Goal: Task Accomplishment & Management: Complete application form

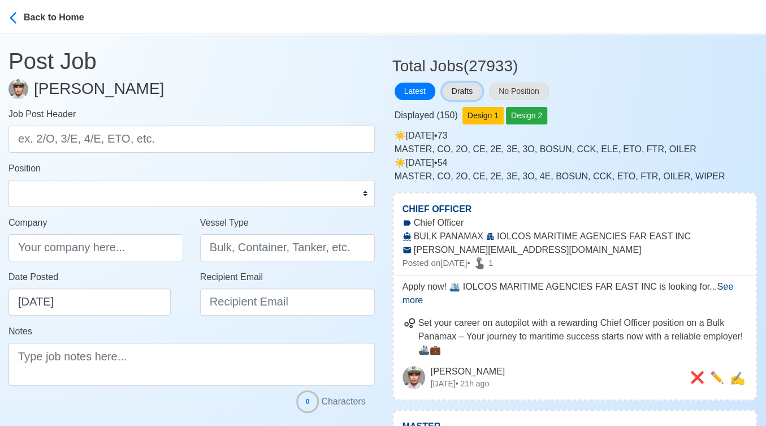
click at [464, 89] on button "Drafts" at bounding box center [462, 92] width 40 height 18
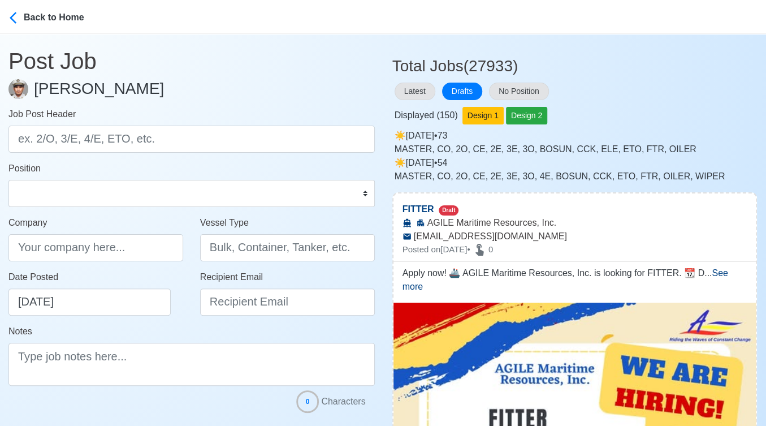
click at [668, 91] on div "Latest Drafts No Position" at bounding box center [575, 91] width 365 height 22
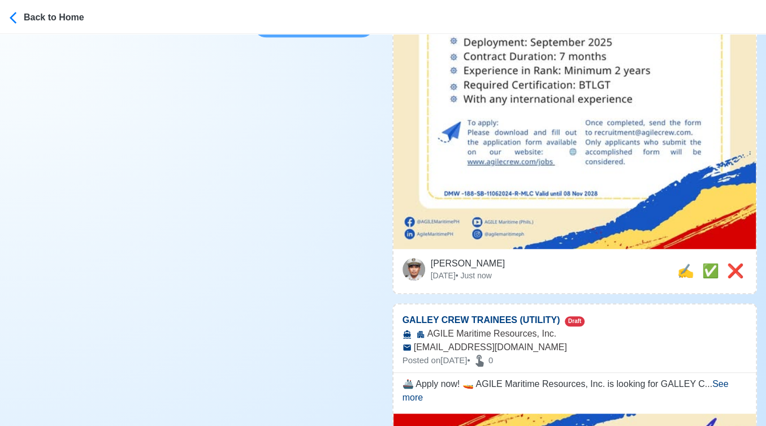
scroll to position [440, 0]
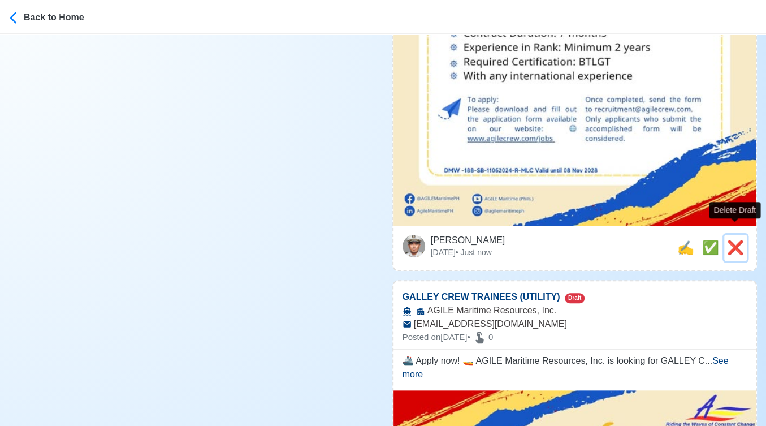
click at [732, 240] on span "❌" at bounding box center [735, 247] width 17 height 15
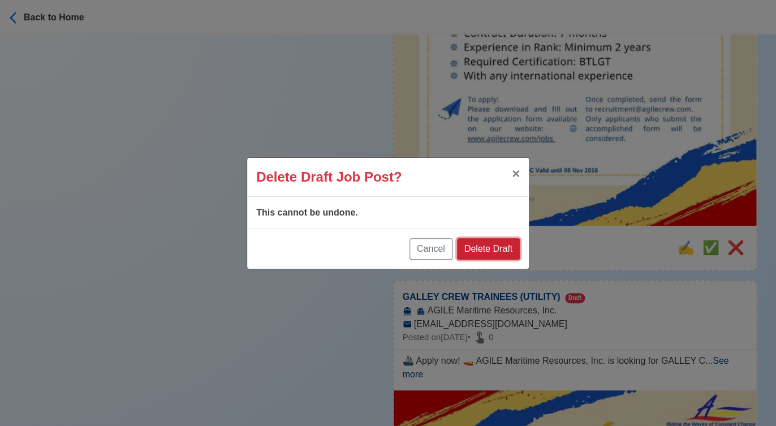
click at [494, 249] on button "Delete Draft" at bounding box center [488, 248] width 63 height 21
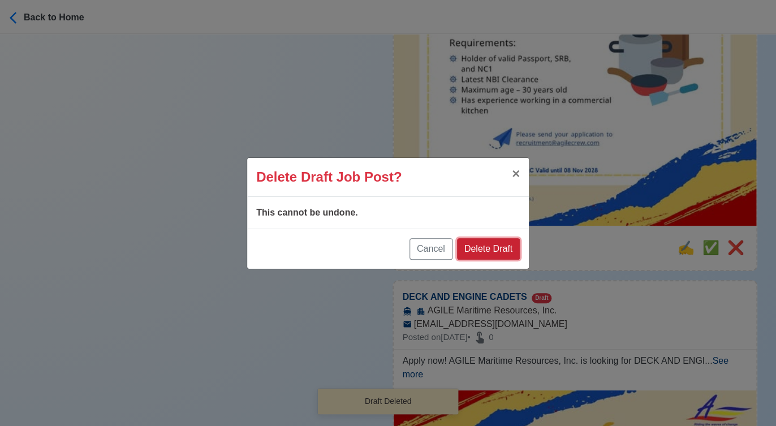
click at [495, 253] on button "Delete Draft" at bounding box center [488, 248] width 63 height 21
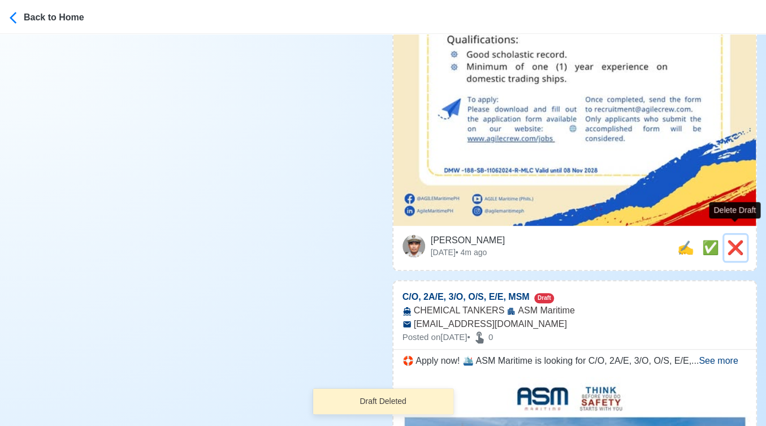
click at [731, 240] on span "❌" at bounding box center [735, 247] width 17 height 15
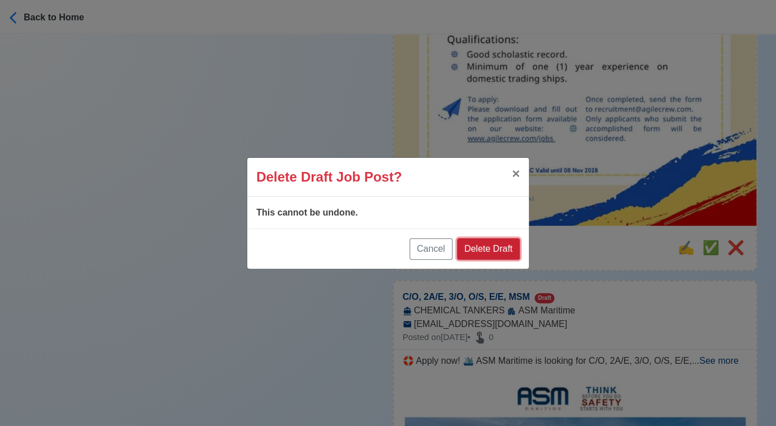
click at [501, 249] on button "Delete Draft" at bounding box center [488, 248] width 63 height 21
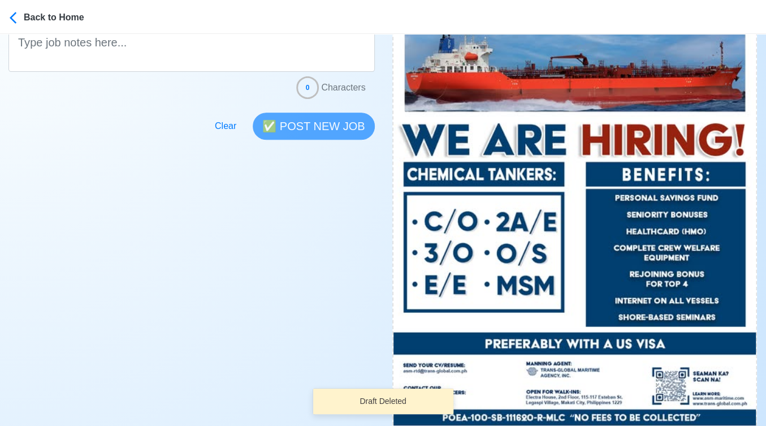
scroll to position [502, 0]
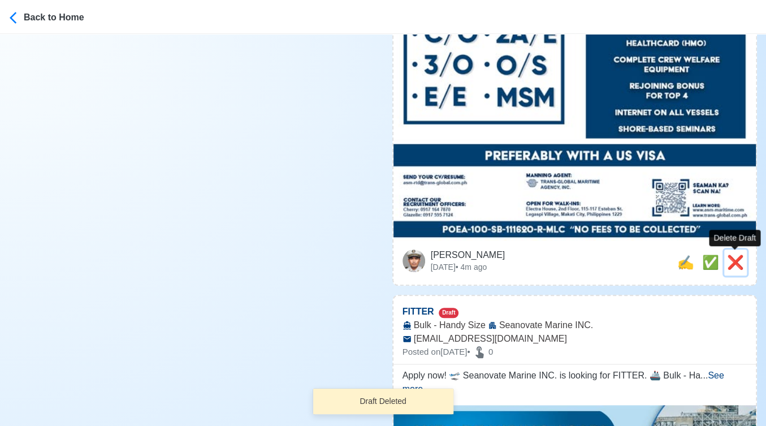
click at [734, 257] on span "❌" at bounding box center [735, 262] width 17 height 15
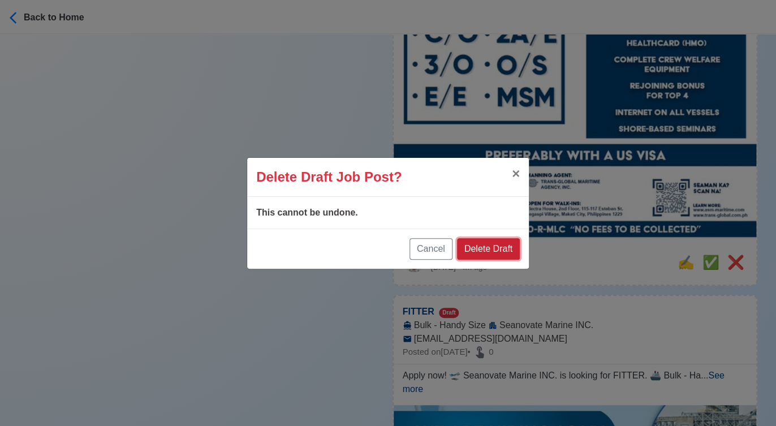
click at [503, 247] on button "Delete Draft" at bounding box center [488, 248] width 63 height 21
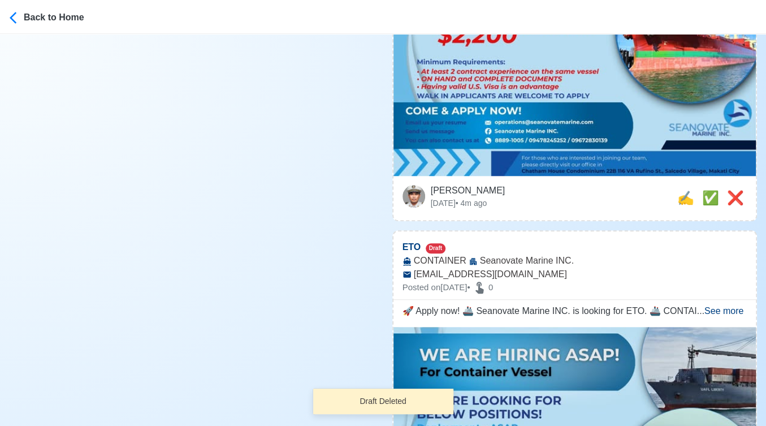
scroll to position [314, 0]
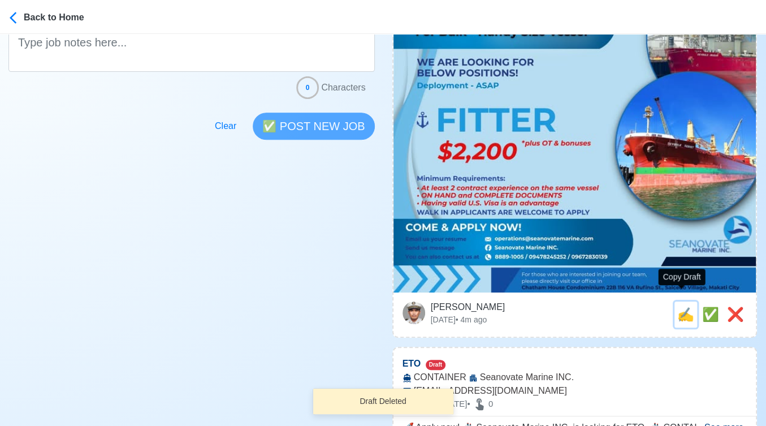
click at [678, 307] on span "✍️" at bounding box center [686, 314] width 17 height 15
type input "FITTER"
type input "Seanovate Marine INC."
type input "Bulk - Handy Size"
type input "operations@seanovatemarine.com"
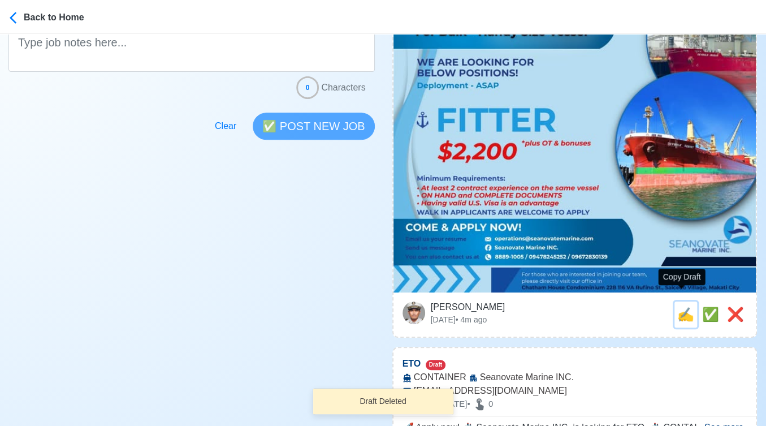
type textarea "Apply now! 🛫 Seanovate Marine INC. is looking for FITTER. 🚢 Bulk - Handy Size 📆…"
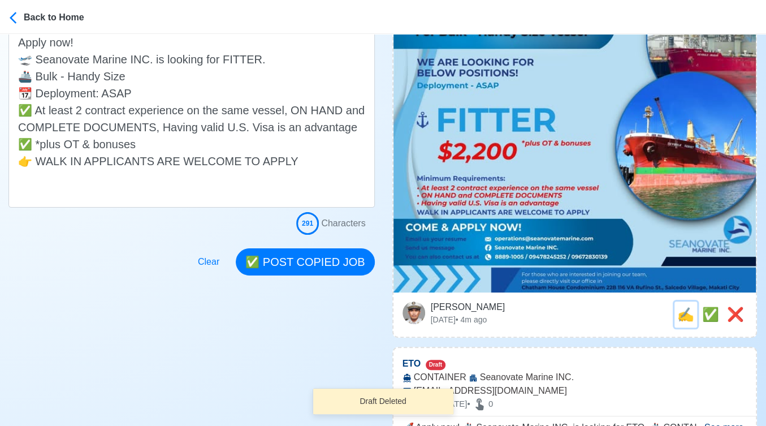
scroll to position [0, 0]
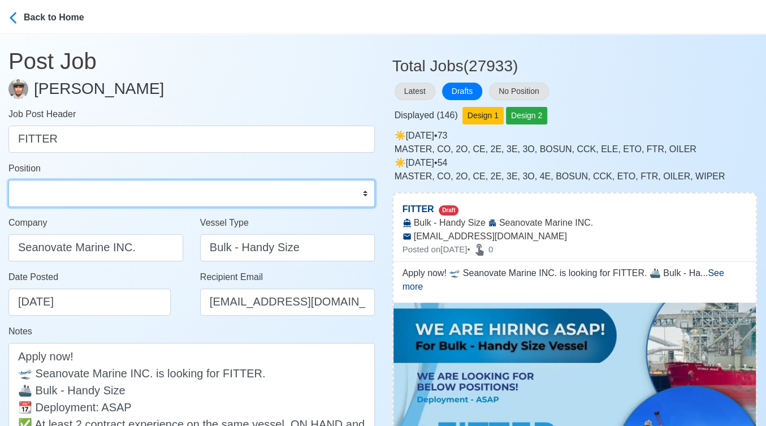
click at [111, 197] on select "Master Chief Officer 2nd Officer 3rd Officer Junior Officer Chief Engineer 2nd …" at bounding box center [191, 193] width 367 height 27
select select "Fitter"
click at [8, 180] on select "Master Chief Officer 2nd Officer 3rd Officer Junior Officer Chief Engineer 2nd …" at bounding box center [191, 193] width 367 height 27
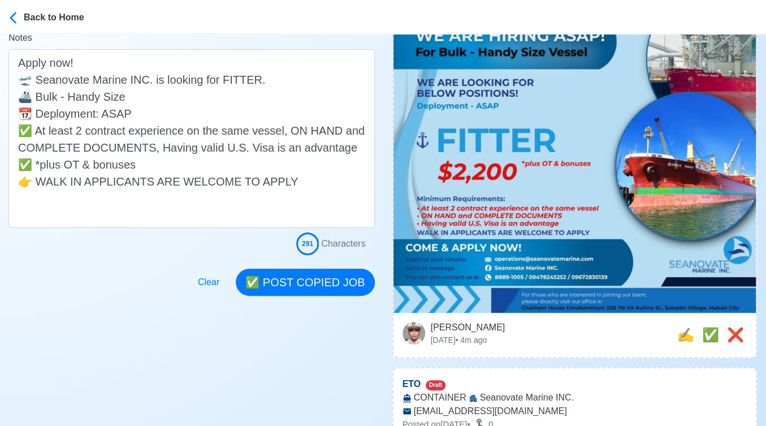
scroll to position [314, 0]
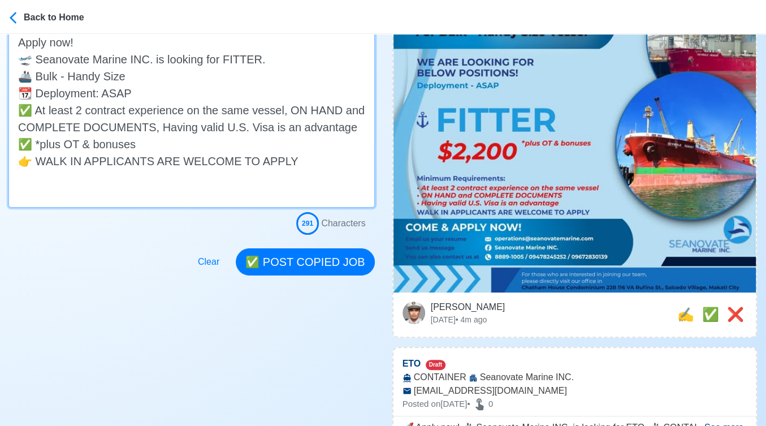
click at [255, 61] on textarea "Apply now! 🛫 Seanovate Marine INC. is looking for FITTER. 🚢 Bulk - Handy Size 📆…" at bounding box center [191, 118] width 367 height 179
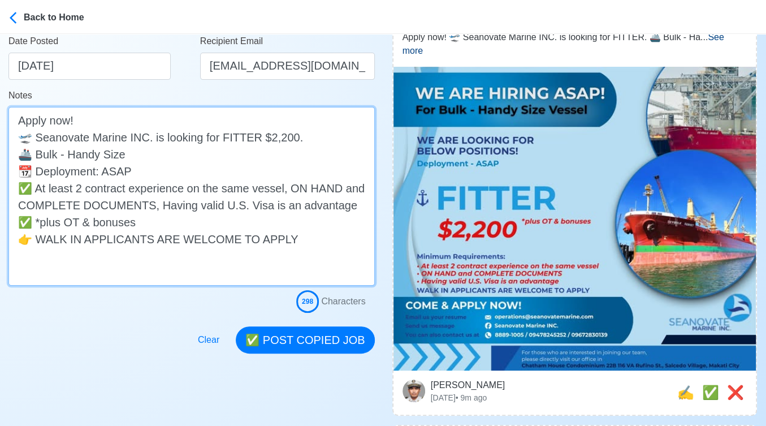
scroll to position [251, 0]
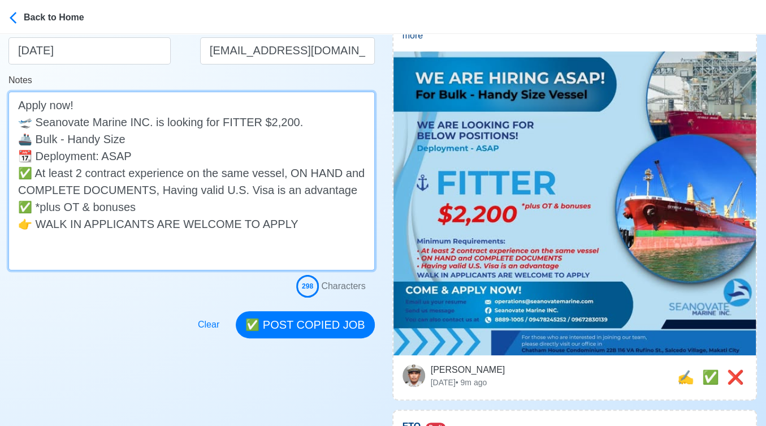
drag, startPoint x: 147, startPoint y: 206, endPoint x: 36, endPoint y: 214, distance: 111.2
click at [36, 214] on textarea "Apply now! 🛫 Seanovate Marine INC. is looking for FITTER $2,200. 🚢 Bulk - Handy…" at bounding box center [191, 181] width 367 height 179
click at [288, 121] on textarea "Apply now! 🛫 Seanovate Marine INC. is looking for FITTER $2,200. 🚢 Bulk - Handy…" at bounding box center [191, 181] width 367 height 179
paste textarea "*plus OT & bonuses"
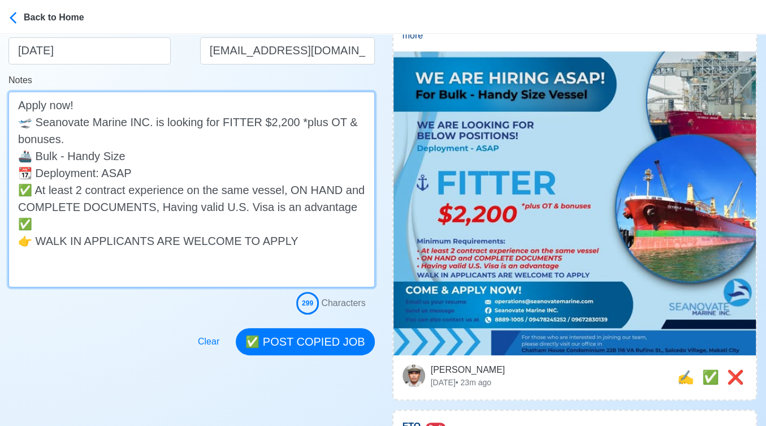
drag, startPoint x: 61, startPoint y: 222, endPoint x: -12, endPoint y: 225, distance: 73.0
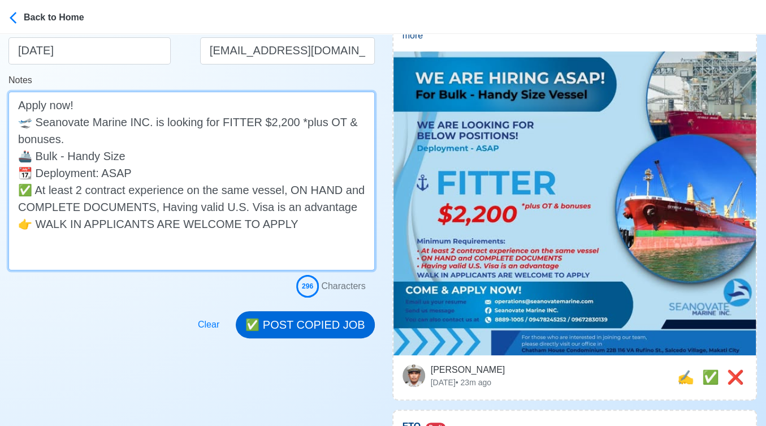
type textarea "Apply now! 🛫 Seanovate Marine INC. is looking for FITTER $2,200 *plus OT & bonu…"
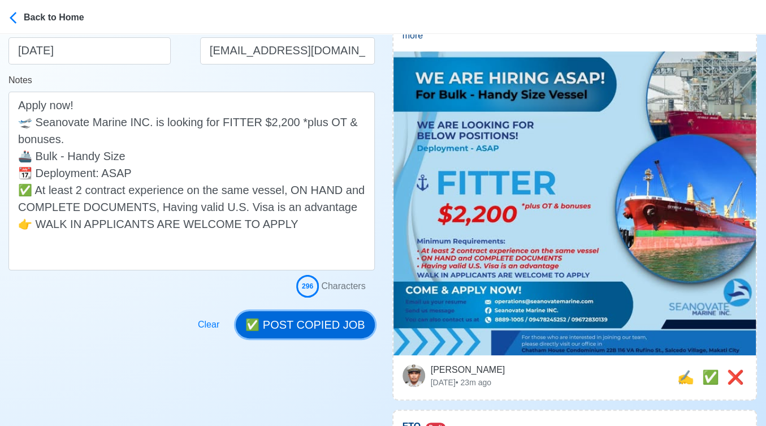
click at [302, 324] on button "✅ POST COPIED JOB" at bounding box center [305, 324] width 139 height 27
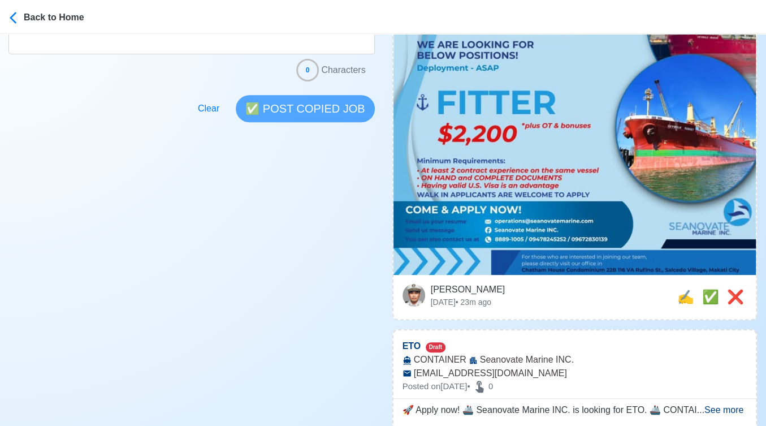
scroll to position [440, 0]
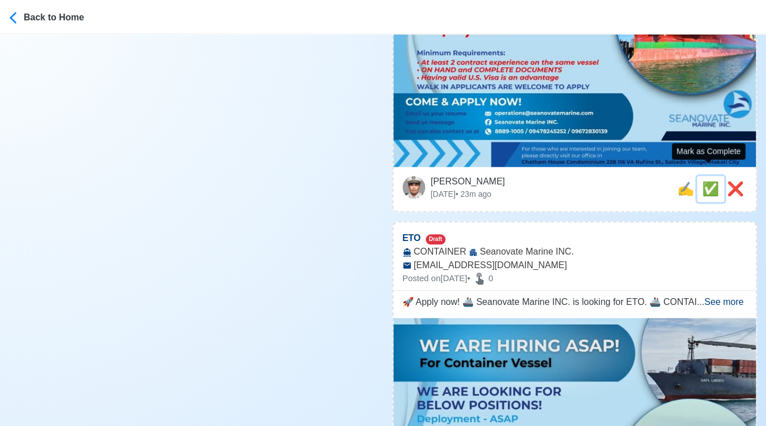
click at [710, 181] on span "✅" at bounding box center [711, 188] width 17 height 15
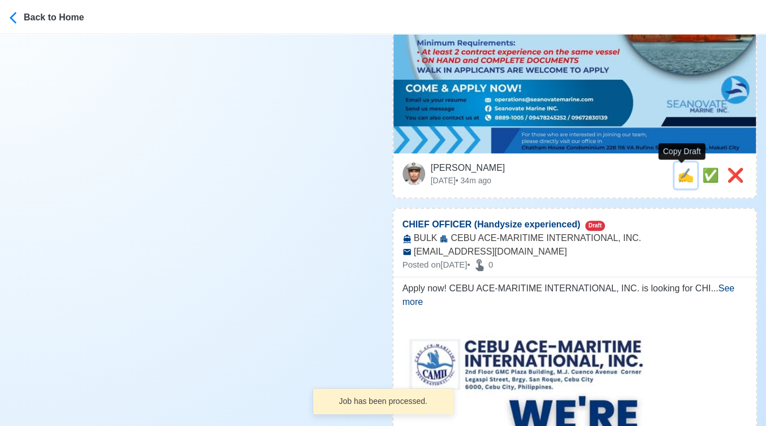
click at [681, 177] on span "✍️" at bounding box center [686, 174] width 17 height 15
type input "ETO"
select select
type input "Seanovate Marine INC."
type input "CONTAINER"
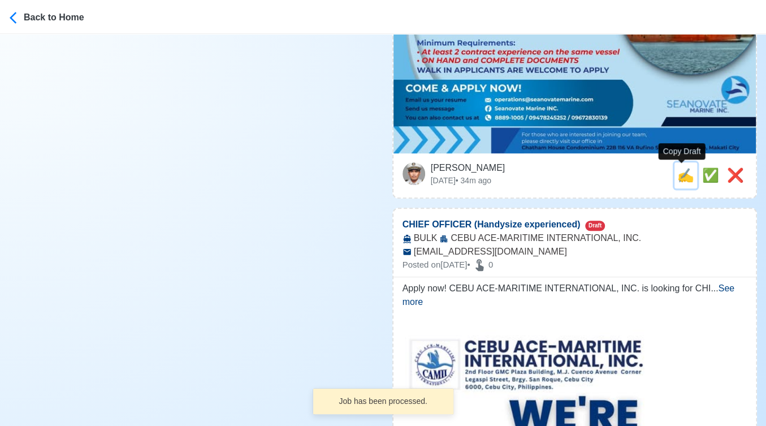
type input "operations@seanovatemarine.com"
type textarea "🚀 Apply now! 🚢 Seanovate Marine INC. is looking for ETO. 🚢 CONTAINER 📆 Deployme…"
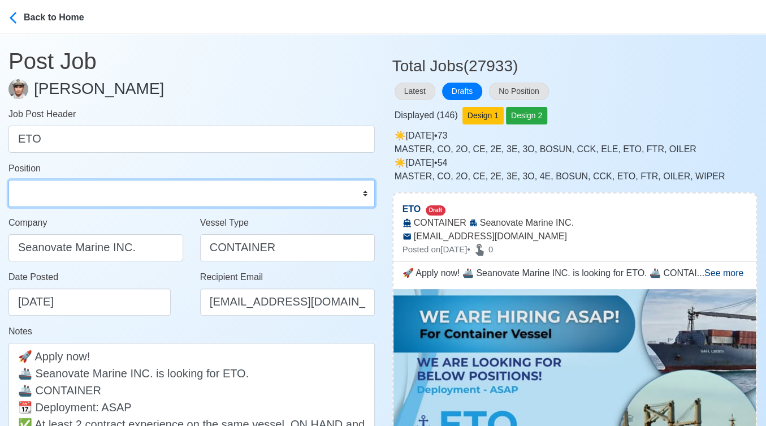
click at [152, 193] on select "Master Chief Officer 2nd Officer 3rd Officer Junior Officer Chief Engineer 2nd …" at bounding box center [191, 193] width 367 height 27
click at [8, 180] on select "Master Chief Officer 2nd Officer 3rd Officer Junior Officer Chief Engineer 2nd …" at bounding box center [191, 193] width 367 height 27
click at [109, 192] on select "Master Chief Officer 2nd Officer 3rd Officer Junior Officer Chief Engineer 2nd …" at bounding box center [191, 193] width 367 height 27
select select "ETO/ETR"
click at [8, 180] on select "Master Chief Officer 2nd Officer 3rd Officer Junior Officer Chief Engineer 2nd …" at bounding box center [191, 193] width 367 height 27
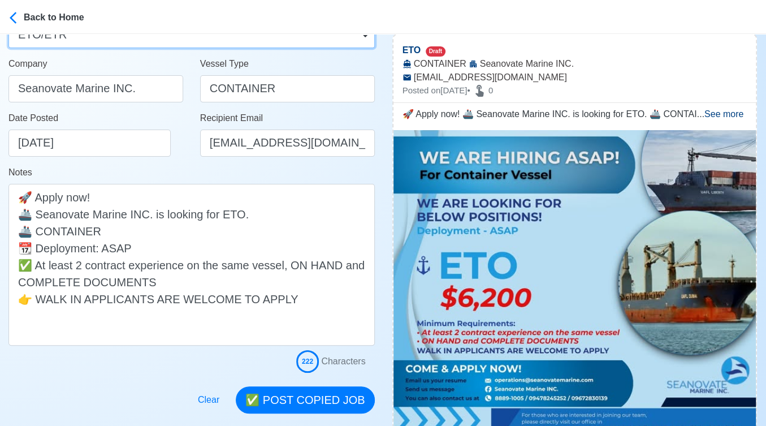
scroll to position [251, 0]
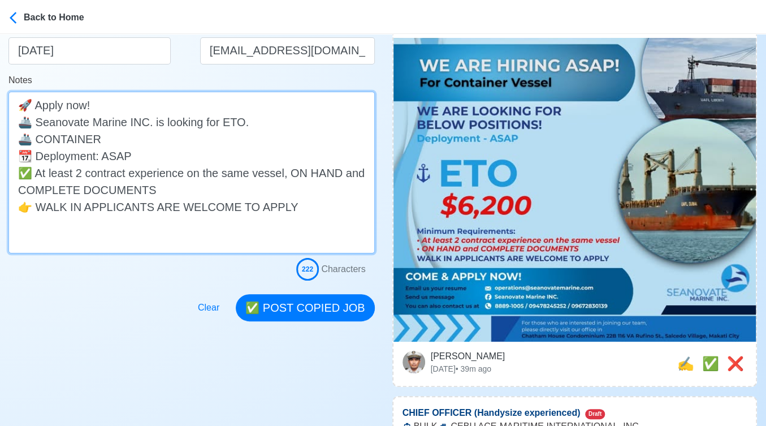
click at [242, 122] on textarea "🚀 Apply now! 🚢 Seanovate Marine INC. is looking for ETO. 🚢 CONTAINER 📆 Deployme…" at bounding box center [191, 173] width 367 height 162
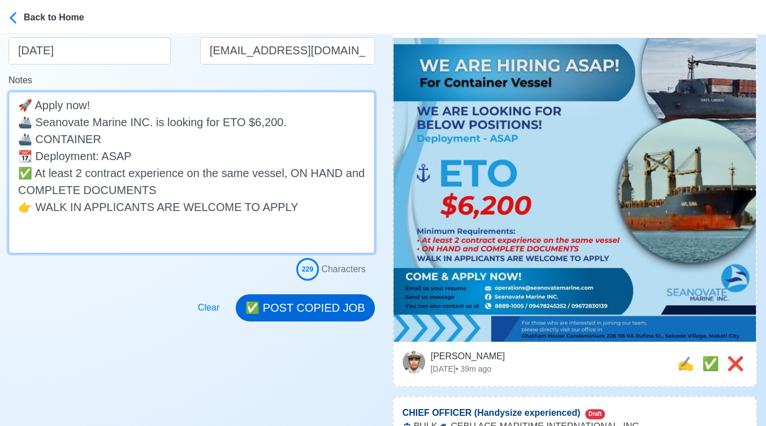
type textarea "🚀 Apply now! 🚢 Seanovate Marine INC. is looking for ETO $6,200. 🚢 CONTAINER 📆 D…"
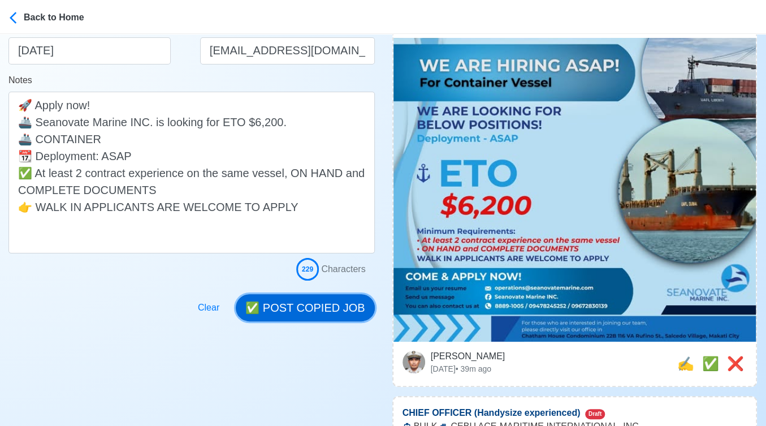
click at [316, 307] on button "✅ POST COPIED JOB" at bounding box center [305, 307] width 139 height 27
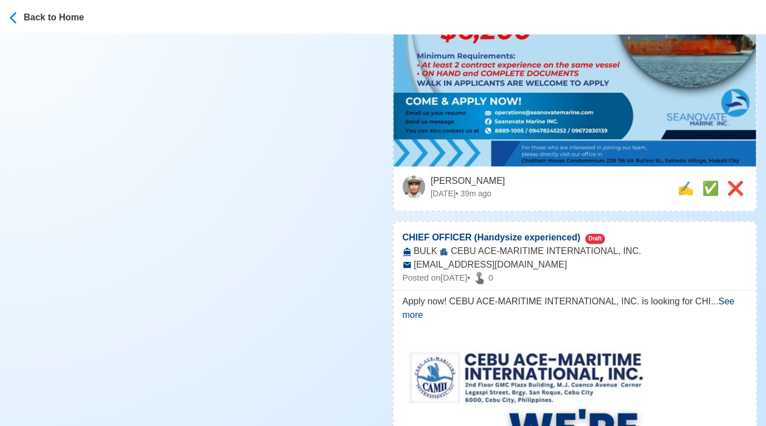
scroll to position [440, 0]
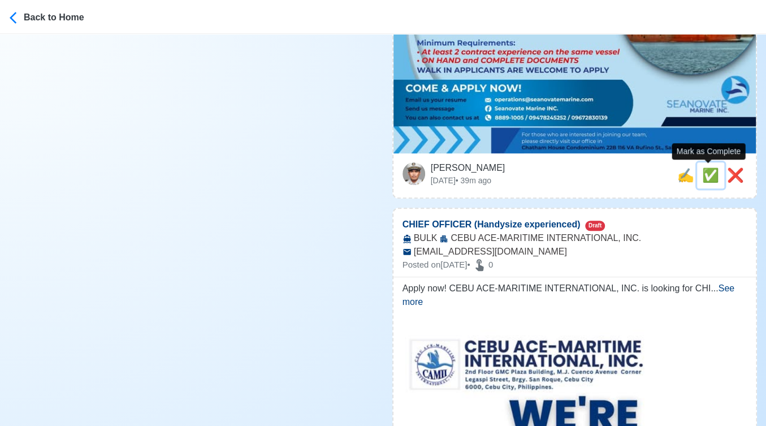
click at [705, 175] on span "✅" at bounding box center [711, 174] width 17 height 15
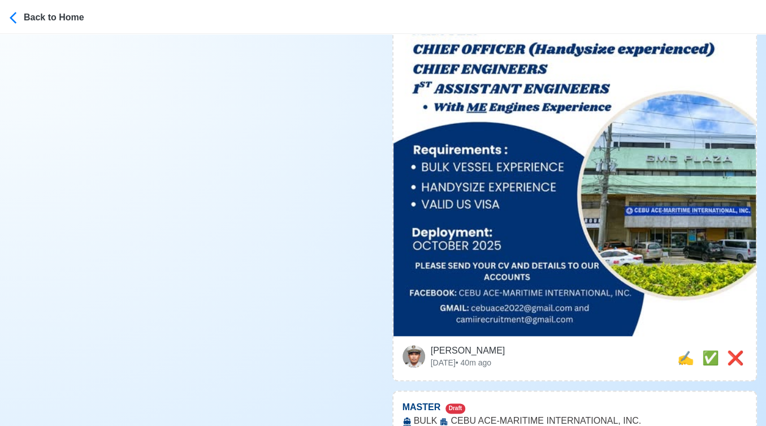
scroll to position [628, 0]
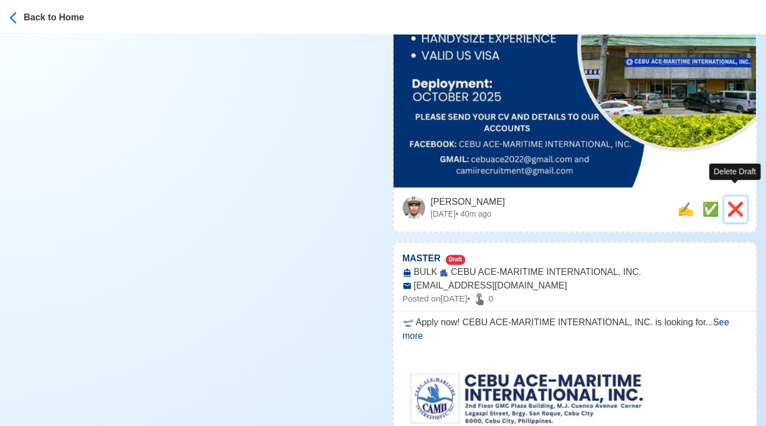
click at [737, 201] on span "❌" at bounding box center [735, 208] width 17 height 15
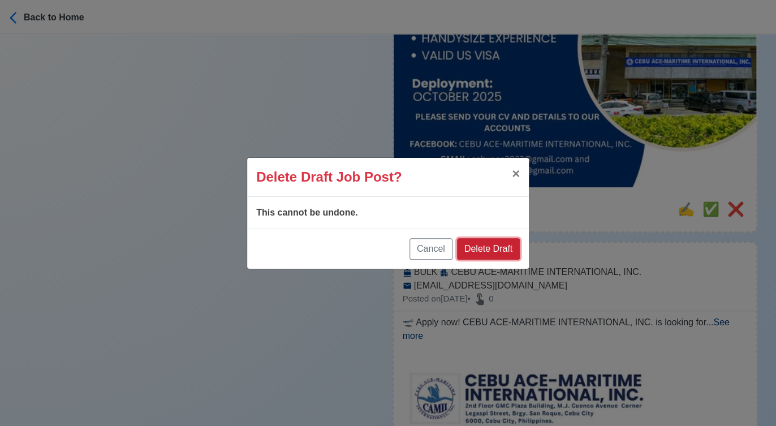
click at [499, 244] on button "Delete Draft" at bounding box center [488, 248] width 63 height 21
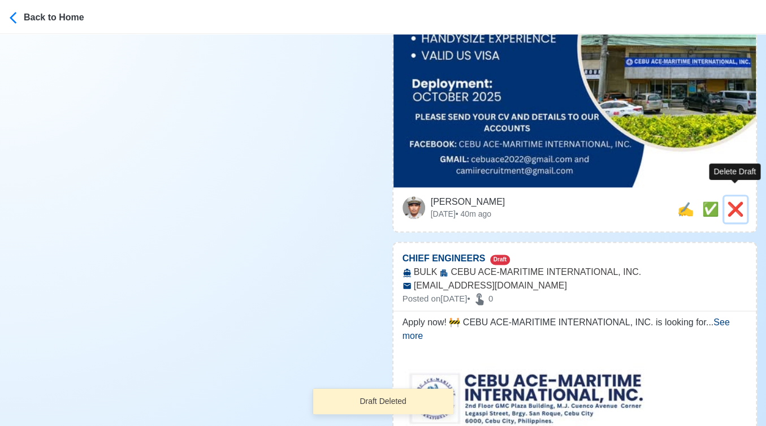
click at [734, 201] on span "❌" at bounding box center [735, 208] width 17 height 15
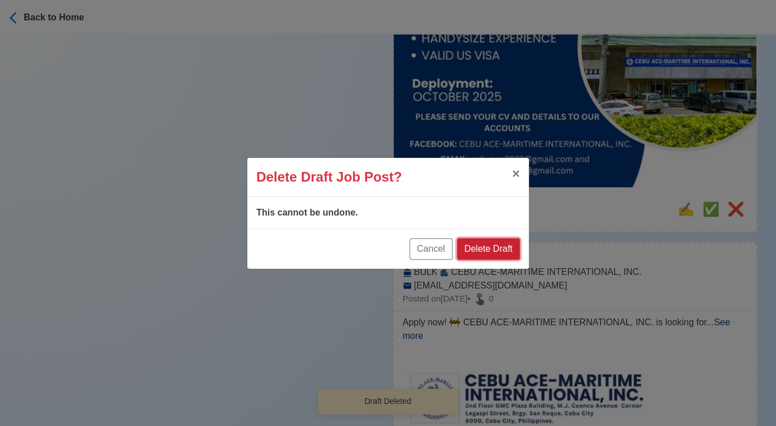
drag, startPoint x: 501, startPoint y: 245, endPoint x: 605, endPoint y: 230, distance: 105.1
click at [502, 245] on button "Delete Draft" at bounding box center [488, 248] width 63 height 21
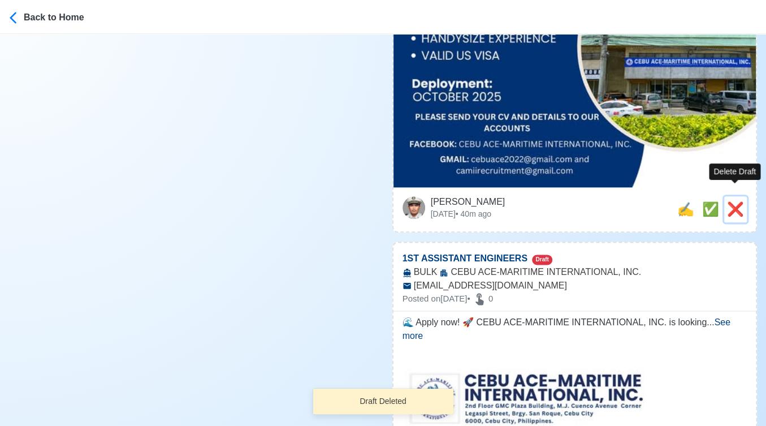
click at [733, 201] on span "❌" at bounding box center [735, 208] width 17 height 15
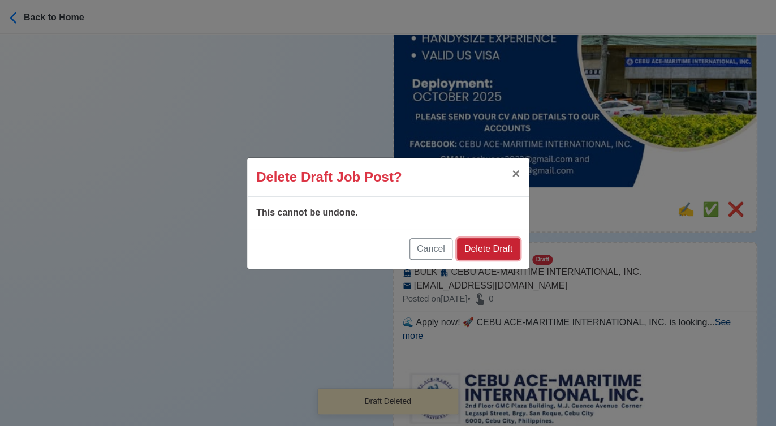
click at [499, 245] on button "Delete Draft" at bounding box center [488, 248] width 63 height 21
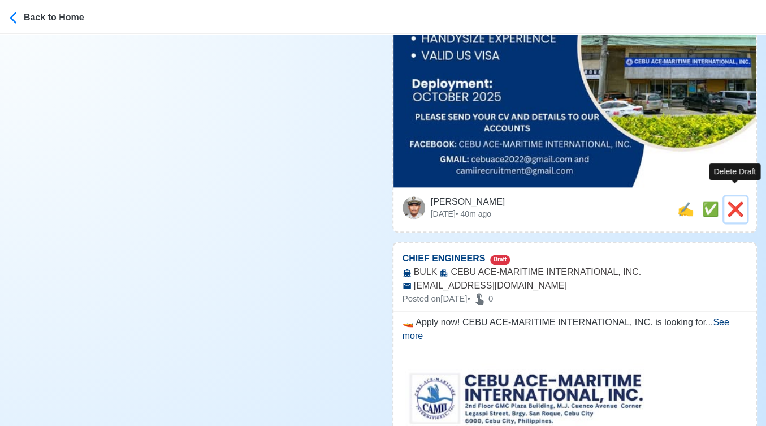
click at [738, 201] on span "❌" at bounding box center [735, 208] width 17 height 15
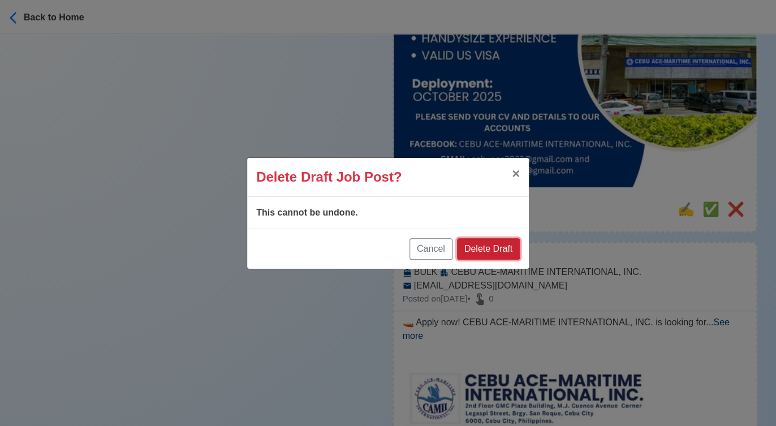
click at [490, 248] on button "Delete Draft" at bounding box center [488, 248] width 63 height 21
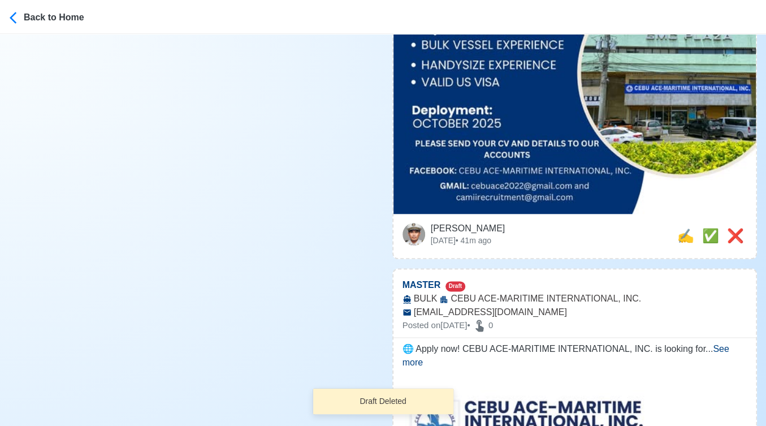
scroll to position [691, 0]
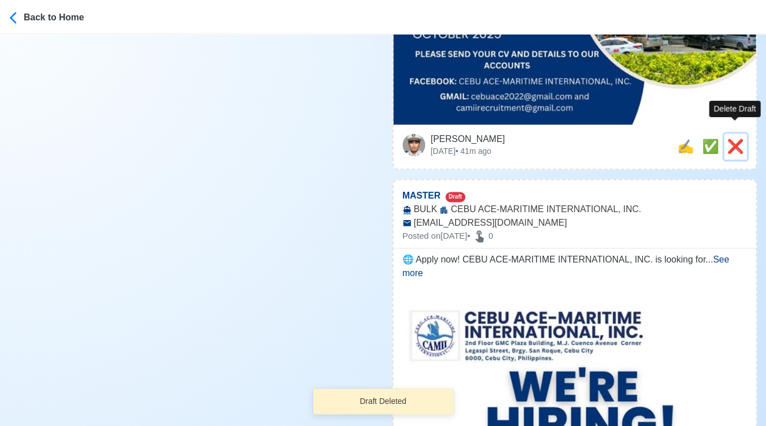
click at [738, 139] on span "❌" at bounding box center [735, 146] width 17 height 15
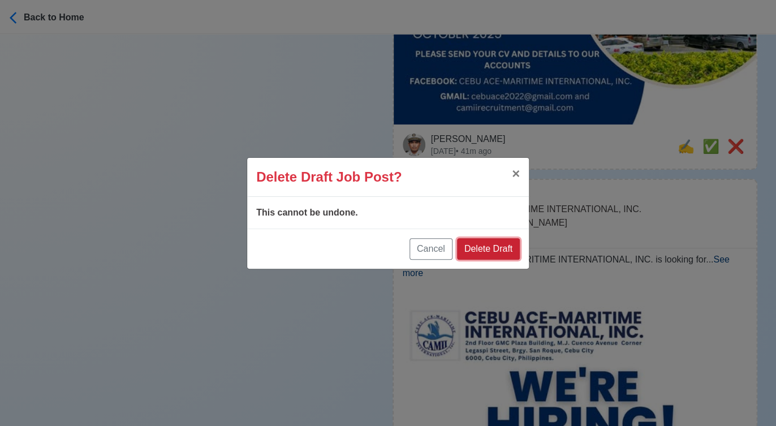
click at [503, 245] on button "Delete Draft" at bounding box center [488, 248] width 63 height 21
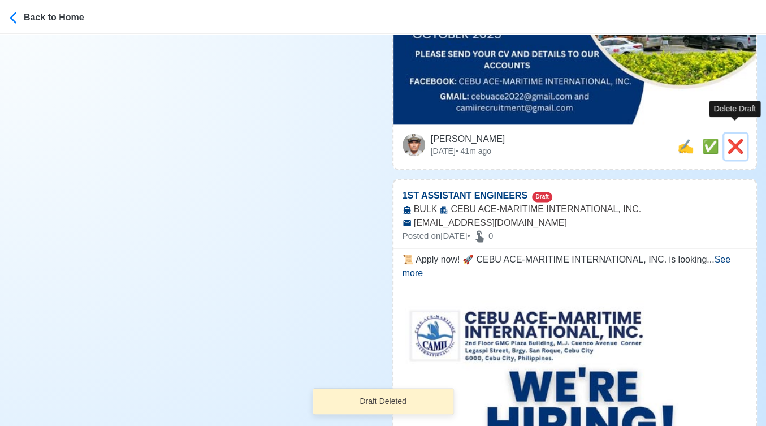
click at [730, 139] on span "❌" at bounding box center [735, 146] width 17 height 15
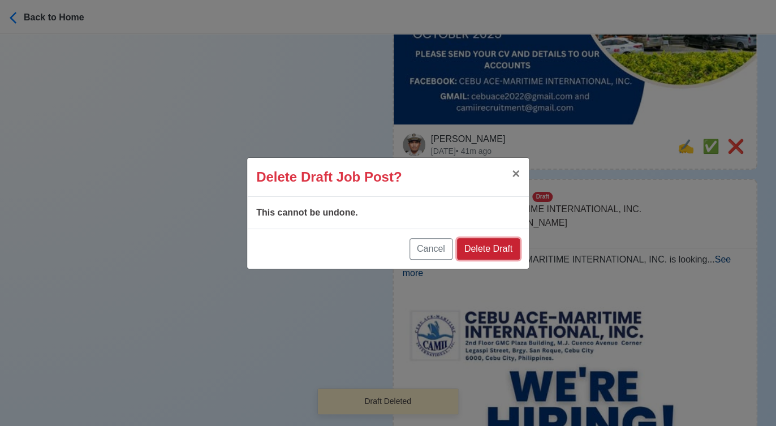
click at [500, 247] on button "Delete Draft" at bounding box center [488, 248] width 63 height 21
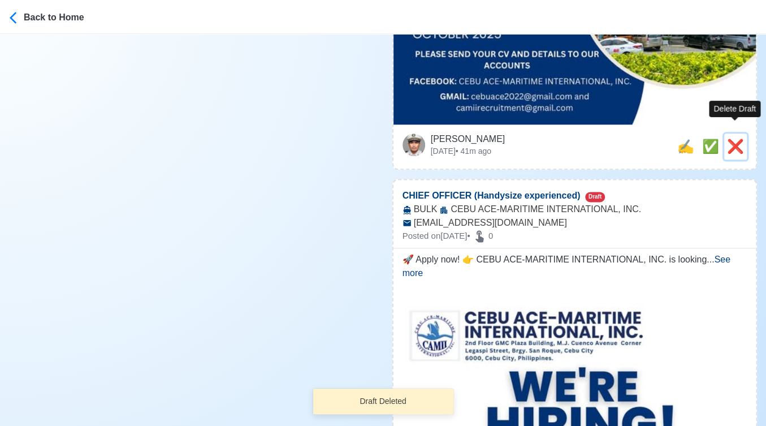
click at [735, 139] on span "❌" at bounding box center [735, 146] width 17 height 15
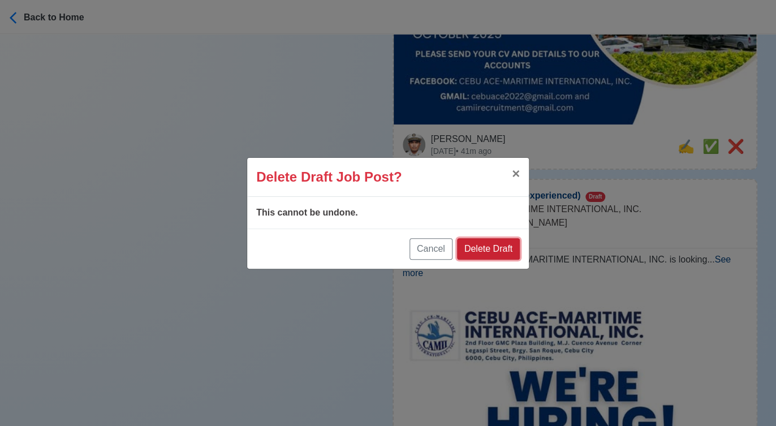
click at [510, 244] on button "Delete Draft" at bounding box center [488, 248] width 63 height 21
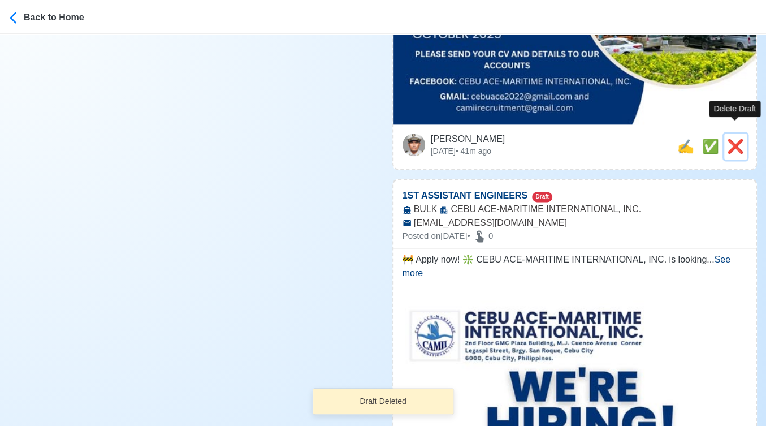
click at [739, 139] on span "❌" at bounding box center [735, 146] width 17 height 15
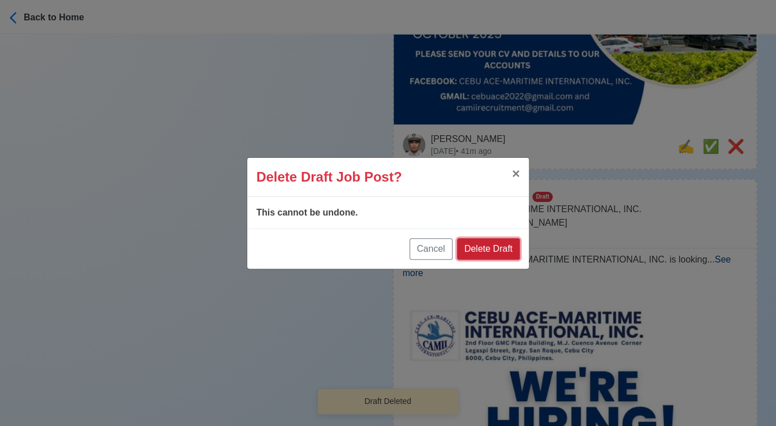
click at [507, 246] on button "Delete Draft" at bounding box center [488, 248] width 63 height 21
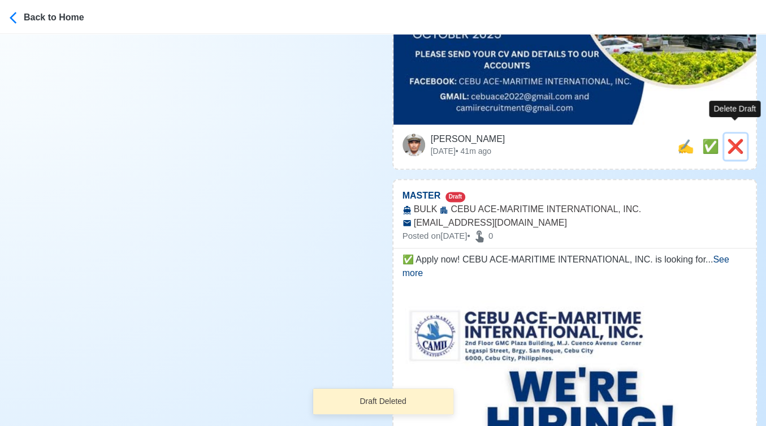
click at [736, 139] on span "❌" at bounding box center [735, 146] width 17 height 15
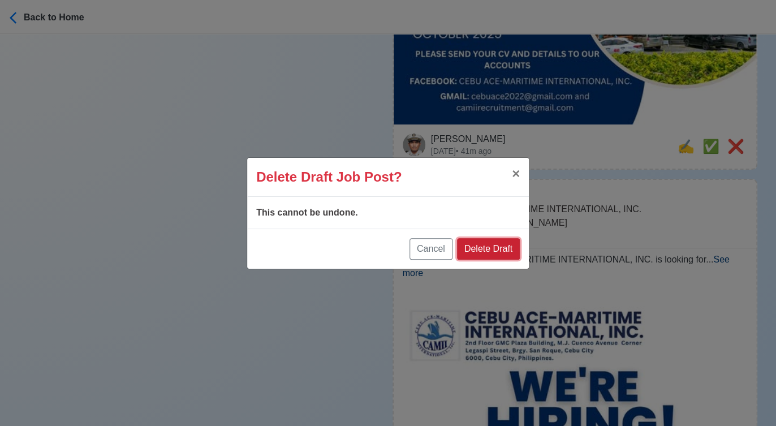
click at [505, 244] on button "Delete Draft" at bounding box center [488, 248] width 63 height 21
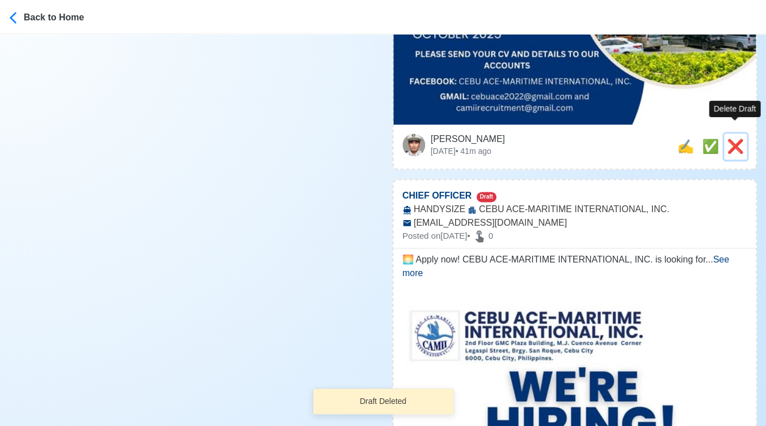
click at [734, 139] on span "❌" at bounding box center [735, 146] width 17 height 15
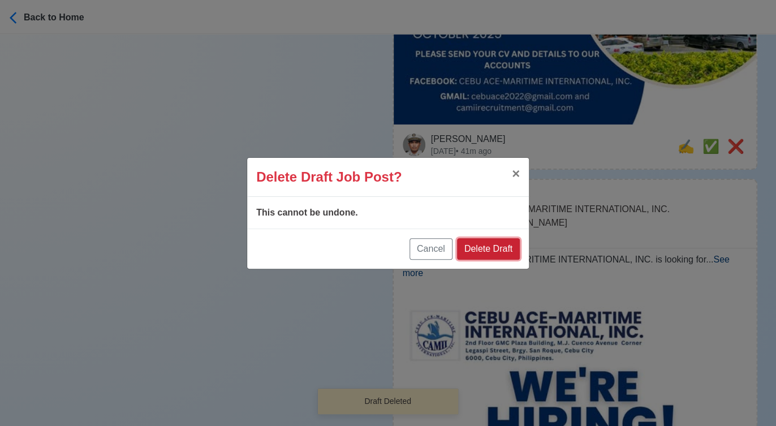
click at [501, 243] on button "Delete Draft" at bounding box center [488, 248] width 63 height 21
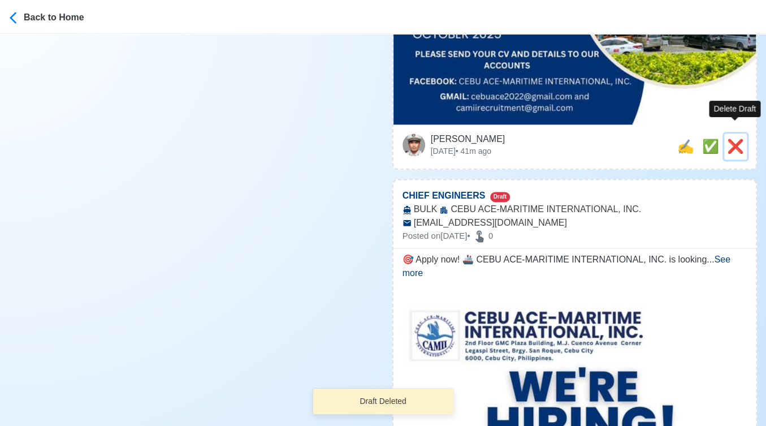
click at [742, 139] on span "❌" at bounding box center [735, 146] width 17 height 15
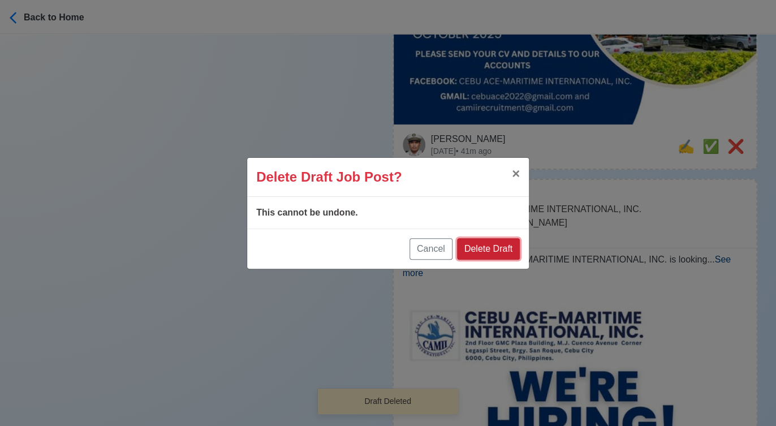
click at [488, 251] on button "Delete Draft" at bounding box center [488, 248] width 63 height 21
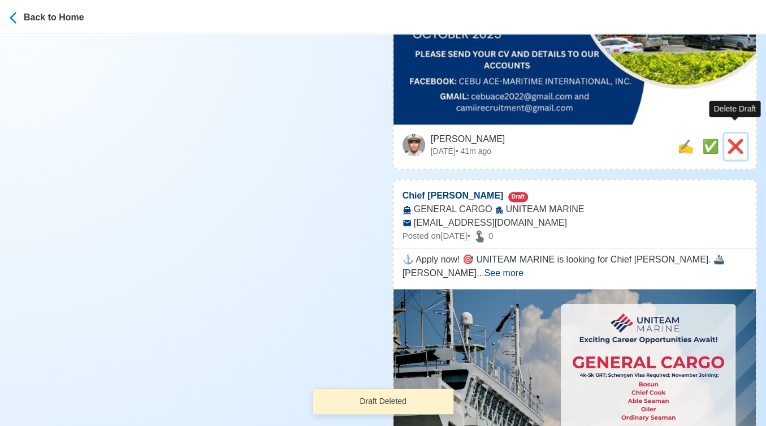
click at [738, 139] on span "❌" at bounding box center [735, 146] width 17 height 15
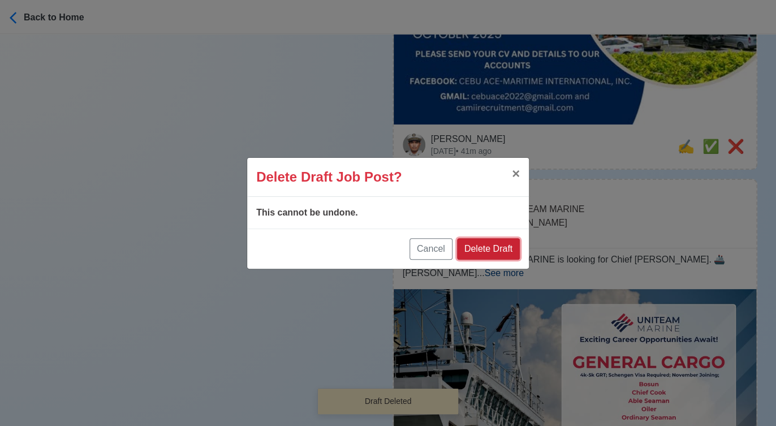
click at [514, 256] on button "Delete Draft" at bounding box center [488, 248] width 63 height 21
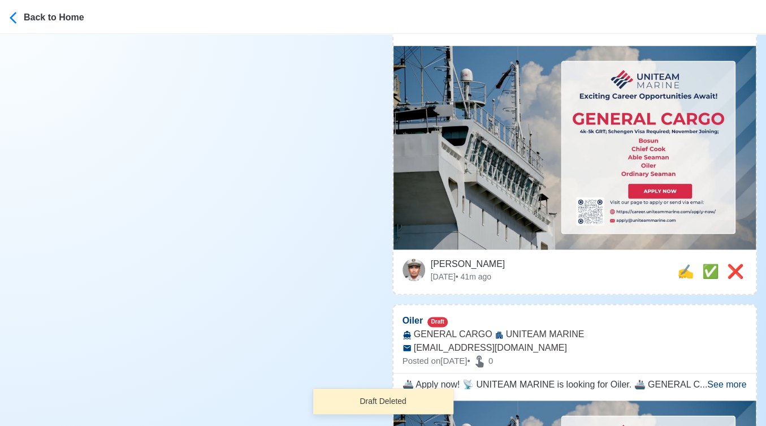
scroll to position [502, 0]
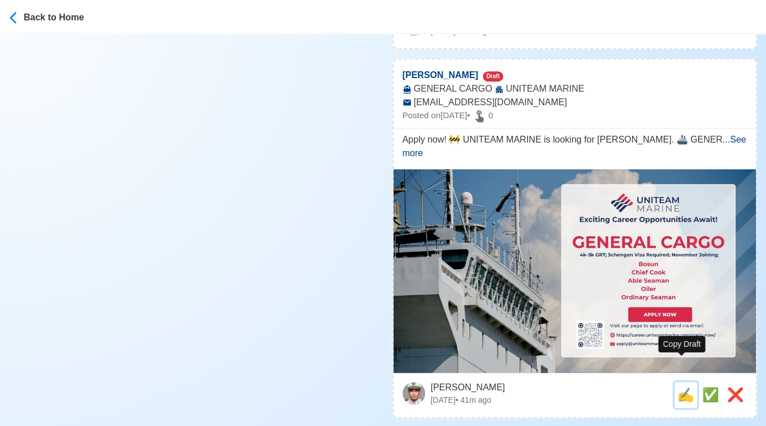
click at [684, 387] on span "✍️" at bounding box center [686, 394] width 17 height 15
type input "Able Seaman"
select select "Able Seaman"
type input "UNITEAM MARINE"
type input "GENERAL CARGO"
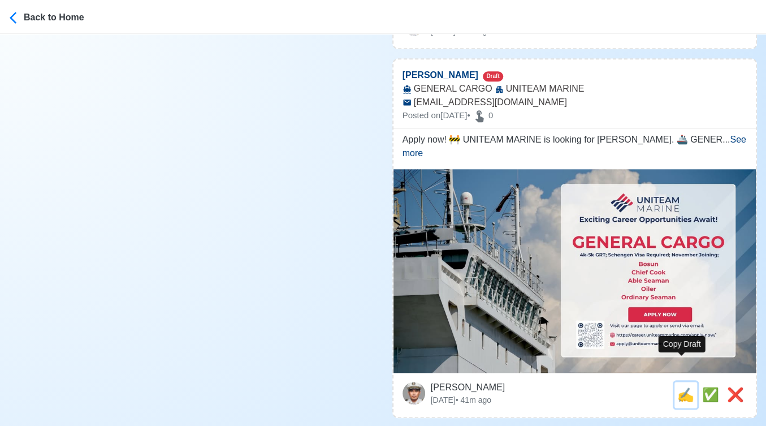
type input "apply@uniteammarine.com"
type textarea "Apply now! 🚧 UNITEAM MARINE is looking for Able Seaman. 🚢 GENERAL CARGO 📆 Deplo…"
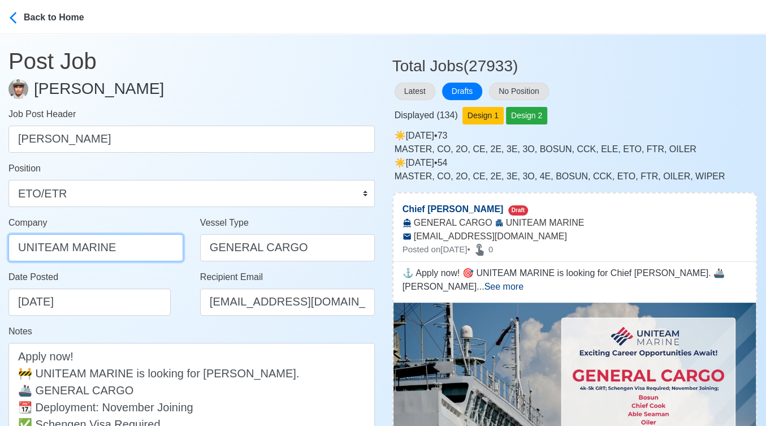
click at [141, 249] on input "UNITEAM MARINE" at bounding box center [95, 247] width 175 height 27
type input "UNITEAM MARINE (MANILA) INC."
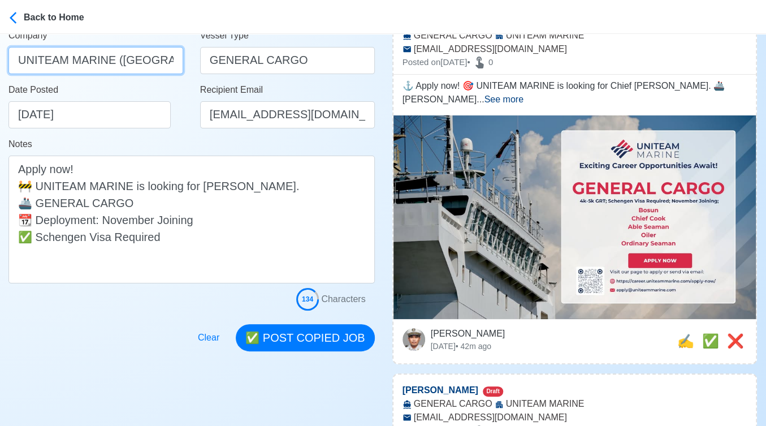
scroll to position [188, 0]
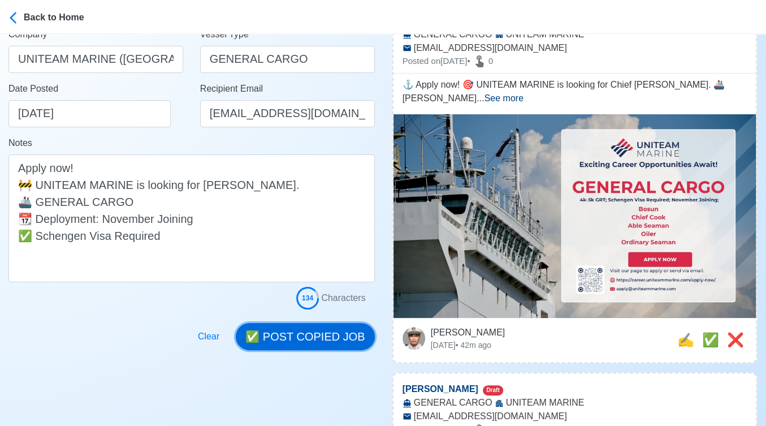
click at [317, 331] on button "✅ POST COPIED JOB" at bounding box center [305, 336] width 139 height 27
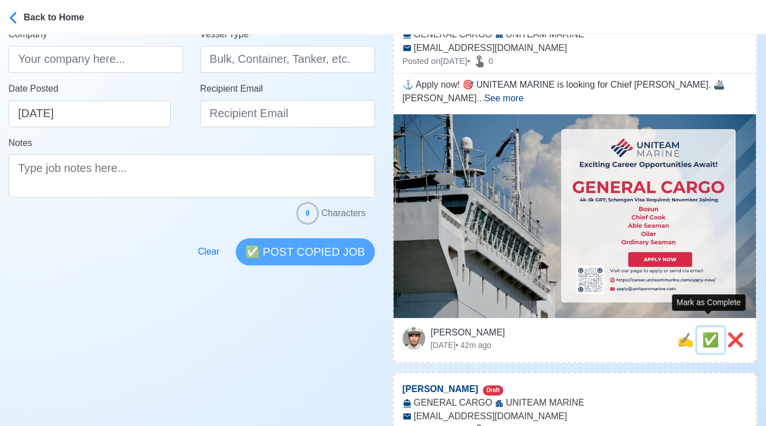
click at [709, 332] on span "✅" at bounding box center [711, 339] width 17 height 15
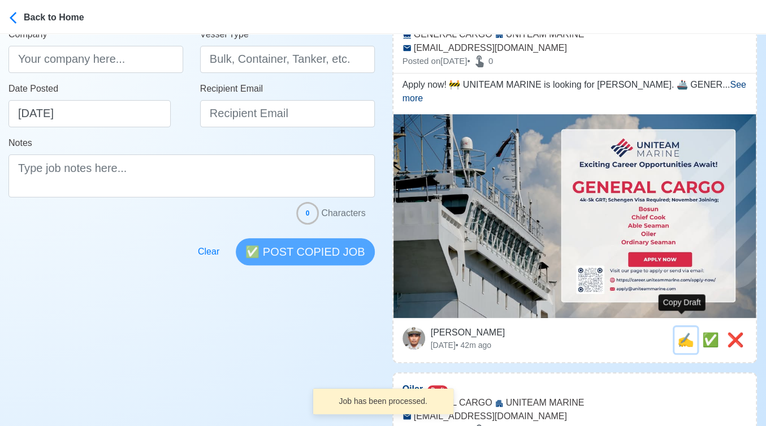
click at [685, 332] on span "✍️" at bounding box center [686, 339] width 17 height 15
type input "Able Seaman"
type input "UNITEAM MARINE"
type input "GENERAL CARGO"
type input "apply@uniteammarine.com"
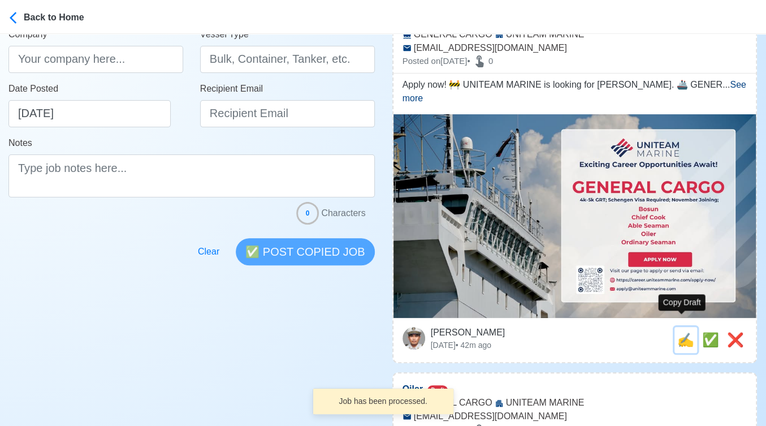
type textarea "Apply now! 🚧 UNITEAM MARINE is looking for Able Seaman. 🚢 GENERAL CARGO 📆 Deplo…"
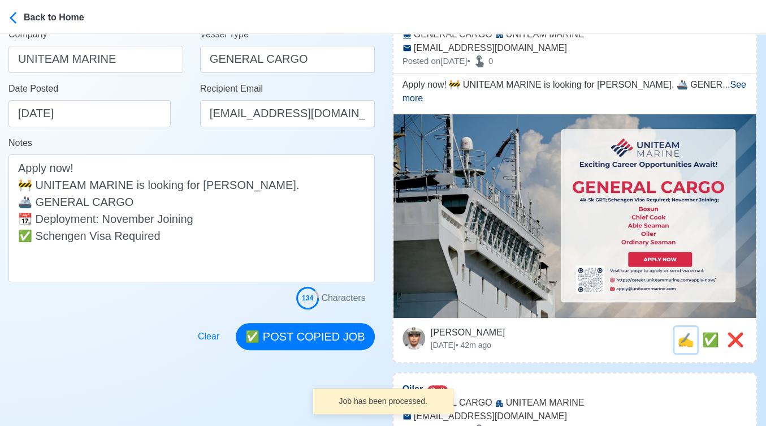
scroll to position [0, 0]
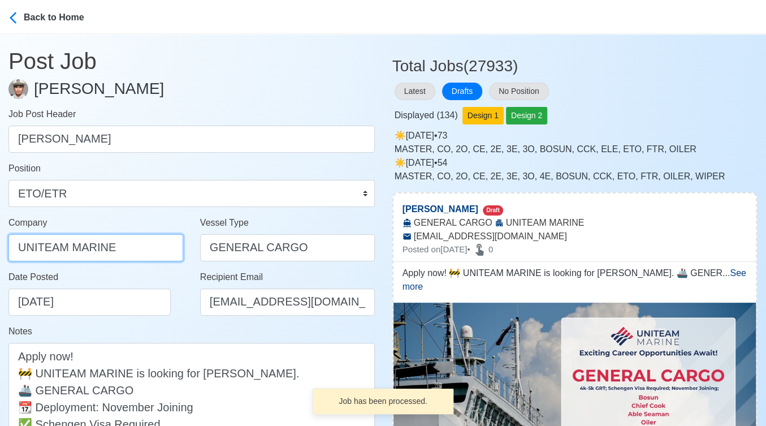
click at [167, 247] on input "UNITEAM MARINE" at bounding box center [95, 247] width 175 height 27
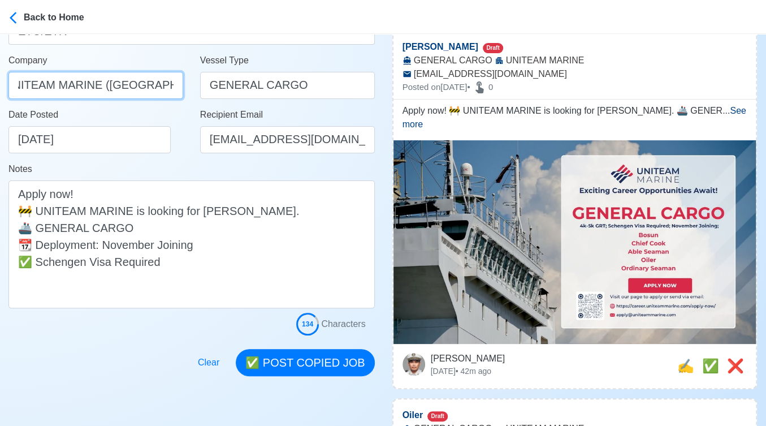
scroll to position [188, 0]
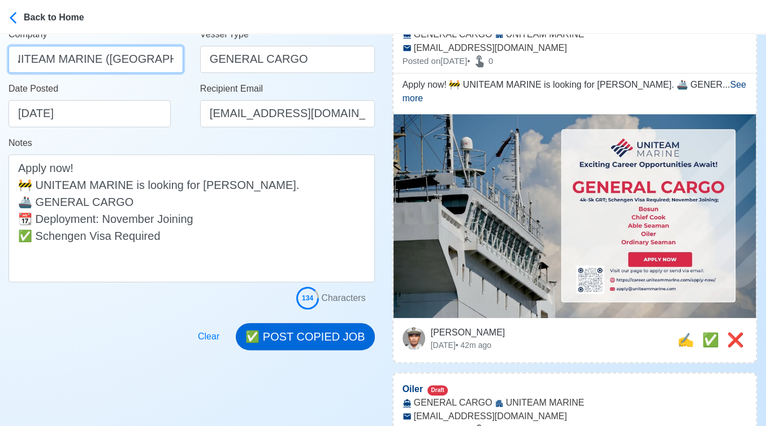
type input "UNITEAM MARINE (MANILA) INC."
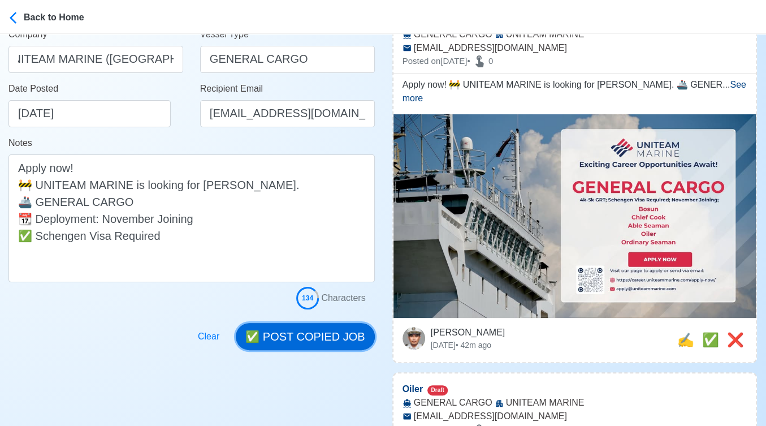
click at [330, 329] on button "✅ POST COPIED JOB" at bounding box center [305, 336] width 139 height 27
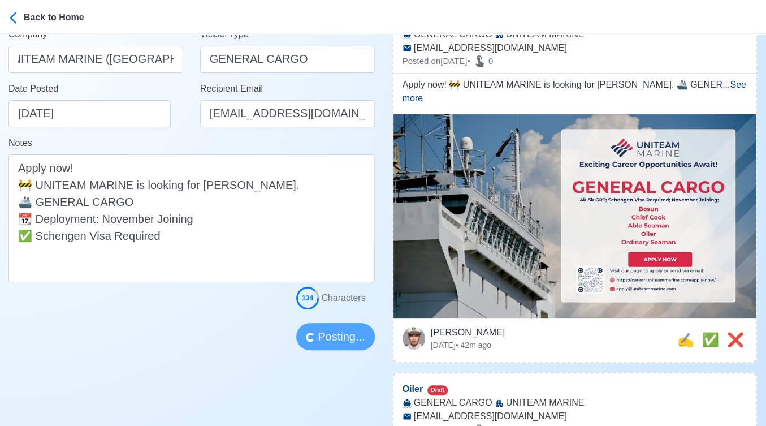
scroll to position [0, 0]
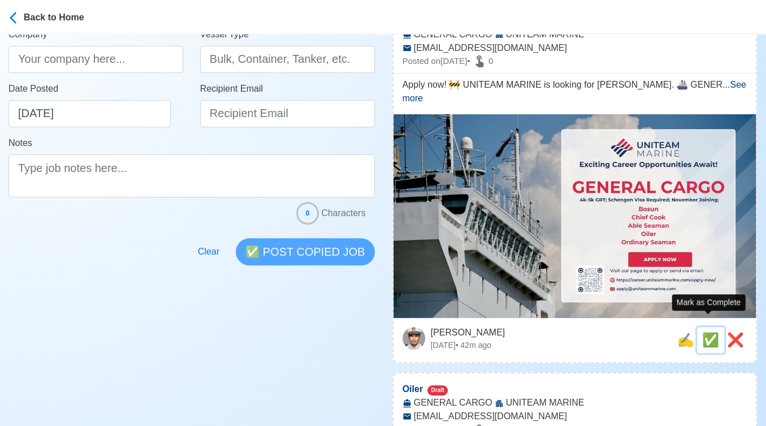
click at [708, 332] on span "✅" at bounding box center [711, 339] width 17 height 15
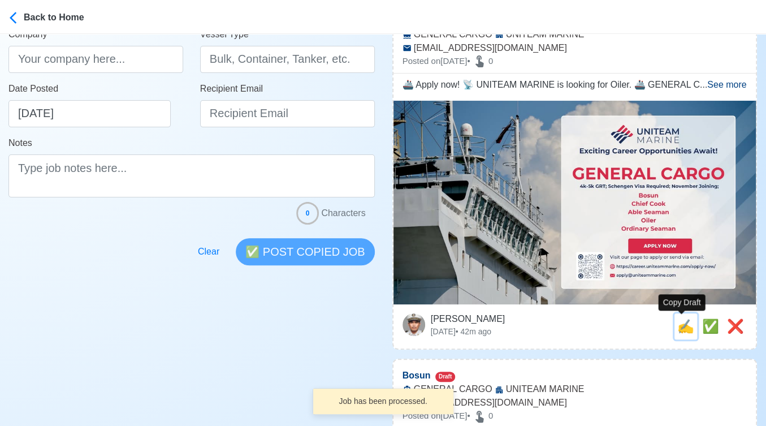
click at [683, 325] on span "✍️" at bounding box center [686, 325] width 17 height 15
type input "Oiler"
select select "Oiler"
type input "UNITEAM MARINE"
type input "GENERAL CARGO"
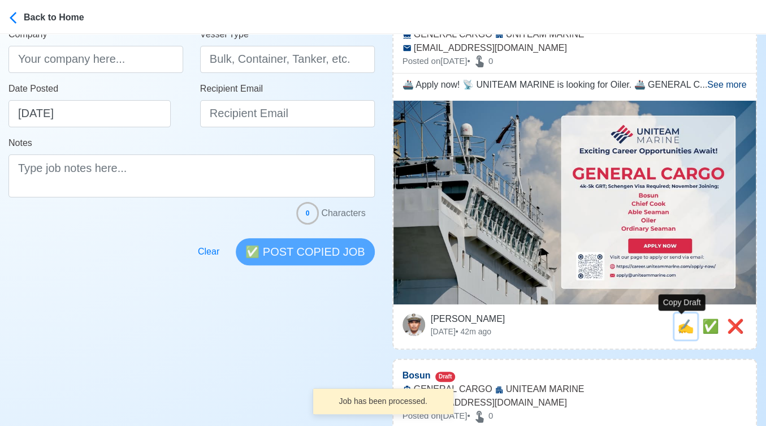
type input "apply@uniteammarine.com"
type textarea "🚢 Apply now! 📡 UNITEAM MARINE is looking for Oiler. 🚢 GENERAL CARGO 📆 Deploymen…"
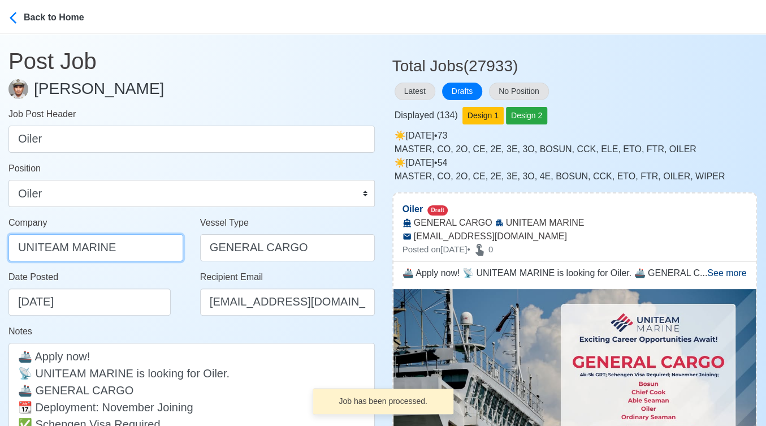
click at [150, 245] on input "UNITEAM MARINE" at bounding box center [95, 247] width 175 height 27
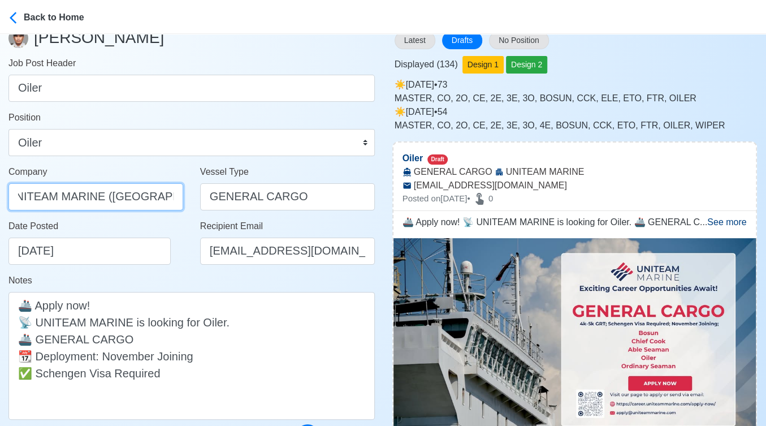
scroll to position [251, 0]
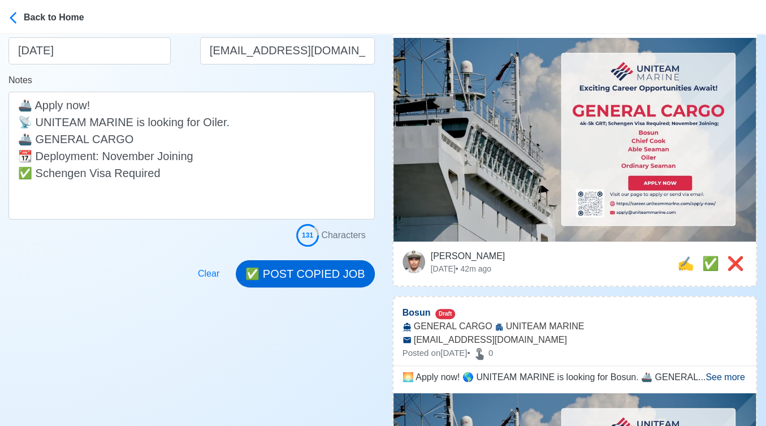
type input "UNITEAM MARINE (MANILA) INC"
click at [327, 270] on button "✅ POST COPIED JOB" at bounding box center [305, 273] width 139 height 27
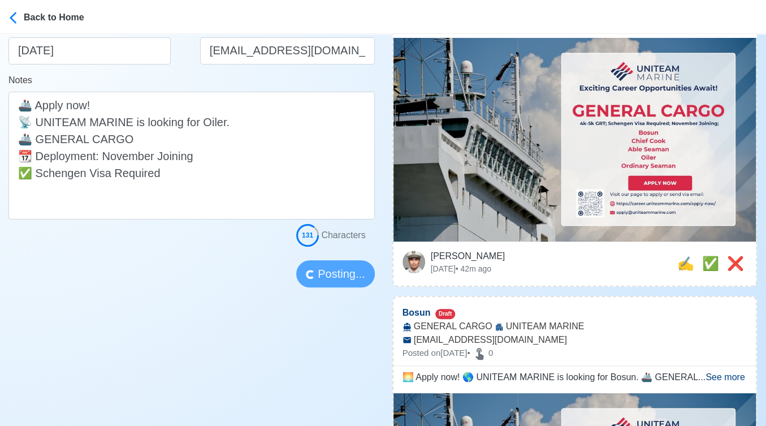
scroll to position [0, 0]
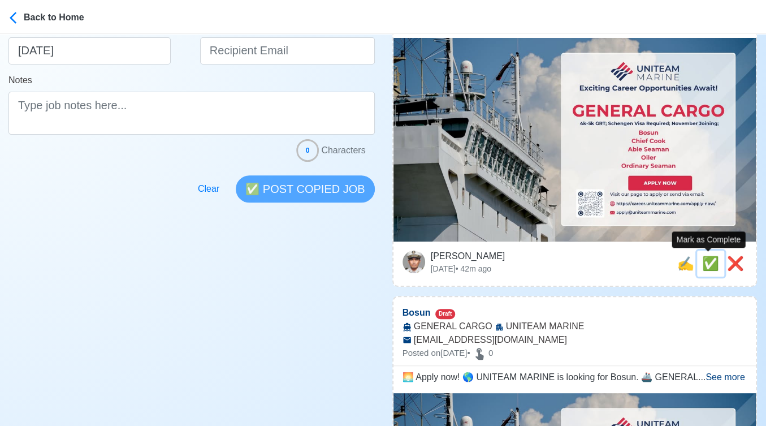
click at [709, 267] on span "✅" at bounding box center [711, 263] width 17 height 15
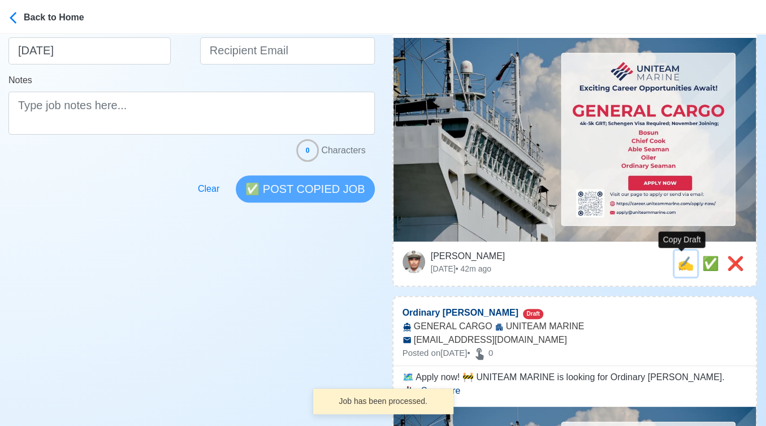
click at [684, 265] on span "✍️" at bounding box center [686, 263] width 17 height 15
type input "Bosun"
select select "Bosun"
type input "UNITEAM MARINE"
type input "GENERAL CARGO"
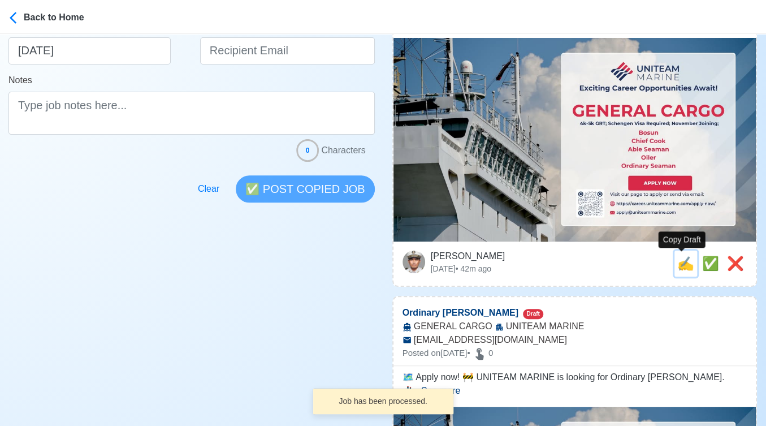
type input "apply@uniteammarine.com"
type textarea "🌅 Apply now! 🌎 UNITEAM MARINE is looking for Bosun. 🚢 GENERAL CARGO 📆 Deploymen…"
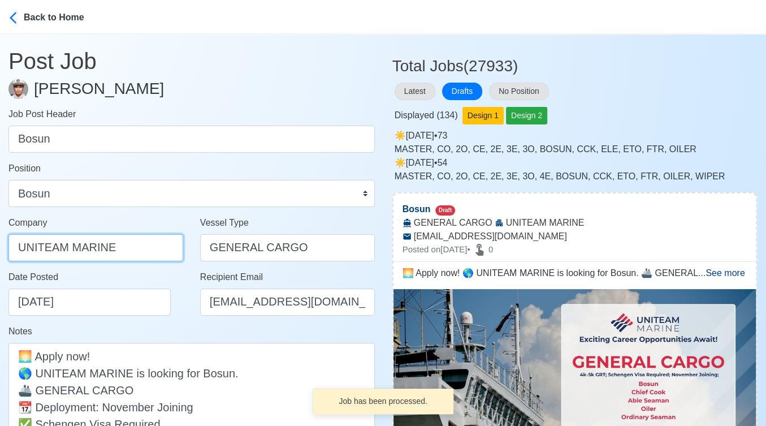
click at [141, 257] on input "UNITEAM MARINE" at bounding box center [95, 247] width 175 height 27
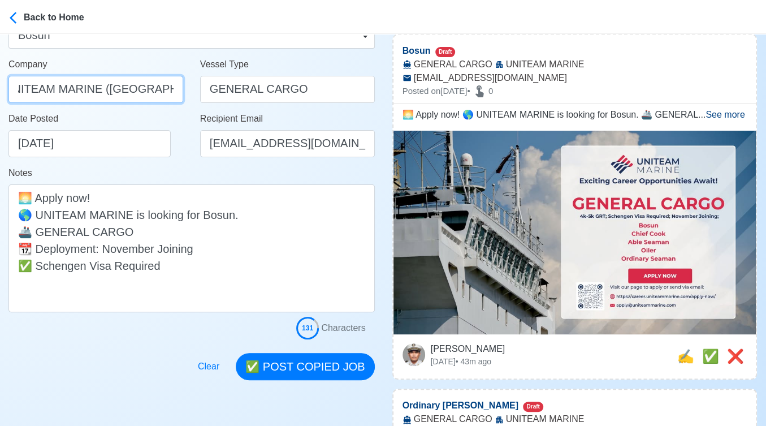
scroll to position [251, 0]
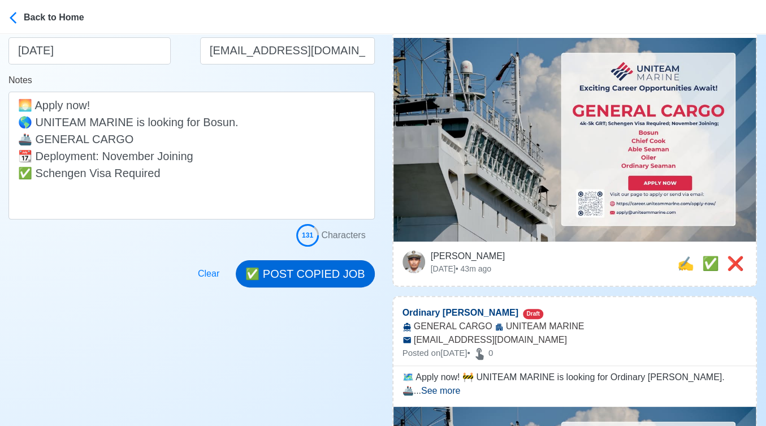
type input "UNITEAM MARINE (MANILA) INC."
click at [333, 277] on button "✅ POST COPIED JOB" at bounding box center [305, 273] width 139 height 27
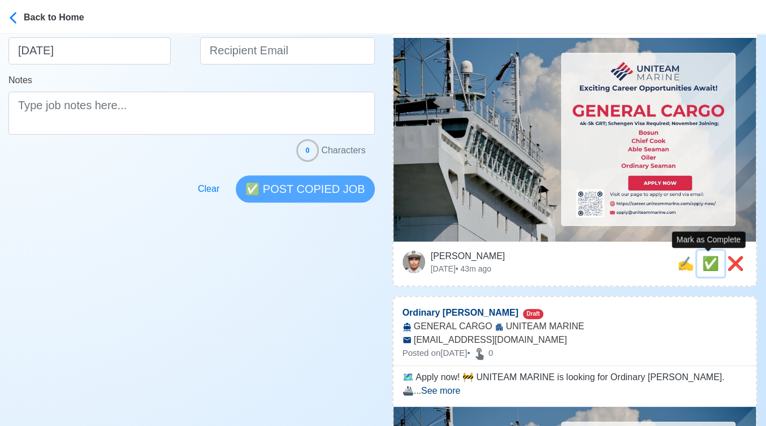
click at [704, 267] on span "✅" at bounding box center [711, 263] width 17 height 15
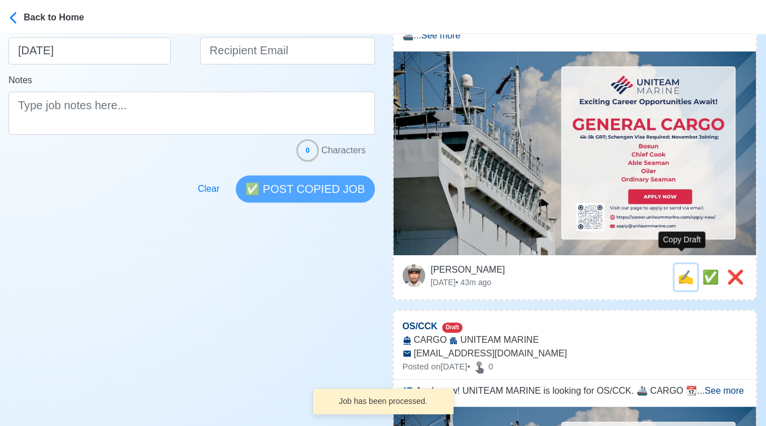
click at [684, 269] on span "✍️" at bounding box center [686, 276] width 17 height 15
type input "Ordinary [PERSON_NAME]"
select select "Ordinary [PERSON_NAME]"
type input "UNITEAM MARINE"
type input "GENERAL CARGO"
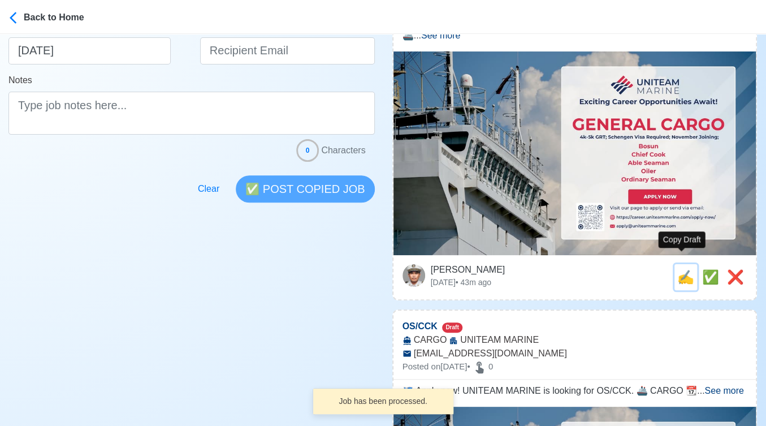
type input "apply@uniteammarine.com"
type textarea "🗺️ Apply now! 🚧 UNITEAM MARINE is looking for Ordinary Seaman. 🚢 GENERAL CARGO …"
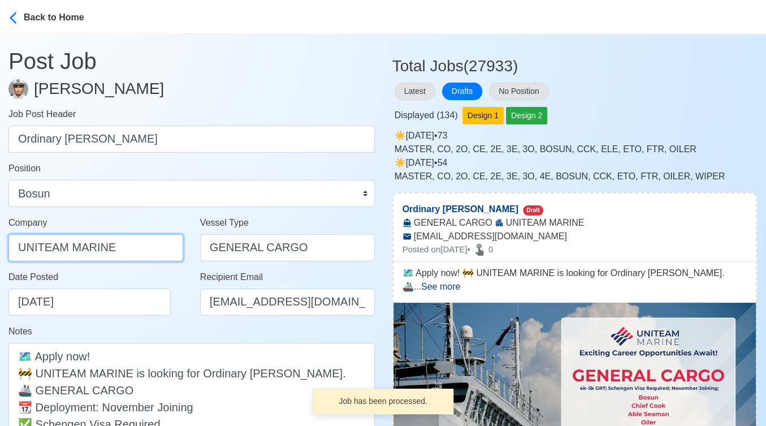
click at [135, 235] on input "UNITEAM MARINE" at bounding box center [95, 247] width 175 height 27
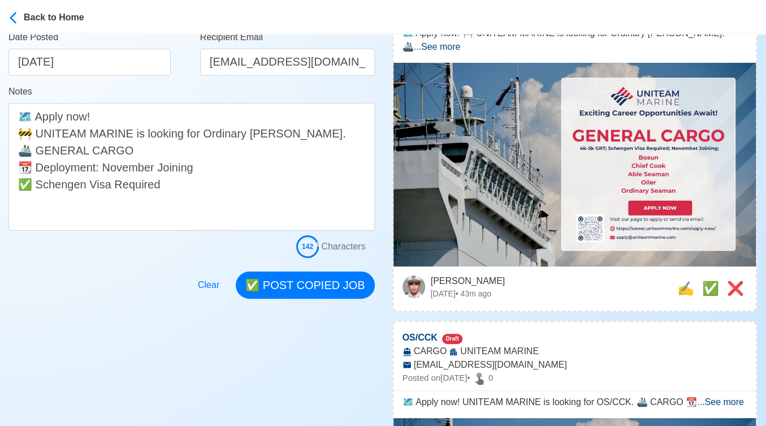
scroll to position [251, 0]
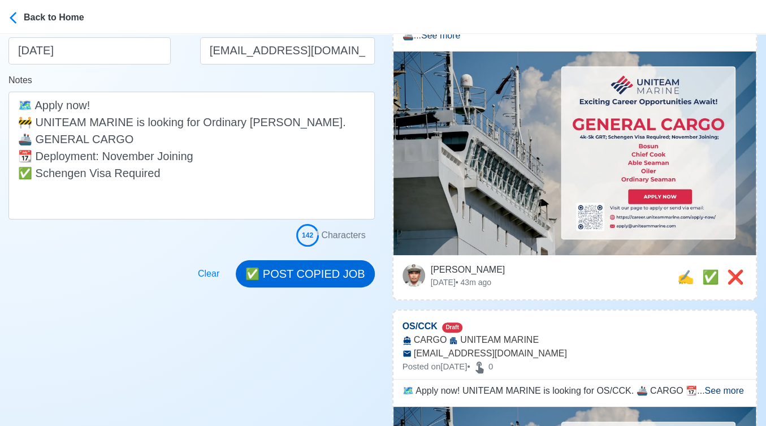
type input "UNITEAM MARINE (MANILA) INC."
click at [342, 261] on button "✅ POST COPIED JOB" at bounding box center [305, 273] width 139 height 27
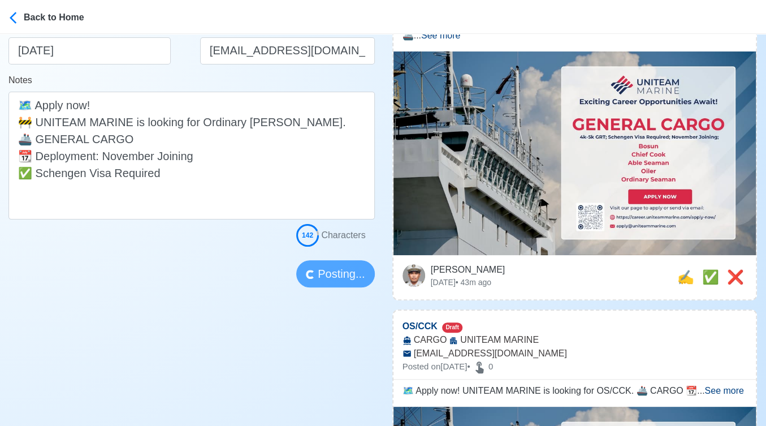
scroll to position [0, 0]
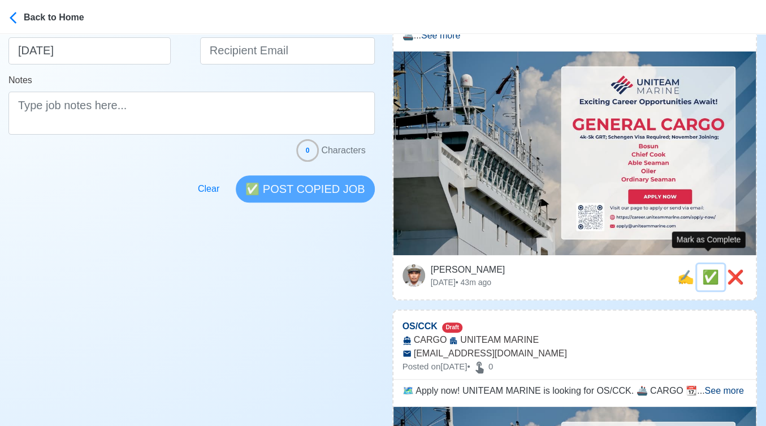
click at [709, 269] on span "✅" at bounding box center [711, 276] width 17 height 15
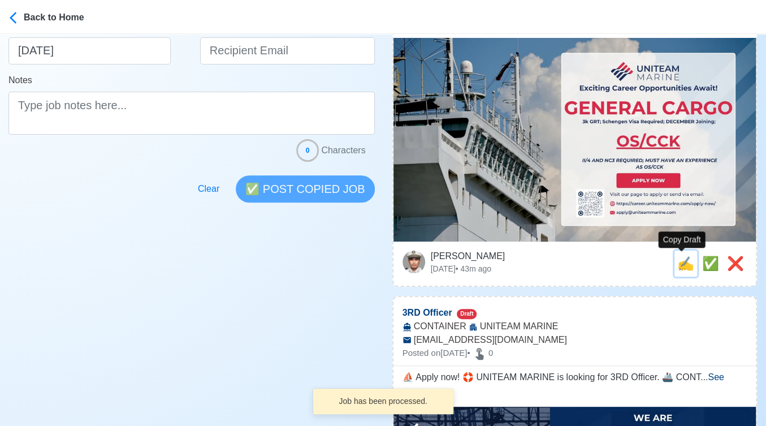
click at [681, 268] on span "✍️" at bounding box center [686, 263] width 17 height 15
type input "OS/CCK"
select select
type input "UNITEAM MARINE"
type input "CARGO"
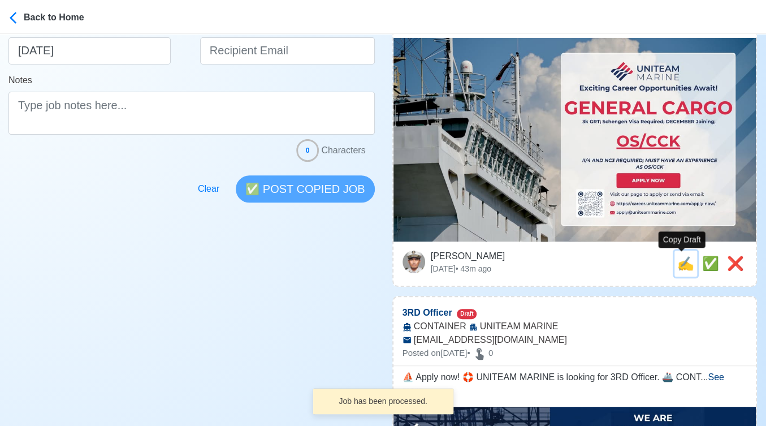
type input "apply@uniteammarine.com"
type textarea "🗺️ Apply now! UNITEAM MARINE is looking for OS/CCK. 🚢 CARGO 📆 Deployment: DECEM…"
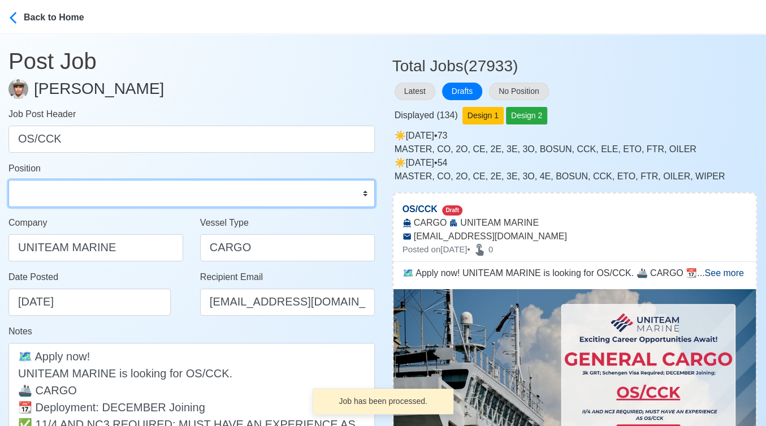
drag, startPoint x: 98, startPoint y: 188, endPoint x: 91, endPoint y: 180, distance: 11.2
click at [98, 188] on select "Master Chief Officer 2nd Officer 3rd Officer Junior Officer Chief Engineer 2nd …" at bounding box center [191, 193] width 367 height 27
select select "Ordinary [PERSON_NAME]"
click at [8, 180] on select "Master Chief Officer 2nd Officer 3rd Officer Junior Officer Chief Engineer 2nd …" at bounding box center [191, 193] width 367 height 27
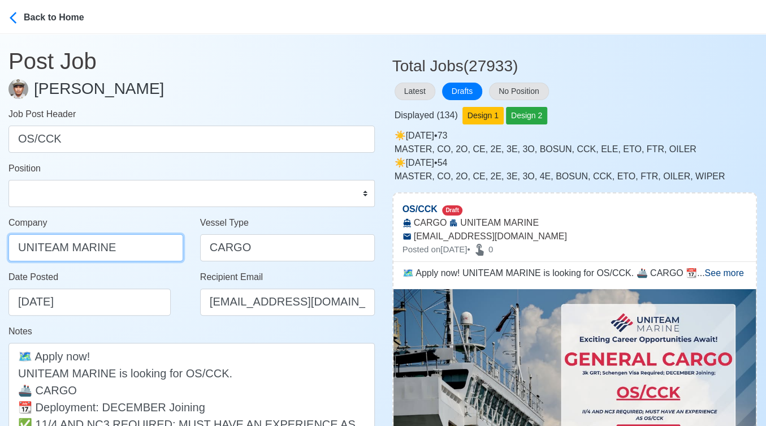
drag, startPoint x: 127, startPoint y: 246, endPoint x: 121, endPoint y: 246, distance: 5.7
click at [127, 246] on input "UNITEAM MARINE" at bounding box center [95, 247] width 175 height 27
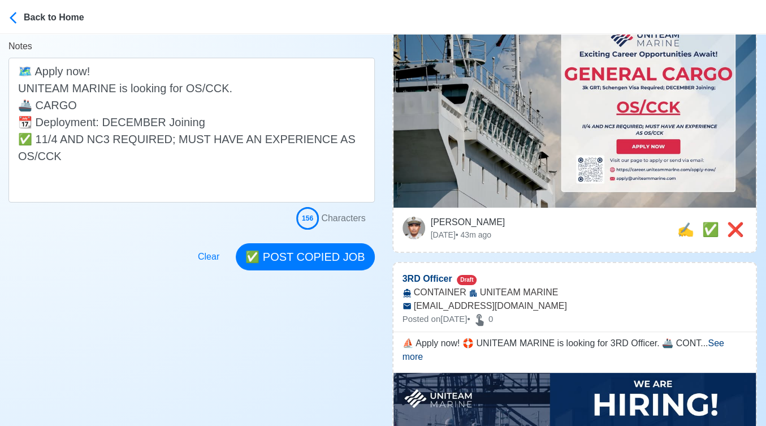
scroll to position [314, 0]
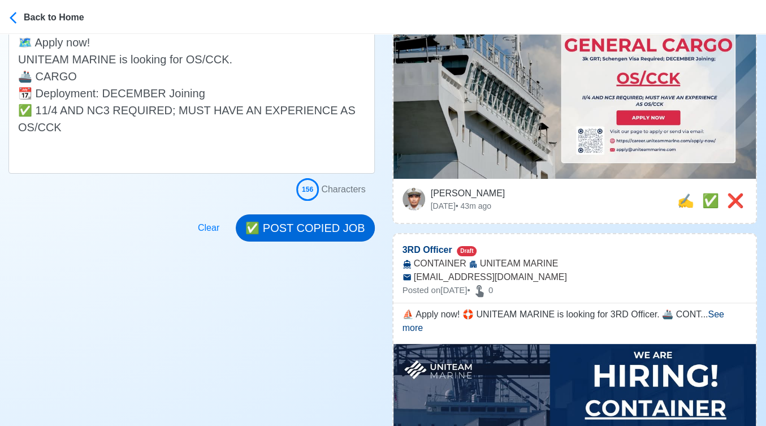
type input "UNITEAM MARINE (MANILA) INC."
click at [328, 225] on button "✅ POST COPIED JOB" at bounding box center [305, 227] width 139 height 27
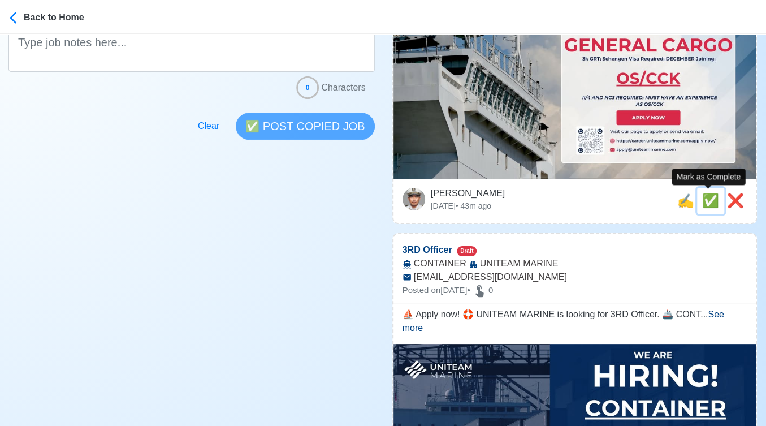
click at [705, 206] on span "✅" at bounding box center [711, 200] width 17 height 15
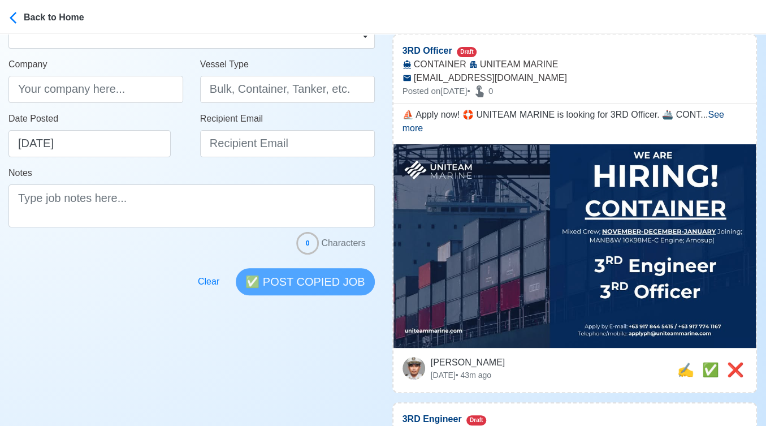
scroll to position [251, 0]
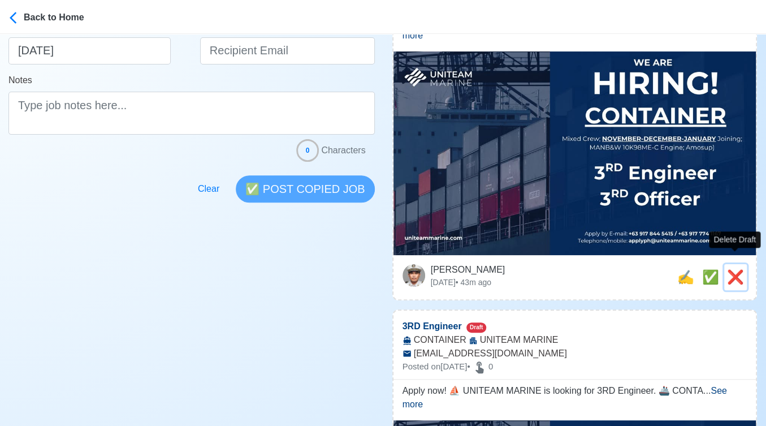
click at [738, 269] on span "❌" at bounding box center [735, 276] width 17 height 15
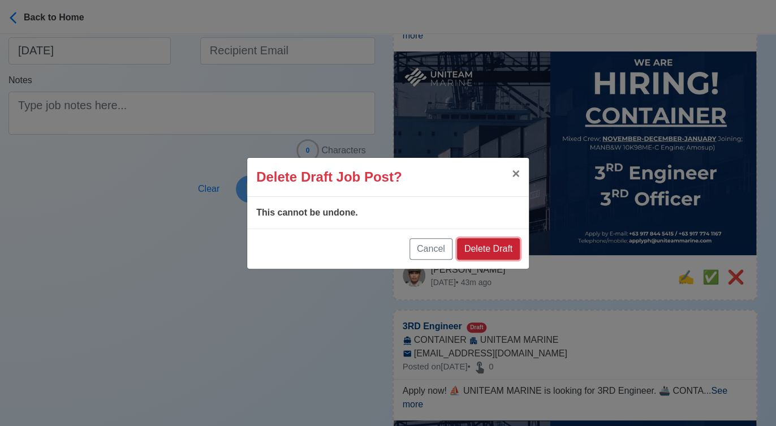
click at [510, 247] on button "Delete Draft" at bounding box center [488, 248] width 63 height 21
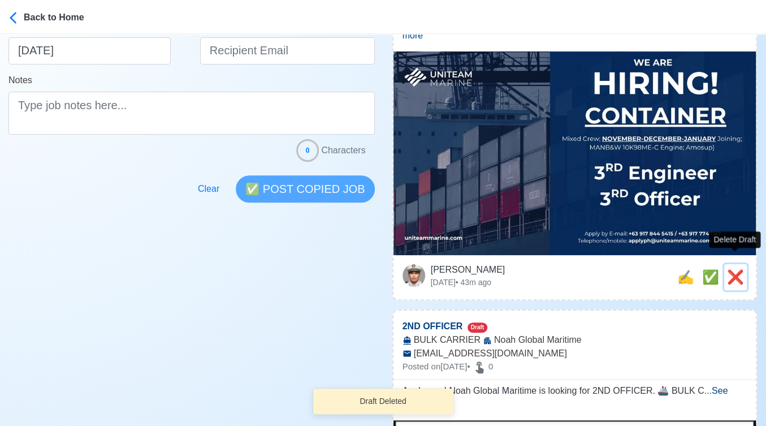
click at [730, 269] on span "❌" at bounding box center [735, 276] width 17 height 15
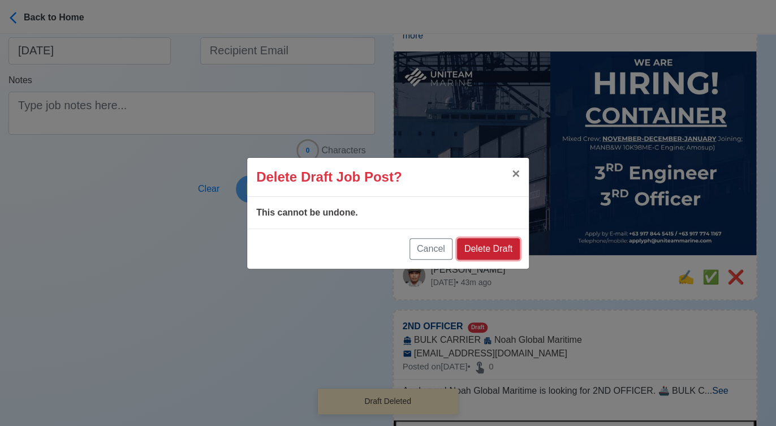
click at [491, 250] on button "Delete Draft" at bounding box center [488, 248] width 63 height 21
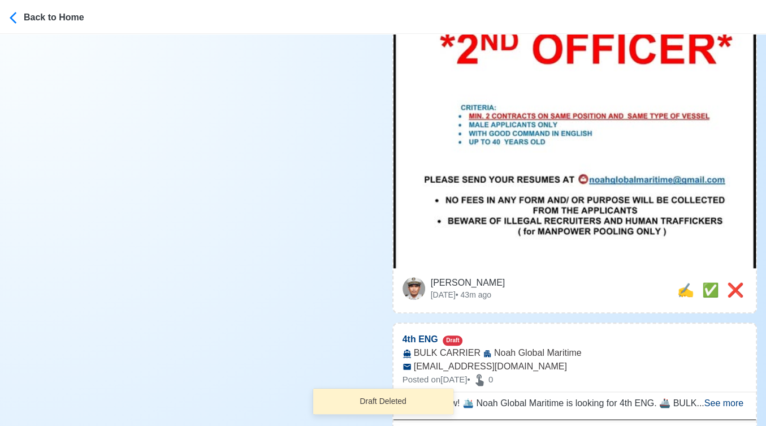
scroll to position [502, 0]
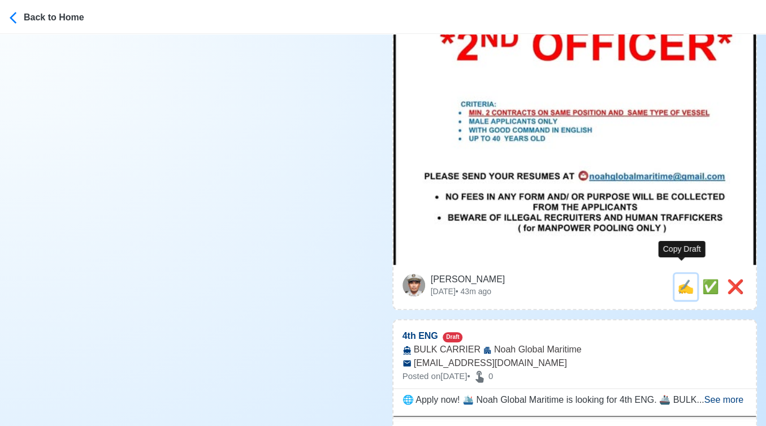
click at [681, 279] on span "✍️" at bounding box center [686, 286] width 17 height 15
type input "2ND OFFICER"
select select
type input "Noah Global Maritime"
type input "BULK CARRIER"
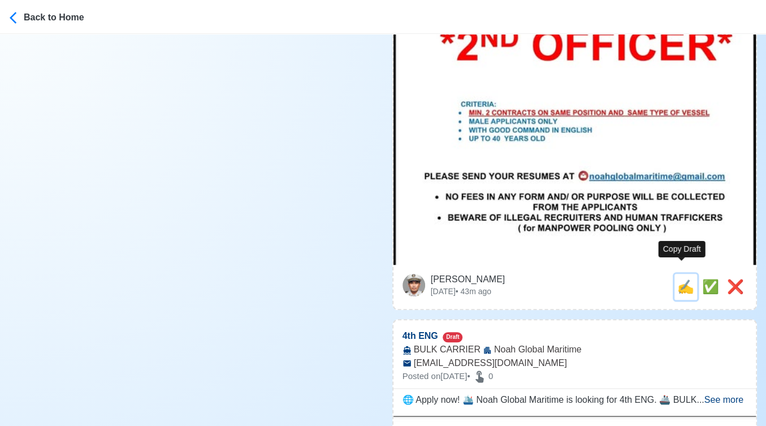
type input "noahglobalmaritime@gmail.com"
type textarea "Apply now! Noah Global Maritime is looking for 2ND OFFICER. 🚢 BULK CARRIER ✅ MI…"
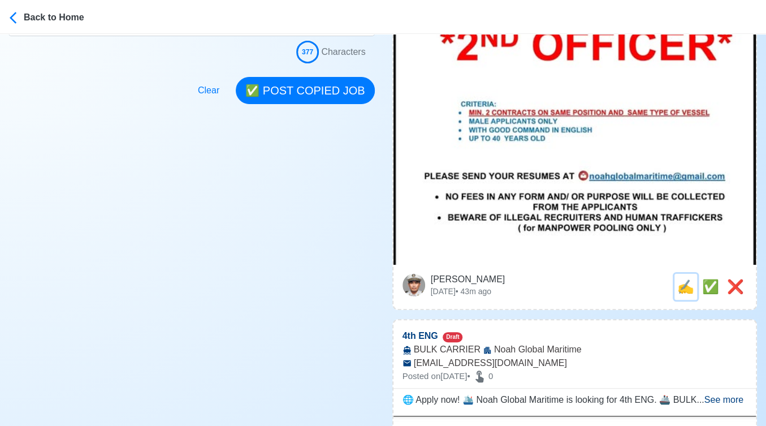
scroll to position [0, 0]
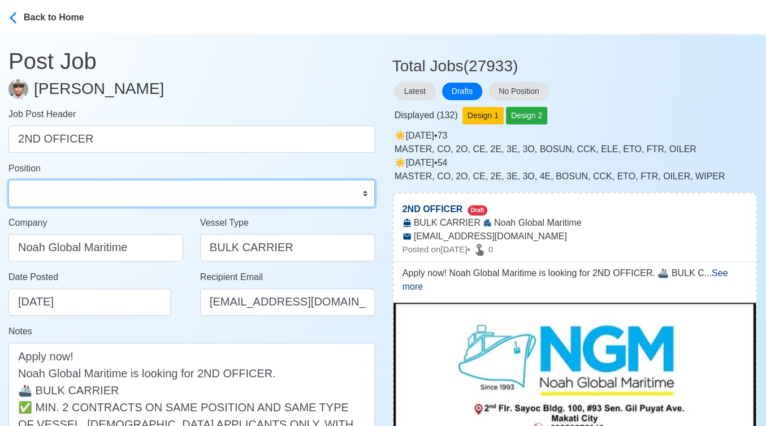
click at [85, 198] on select "Master Chief Officer 2nd Officer 3rd Officer Junior Officer Chief Engineer 2nd …" at bounding box center [191, 193] width 367 height 27
select select "2nd Officer"
click at [8, 180] on select "Master Chief Officer 2nd Officer 3rd Officer Junior Officer Chief Engineer 2nd …" at bounding box center [191, 193] width 367 height 27
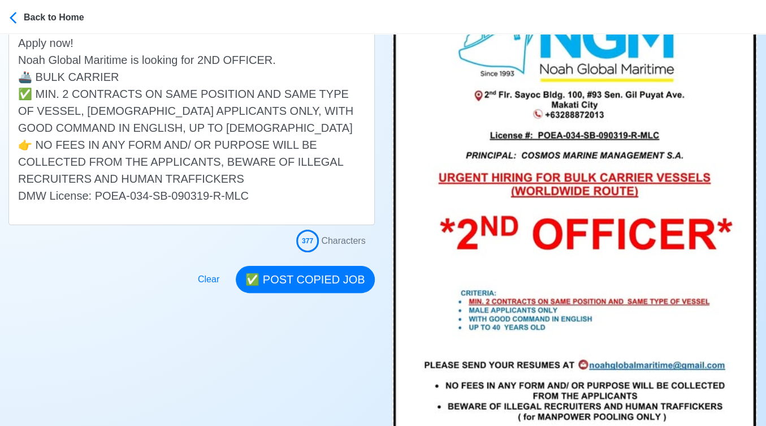
scroll to position [314, 0]
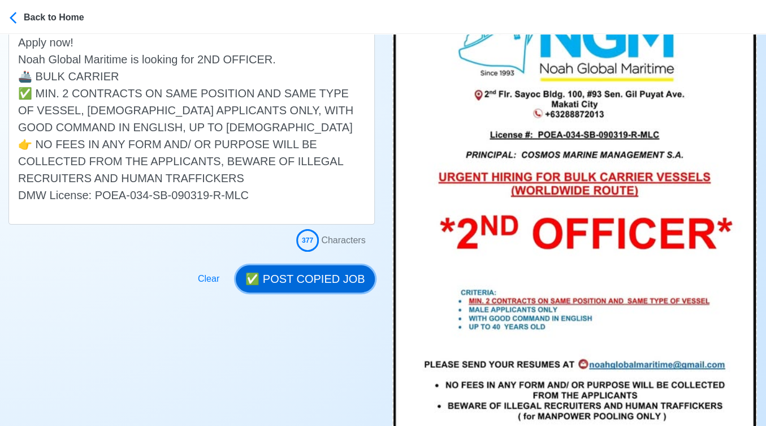
click at [324, 279] on button "✅ POST COPIED JOB" at bounding box center [305, 278] width 139 height 27
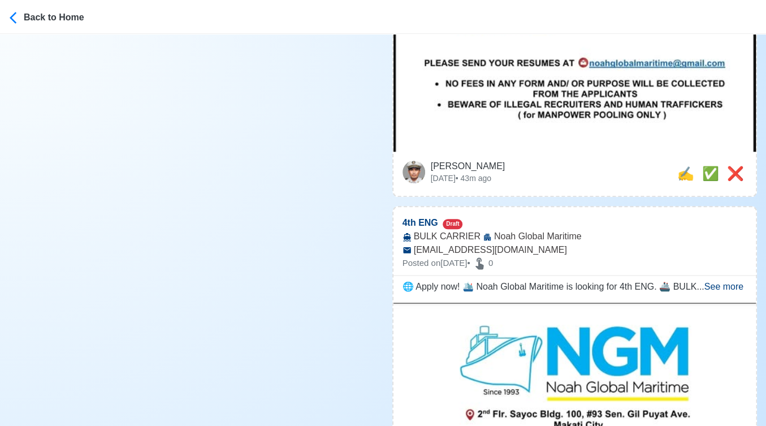
scroll to position [628, 0]
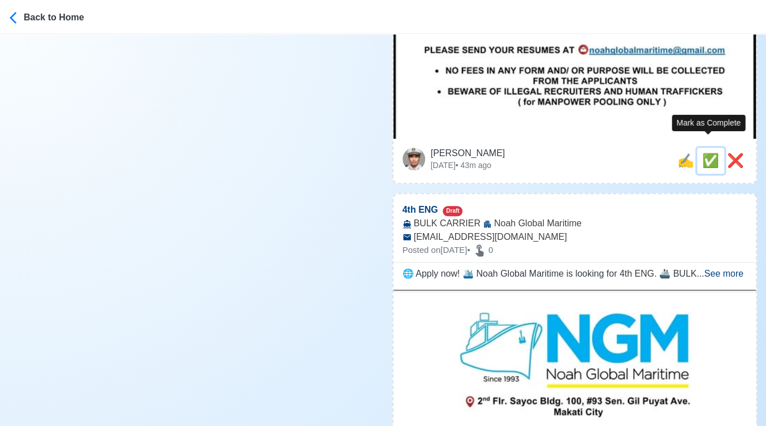
click at [706, 153] on span "✅" at bounding box center [711, 160] width 17 height 15
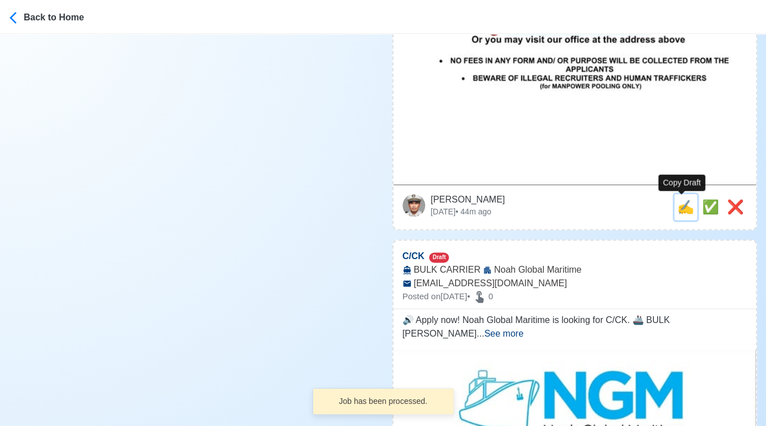
click at [678, 205] on span "✍️" at bounding box center [686, 206] width 17 height 15
type input "4th ENG"
select select
type input "Noah Global Maritime"
type input "BULK CARRIER"
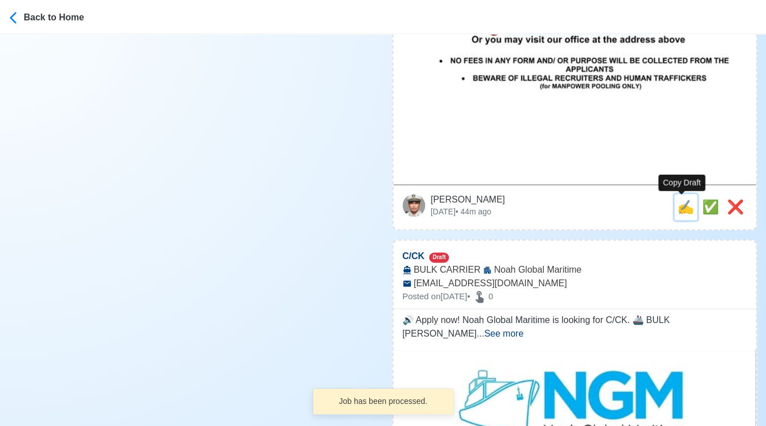
type input "noahglobalmaritime@gmail.com"
type textarea "🌐 Apply now! 🛳️ Noah Global Maritime is looking for 4th ENG. 🚢 BULK CARRIER ✅ M…"
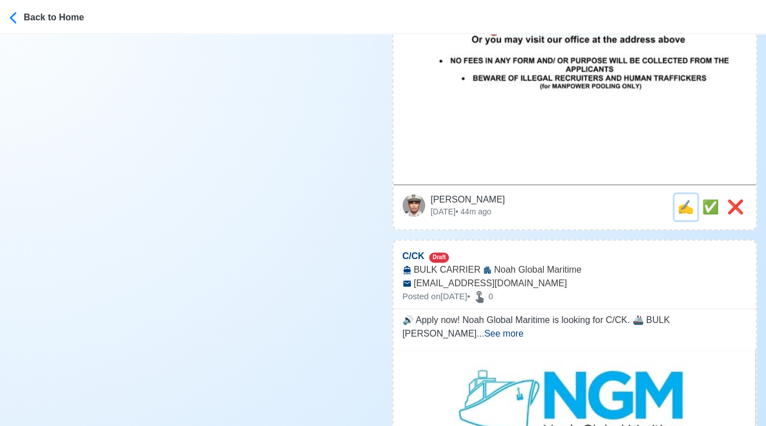
scroll to position [0, 0]
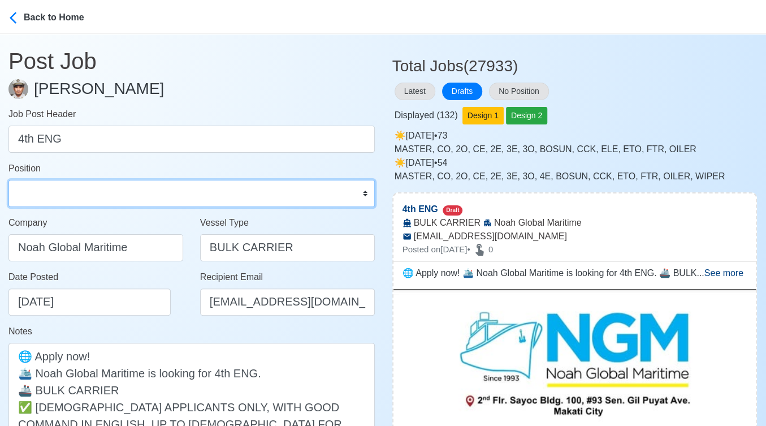
click at [66, 186] on select "Master Chief Officer 2nd Officer 3rd Officer Junior Officer Chief Engineer 2nd …" at bounding box center [191, 193] width 367 height 27
select select "4th Engineer"
click at [8, 180] on select "Master Chief Officer 2nd Officer 3rd Officer Junior Officer Chief Engineer 2nd …" at bounding box center [191, 193] width 367 height 27
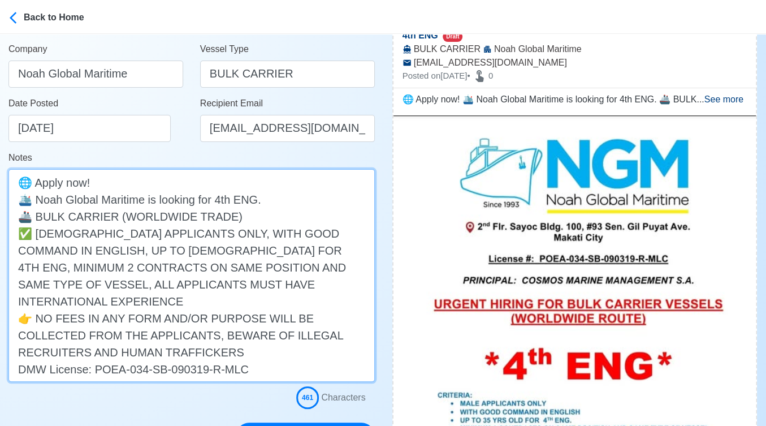
scroll to position [251, 0]
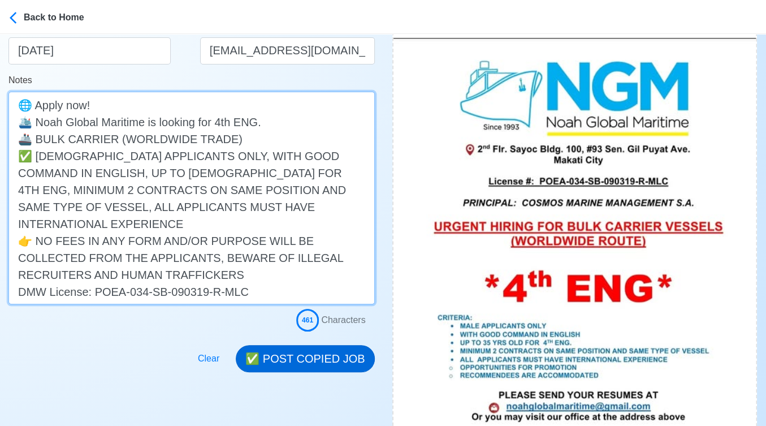
type textarea "🌐 Apply now! 🛳️ Noah Global Maritime is looking for 4th ENG. 🚢 BULK CARRIER (WO…"
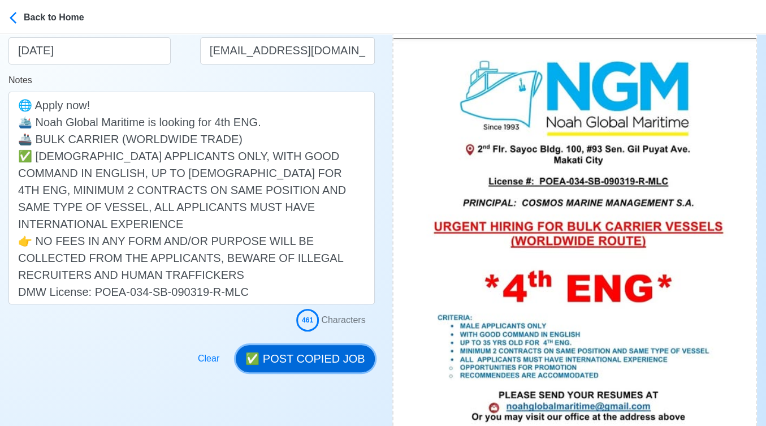
click at [320, 351] on button "✅ POST COPIED JOB" at bounding box center [305, 358] width 139 height 27
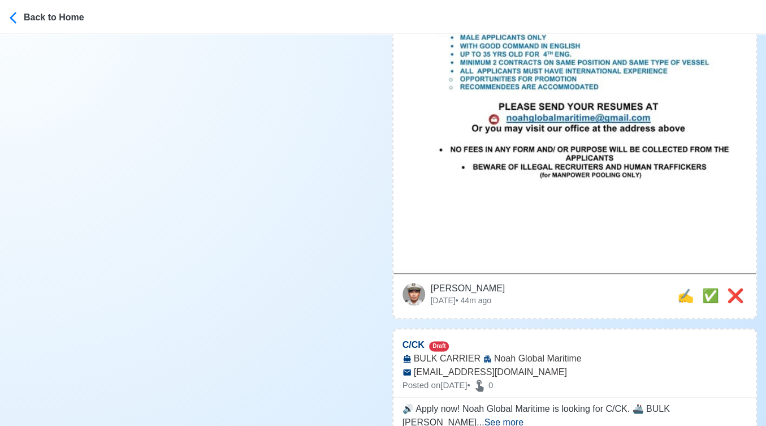
scroll to position [628, 0]
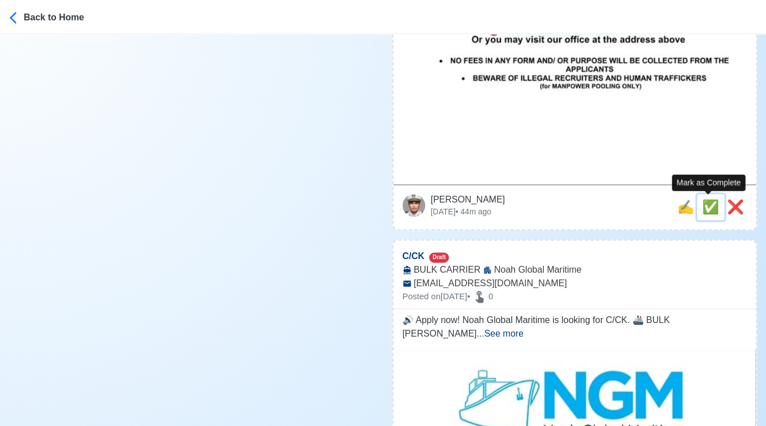
click at [714, 205] on span "✅" at bounding box center [711, 206] width 17 height 15
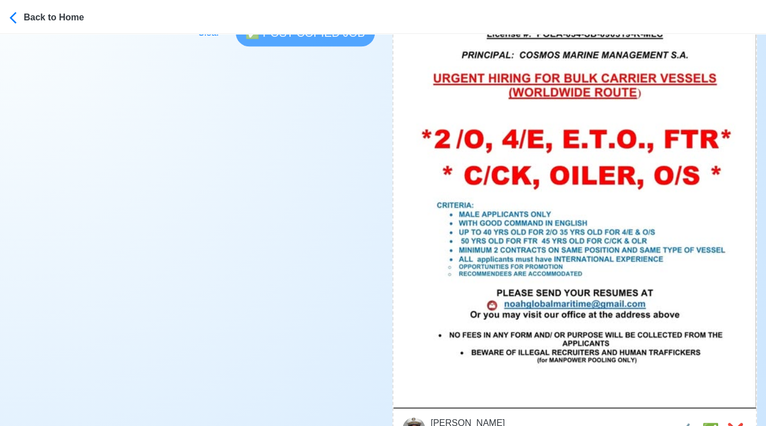
scroll to position [377, 0]
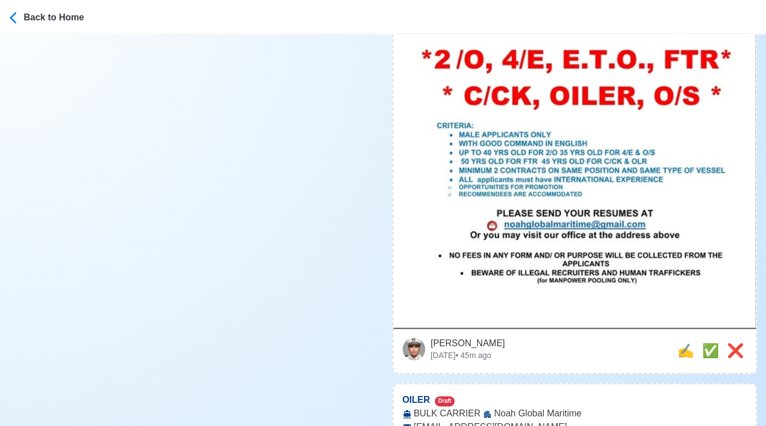
scroll to position [628, 0]
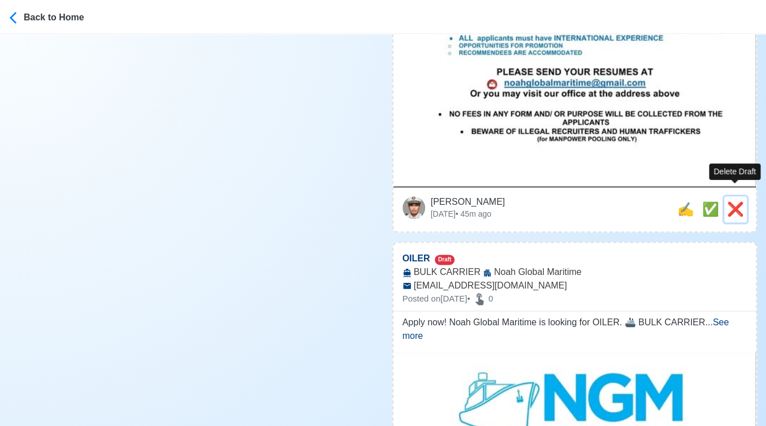
click at [733, 201] on span "❌" at bounding box center [735, 208] width 17 height 15
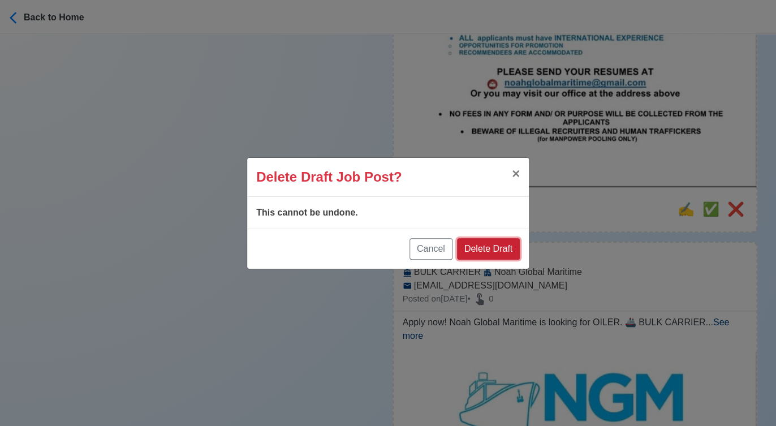
click at [504, 248] on button "Delete Draft" at bounding box center [488, 248] width 63 height 21
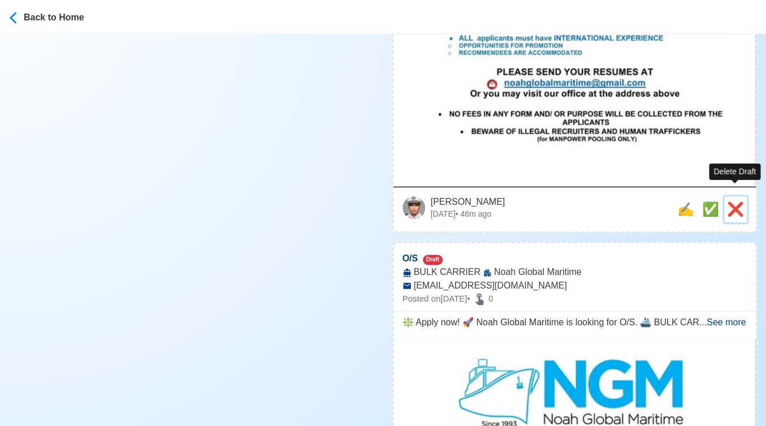
click at [734, 201] on span "❌" at bounding box center [735, 208] width 17 height 15
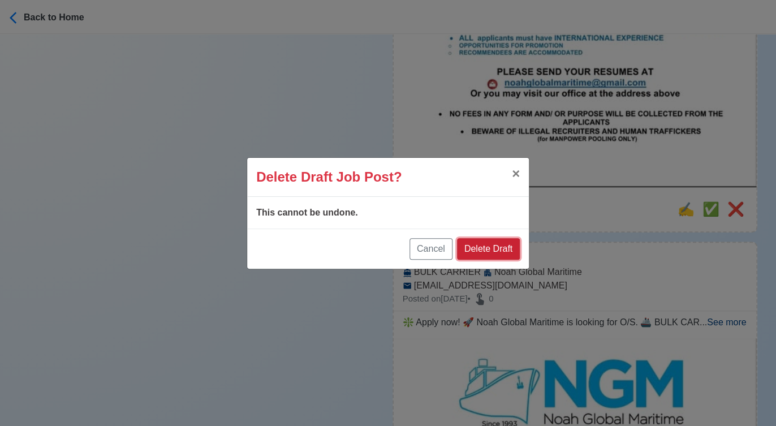
click at [502, 246] on button "Delete Draft" at bounding box center [488, 248] width 63 height 21
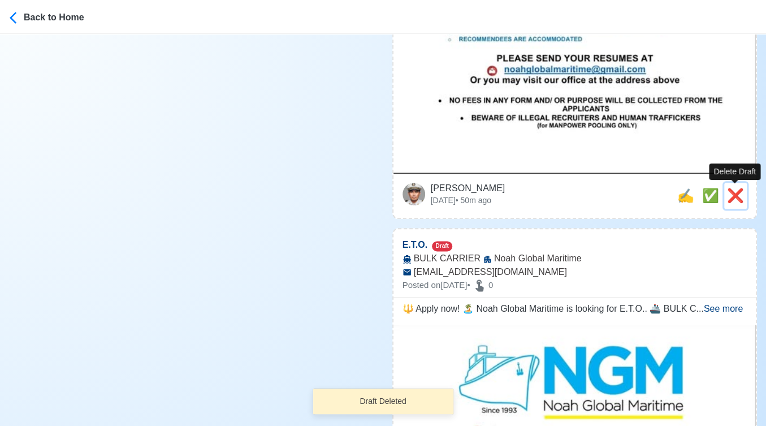
click at [735, 198] on span "❌" at bounding box center [735, 195] width 17 height 15
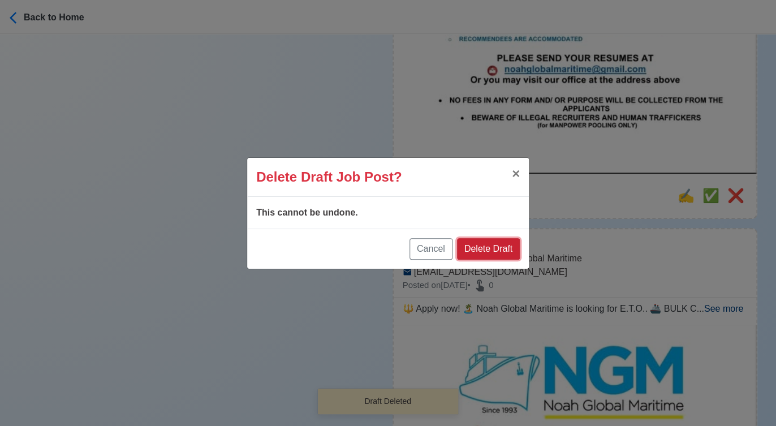
drag, startPoint x: 503, startPoint y: 246, endPoint x: 561, endPoint y: 235, distance: 58.7
click at [504, 246] on button "Delete Draft" at bounding box center [488, 248] width 63 height 21
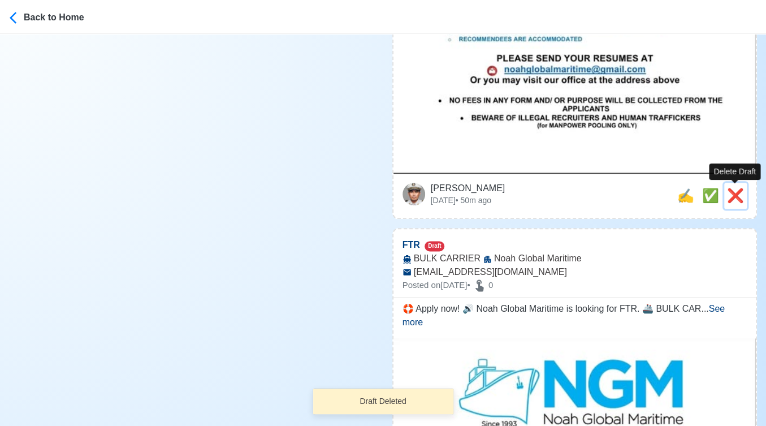
click at [739, 196] on span "❌" at bounding box center [735, 195] width 17 height 15
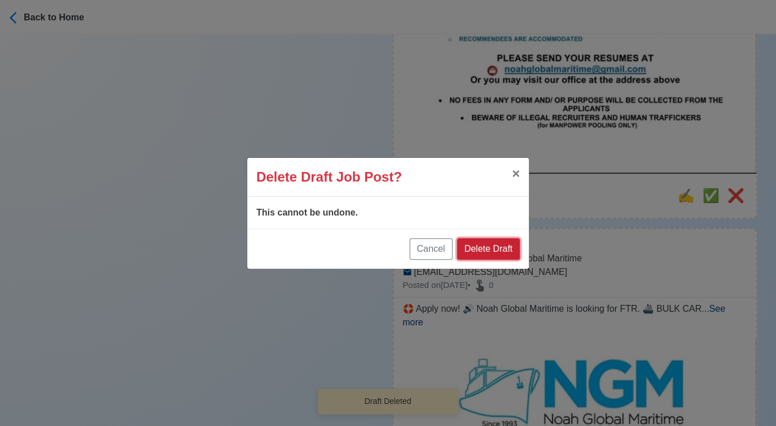
drag, startPoint x: 500, startPoint y: 248, endPoint x: 536, endPoint y: 238, distance: 37.6
click at [501, 248] on button "Delete Draft" at bounding box center [488, 248] width 63 height 21
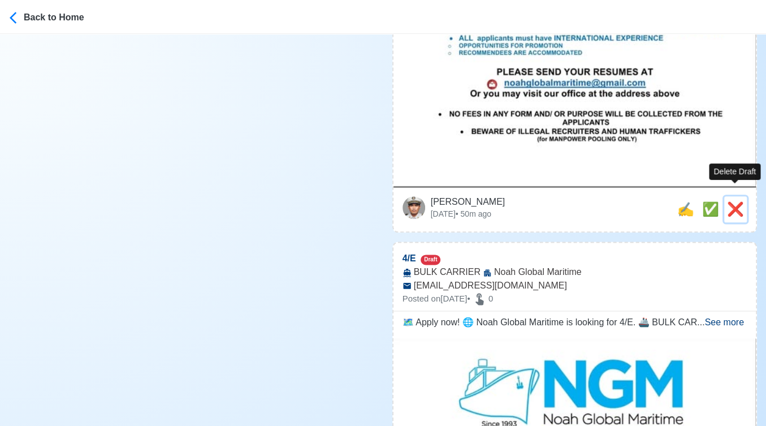
click at [738, 201] on span "❌" at bounding box center [735, 208] width 17 height 15
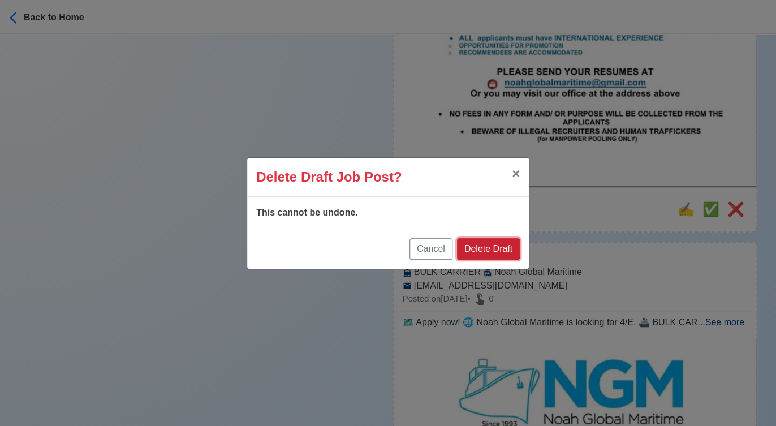
click at [502, 244] on button "Delete Draft" at bounding box center [488, 248] width 63 height 21
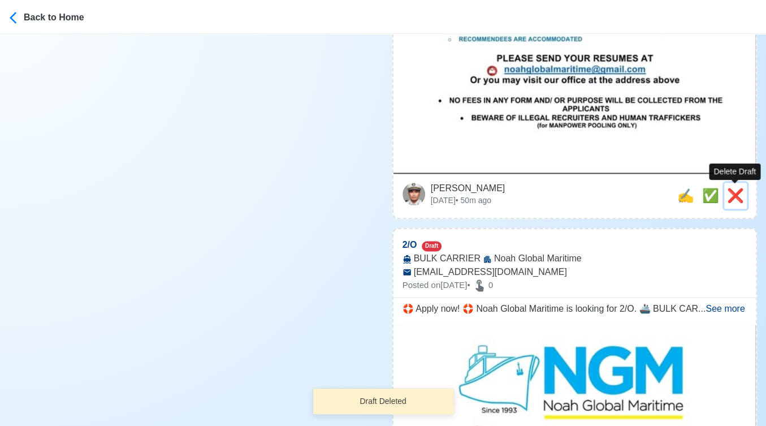
click at [738, 199] on span "❌" at bounding box center [735, 195] width 17 height 15
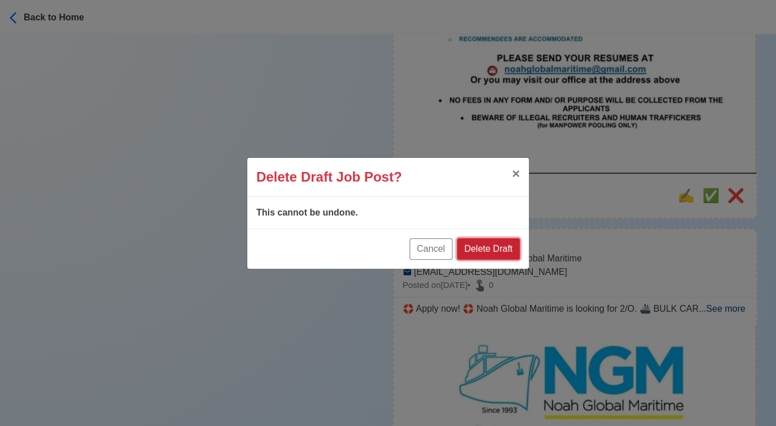
click at [494, 242] on button "Delete Draft" at bounding box center [488, 248] width 63 height 21
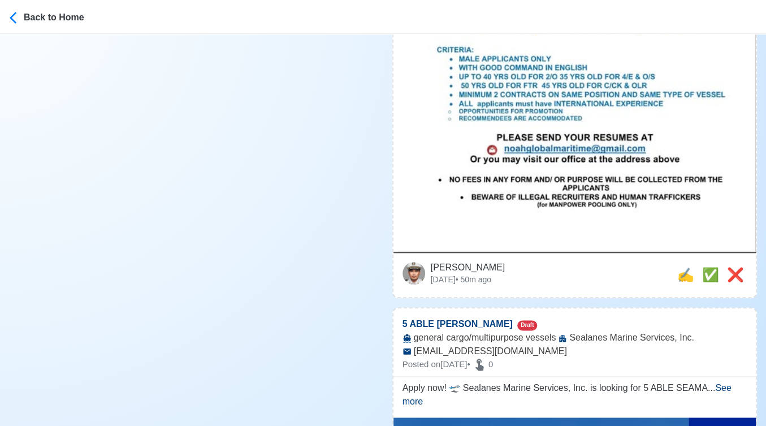
scroll to position [566, 0]
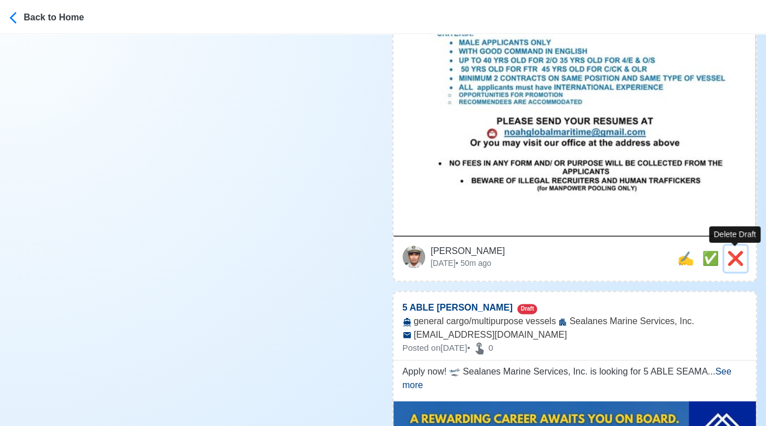
click at [731, 258] on span "❌" at bounding box center [735, 258] width 17 height 15
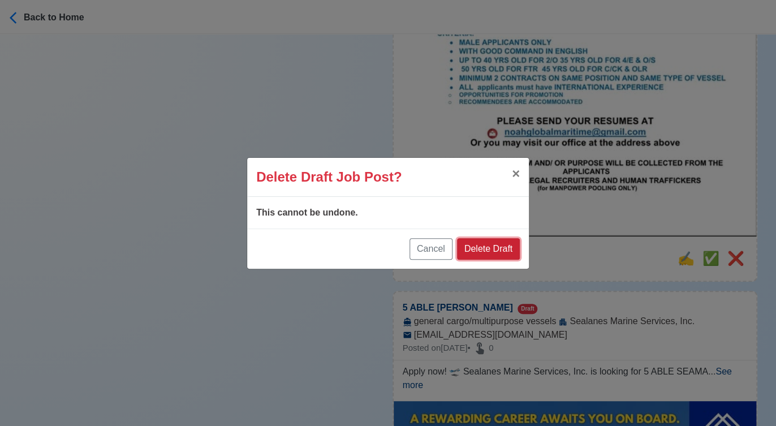
click at [492, 250] on button "Delete Draft" at bounding box center [488, 248] width 63 height 21
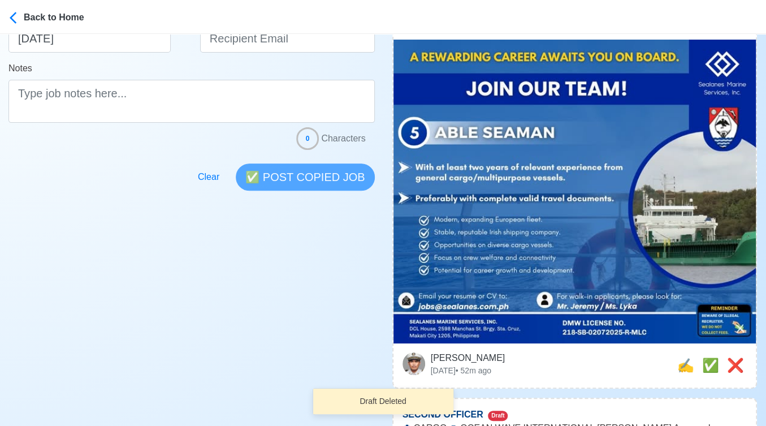
scroll to position [314, 0]
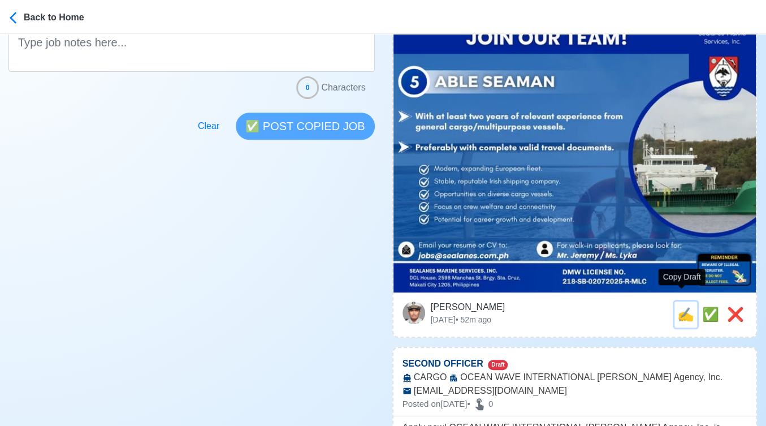
click at [679, 307] on span "✍️" at bounding box center [686, 314] width 17 height 15
type input "5 ABLE SEAMAN"
select select
type input "Sealanes Marine Services, Inc."
type input "general cargo/multipurpose vessels"
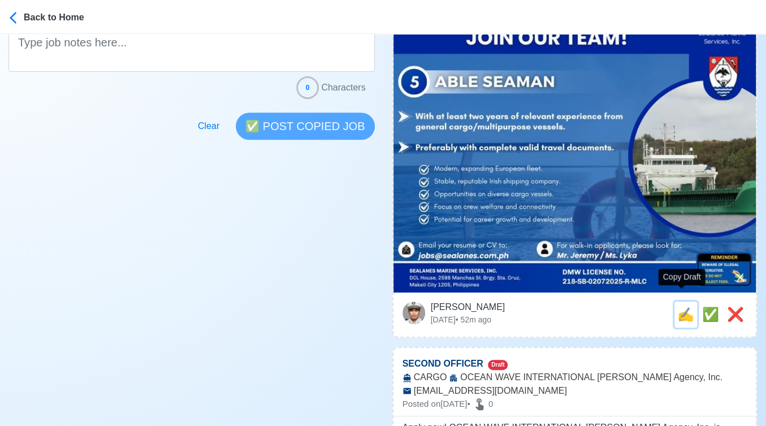
type input "jobs@sealanes.com.ph"
type textarea "Apply now! 🛫 Sealanes Marine Services, Inc. is looking for 5 ABLE SEAMAN. 🚢 gen…"
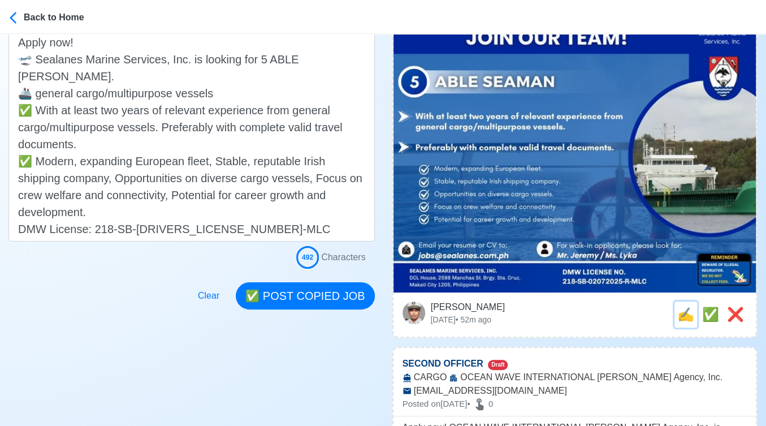
scroll to position [0, 0]
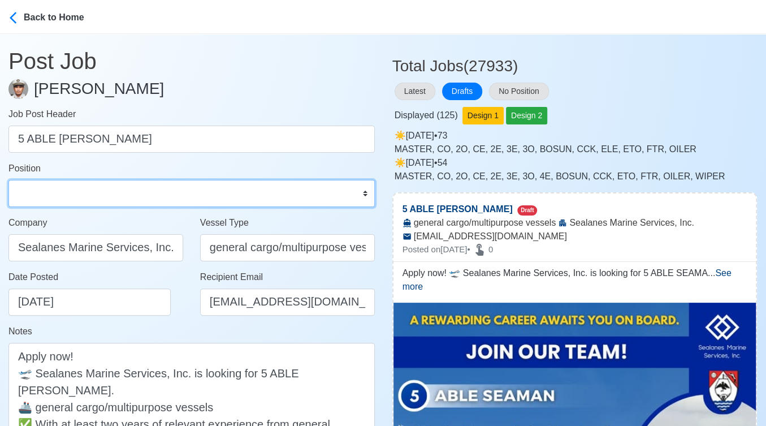
click at [180, 190] on select "Master Chief Officer 2nd Officer 3rd Officer Junior Officer Chief Engineer 2nd …" at bounding box center [191, 193] width 367 height 27
select select "Able Seaman"
click at [8, 180] on select "Master Chief Officer 2nd Officer 3rd Officer Junior Officer Chief Engineer 2nd …" at bounding box center [191, 193] width 367 height 27
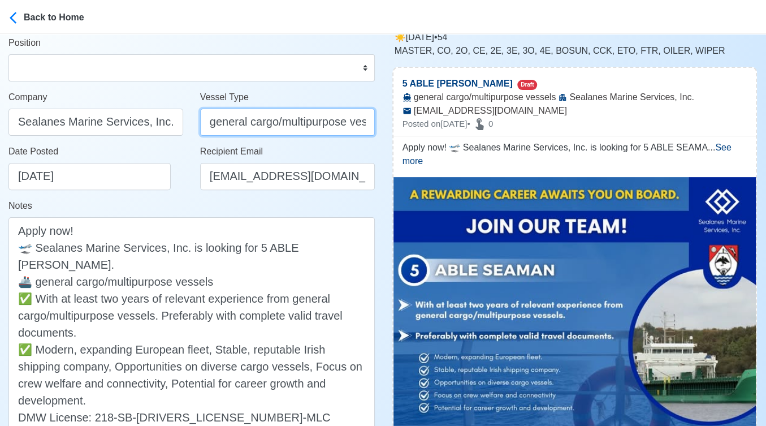
scroll to position [0, 21]
drag, startPoint x: 205, startPoint y: 125, endPoint x: 394, endPoint y: 115, distance: 188.6
click at [261, 120] on input "general cargo/multipurpose vessels" at bounding box center [287, 122] width 175 height 27
drag, startPoint x: 258, startPoint y: 121, endPoint x: 423, endPoint y: 119, distance: 164.6
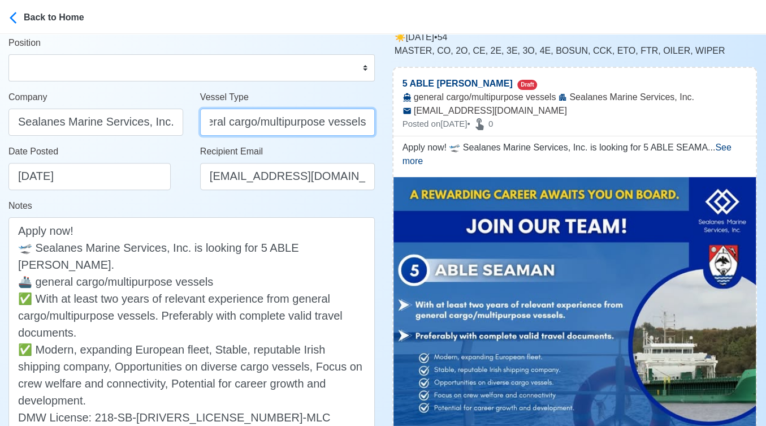
type input "GENERAL CARGO"
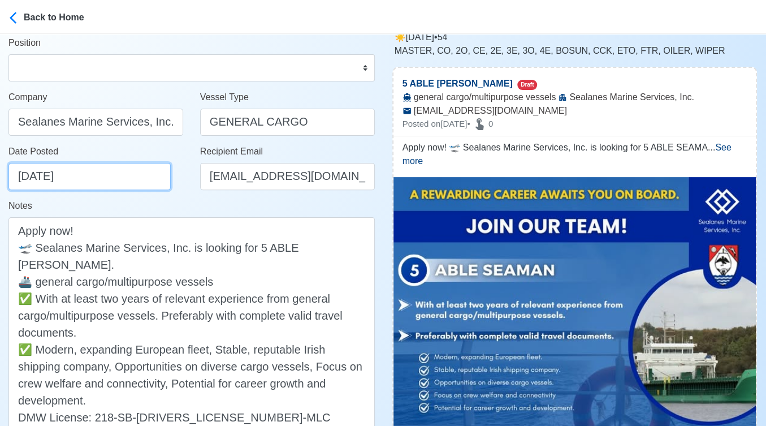
click at [155, 180] on input "[DATE]" at bounding box center [89, 176] width 162 height 27
select select "****"
select select "*******"
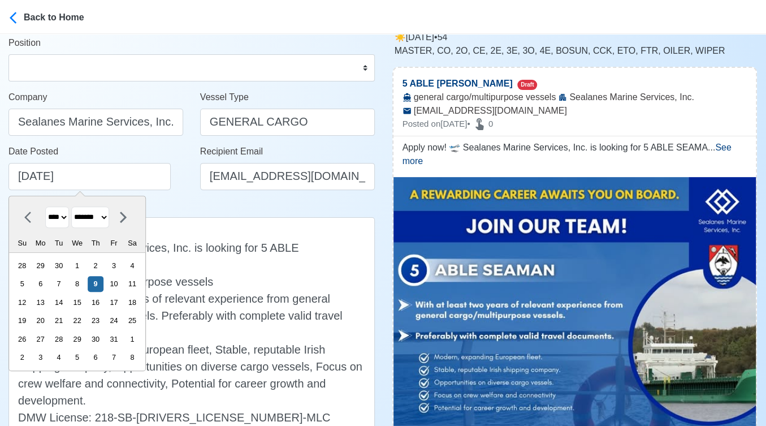
click at [190, 203] on div "Notes Apply now! 🛫 Sealanes Marine Services, Inc. is looking for 5 ABLE SEAMAN.…" at bounding box center [191, 314] width 367 height 231
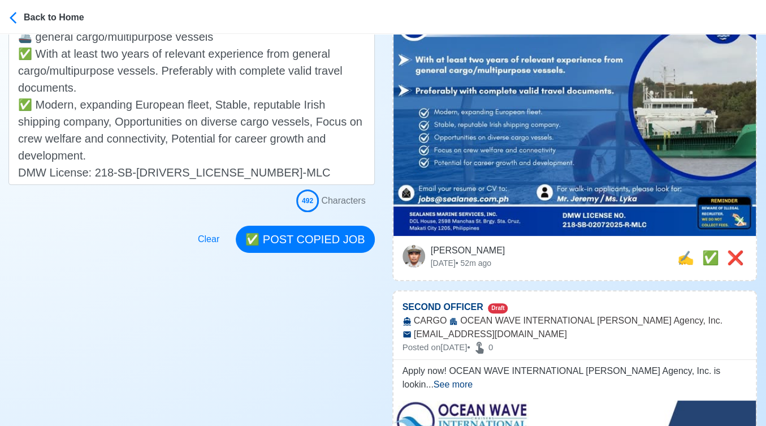
scroll to position [377, 0]
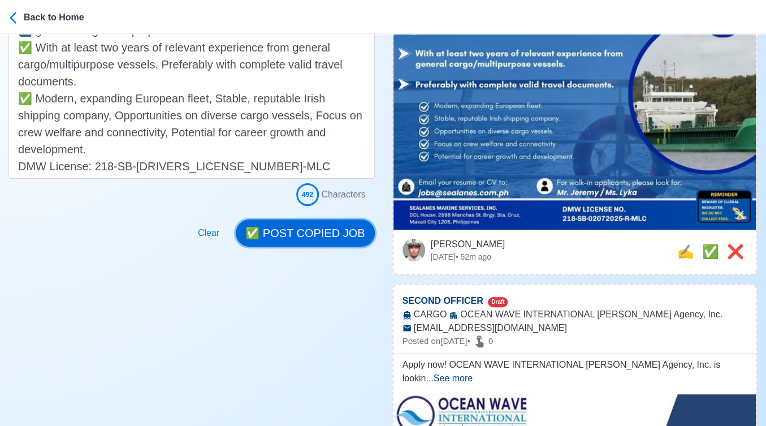
click at [340, 229] on button "✅ POST COPIED JOB" at bounding box center [305, 232] width 139 height 27
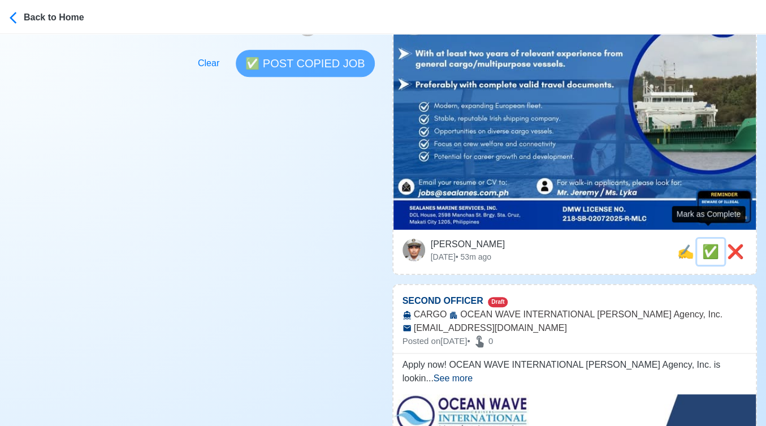
click at [708, 244] on span "✅" at bounding box center [711, 251] width 17 height 15
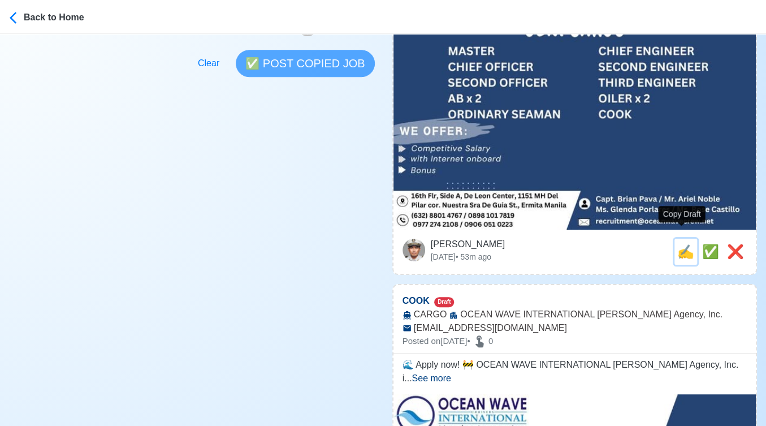
click at [685, 244] on span "✍️" at bounding box center [686, 251] width 17 height 15
type input "SECOND OFFICER"
select select
type input "OCEAN WAVE INTERNATIONAL Manning Agency, Inc."
type input "CARGO"
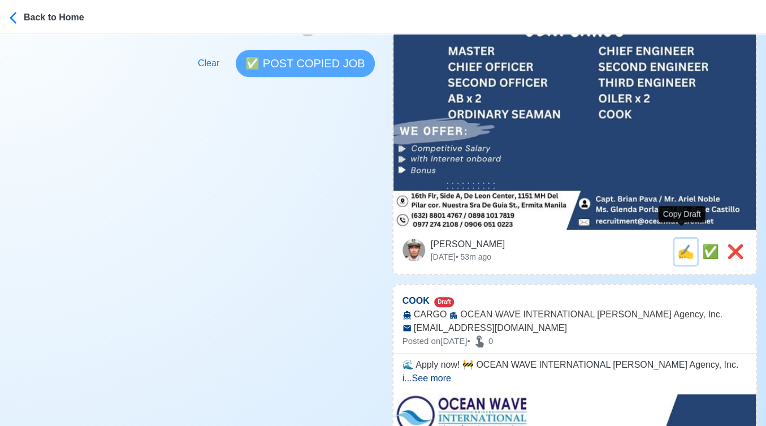
type input "recruitment@oceanwavecrew.net"
type textarea "Apply now! OCEAN WAVE INTERNATIONAL Manning Agency, Inc. is looking for SECOND …"
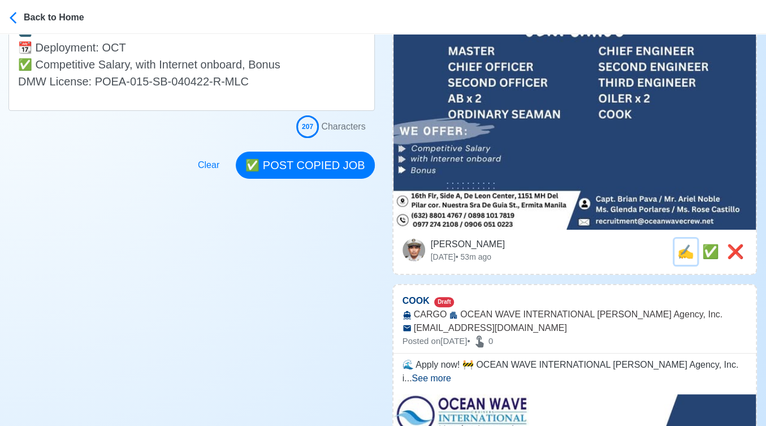
scroll to position [0, 0]
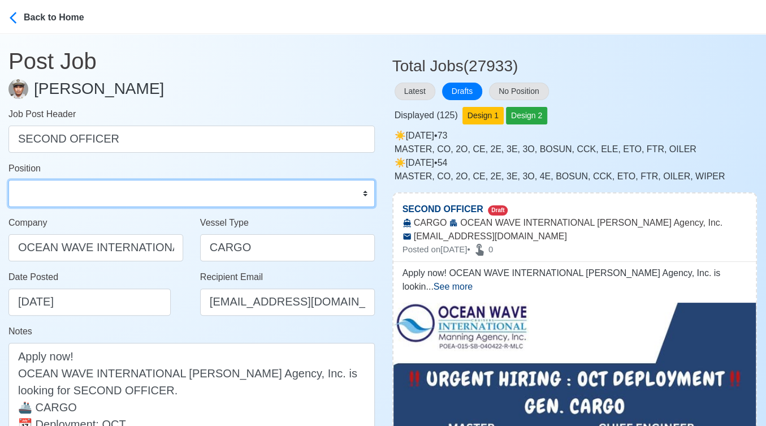
drag, startPoint x: 130, startPoint y: 195, endPoint x: 120, endPoint y: 189, distance: 11.0
click at [130, 195] on select "Master Chief Officer 2nd Officer 3rd Officer Junior Officer Chief Engineer 2nd …" at bounding box center [191, 193] width 367 height 27
select select "2nd Officer"
click at [8, 180] on select "Master Chief Officer 2nd Officer 3rd Officer Junior Officer Chief Engineer 2nd …" at bounding box center [191, 193] width 367 height 27
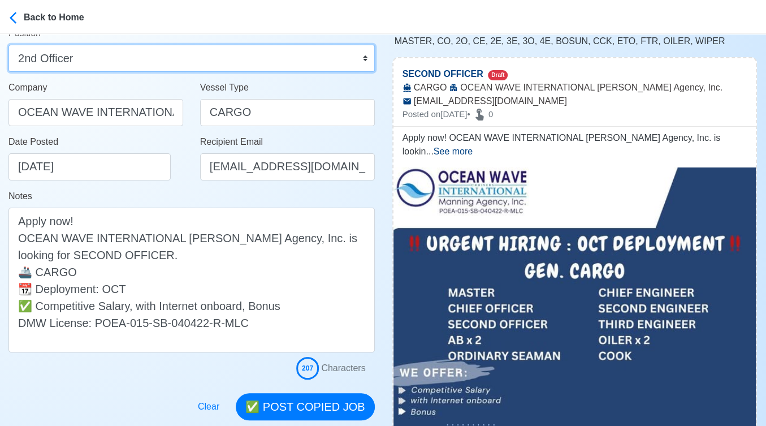
scroll to position [188, 0]
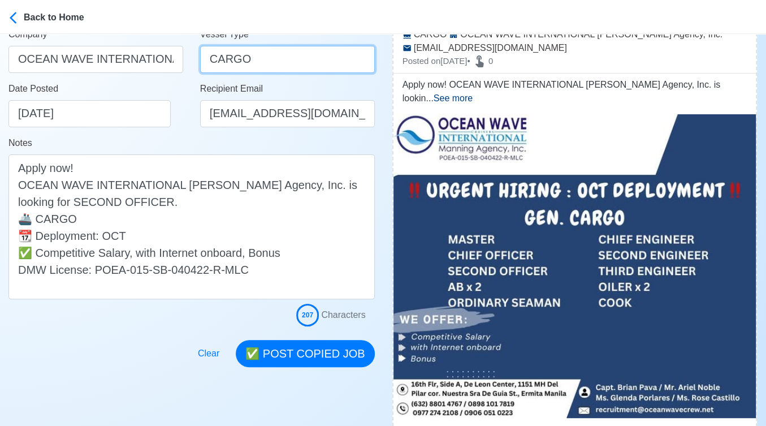
click at [209, 59] on input "CARGO" at bounding box center [287, 59] width 175 height 27
drag, startPoint x: 256, startPoint y: 58, endPoint x: 220, endPoint y: 58, distance: 36.2
click at [220, 58] on input "GENERAL CARGO" at bounding box center [287, 59] width 175 height 27
drag, startPoint x: 260, startPoint y: 57, endPoint x: 184, endPoint y: 54, distance: 75.8
click at [184, 54] on div "Company OCEAN WAVE INTERNATIONAL Manning Agency, Inc. Vessel Type GENERAL CARGO" at bounding box center [192, 55] width 384 height 54
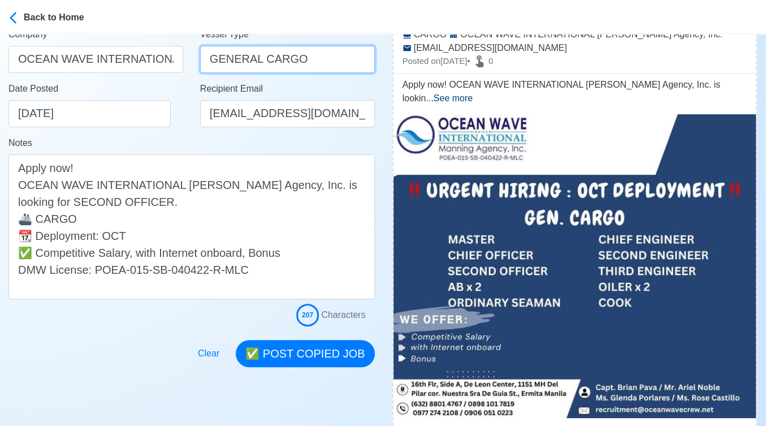
type input "GENERAL CARGO"
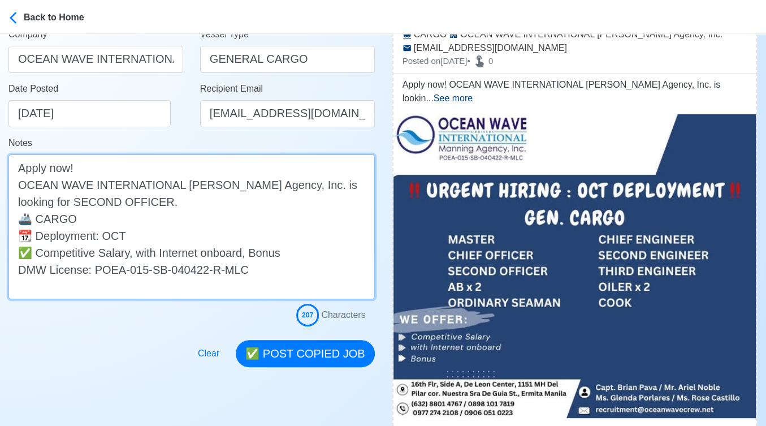
click at [37, 217] on textarea "Apply now! OCEAN WAVE INTERNATIONAL Manning Agency, Inc. is looking for SECOND …" at bounding box center [191, 226] width 367 height 145
paste textarea "GENERAL"
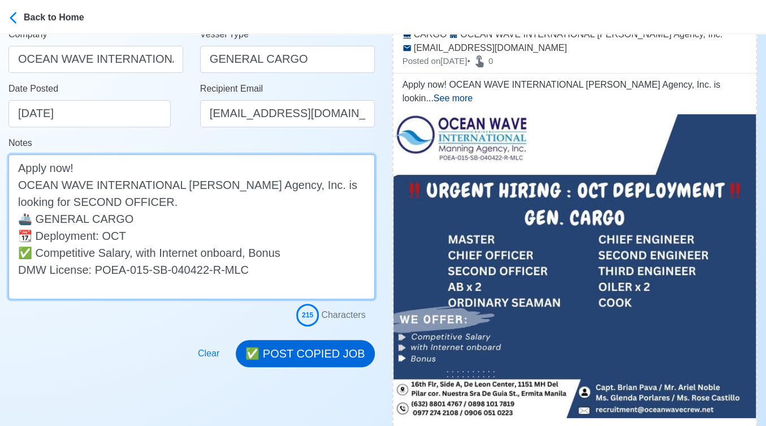
type textarea "Apply now! OCEAN WAVE INTERNATIONAL Manning Agency, Inc. is looking for SECOND …"
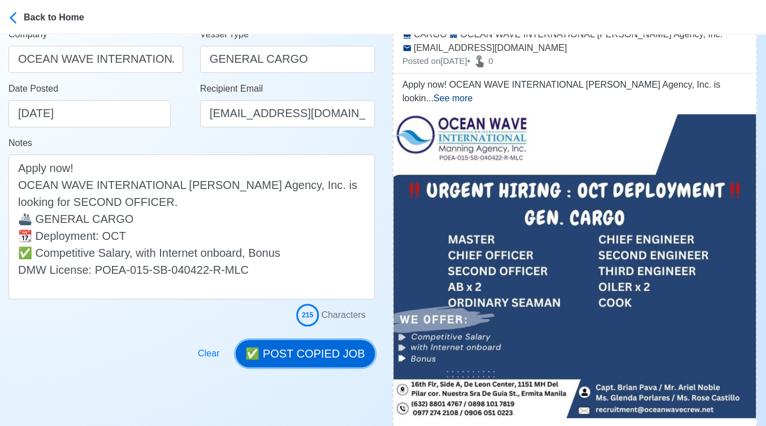
click at [317, 352] on button "✅ POST COPIED JOB" at bounding box center [305, 353] width 139 height 27
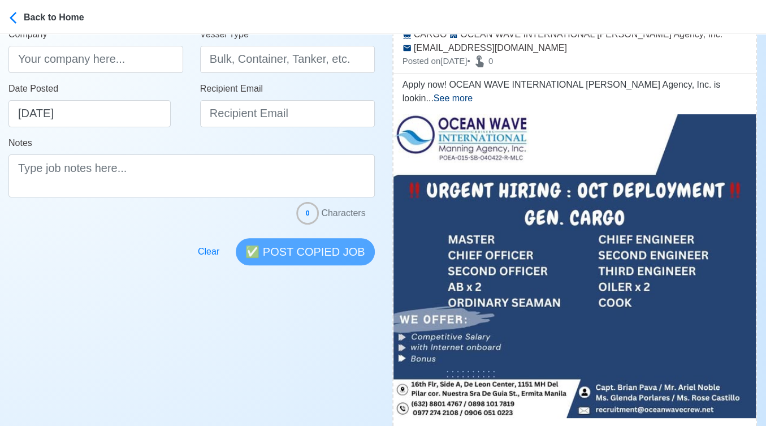
scroll to position [377, 0]
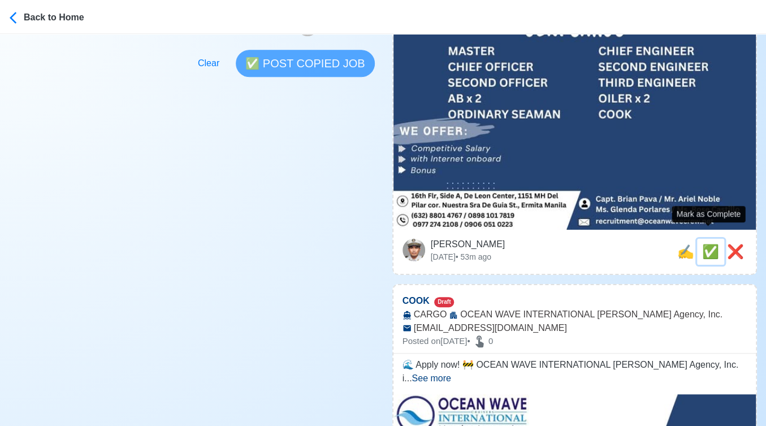
click at [709, 244] on span "✅" at bounding box center [711, 251] width 17 height 15
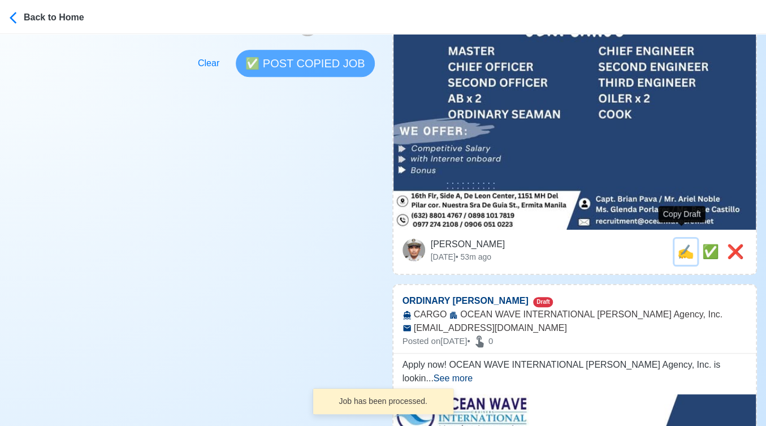
click at [683, 244] on span "✍️" at bounding box center [686, 251] width 17 height 15
type input "COOK"
select select
type input "OCEAN WAVE INTERNATIONAL Manning Agency, Inc."
type input "CARGO"
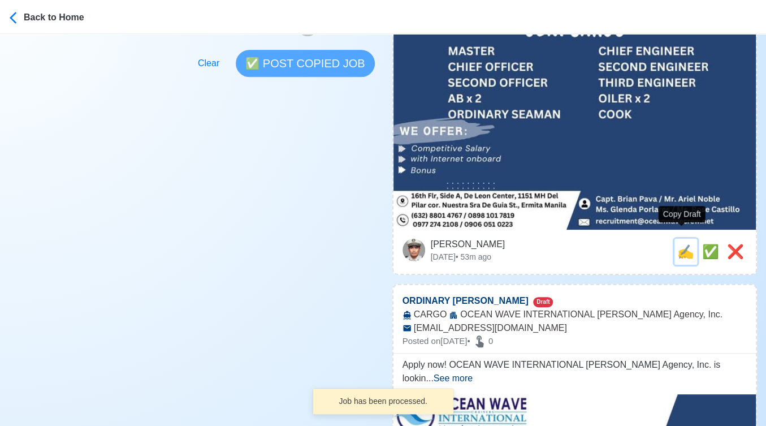
type input "recruitment@oceanwavecrew.net"
type textarea "🌊 Apply now! 🚧 OCEAN WAVE INTERNATIONAL Manning Agency, Inc. is looking for COO…"
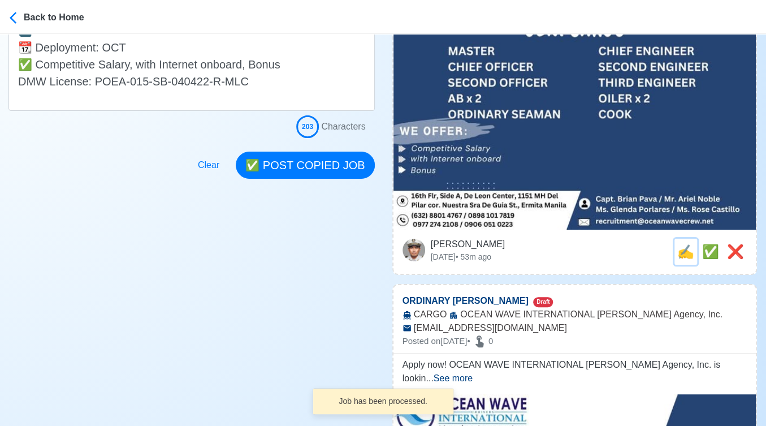
scroll to position [0, 0]
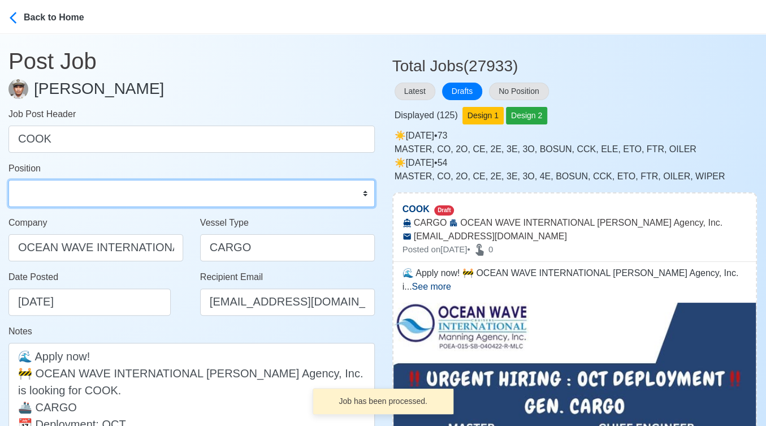
drag, startPoint x: 184, startPoint y: 193, endPoint x: 170, endPoint y: 183, distance: 17.4
click at [184, 193] on select "Master Chief Officer 2nd Officer 3rd Officer Junior Officer Chief Engineer 2nd …" at bounding box center [191, 193] width 367 height 27
select select "Cook"
click at [8, 180] on select "Master Chief Officer 2nd Officer 3rd Officer Junior Officer Chief Engineer 2nd …" at bounding box center [191, 193] width 367 height 27
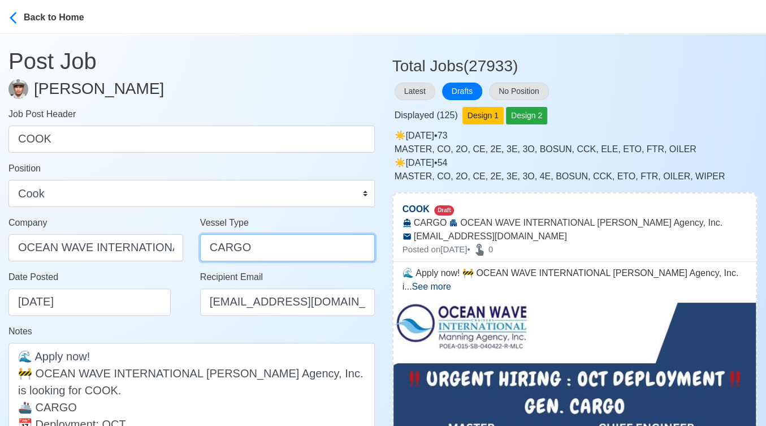
click at [211, 247] on input "CARGO" at bounding box center [287, 247] width 175 height 27
paste input "GENERAL"
type input "GENERAL CARGO"
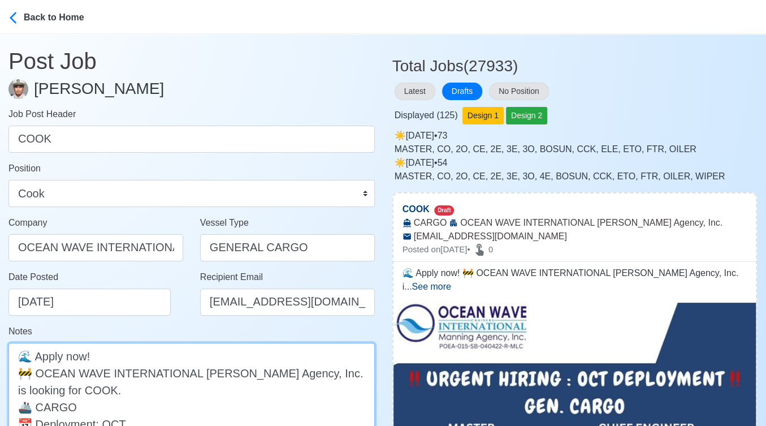
click at [36, 406] on textarea "🌊 Apply now! 🚧 OCEAN WAVE INTERNATIONAL Manning Agency, Inc. is looking for COO…" at bounding box center [191, 415] width 367 height 145
paste textarea "GENERAL"
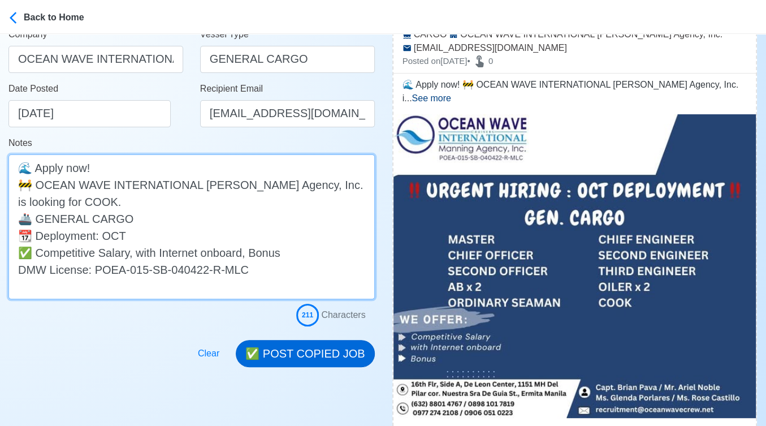
type textarea "🌊 Apply now! 🚧 OCEAN WAVE INTERNATIONAL Manning Agency, Inc. is looking for COO…"
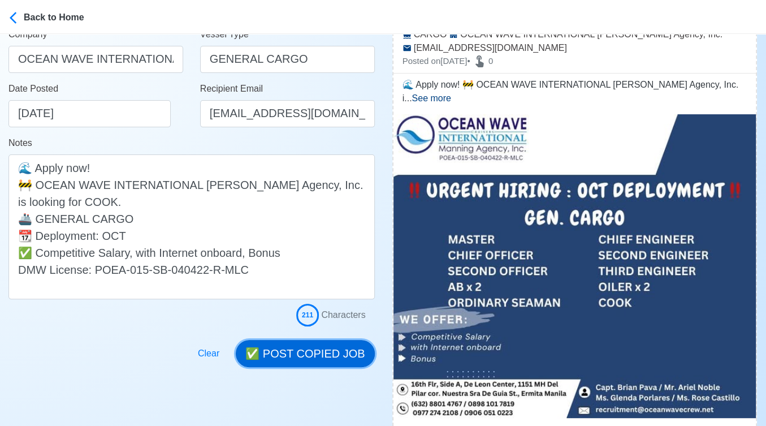
click at [335, 343] on button "✅ POST COPIED JOB" at bounding box center [305, 353] width 139 height 27
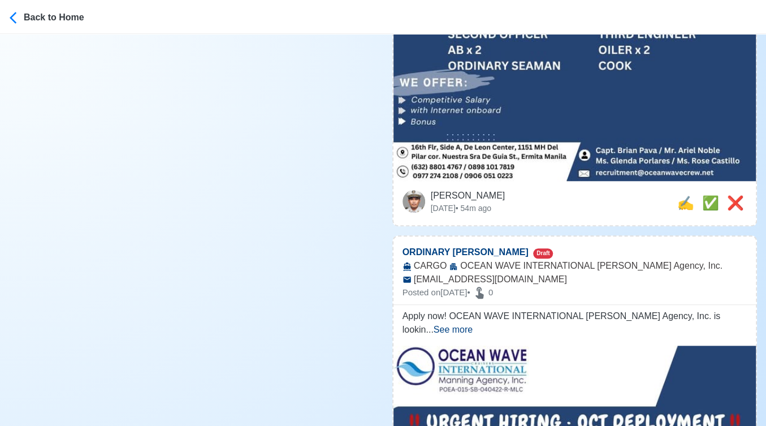
scroll to position [440, 0]
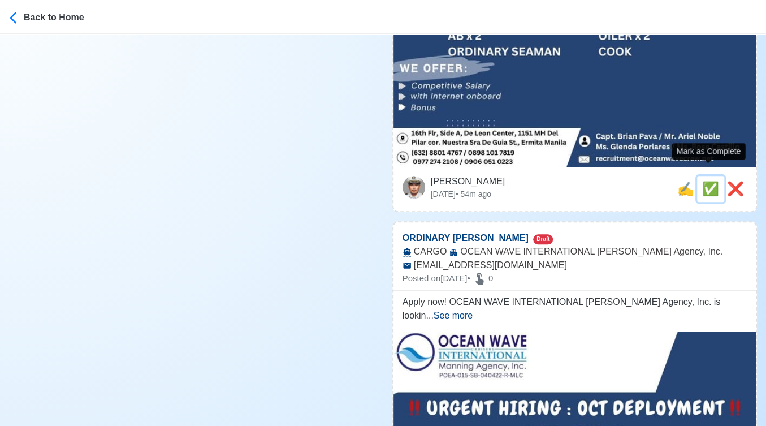
click at [708, 181] on span "✅" at bounding box center [711, 188] width 17 height 15
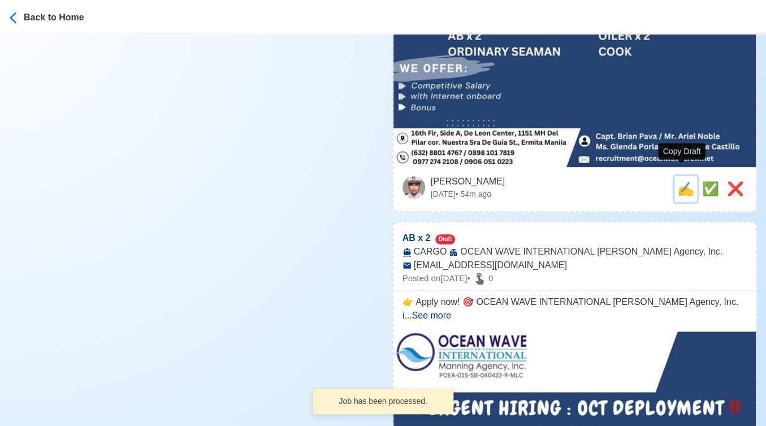
click at [683, 181] on span "✍️" at bounding box center [686, 188] width 17 height 15
type input "ORDINARY SEAMAN"
select select
type input "OCEAN WAVE INTERNATIONAL Manning Agency, Inc."
type input "CARGO"
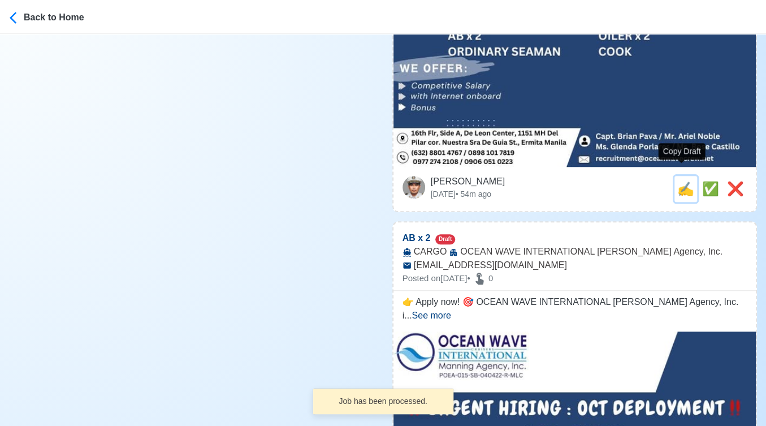
type input "recruitment@oceanwavecrew.net"
type textarea "Apply now! OCEAN WAVE INTERNATIONAL Manning Agency, Inc. is looking for ORDINAR…"
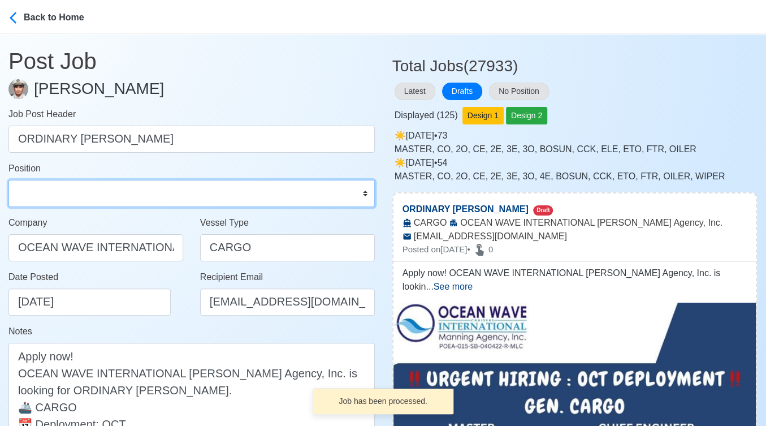
drag, startPoint x: 140, startPoint y: 184, endPoint x: 127, endPoint y: 180, distance: 14.3
click at [140, 184] on select "Master Chief Officer 2nd Officer 3rd Officer Junior Officer Chief Engineer 2nd …" at bounding box center [191, 193] width 367 height 27
select select "Ordinary [PERSON_NAME]"
click at [8, 180] on select "Master Chief Officer 2nd Officer 3rd Officer Junior Officer Chief Engineer 2nd …" at bounding box center [191, 193] width 367 height 27
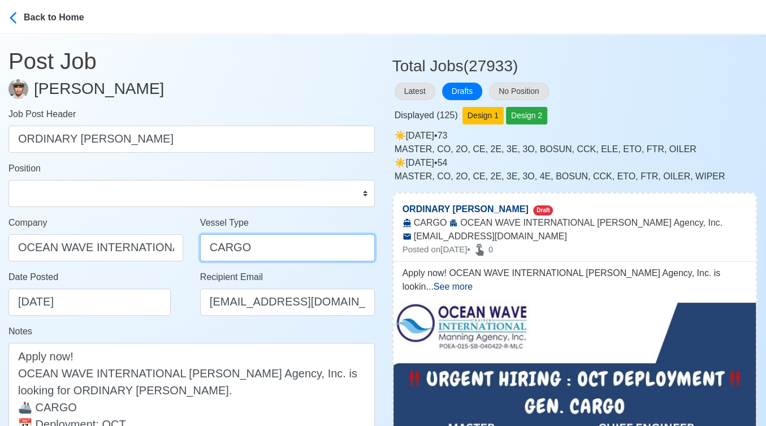
click at [205, 242] on input "CARGO" at bounding box center [287, 247] width 175 height 27
paste input "GENERAL"
type input "GENERAL CARGO"
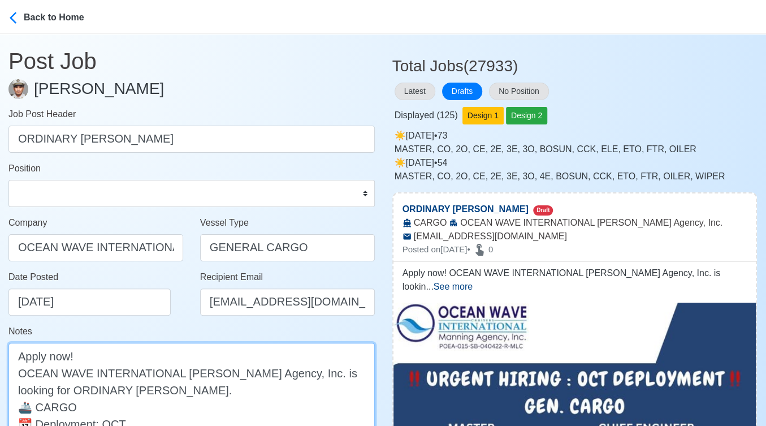
click at [36, 408] on textarea "Apply now! OCEAN WAVE INTERNATIONAL Manning Agency, Inc. is looking for ORDINAR…" at bounding box center [191, 415] width 367 height 145
paste textarea "GENERAL"
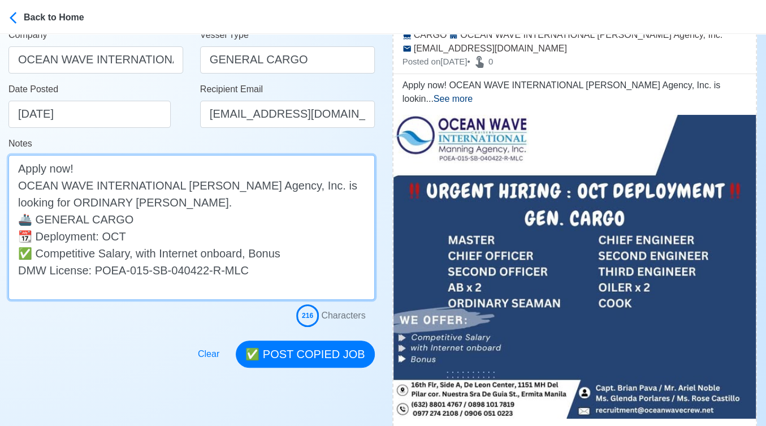
scroll to position [188, 0]
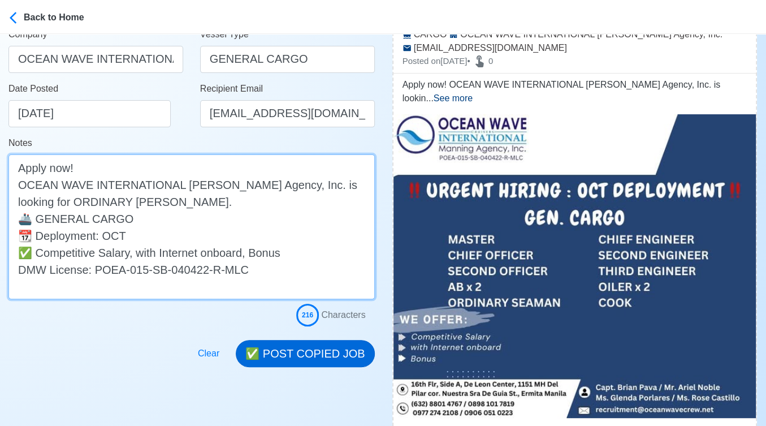
type textarea "Apply now! OCEAN WAVE INTERNATIONAL Manning Agency, Inc. is looking for ORDINAR…"
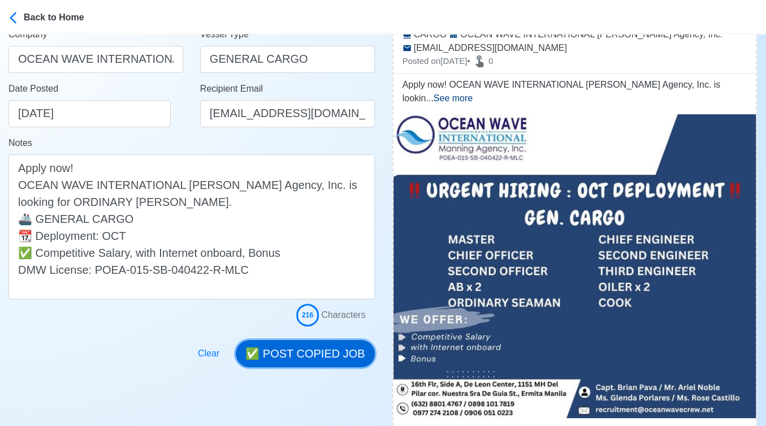
click at [336, 352] on button "✅ POST COPIED JOB" at bounding box center [305, 353] width 139 height 27
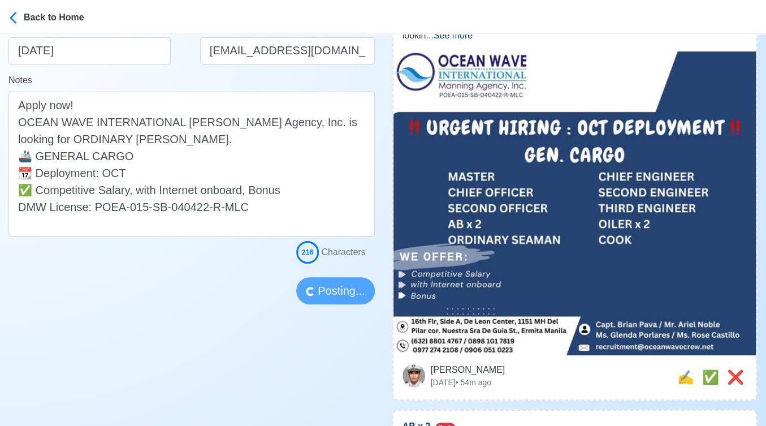
scroll to position [314, 0]
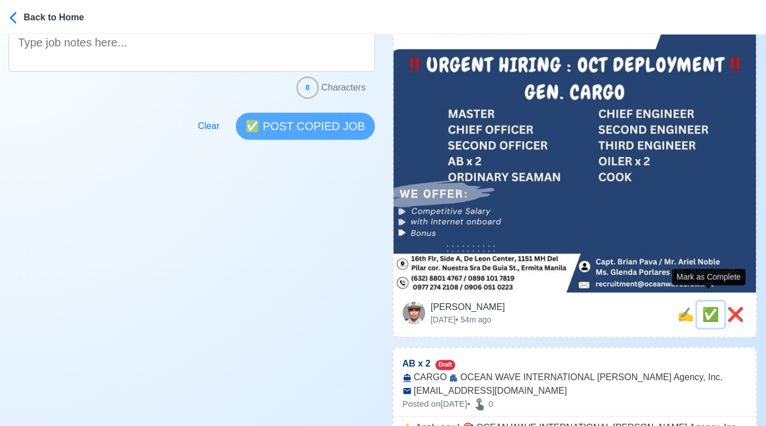
click at [708, 307] on span "✅" at bounding box center [711, 314] width 17 height 15
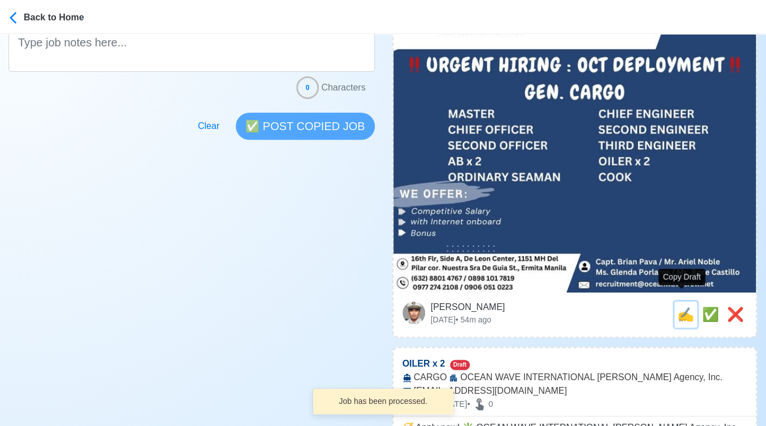
click at [683, 307] on span "✍️" at bounding box center [686, 314] width 17 height 15
type input "AB x 2"
select select
type input "OCEAN WAVE INTERNATIONAL Manning Agency, Inc."
type input "CARGO"
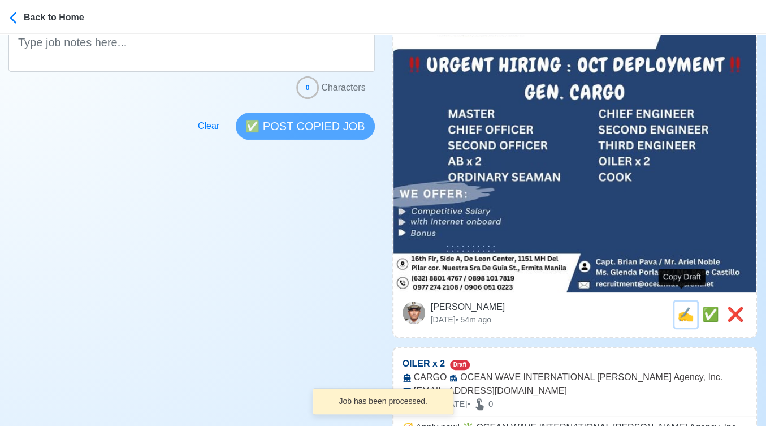
type input "recruitment@oceanwavecrew.net"
type textarea "👉 Apply now! 🎯 OCEAN WAVE INTERNATIONAL Manning Agency, Inc. is looking for AB …"
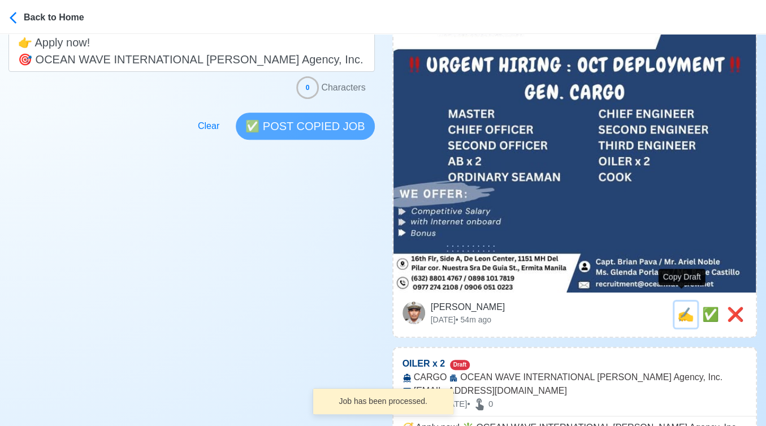
scroll to position [0, 0]
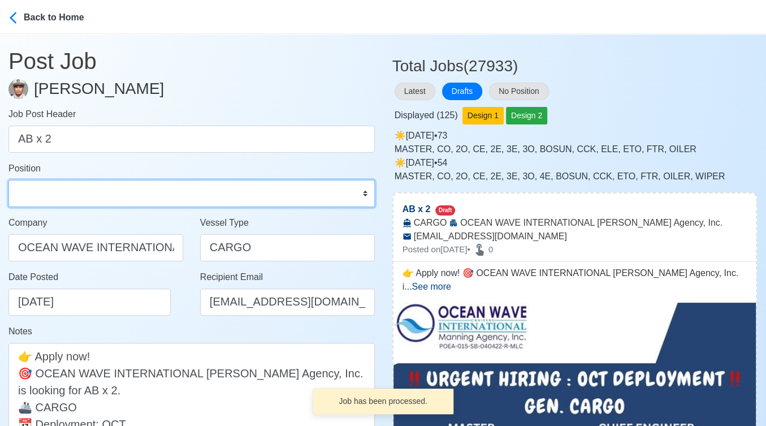
click at [48, 196] on select "Master Chief Officer 2nd Officer 3rd Officer Junior Officer Chief Engineer 2nd …" at bounding box center [191, 193] width 367 height 27
select select "Able Seaman"
click at [8, 180] on select "Master Chief Officer 2nd Officer 3rd Officer Junior Officer Chief Engineer 2nd …" at bounding box center [191, 193] width 367 height 27
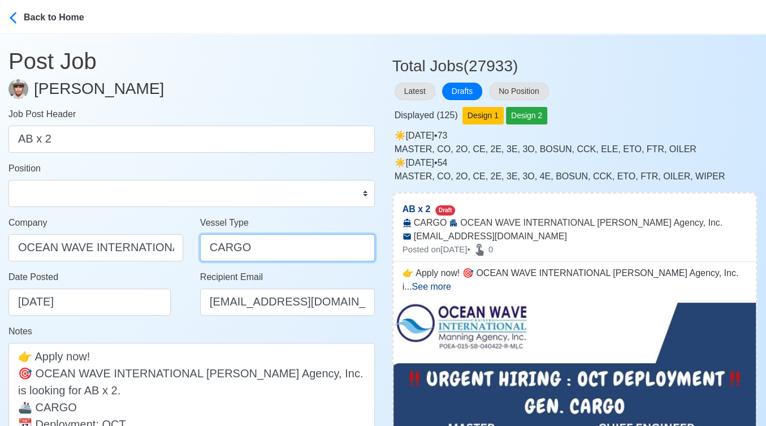
click at [204, 246] on input "CARGO" at bounding box center [287, 247] width 175 height 27
paste input "GENERAL"
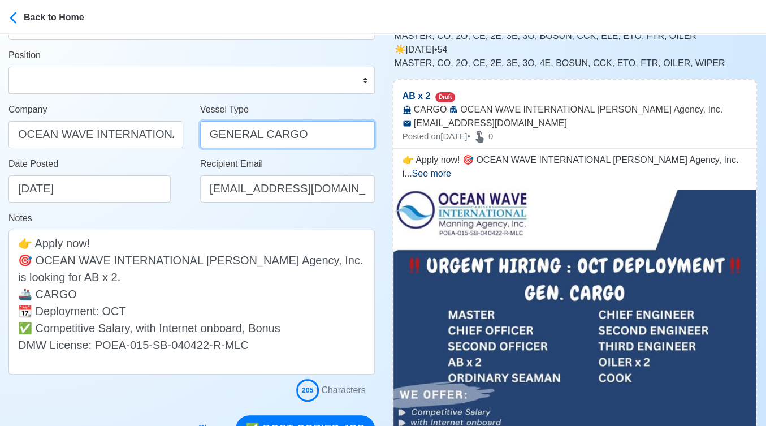
scroll to position [126, 0]
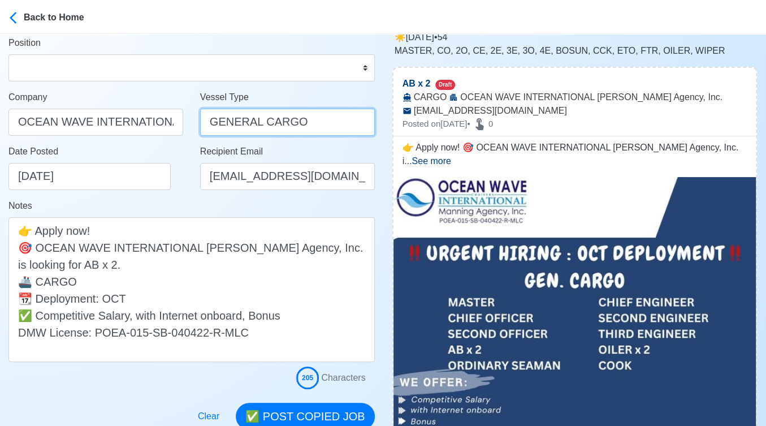
type input "GENERAL CARGO"
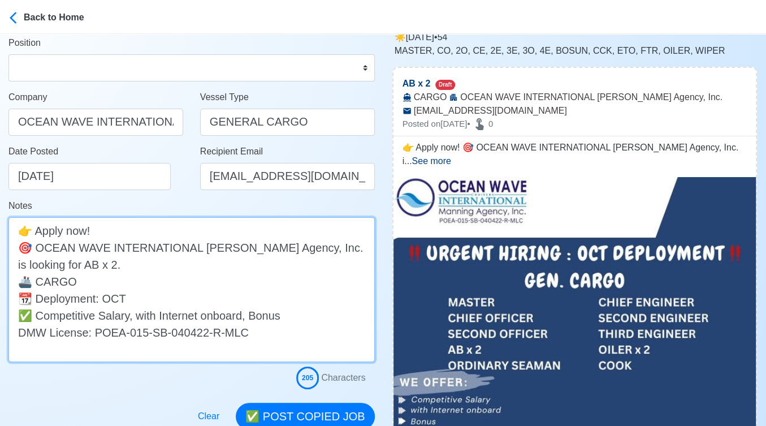
click at [37, 281] on textarea "👉 Apply now! 🎯 OCEAN WAVE INTERNATIONAL Manning Agency, Inc. is looking for AB …" at bounding box center [191, 289] width 367 height 145
paste textarea "GENERAL"
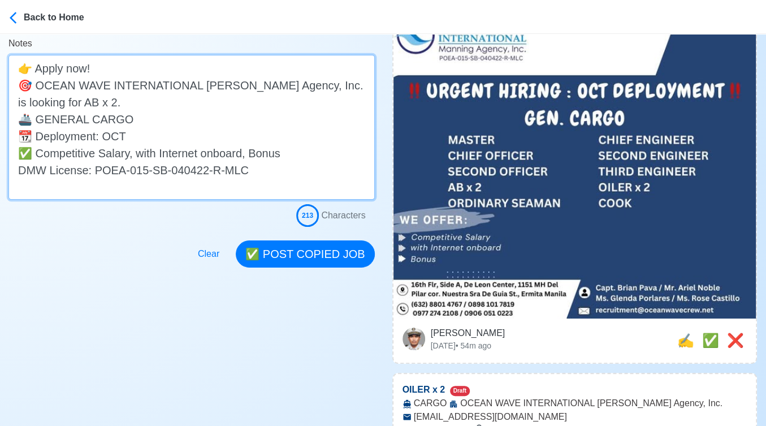
scroll to position [314, 0]
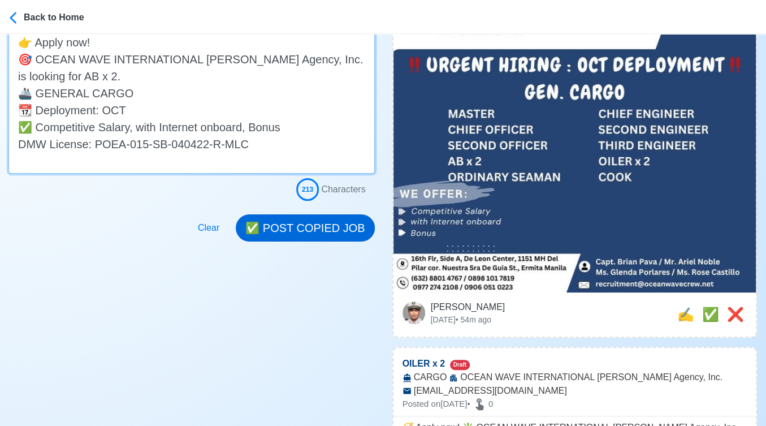
type textarea "👉 Apply now! 🎯 OCEAN WAVE INTERNATIONAL Manning Agency, Inc. is looking for AB …"
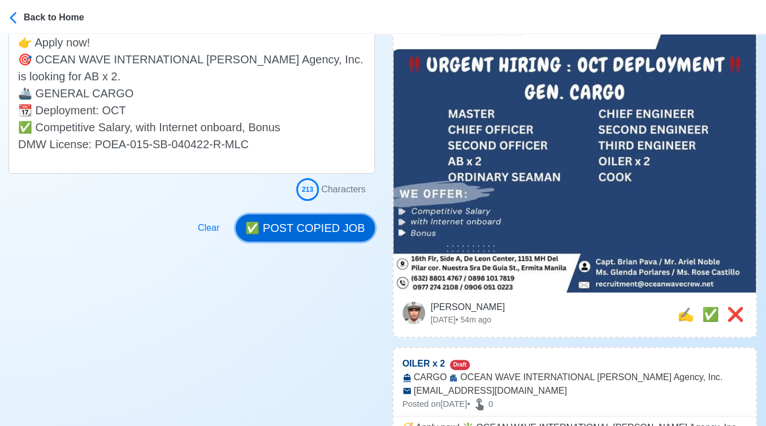
click at [306, 230] on button "✅ POST COPIED JOB" at bounding box center [305, 227] width 139 height 27
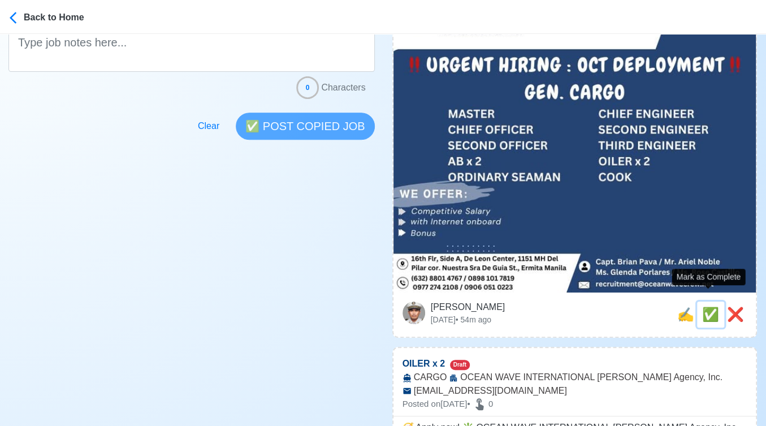
click at [712, 307] on span "✅" at bounding box center [711, 314] width 17 height 15
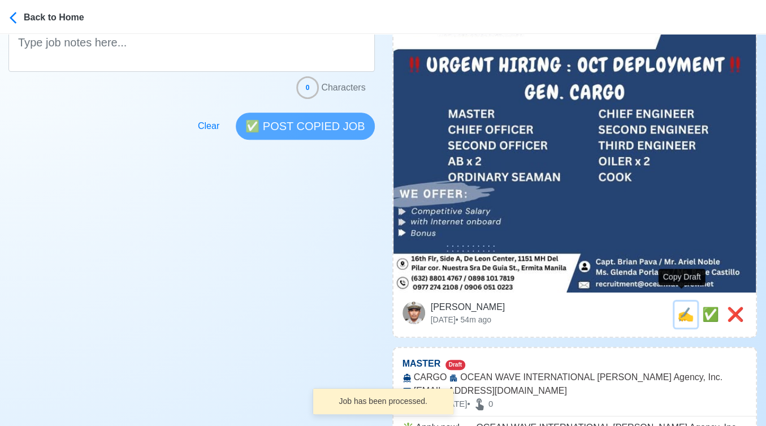
click at [682, 307] on span "✍️" at bounding box center [686, 314] width 17 height 15
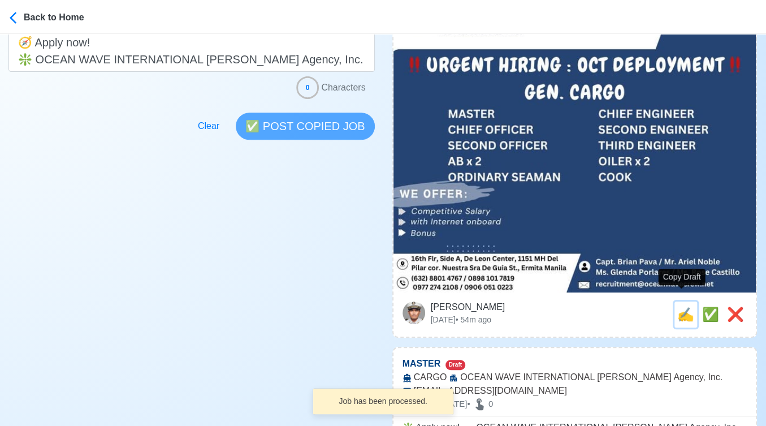
scroll to position [0, 0]
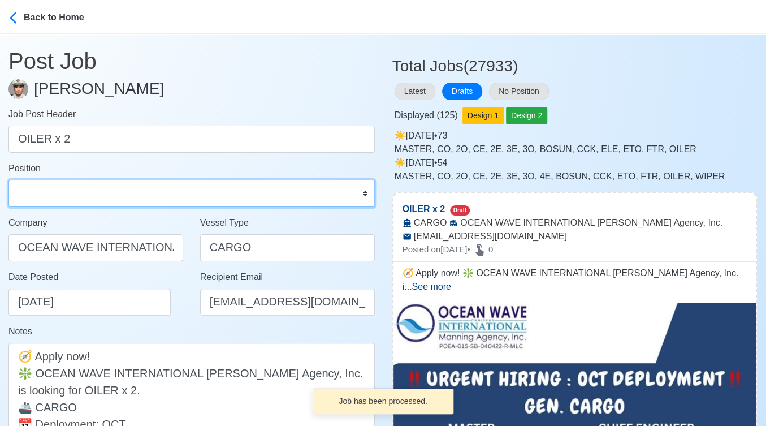
drag, startPoint x: 146, startPoint y: 189, endPoint x: 132, endPoint y: 180, distance: 16.8
click at [146, 189] on select "Master Chief Officer 2nd Officer 3rd Officer Junior Officer Chief Engineer 2nd …" at bounding box center [191, 193] width 367 height 27
click at [8, 180] on select "Master Chief Officer 2nd Officer 3rd Officer Junior Officer Chief Engineer 2nd …" at bounding box center [191, 193] width 367 height 27
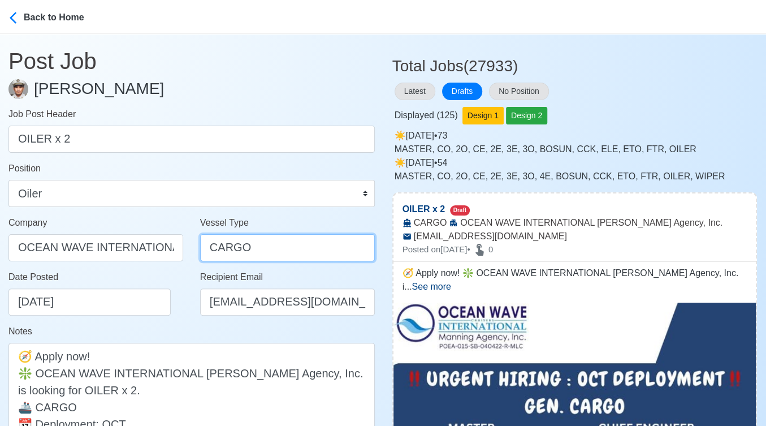
click at [213, 248] on input "CARGO" at bounding box center [287, 247] width 175 height 27
click at [208, 248] on input "CARGO" at bounding box center [287, 247] width 175 height 27
paste input "GENERAL"
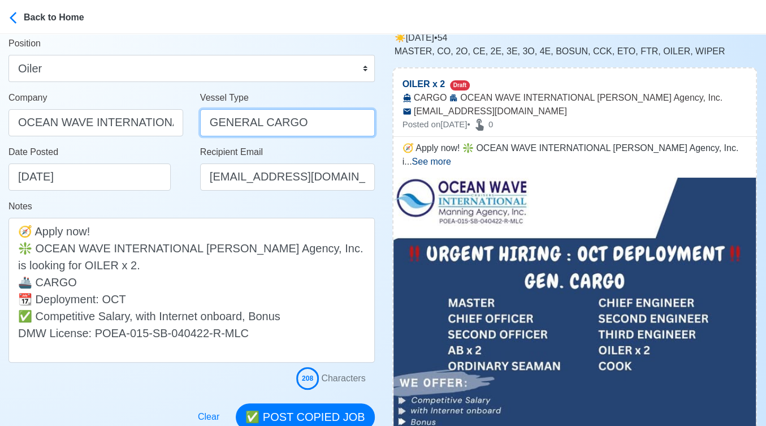
scroll to position [126, 0]
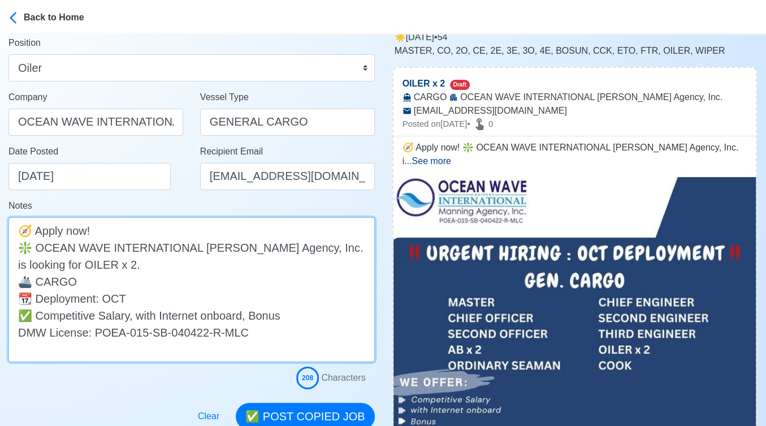
click at [40, 282] on textarea "🧭 Apply now! ❇️ OCEAN WAVE INTERNATIONAL Manning Agency, Inc. is looking for OI…" at bounding box center [191, 289] width 367 height 145
click at [37, 285] on textarea "🧭 Apply now! ❇️ OCEAN WAVE INTERNATIONAL Manning Agency, Inc. is looking for OI…" at bounding box center [191, 289] width 367 height 145
paste textarea "GENERAL"
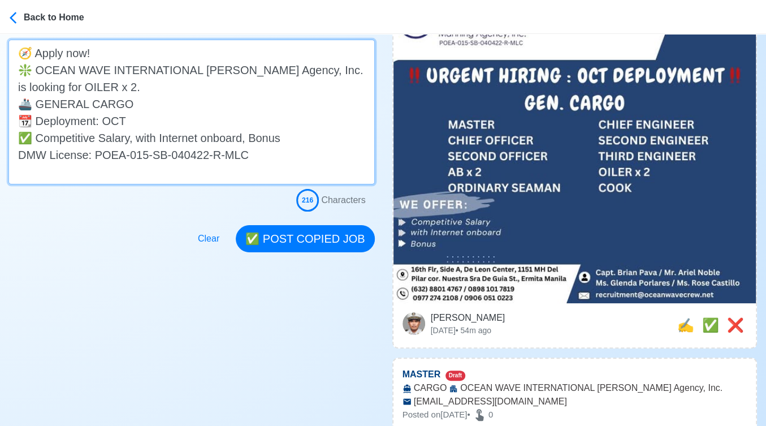
scroll to position [314, 0]
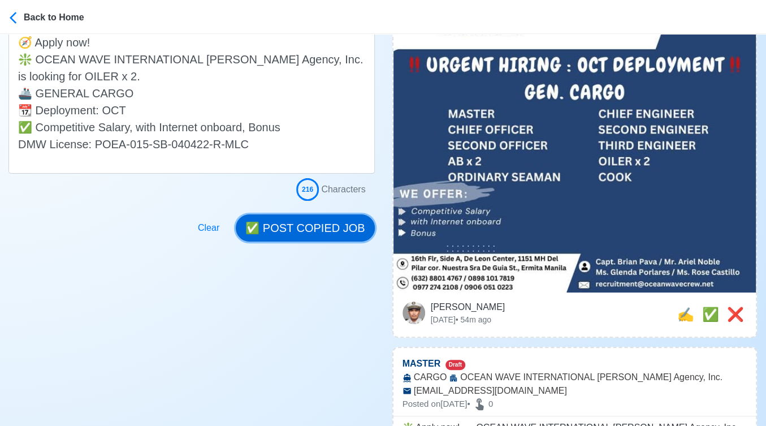
click at [319, 227] on button "✅ POST COPIED JOB" at bounding box center [305, 227] width 139 height 27
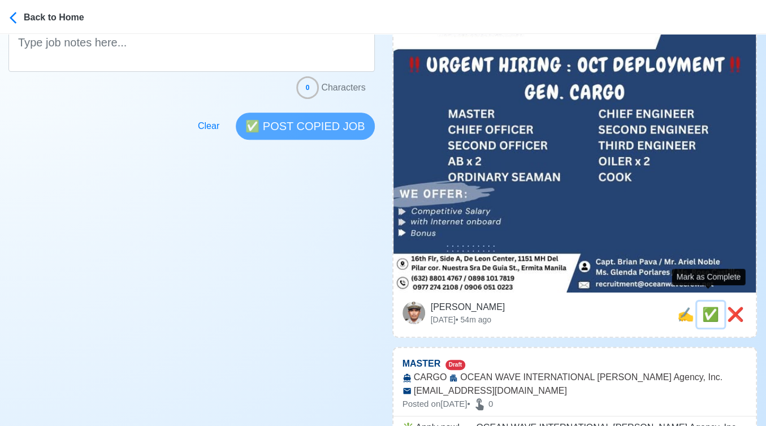
click at [705, 307] on span "✅" at bounding box center [711, 314] width 17 height 15
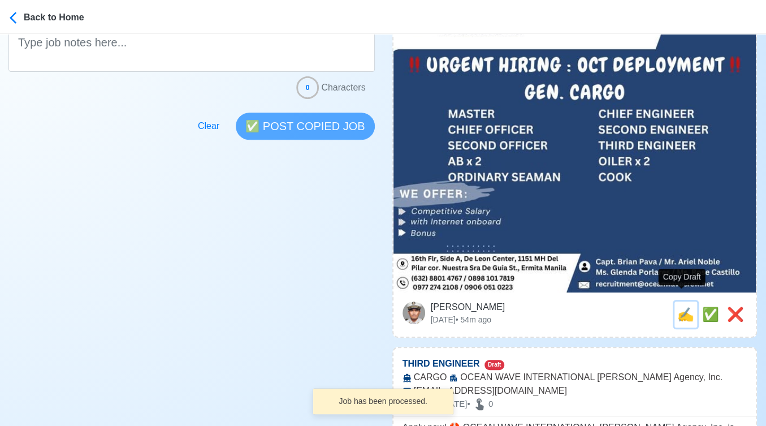
click at [683, 307] on span "✍️" at bounding box center [686, 314] width 17 height 15
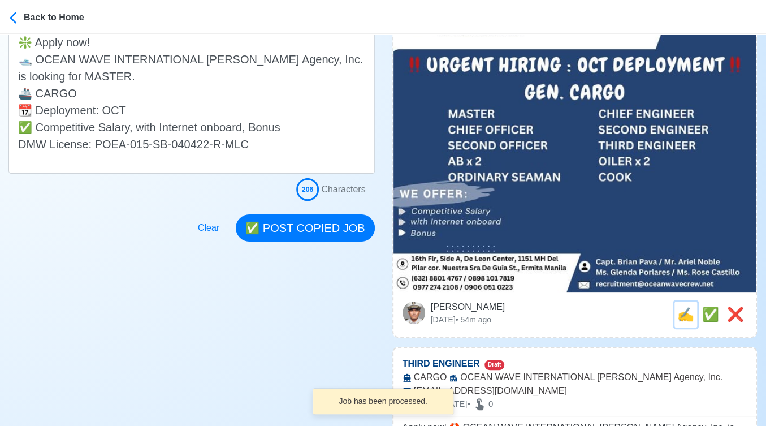
scroll to position [0, 0]
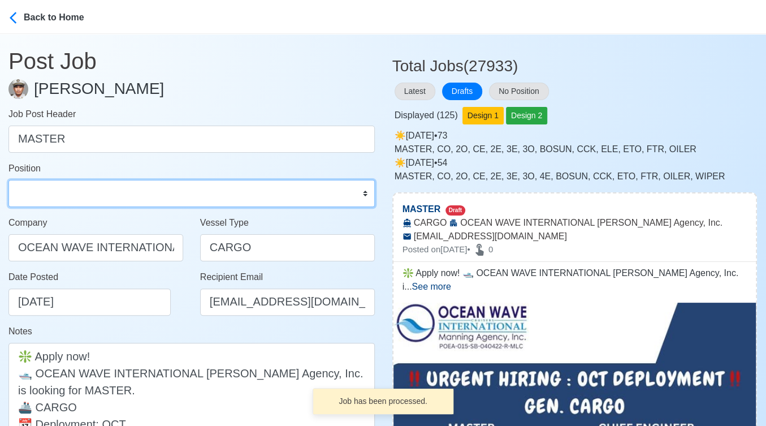
click at [116, 193] on select "Master Chief Officer 2nd Officer 3rd Officer Junior Officer Chief Engineer 2nd …" at bounding box center [191, 193] width 367 height 27
click at [8, 180] on select "Master Chief Officer 2nd Officer 3rd Officer Junior Officer Chief Engineer 2nd …" at bounding box center [191, 193] width 367 height 27
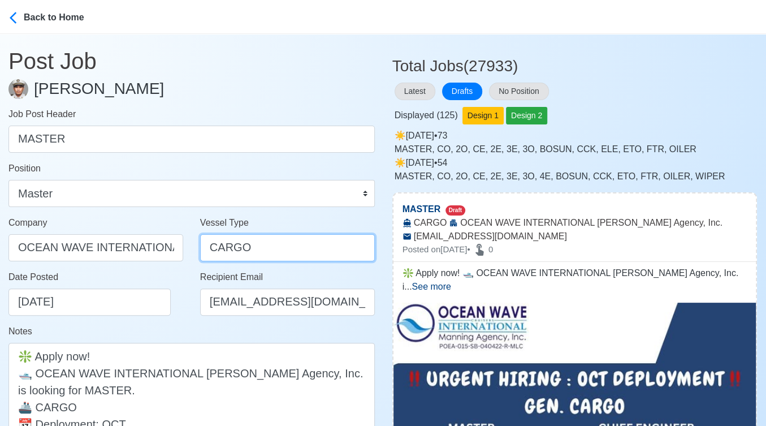
click at [211, 246] on input "CARGO" at bounding box center [287, 247] width 175 height 27
paste input "GENERAL"
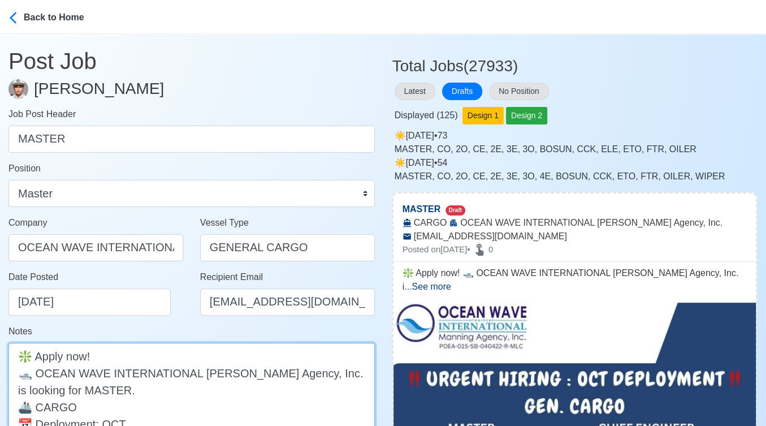
click at [40, 409] on textarea "❇️ Apply now! 🛥️ OCEAN WAVE INTERNATIONAL Manning Agency, Inc. is looking for M…" at bounding box center [191, 415] width 367 height 145
click at [37, 408] on textarea "❇️ Apply now! 🛥️ OCEAN WAVE INTERNATIONAL Manning Agency, Inc. is looking for M…" at bounding box center [191, 415] width 367 height 145
paste textarea "GENERAL"
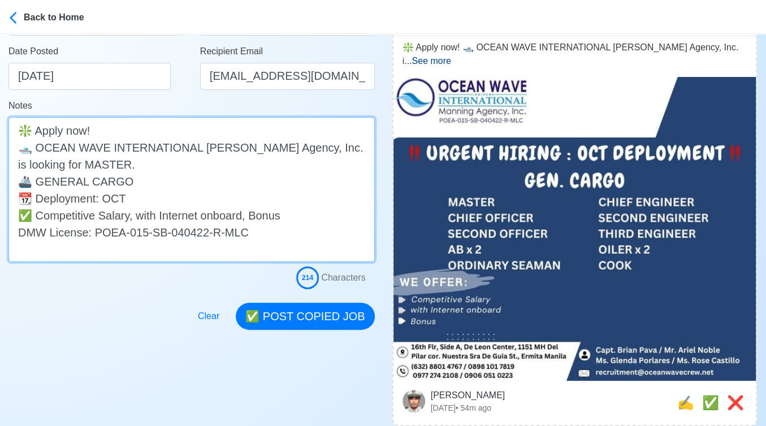
scroll to position [251, 0]
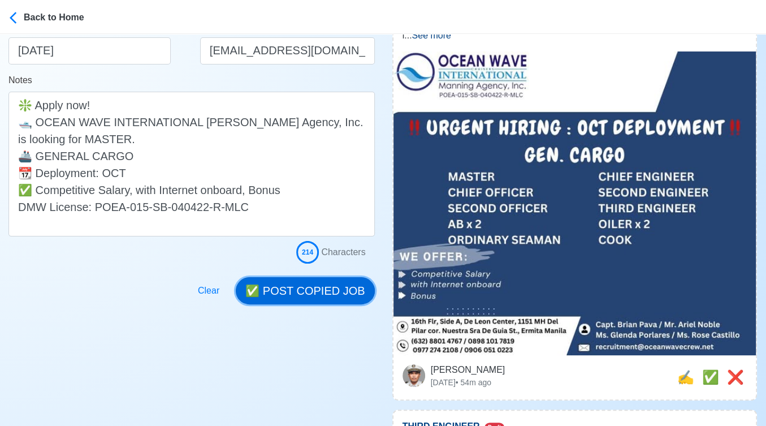
click at [321, 288] on button "✅ POST COPIED JOB" at bounding box center [305, 290] width 139 height 27
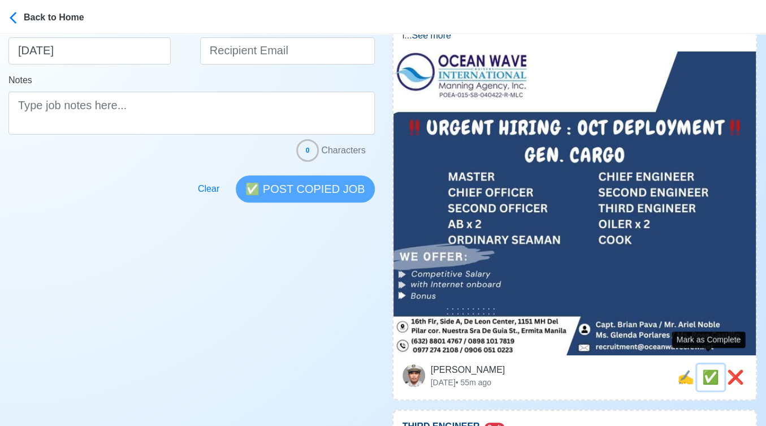
click at [709, 369] on span "✅" at bounding box center [711, 376] width 17 height 15
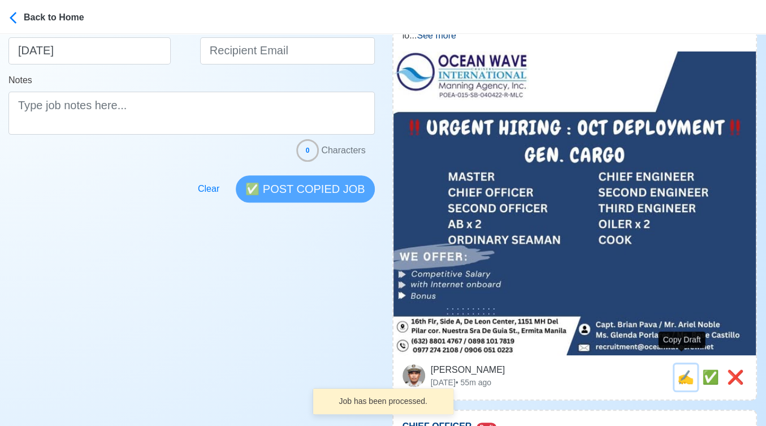
click at [682, 369] on span "✍️" at bounding box center [686, 376] width 17 height 15
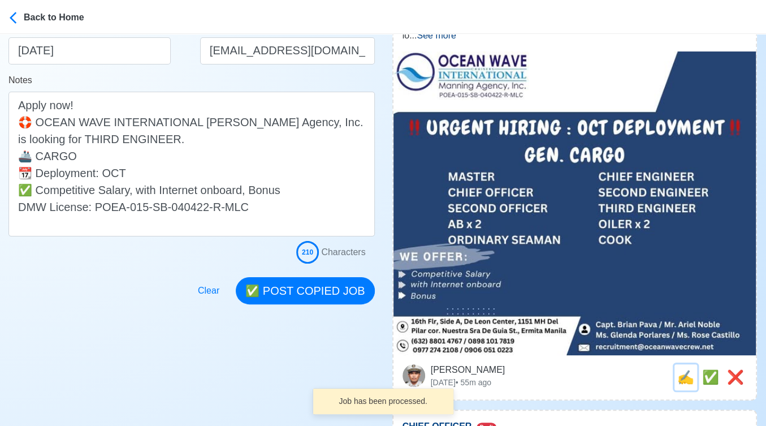
scroll to position [0, 0]
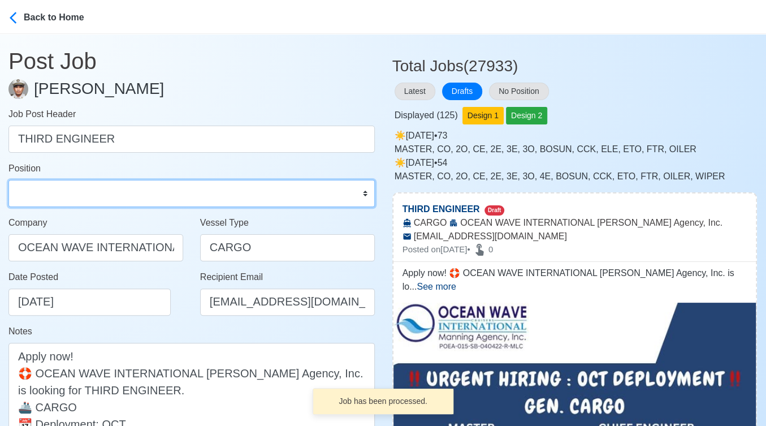
click at [107, 193] on select "Master Chief Officer 2nd Officer 3rd Officer Junior Officer Chief Engineer 2nd …" at bounding box center [191, 193] width 367 height 27
click at [8, 180] on select "Master Chief Officer 2nd Officer 3rd Officer Junior Officer Chief Engineer 2nd …" at bounding box center [191, 193] width 367 height 27
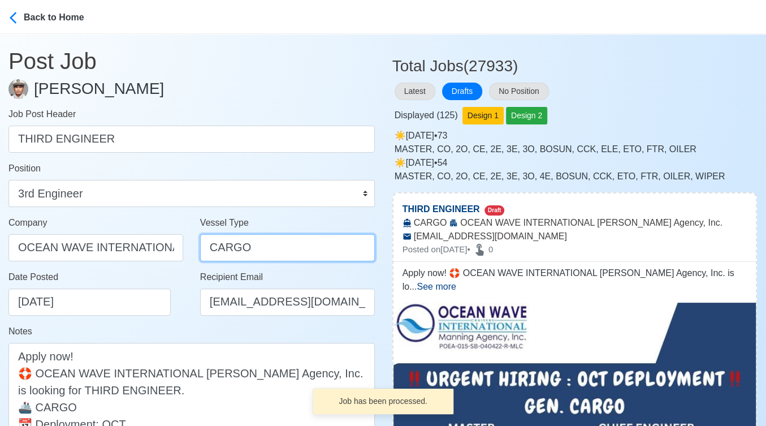
click at [208, 247] on input "CARGO" at bounding box center [287, 247] width 175 height 27
paste input "GENERAL"
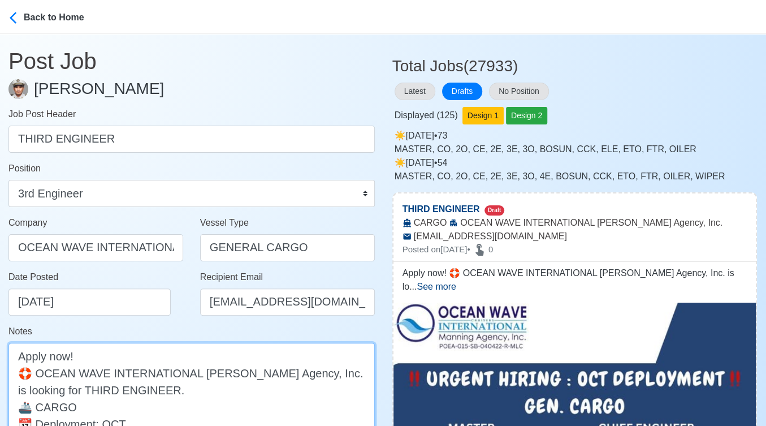
click at [36, 405] on textarea "Apply now! 🛟 OCEAN WAVE INTERNATIONAL Manning Agency, Inc. is looking for THIRD…" at bounding box center [191, 415] width 367 height 145
paste textarea "GENERAL"
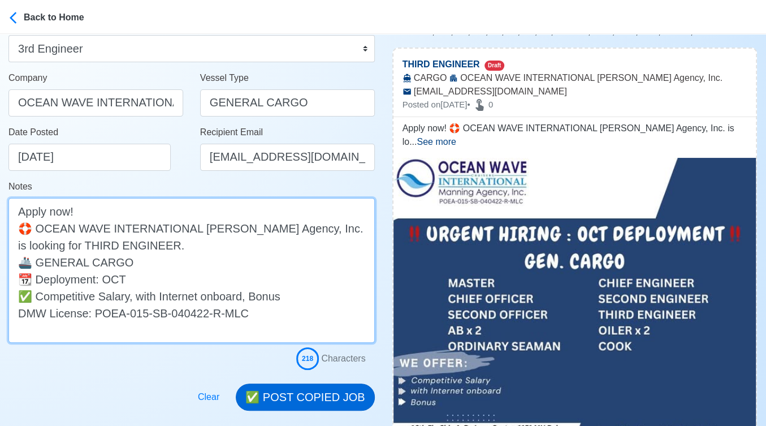
scroll to position [188, 0]
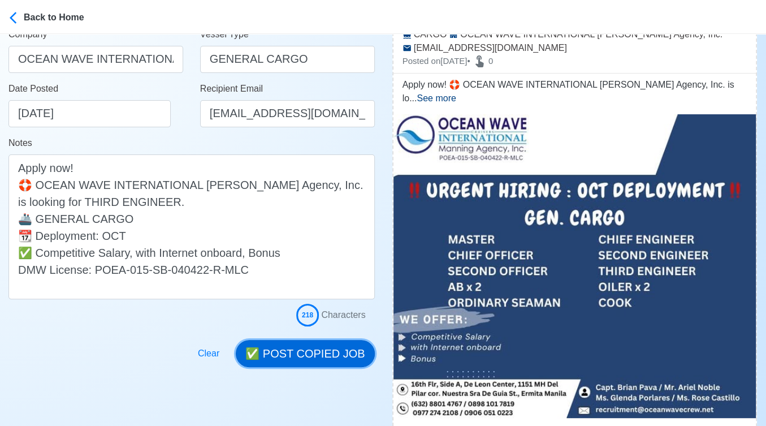
click at [329, 351] on button "✅ POST COPIED JOB" at bounding box center [305, 353] width 139 height 27
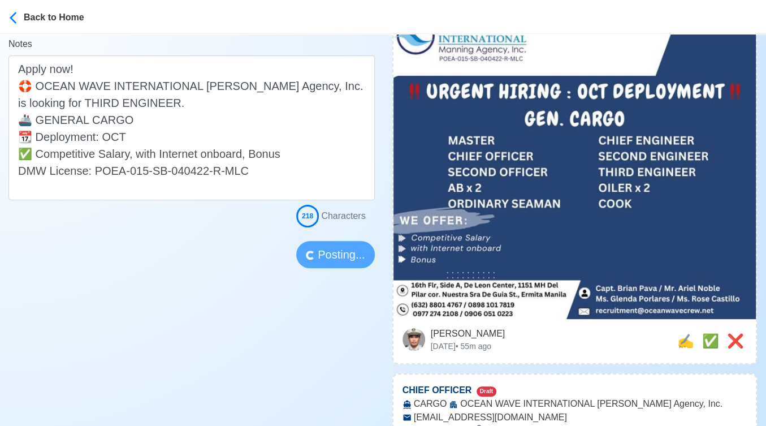
scroll to position [314, 0]
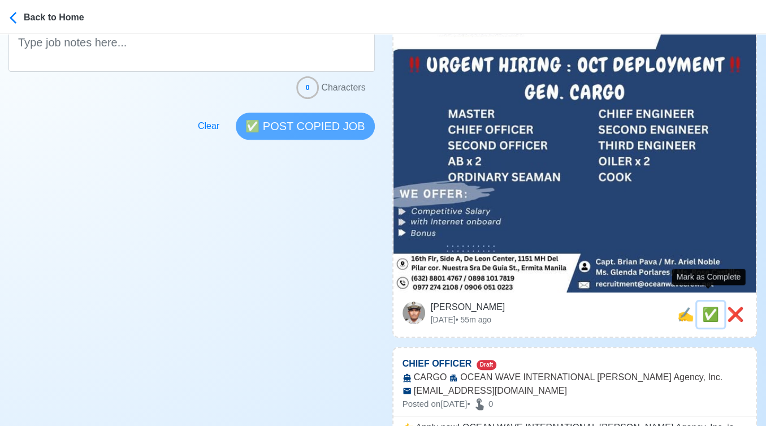
click at [710, 307] on span "✅" at bounding box center [711, 314] width 17 height 15
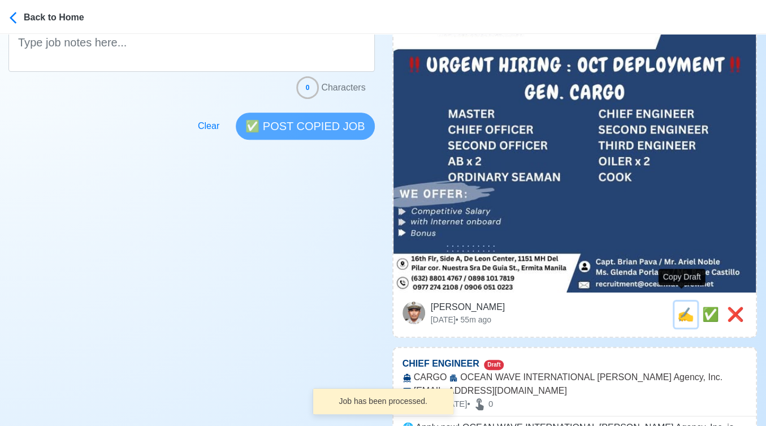
click at [679, 307] on span "✍️" at bounding box center [686, 314] width 17 height 15
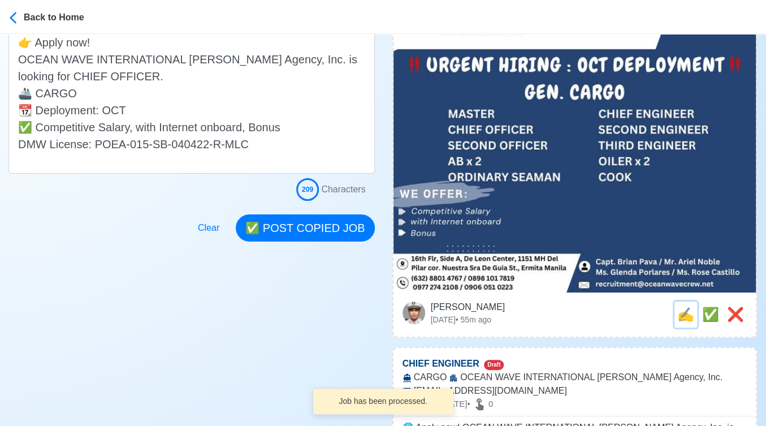
scroll to position [0, 0]
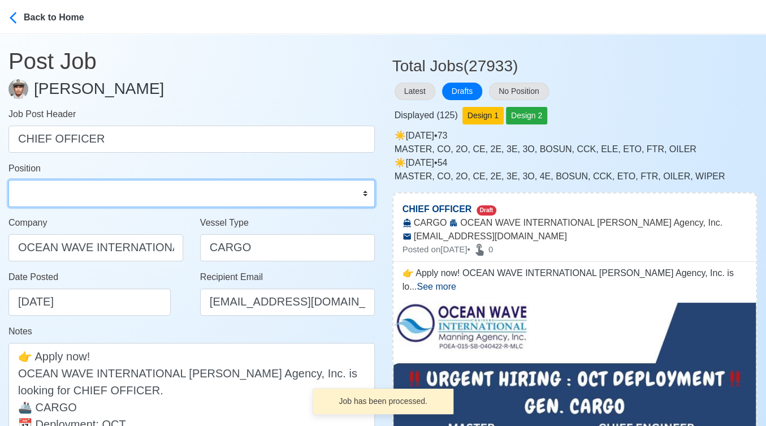
drag, startPoint x: 137, startPoint y: 195, endPoint x: 133, endPoint y: 180, distance: 15.1
click at [137, 195] on select "Master Chief Officer 2nd Officer 3rd Officer Junior Officer Chief Engineer 2nd …" at bounding box center [191, 193] width 367 height 27
click at [8, 180] on select "Master Chief Officer 2nd Officer 3rd Officer Junior Officer Chief Engineer 2nd …" at bounding box center [191, 193] width 367 height 27
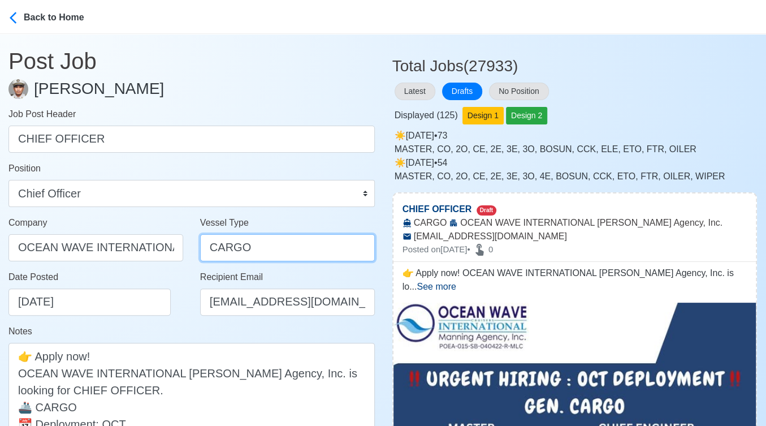
click at [212, 247] on input "CARGO" at bounding box center [287, 247] width 175 height 27
paste input "GENERAL"
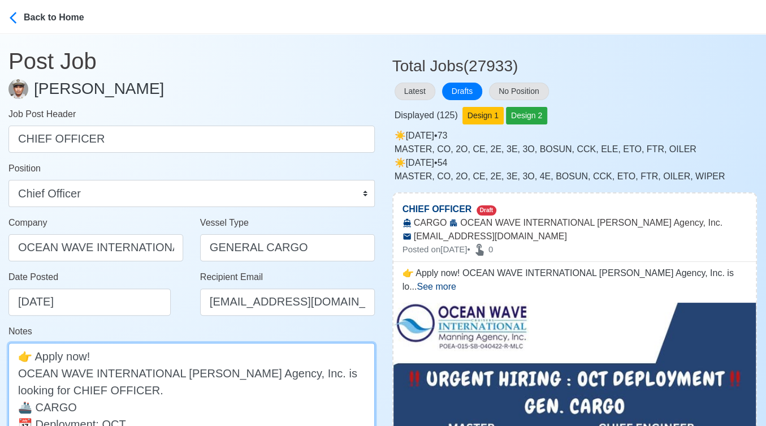
click at [36, 406] on textarea "👉 Apply now! OCEAN WAVE INTERNATIONAL Manning Agency, Inc. is looking for CHIEF…" at bounding box center [191, 415] width 367 height 145
paste textarea "GENERAL"
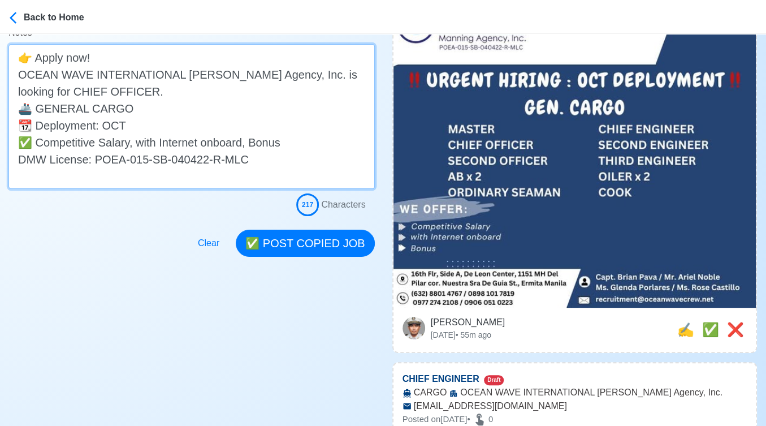
scroll to position [314, 0]
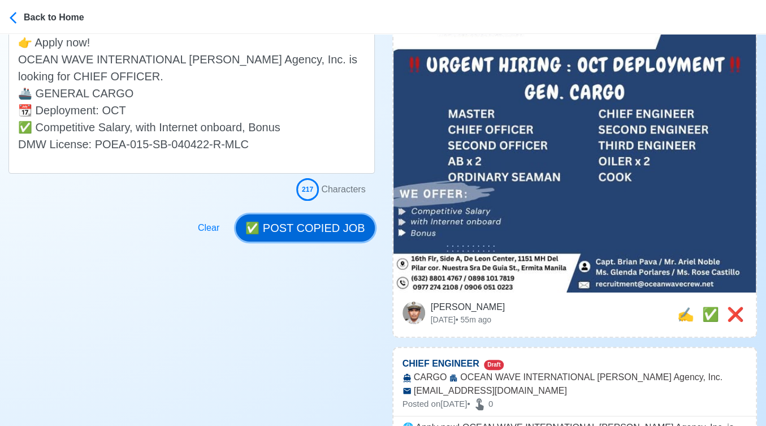
click at [315, 221] on button "✅ POST COPIED JOB" at bounding box center [305, 227] width 139 height 27
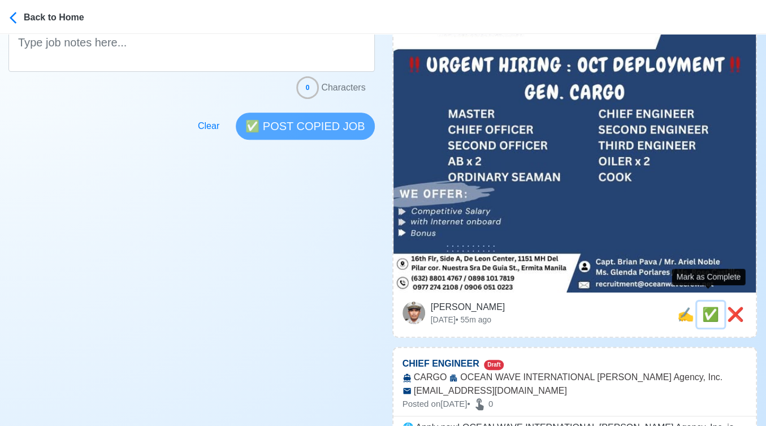
click at [708, 307] on span "✅" at bounding box center [711, 314] width 17 height 15
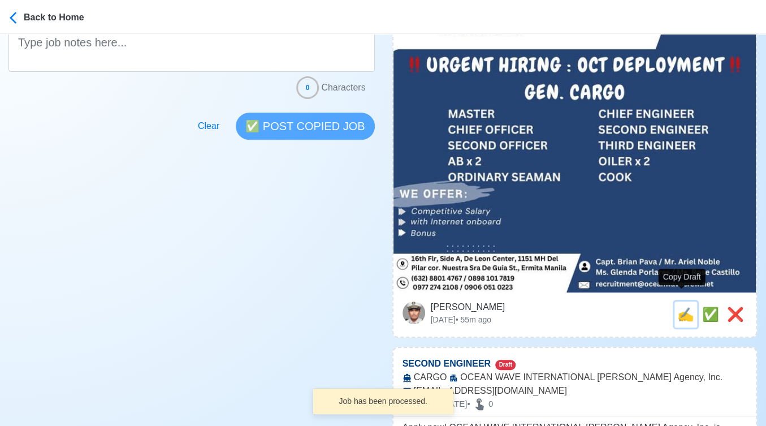
click at [684, 307] on span "✍️" at bounding box center [686, 314] width 17 height 15
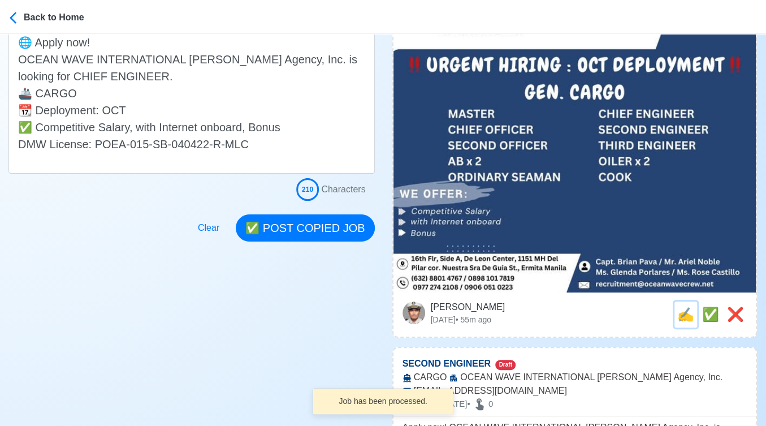
scroll to position [0, 0]
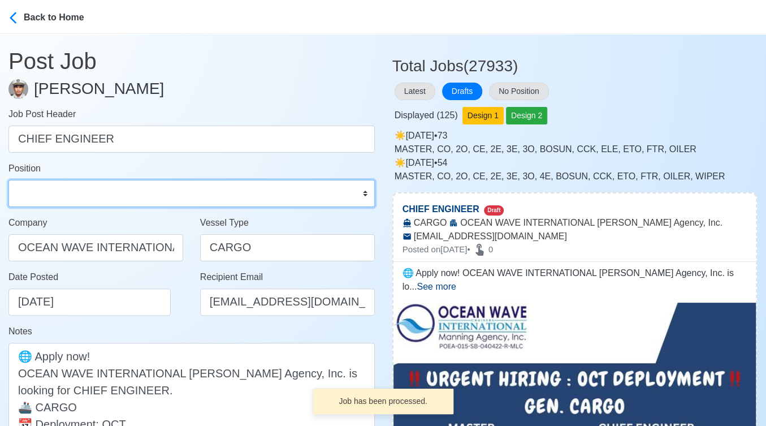
click at [187, 198] on select "Master Chief Officer 2nd Officer 3rd Officer Junior Officer Chief Engineer 2nd …" at bounding box center [191, 193] width 367 height 27
click at [8, 180] on select "Master Chief Officer 2nd Officer 3rd Officer Junior Officer Chief Engineer 2nd …" at bounding box center [191, 193] width 367 height 27
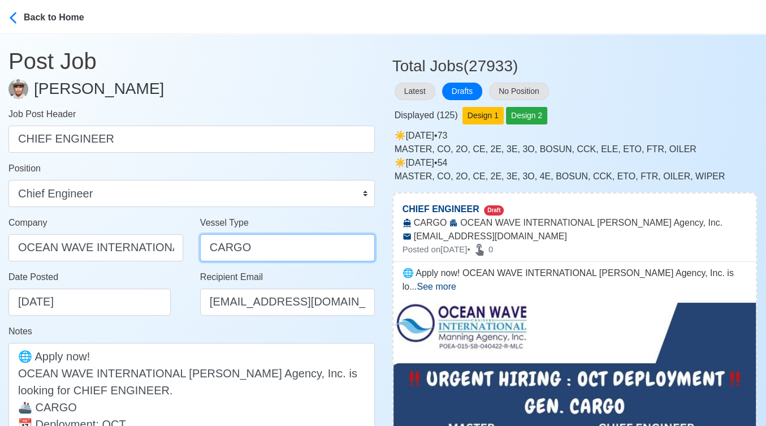
click at [206, 244] on input "CARGO" at bounding box center [287, 247] width 175 height 27
paste input "GENERAL"
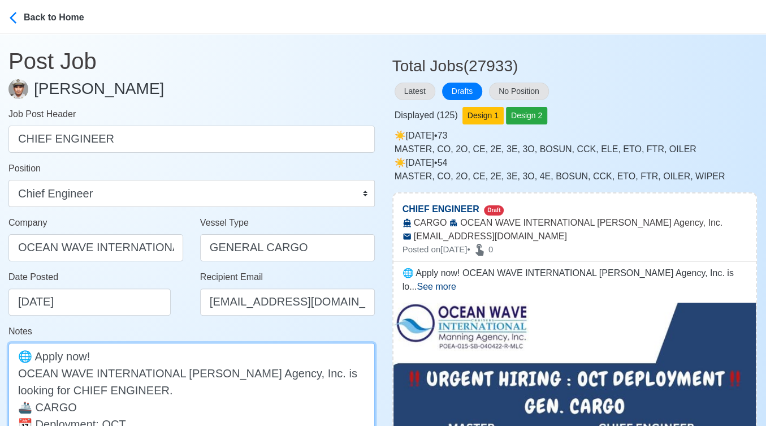
click at [36, 406] on textarea "🌐 Apply now! OCEAN WAVE INTERNATIONAL Manning Agency, Inc. is looking for CHIEF…" at bounding box center [191, 415] width 367 height 145
paste textarea "GENERAL"
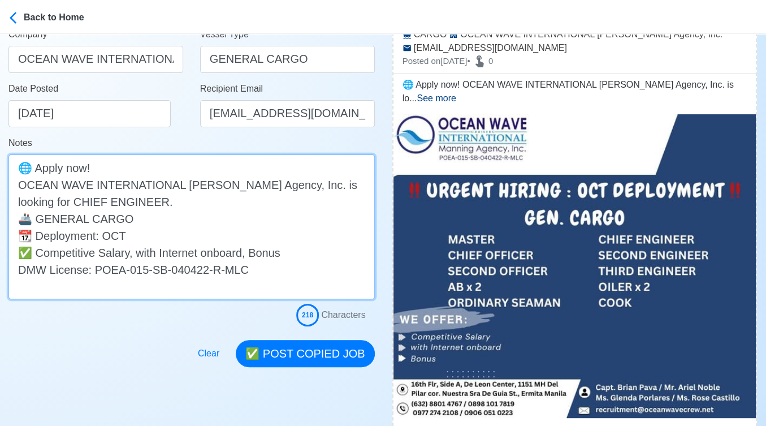
scroll to position [251, 0]
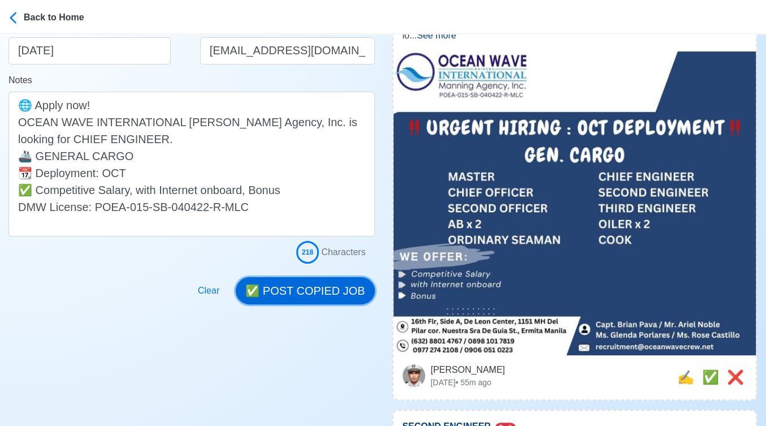
click at [325, 286] on button "✅ POST COPIED JOB" at bounding box center [305, 290] width 139 height 27
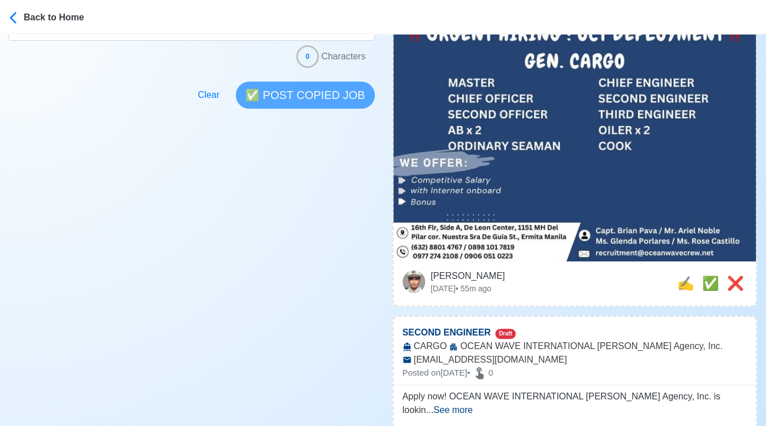
scroll to position [377, 0]
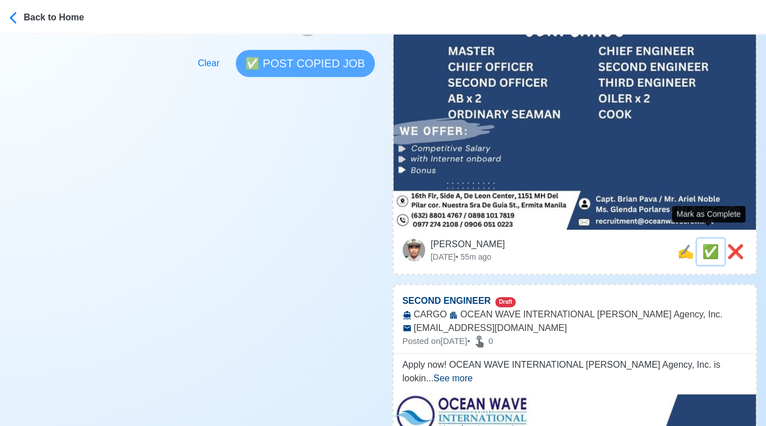
click at [709, 244] on span "✅" at bounding box center [711, 251] width 17 height 15
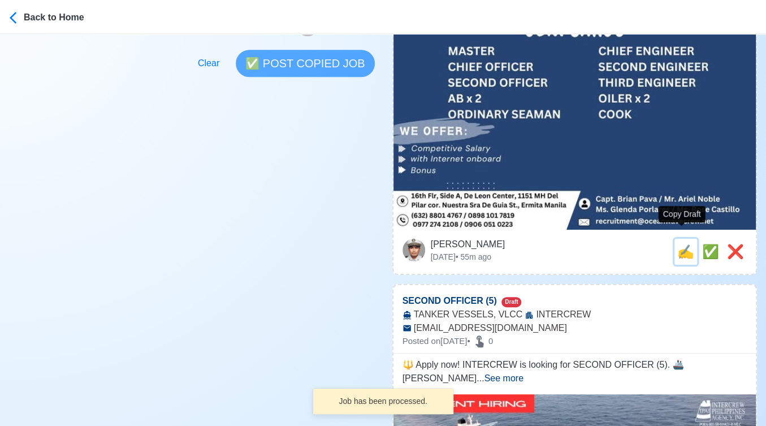
click at [685, 244] on span "✍️" at bounding box center [686, 251] width 17 height 15
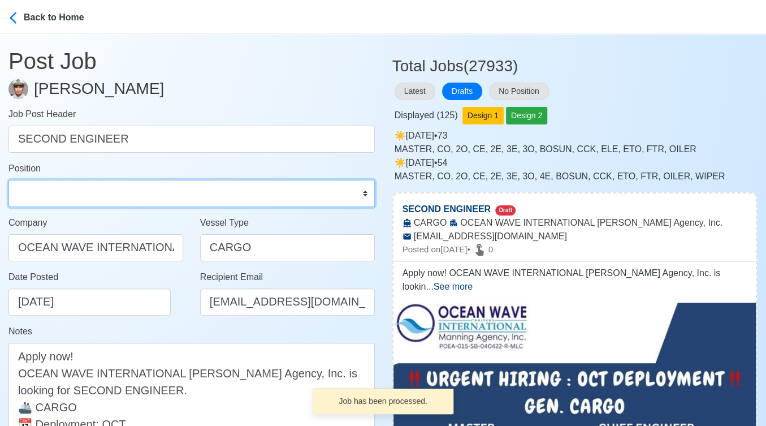
click at [113, 198] on select "Master Chief Officer 2nd Officer 3rd Officer Junior Officer Chief Engineer 2nd …" at bounding box center [191, 193] width 367 height 27
click at [8, 180] on select "Master Chief Officer 2nd Officer 3rd Officer Junior Officer Chief Engineer 2nd …" at bounding box center [191, 193] width 367 height 27
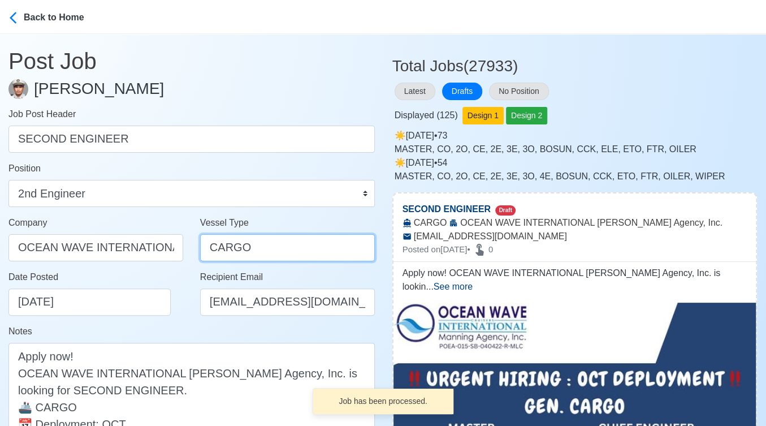
click at [209, 251] on input "CARGO" at bounding box center [287, 247] width 175 height 27
paste input "GENERAL"
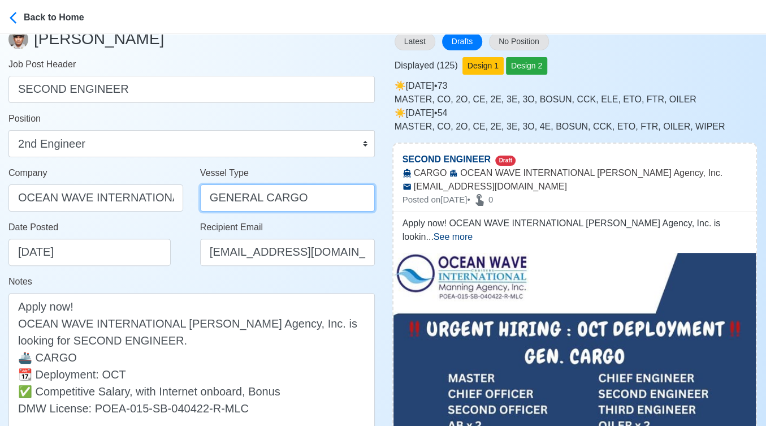
scroll to position [188, 0]
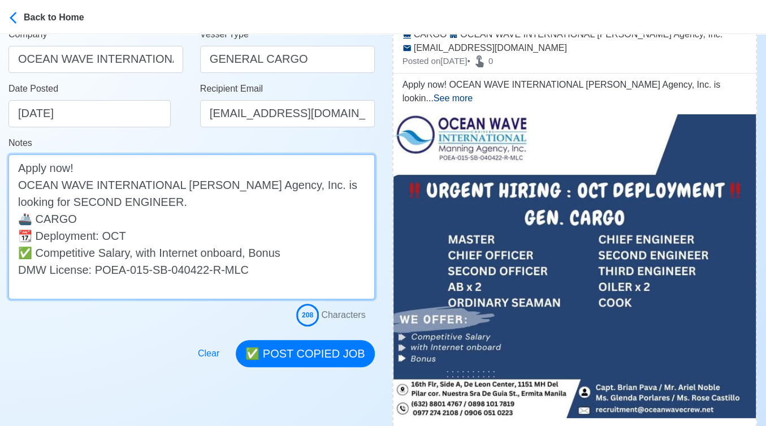
click at [36, 218] on textarea "Apply now! OCEAN WAVE INTERNATIONAL Manning Agency, Inc. is looking for SECOND …" at bounding box center [191, 226] width 367 height 145
paste textarea "GENERAL"
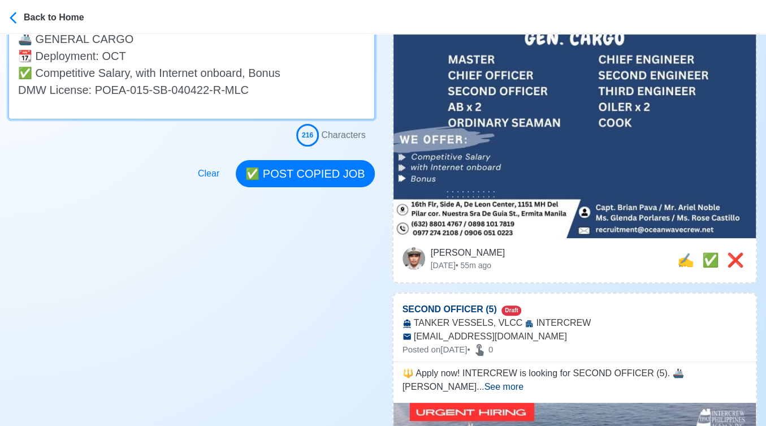
scroll to position [377, 0]
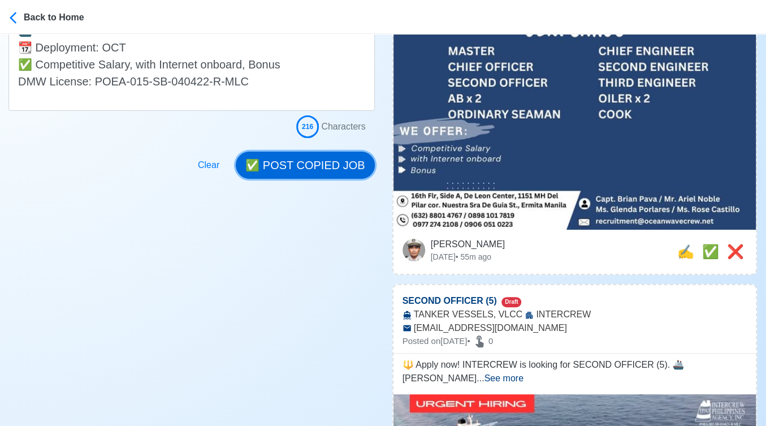
click at [324, 170] on button "✅ POST COPIED JOB" at bounding box center [305, 165] width 139 height 27
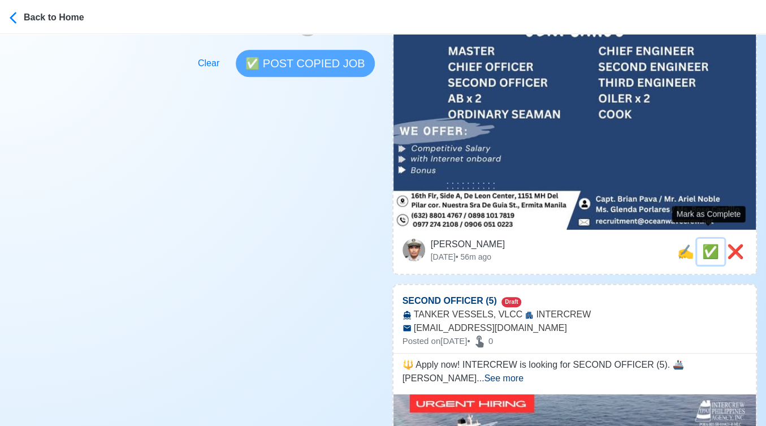
click at [707, 244] on span "✅" at bounding box center [711, 251] width 17 height 15
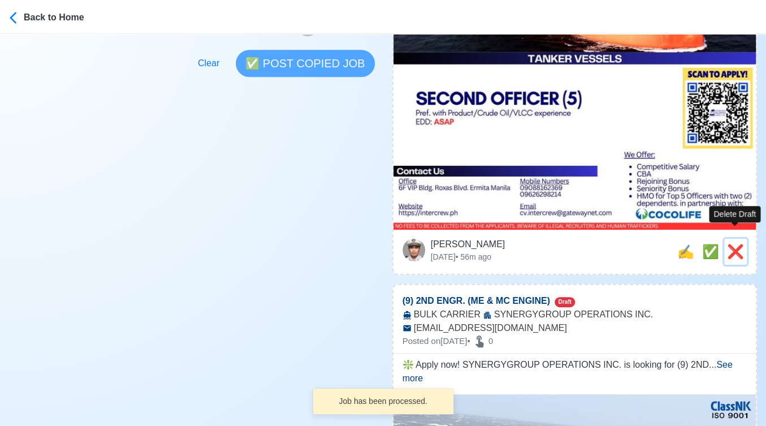
click at [738, 244] on span "❌" at bounding box center [735, 251] width 17 height 15
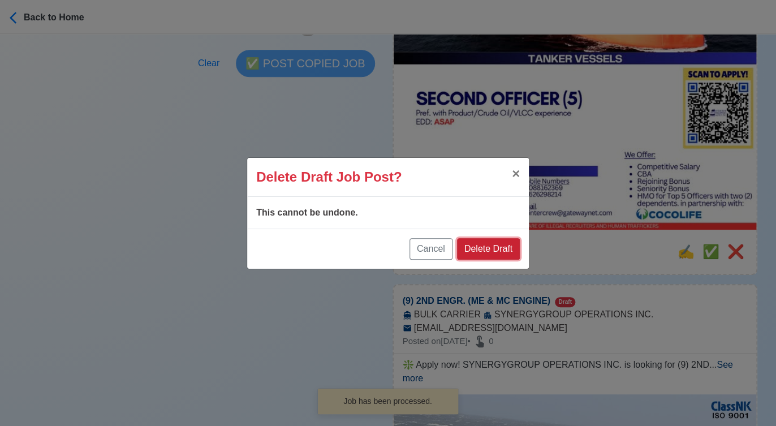
click at [509, 256] on button "Delete Draft" at bounding box center [488, 248] width 63 height 21
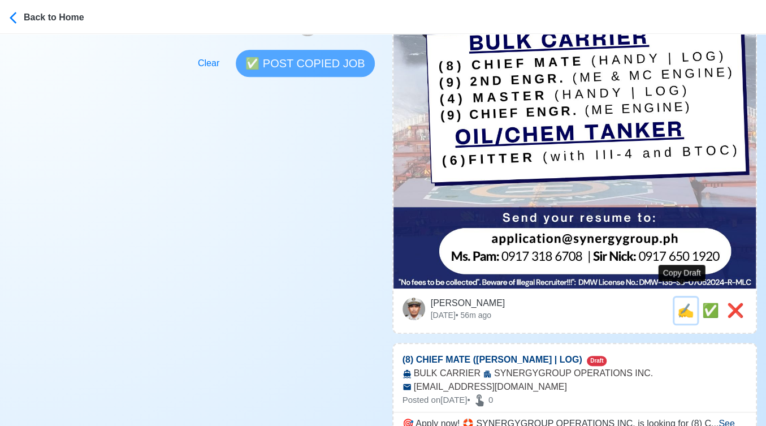
click at [680, 303] on span "✍️" at bounding box center [686, 310] width 17 height 15
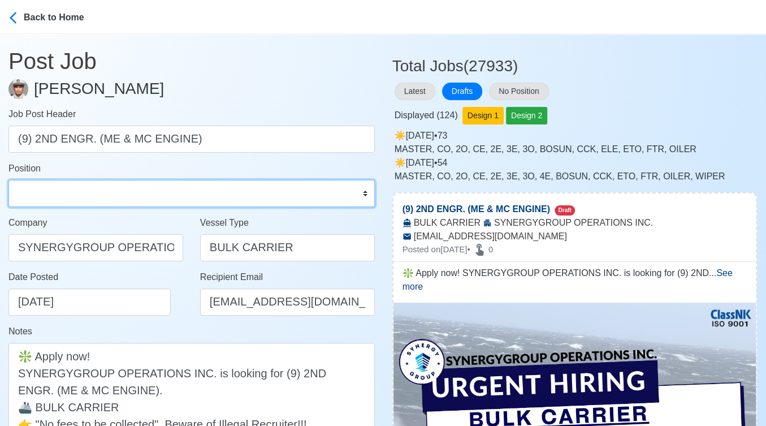
drag, startPoint x: 127, startPoint y: 198, endPoint x: 118, endPoint y: 180, distance: 20.2
click at [127, 198] on select "Master Chief Officer 2nd Officer 3rd Officer Junior Officer Chief Engineer 2nd …" at bounding box center [191, 193] width 367 height 27
click at [8, 180] on select "Master Chief Officer 2nd Officer 3rd Officer Junior Officer Chief Engineer 2nd …" at bounding box center [191, 193] width 367 height 27
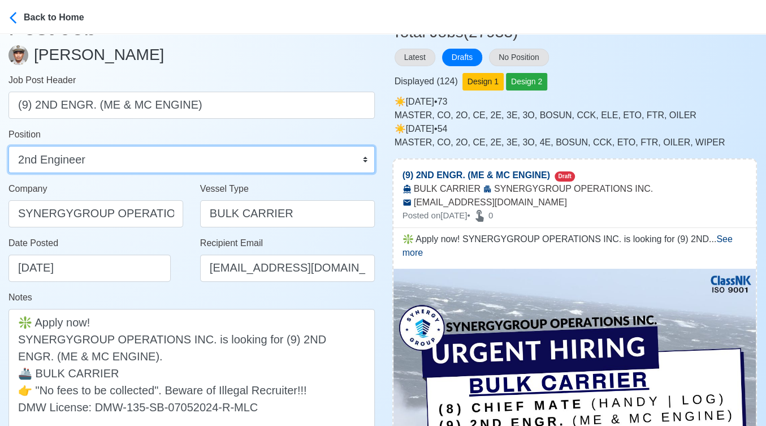
scroll to position [188, 0]
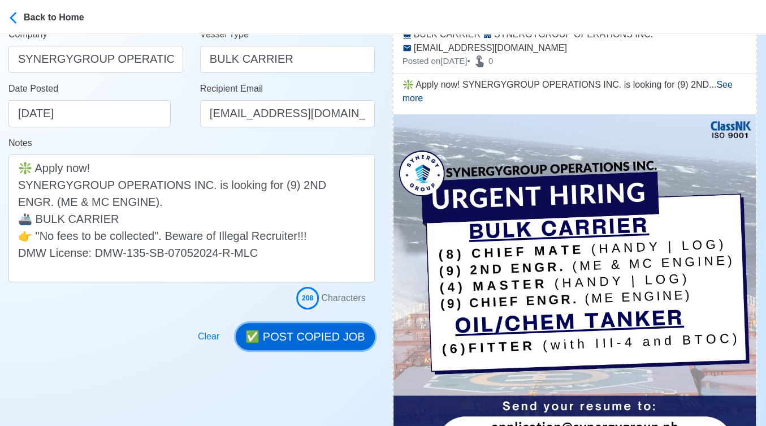
click at [321, 325] on button "✅ POST COPIED JOB" at bounding box center [305, 336] width 139 height 27
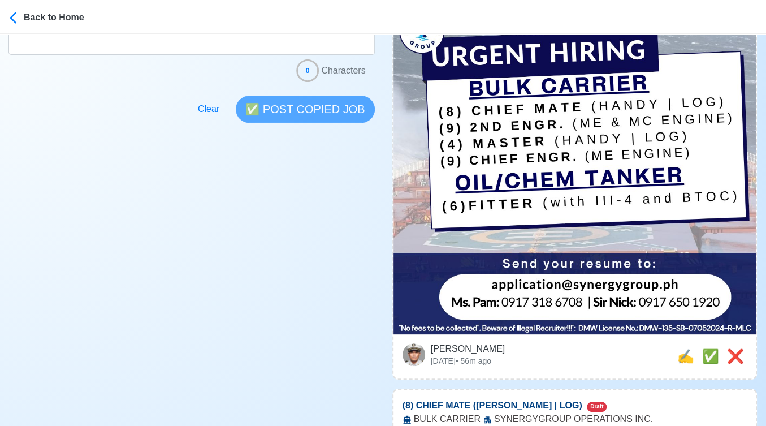
scroll to position [377, 0]
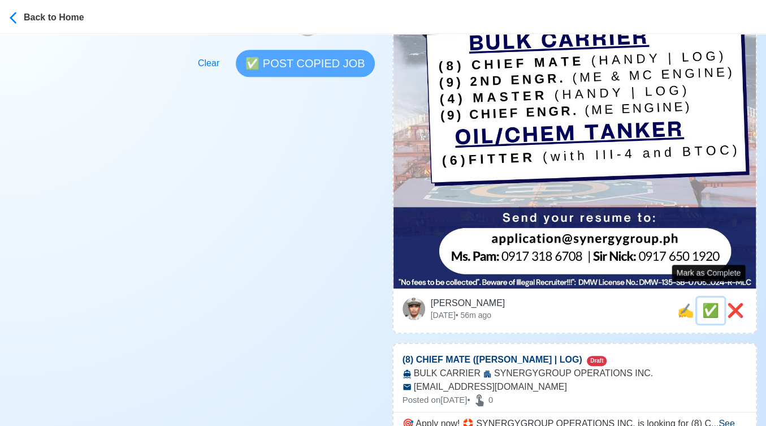
click at [703, 303] on span "✅" at bounding box center [711, 310] width 17 height 15
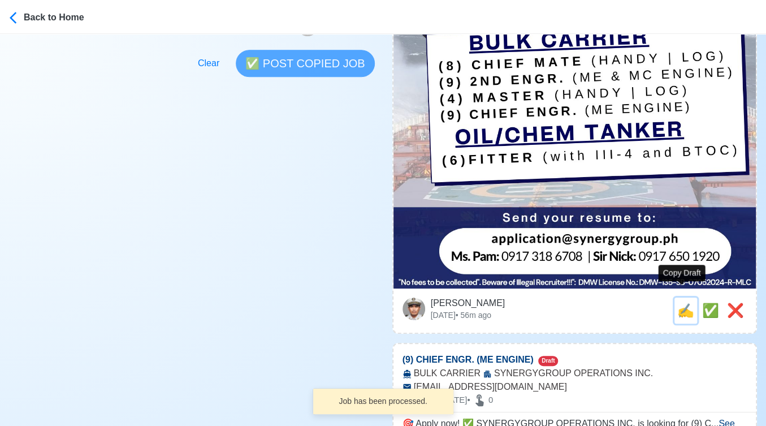
click at [678, 303] on span "✍️" at bounding box center [686, 310] width 17 height 15
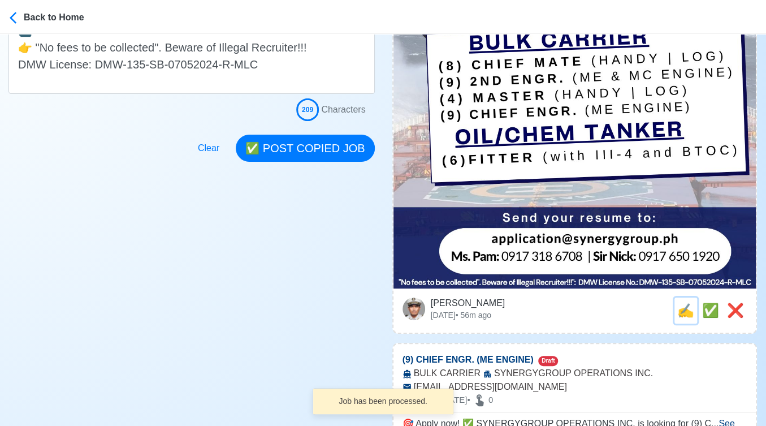
scroll to position [0, 0]
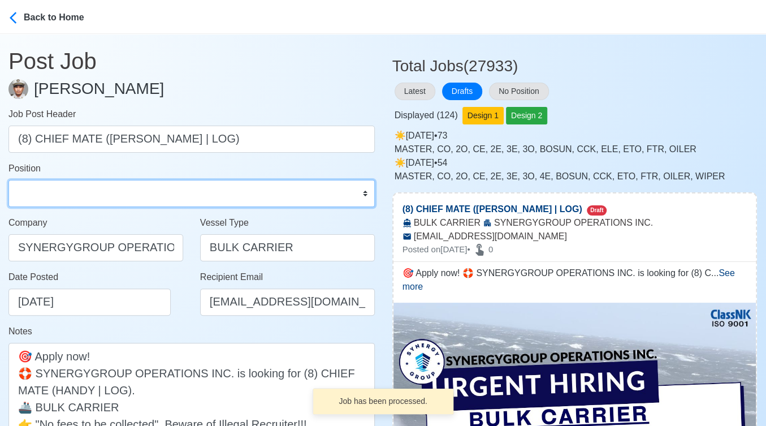
drag, startPoint x: 161, startPoint y: 189, endPoint x: 152, endPoint y: 181, distance: 12.0
click at [161, 189] on select "Master Chief Officer 2nd Officer 3rd Officer Junior Officer Chief Engineer 2nd …" at bounding box center [191, 193] width 367 height 27
click at [8, 180] on select "Master Chief Officer 2nd Officer 3rd Officer Junior Officer Chief Engineer 2nd …" at bounding box center [191, 193] width 367 height 27
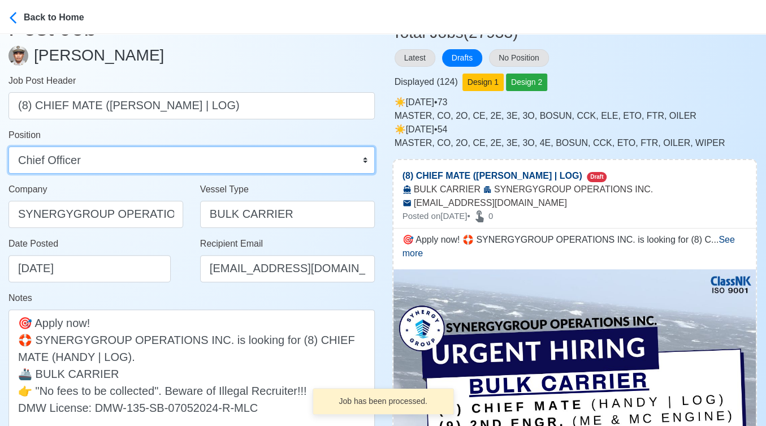
scroll to position [188, 0]
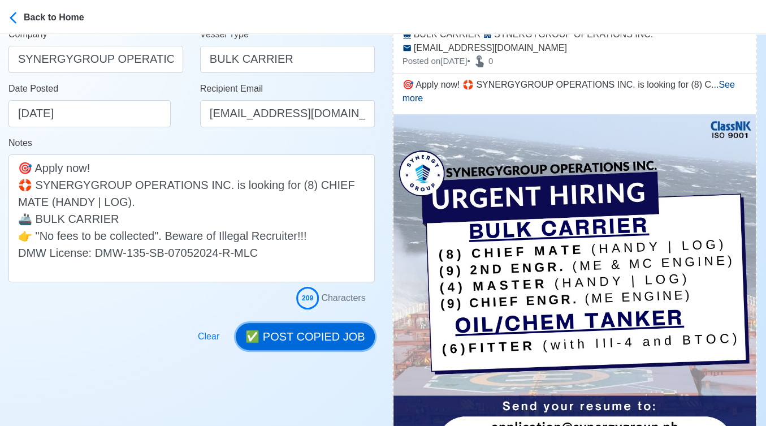
click at [353, 337] on button "✅ POST COPIED JOB" at bounding box center [305, 336] width 139 height 27
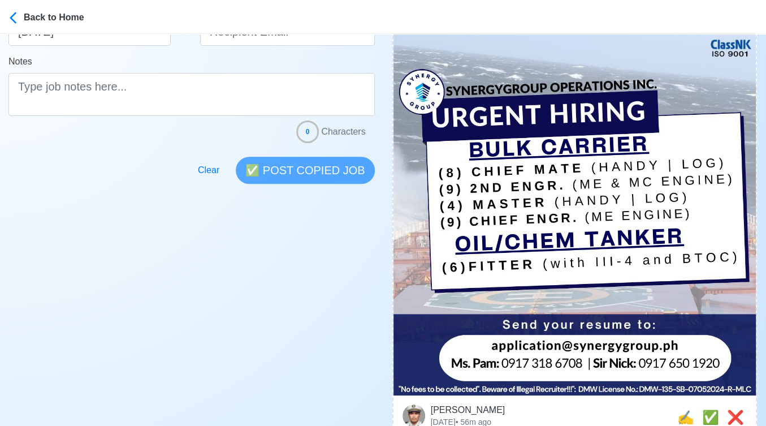
scroll to position [314, 0]
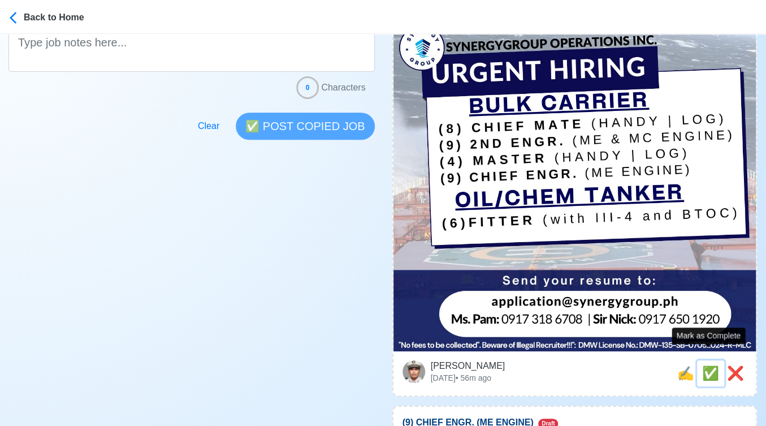
click at [703, 365] on span "✅" at bounding box center [711, 372] width 17 height 15
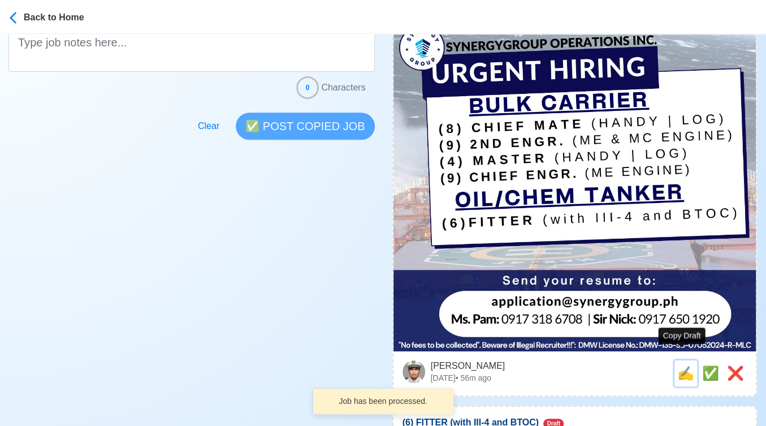
click at [678, 365] on span "✍️" at bounding box center [686, 372] width 17 height 15
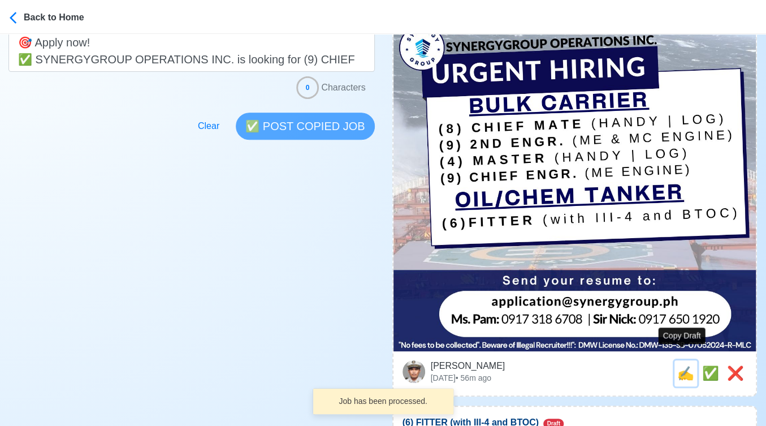
scroll to position [0, 0]
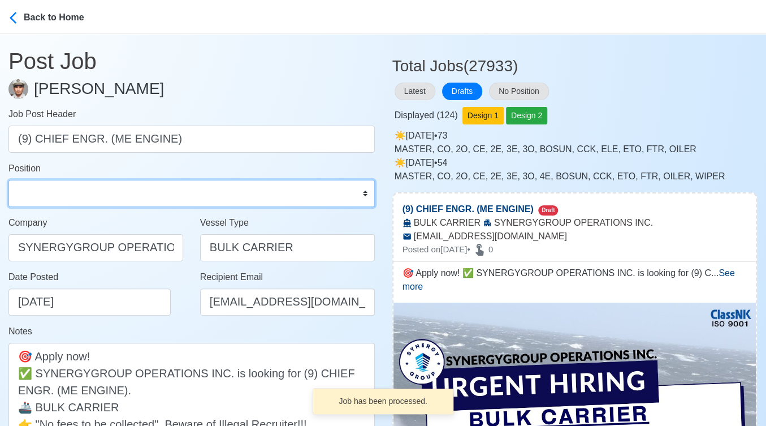
click at [111, 199] on select "Master Chief Officer 2nd Officer 3rd Officer Junior Officer Chief Engineer 2nd …" at bounding box center [191, 193] width 367 height 27
click at [8, 180] on select "Master Chief Officer 2nd Officer 3rd Officer Junior Officer Chief Engineer 2nd …" at bounding box center [191, 193] width 367 height 27
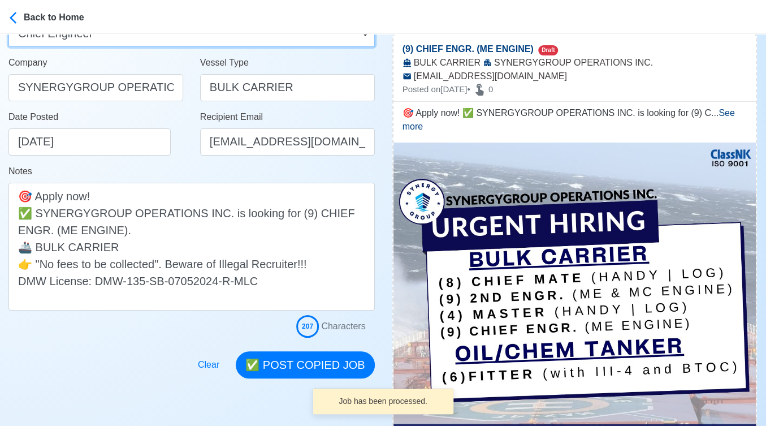
scroll to position [251, 0]
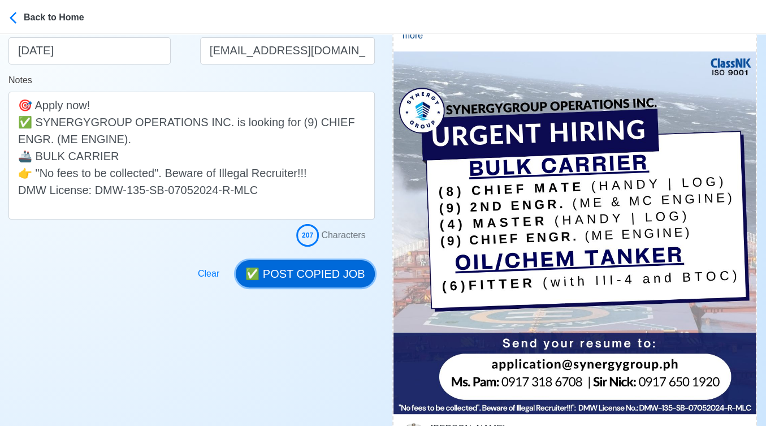
click at [295, 262] on button "✅ POST COPIED JOB" at bounding box center [305, 273] width 139 height 27
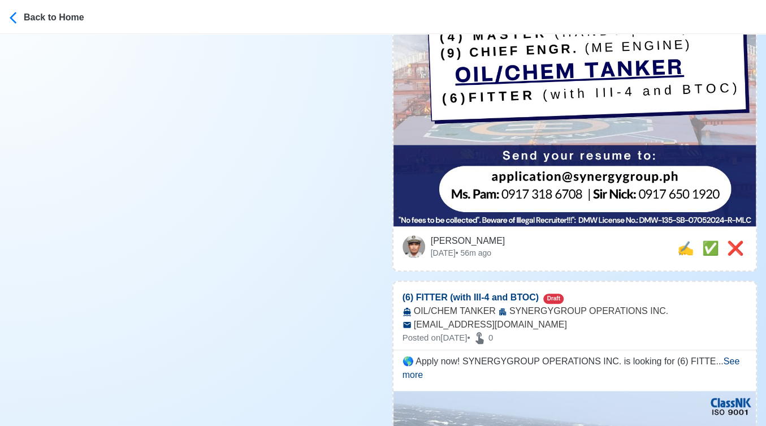
scroll to position [440, 0]
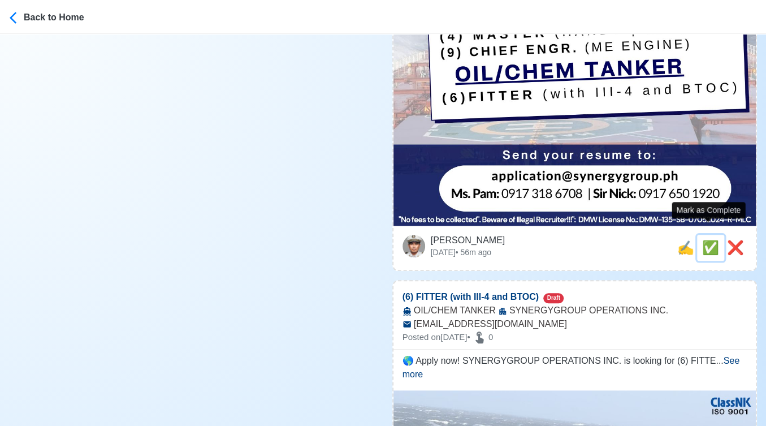
click at [703, 240] on span "✅" at bounding box center [711, 247] width 17 height 15
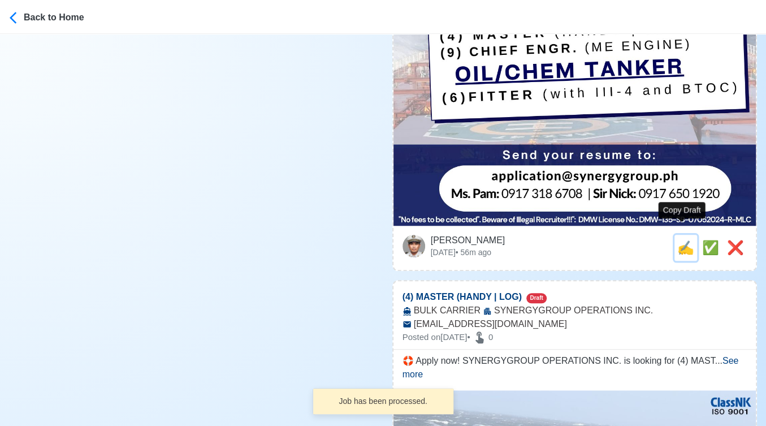
click at [686, 240] on span "✍️" at bounding box center [686, 247] width 17 height 15
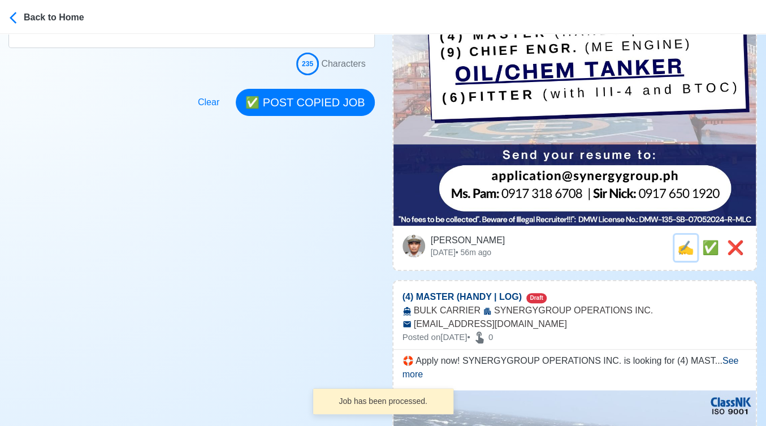
scroll to position [0, 0]
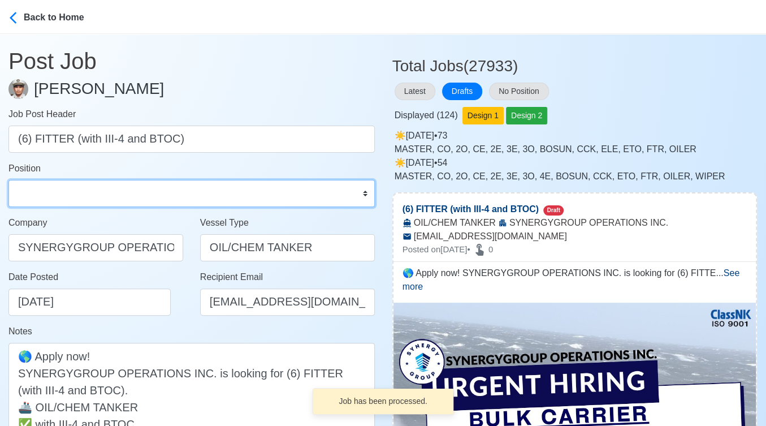
click at [55, 195] on select "Master Chief Officer 2nd Officer 3rd Officer Junior Officer Chief Engineer 2nd …" at bounding box center [191, 193] width 367 height 27
click at [8, 180] on select "Master Chief Officer 2nd Officer 3rd Officer Junior Officer Chief Engineer 2nd …" at bounding box center [191, 193] width 367 height 27
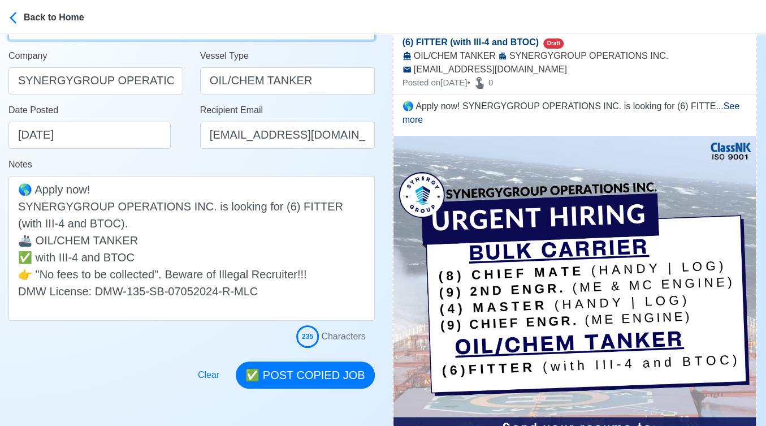
scroll to position [188, 0]
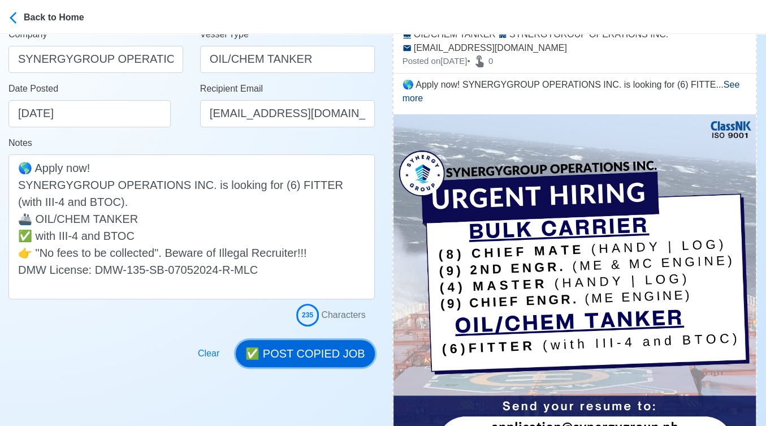
click at [343, 347] on button "✅ POST COPIED JOB" at bounding box center [305, 353] width 139 height 27
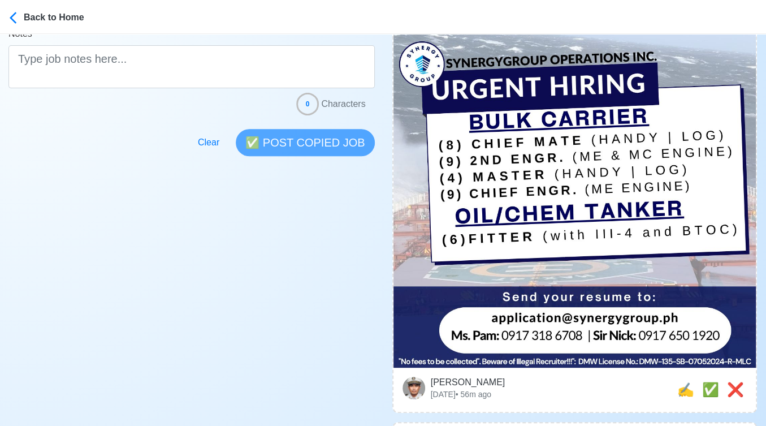
scroll to position [314, 0]
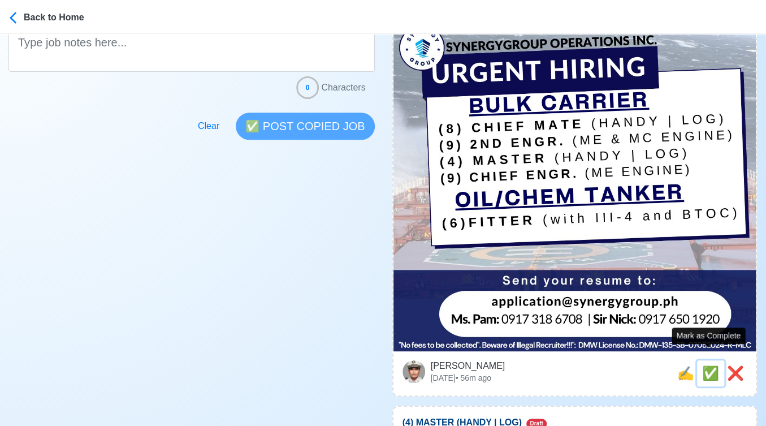
click at [712, 365] on span "✅" at bounding box center [711, 372] width 17 height 15
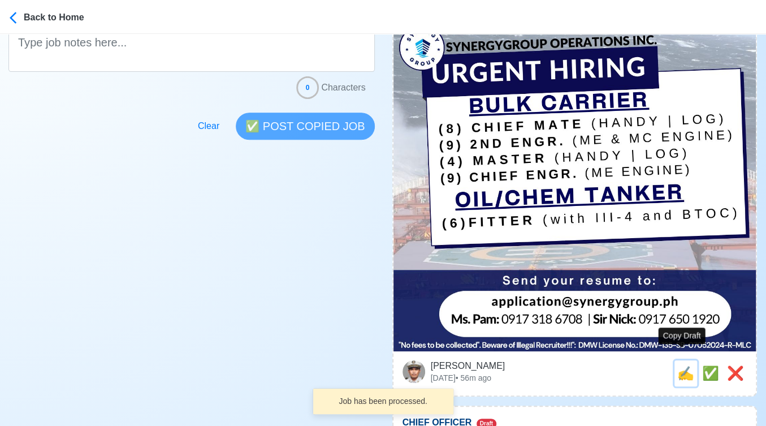
click at [683, 365] on span "✍️" at bounding box center [686, 372] width 17 height 15
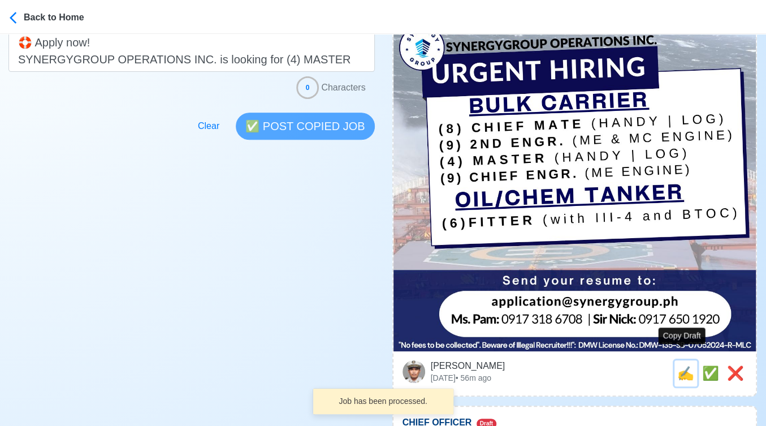
scroll to position [0, 0]
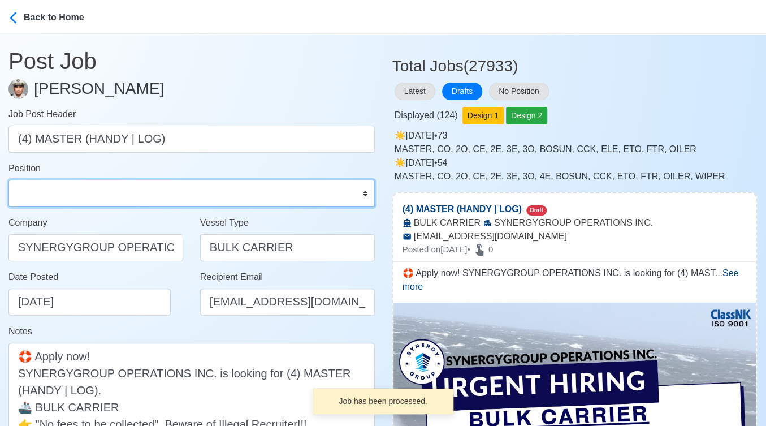
drag, startPoint x: 109, startPoint y: 191, endPoint x: 105, endPoint y: 182, distance: 10.4
click at [109, 191] on select "Master Chief Officer 2nd Officer 3rd Officer Junior Officer Chief Engineer 2nd …" at bounding box center [191, 193] width 367 height 27
click at [8, 180] on select "Master Chief Officer 2nd Officer 3rd Officer Junior Officer Chief Engineer 2nd …" at bounding box center [191, 193] width 367 height 27
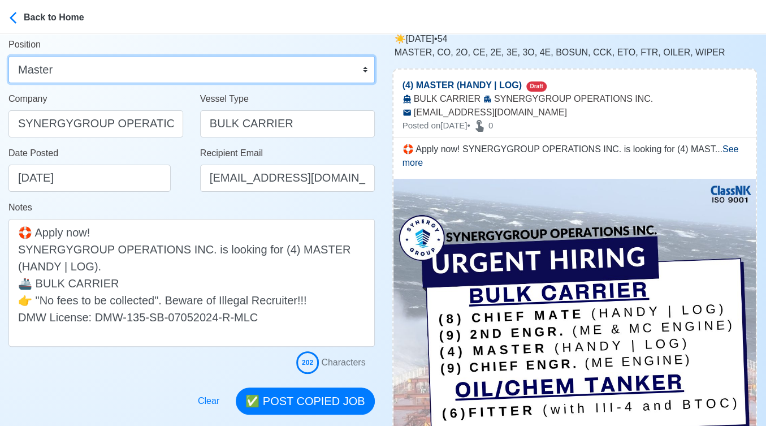
scroll to position [251, 0]
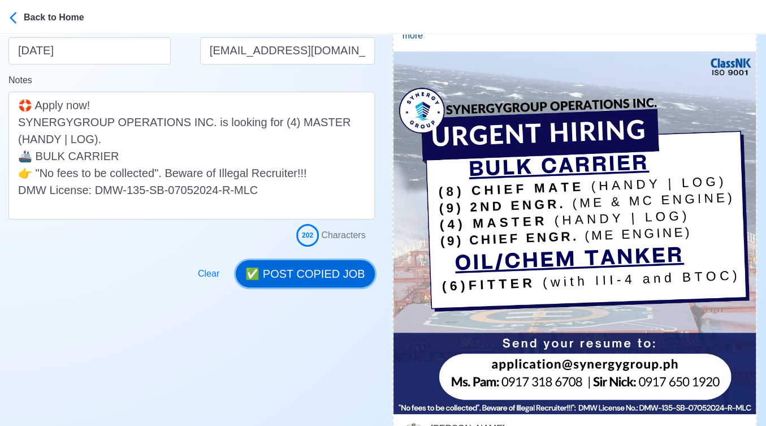
click at [339, 266] on button "✅ POST COPIED JOB" at bounding box center [305, 273] width 139 height 27
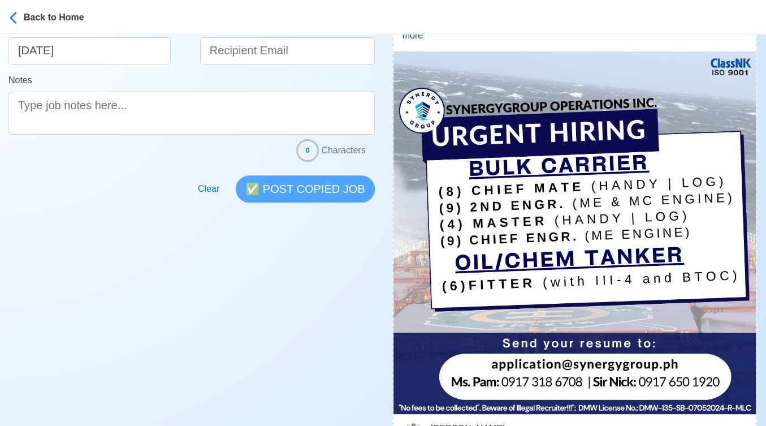
scroll to position [440, 0]
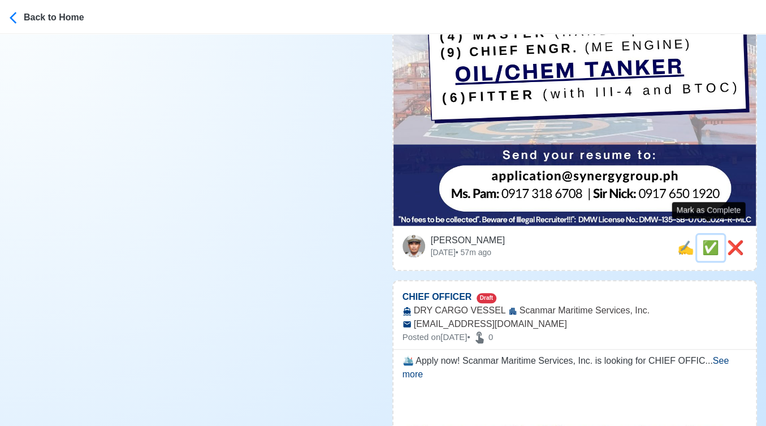
click at [707, 240] on span "✅" at bounding box center [711, 247] width 17 height 15
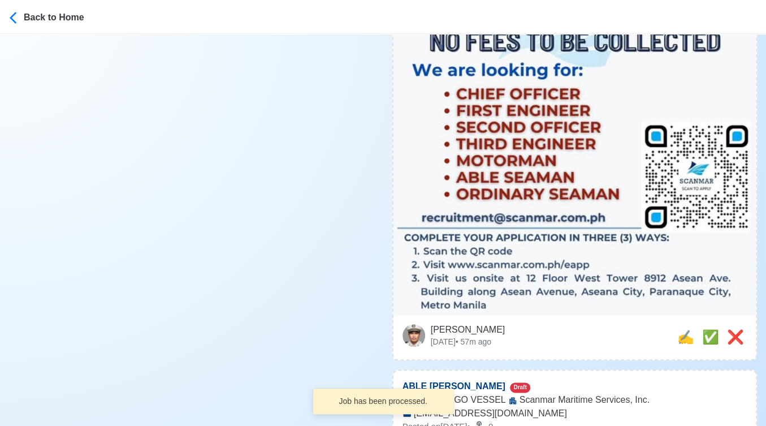
scroll to position [502, 0]
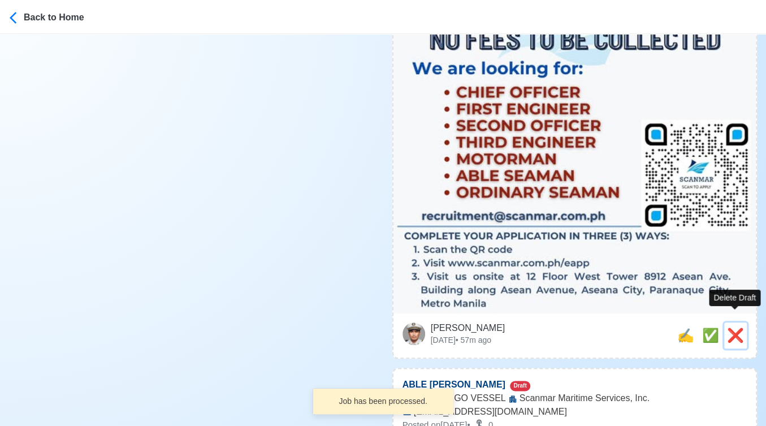
click at [733, 328] on span "❌" at bounding box center [735, 335] width 17 height 15
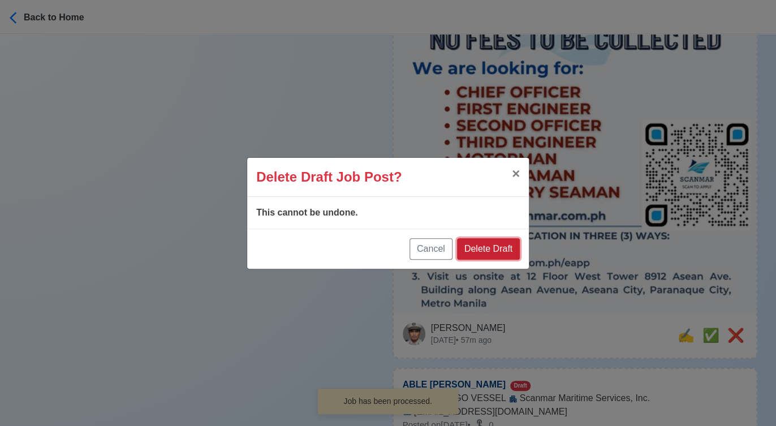
click at [495, 240] on button "Delete Draft" at bounding box center [488, 248] width 63 height 21
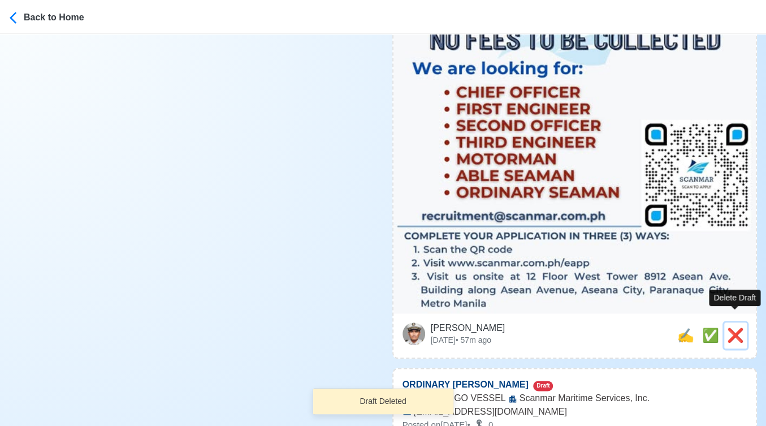
click at [735, 328] on span "❌" at bounding box center [735, 335] width 17 height 15
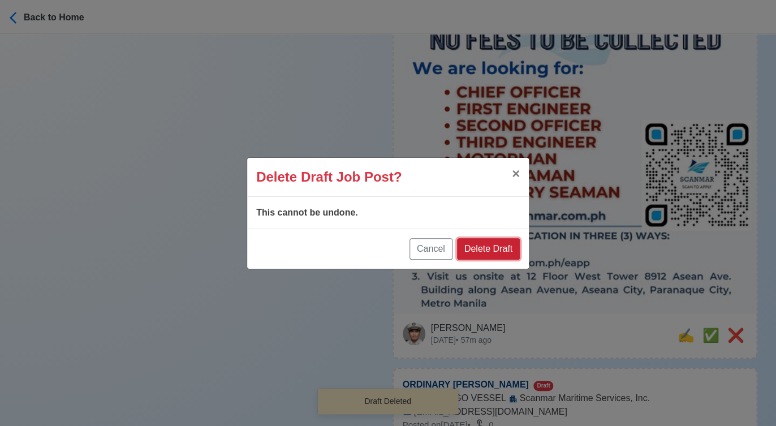
click at [515, 252] on button "Delete Draft" at bounding box center [488, 248] width 63 height 21
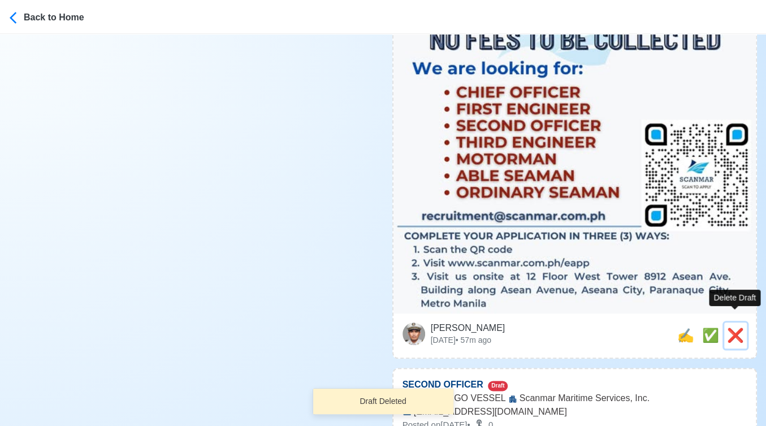
click at [734, 328] on span "❌" at bounding box center [735, 335] width 17 height 15
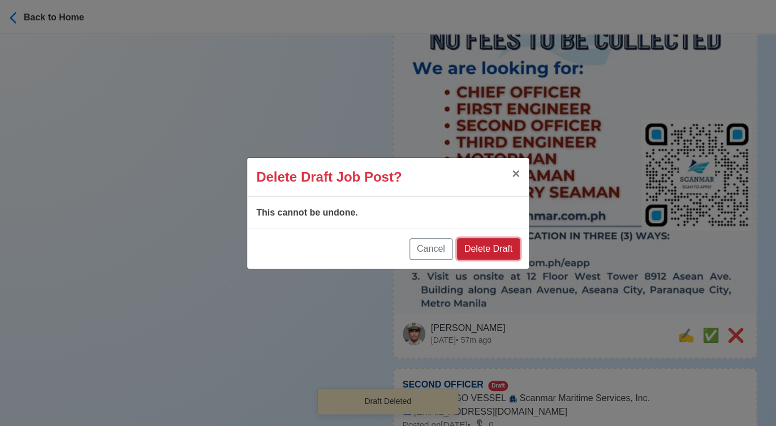
click at [499, 252] on button "Delete Draft" at bounding box center [488, 248] width 63 height 21
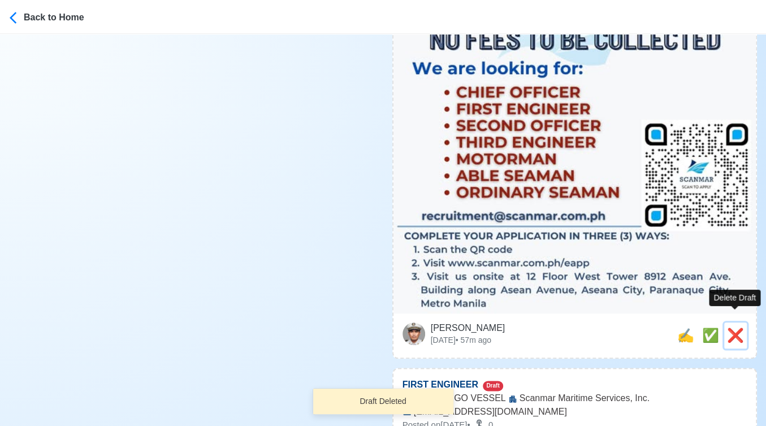
click at [729, 328] on span "❌" at bounding box center [735, 335] width 17 height 15
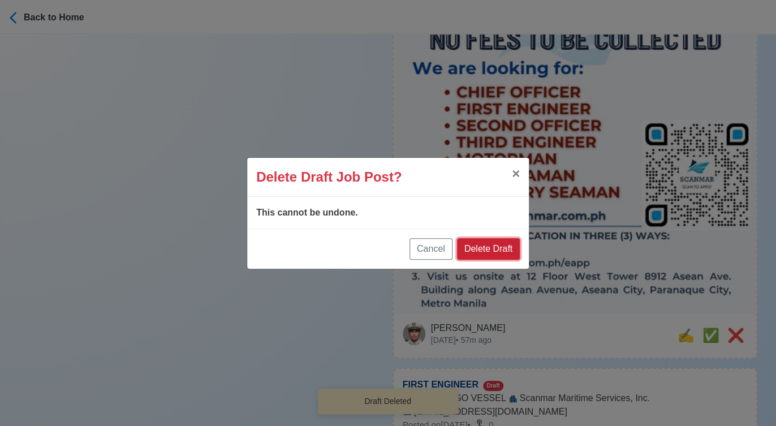
click at [511, 248] on button "Delete Draft" at bounding box center [488, 248] width 63 height 21
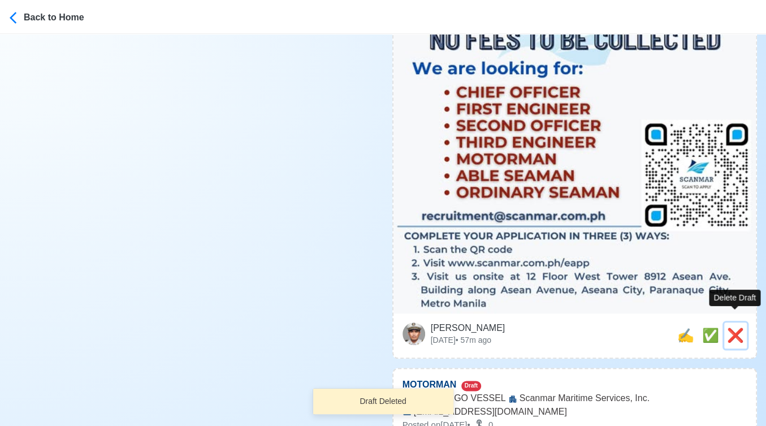
click at [737, 328] on span "❌" at bounding box center [735, 335] width 17 height 15
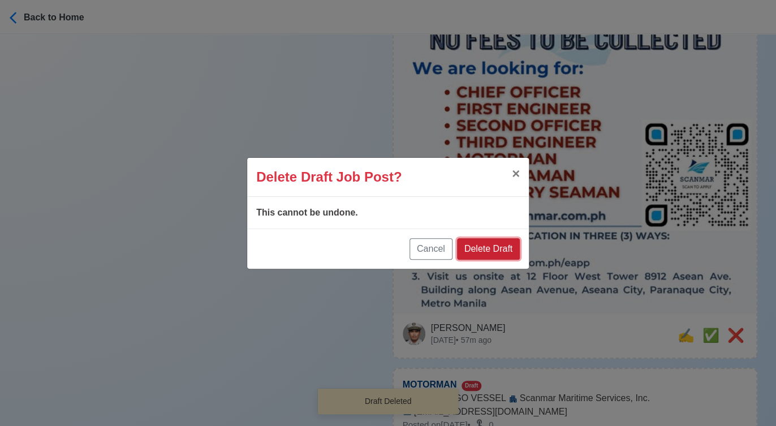
click at [510, 251] on button "Delete Draft" at bounding box center [488, 248] width 63 height 21
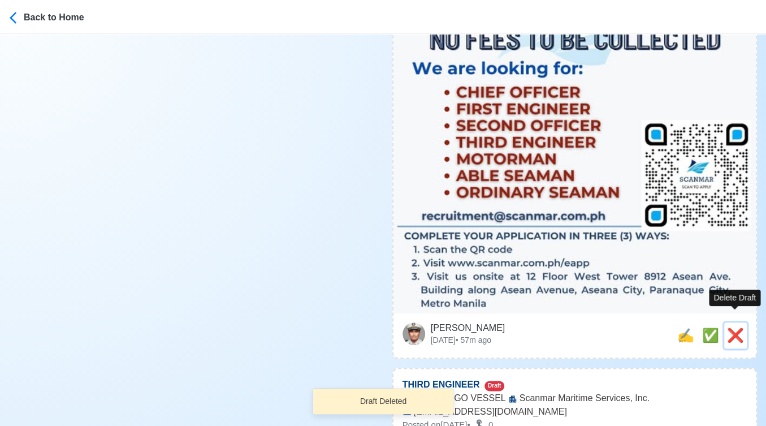
click at [735, 328] on span "❌" at bounding box center [735, 335] width 17 height 15
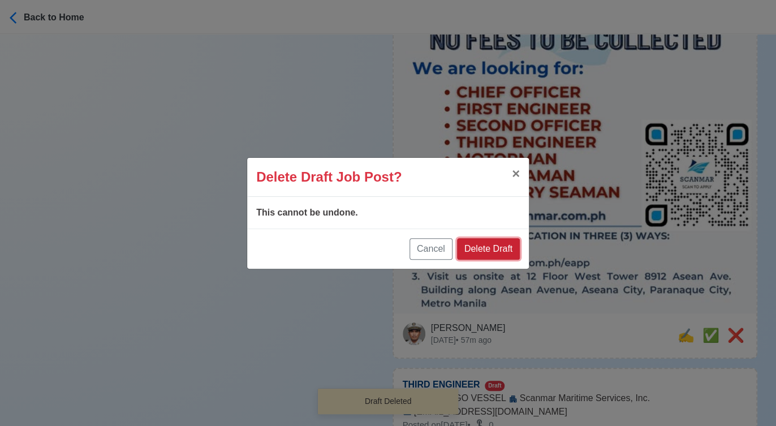
click at [498, 249] on button "Delete Draft" at bounding box center [488, 248] width 63 height 21
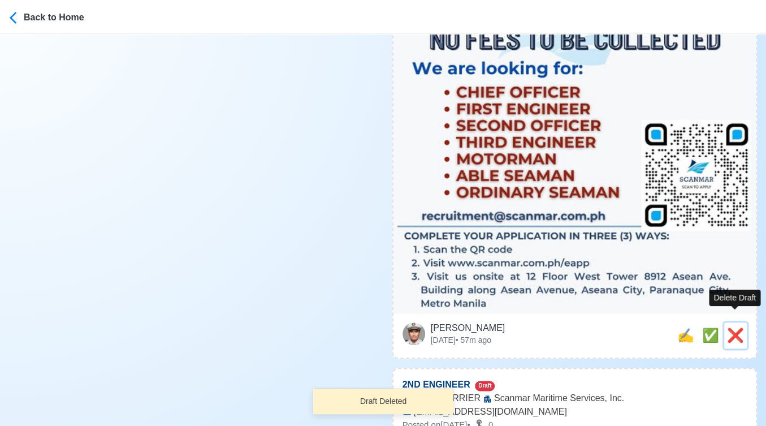
click at [732, 328] on span "❌" at bounding box center [735, 335] width 17 height 15
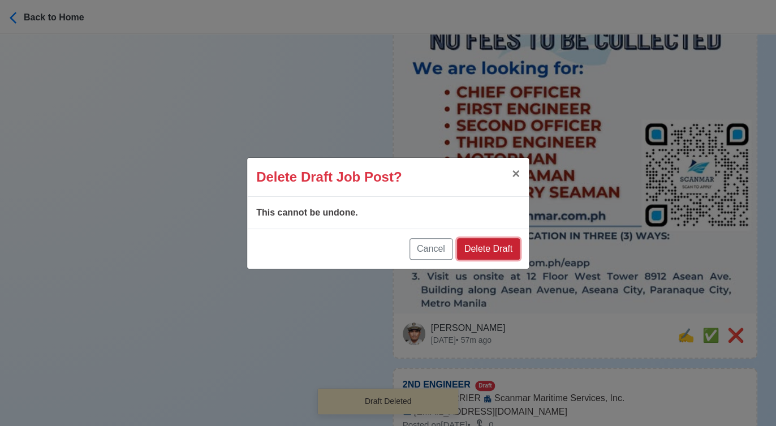
click at [498, 245] on button "Delete Draft" at bounding box center [488, 248] width 63 height 21
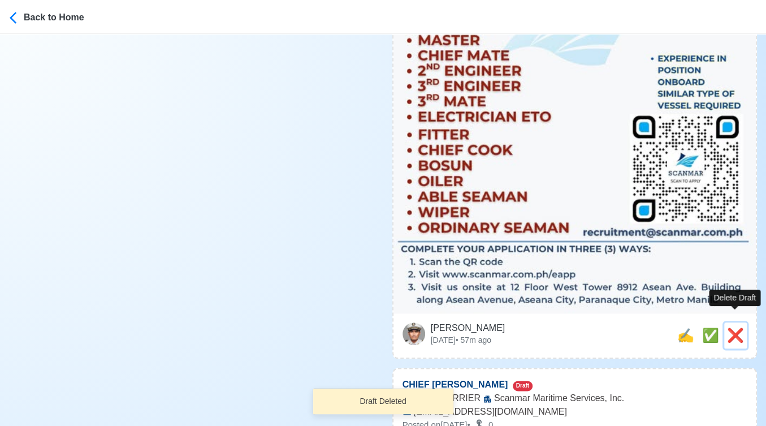
click at [735, 328] on span "❌" at bounding box center [735, 335] width 17 height 15
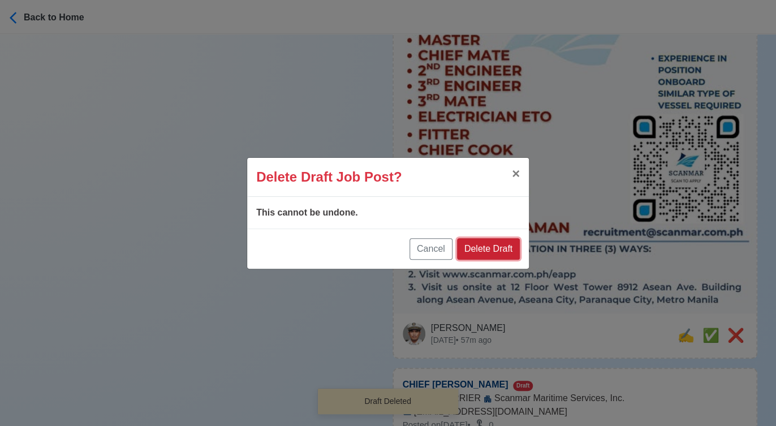
click at [503, 250] on button "Delete Draft" at bounding box center [488, 248] width 63 height 21
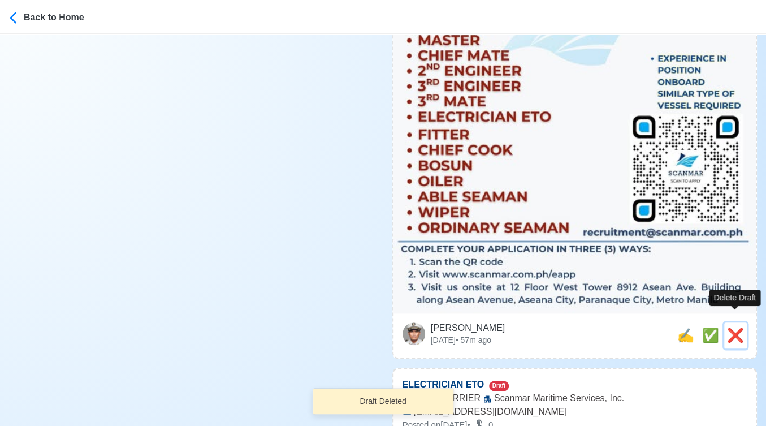
click at [729, 328] on span "❌" at bounding box center [735, 335] width 17 height 15
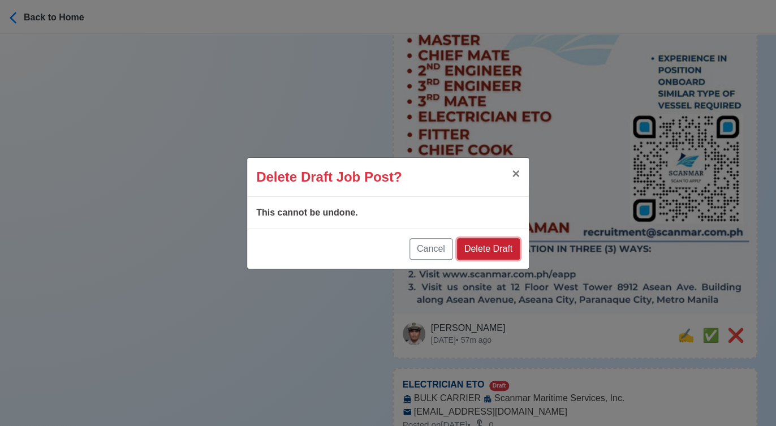
click at [507, 251] on button "Delete Draft" at bounding box center [488, 248] width 63 height 21
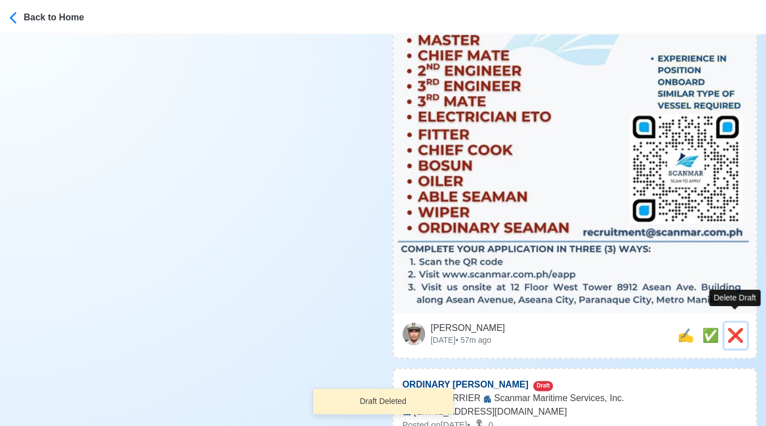
click at [739, 328] on span "❌" at bounding box center [735, 335] width 17 height 15
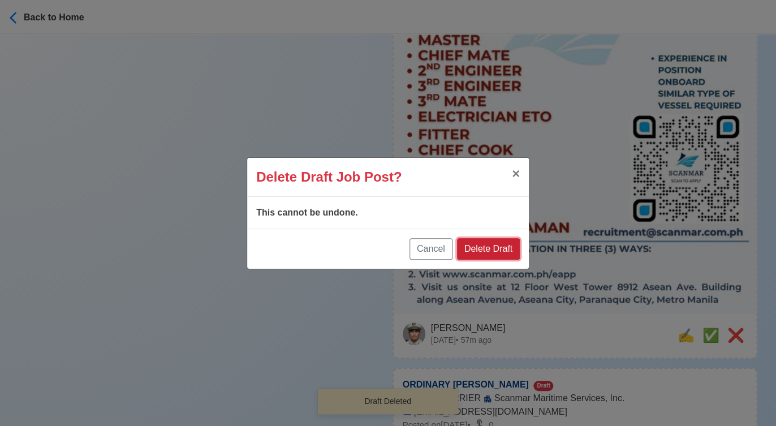
click at [505, 245] on button "Delete Draft" at bounding box center [488, 248] width 63 height 21
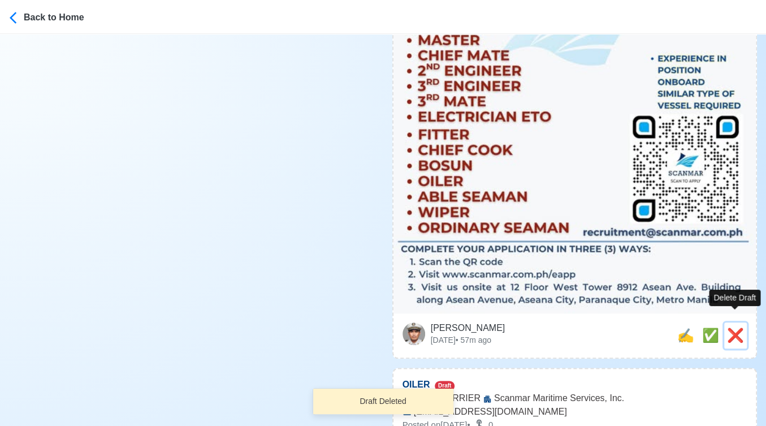
click at [738, 328] on span "❌" at bounding box center [735, 335] width 17 height 15
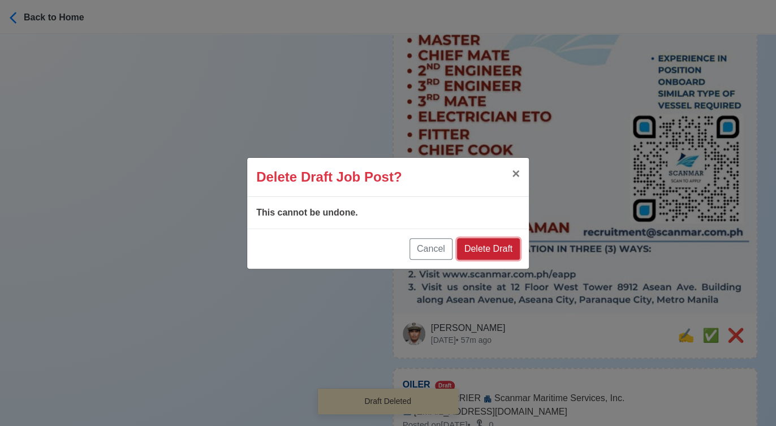
click at [493, 245] on button "Delete Draft" at bounding box center [488, 248] width 63 height 21
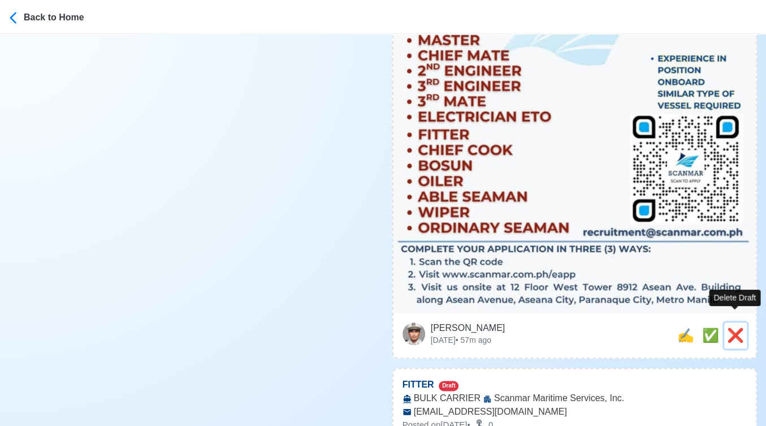
click at [742, 328] on span "❌" at bounding box center [735, 335] width 17 height 15
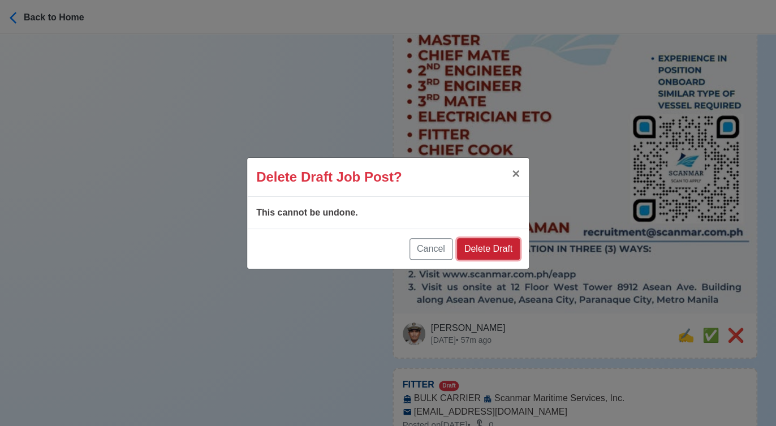
click at [511, 251] on button "Delete Draft" at bounding box center [488, 248] width 63 height 21
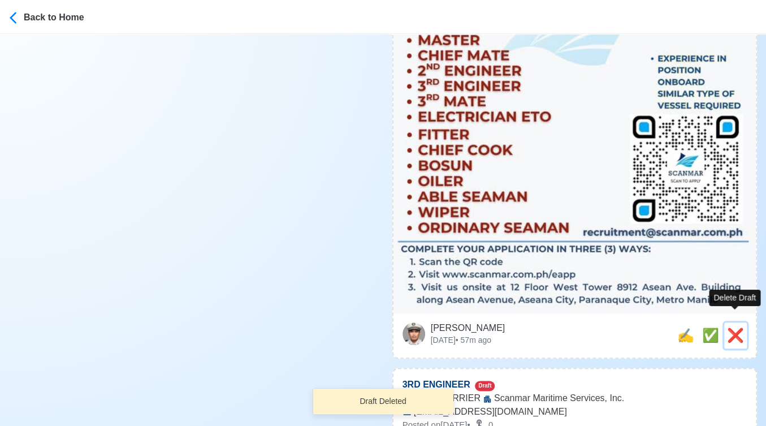
click at [730, 328] on span "❌" at bounding box center [735, 335] width 17 height 15
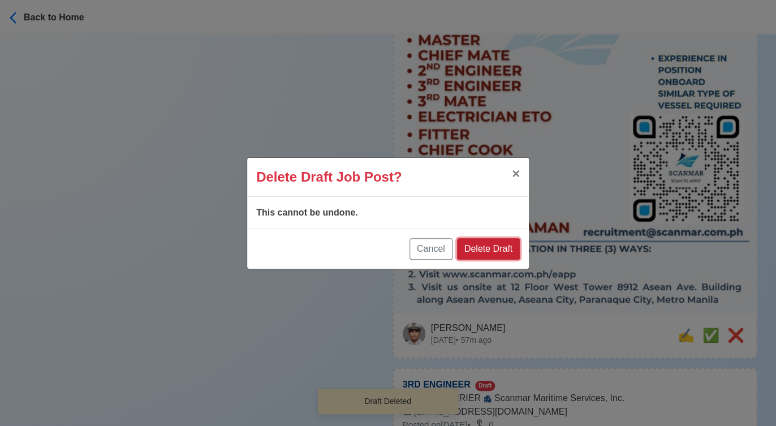
click at [507, 256] on button "Delete Draft" at bounding box center [488, 248] width 63 height 21
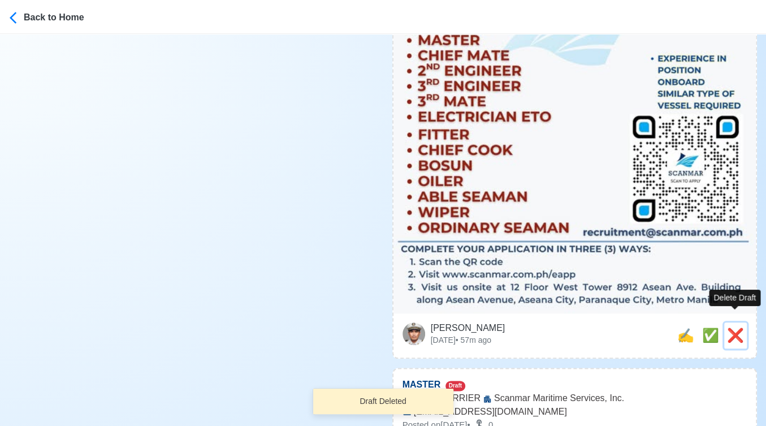
click at [733, 328] on span "❌" at bounding box center [735, 335] width 17 height 15
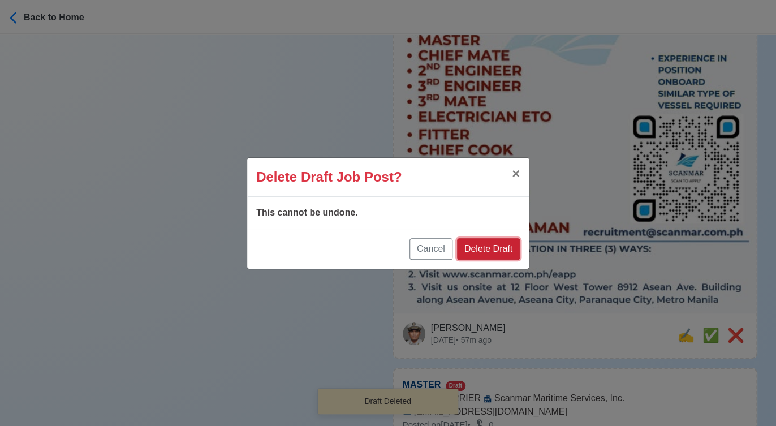
click at [480, 241] on button "Delete Draft" at bounding box center [488, 248] width 63 height 21
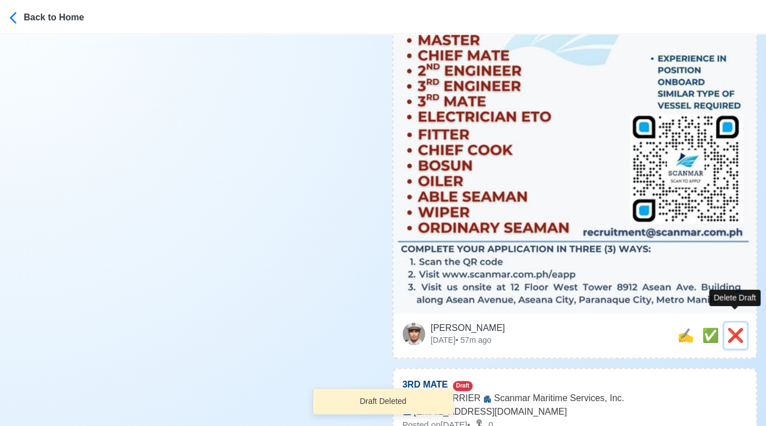
click at [740, 328] on span "❌" at bounding box center [735, 335] width 17 height 15
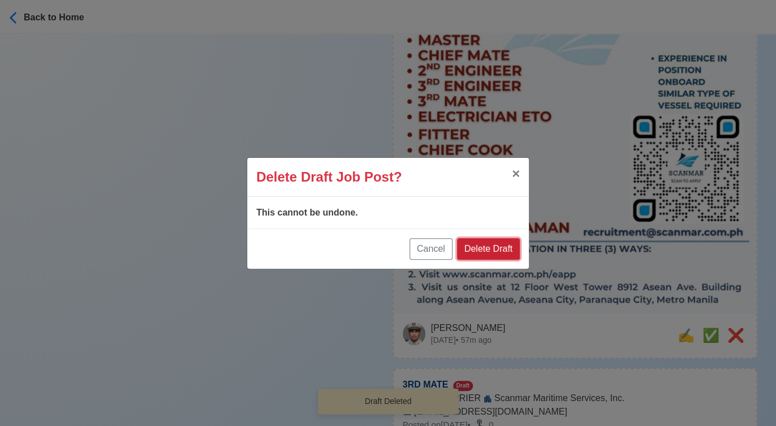
click at [498, 250] on button "Delete Draft" at bounding box center [488, 248] width 63 height 21
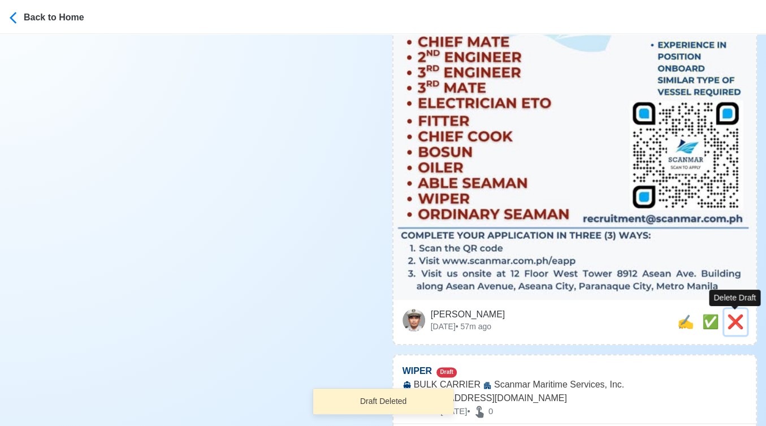
click at [733, 316] on span "❌" at bounding box center [735, 321] width 17 height 15
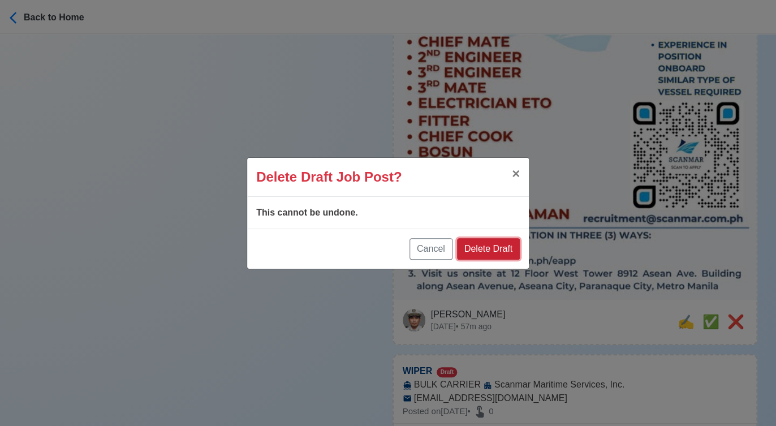
click at [505, 248] on button "Delete Draft" at bounding box center [488, 248] width 63 height 21
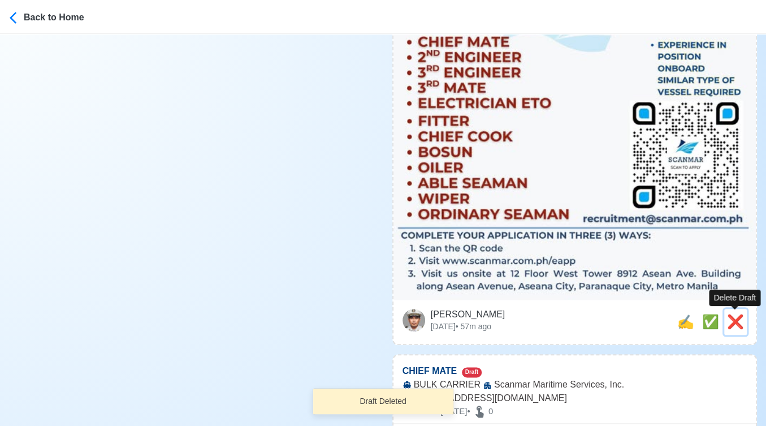
click at [735, 318] on span "❌" at bounding box center [735, 321] width 17 height 15
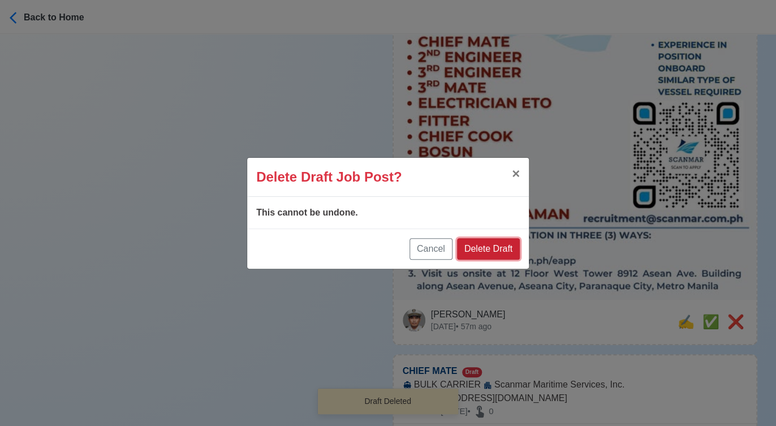
click at [513, 246] on button "Delete Draft" at bounding box center [488, 248] width 63 height 21
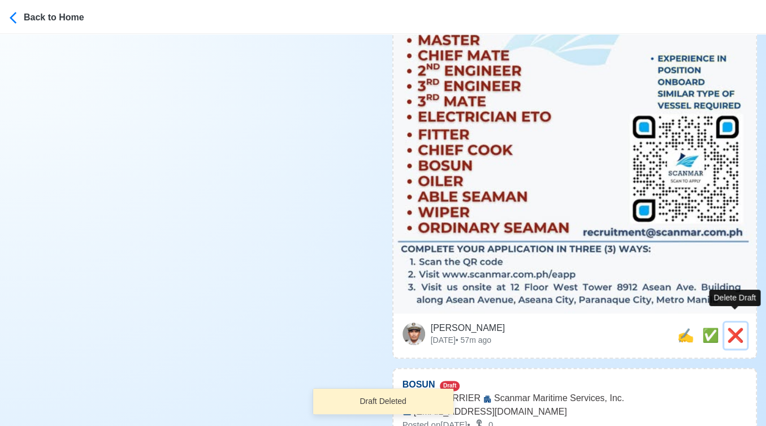
click at [735, 328] on span "❌" at bounding box center [735, 335] width 17 height 15
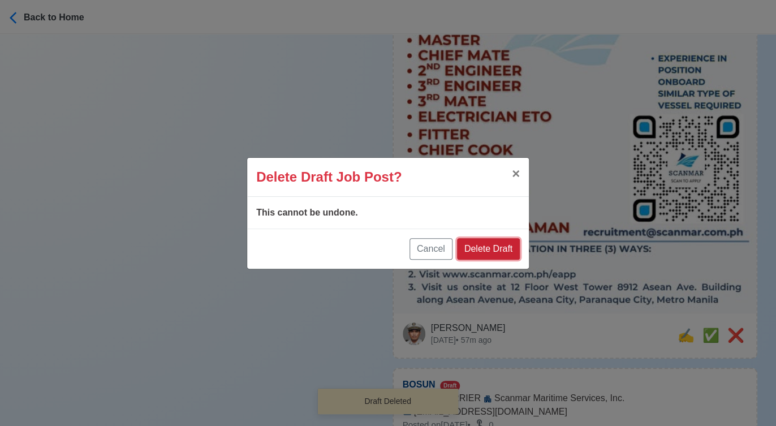
click at [510, 249] on button "Delete Draft" at bounding box center [488, 248] width 63 height 21
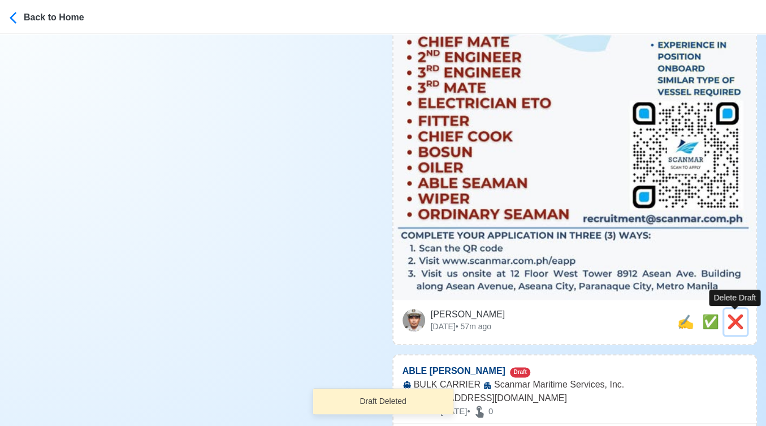
click at [737, 321] on span "❌" at bounding box center [735, 321] width 17 height 15
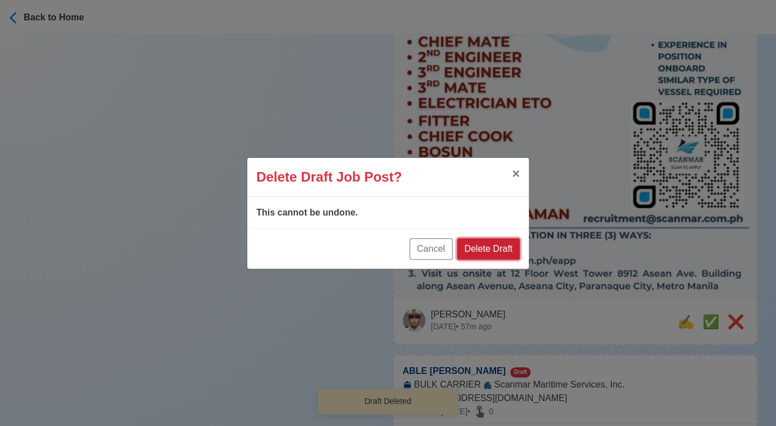
click at [507, 248] on button "Delete Draft" at bounding box center [488, 248] width 63 height 21
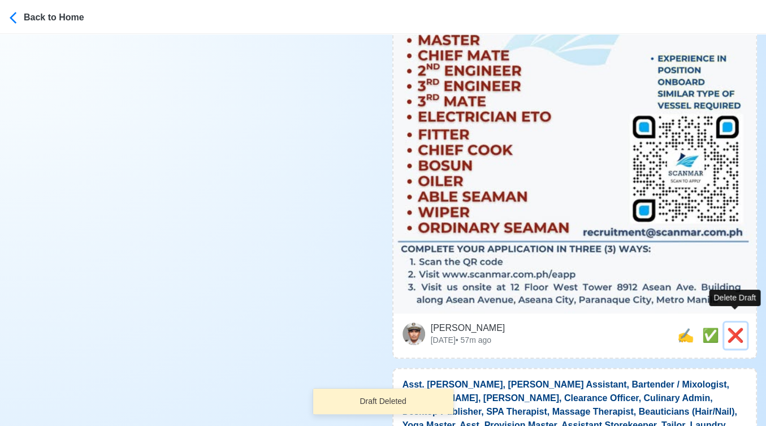
click at [727, 328] on span "❌" at bounding box center [735, 335] width 17 height 15
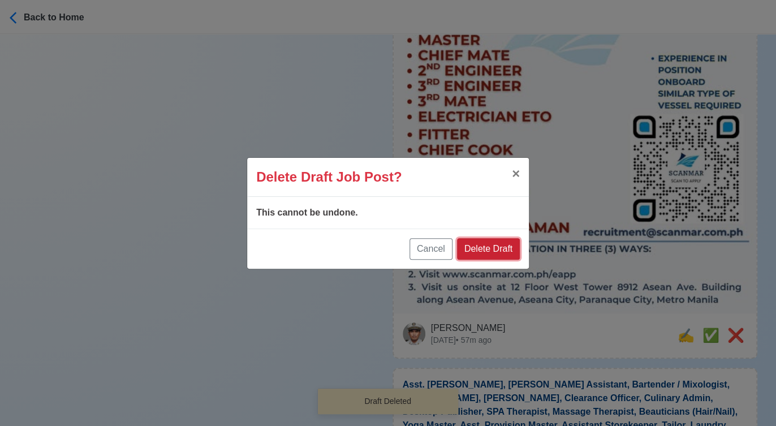
click at [504, 246] on button "Delete Draft" at bounding box center [488, 248] width 63 height 21
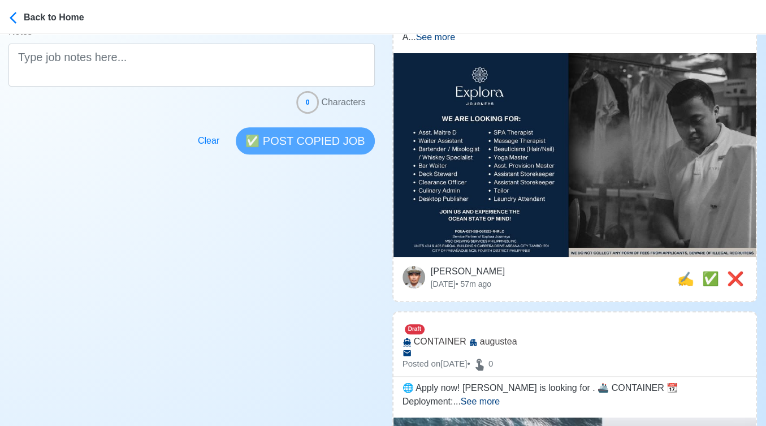
scroll to position [314, 0]
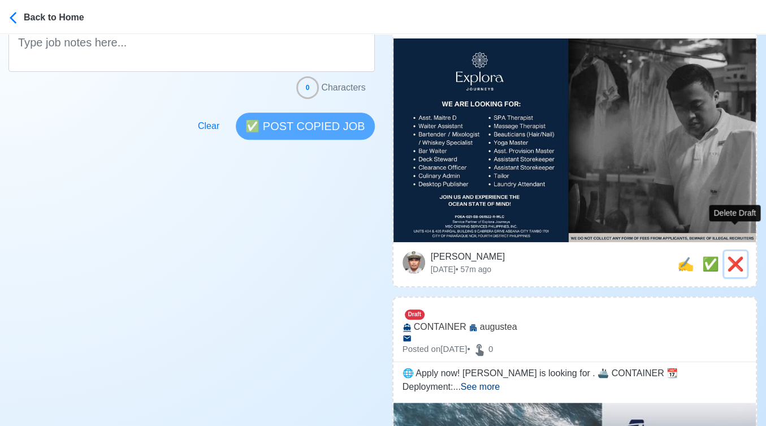
click at [729, 256] on span "❌" at bounding box center [735, 263] width 17 height 15
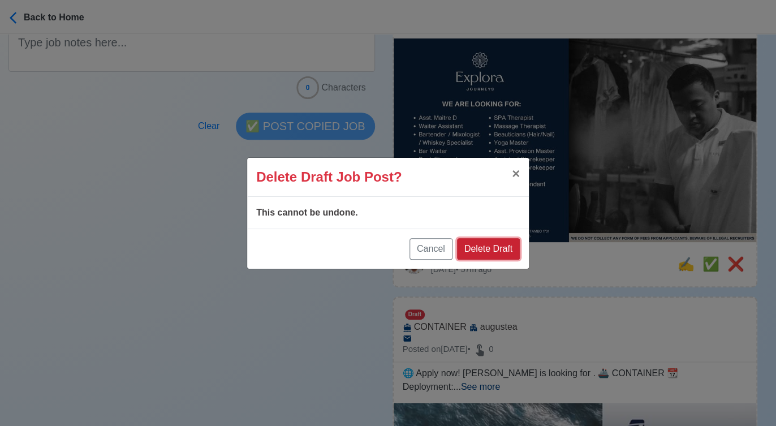
click at [516, 242] on button "Delete Draft" at bounding box center [488, 248] width 63 height 21
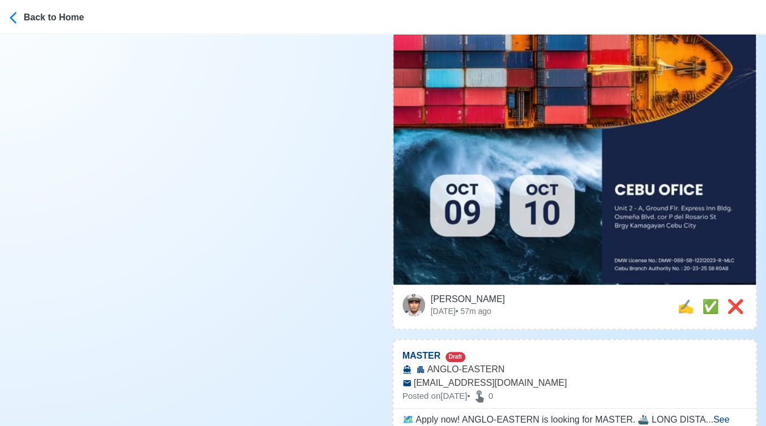
scroll to position [502, 0]
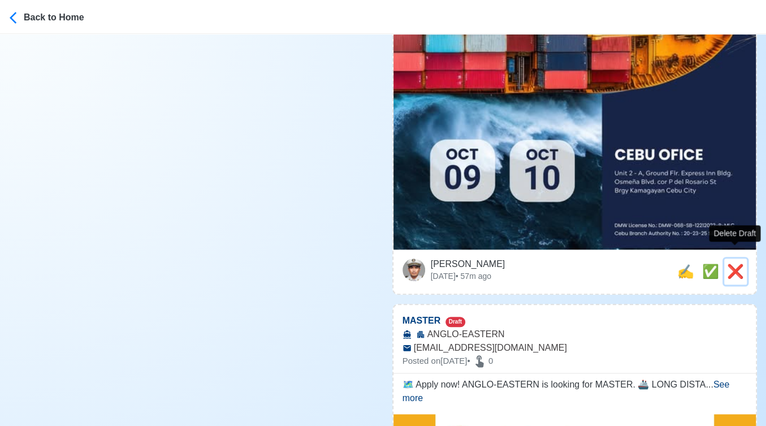
click at [737, 264] on span "❌" at bounding box center [735, 271] width 17 height 15
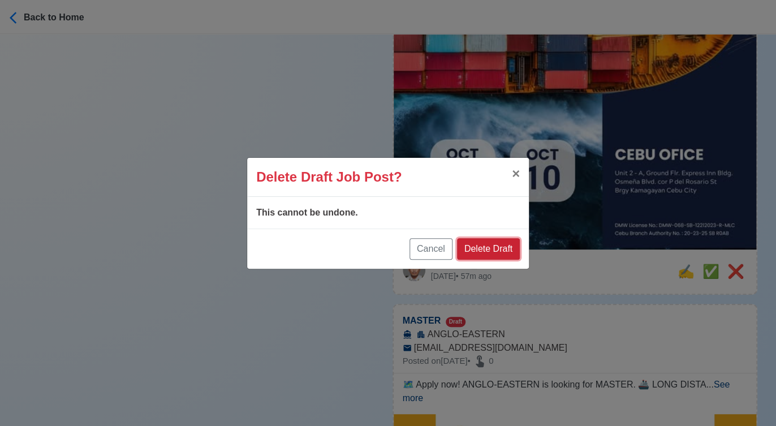
click at [511, 250] on button "Delete Draft" at bounding box center [488, 248] width 63 height 21
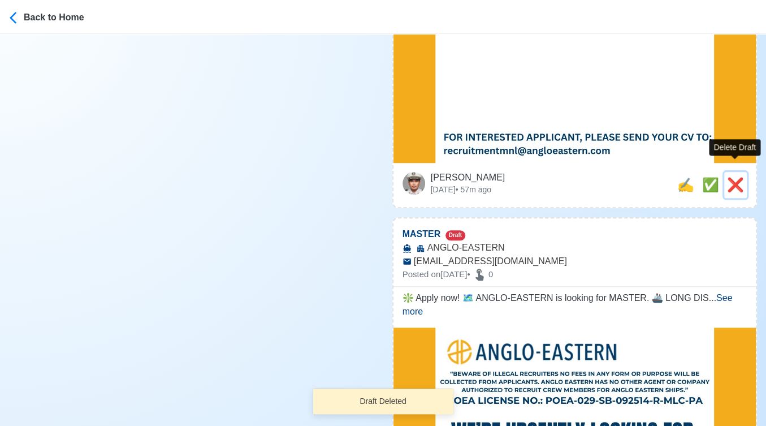
click at [735, 177] on span "❌" at bounding box center [735, 184] width 17 height 15
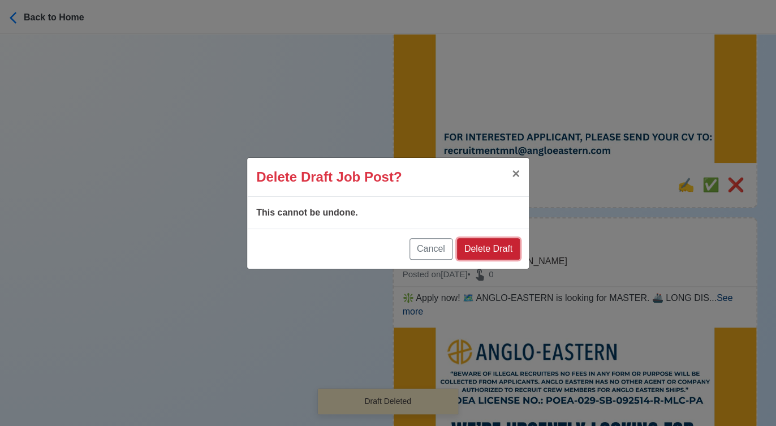
click at [507, 244] on button "Delete Draft" at bounding box center [488, 248] width 63 height 21
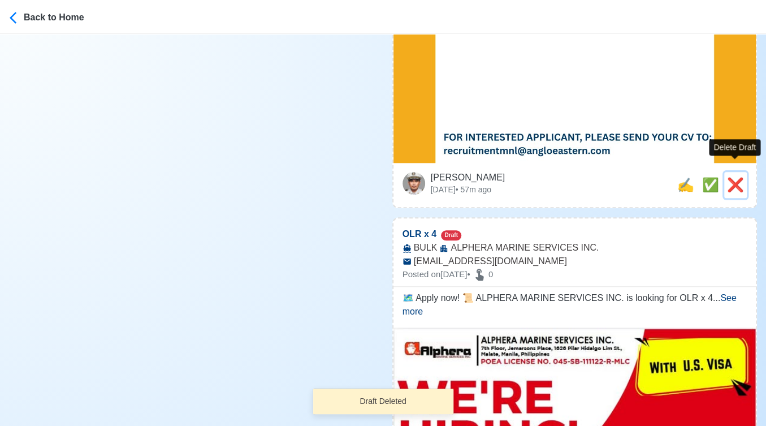
click at [734, 177] on span "❌" at bounding box center [735, 184] width 17 height 15
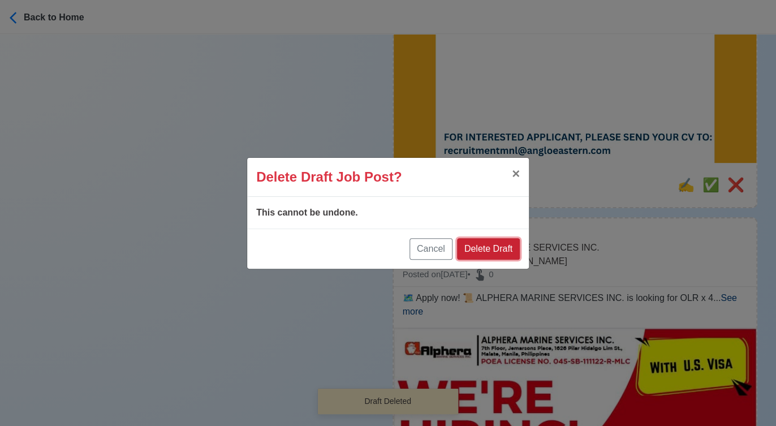
click at [505, 248] on button "Delete Draft" at bounding box center [488, 248] width 63 height 21
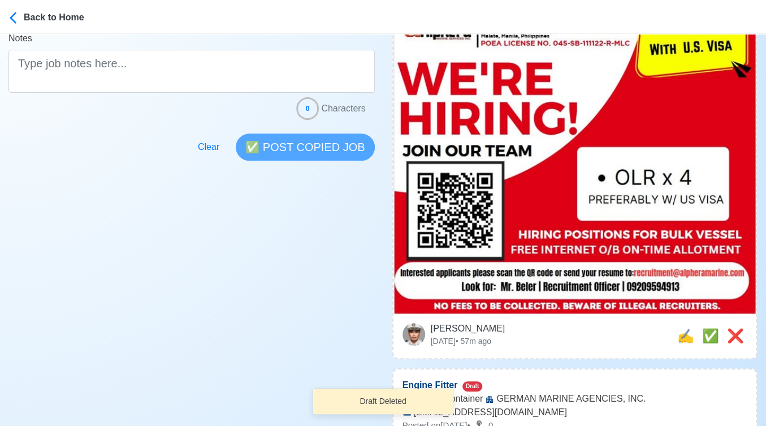
scroll to position [314, 0]
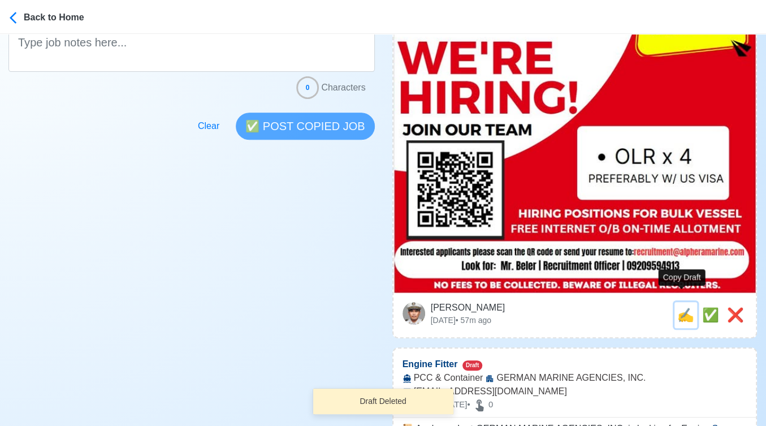
click at [683, 307] on span "✍️" at bounding box center [686, 314] width 17 height 15
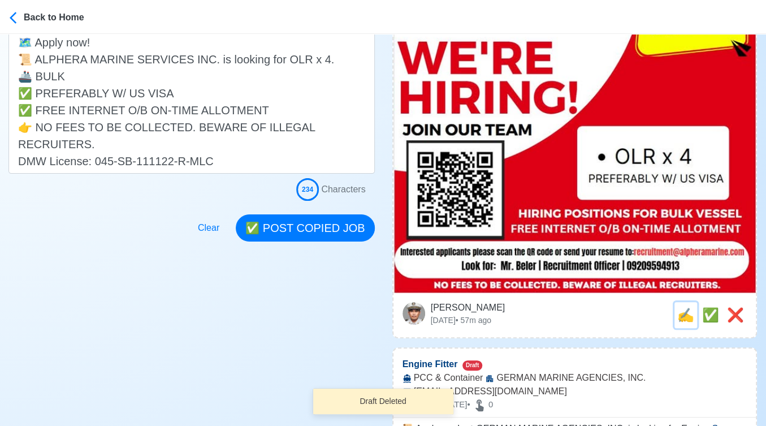
scroll to position [0, 0]
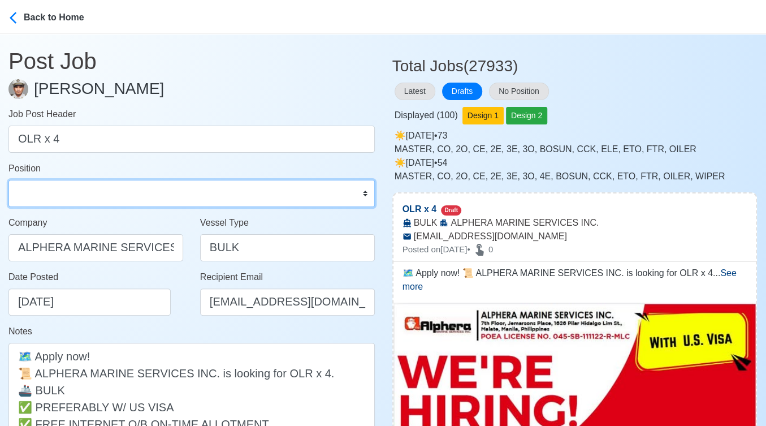
click at [101, 187] on select "Master Chief Officer 2nd Officer 3rd Officer Junior Officer Chief Engineer 2nd …" at bounding box center [191, 193] width 367 height 27
click at [8, 180] on select "Master Chief Officer 2nd Officer 3rd Officer Junior Officer Chief Engineer 2nd …" at bounding box center [191, 193] width 367 height 27
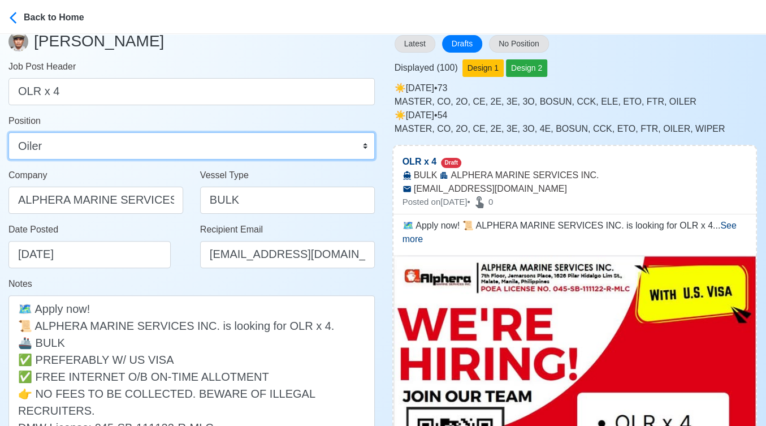
scroll to position [251, 0]
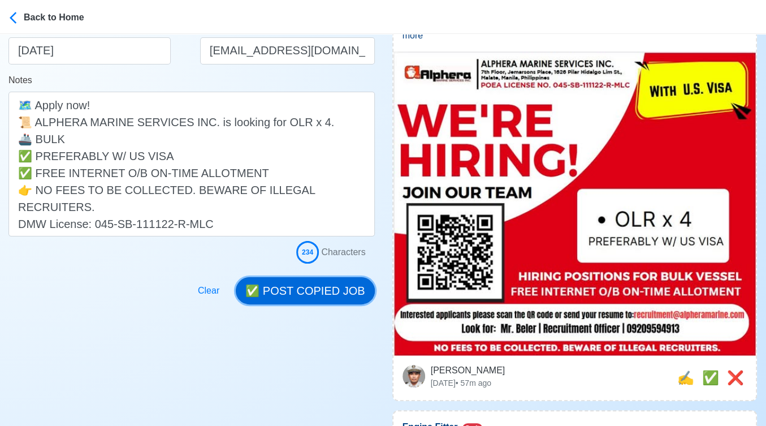
click at [344, 285] on button "✅ POST COPIED JOB" at bounding box center [305, 290] width 139 height 27
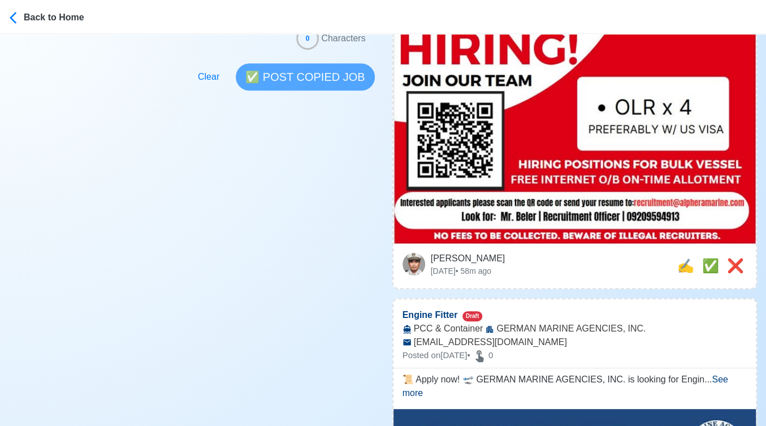
scroll to position [377, 0]
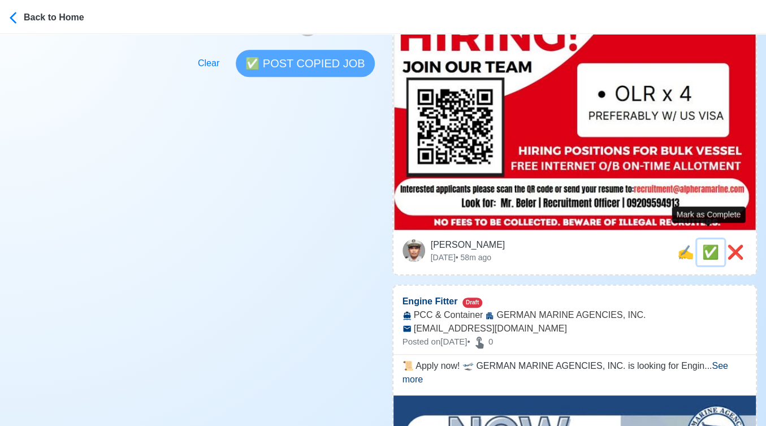
click at [709, 244] on span "✅" at bounding box center [711, 251] width 17 height 15
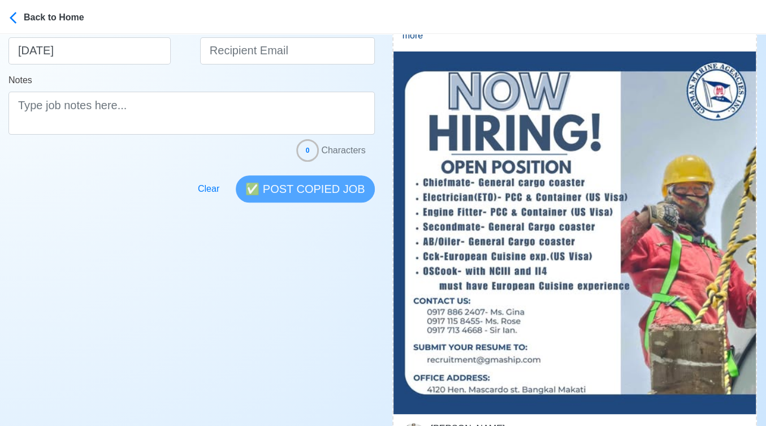
scroll to position [440, 0]
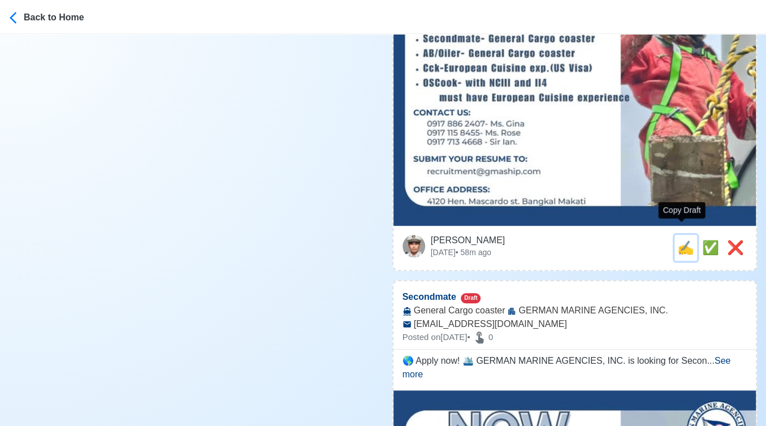
click at [681, 240] on span "✍️" at bounding box center [686, 247] width 17 height 15
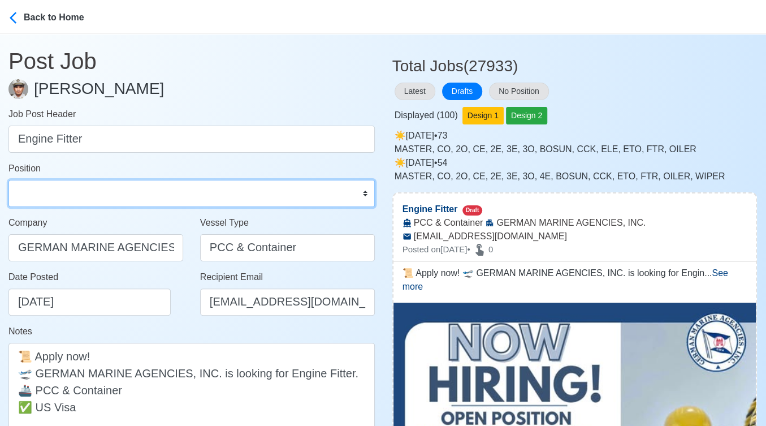
click at [145, 189] on select "Master Chief Officer 2nd Officer 3rd Officer Junior Officer Chief Engineer 2nd …" at bounding box center [191, 193] width 367 height 27
click at [8, 180] on select "Master Chief Officer 2nd Officer 3rd Officer Junior Officer Chief Engineer 2nd …" at bounding box center [191, 193] width 367 height 27
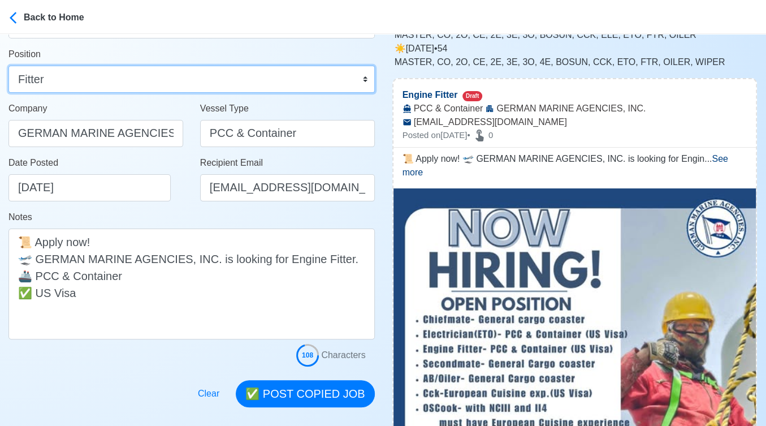
scroll to position [126, 0]
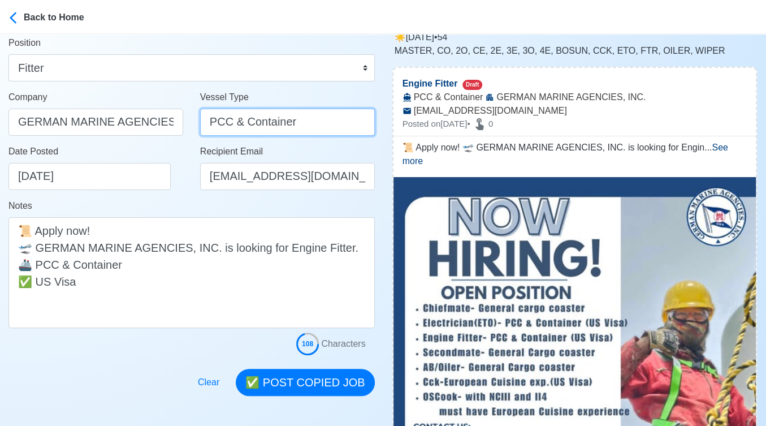
drag, startPoint x: 231, startPoint y: 119, endPoint x: 358, endPoint y: 124, distance: 126.8
click at [358, 124] on input "PCC & Container" at bounding box center [287, 122] width 175 height 27
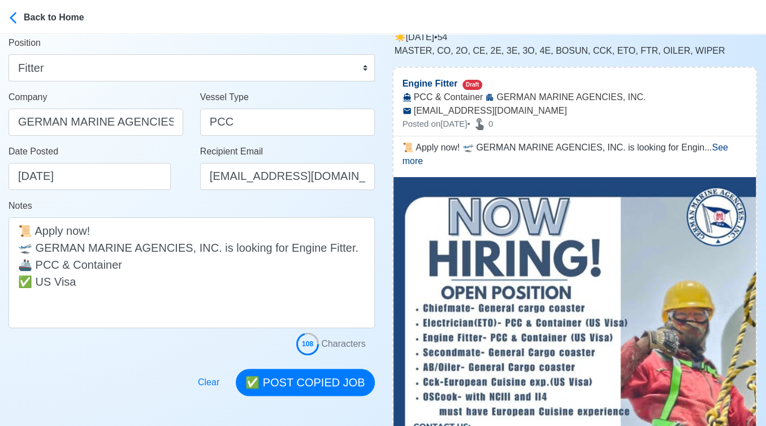
click at [184, 361] on div at bounding box center [191, 375] width 367 height 41
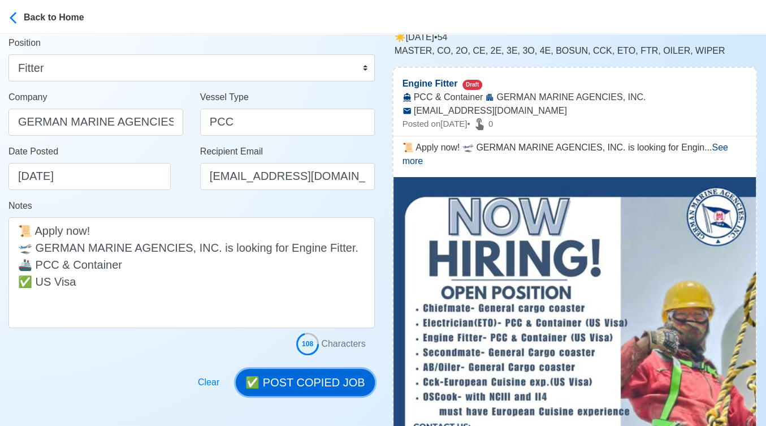
click at [311, 380] on button "✅ POST COPIED JOB" at bounding box center [305, 382] width 139 height 27
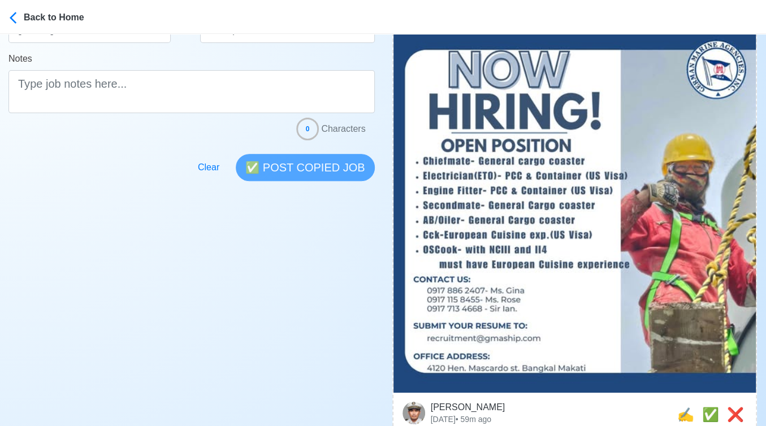
scroll to position [314, 0]
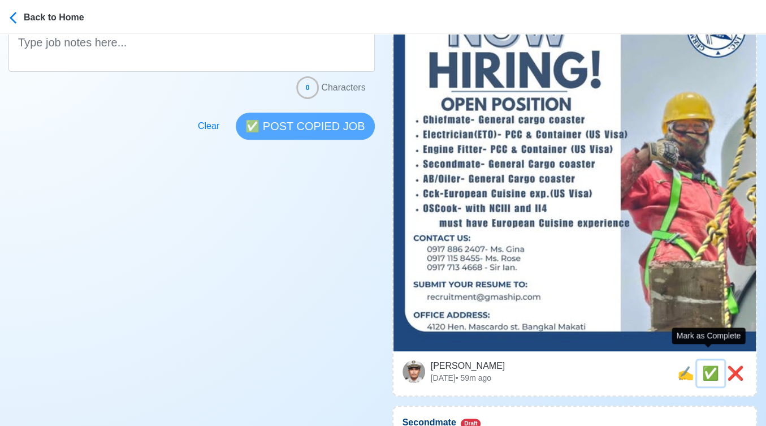
click at [708, 365] on span "✅" at bounding box center [711, 372] width 17 height 15
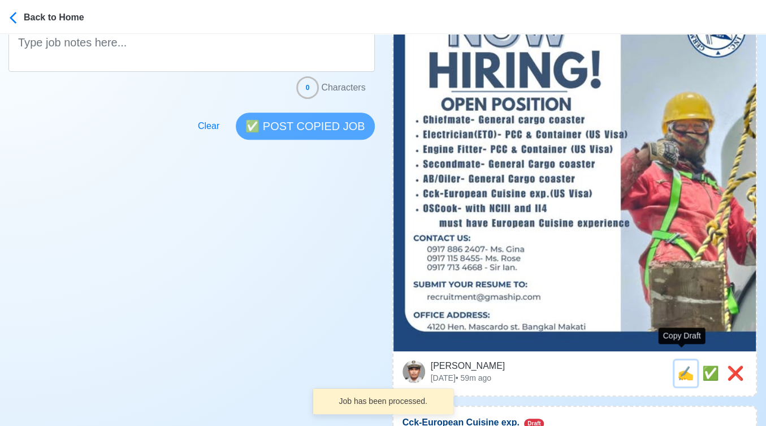
click at [685, 365] on span "✍️" at bounding box center [686, 372] width 17 height 15
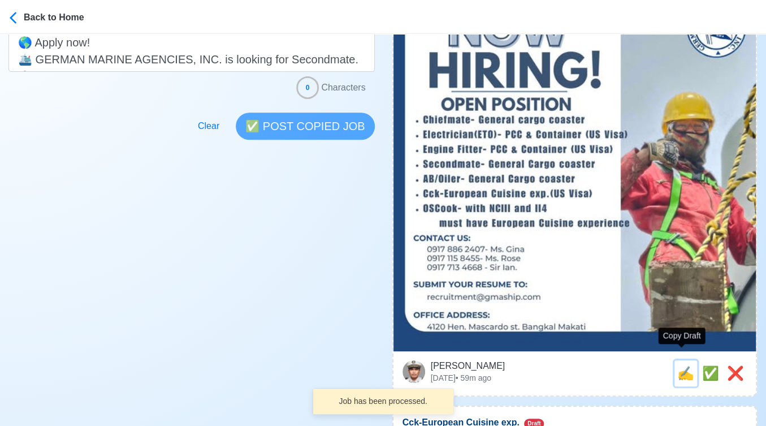
scroll to position [0, 0]
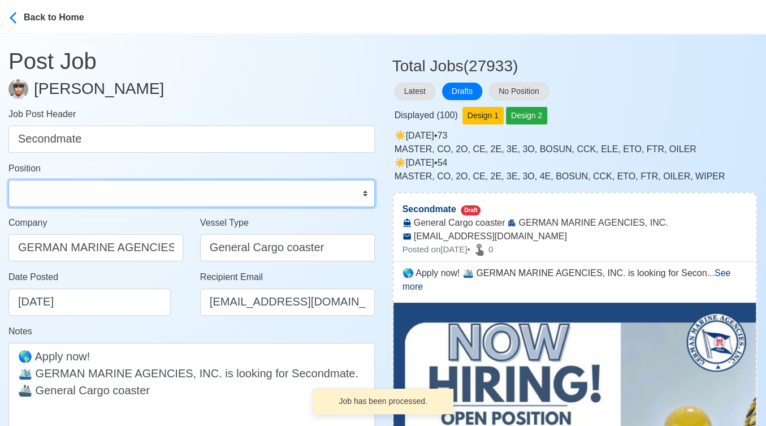
drag, startPoint x: 51, startPoint y: 196, endPoint x: 52, endPoint y: 180, distance: 16.4
click at [51, 196] on select "Master Chief Officer 2nd Officer 3rd Officer Junior Officer Chief Engineer 2nd …" at bounding box center [191, 193] width 367 height 27
click at [8, 180] on select "Master Chief Officer 2nd Officer 3rd Officer Junior Officer Chief Engineer 2nd …" at bounding box center [191, 193] width 367 height 27
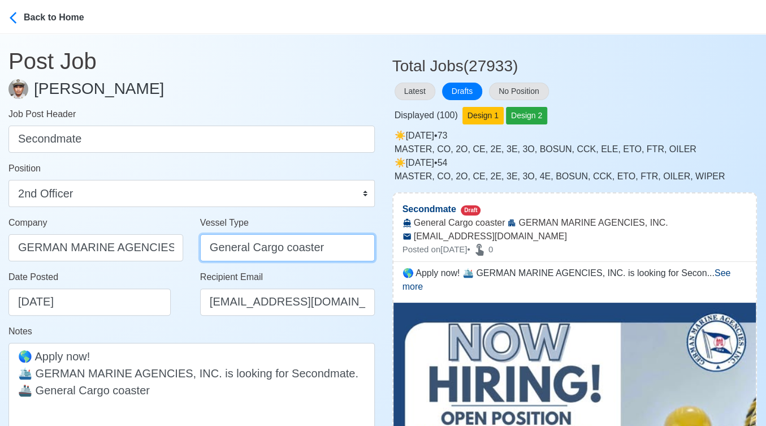
click at [316, 249] on input "General Cargo coaster" at bounding box center [287, 247] width 175 height 27
click at [179, 320] on div "Date Posted 10/09/2025" at bounding box center [96, 297] width 192 height 54
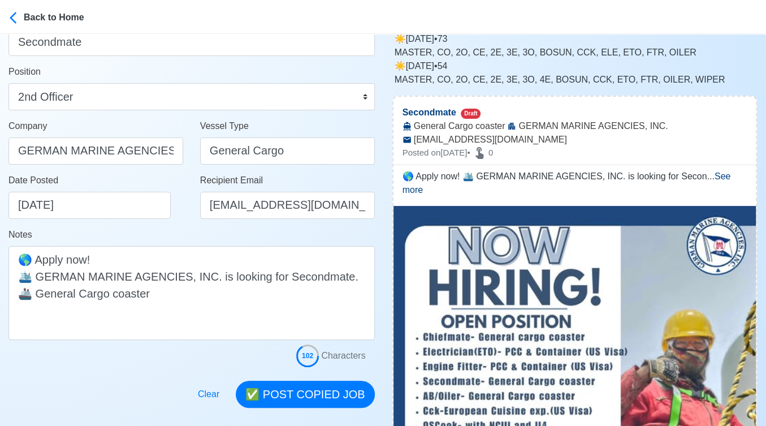
scroll to position [126, 0]
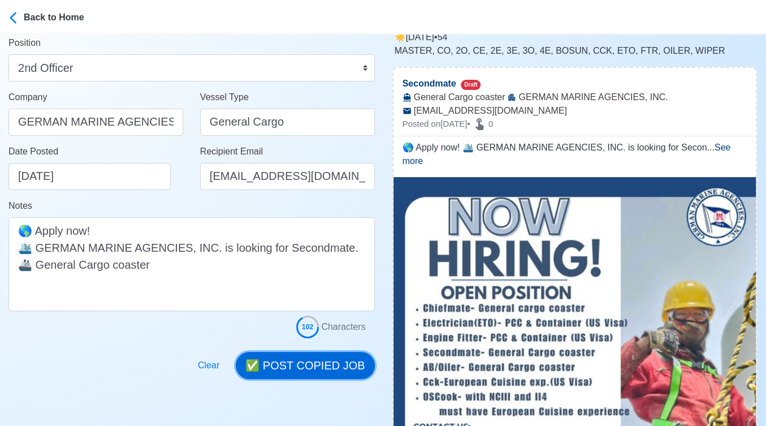
click at [320, 370] on button "✅ POST COPIED JOB" at bounding box center [305, 365] width 139 height 27
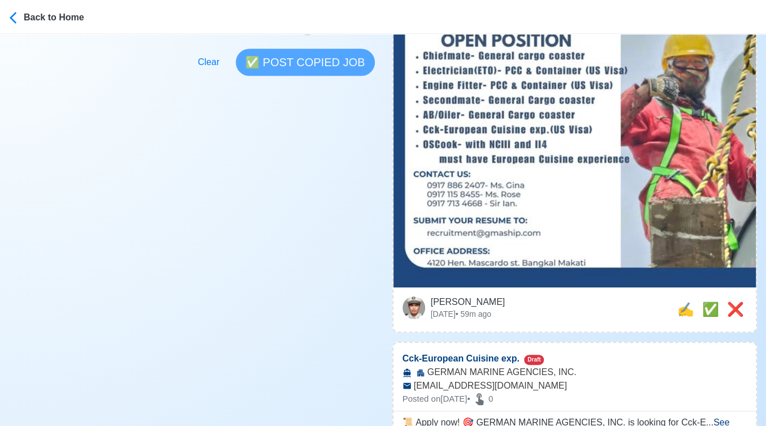
scroll to position [440, 0]
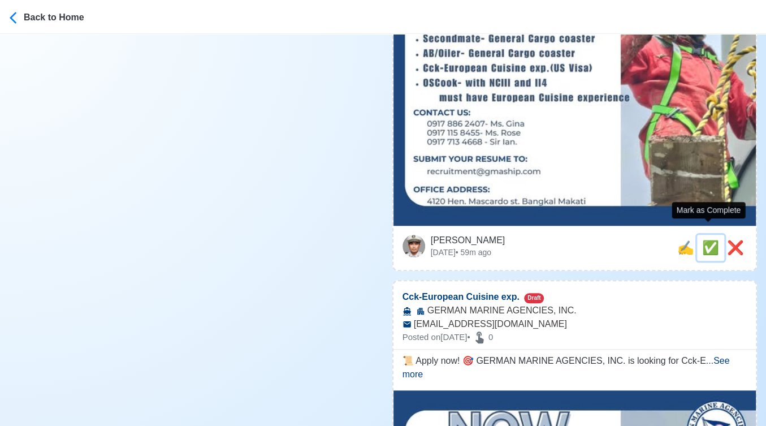
click at [705, 240] on span "✅" at bounding box center [711, 247] width 17 height 15
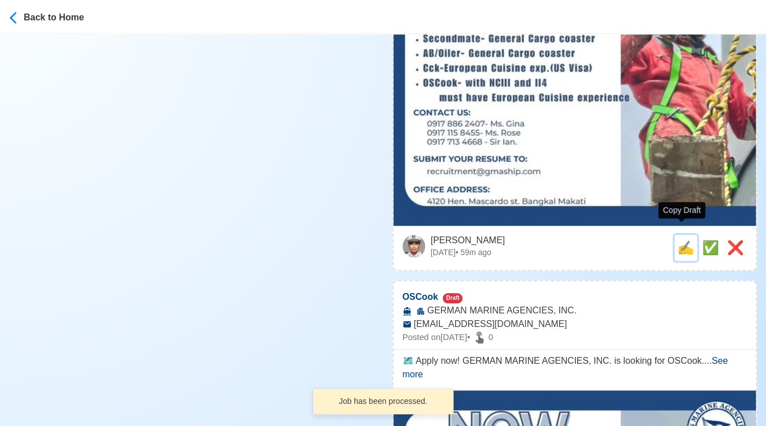
click at [678, 240] on span "✍️" at bounding box center [686, 247] width 17 height 15
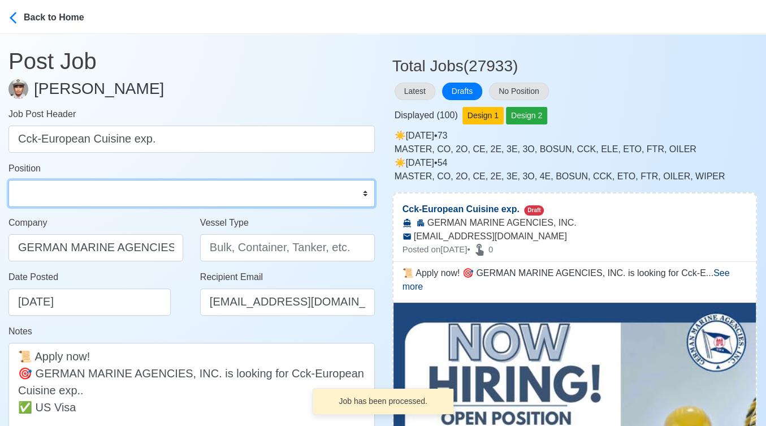
click at [59, 196] on select "Master Chief Officer 2nd Officer 3rd Officer Junior Officer Chief Engineer 2nd …" at bounding box center [191, 193] width 367 height 27
click at [8, 180] on select "Master Chief Officer 2nd Officer 3rd Officer Junior Officer Chief Engineer 2nd …" at bounding box center [191, 193] width 367 height 27
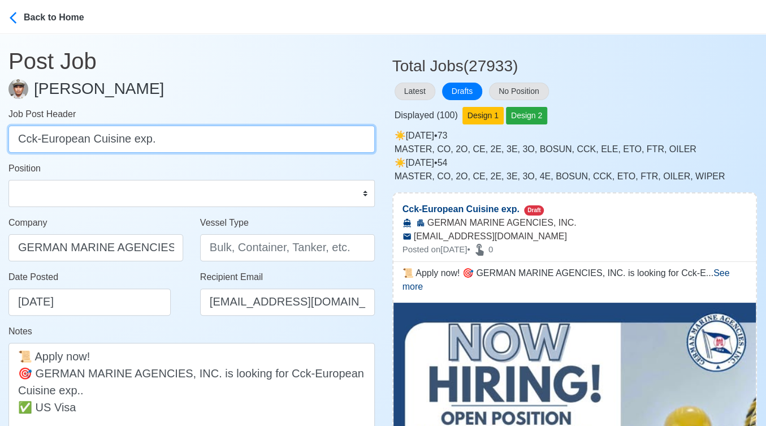
drag, startPoint x: 36, startPoint y: 143, endPoint x: 235, endPoint y: 143, distance: 199.1
click at [235, 143] on input "Cck-European Cuisine exp." at bounding box center [191, 139] width 367 height 27
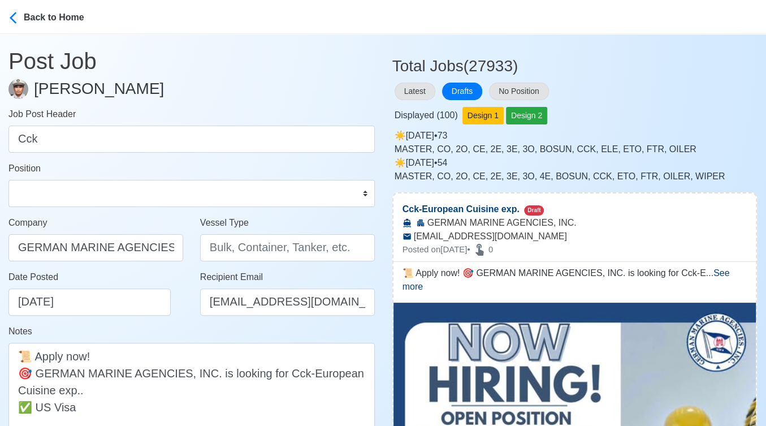
click at [176, 302] on div "Date Posted 10/09/2025" at bounding box center [98, 292] width 181 height 45
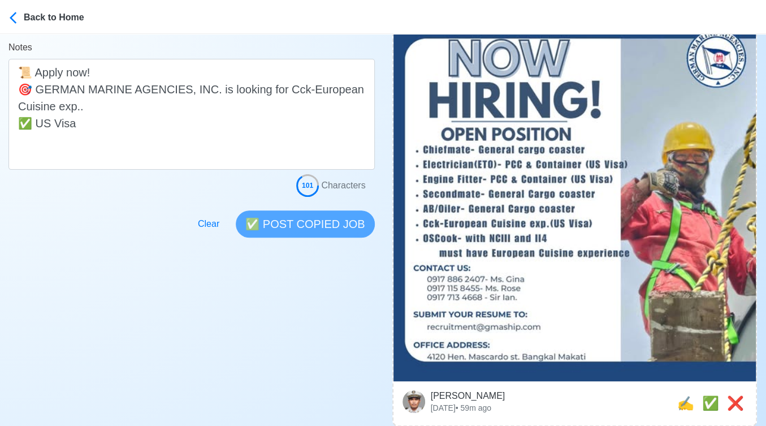
scroll to position [377, 0]
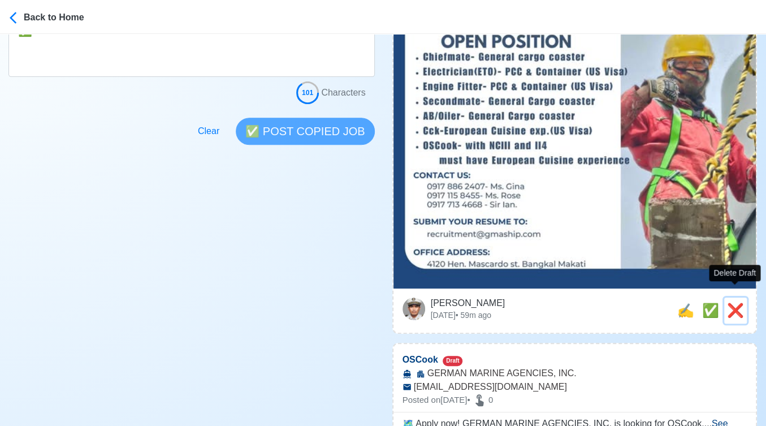
click at [731, 303] on span "❌" at bounding box center [735, 310] width 17 height 15
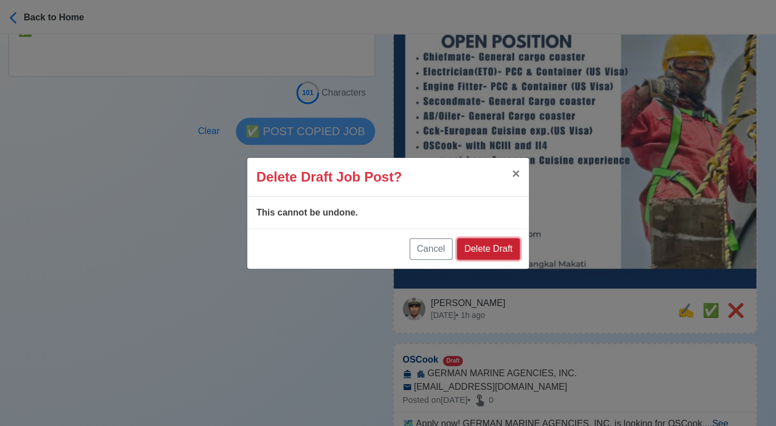
click at [490, 251] on button "Delete Draft" at bounding box center [488, 248] width 63 height 21
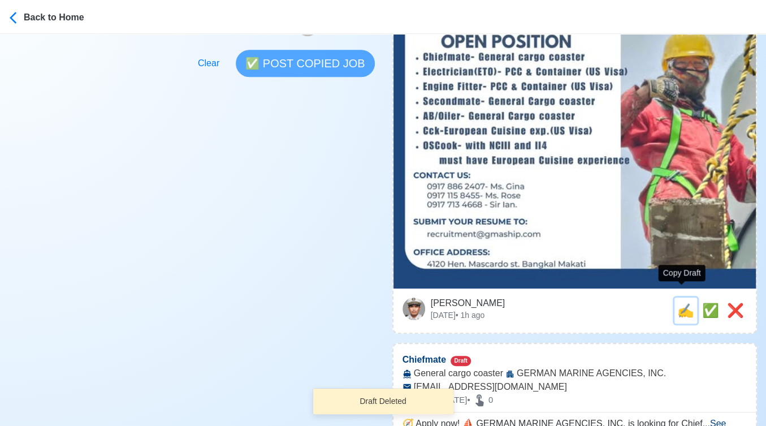
click at [682, 303] on span "✍️" at bounding box center [686, 310] width 17 height 15
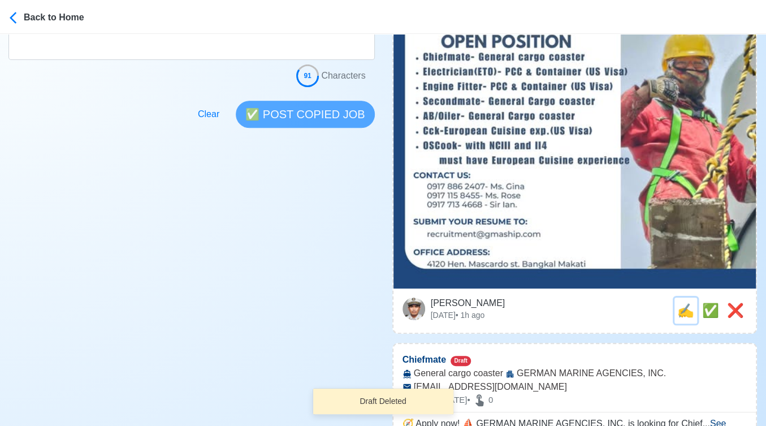
scroll to position [0, 0]
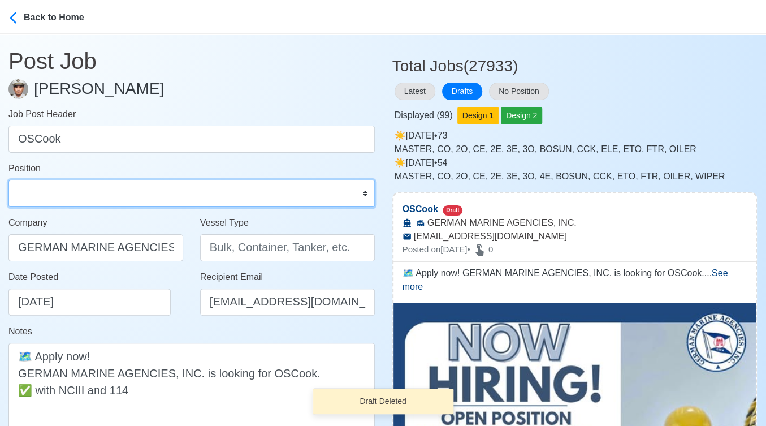
click at [96, 193] on select "Master Chief Officer 2nd Officer 3rd Officer Junior Officer Chief Engineer 2nd …" at bounding box center [191, 193] width 367 height 27
click at [8, 180] on select "Master Chief Officer 2nd Officer 3rd Officer Junior Officer Chief Engineer 2nd …" at bounding box center [191, 193] width 367 height 27
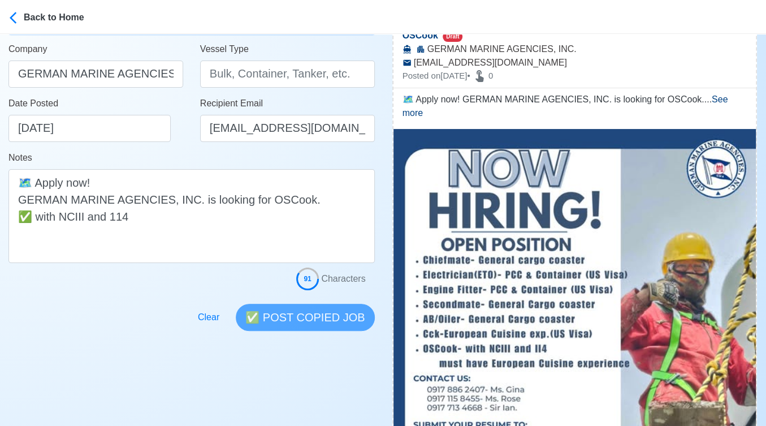
scroll to position [188, 0]
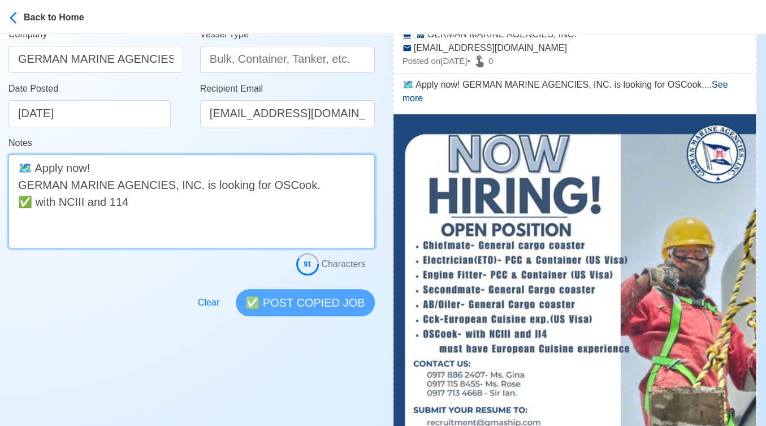
click at [117, 223] on textarea "🗺️ Apply now! GERMAN MARINE AGENCIES, INC. is looking for OSCook. ✅ with NCIII …" at bounding box center [191, 201] width 367 height 94
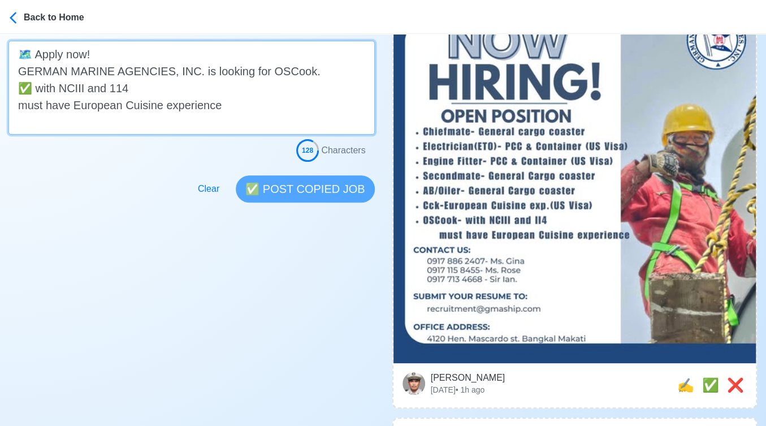
scroll to position [377, 0]
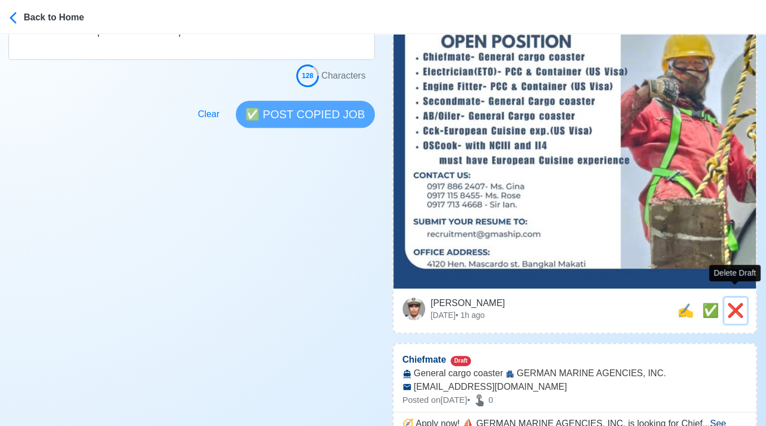
click at [738, 303] on span "❌" at bounding box center [735, 310] width 17 height 15
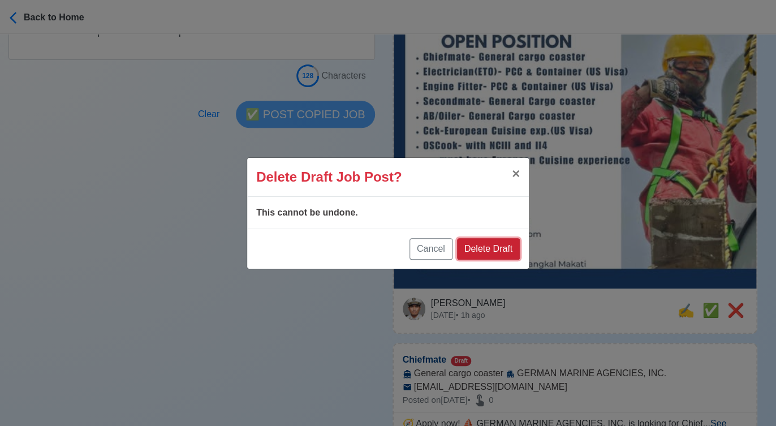
click at [483, 247] on button "Delete Draft" at bounding box center [488, 248] width 63 height 21
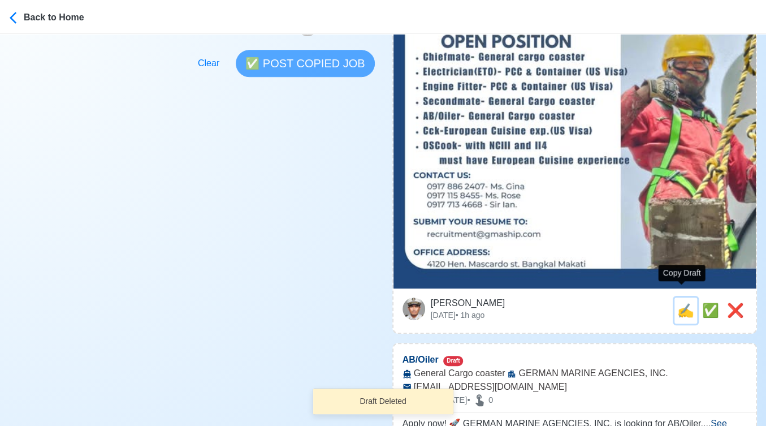
click at [682, 303] on span "✍️" at bounding box center [686, 310] width 17 height 15
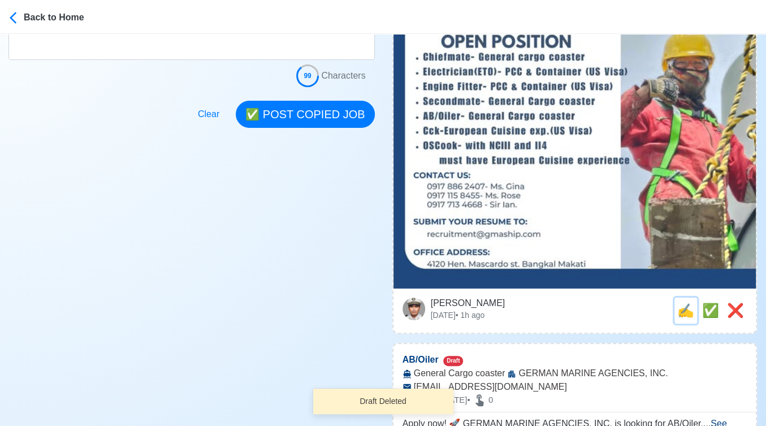
scroll to position [0, 0]
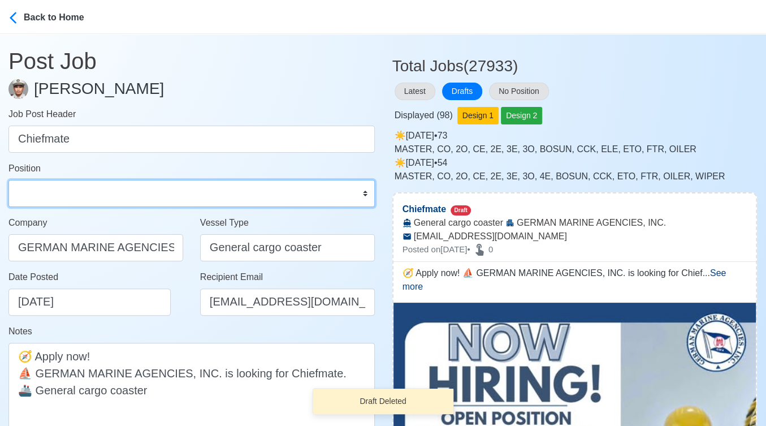
click at [90, 193] on select "Master Chief Officer 2nd Officer 3rd Officer Junior Officer Chief Engineer 2nd …" at bounding box center [191, 193] width 367 height 27
click at [8, 180] on select "Master Chief Officer 2nd Officer 3rd Officer Junior Officer Chief Engineer 2nd …" at bounding box center [191, 193] width 367 height 27
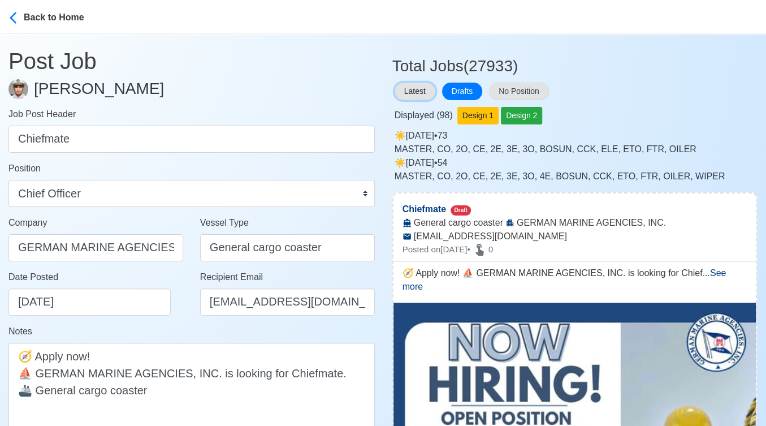
click at [408, 95] on button "Latest" at bounding box center [415, 92] width 41 height 18
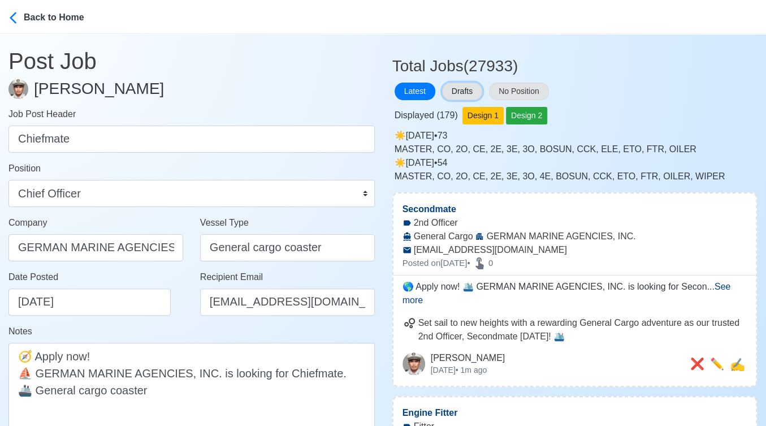
click at [454, 88] on button "Drafts" at bounding box center [462, 92] width 40 height 18
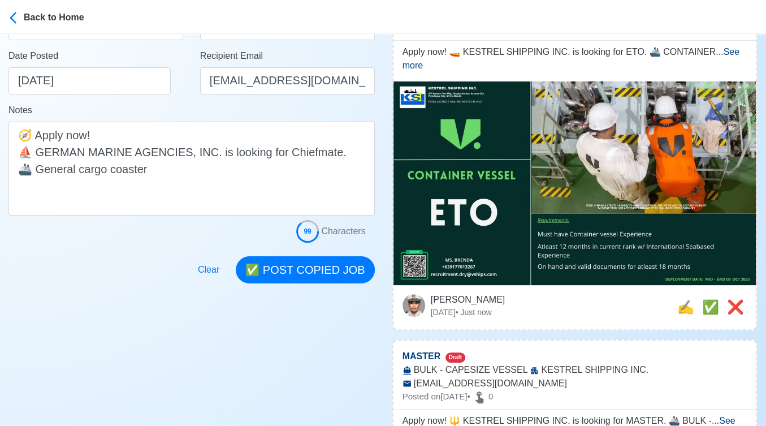
scroll to position [251, 0]
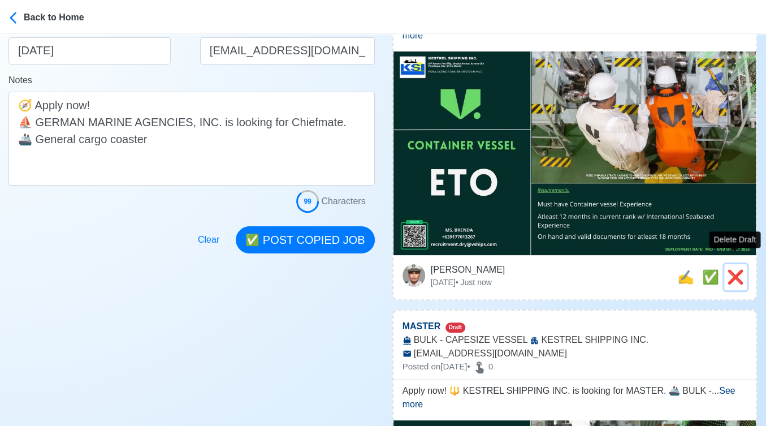
click at [736, 269] on span "❌" at bounding box center [735, 276] width 17 height 15
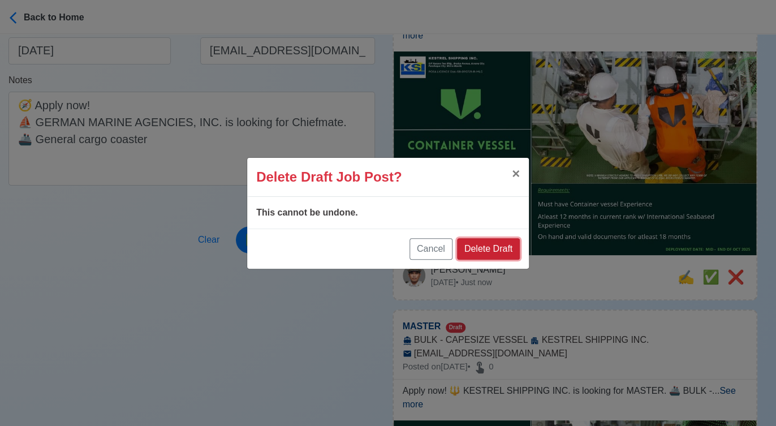
click at [496, 239] on button "Delete Draft" at bounding box center [488, 248] width 63 height 21
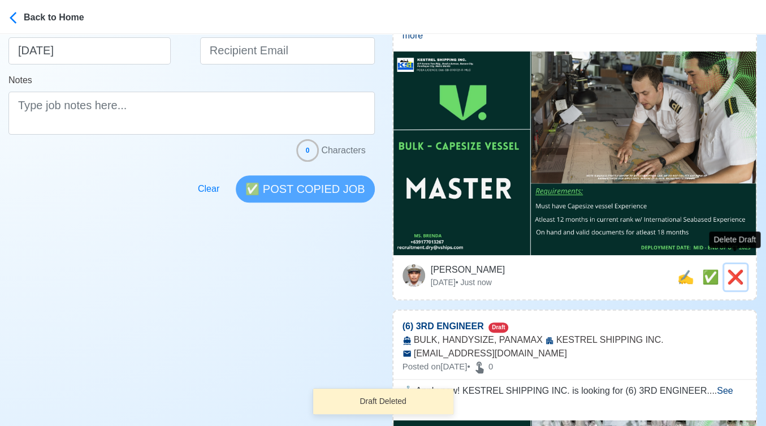
click at [735, 269] on span "❌" at bounding box center [735, 276] width 17 height 15
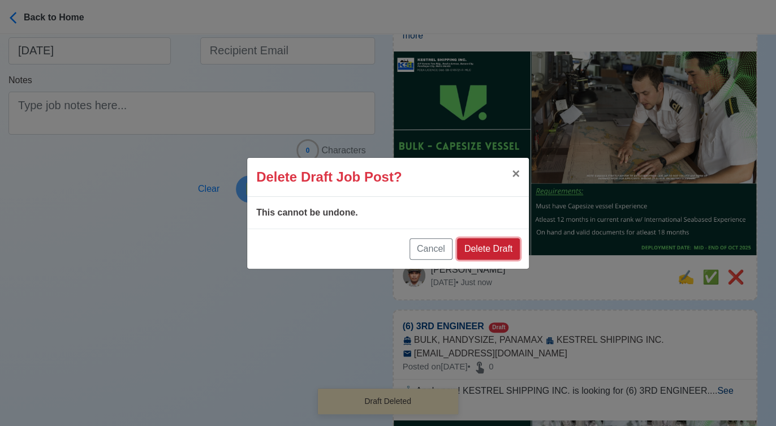
click at [494, 246] on button "Delete Draft" at bounding box center [488, 248] width 63 height 21
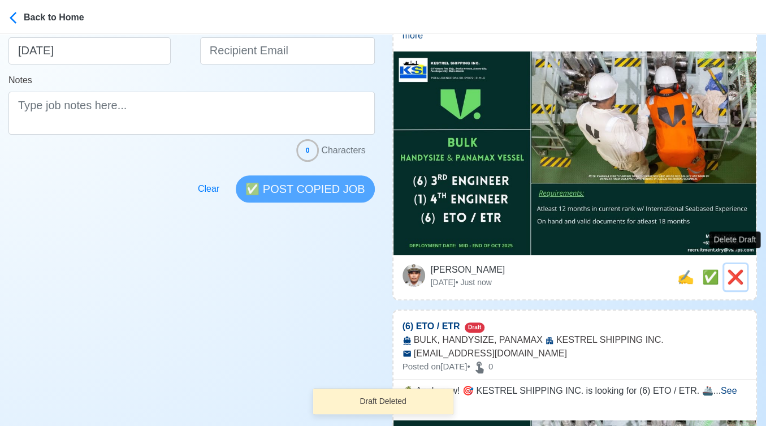
click at [738, 269] on span "❌" at bounding box center [735, 276] width 17 height 15
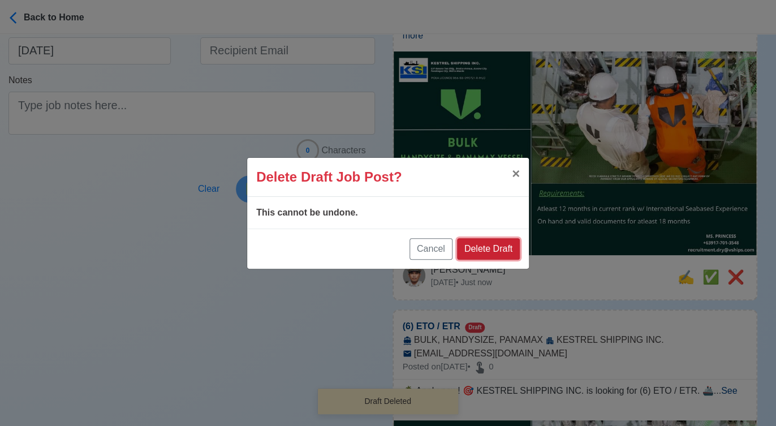
click at [498, 244] on button "Delete Draft" at bounding box center [488, 248] width 63 height 21
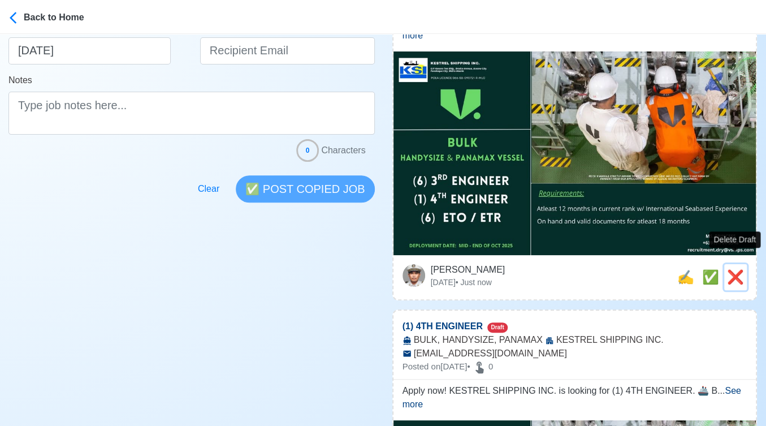
click at [739, 269] on span "❌" at bounding box center [735, 276] width 17 height 15
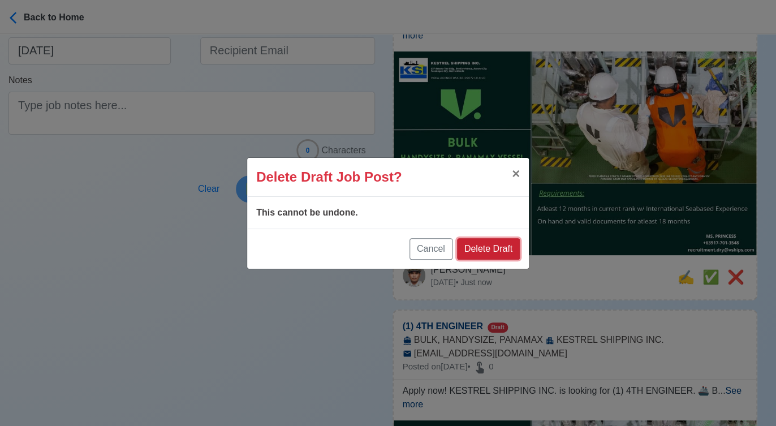
drag, startPoint x: 511, startPoint y: 244, endPoint x: 718, endPoint y: 262, distance: 208.3
click at [511, 246] on button "Delete Draft" at bounding box center [488, 248] width 63 height 21
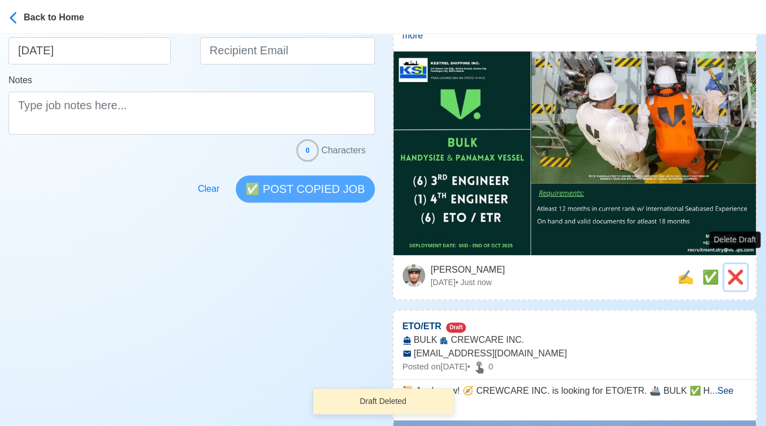
click at [735, 269] on span "❌" at bounding box center [735, 276] width 17 height 15
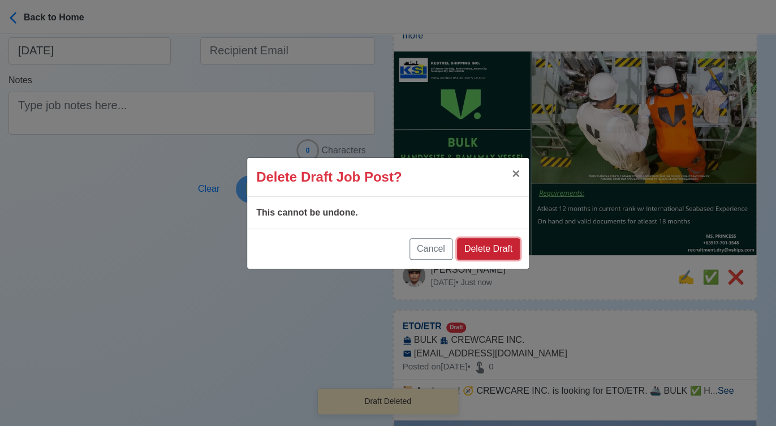
click at [493, 246] on button "Delete Draft" at bounding box center [488, 248] width 63 height 21
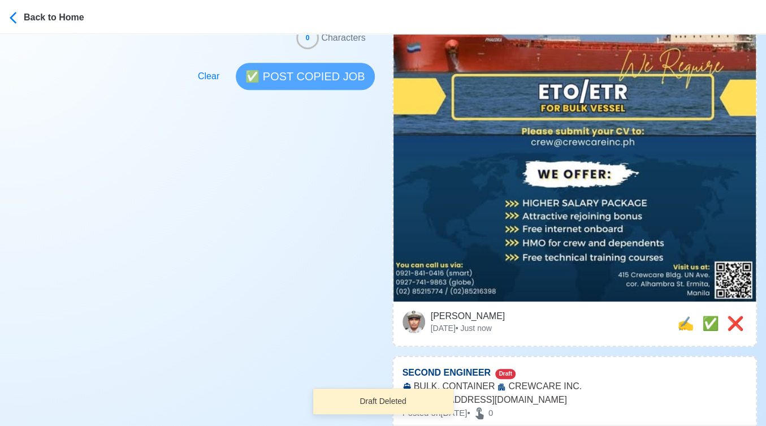
scroll to position [377, 0]
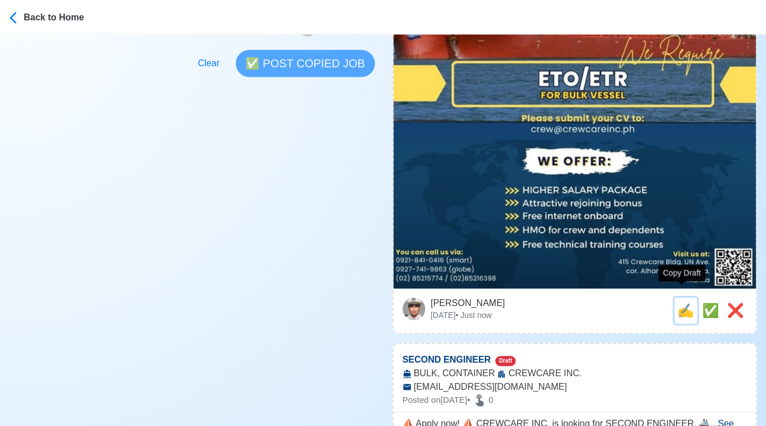
click at [678, 303] on span "✍️" at bounding box center [686, 310] width 17 height 15
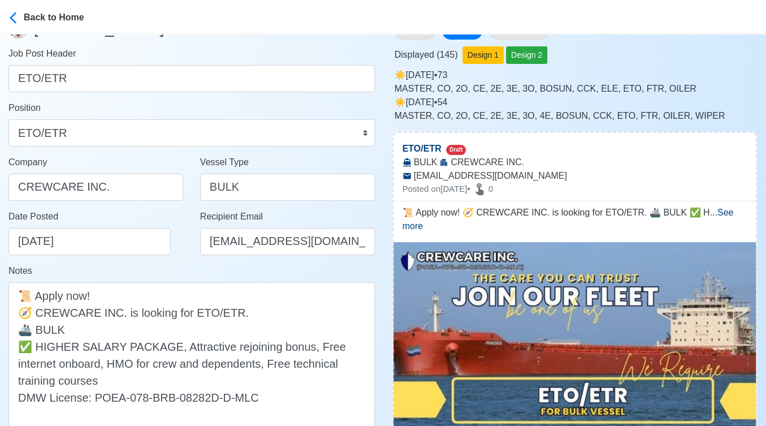
scroll to position [188, 0]
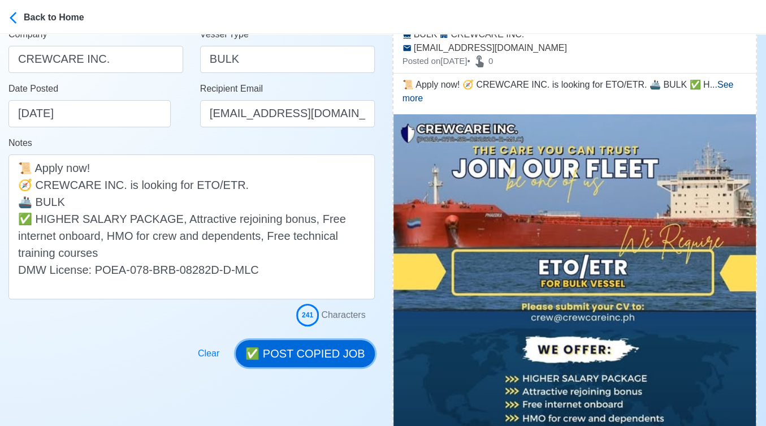
click at [335, 351] on button "✅ POST COPIED JOB" at bounding box center [305, 353] width 139 height 27
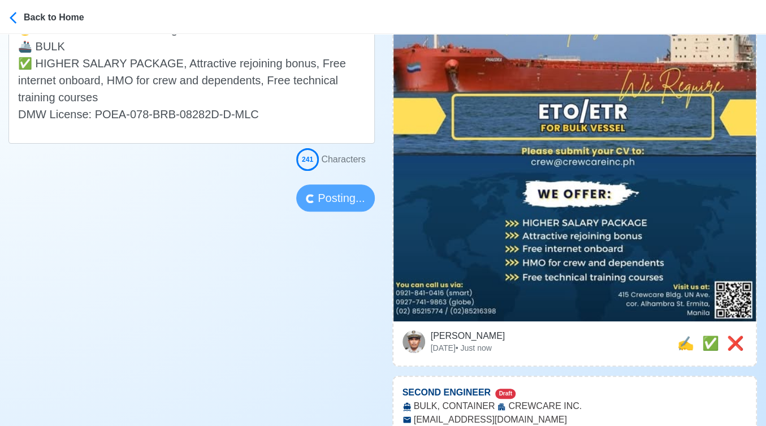
scroll to position [377, 0]
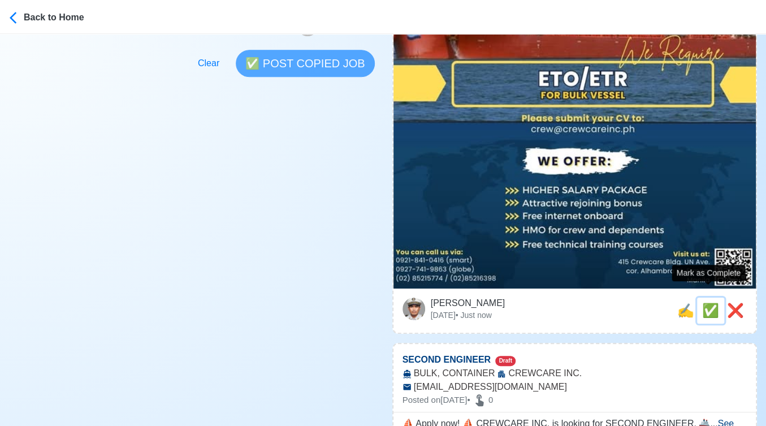
click at [708, 303] on span "✅" at bounding box center [711, 310] width 17 height 15
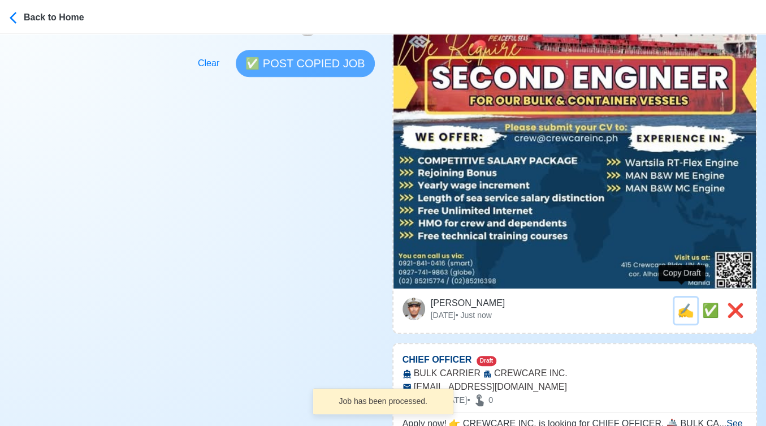
click at [678, 303] on span "✍️" at bounding box center [686, 310] width 17 height 15
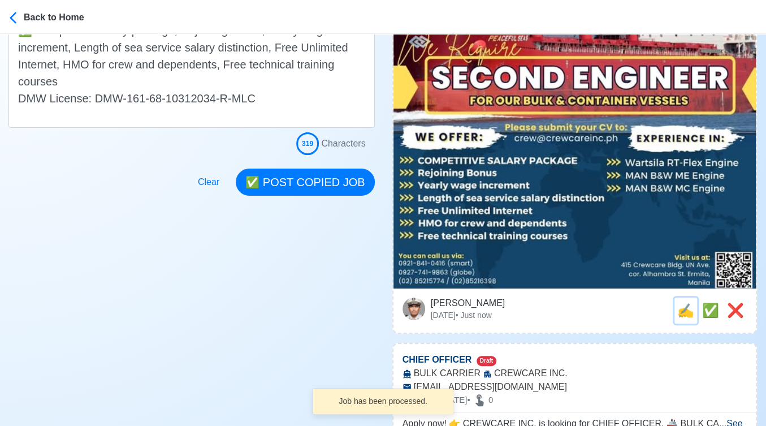
scroll to position [0, 0]
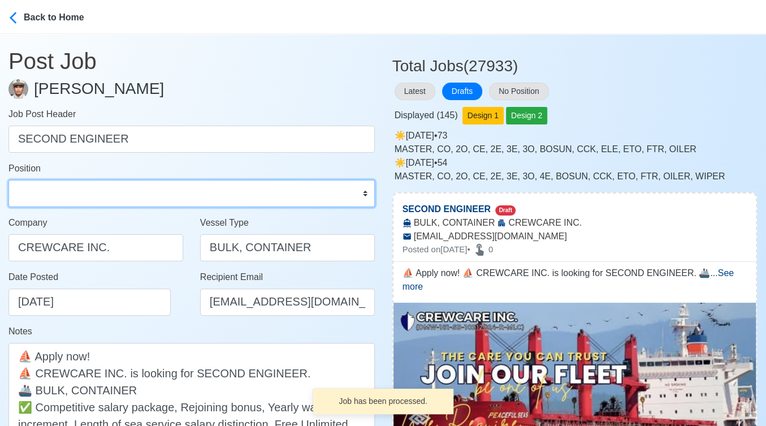
click at [81, 188] on select "Master Chief Officer 2nd Officer 3rd Officer Junior Officer Chief Engineer 2nd …" at bounding box center [191, 193] width 367 height 27
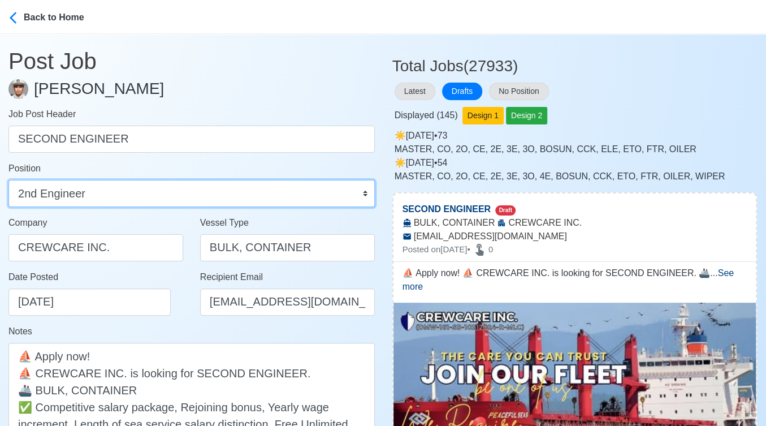
click at [8, 180] on select "Master Chief Officer 2nd Officer 3rd Officer Junior Officer Chief Engineer 2nd …" at bounding box center [191, 193] width 367 height 27
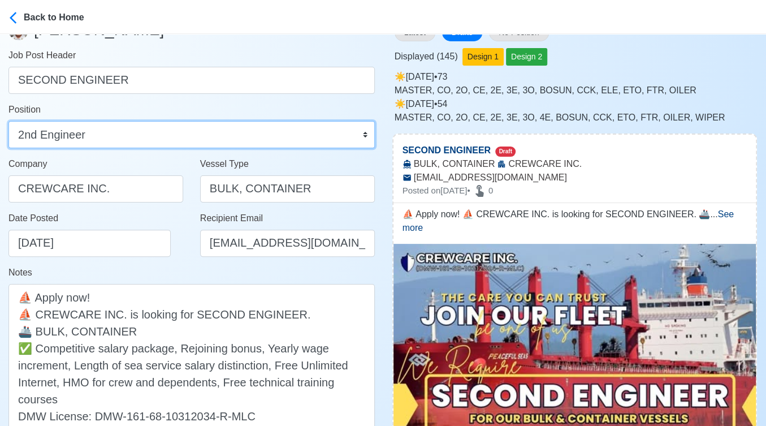
scroll to position [188, 0]
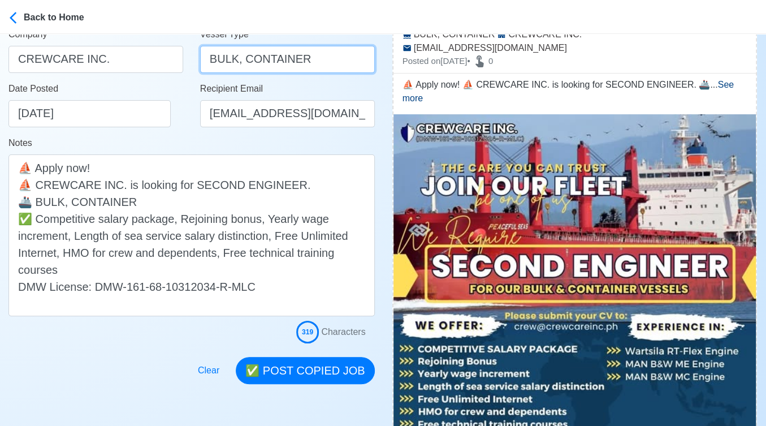
drag, startPoint x: 324, startPoint y: 72, endPoint x: 331, endPoint y: 73, distance: 7.4
click at [331, 73] on div "Vessel Type BULK, CONTAINER" at bounding box center [288, 55] width 192 height 54
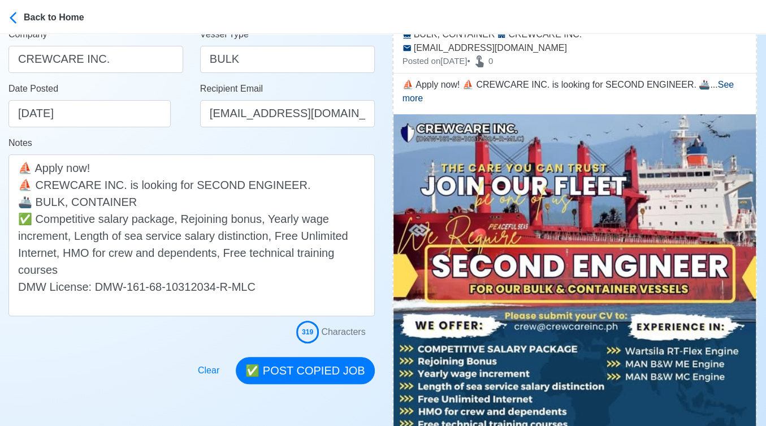
click at [175, 137] on div "Notes ⛵ Apply now! ⛵ CREWCARE INC. is looking for SECOND ENGINEER. 🚢 BULK, CONT…" at bounding box center [191, 226] width 367 height 180
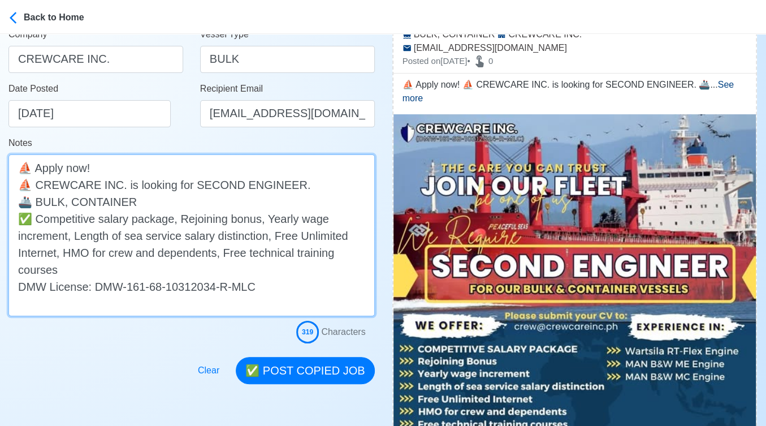
drag, startPoint x: 37, startPoint y: 218, endPoint x: -4, endPoint y: 217, distance: 41.3
click at [0, 217] on html "Back to Home Post Job Jeyner Gil Job Post Header SECOND ENGINEER Position Maste…" at bounding box center [383, 25] width 766 height 426
click at [141, 200] on textarea "⛵ Apply now! ⛵ CREWCARE INC. is looking for SECOND ENGINEER. 🚢 BULK, CONTAINER …" at bounding box center [191, 235] width 367 height 162
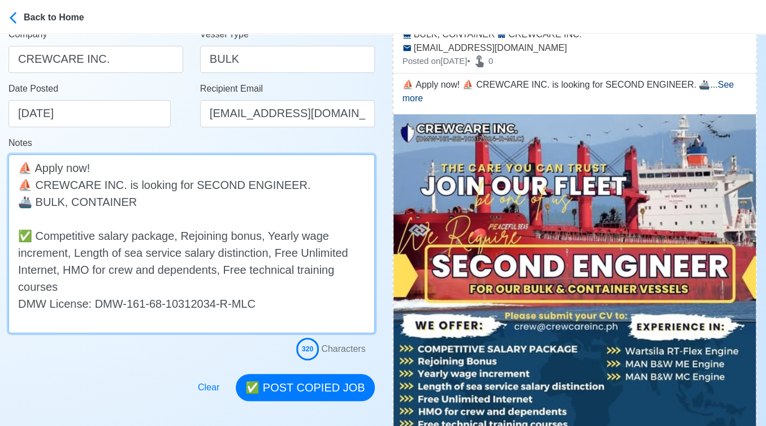
paste textarea "✅"
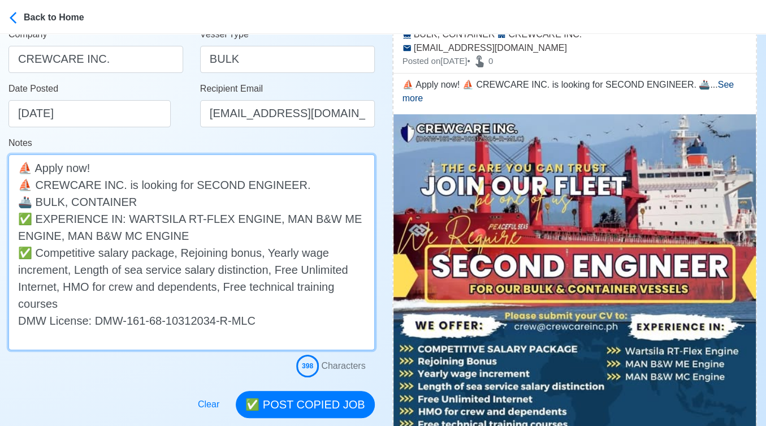
drag, startPoint x: 190, startPoint y: 239, endPoint x: 11, endPoint y: 216, distance: 180.7
click at [11, 216] on textarea "⛵ Apply now! ⛵ CREWCARE INC. is looking for SECOND ENGINEER. 🚢 BULK, CONTAINER …" at bounding box center [191, 252] width 367 height 196
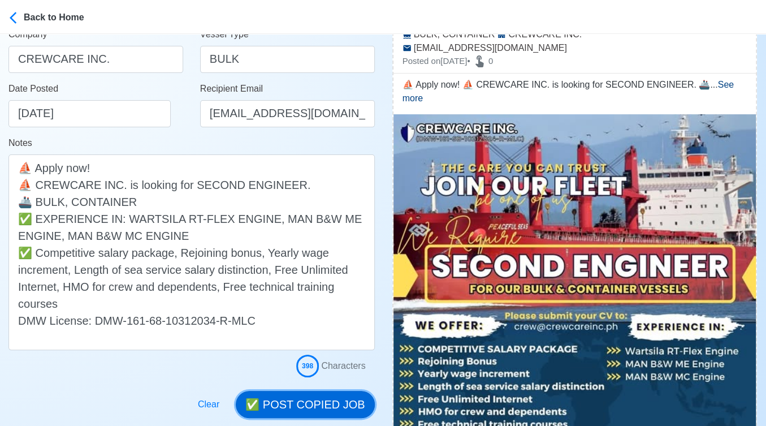
click at [311, 397] on button "✅ POST COPIED JOB" at bounding box center [305, 404] width 139 height 27
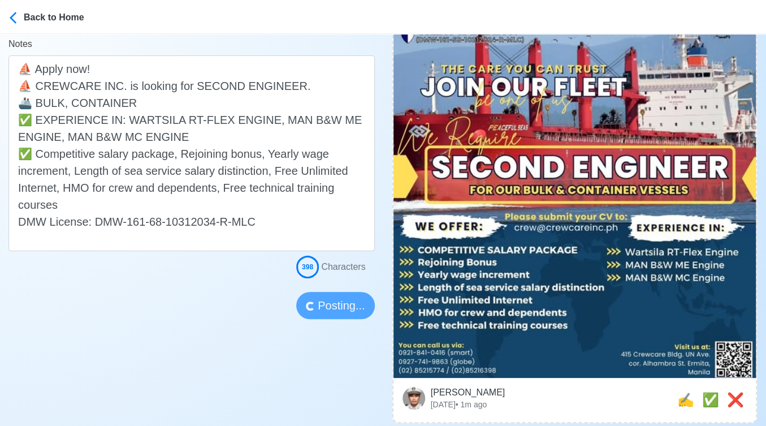
scroll to position [314, 0]
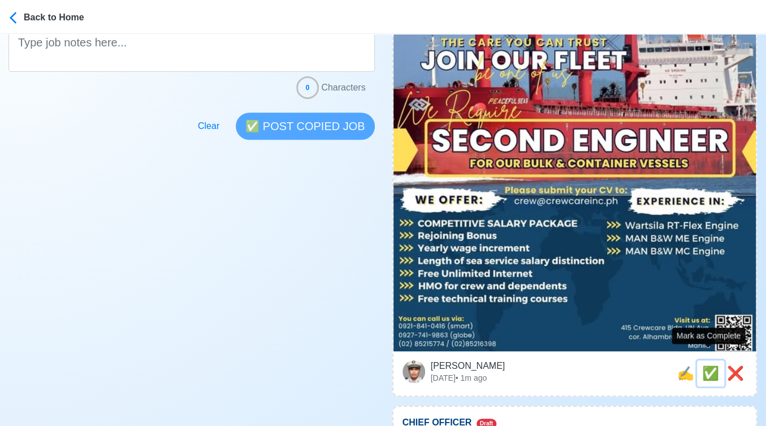
click at [710, 365] on span "✅" at bounding box center [711, 372] width 17 height 15
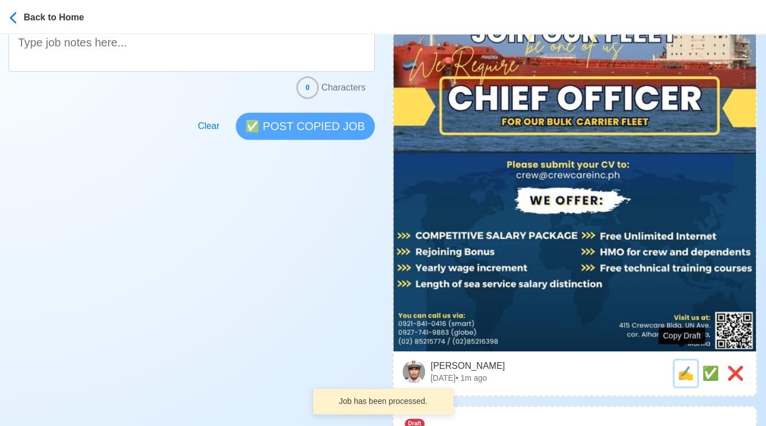
click at [678, 365] on span "✍️" at bounding box center [686, 372] width 17 height 15
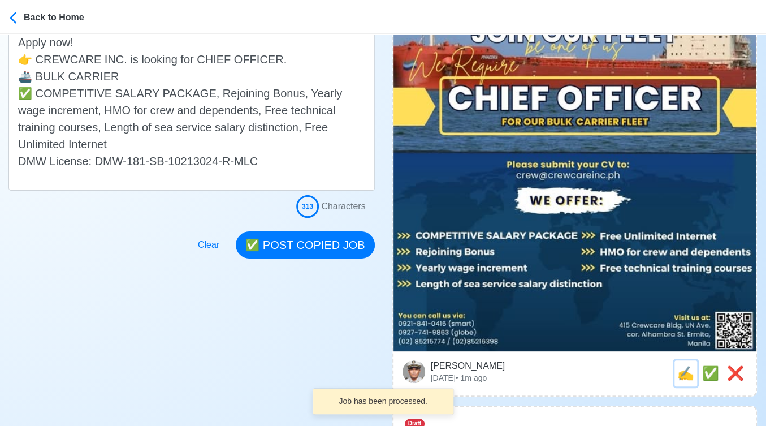
scroll to position [0, 0]
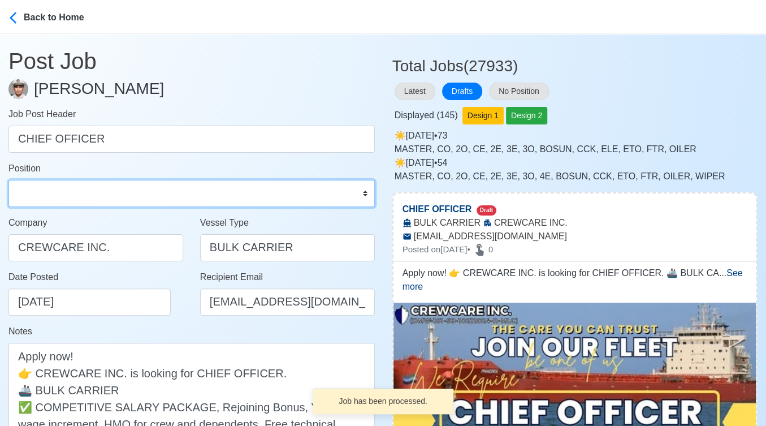
click at [138, 190] on select "Master Chief Officer 2nd Officer 3rd Officer Junior Officer Chief Engineer 2nd …" at bounding box center [191, 193] width 367 height 27
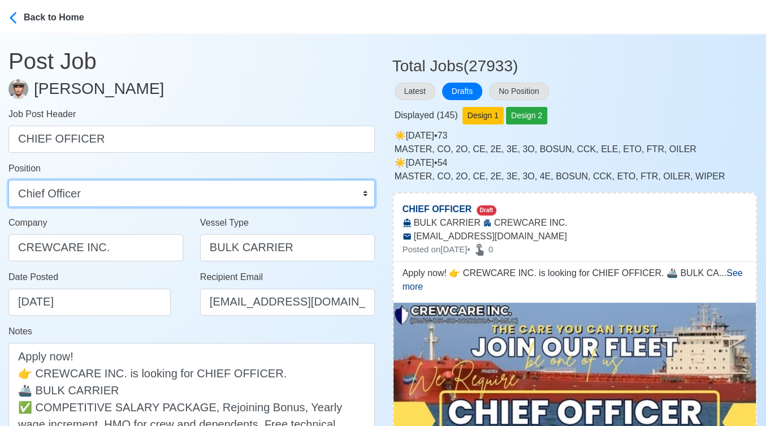
click at [8, 180] on select "Master Chief Officer 2nd Officer 3rd Officer Junior Officer Chief Engineer 2nd …" at bounding box center [191, 193] width 367 height 27
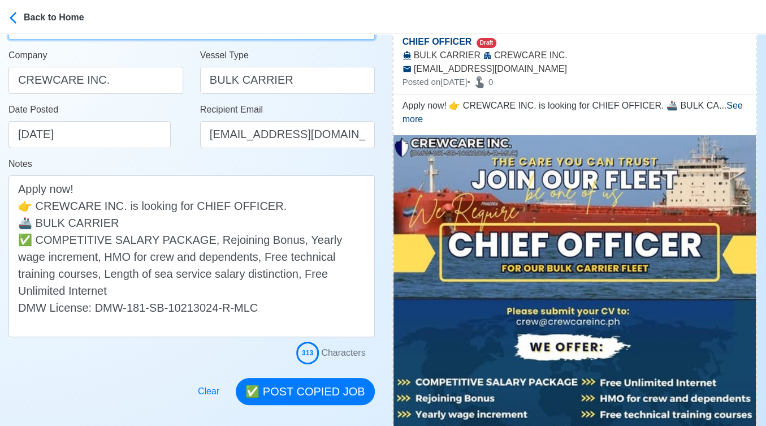
scroll to position [188, 0]
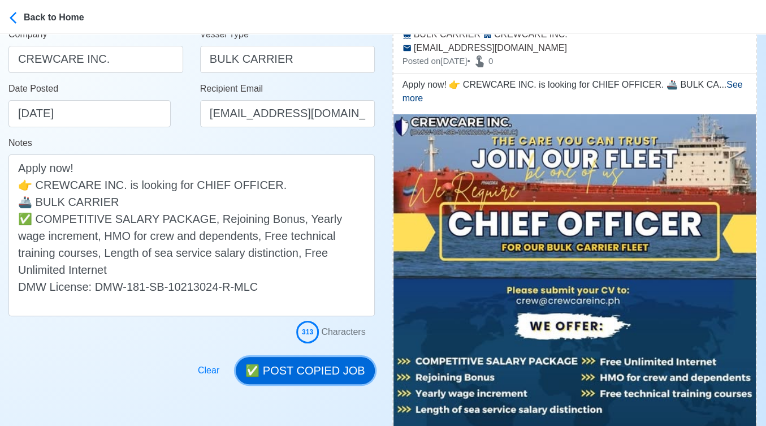
click at [312, 365] on button "✅ POST COPIED JOB" at bounding box center [305, 370] width 139 height 27
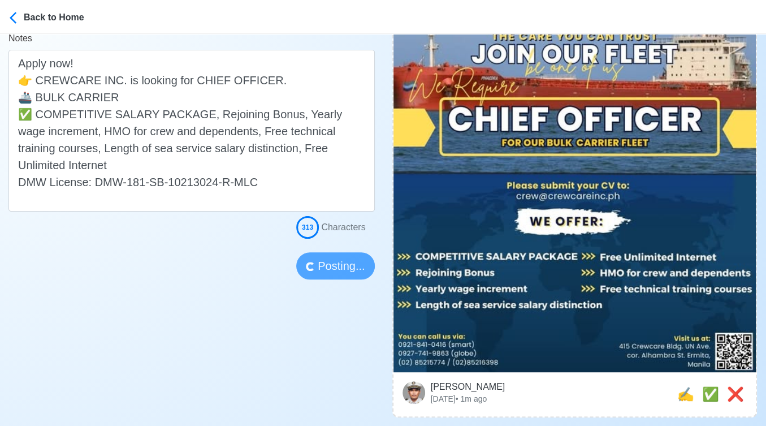
scroll to position [314, 0]
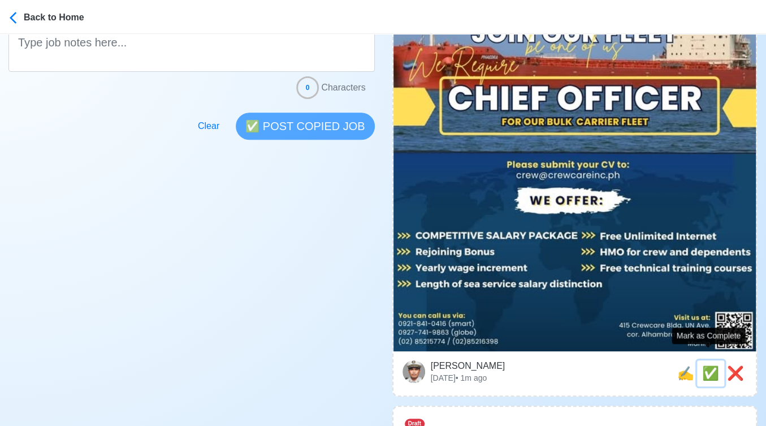
click at [704, 365] on span "✅" at bounding box center [711, 372] width 17 height 15
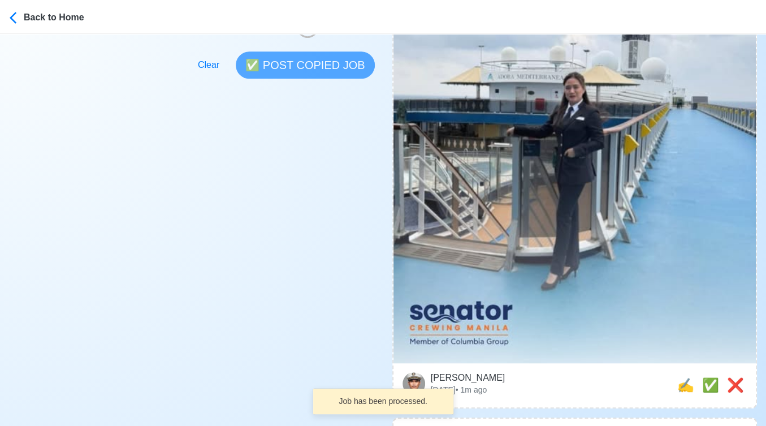
scroll to position [502, 0]
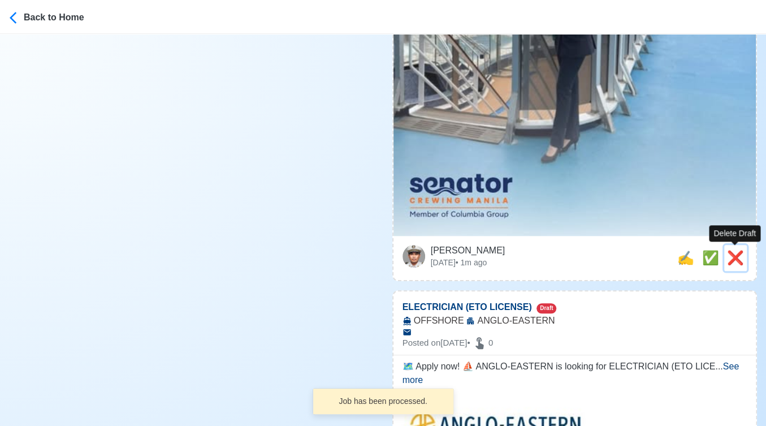
click at [740, 252] on span "❌" at bounding box center [735, 257] width 17 height 15
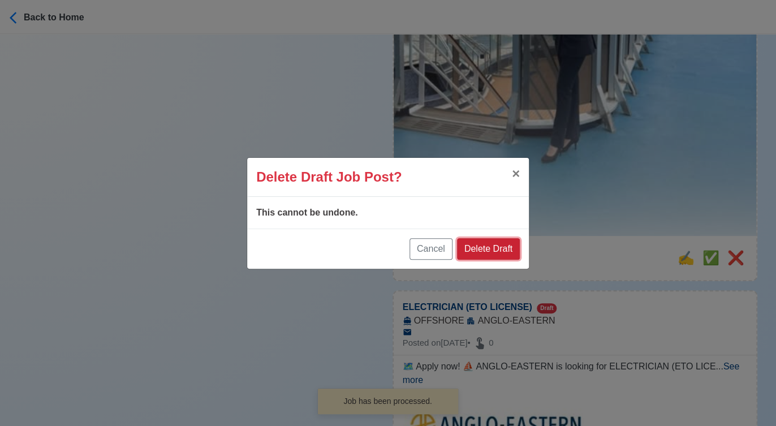
click at [507, 250] on button "Delete Draft" at bounding box center [488, 248] width 63 height 21
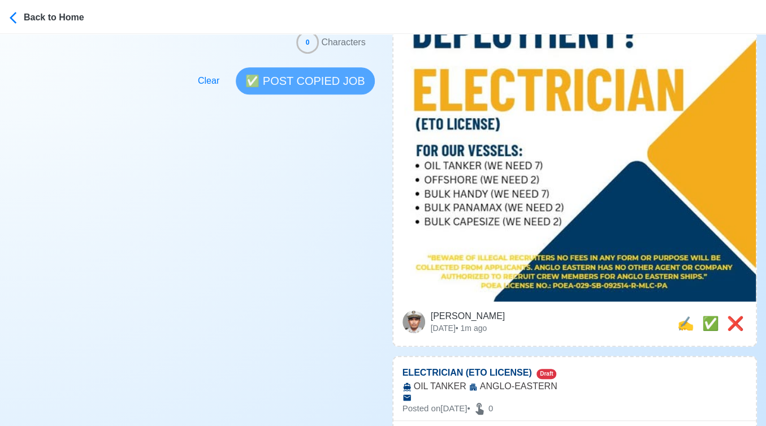
scroll to position [377, 0]
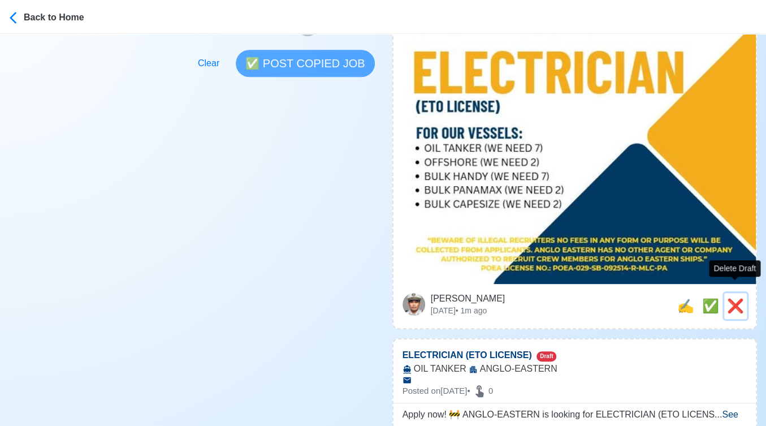
click at [734, 298] on span "❌" at bounding box center [735, 305] width 17 height 15
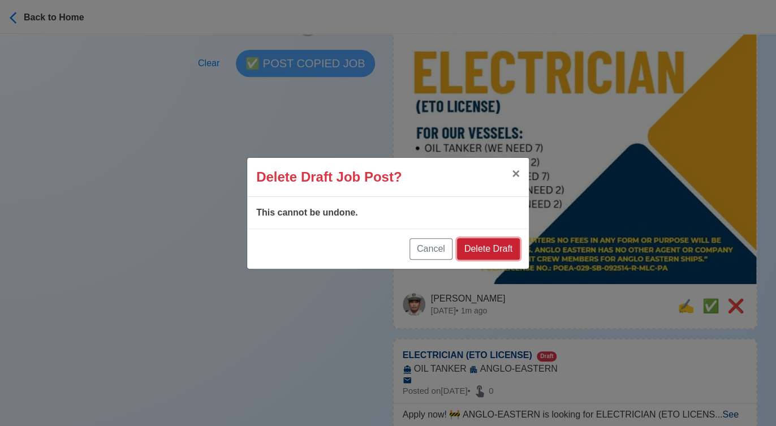
drag, startPoint x: 508, startPoint y: 247, endPoint x: 703, endPoint y: 283, distance: 198.6
click at [509, 247] on button "Delete Draft" at bounding box center [488, 248] width 63 height 21
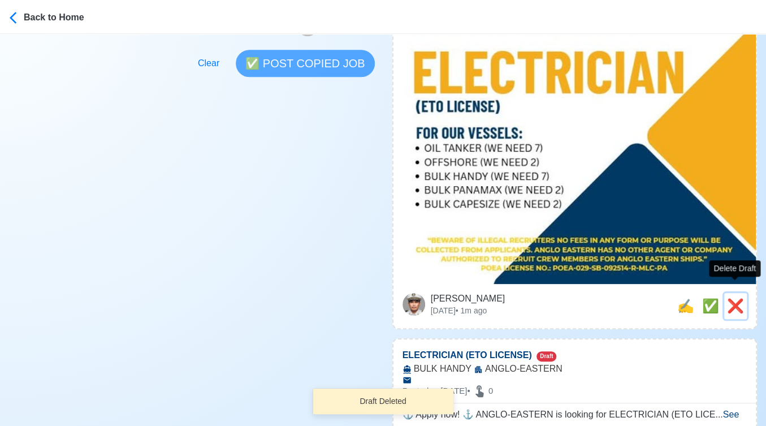
click at [735, 298] on span "❌" at bounding box center [735, 305] width 17 height 15
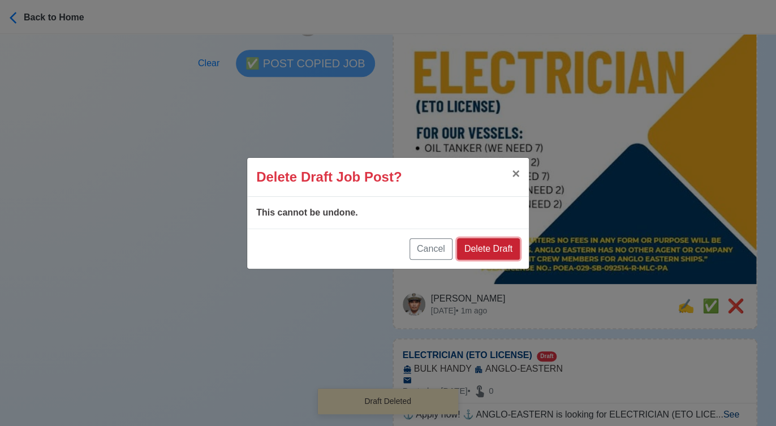
click at [502, 246] on button "Delete Draft" at bounding box center [488, 248] width 63 height 21
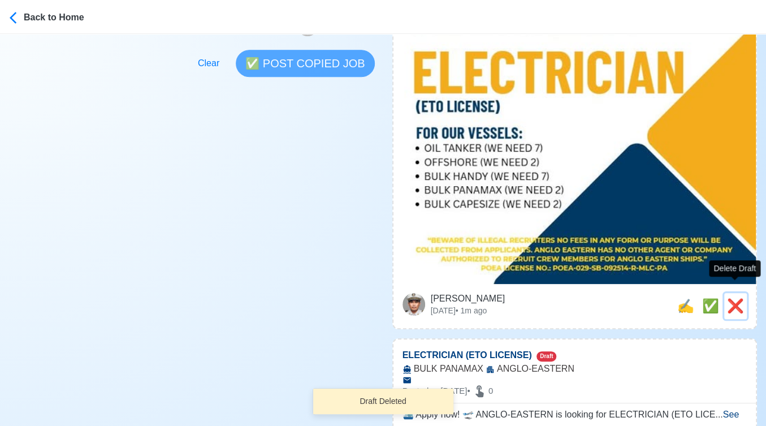
click at [734, 298] on span "❌" at bounding box center [735, 305] width 17 height 15
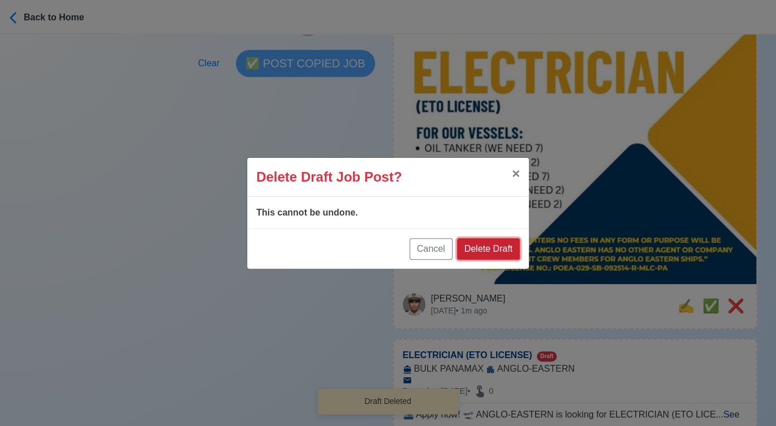
click at [510, 243] on button "Delete Draft" at bounding box center [488, 248] width 63 height 21
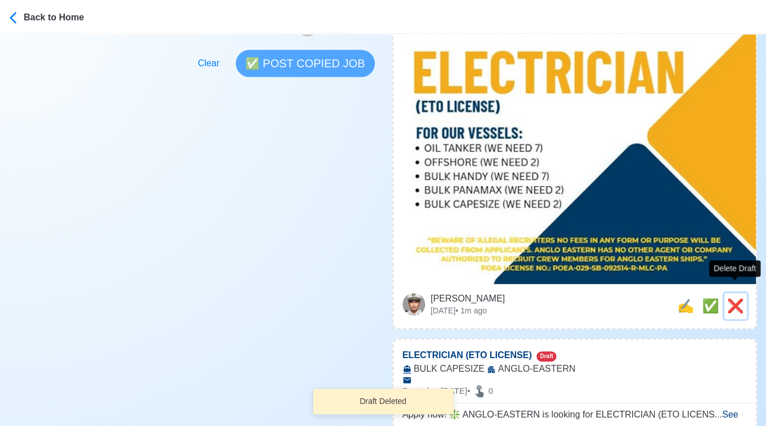
click at [730, 298] on span "❌" at bounding box center [735, 305] width 17 height 15
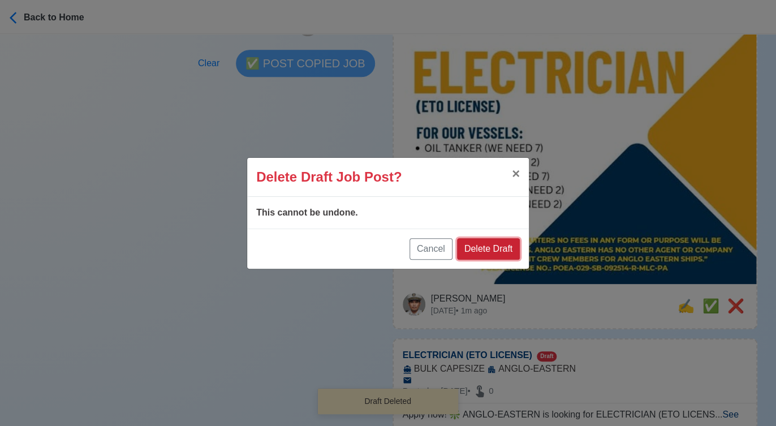
click at [496, 247] on button "Delete Draft" at bounding box center [488, 248] width 63 height 21
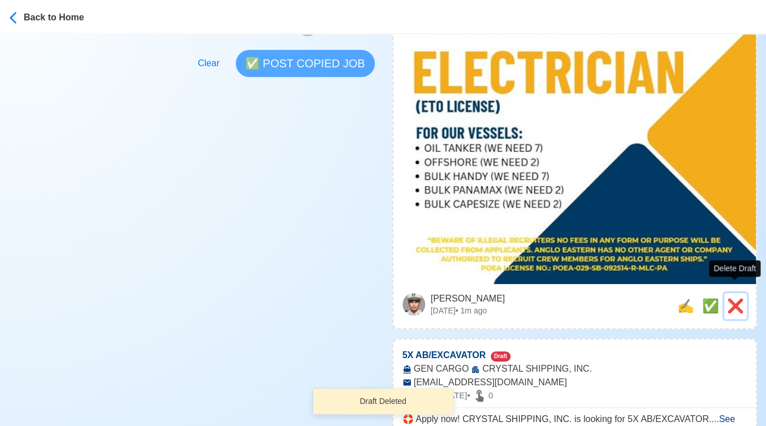
click at [730, 298] on span "❌" at bounding box center [735, 305] width 17 height 15
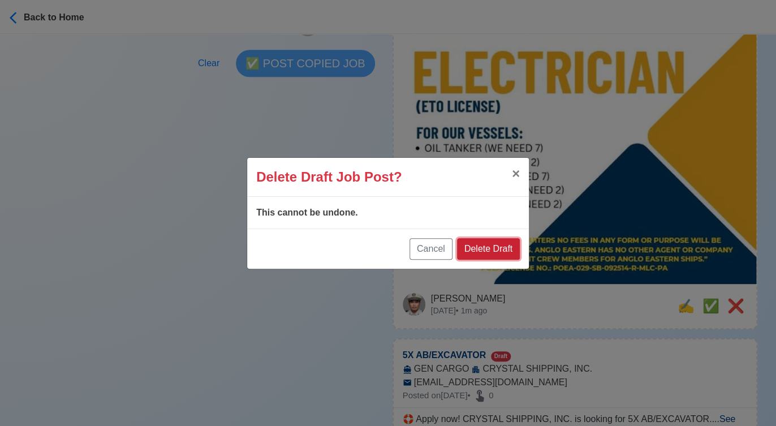
click at [510, 246] on button "Delete Draft" at bounding box center [488, 248] width 63 height 21
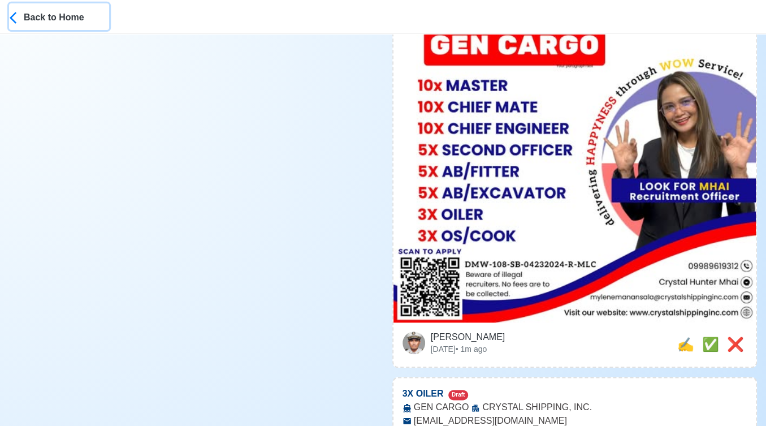
scroll to position [502, 0]
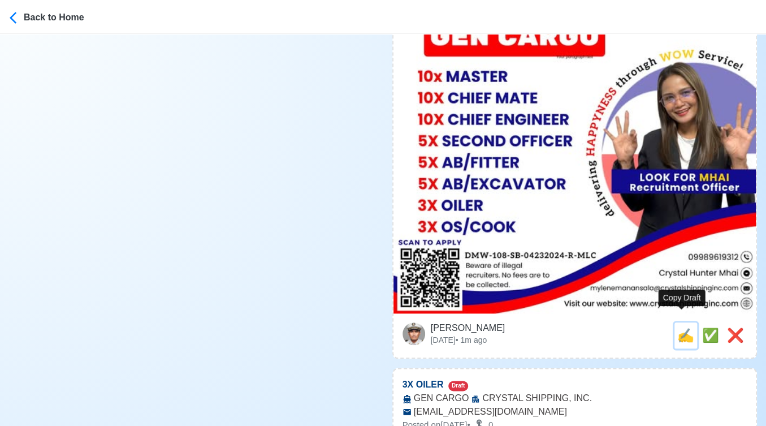
click at [679, 328] on span "✍️" at bounding box center [686, 335] width 17 height 15
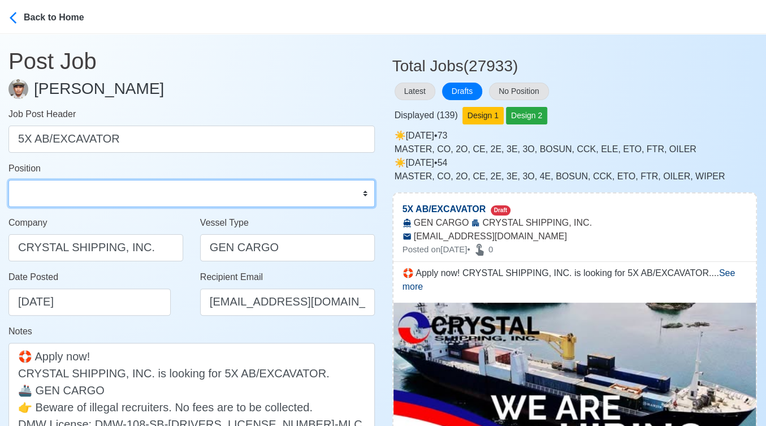
click at [149, 199] on select "Master Chief Officer 2nd Officer 3rd Officer Junior Officer Chief Engineer 2nd …" at bounding box center [191, 193] width 367 height 27
click at [8, 180] on select "Master Chief Officer 2nd Officer 3rd Officer Junior Officer Chief Engineer 2nd …" at bounding box center [191, 193] width 367 height 27
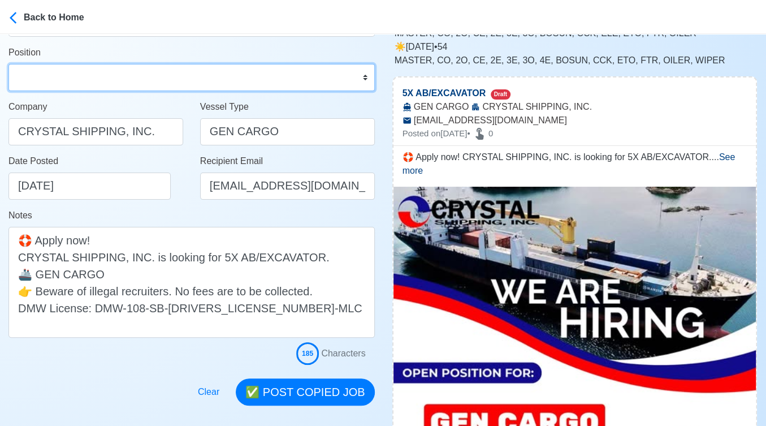
scroll to position [126, 0]
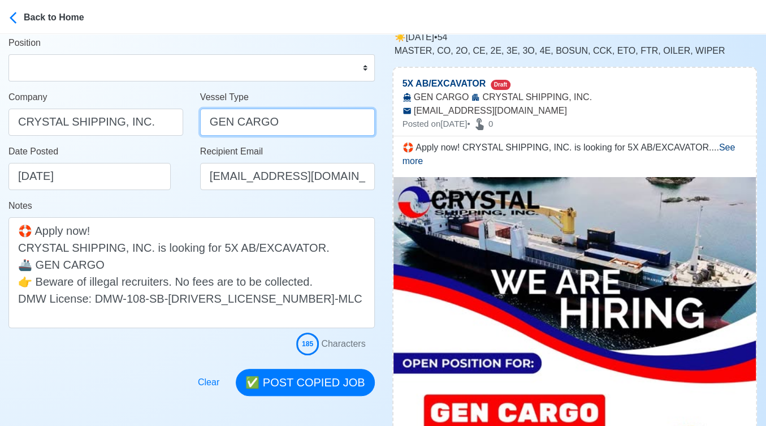
click at [228, 120] on input "GEN CARGO" at bounding box center [287, 122] width 175 height 27
drag, startPoint x: 259, startPoint y: 124, endPoint x: 210, endPoint y: 118, distance: 49.5
click at [210, 118] on input "GENERAL CARGO" at bounding box center [287, 122] width 175 height 27
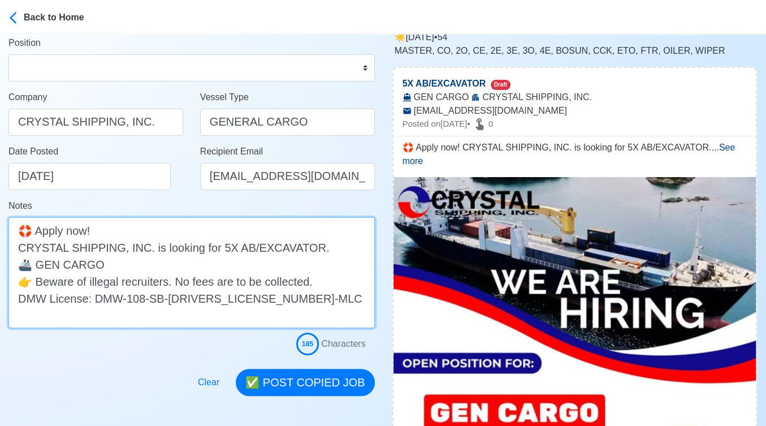
click at [41, 266] on textarea "🛟 Apply now! CRYSTAL SHIPPING, INC. is looking for 5X AB/EXCAVATOR. 🚢 GEN CARGO…" at bounding box center [191, 272] width 367 height 111
paste textarea "ERAL"
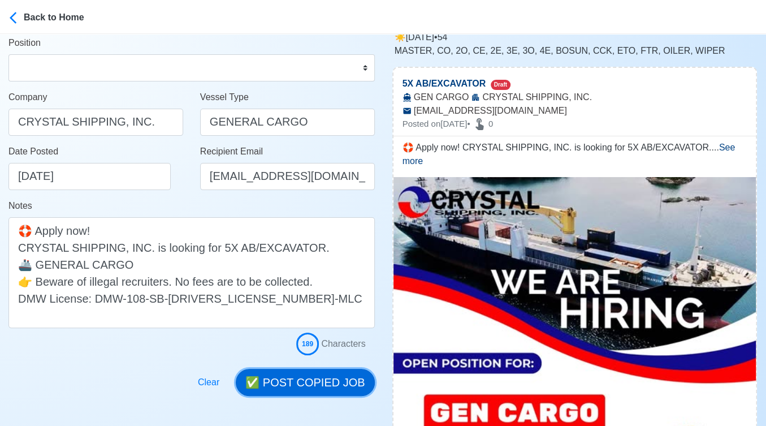
click at [322, 382] on button "✅ POST COPIED JOB" at bounding box center [305, 382] width 139 height 27
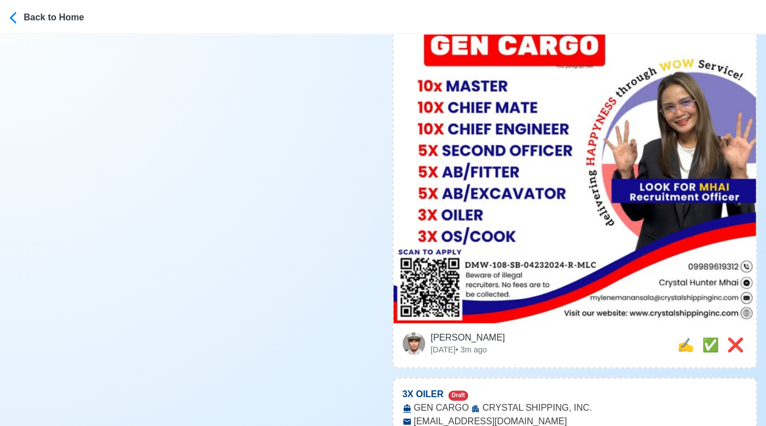
scroll to position [566, 0]
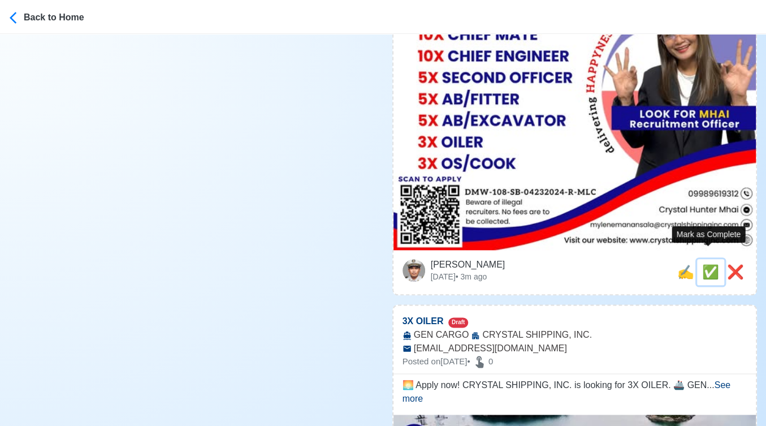
click at [706, 264] on span "✅" at bounding box center [711, 271] width 17 height 15
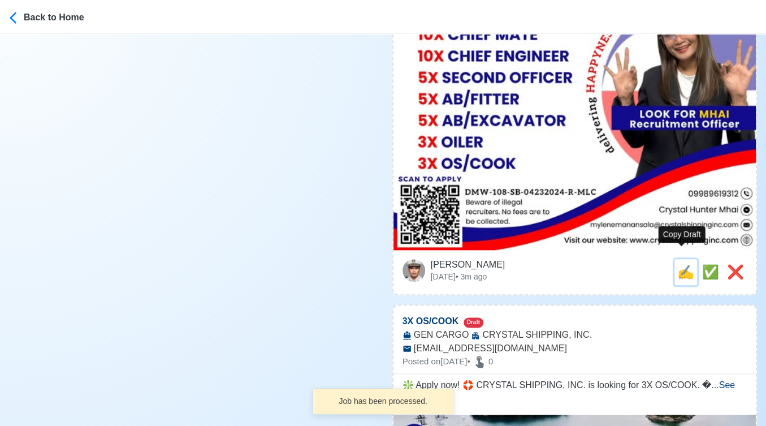
click at [683, 264] on span "✍️" at bounding box center [686, 271] width 17 height 15
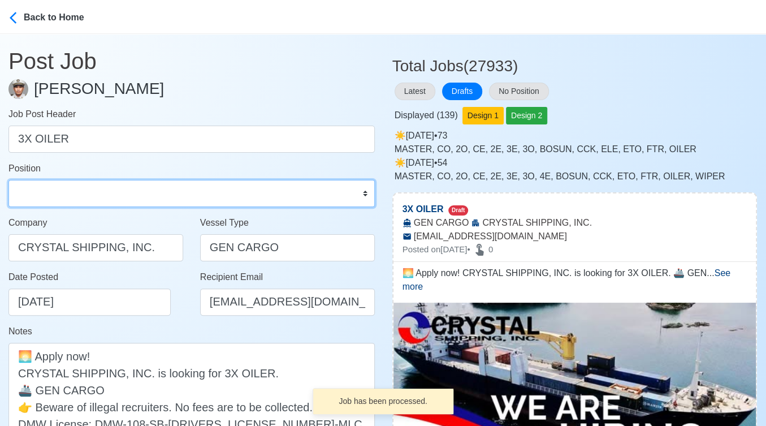
click at [124, 193] on select "Master Chief Officer 2nd Officer 3rd Officer Junior Officer Chief Engineer 2nd …" at bounding box center [191, 193] width 367 height 27
click at [8, 180] on select "Master Chief Officer 2nd Officer 3rd Officer Junior Officer Chief Engineer 2nd …" at bounding box center [191, 193] width 367 height 27
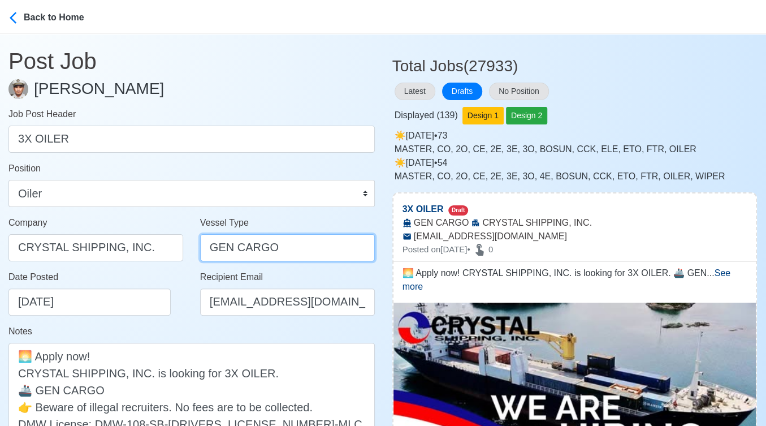
click at [217, 245] on input "GEN CARGO" at bounding box center [287, 247] width 175 height 27
paste input "ERAL"
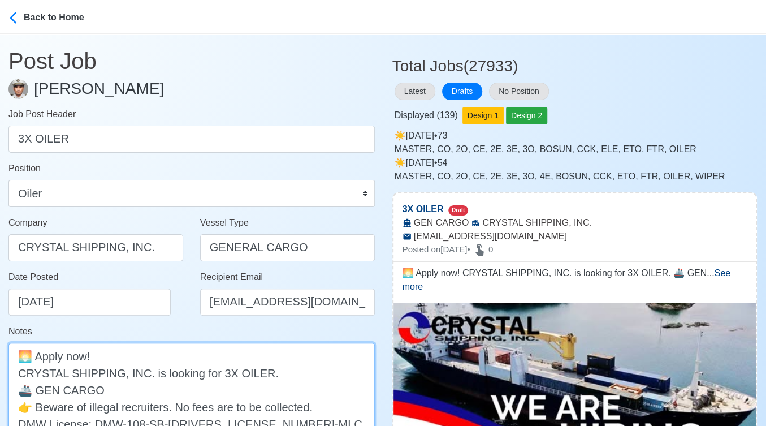
click at [44, 386] on textarea "🌅 Apply now! CRYSTAL SHIPPING, INC. is looking for 3X OILER. 🚢 GEN CARGO 👉 Bewa…" at bounding box center [191, 398] width 367 height 111
paste textarea "ERAL"
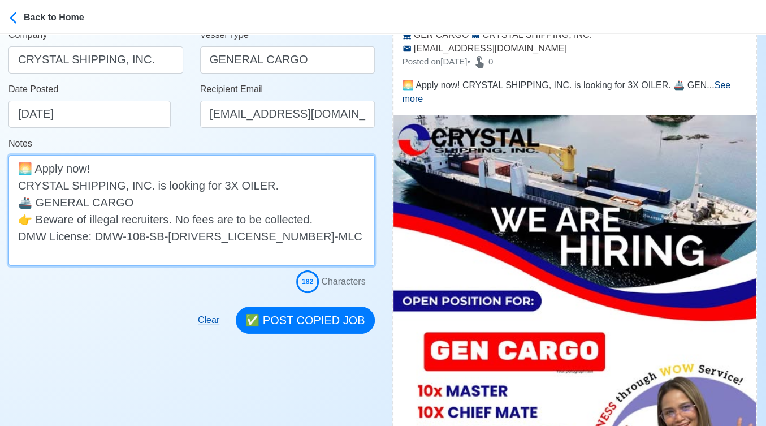
scroll to position [188, 0]
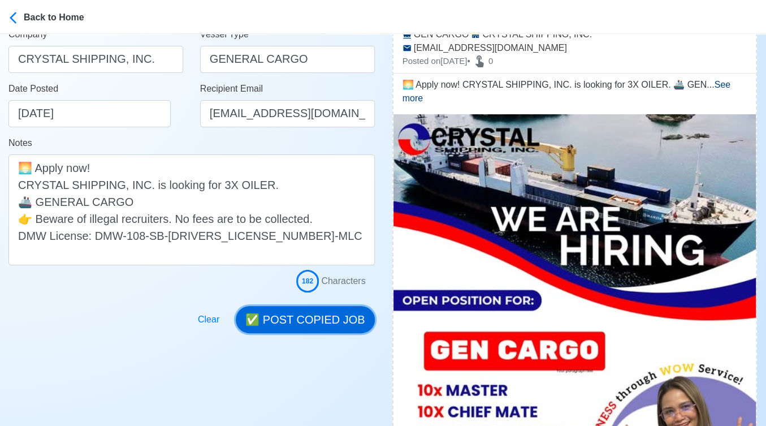
click at [309, 312] on button "✅ POST COPIED JOB" at bounding box center [305, 319] width 139 height 27
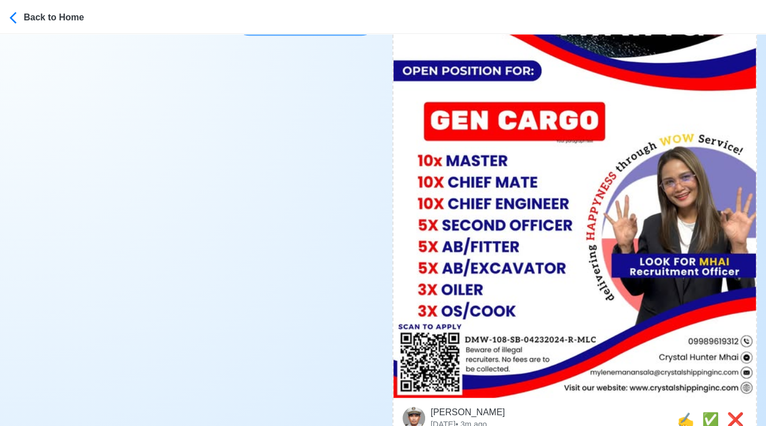
scroll to position [440, 0]
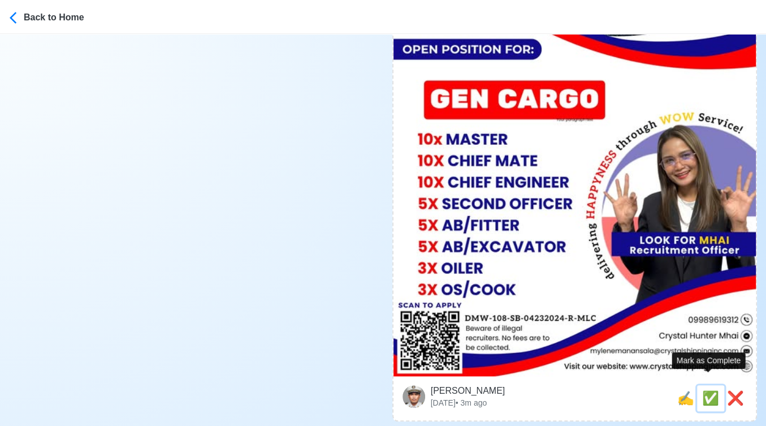
click at [706, 390] on span "✅" at bounding box center [711, 397] width 17 height 15
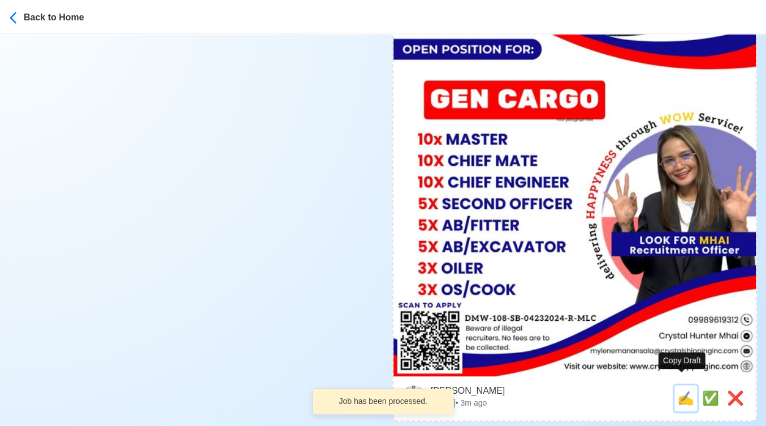
click at [682, 390] on span "✍️" at bounding box center [686, 397] width 17 height 15
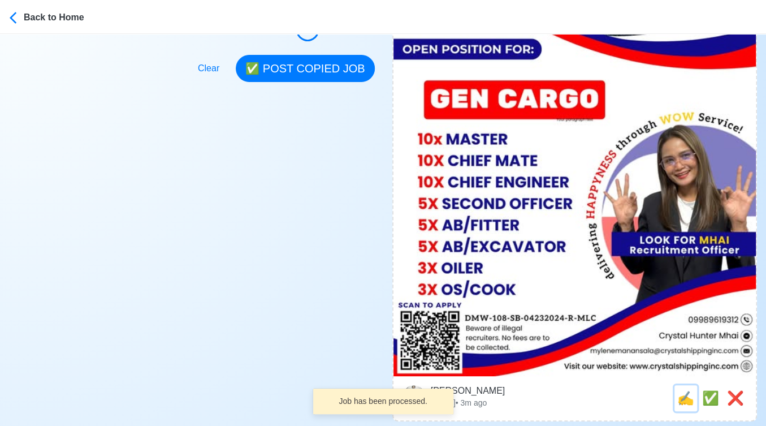
scroll to position [0, 0]
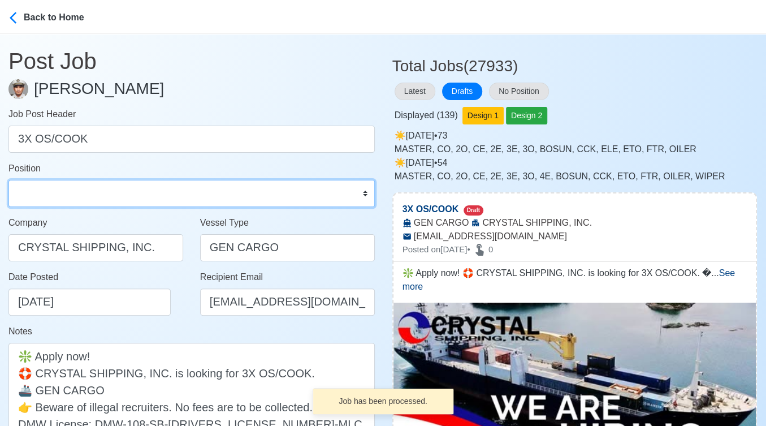
click at [125, 195] on select "Master Chief Officer 2nd Officer 3rd Officer Junior Officer Chief Engineer 2nd …" at bounding box center [191, 193] width 367 height 27
click at [8, 180] on select "Master Chief Officer 2nd Officer 3rd Officer Junior Officer Chief Engineer 2nd …" at bounding box center [191, 193] width 367 height 27
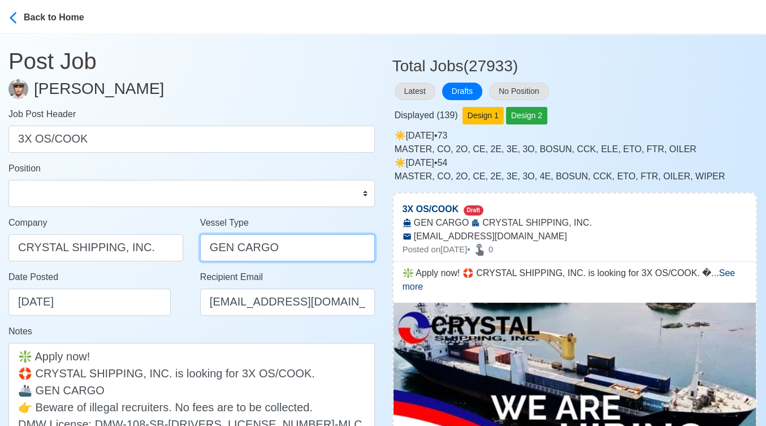
click at [217, 247] on input "GEN CARGO" at bounding box center [287, 247] width 175 height 27
paste input "ERAL"
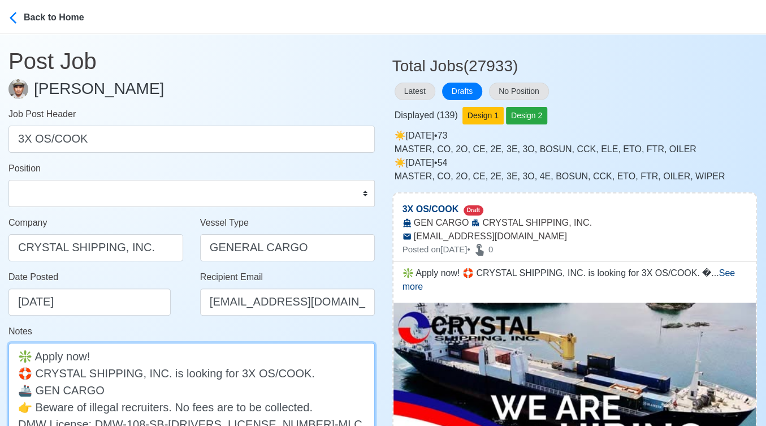
click at [50, 388] on textarea "❇️ Apply now! 🛟 CRYSTAL SHIPPING, INC. is looking for 3X OS/COOK. 🚢 GEN CARGO 👉…" at bounding box center [191, 398] width 367 height 111
paste textarea "ERAL"
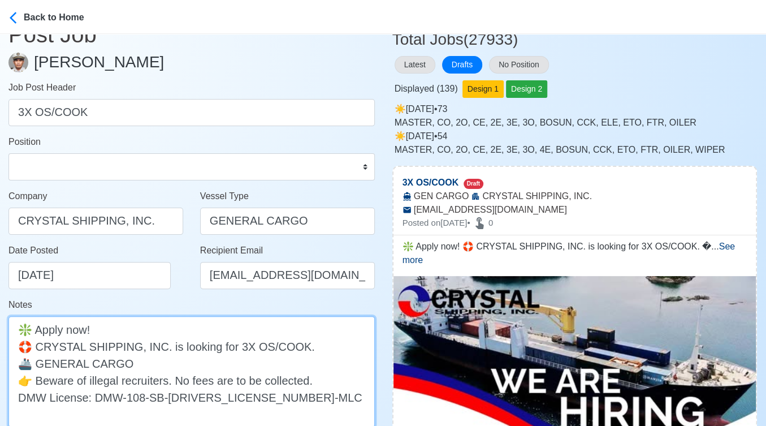
scroll to position [251, 0]
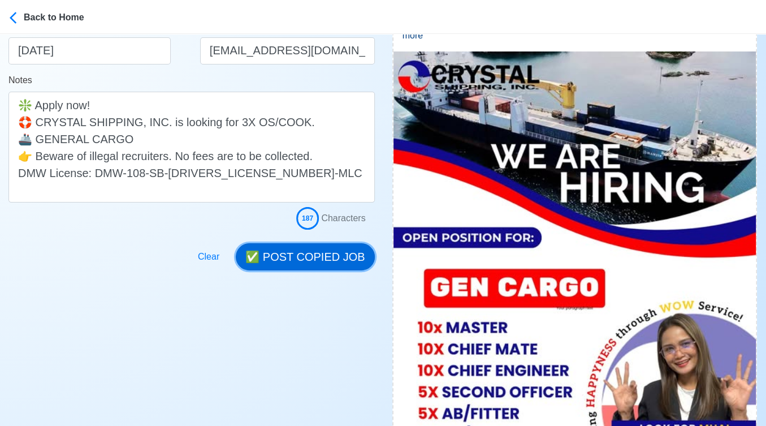
click at [337, 258] on button "✅ POST COPIED JOB" at bounding box center [305, 256] width 139 height 27
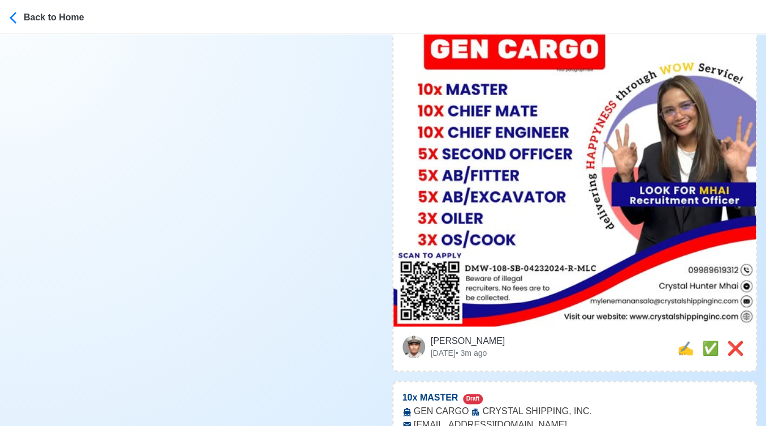
scroll to position [502, 0]
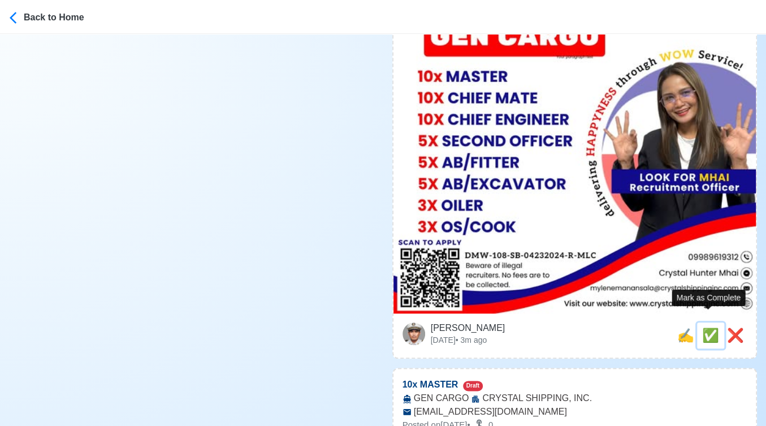
click at [703, 328] on span "✅" at bounding box center [711, 335] width 17 height 15
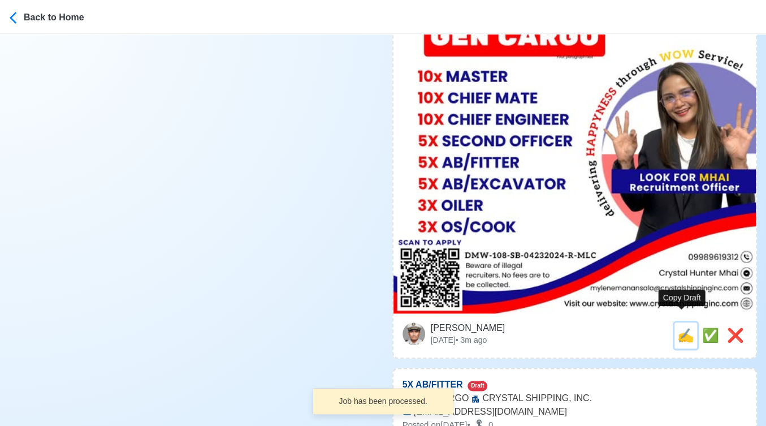
click at [681, 328] on span "✍️" at bounding box center [686, 335] width 17 height 15
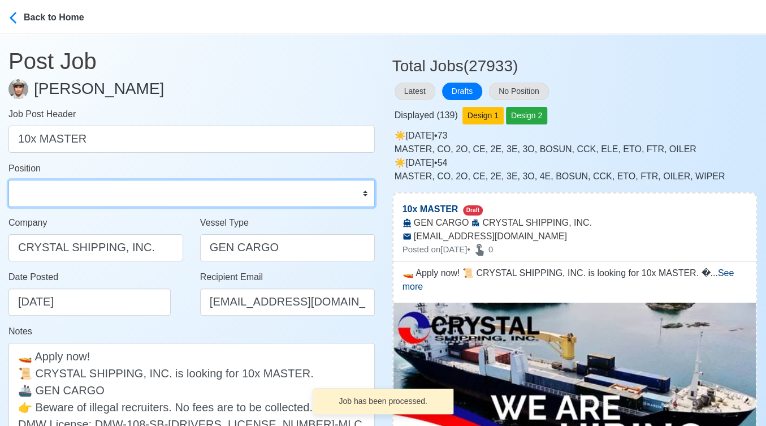
drag, startPoint x: 53, startPoint y: 189, endPoint x: 54, endPoint y: 181, distance: 8.0
click at [53, 189] on select "Master Chief Officer 2nd Officer 3rd Officer Junior Officer Chief Engineer 2nd …" at bounding box center [191, 193] width 367 height 27
click at [8, 180] on select "Master Chief Officer 2nd Officer 3rd Officer Junior Officer Chief Engineer 2nd …" at bounding box center [191, 193] width 367 height 27
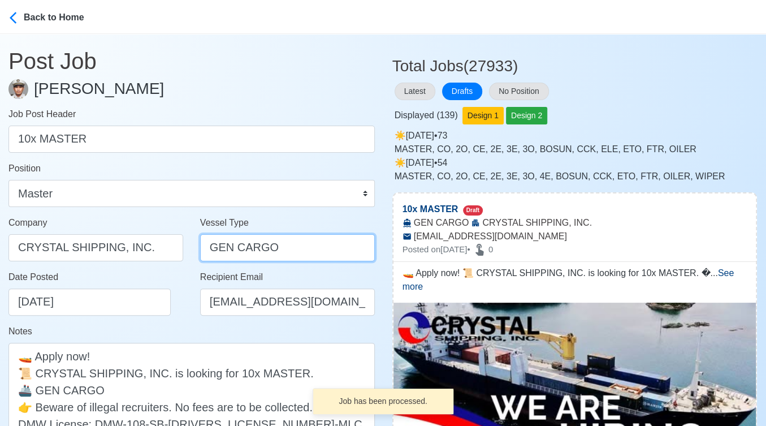
click at [217, 246] on input "GEN CARGO" at bounding box center [287, 247] width 175 height 27
paste input "ERAL"
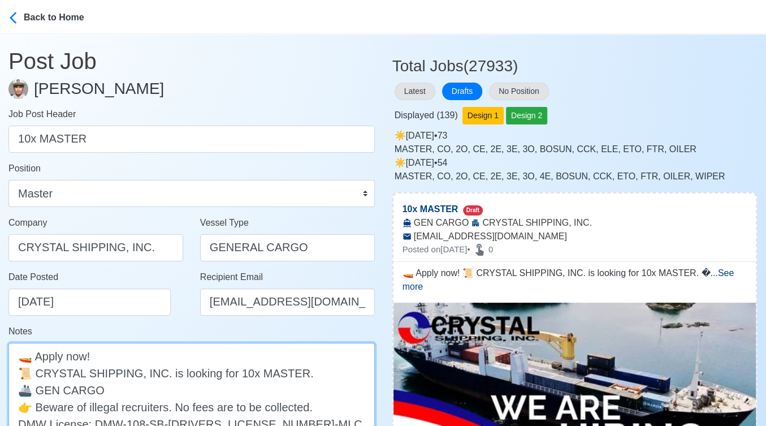
click at [54, 387] on textarea "🚤 Apply now! 📜 CRYSTAL SHIPPING, INC. is looking for 10x MASTER. 🚢 GEN CARGO 👉 …" at bounding box center [191, 398] width 367 height 111
paste textarea "ERAL"
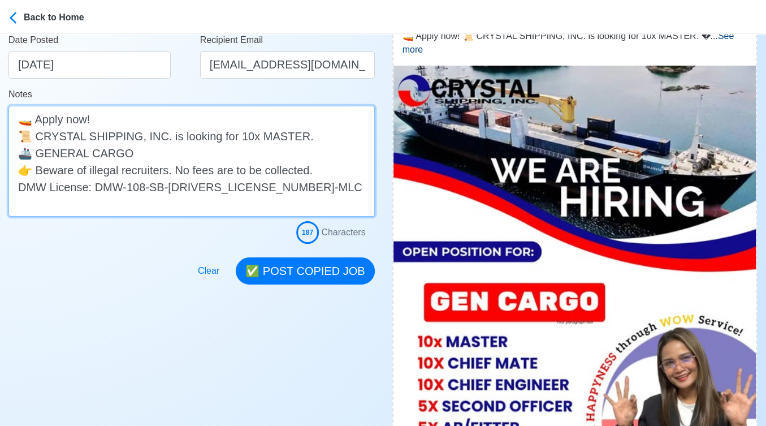
scroll to position [251, 0]
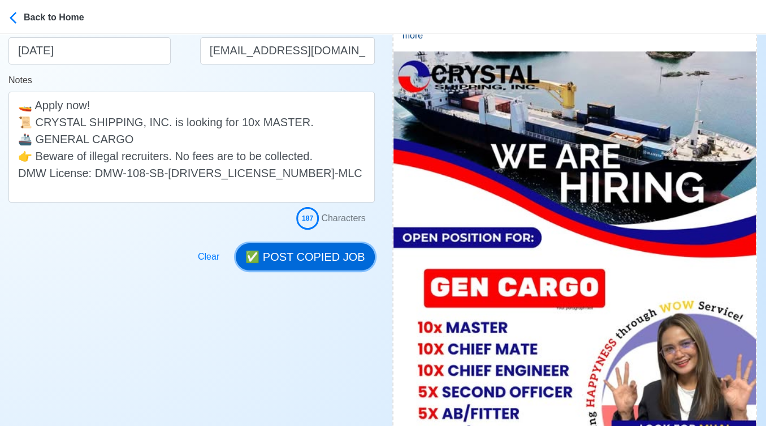
click at [334, 245] on button "✅ POST COPIED JOB" at bounding box center [305, 256] width 139 height 27
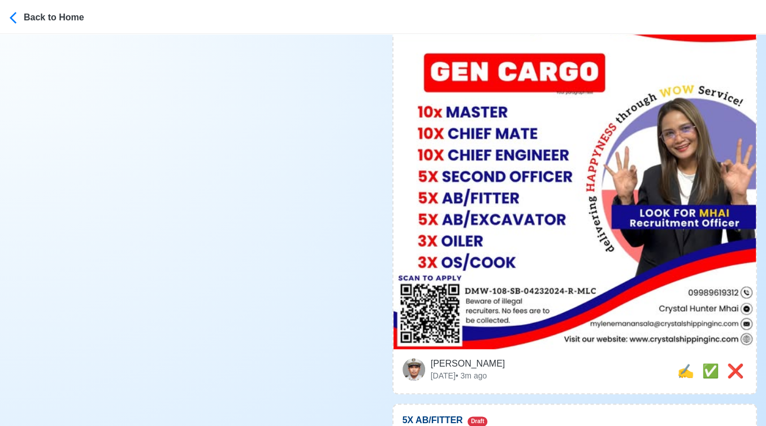
scroll to position [502, 0]
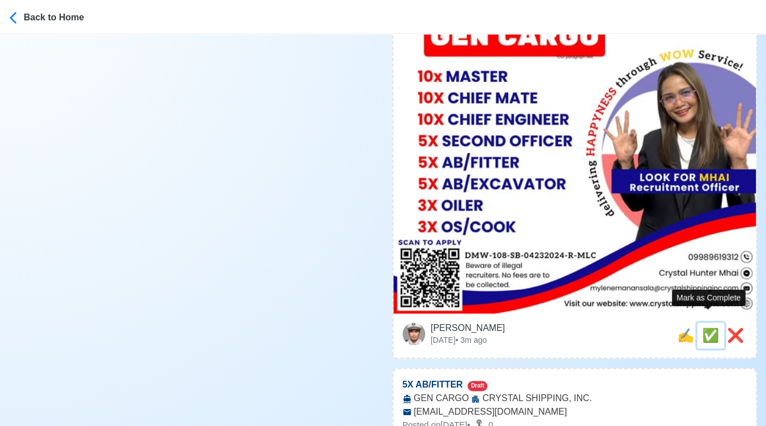
click at [704, 328] on span "✅" at bounding box center [711, 335] width 17 height 15
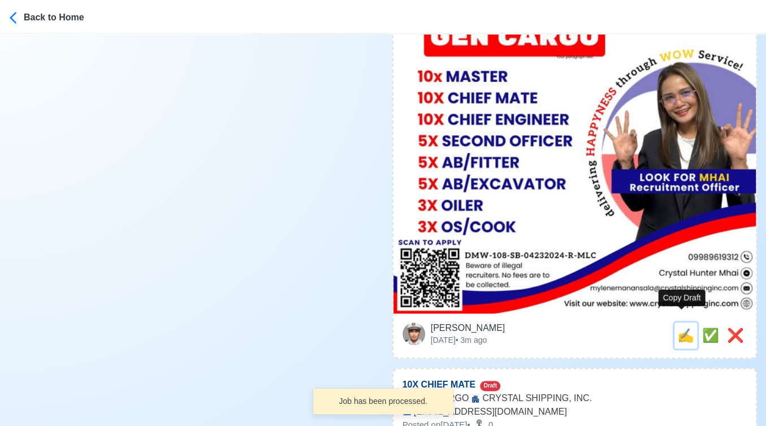
click at [682, 328] on span "✍️" at bounding box center [686, 335] width 17 height 15
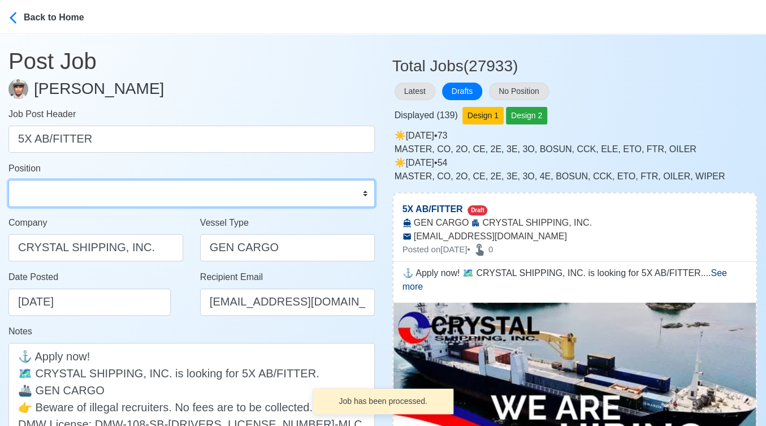
click at [116, 188] on select "Master Chief Officer 2nd Officer 3rd Officer Junior Officer Chief Engineer 2nd …" at bounding box center [191, 193] width 367 height 27
click at [8, 180] on select "Master Chief Officer 2nd Officer 3rd Officer Junior Officer Chief Engineer 2nd …" at bounding box center [191, 193] width 367 height 27
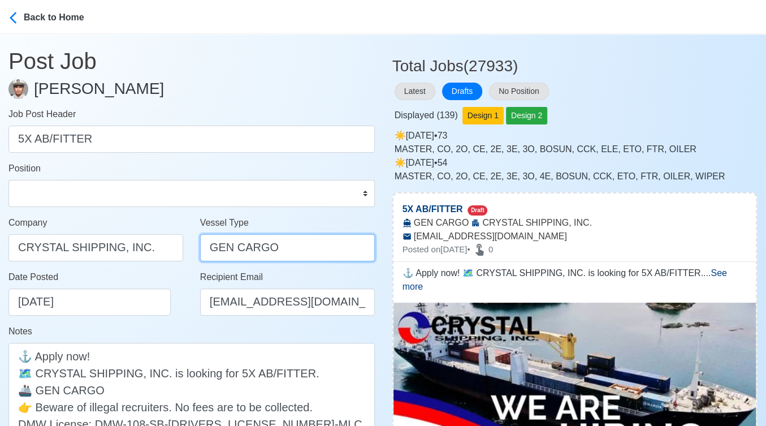
click at [223, 252] on input "GEN CARGO" at bounding box center [287, 247] width 175 height 27
paste input "ERAL"
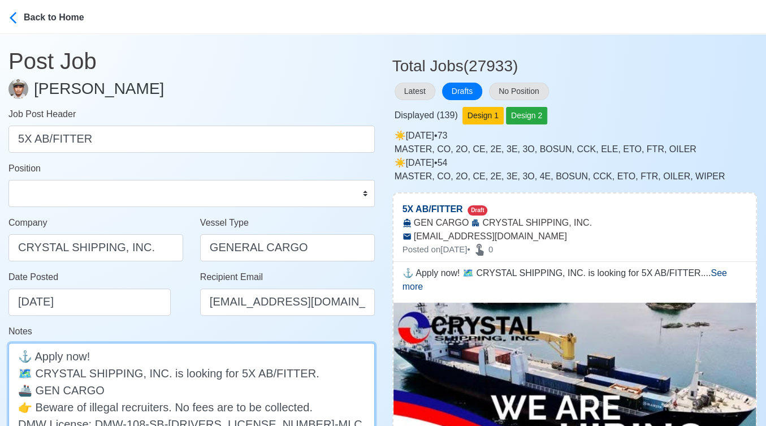
click at [49, 391] on textarea "⚓ Apply now! 🗺️ CRYSTAL SHIPPING, INC. is looking for 5X AB/FITTER. 🚢 GEN CARGO…" at bounding box center [191, 398] width 367 height 111
paste textarea "ERAL"
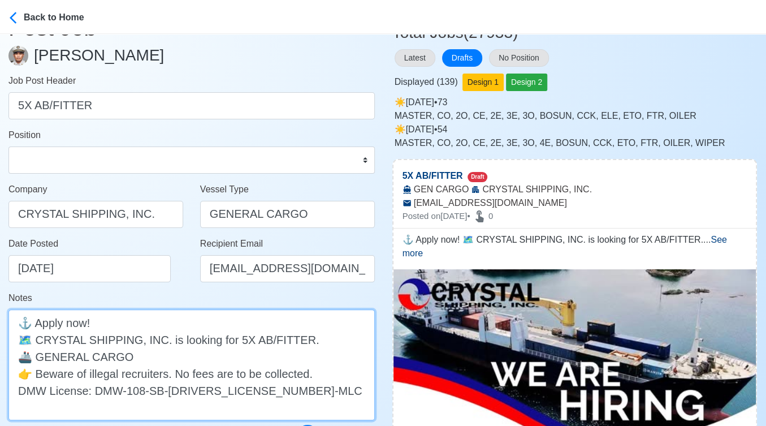
scroll to position [188, 0]
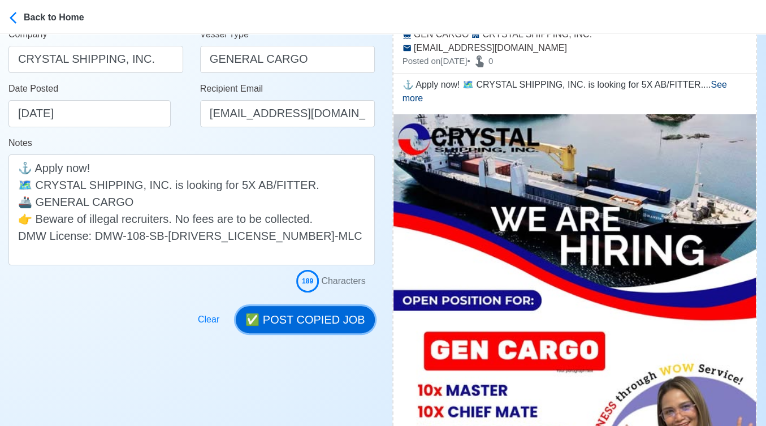
click at [312, 317] on button "✅ POST COPIED JOB" at bounding box center [305, 319] width 139 height 27
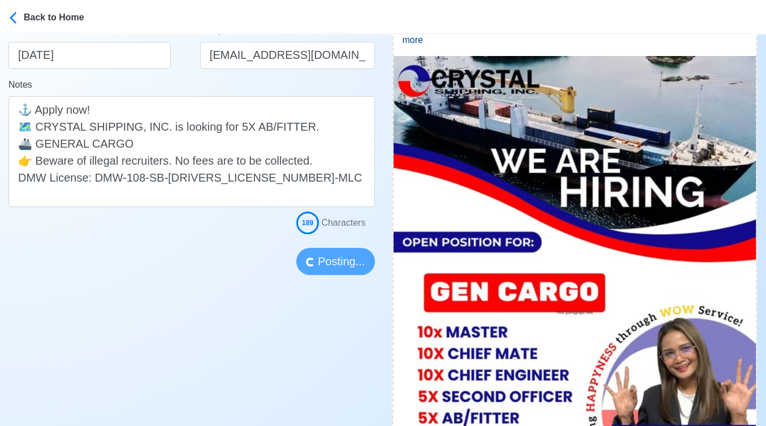
scroll to position [251, 0]
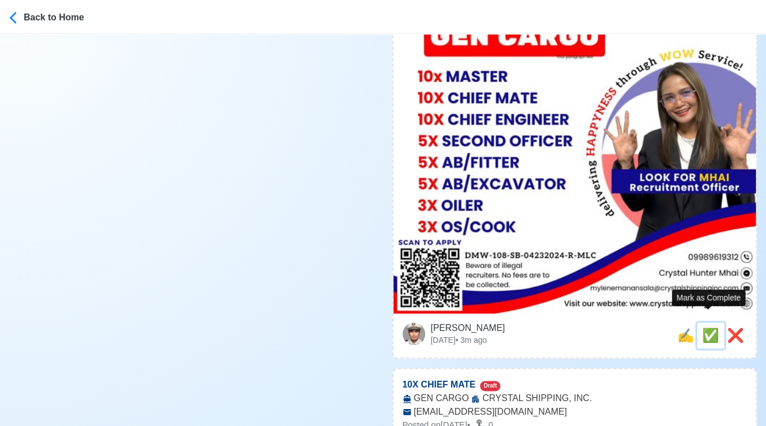
click at [707, 328] on span "✅" at bounding box center [711, 335] width 17 height 15
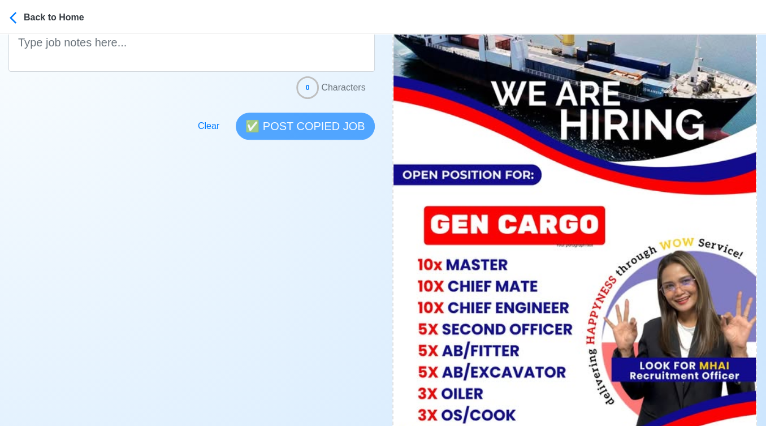
scroll to position [502, 0]
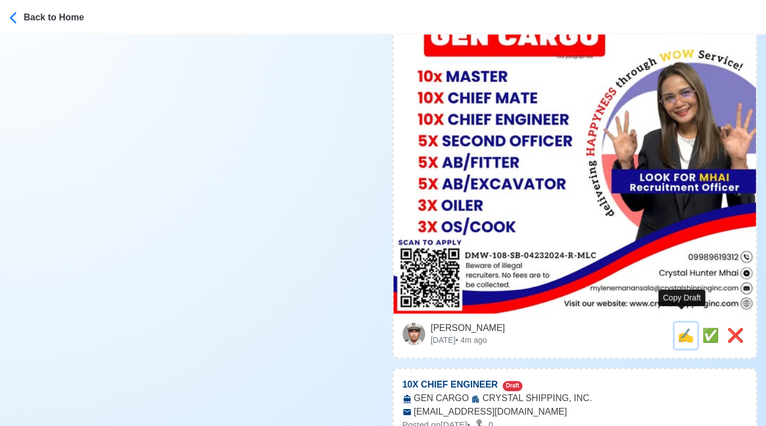
click at [680, 328] on span "✍️" at bounding box center [686, 335] width 17 height 15
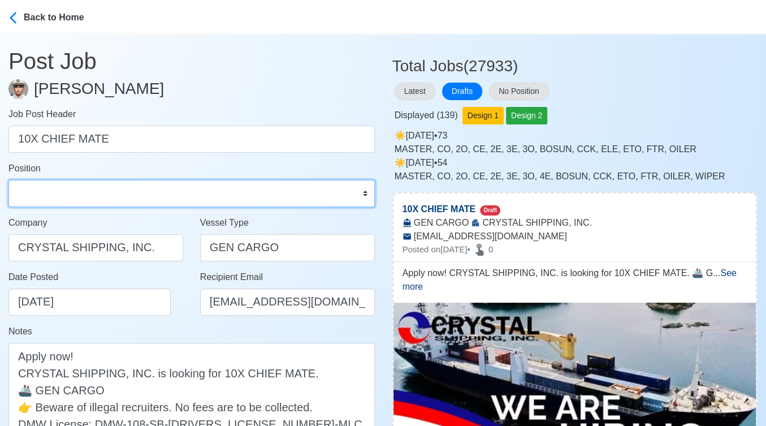
drag, startPoint x: 86, startPoint y: 195, endPoint x: 80, endPoint y: 183, distance: 12.6
click at [86, 195] on select "Master Chief Officer 2nd Officer 3rd Officer Junior Officer Chief Engineer 2nd …" at bounding box center [191, 193] width 367 height 27
click at [8, 180] on select "Master Chief Officer 2nd Officer 3rd Officer Junior Officer Chief Engineer 2nd …" at bounding box center [191, 193] width 367 height 27
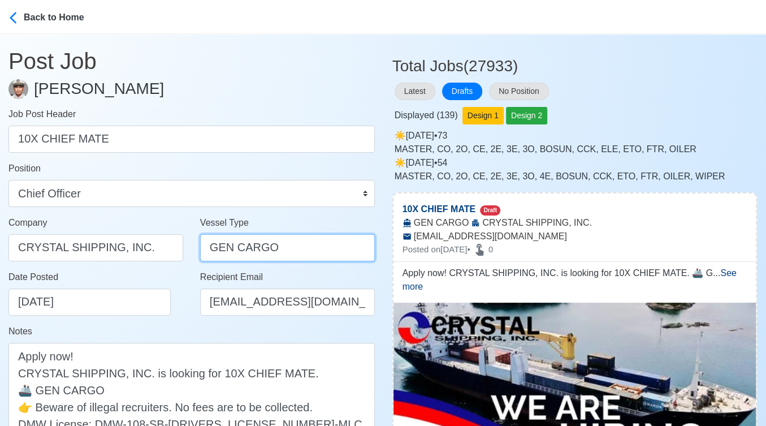
click at [218, 245] on input "GEN CARGO" at bounding box center [287, 247] width 175 height 27
click at [219, 245] on input "GEN CARGO" at bounding box center [287, 247] width 175 height 27
paste input "ERAL"
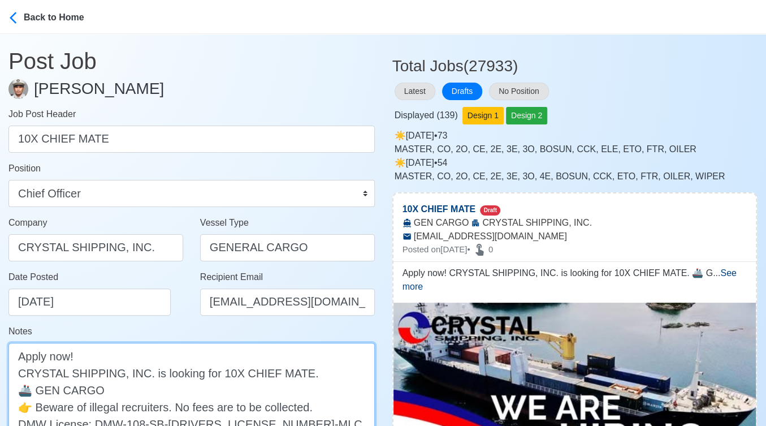
click at [50, 387] on textarea "Apply now! CRYSTAL SHIPPING, INC. is looking for 10X CHIEF MATE. 🚢 GEN CARGO 👉 …" at bounding box center [191, 398] width 367 height 111
paste textarea "ERAL"
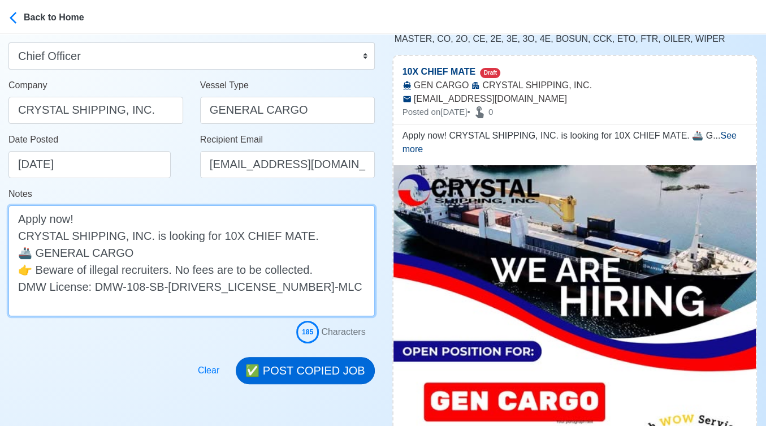
scroll to position [188, 0]
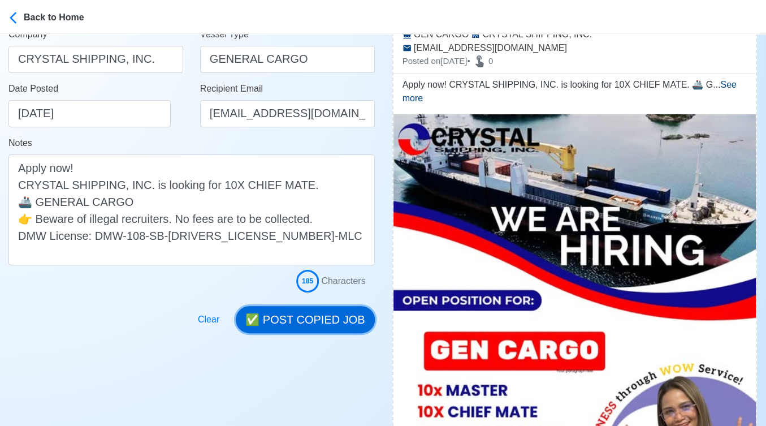
click at [323, 321] on button "✅ POST COPIED JOB" at bounding box center [305, 319] width 139 height 27
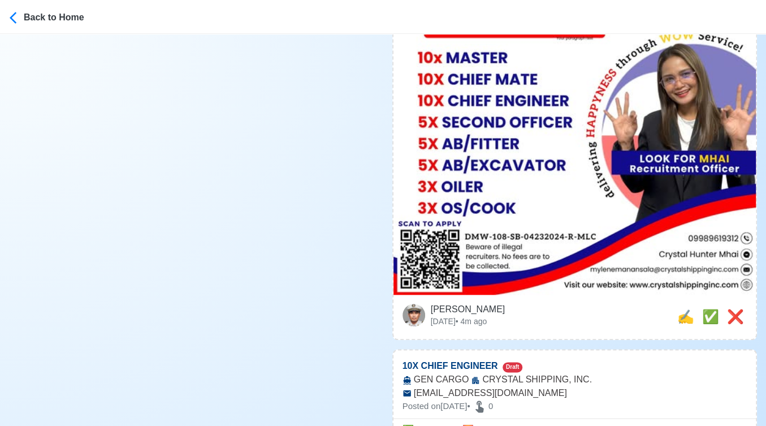
scroll to position [566, 0]
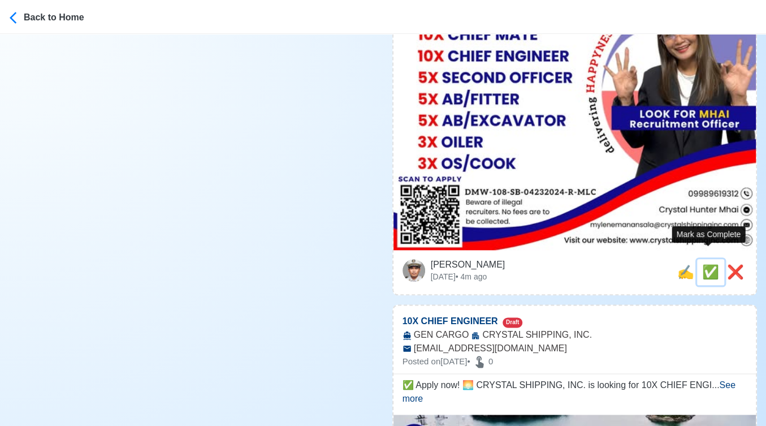
click at [709, 264] on span "✅" at bounding box center [711, 271] width 17 height 15
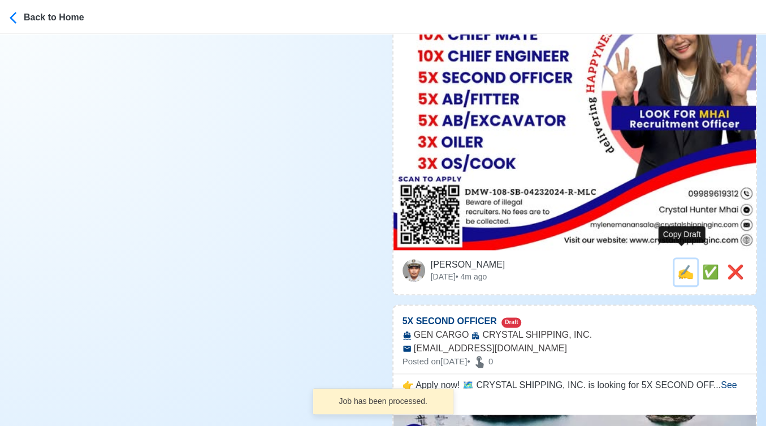
click at [681, 264] on span "✍️" at bounding box center [686, 271] width 17 height 15
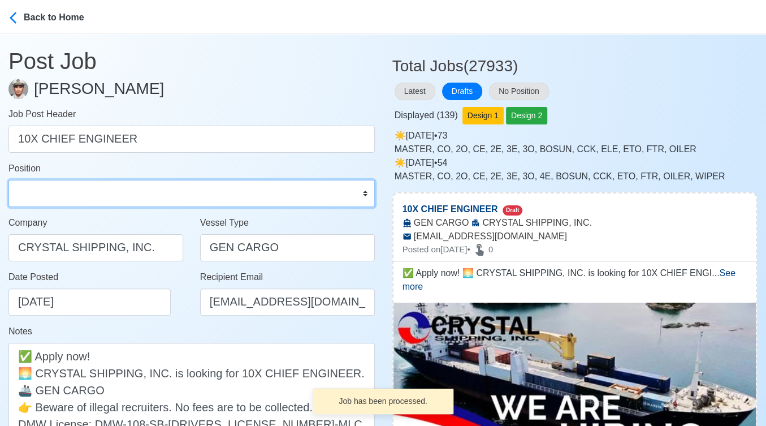
click at [71, 190] on select "Master Chief Officer 2nd Officer 3rd Officer Junior Officer Chief Engineer 2nd …" at bounding box center [191, 193] width 367 height 27
click at [8, 180] on select "Master Chief Officer 2nd Officer 3rd Officer Junior Officer Chief Engineer 2nd …" at bounding box center [191, 193] width 367 height 27
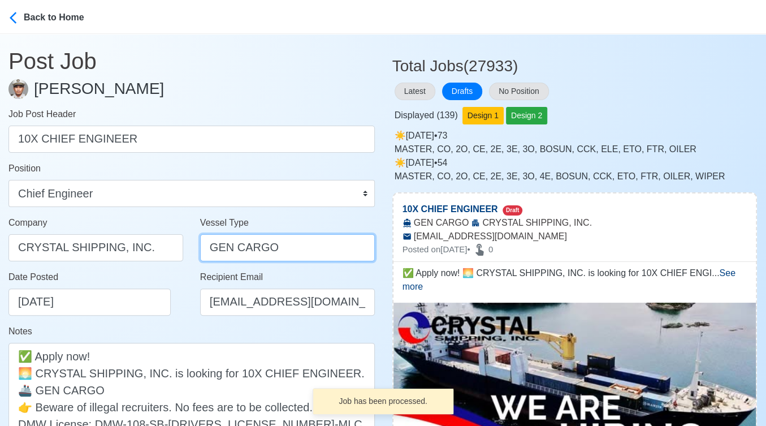
click at [209, 243] on input "GEN CARGO" at bounding box center [287, 247] width 175 height 27
paste input "ERAL"
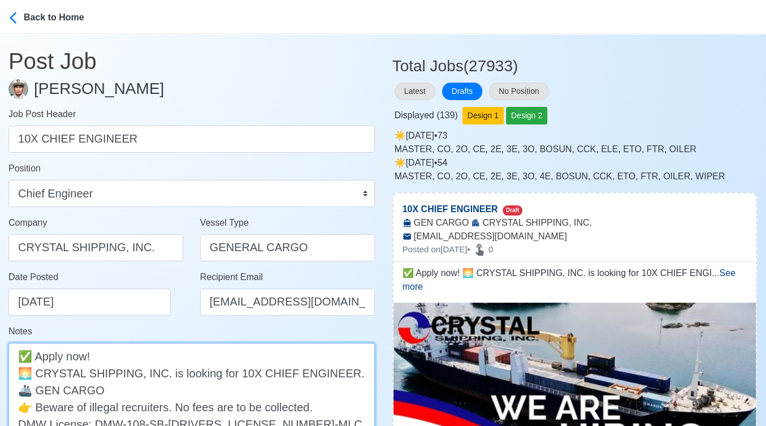
click at [45, 389] on textarea "✅ Apply now! 🌅 CRYSTAL SHIPPING, INC. is looking for 10X CHIEF ENGINEER. 🚢 GEN …" at bounding box center [191, 398] width 367 height 111
paste textarea "ERAL"
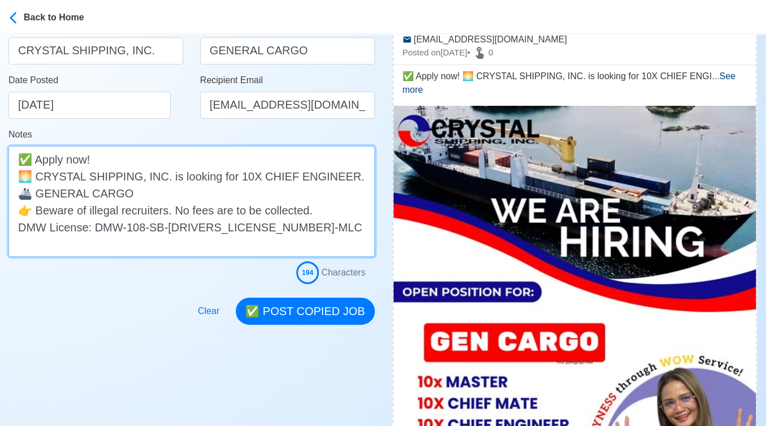
scroll to position [251, 0]
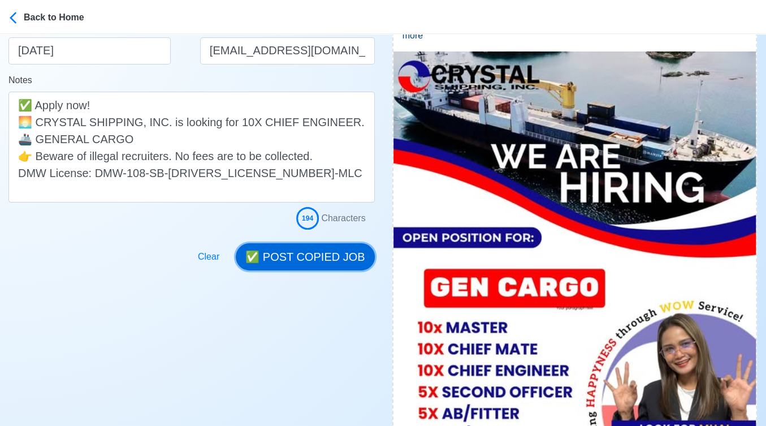
click at [327, 252] on button "✅ POST COPIED JOB" at bounding box center [305, 256] width 139 height 27
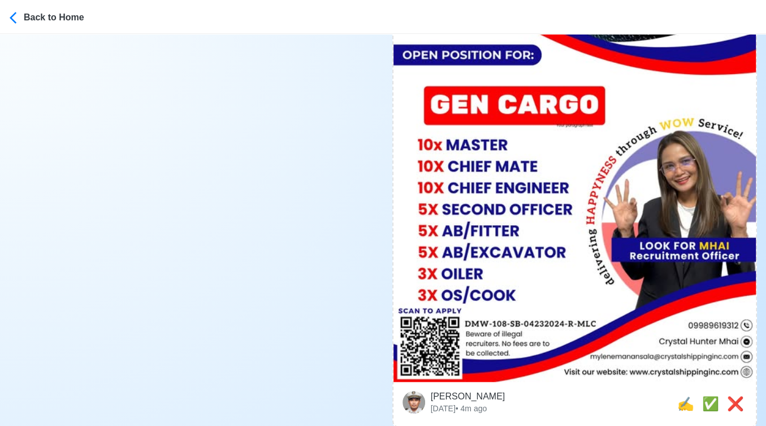
scroll to position [502, 0]
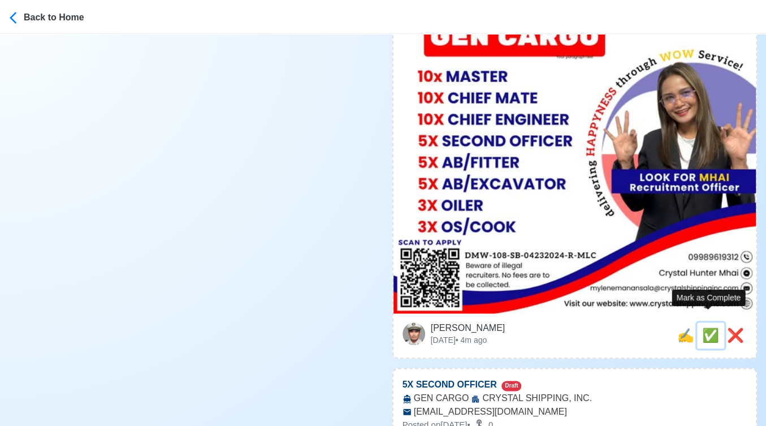
click at [703, 328] on span "✅" at bounding box center [711, 335] width 17 height 15
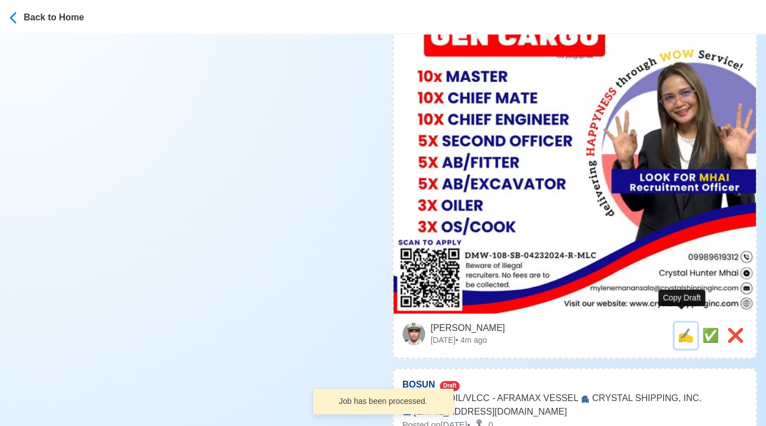
click at [683, 328] on span "✍️" at bounding box center [686, 335] width 17 height 15
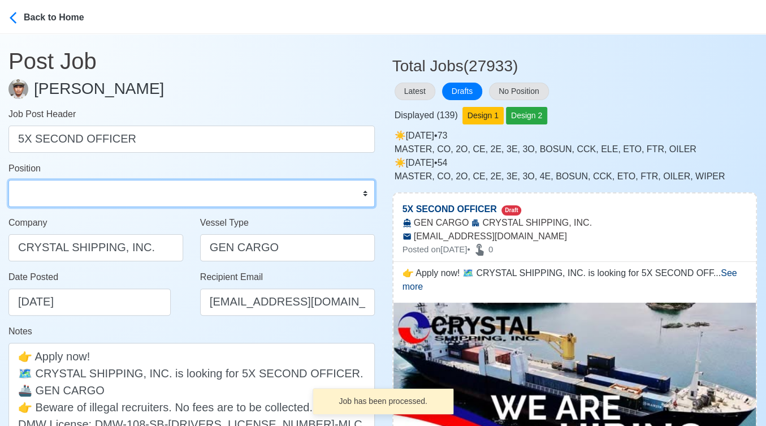
click at [67, 200] on select "Master Chief Officer 2nd Officer 3rd Officer Junior Officer Chief Engineer 2nd …" at bounding box center [191, 193] width 367 height 27
click at [8, 180] on select "Master Chief Officer 2nd Officer 3rd Officer Junior Officer Chief Engineer 2nd …" at bounding box center [191, 193] width 367 height 27
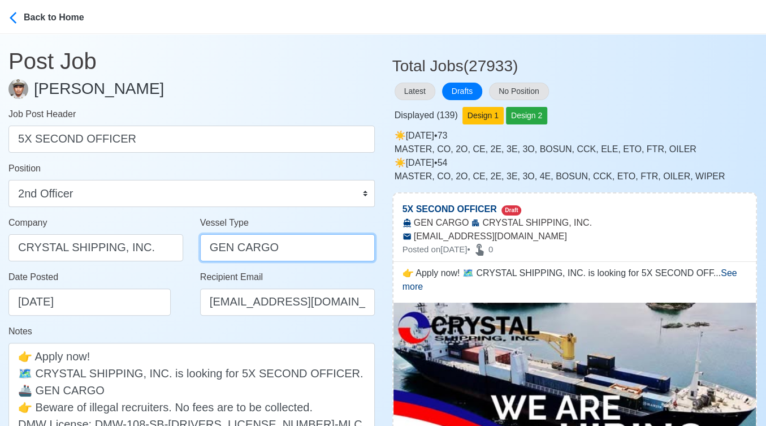
click at [221, 247] on input "GEN CARGO" at bounding box center [287, 247] width 175 height 27
paste input "ERAL"
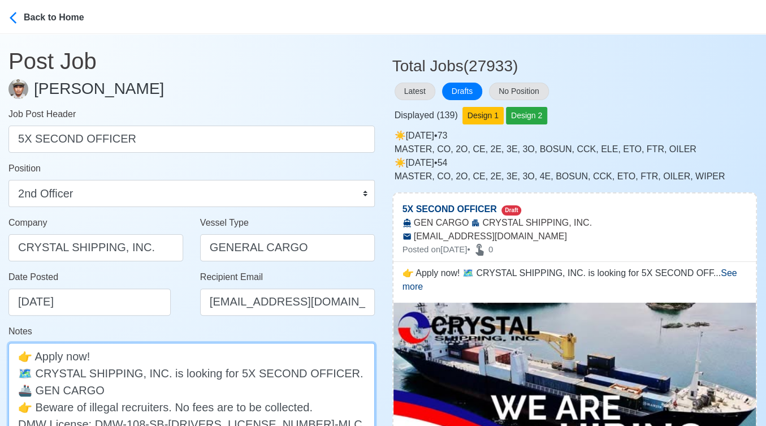
click at [44, 390] on textarea "👉 Apply now! 🗺️ CRYSTAL SHIPPING, INC. is looking for 5X SECOND OFFICER. 🚢 GEN …" at bounding box center [191, 398] width 367 height 111
paste textarea "ERAL"
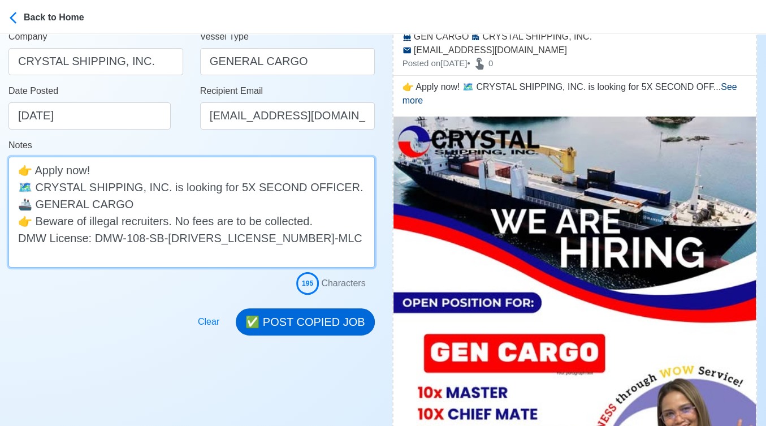
scroll to position [188, 0]
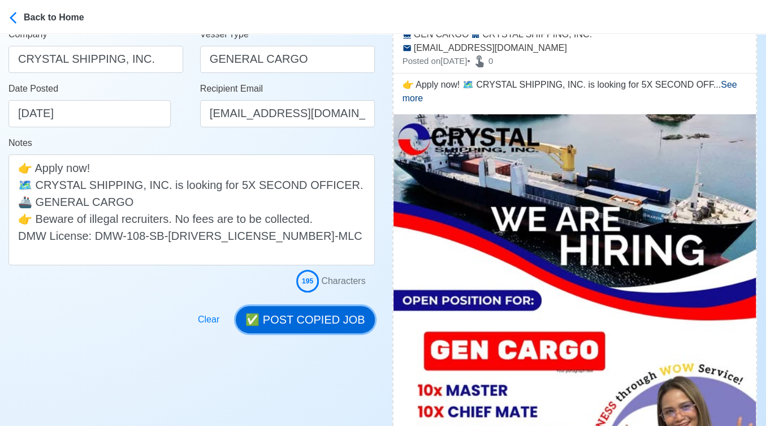
click at [329, 318] on button "✅ POST COPIED JOB" at bounding box center [305, 319] width 139 height 27
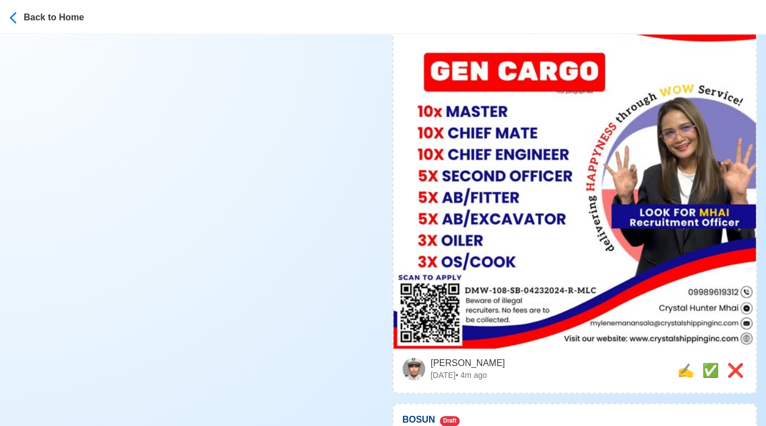
scroll to position [566, 0]
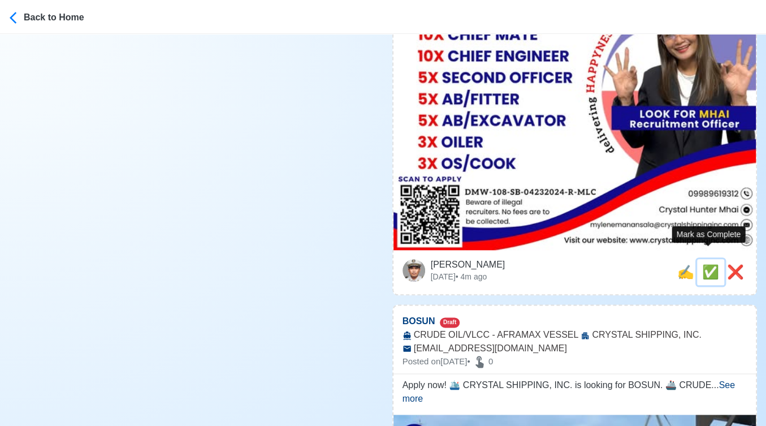
click at [710, 264] on span "✅" at bounding box center [711, 271] width 17 height 15
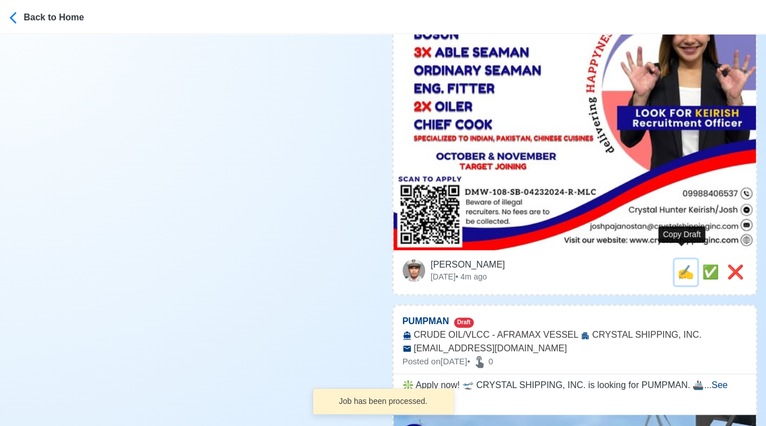
click at [686, 264] on span "✍️" at bounding box center [686, 271] width 17 height 15
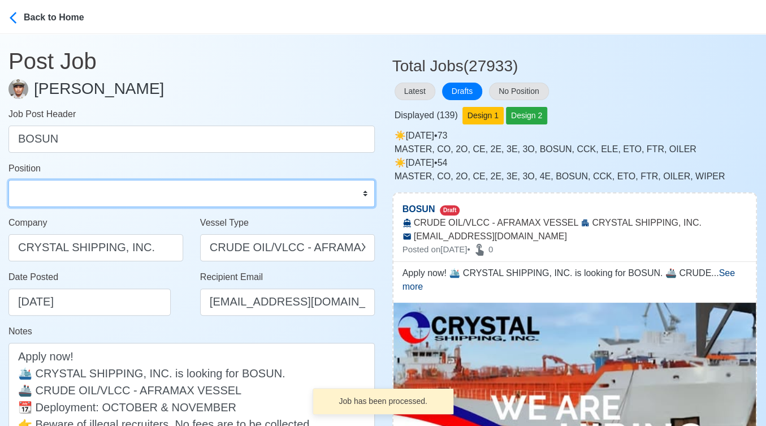
click at [91, 192] on select "Master Chief Officer 2nd Officer 3rd Officer Junior Officer Chief Engineer 2nd …" at bounding box center [191, 193] width 367 height 27
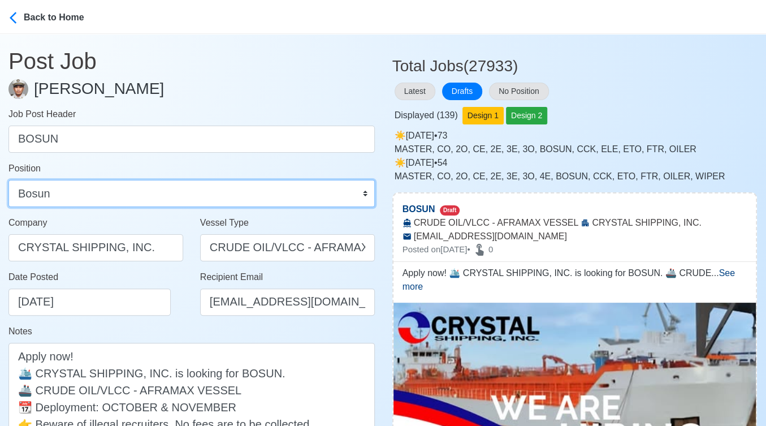
click at [8, 180] on select "Master Chief Officer 2nd Officer 3rd Officer Junior Officer Chief Engineer 2nd …" at bounding box center [191, 193] width 367 height 27
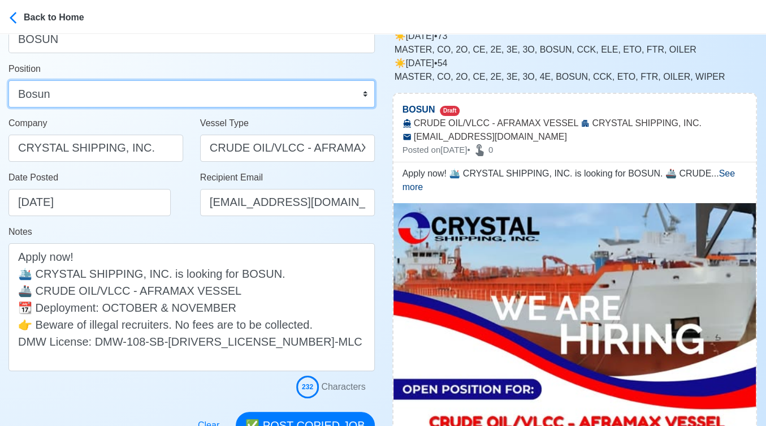
scroll to position [126, 0]
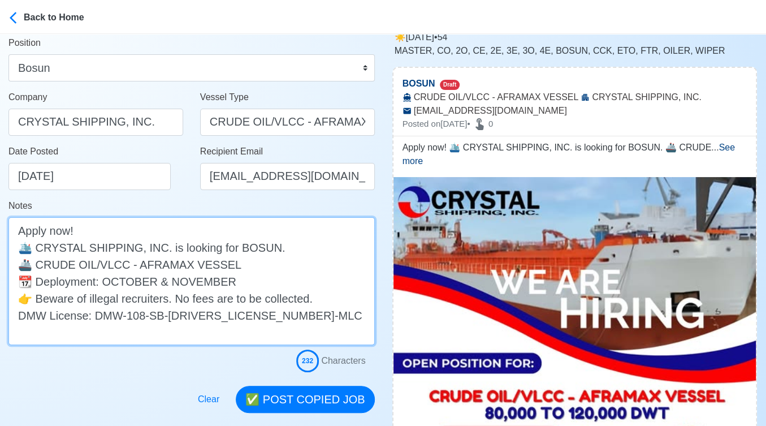
click at [249, 265] on textarea "Apply now! 🛳️ CRYSTAL SHIPPING, INC. is looking for BOSUN. 🚢 CRUDE OIL/VLCC - A…" at bounding box center [191, 281] width 367 height 128
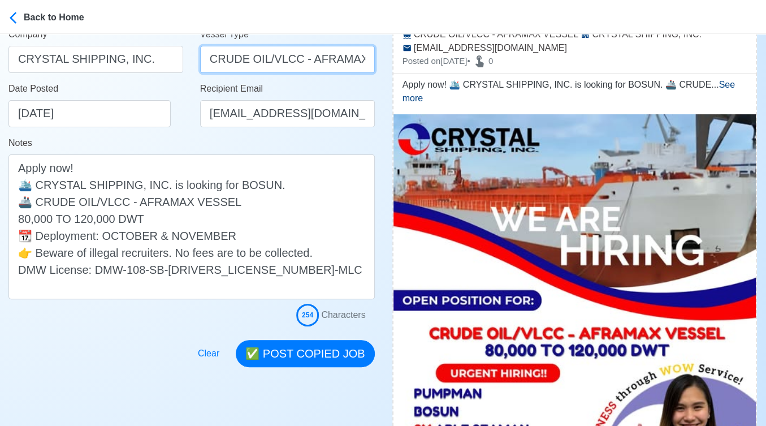
scroll to position [0, 31]
drag, startPoint x: 300, startPoint y: 58, endPoint x: 388, endPoint y: 59, distance: 87.7
click at [158, 137] on div "Notes Apply now! 🛳️ CRYSTAL SHIPPING, INC. is looking for BOSUN. 🚢 CRUDE OIL/VL…" at bounding box center [191, 217] width 367 height 163
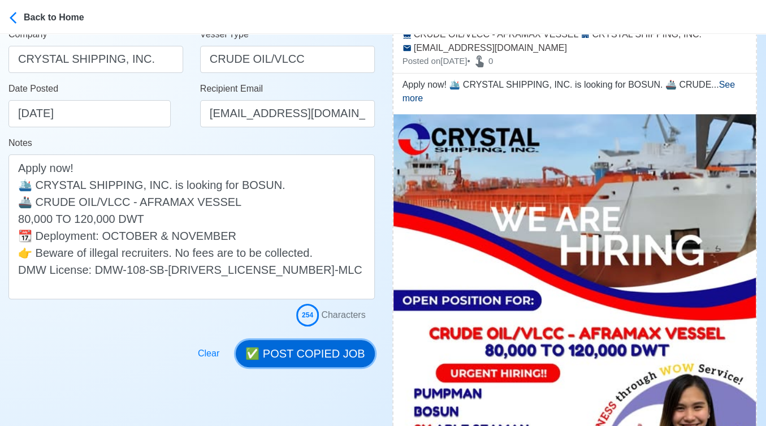
click at [326, 351] on button "✅ POST COPIED JOB" at bounding box center [305, 353] width 139 height 27
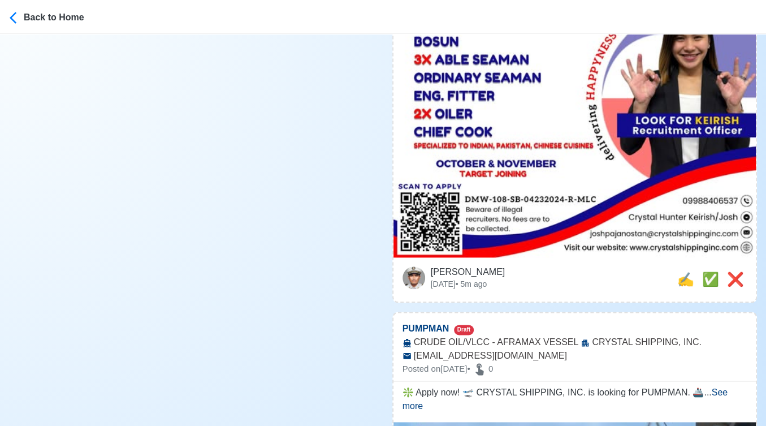
scroll to position [566, 0]
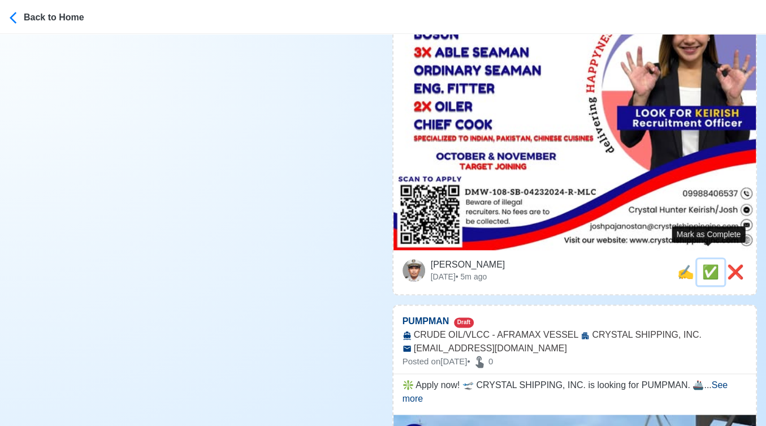
click at [703, 264] on span "✅" at bounding box center [711, 271] width 17 height 15
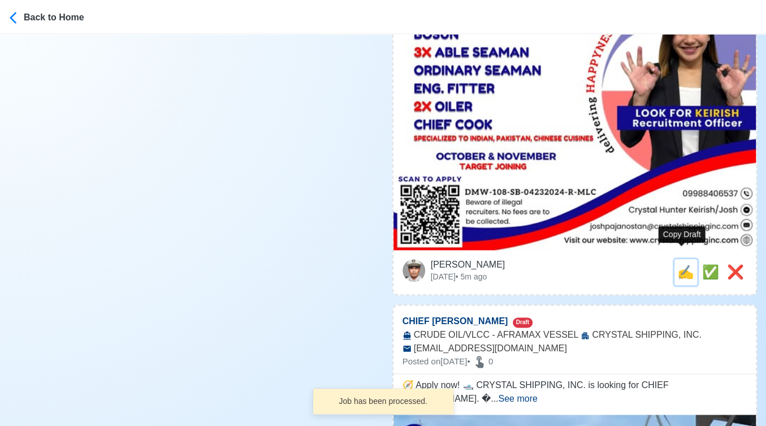
click at [683, 264] on span "✍️" at bounding box center [686, 271] width 17 height 15
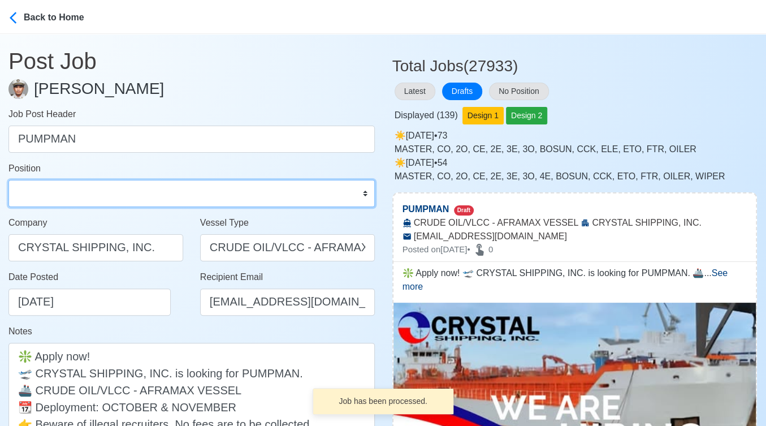
drag, startPoint x: 60, startPoint y: 193, endPoint x: 64, endPoint y: 185, distance: 8.9
click at [61, 193] on select "Master Chief Officer 2nd Officer 3rd Officer Junior Officer Chief Engineer 2nd …" at bounding box center [191, 193] width 367 height 27
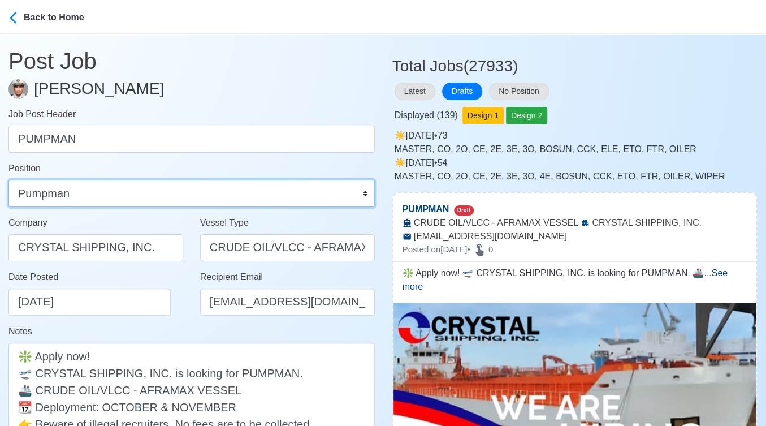
click at [8, 180] on select "Master Chief Officer 2nd Officer 3rd Officer Junior Officer Chief Engineer 2nd …" at bounding box center [191, 193] width 367 height 27
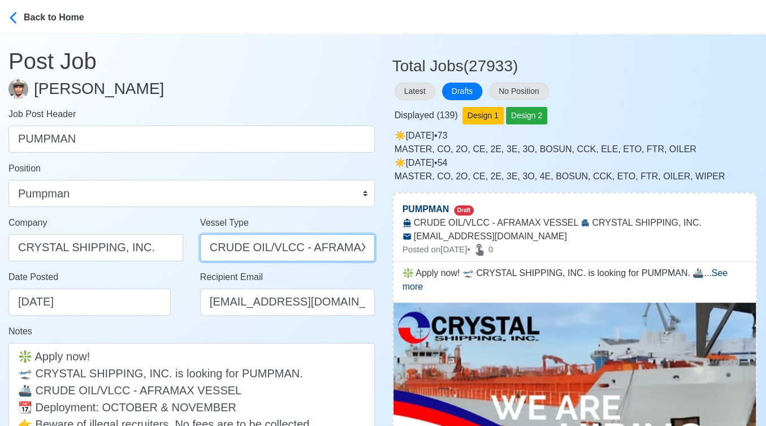
scroll to position [0, 31]
drag, startPoint x: 296, startPoint y: 244, endPoint x: 424, endPoint y: 247, distance: 127.9
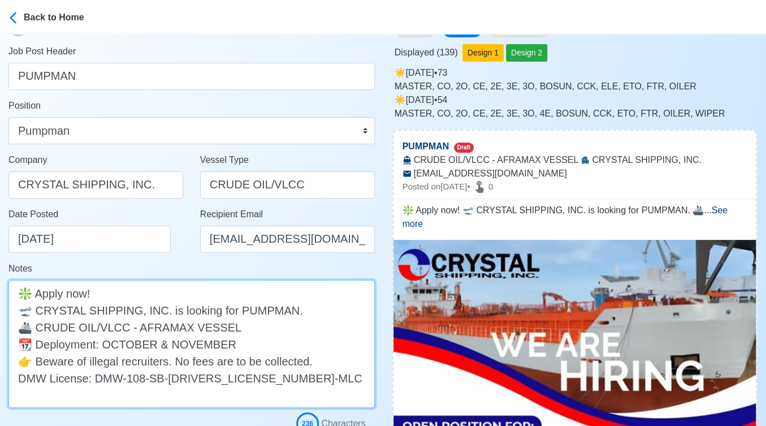
click at [252, 328] on textarea "❇️ Apply now! 🛫 CRYSTAL SHIPPING, INC. is looking for PUMPMAN. 🚢 CRUDE OIL/VLCC…" at bounding box center [191, 344] width 367 height 128
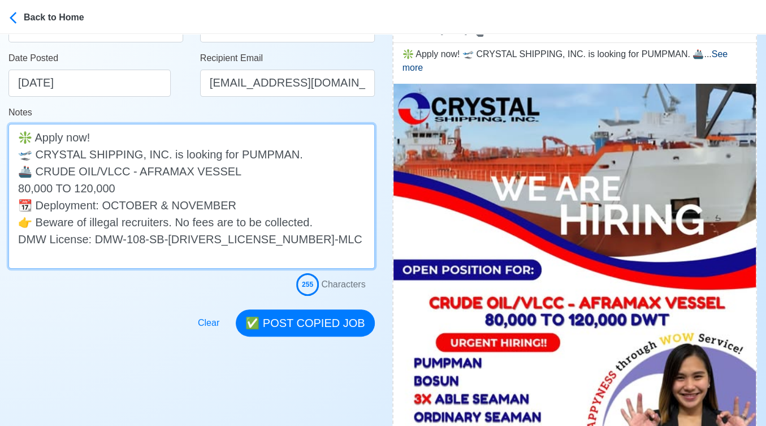
scroll to position [251, 0]
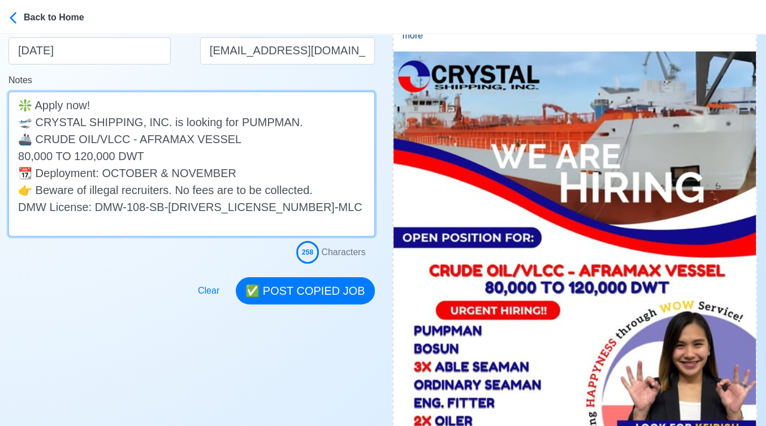
drag, startPoint x: 151, startPoint y: 158, endPoint x: 10, endPoint y: 148, distance: 141.8
click at [10, 148] on textarea "❇️ Apply now! 🛫 CRYSTAL SHIPPING, INC. is looking for PUMPMAN. 🚢 CRUDE OIL/VLCC…" at bounding box center [191, 164] width 367 height 145
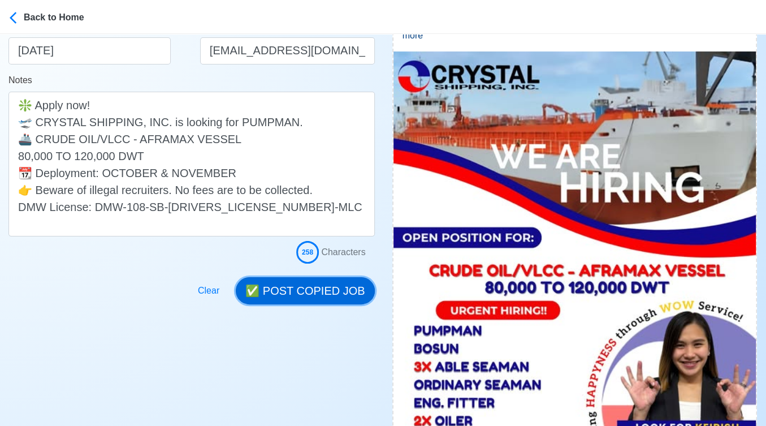
click at [326, 291] on button "✅ POST COPIED JOB" at bounding box center [305, 290] width 139 height 27
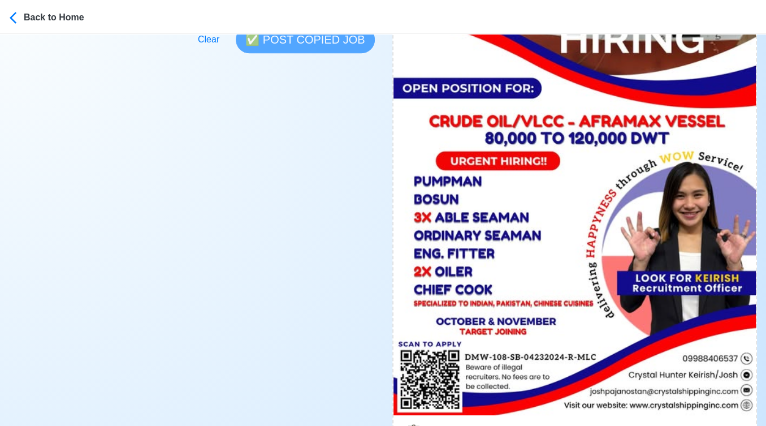
scroll to position [440, 0]
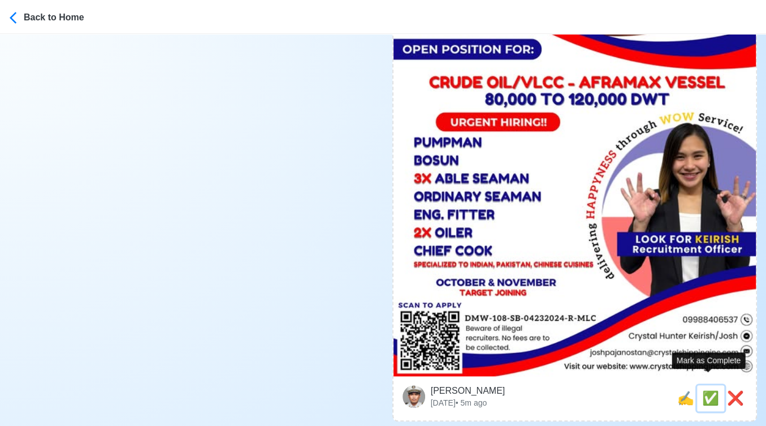
click at [704, 390] on span "✅" at bounding box center [711, 397] width 17 height 15
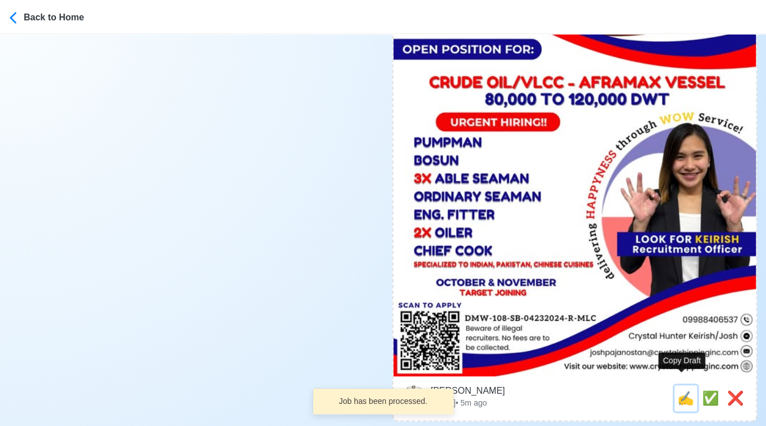
click at [681, 390] on span "✍️" at bounding box center [686, 397] width 17 height 15
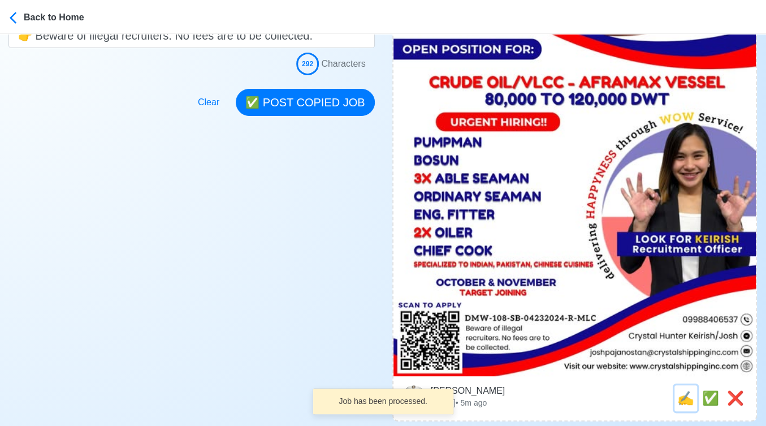
scroll to position [0, 0]
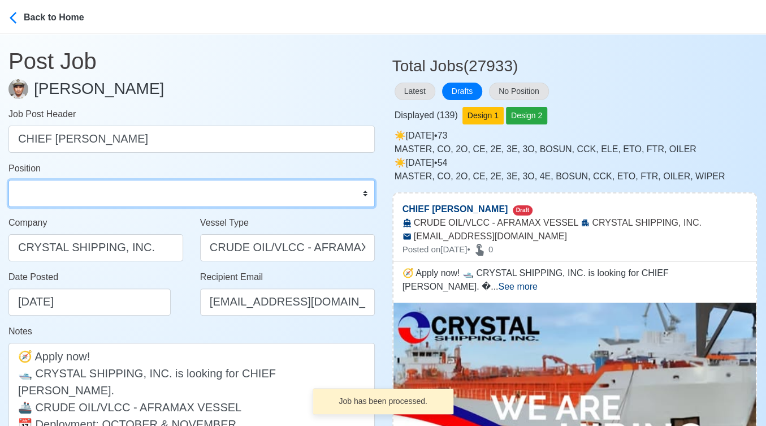
drag, startPoint x: 154, startPoint y: 198, endPoint x: 148, endPoint y: 182, distance: 17.2
click at [154, 198] on select "Master Chief Officer 2nd Officer 3rd Officer Junior Officer Chief Engineer 2nd …" at bounding box center [191, 193] width 367 height 27
click at [8, 180] on select "Master Chief Officer 2nd Officer 3rd Officer Junior Officer Chief Engineer 2nd …" at bounding box center [191, 193] width 367 height 27
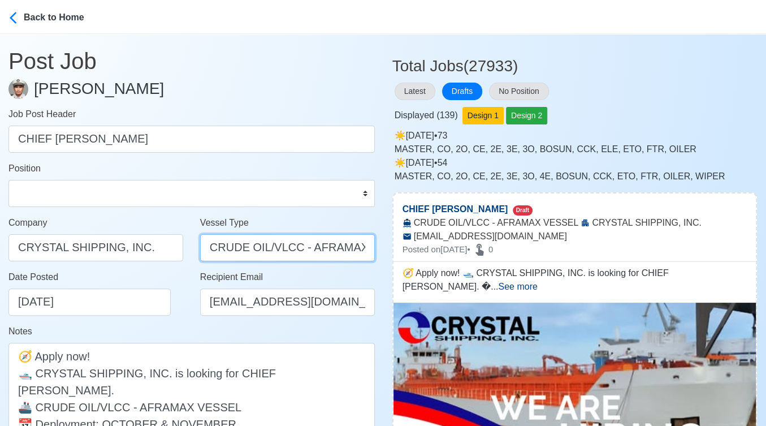
scroll to position [0, 31]
drag, startPoint x: 296, startPoint y: 248, endPoint x: 408, endPoint y: 251, distance: 111.5
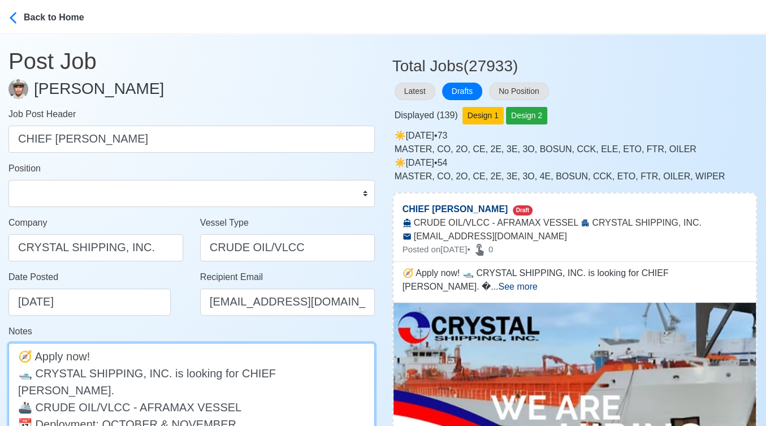
click at [244, 390] on textarea "🧭 Apply now! 🛥️ CRYSTAL SHIPPING, INC. is looking for CHIEF COOK. 🚢 CRUDE OIL/V…" at bounding box center [191, 415] width 367 height 145
paste textarea "80,000 TO 120,000 DWT"
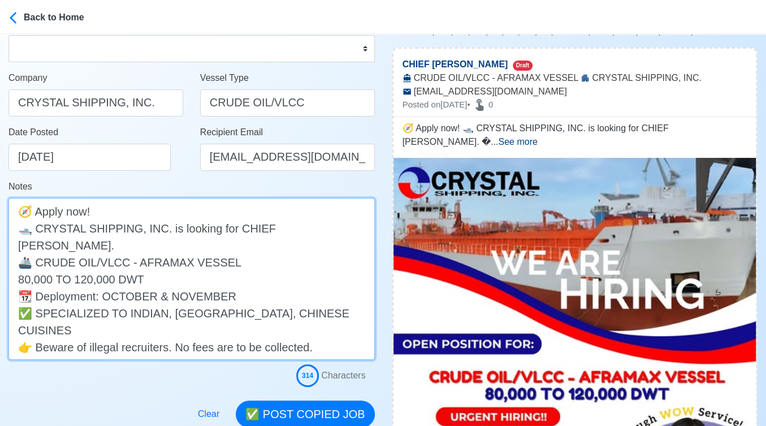
scroll to position [188, 0]
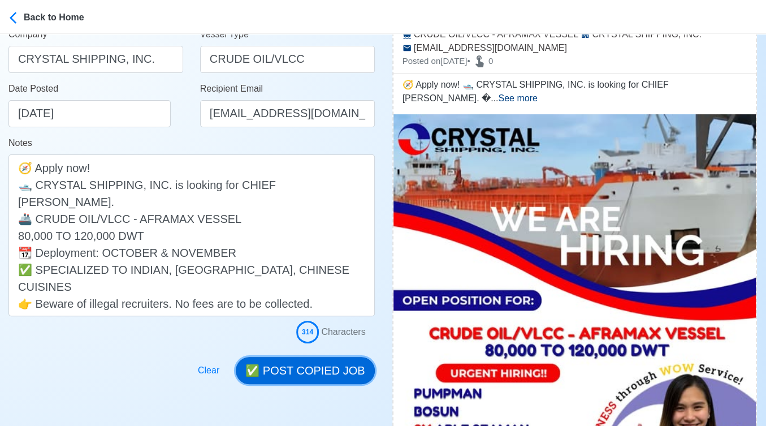
click at [321, 365] on button "✅ POST COPIED JOB" at bounding box center [305, 370] width 139 height 27
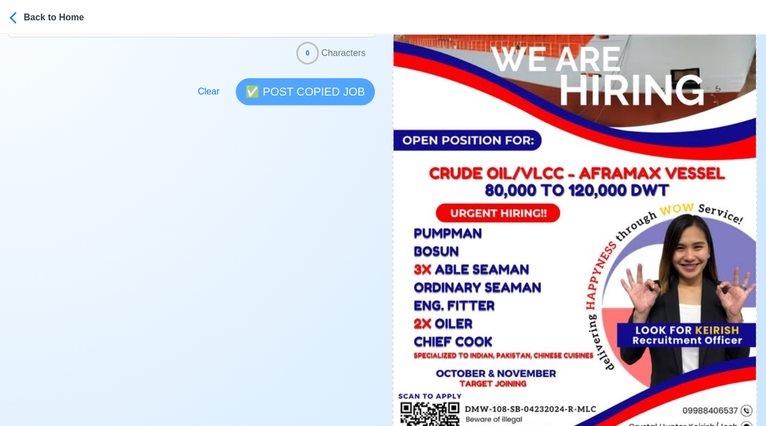
scroll to position [440, 0]
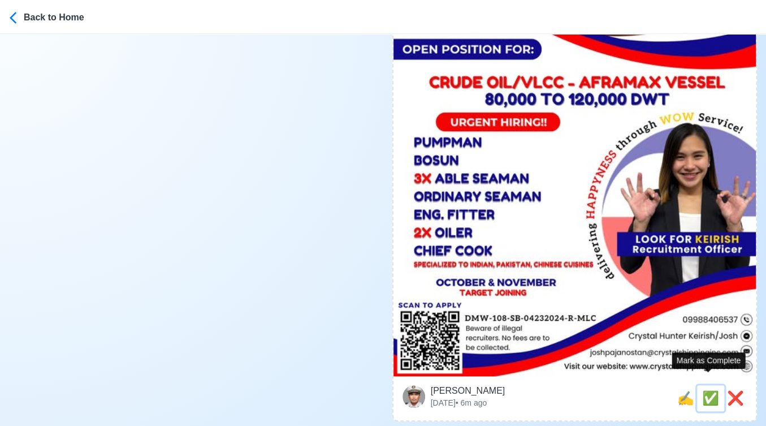
click at [704, 390] on span "✅" at bounding box center [711, 397] width 17 height 15
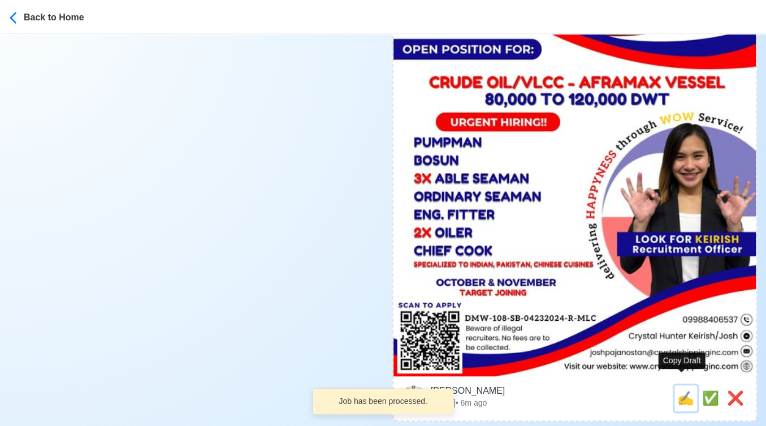
click at [682, 390] on span "✍️" at bounding box center [686, 397] width 17 height 15
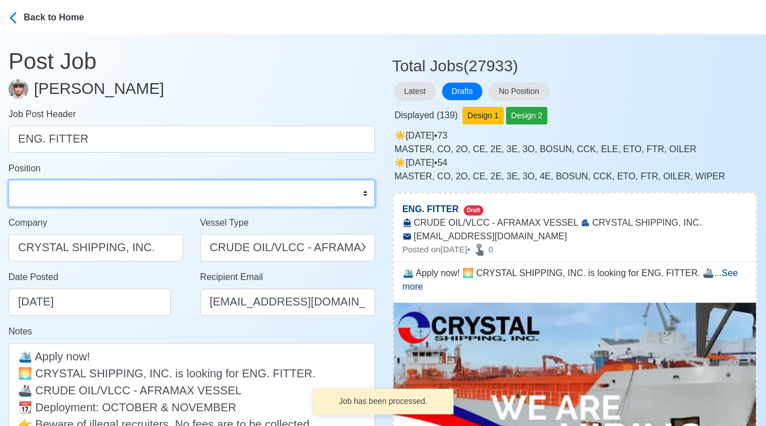
drag, startPoint x: 112, startPoint y: 200, endPoint x: 112, endPoint y: 182, distance: 17.5
click at [112, 200] on select "Master Chief Officer 2nd Officer 3rd Officer Junior Officer Chief Engineer 2nd …" at bounding box center [191, 193] width 367 height 27
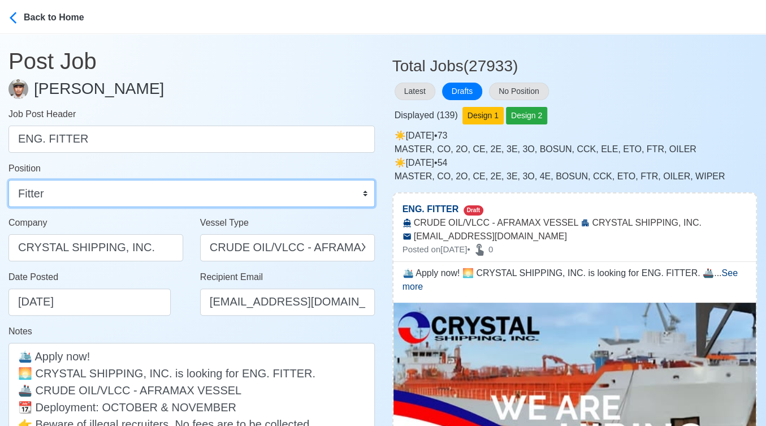
click at [8, 180] on select "Master Chief Officer 2nd Officer 3rd Officer Junior Officer Chief Engineer 2nd …" at bounding box center [191, 193] width 367 height 27
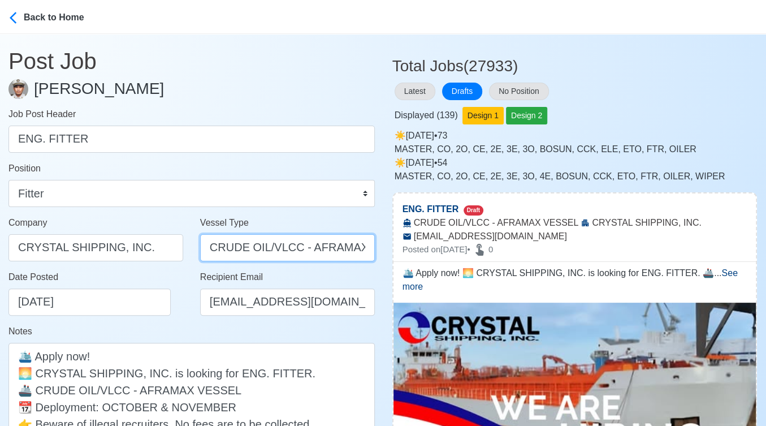
scroll to position [0, 31]
drag, startPoint x: 295, startPoint y: 246, endPoint x: 446, endPoint y: 266, distance: 152.3
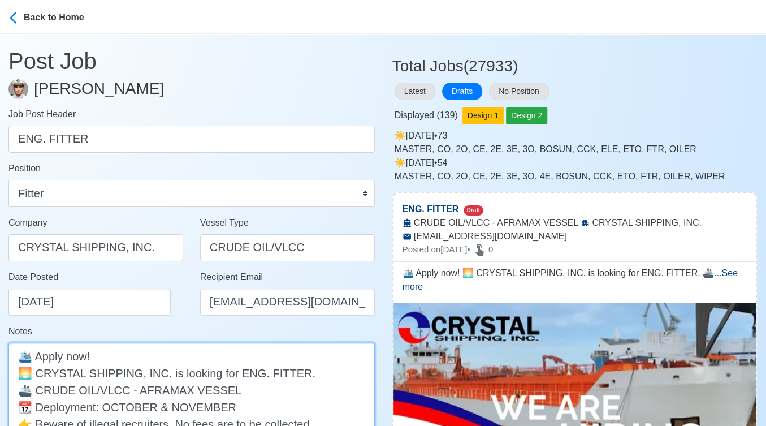
click at [260, 389] on textarea "🛳️ Apply now! 🌅 CRYSTAL SHIPPING, INC. is looking for ENG. FITTER. 🚢 CRUDE OIL/…" at bounding box center [191, 407] width 367 height 128
paste textarea "80,000 TO 120,000 DWT"
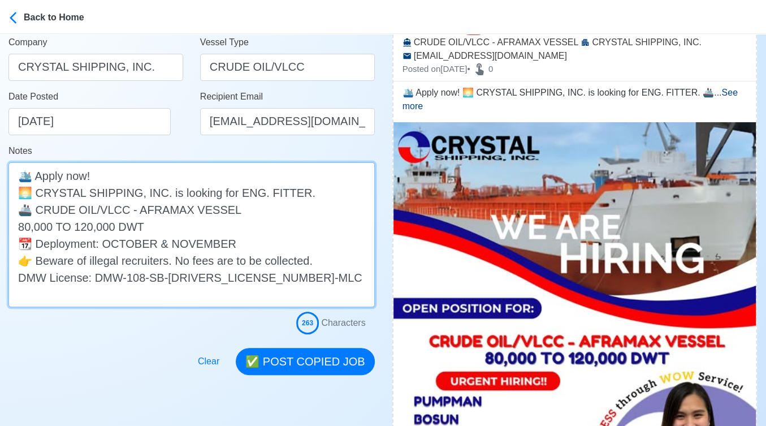
scroll to position [188, 0]
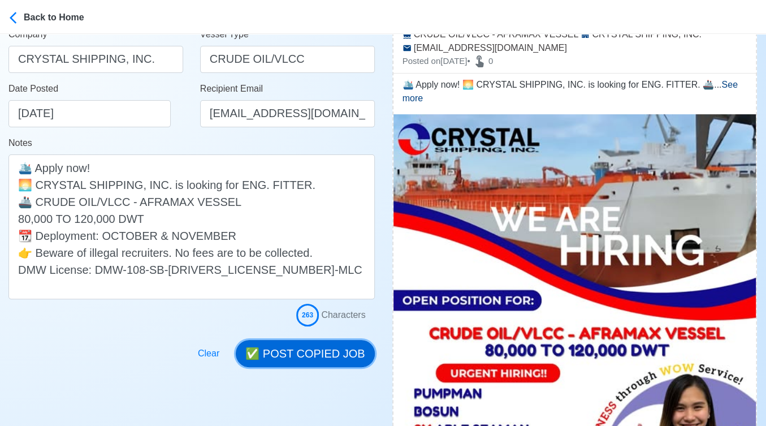
click at [313, 351] on button "✅ POST COPIED JOB" at bounding box center [305, 353] width 139 height 27
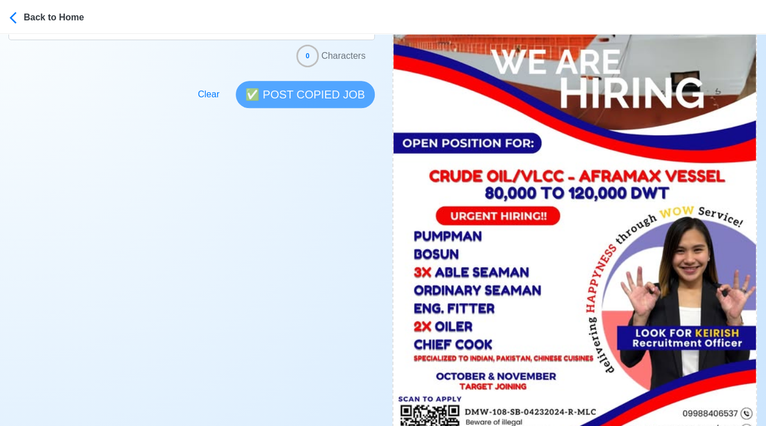
scroll to position [440, 0]
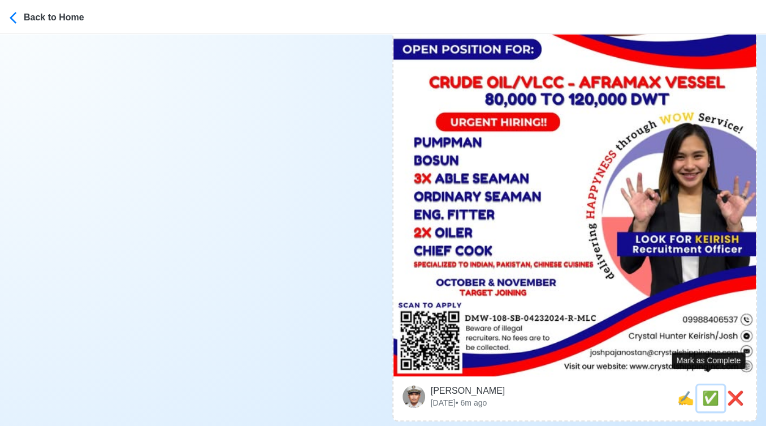
click at [710, 390] on span "✅" at bounding box center [711, 397] width 17 height 15
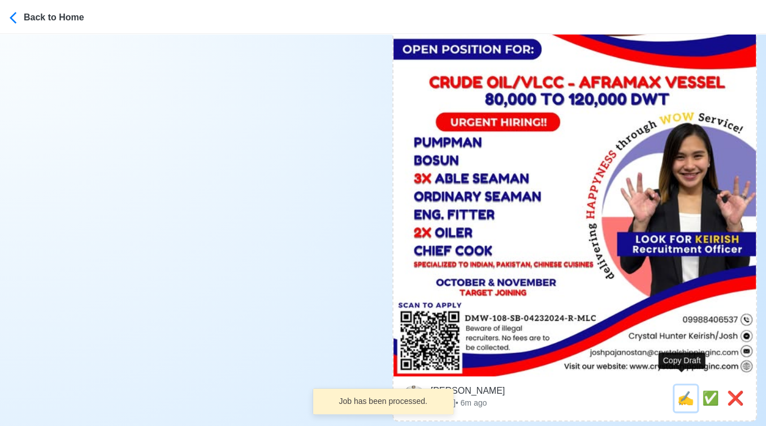
click at [682, 390] on span "✍️" at bounding box center [686, 397] width 17 height 15
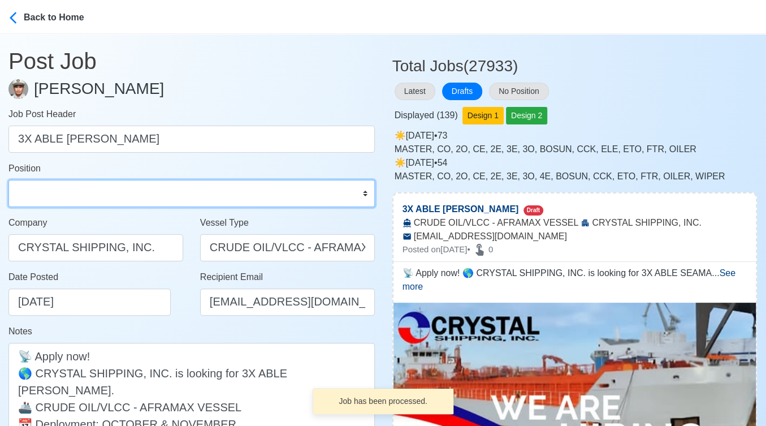
click at [81, 201] on select "Master Chief Officer 2nd Officer 3rd Officer Junior Officer Chief Engineer 2nd …" at bounding box center [191, 193] width 367 height 27
click at [8, 180] on select "Master Chief Officer 2nd Officer 3rd Officer Junior Officer Chief Engineer 2nd …" at bounding box center [191, 193] width 367 height 27
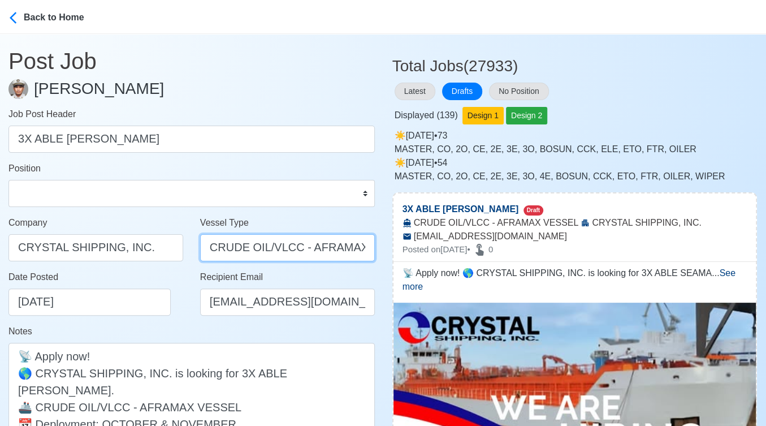
scroll to position [0, 31]
drag, startPoint x: 299, startPoint y: 248, endPoint x: 433, endPoint y: 248, distance: 134.6
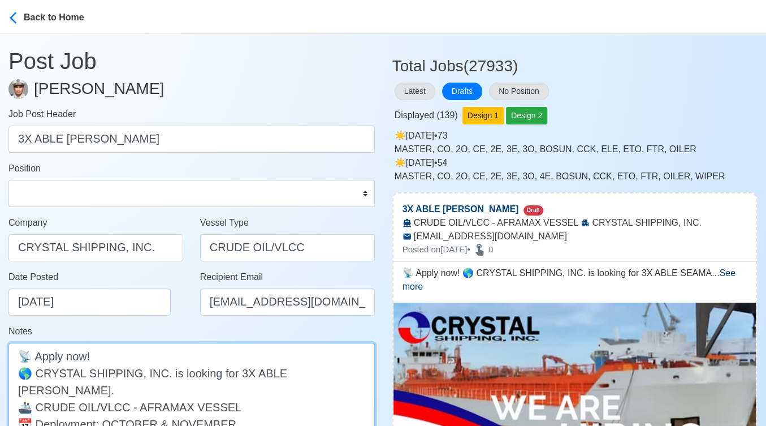
click at [276, 388] on textarea "📡 Apply now! 🌎 CRYSTAL SHIPPING, INC. is looking for 3X ABLE SEAMAN. 🚢 CRUDE OI…" at bounding box center [191, 407] width 367 height 128
paste textarea "80,000 TO 120,000 DWT"
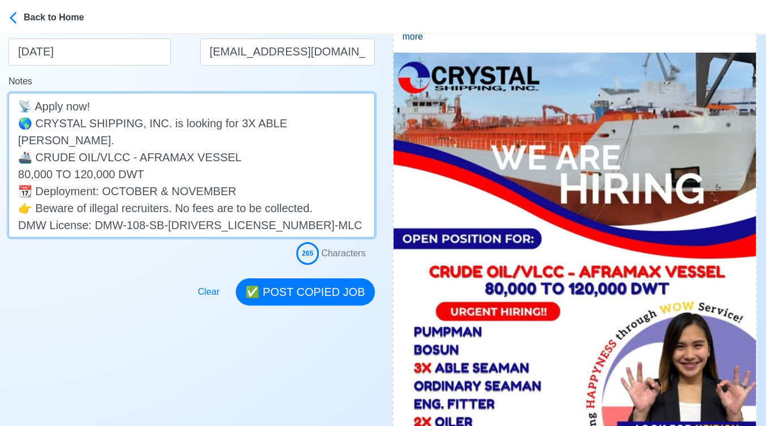
scroll to position [251, 0]
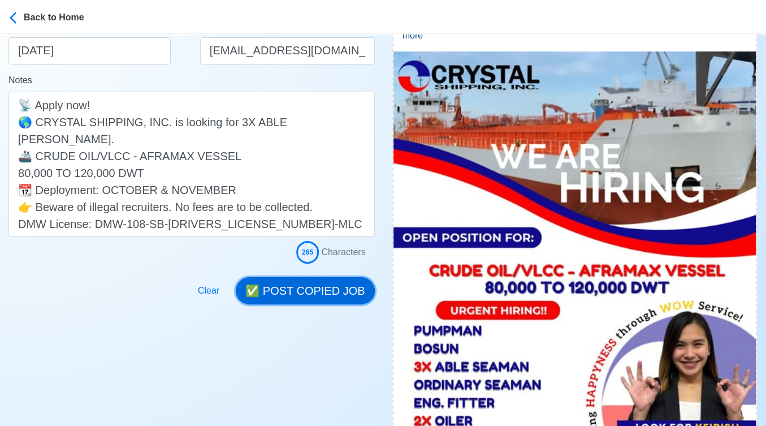
click at [318, 290] on button "✅ POST COPIED JOB" at bounding box center [305, 290] width 139 height 27
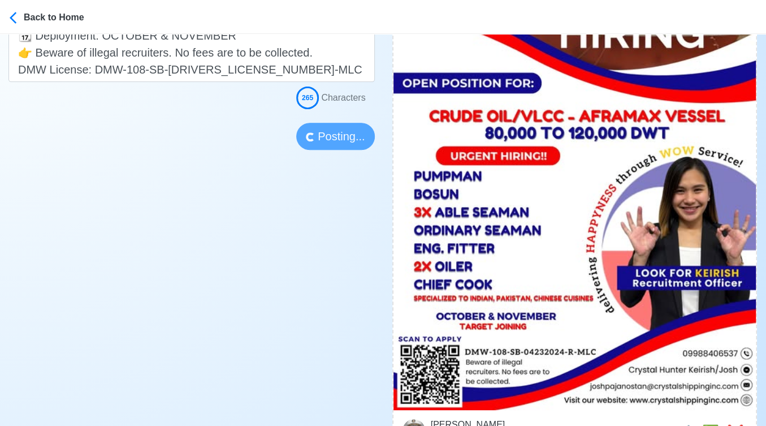
scroll to position [440, 0]
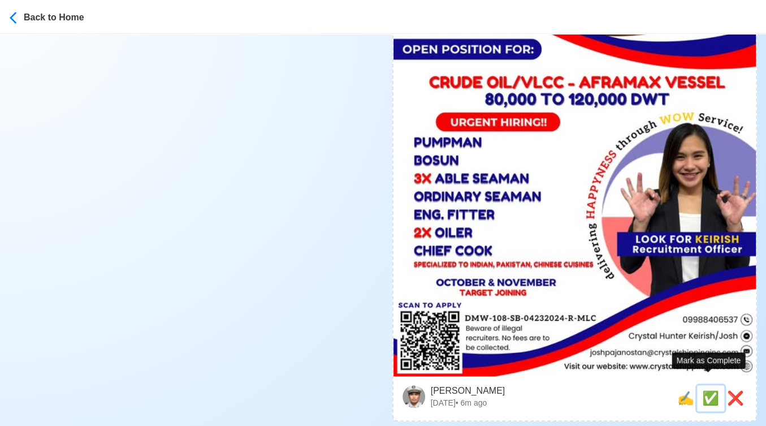
click at [706, 390] on span "✅" at bounding box center [711, 397] width 17 height 15
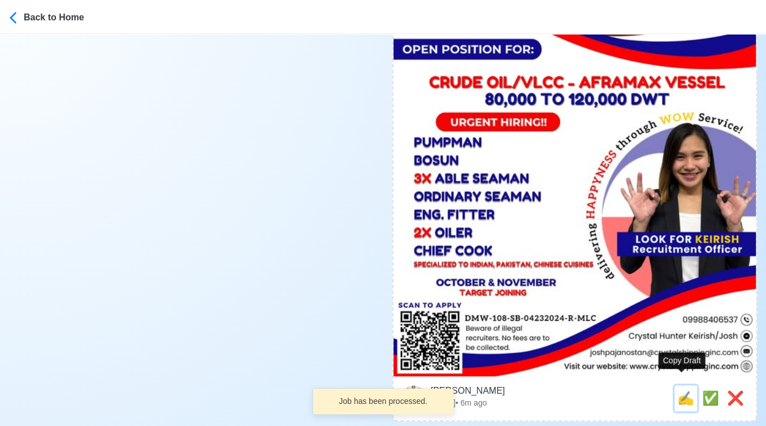
click at [686, 390] on span "✍️" at bounding box center [686, 397] width 17 height 15
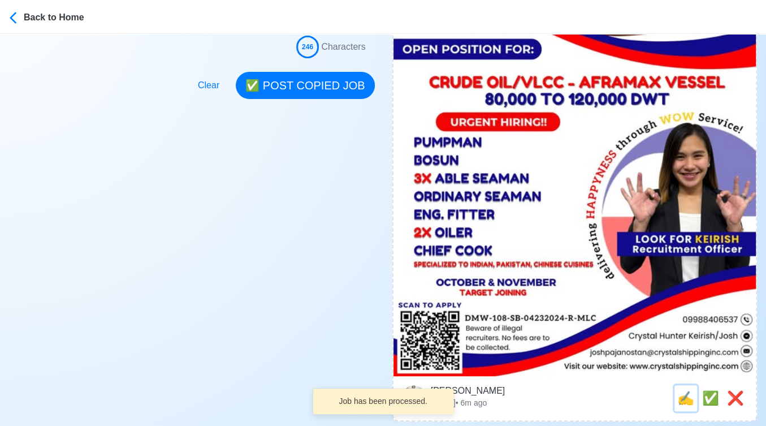
scroll to position [0, 0]
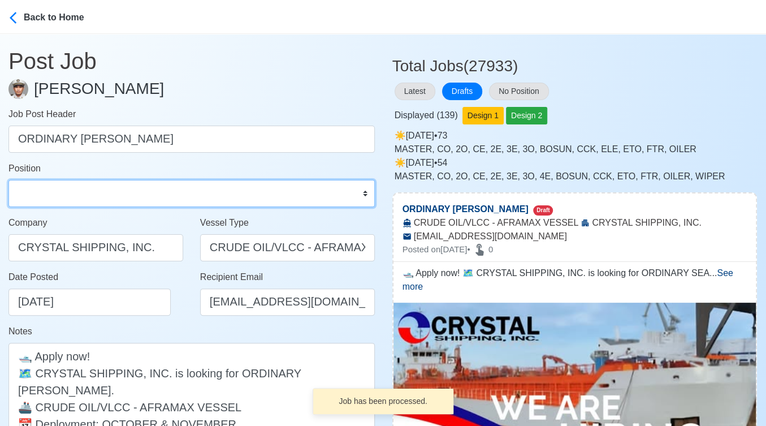
click at [84, 195] on select "Master Chief Officer 2nd Officer 3rd Officer Junior Officer Chief Engineer 2nd …" at bounding box center [191, 193] width 367 height 27
click at [8, 180] on select "Master Chief Officer 2nd Officer 3rd Officer Junior Officer Chief Engineer 2nd …" at bounding box center [191, 193] width 367 height 27
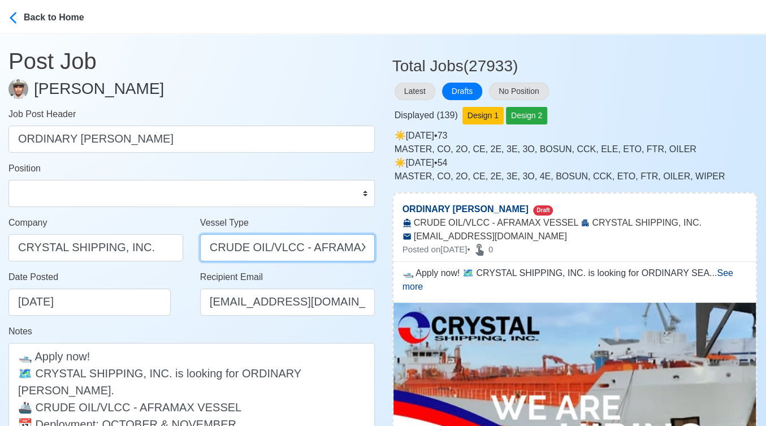
scroll to position [0, 31]
drag, startPoint x: 298, startPoint y: 248, endPoint x: 459, endPoint y: 257, distance: 162.0
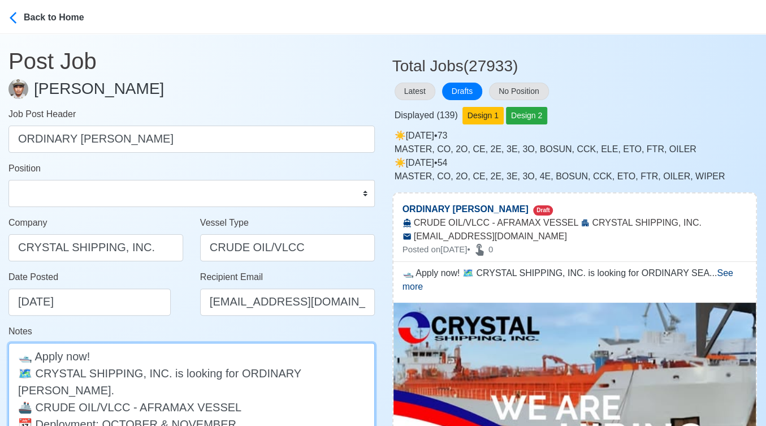
click at [290, 385] on textarea "🛥️ Apply now! 🗺️ CRYSTAL SHIPPING, INC. is looking for ORDINARY SEAMAN. 🚢 CRUDE…" at bounding box center [191, 407] width 367 height 128
paste textarea "80,000 TO 120,000 DWT"
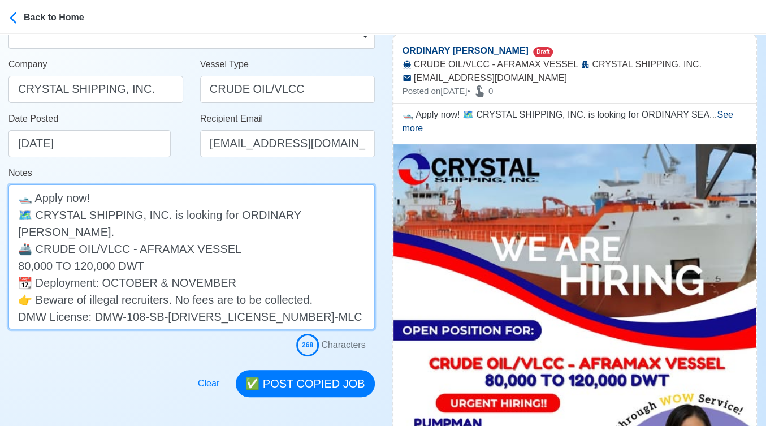
scroll to position [188, 0]
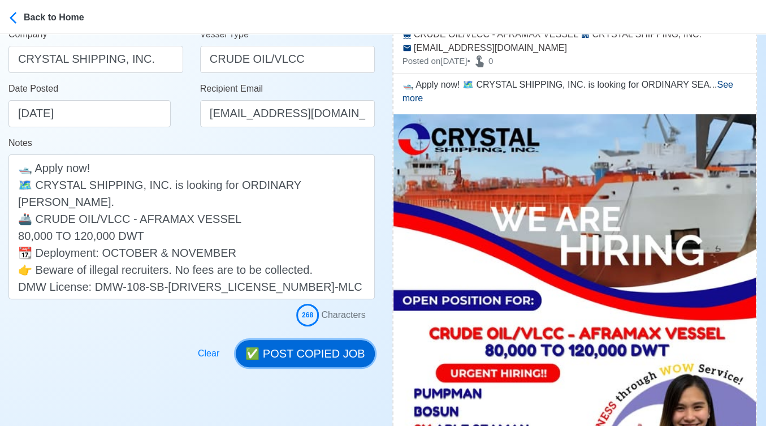
click at [330, 359] on button "✅ POST COPIED JOB" at bounding box center [305, 353] width 139 height 27
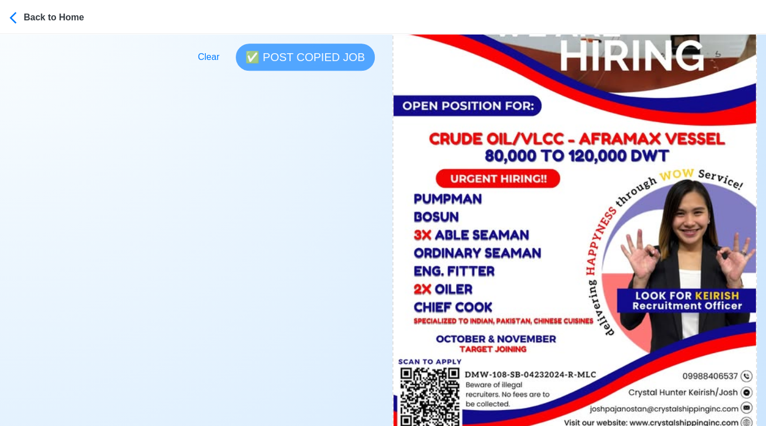
scroll to position [502, 0]
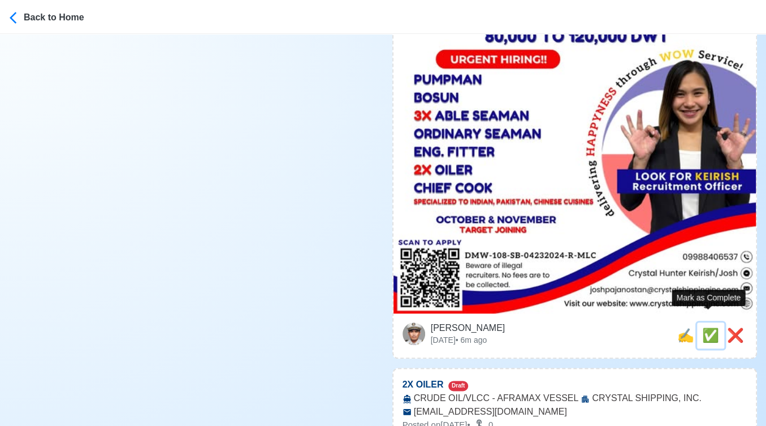
click at [707, 328] on span "✅" at bounding box center [711, 335] width 17 height 15
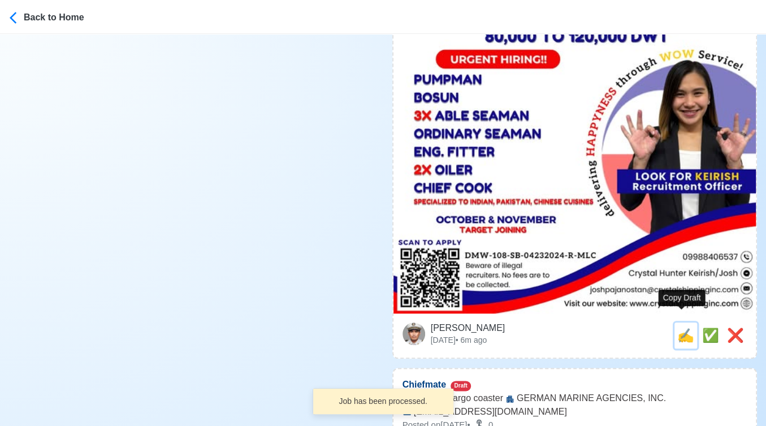
click at [683, 328] on span "✍️" at bounding box center [686, 335] width 17 height 15
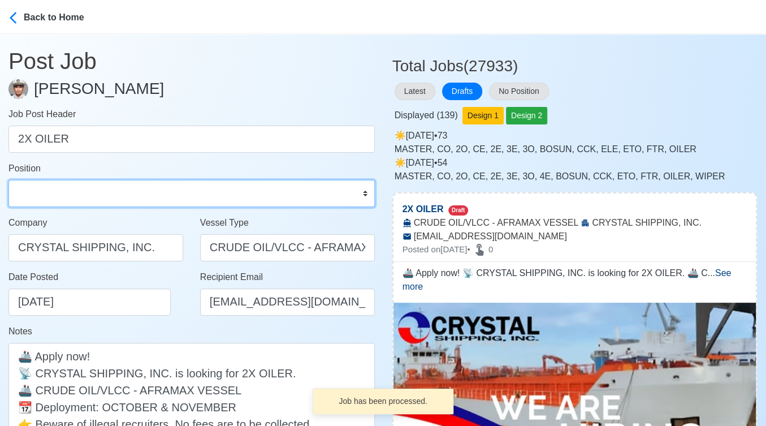
drag, startPoint x: 153, startPoint y: 189, endPoint x: 141, endPoint y: 184, distance: 13.2
click at [153, 189] on select "Master Chief Officer 2nd Officer 3rd Officer Junior Officer Chief Engineer 2nd …" at bounding box center [191, 193] width 367 height 27
click at [8, 180] on select "Master Chief Officer 2nd Officer 3rd Officer Junior Officer Chief Engineer 2nd …" at bounding box center [191, 193] width 367 height 27
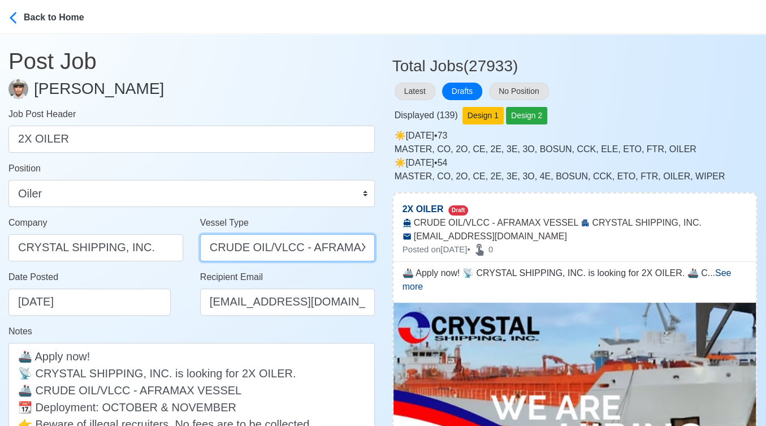
scroll to position [0, 31]
drag, startPoint x: 296, startPoint y: 246, endPoint x: 448, endPoint y: 275, distance: 154.3
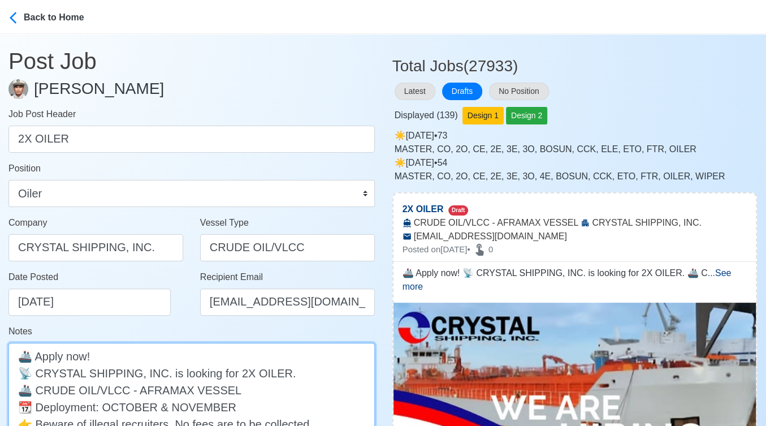
click at [246, 391] on textarea "🚢 Apply now! 📡 CRYSTAL SHIPPING, INC. is looking for 2X OILER. 🚢 CRUDE OIL/VLCC…" at bounding box center [191, 407] width 367 height 128
paste textarea "80,000 TO 120,000 DWT"
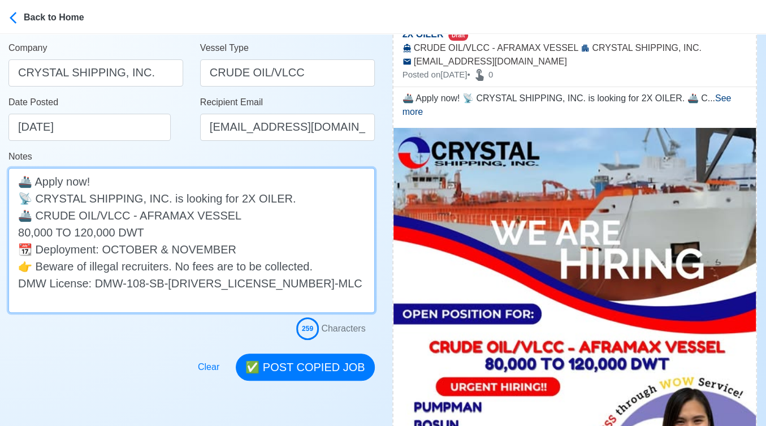
scroll to position [251, 0]
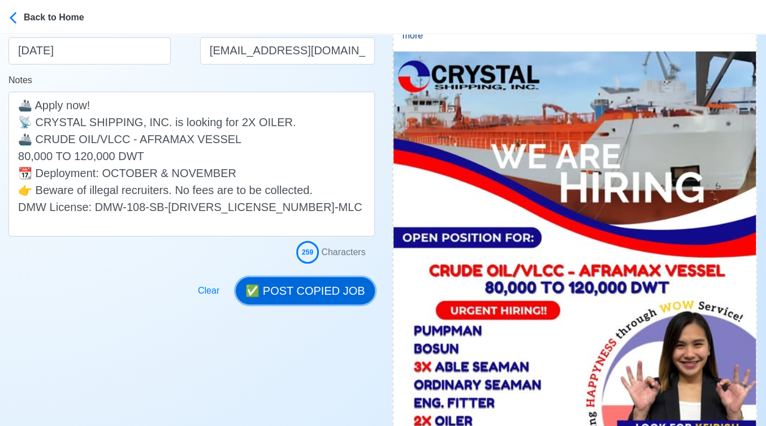
click at [339, 288] on button "✅ POST COPIED JOB" at bounding box center [305, 290] width 139 height 27
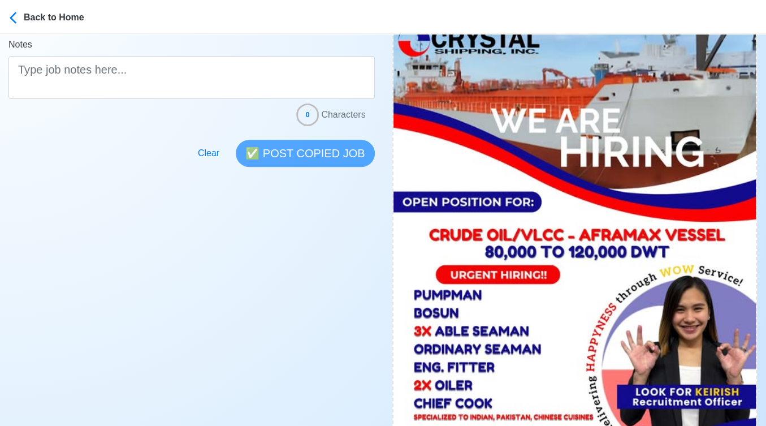
scroll to position [440, 0]
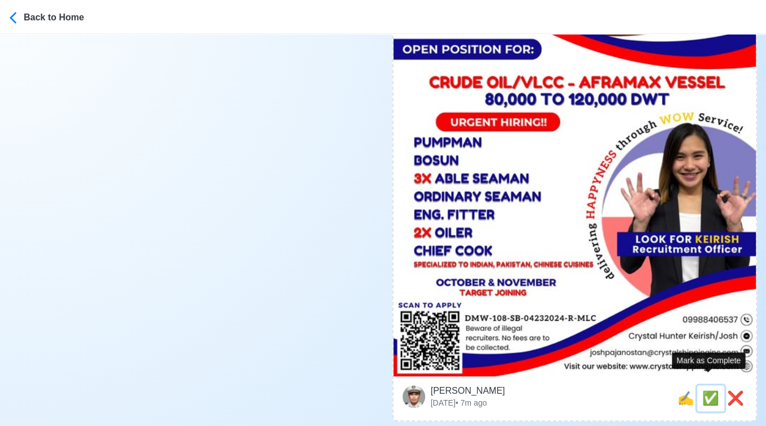
click at [710, 390] on span "✅" at bounding box center [711, 397] width 17 height 15
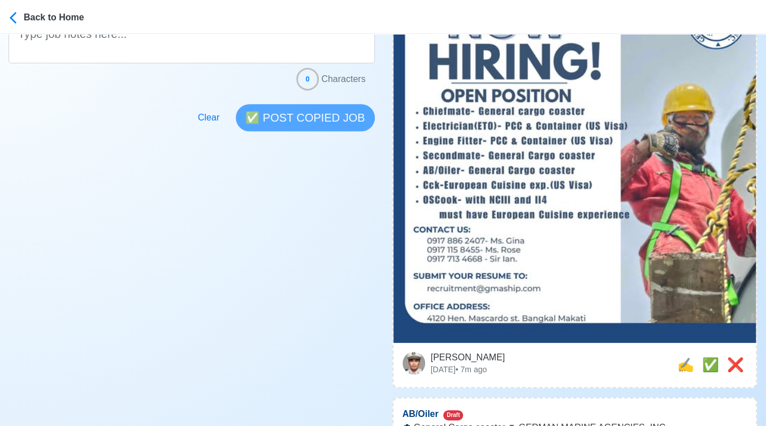
scroll to position [377, 0]
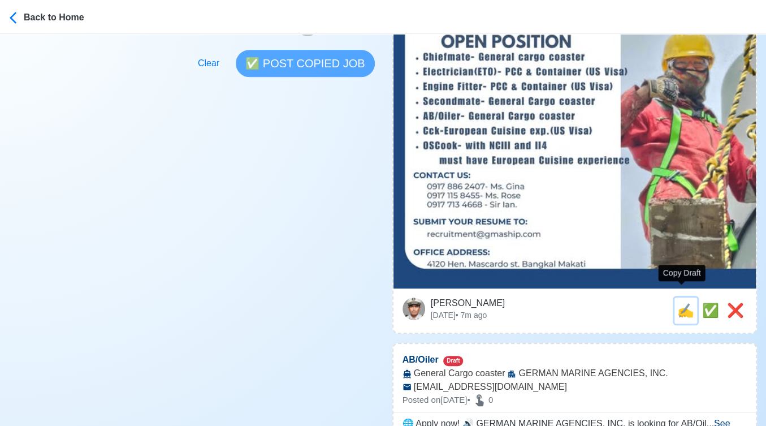
click at [679, 303] on span "✍️" at bounding box center [686, 310] width 17 height 15
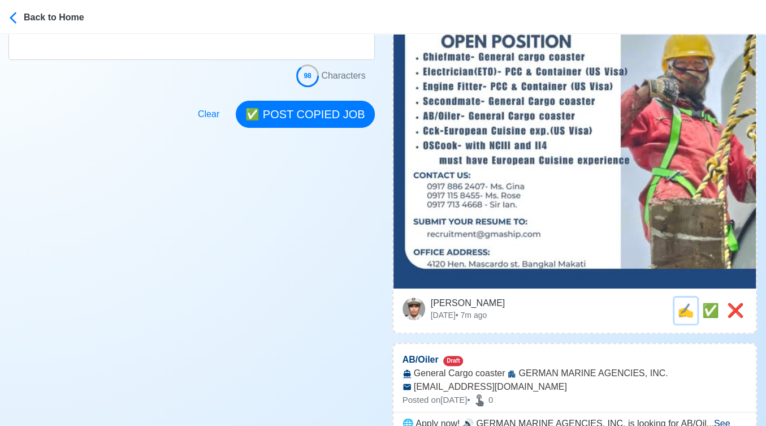
scroll to position [0, 0]
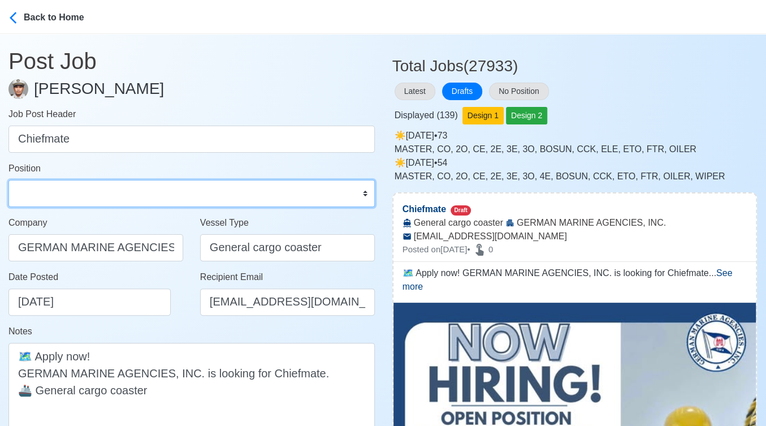
click at [98, 188] on select "Master Chief Officer 2nd Officer 3rd Officer Junior Officer Chief Engineer 2nd …" at bounding box center [191, 193] width 367 height 27
click at [8, 180] on select "Master Chief Officer 2nd Officer 3rd Officer Junior Officer Chief Engineer 2nd …" at bounding box center [191, 193] width 367 height 27
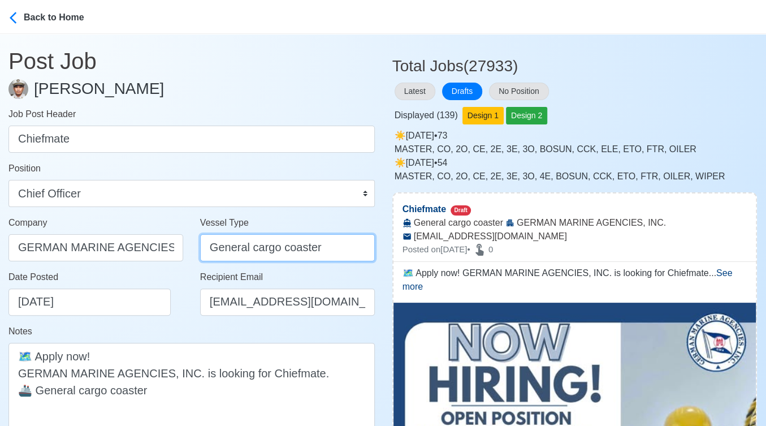
click at [300, 248] on input "General cargo coaster" at bounding box center [287, 247] width 175 height 27
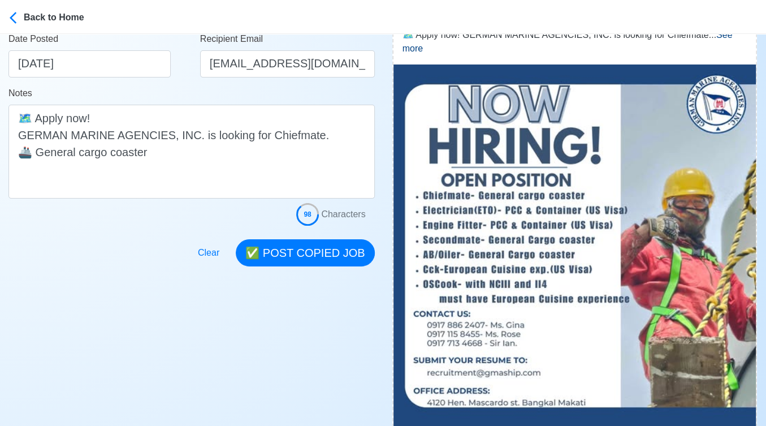
scroll to position [251, 0]
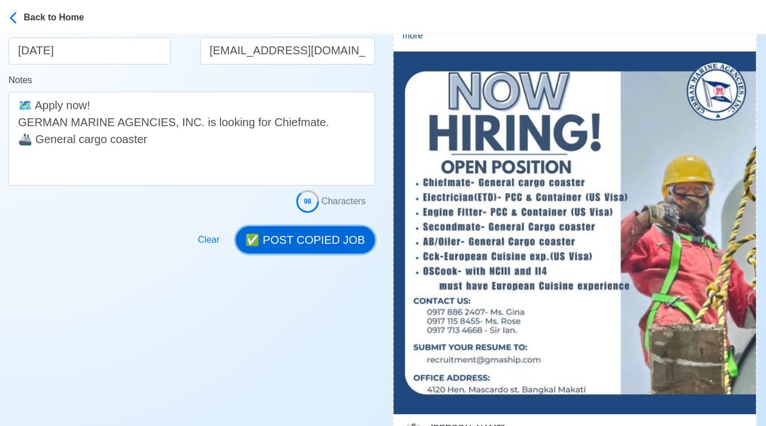
click at [326, 234] on button "✅ POST COPIED JOB" at bounding box center [305, 239] width 139 height 27
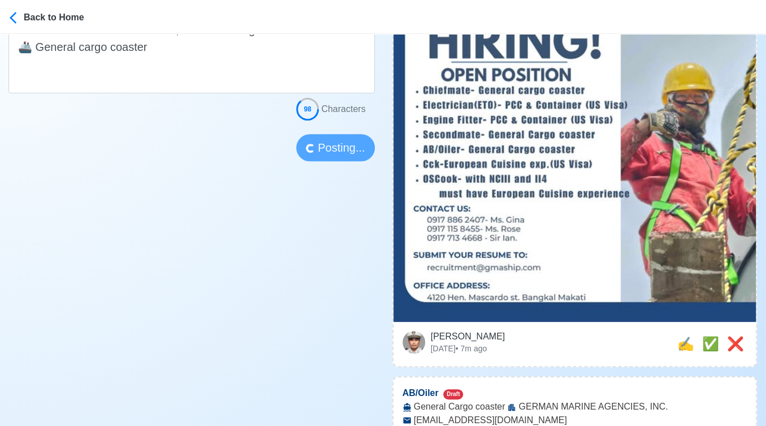
scroll to position [377, 0]
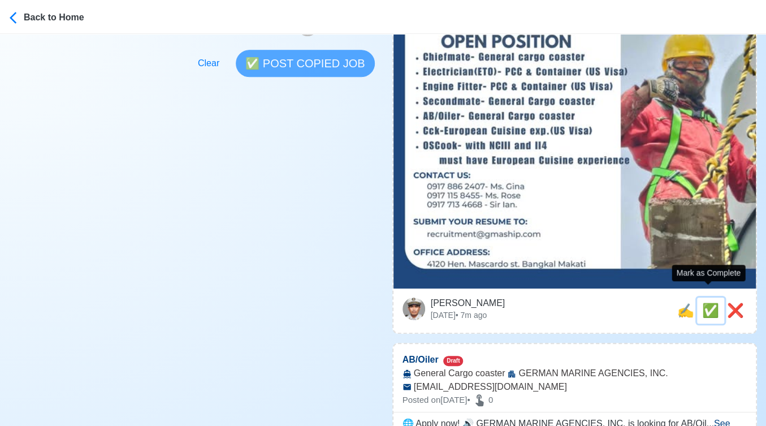
click at [707, 303] on span "✅" at bounding box center [711, 310] width 17 height 15
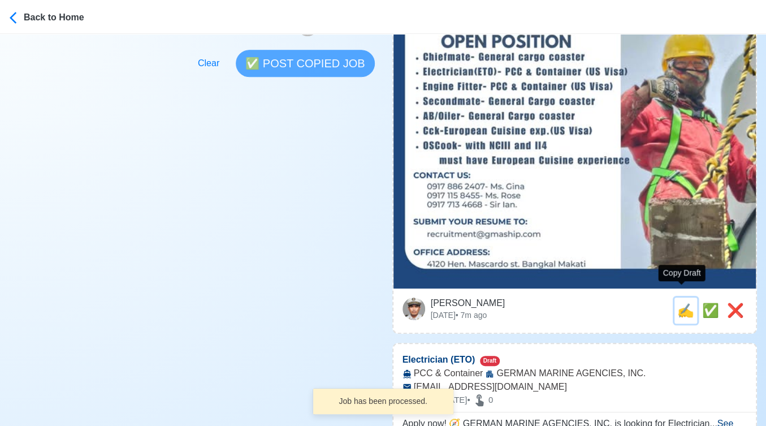
click at [684, 303] on span "✍️" at bounding box center [686, 310] width 17 height 15
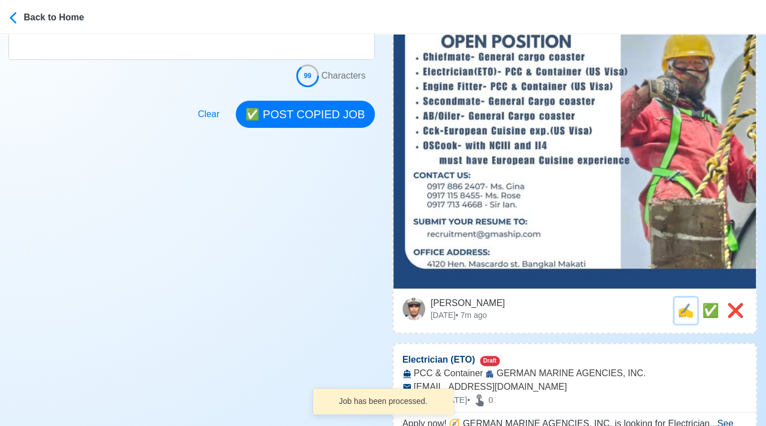
scroll to position [0, 0]
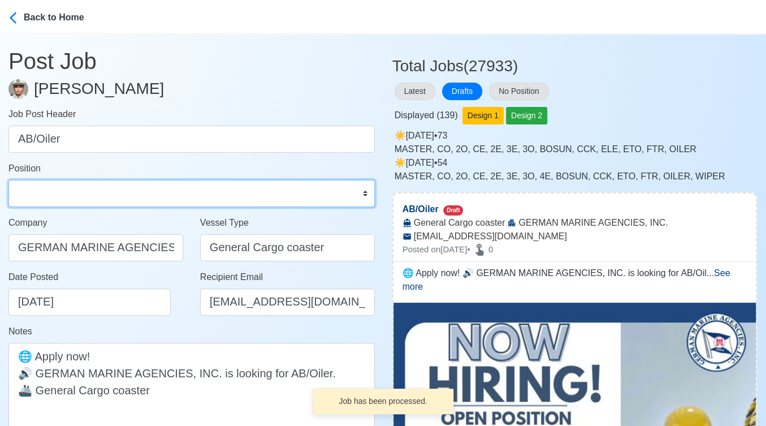
click at [91, 194] on select "Master Chief Officer 2nd Officer 3rd Officer Junior Officer Chief Engineer 2nd …" at bounding box center [191, 193] width 367 height 27
click at [8, 180] on select "Master Chief Officer 2nd Officer 3rd Officer Junior Officer Chief Engineer 2nd …" at bounding box center [191, 193] width 367 height 27
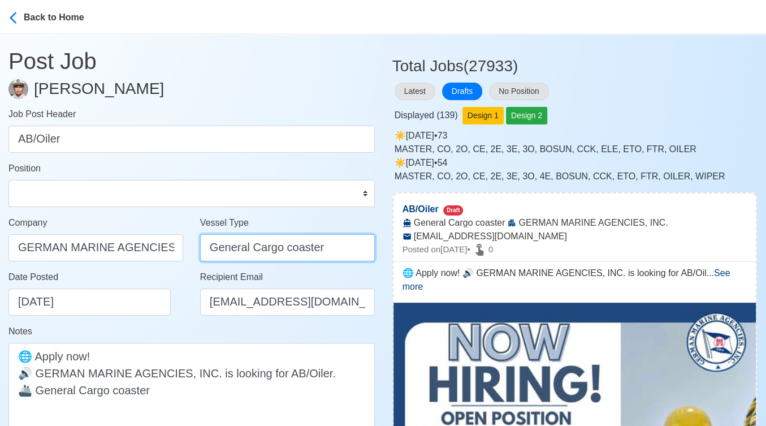
click at [311, 249] on input "General Cargo coaster" at bounding box center [287, 247] width 175 height 27
click at [188, 316] on div "Date Posted 10/09/2025" at bounding box center [96, 297] width 192 height 54
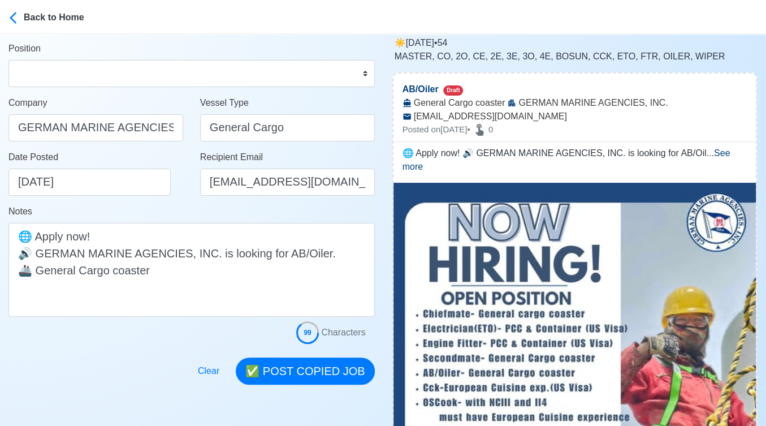
scroll to position [188, 0]
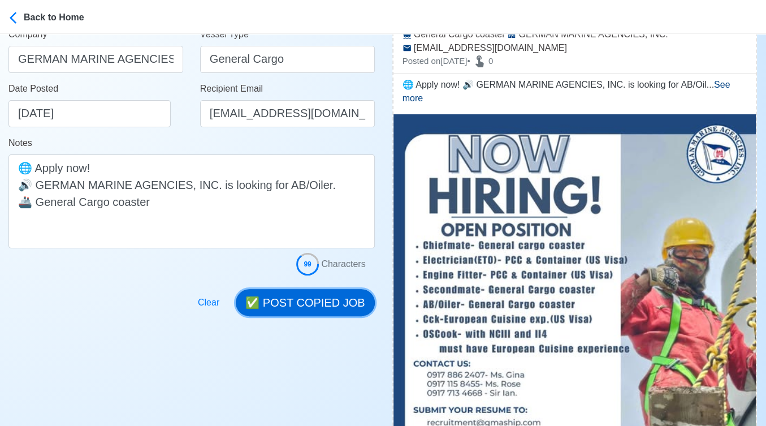
click at [338, 301] on button "✅ POST COPIED JOB" at bounding box center [305, 302] width 139 height 27
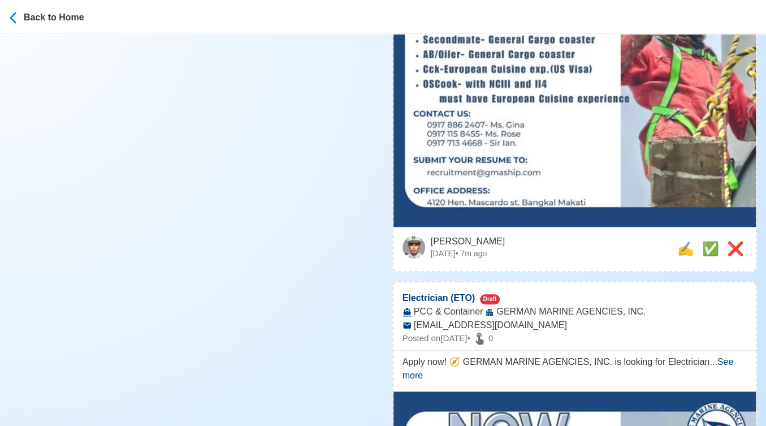
scroll to position [440, 0]
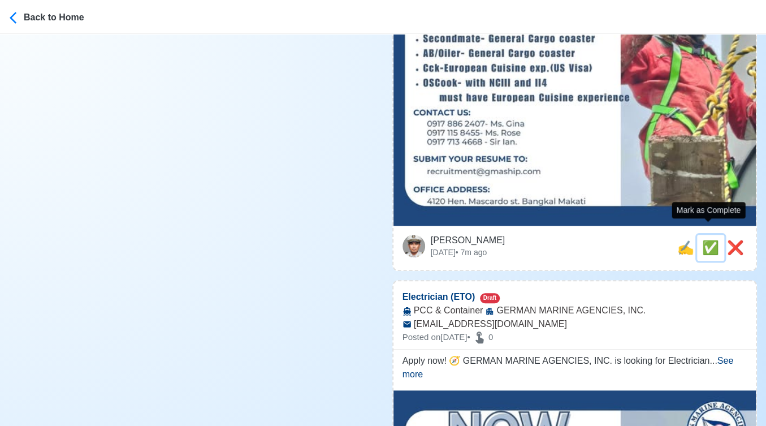
click at [706, 240] on span "✅" at bounding box center [711, 247] width 17 height 15
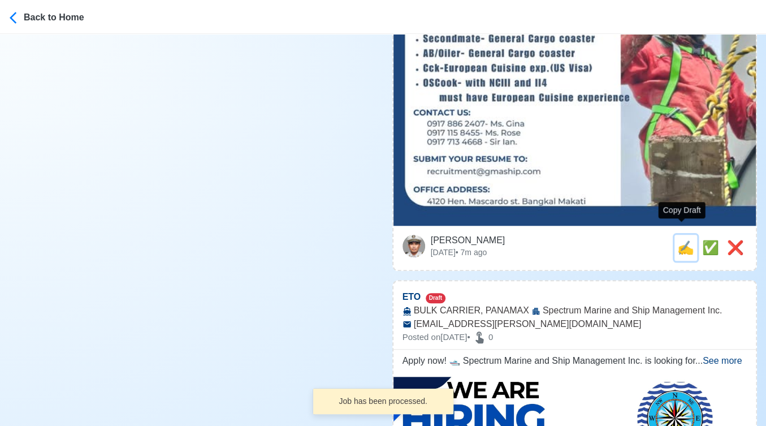
click at [682, 240] on span "✍️" at bounding box center [686, 247] width 17 height 15
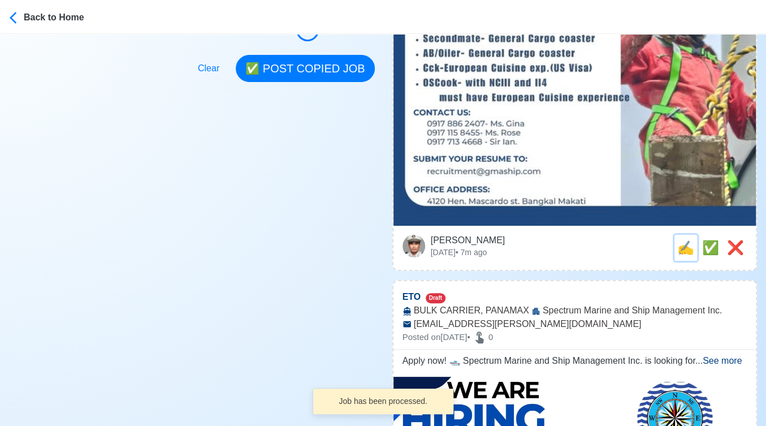
scroll to position [0, 0]
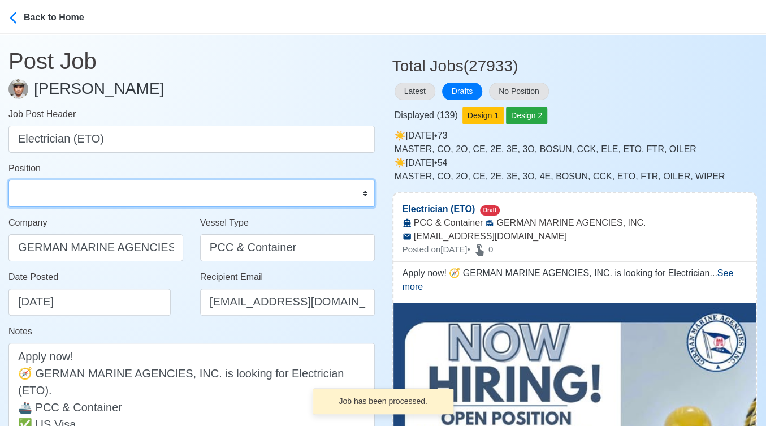
drag, startPoint x: 156, startPoint y: 195, endPoint x: 127, endPoint y: 179, distance: 33.1
click at [155, 194] on select "Master Chief Officer 2nd Officer 3rd Officer Junior Officer Chief Engineer 2nd …" at bounding box center [191, 193] width 367 height 27
click at [8, 180] on select "Master Chief Officer 2nd Officer 3rd Officer Junior Officer Chief Engineer 2nd …" at bounding box center [191, 193] width 367 height 27
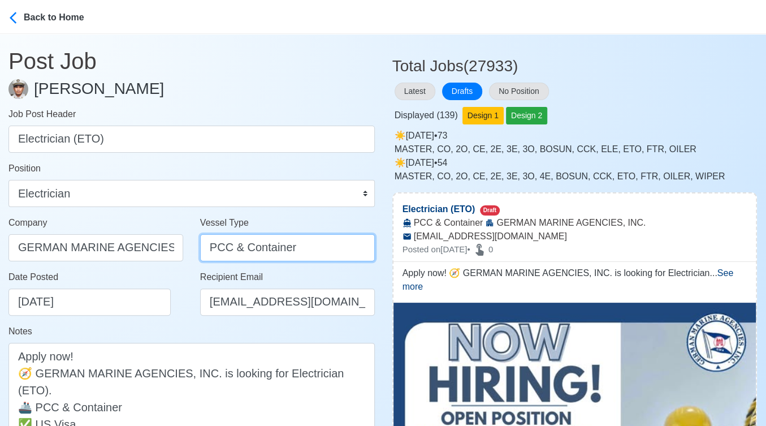
drag, startPoint x: 231, startPoint y: 245, endPoint x: 343, endPoint y: 244, distance: 112.0
click at [351, 246] on input "PCC & Container" at bounding box center [287, 247] width 175 height 27
click at [183, 321] on div "Date Posted 10/09/2025" at bounding box center [96, 297] width 192 height 54
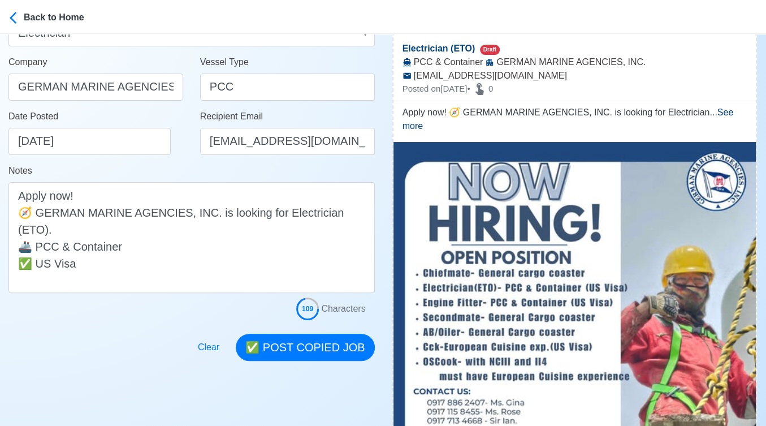
scroll to position [188, 0]
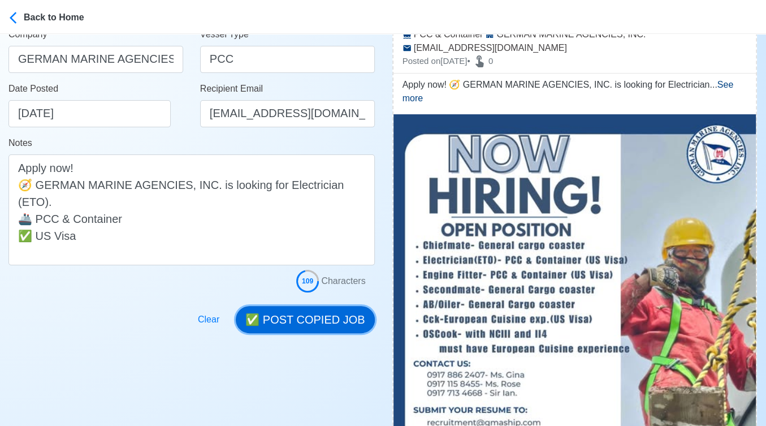
click at [315, 319] on button "✅ POST COPIED JOB" at bounding box center [305, 319] width 139 height 27
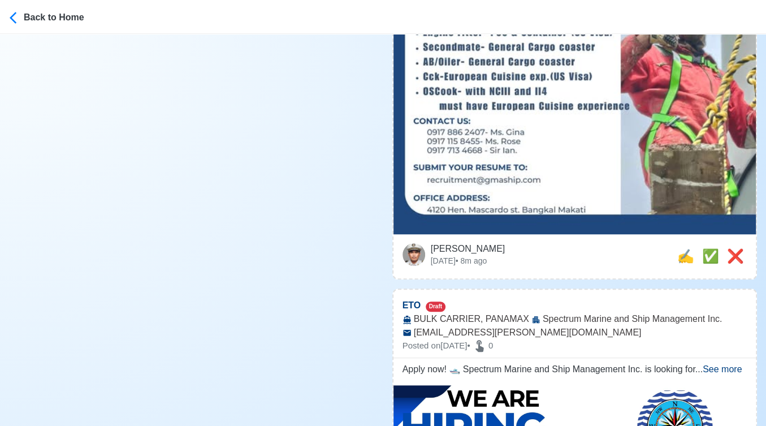
scroll to position [440, 0]
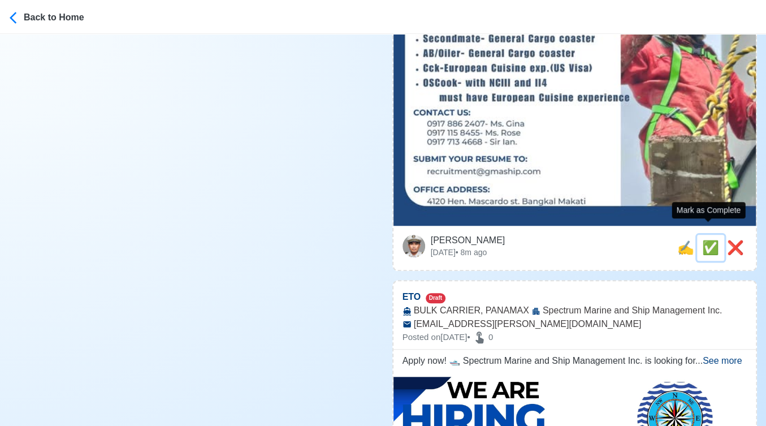
click at [707, 240] on span "✅" at bounding box center [711, 247] width 17 height 15
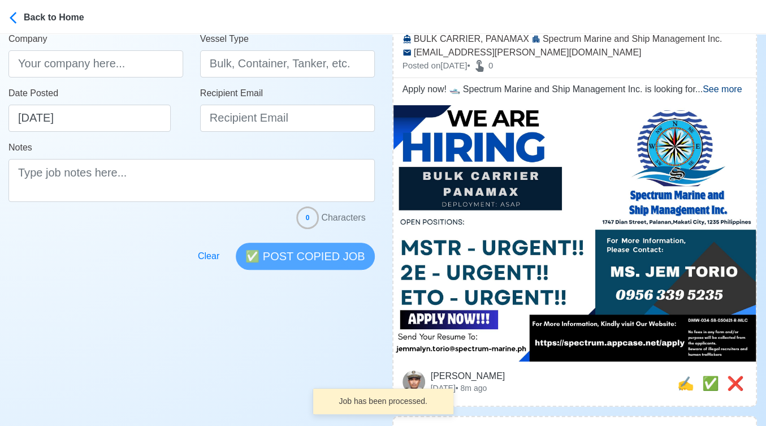
scroll to position [188, 0]
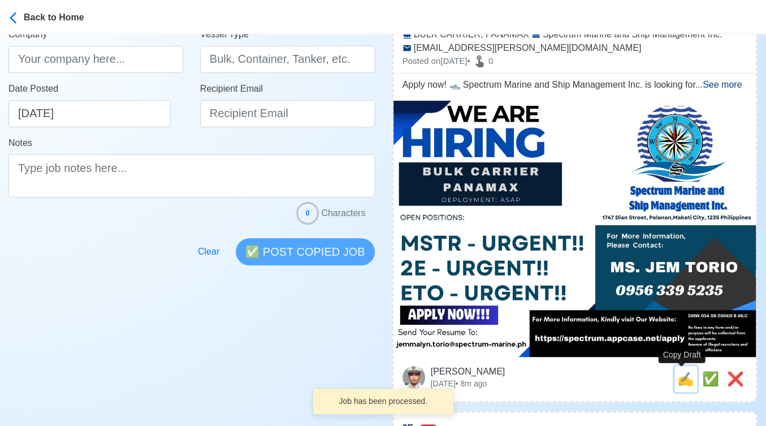
click at [681, 376] on span "✍️" at bounding box center [686, 378] width 17 height 15
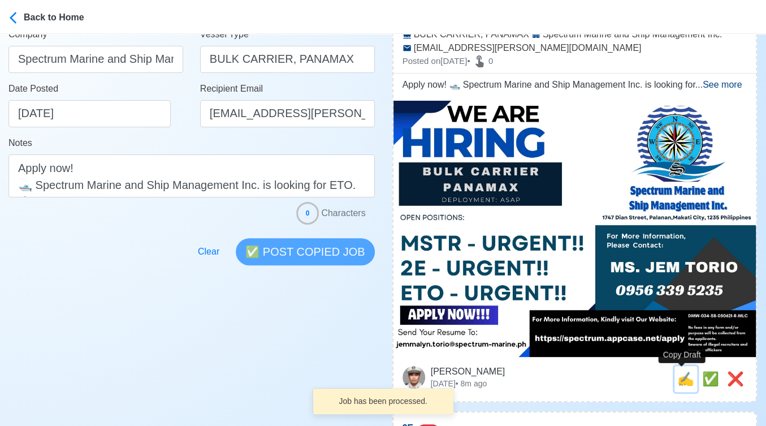
scroll to position [0, 0]
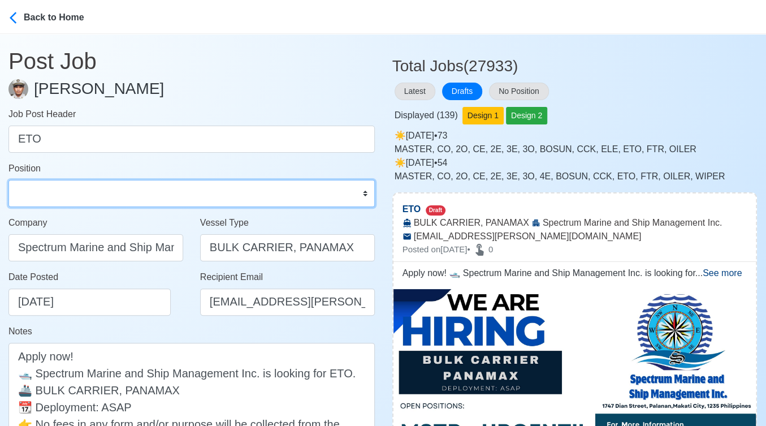
drag, startPoint x: 80, startPoint y: 196, endPoint x: 86, endPoint y: 185, distance: 12.6
click at [80, 196] on select "Master Chief Officer 2nd Officer 3rd Officer Junior Officer Chief Engineer 2nd …" at bounding box center [191, 193] width 367 height 27
click at [8, 180] on select "Master Chief Officer 2nd Officer 3rd Officer Junior Officer Chief Engineer 2nd …" at bounding box center [191, 193] width 367 height 27
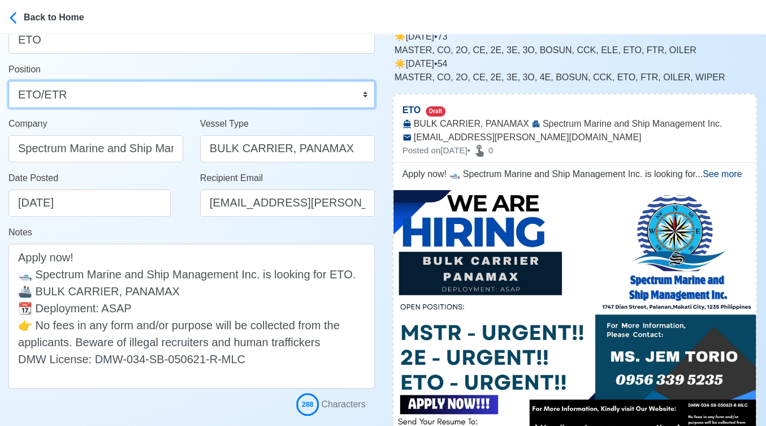
scroll to position [126, 0]
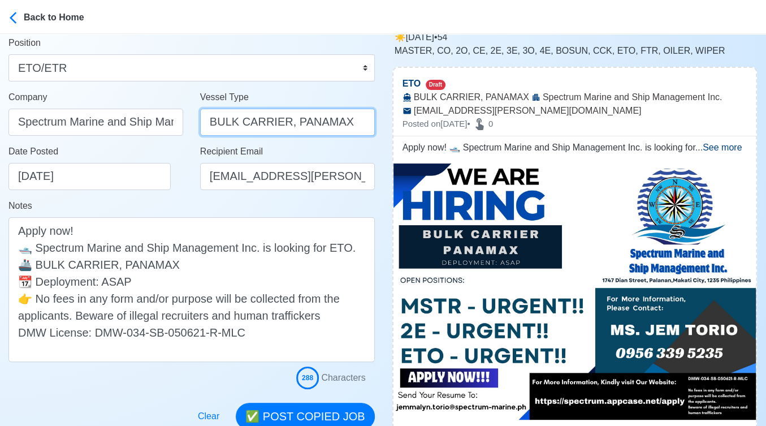
drag, startPoint x: 281, startPoint y: 124, endPoint x: 367, endPoint y: 128, distance: 86.1
click at [367, 128] on input "BULK CARRIER, PANAMAX" at bounding box center [287, 122] width 175 height 27
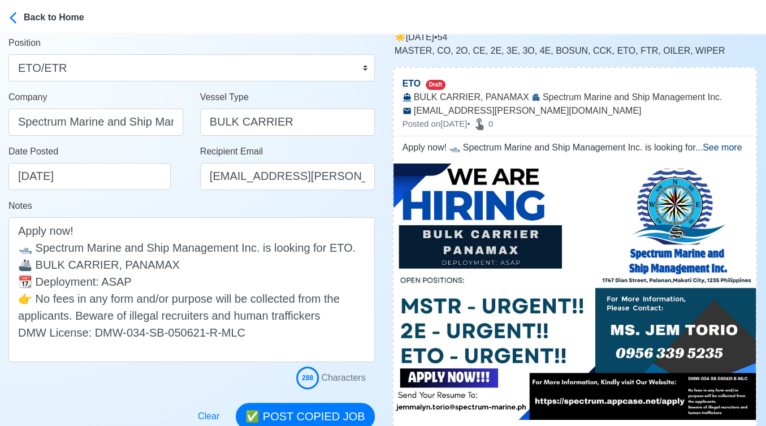
click at [190, 196] on div "Date Posted 10/09/2025" at bounding box center [96, 172] width 192 height 54
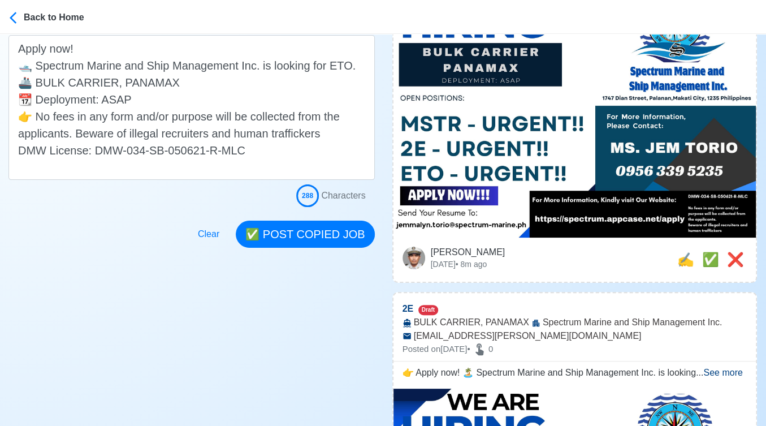
scroll to position [314, 0]
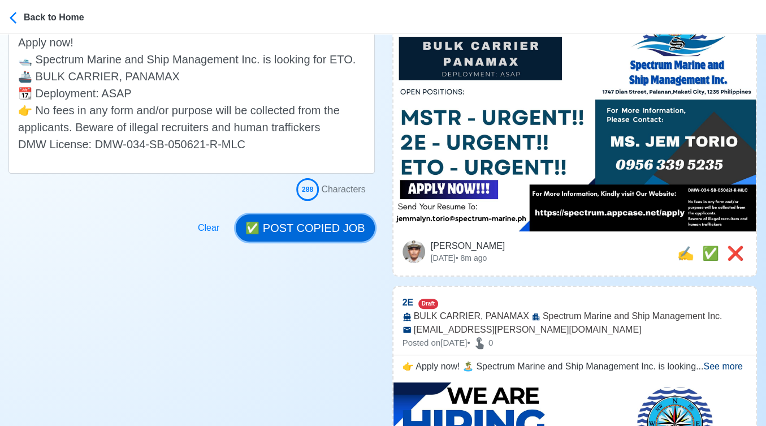
click at [329, 231] on button "✅ POST COPIED JOB" at bounding box center [305, 227] width 139 height 27
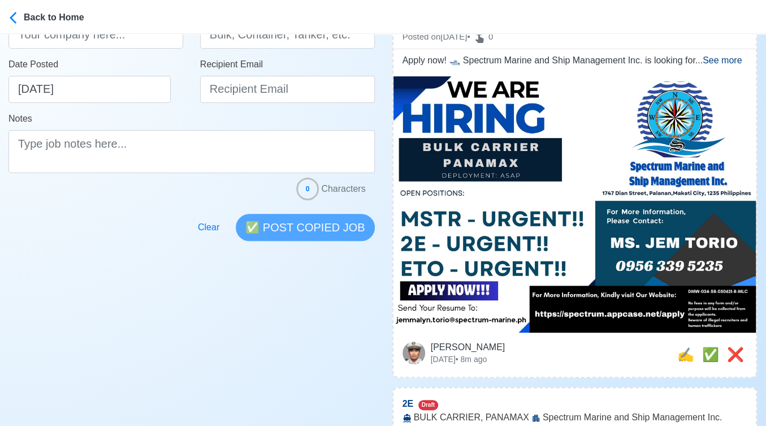
scroll to position [377, 0]
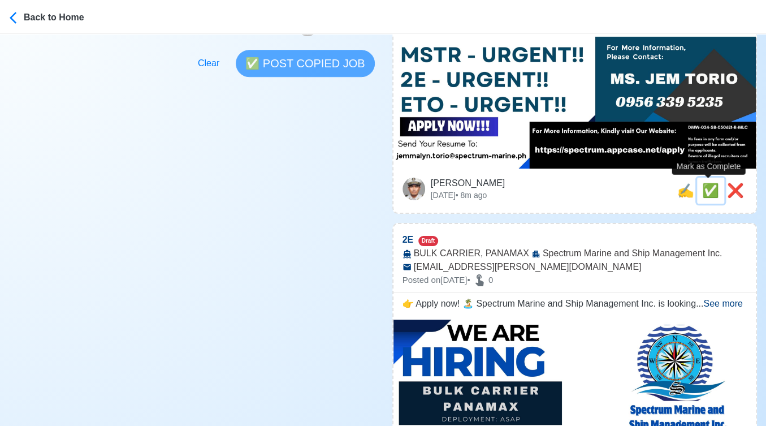
click at [706, 192] on span "✅" at bounding box center [711, 190] width 17 height 15
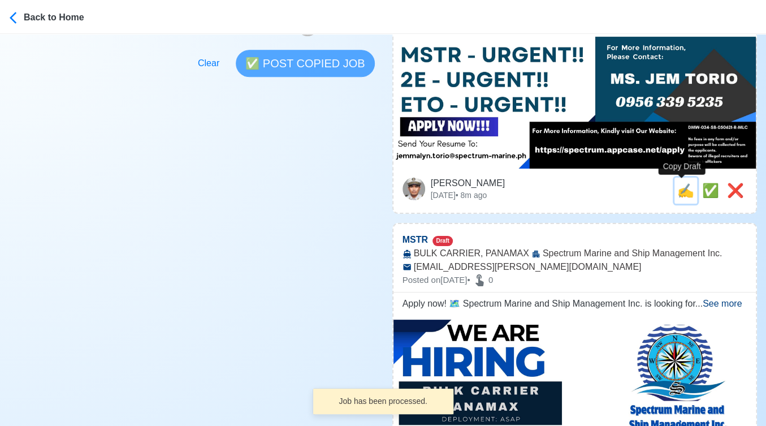
click at [682, 191] on span "✍️" at bounding box center [686, 190] width 17 height 15
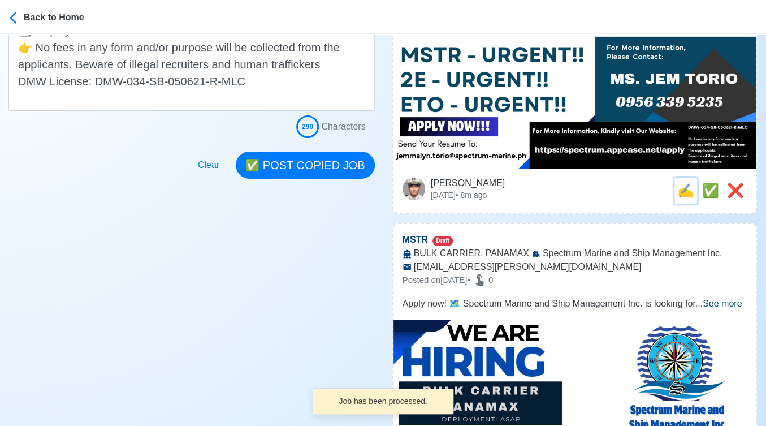
scroll to position [0, 0]
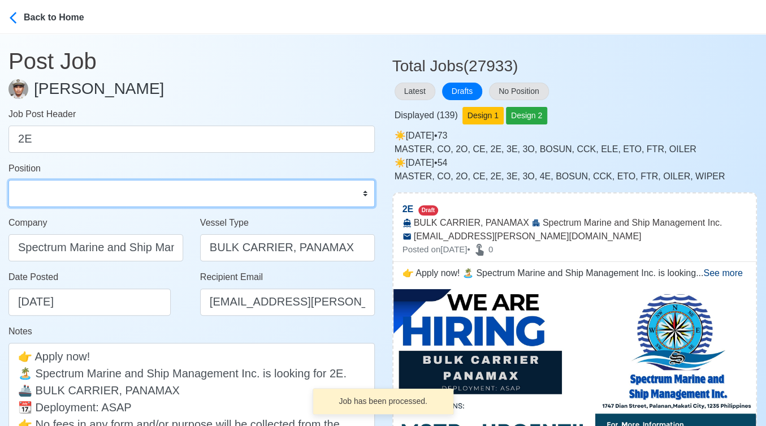
click at [85, 189] on select "Master Chief Officer 2nd Officer 3rd Officer Junior Officer Chief Engineer 2nd …" at bounding box center [191, 193] width 367 height 27
click at [8, 180] on select "Master Chief Officer 2nd Officer 3rd Officer Junior Officer Chief Engineer 2nd …" at bounding box center [191, 193] width 367 height 27
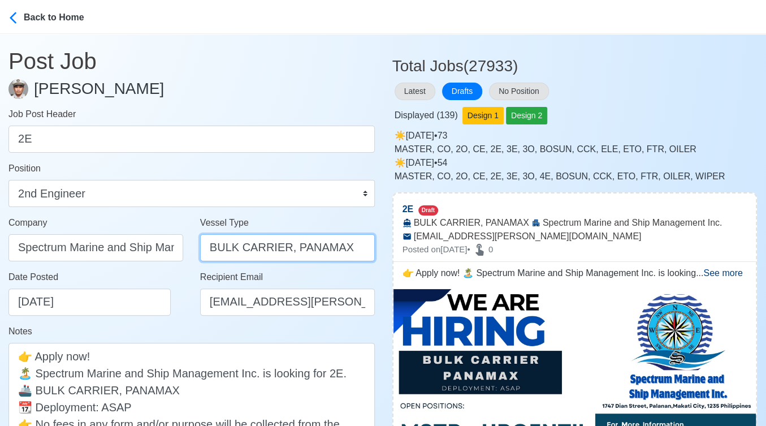
drag, startPoint x: 284, startPoint y: 248, endPoint x: 374, endPoint y: 249, distance: 89.9
click at [374, 249] on input "BULK CARRIER, PANAMAX" at bounding box center [287, 247] width 175 height 27
click at [173, 316] on div "Date Posted 10/09/2025" at bounding box center [96, 297] width 192 height 54
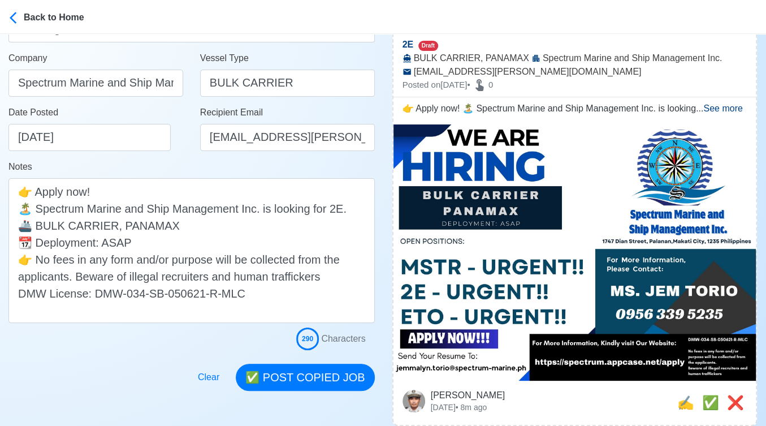
scroll to position [188, 0]
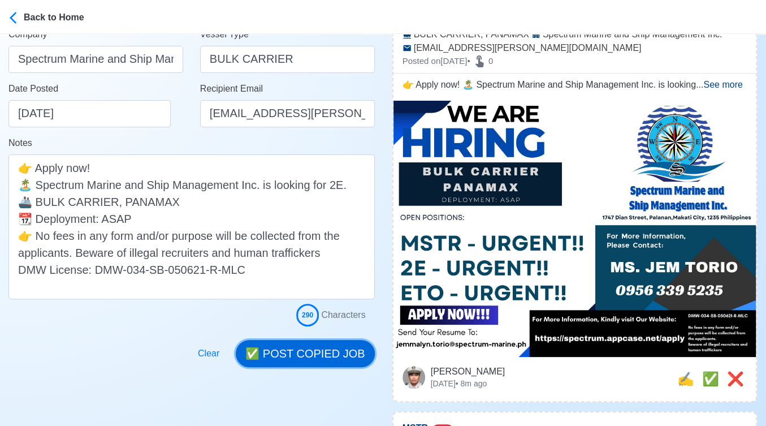
click at [316, 357] on button "✅ POST COPIED JOB" at bounding box center [305, 353] width 139 height 27
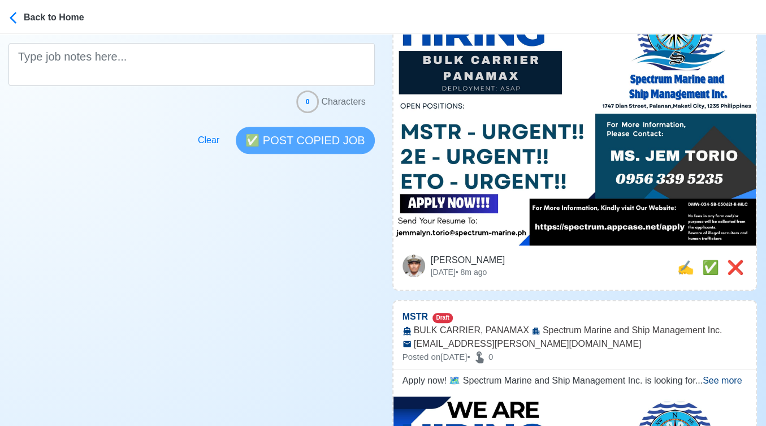
scroll to position [314, 0]
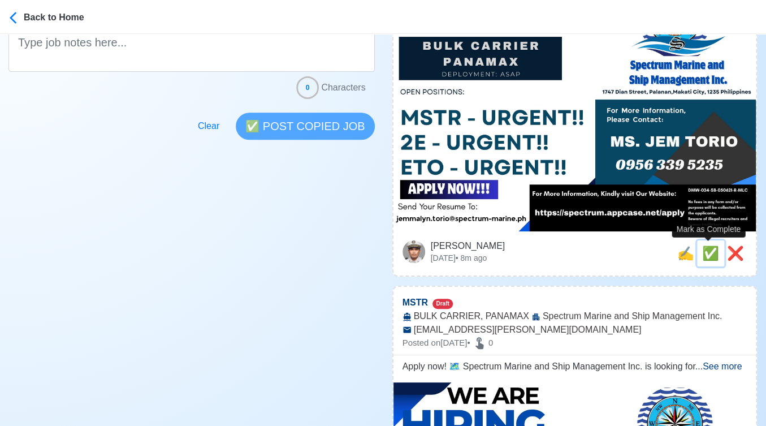
click at [703, 251] on span "✅" at bounding box center [711, 253] width 17 height 15
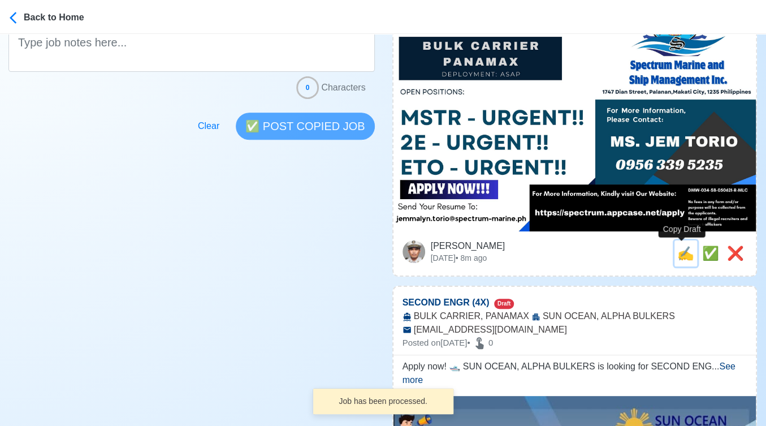
click at [683, 254] on span "✍️" at bounding box center [686, 253] width 17 height 15
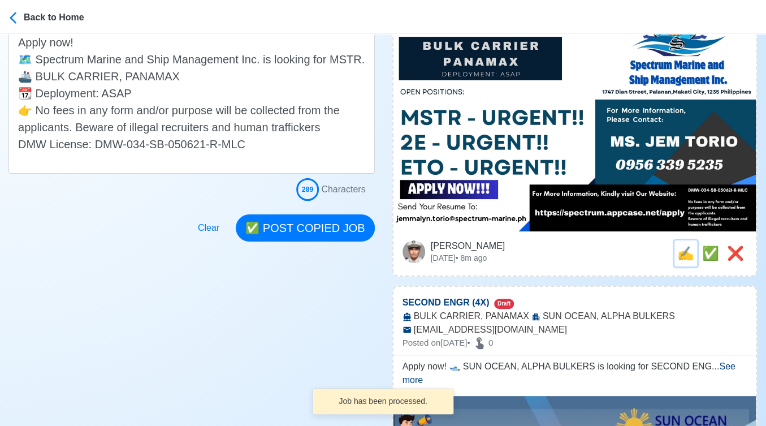
scroll to position [0, 0]
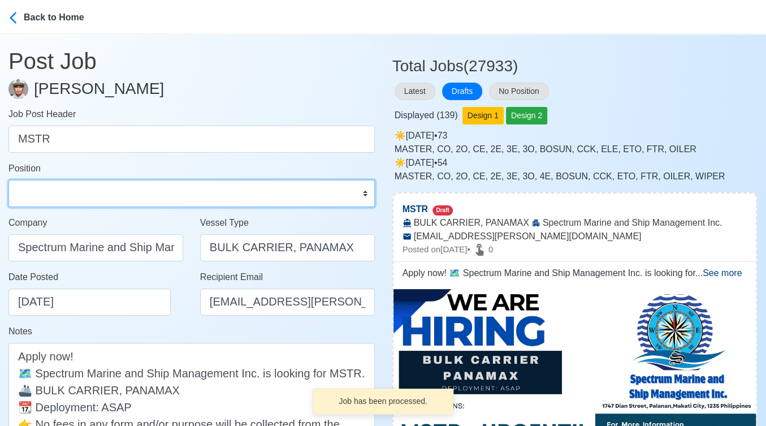
drag, startPoint x: 50, startPoint y: 195, endPoint x: 53, endPoint y: 180, distance: 15.5
click at [50, 195] on select "Master Chief Officer 2nd Officer 3rd Officer Junior Officer Chief Engineer 2nd …" at bounding box center [191, 193] width 367 height 27
click at [8, 180] on select "Master Chief Officer 2nd Officer 3rd Officer Junior Officer Chief Engineer 2nd …" at bounding box center [191, 193] width 367 height 27
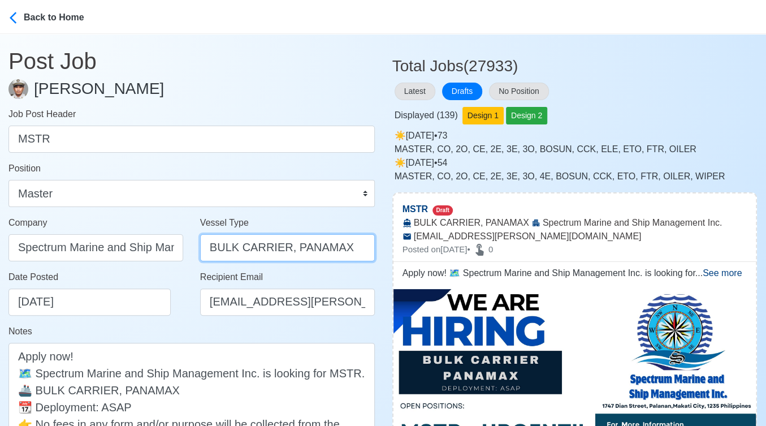
drag, startPoint x: 282, startPoint y: 247, endPoint x: 333, endPoint y: 248, distance: 50.9
click at [333, 248] on input "BULK CARRIER, PANAMAX" at bounding box center [287, 247] width 175 height 27
click at [189, 326] on div "Notes Apply now! 🗺️ Spectrum Marine and Ship Management Inc. is looking for MST…" at bounding box center [191, 406] width 367 height 163
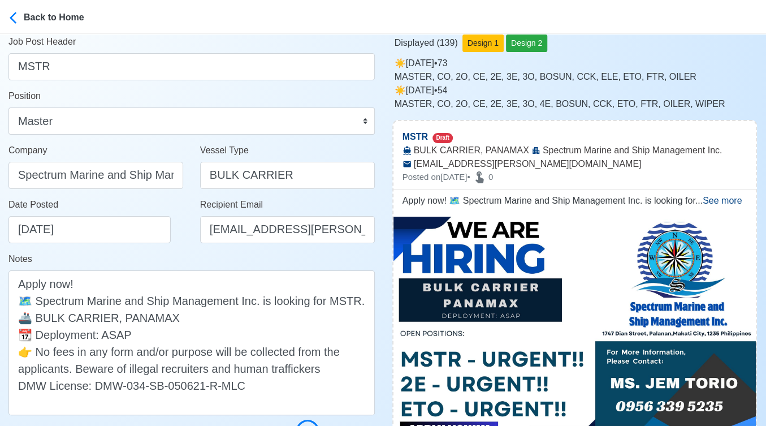
scroll to position [188, 0]
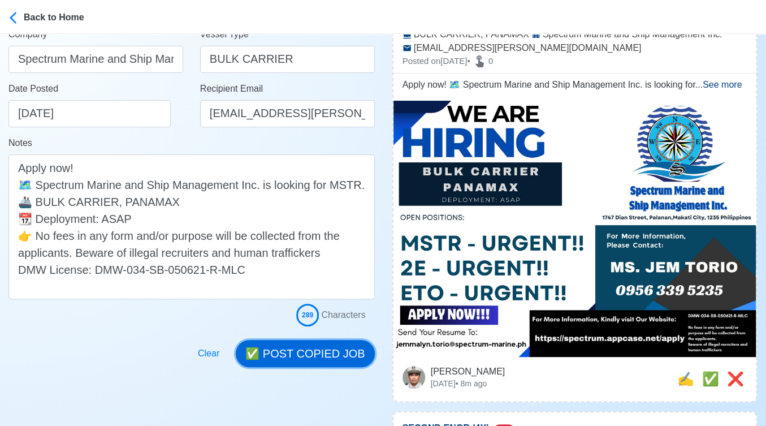
click at [326, 352] on button "✅ POST COPIED JOB" at bounding box center [305, 353] width 139 height 27
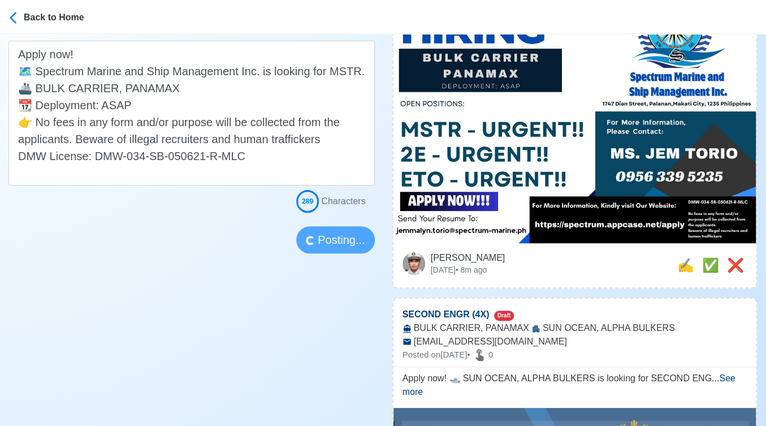
scroll to position [314, 0]
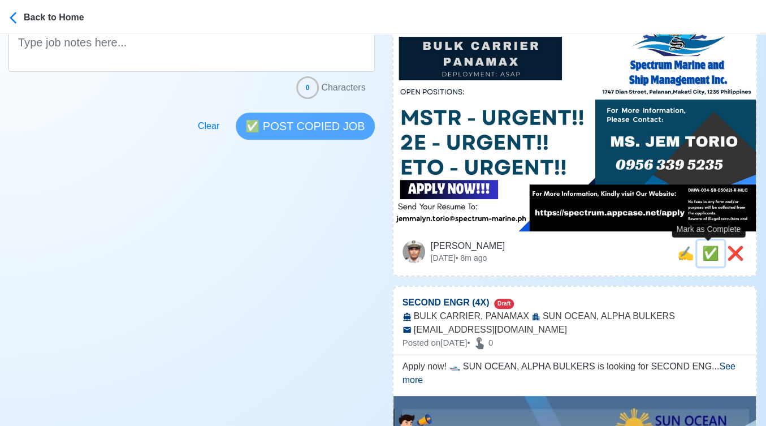
click at [707, 251] on span "✅" at bounding box center [711, 253] width 17 height 15
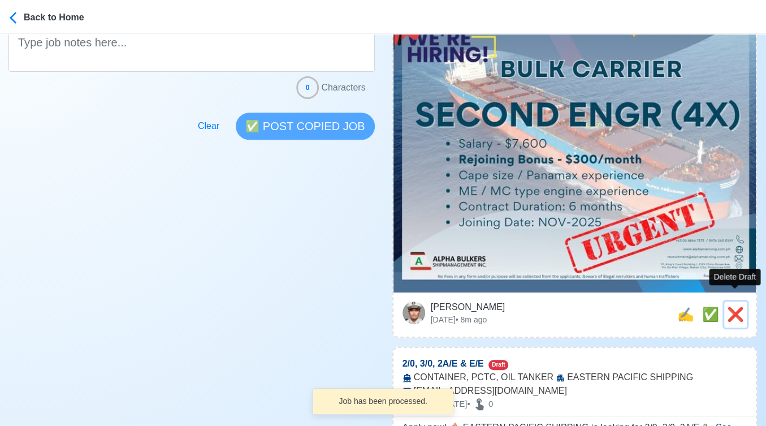
click at [739, 307] on span "❌" at bounding box center [735, 314] width 17 height 15
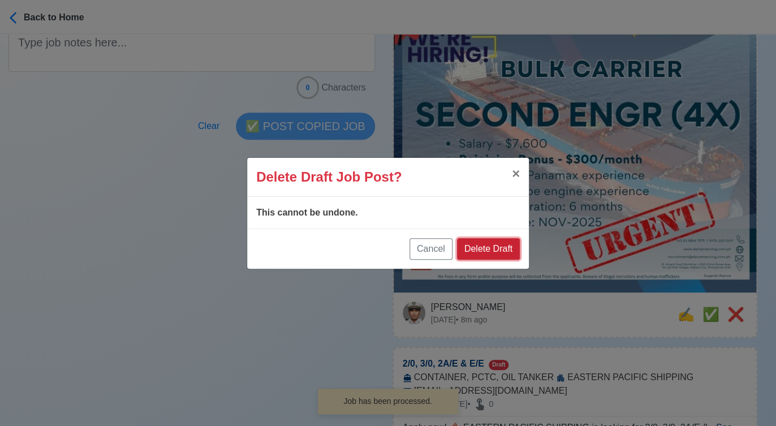
click at [511, 250] on button "Delete Draft" at bounding box center [488, 248] width 63 height 21
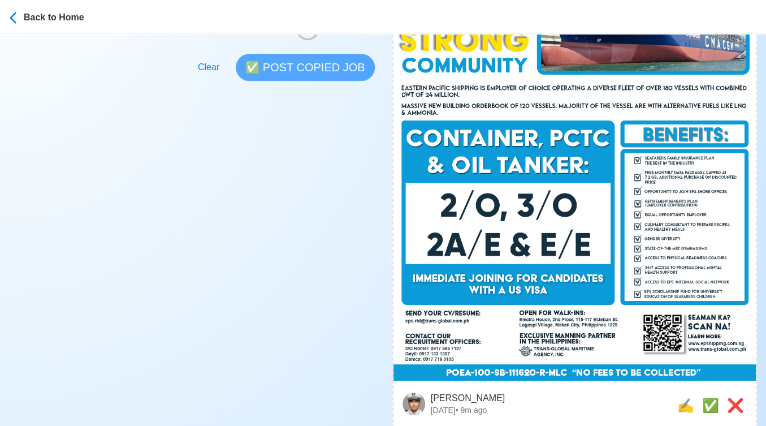
scroll to position [377, 0]
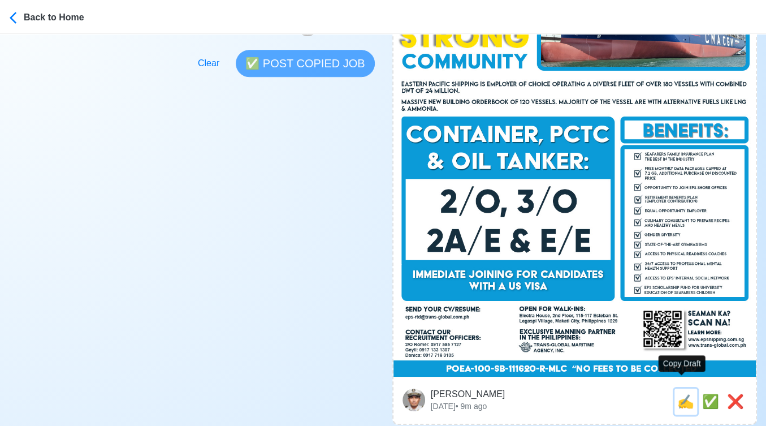
click at [682, 394] on span "✍️" at bounding box center [686, 401] width 17 height 15
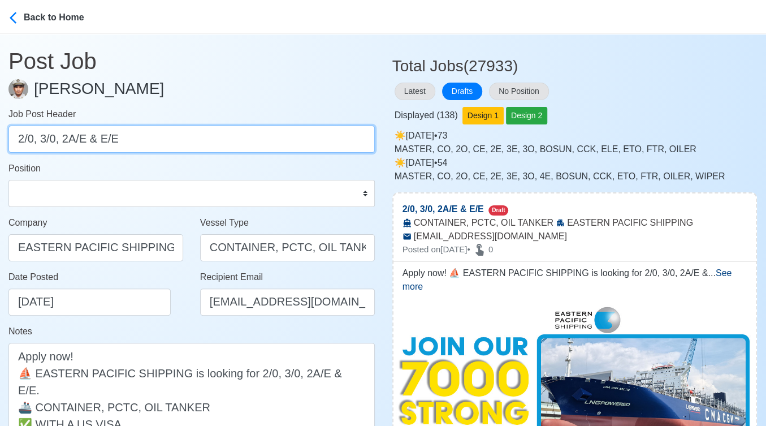
drag, startPoint x: 64, startPoint y: 139, endPoint x: 162, endPoint y: 139, distance: 97.9
click at [162, 139] on input "2/0, 3/0, 2A/E & E/E" at bounding box center [191, 139] width 367 height 27
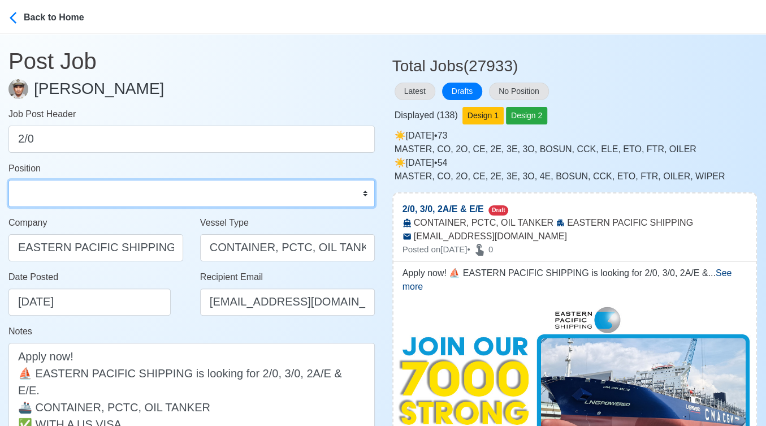
click at [137, 196] on select "Master Chief Officer 2nd Officer 3rd Officer Junior Officer Chief Engineer 2nd …" at bounding box center [191, 193] width 367 height 27
click at [8, 180] on select "Master Chief Officer 2nd Officer 3rd Officer Junior Officer Chief Engineer 2nd …" at bounding box center [191, 193] width 367 height 27
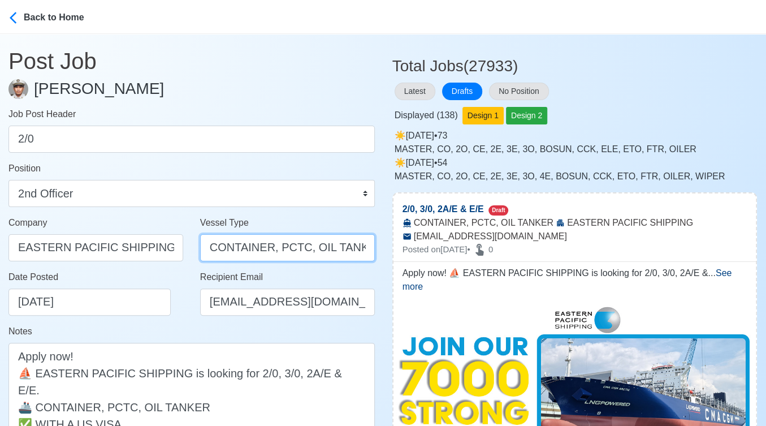
scroll to position [0, 1]
drag, startPoint x: 267, startPoint y: 251, endPoint x: 394, endPoint y: 243, distance: 127.0
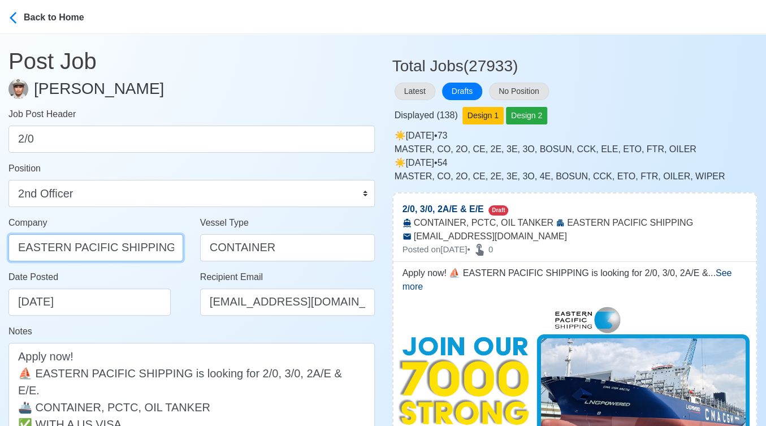
drag, startPoint x: 155, startPoint y: 254, endPoint x: -13, endPoint y: 234, distance: 169.2
click at [0, 234] on html "Back to Home Post Job Jeyner Gil Job Post Header 2/0 Position Master Chief Offi…" at bounding box center [383, 213] width 766 height 426
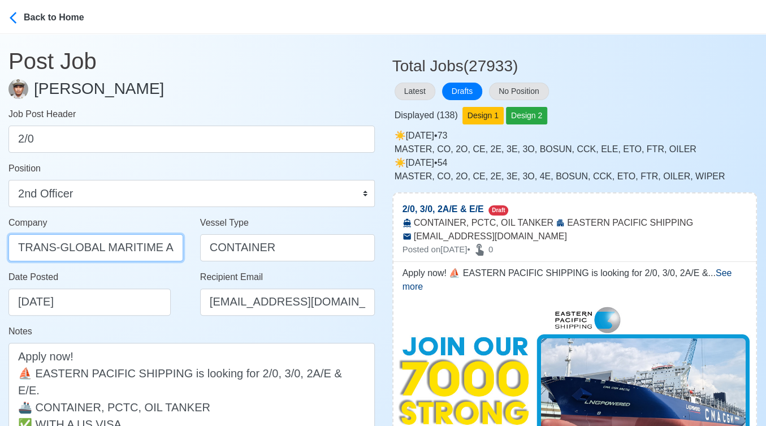
drag, startPoint x: 156, startPoint y: 246, endPoint x: -16, endPoint y: 229, distance: 172.2
click at [0, 229] on html "Back to Home Post Job Jeyner Gil Job Post Header 2/0 Position Master Chief Offi…" at bounding box center [383, 213] width 766 height 426
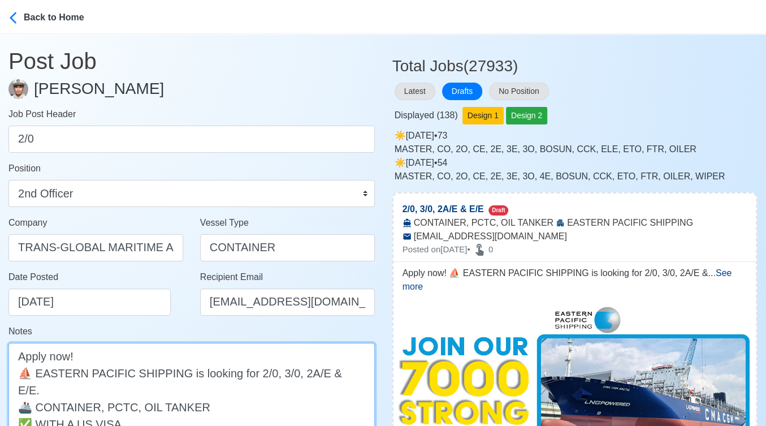
paste textarea "TRANS-GLOBAL MARITIME"
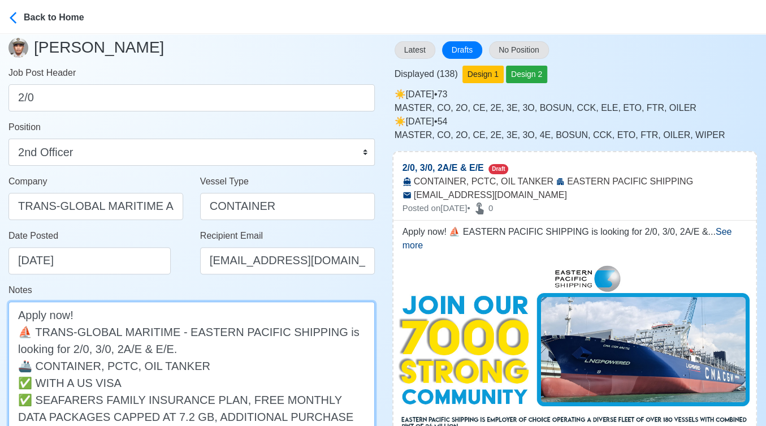
scroll to position [63, 0]
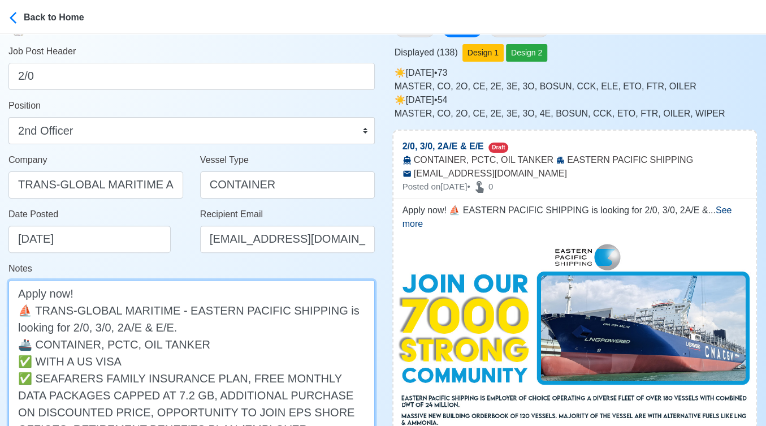
drag, startPoint x: 99, startPoint y: 325, endPoint x: 173, endPoint y: 326, distance: 73.6
click at [174, 325] on textarea "Apply now! ⛵ TRANS-GLOBAL MARITIME - EASTERN PACIFIC SHIPPING is looking for 2/…" at bounding box center [191, 429] width 367 height 298
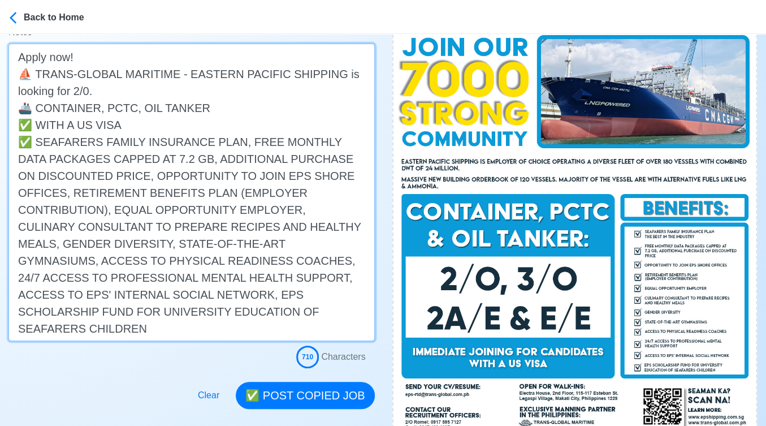
scroll to position [314, 0]
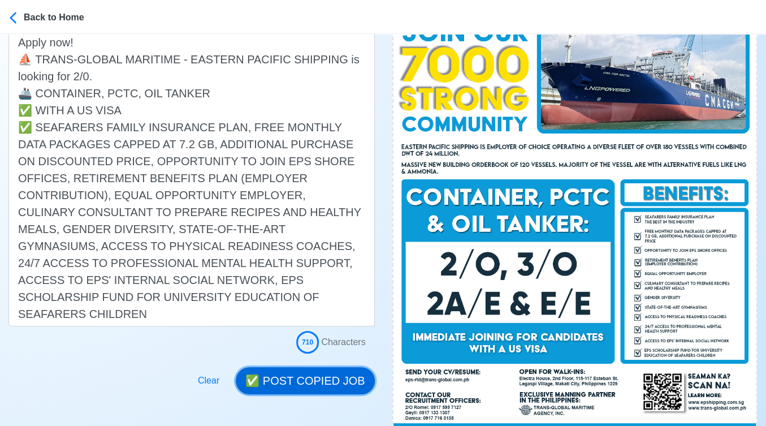
click at [303, 378] on button "✅ POST COPIED JOB" at bounding box center [305, 380] width 139 height 27
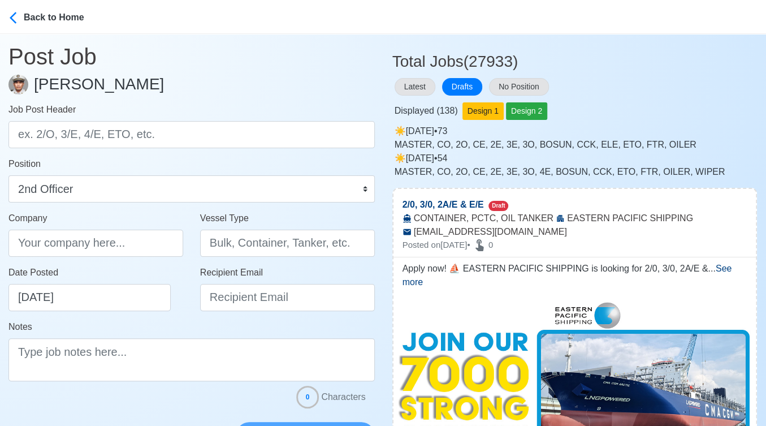
scroll to position [0, 0]
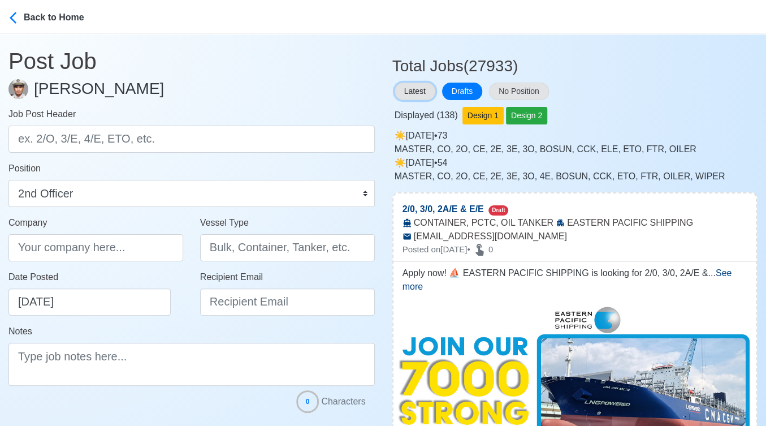
click at [407, 87] on button "Latest" at bounding box center [415, 92] width 41 height 18
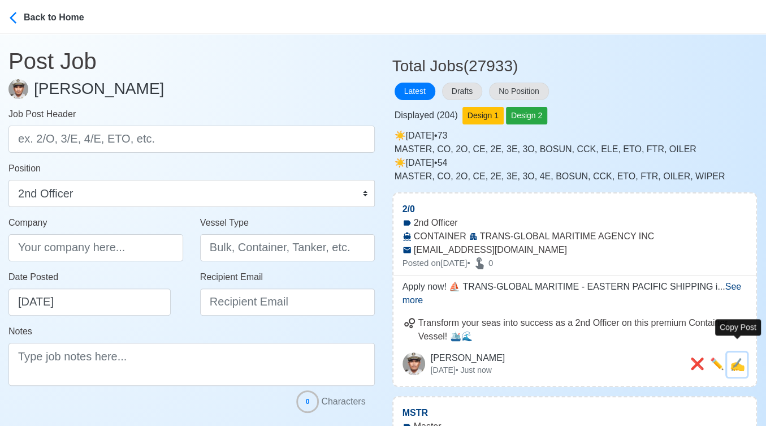
drag, startPoint x: 739, startPoint y: 350, endPoint x: 475, endPoint y: 256, distance: 279.8
click at [735, 358] on span "✍️" at bounding box center [737, 365] width 15 height 14
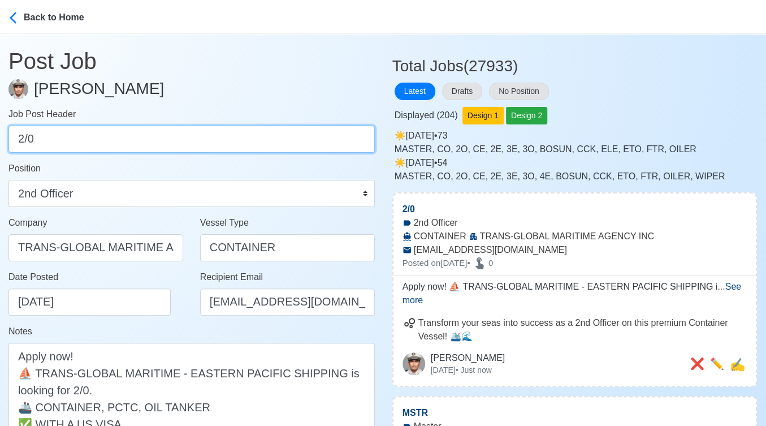
click at [222, 139] on input "2/0" at bounding box center [191, 139] width 367 height 27
paste input "3/0, 2A/E & E/E"
drag, startPoint x: 41, startPoint y: 139, endPoint x: 136, endPoint y: 139, distance: 95.6
click at [136, 139] on input "3/0, 2A/E & E/E" at bounding box center [191, 139] width 367 height 27
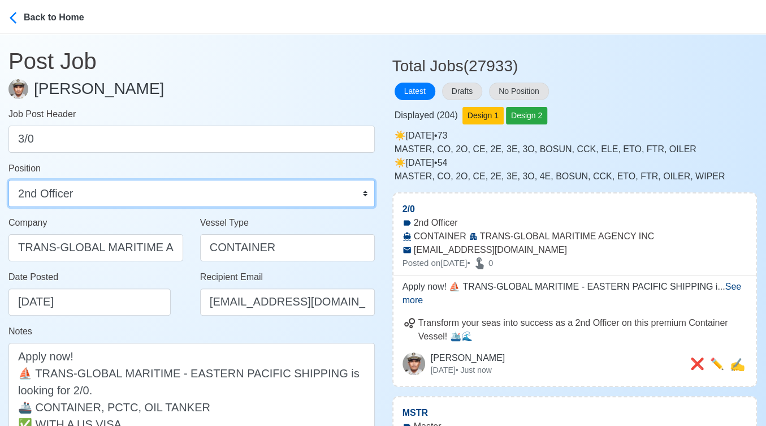
click at [145, 200] on select "Master Chief Officer 2nd Officer 3rd Officer Junior Officer Chief Engineer 2nd …" at bounding box center [191, 193] width 367 height 27
click at [8, 180] on select "Master Chief Officer 2nd Officer 3rd Officer Junior Officer Chief Engineer 2nd …" at bounding box center [191, 193] width 367 height 27
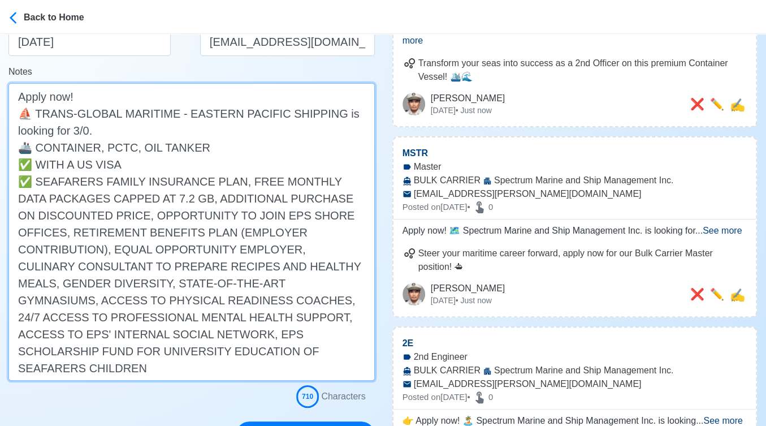
scroll to position [377, 0]
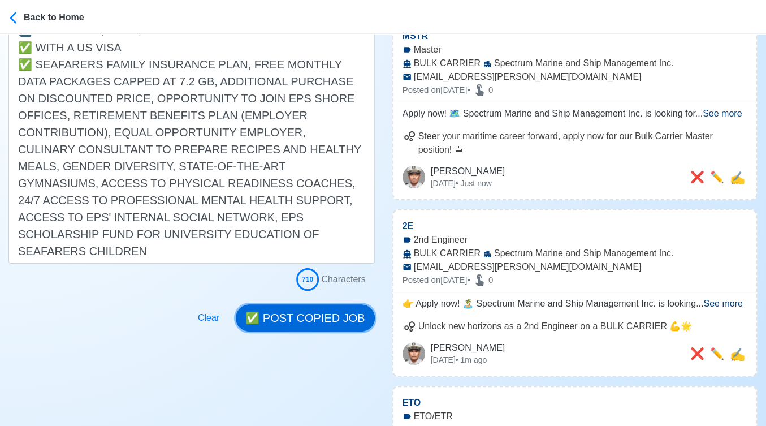
click at [307, 315] on button "✅ POST COPIED JOB" at bounding box center [305, 317] width 139 height 27
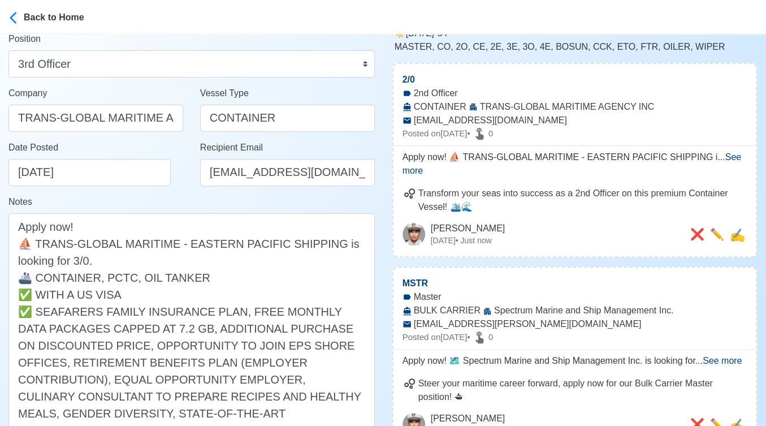
scroll to position [126, 0]
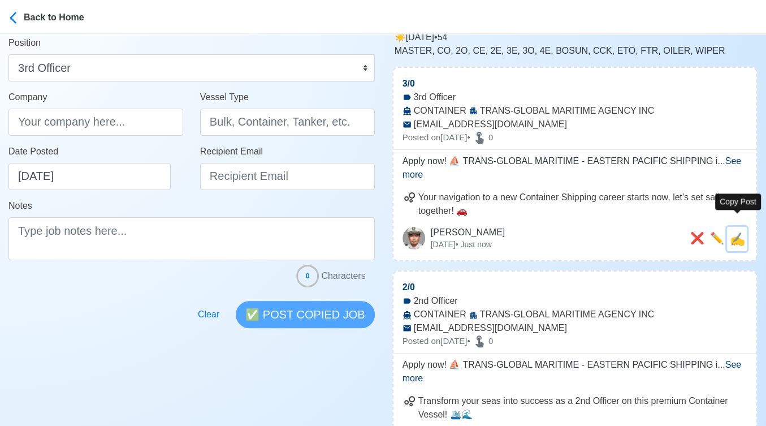
click at [743, 232] on span "✍️" at bounding box center [737, 239] width 15 height 14
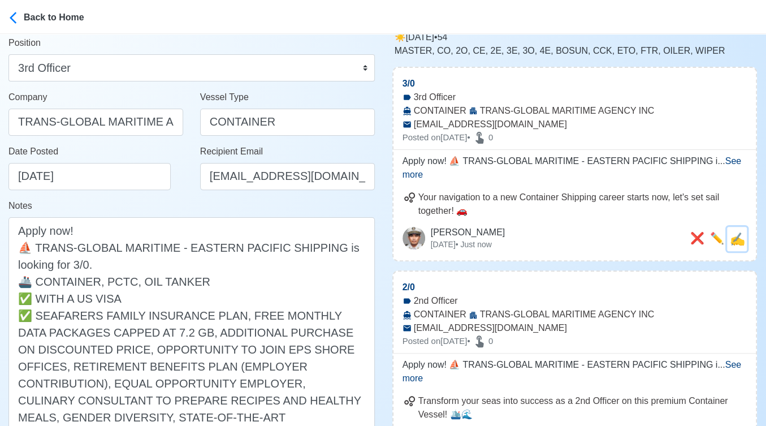
scroll to position [0, 0]
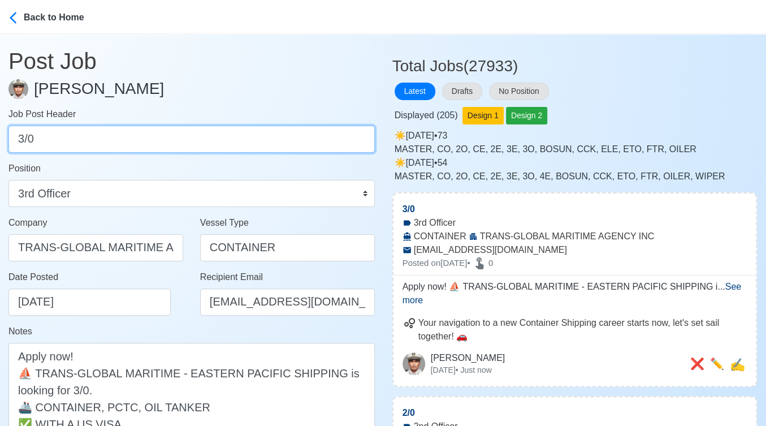
click at [104, 130] on input "3/0" at bounding box center [191, 139] width 367 height 27
paste input "2A/E & E/E"
drag, startPoint x: 58, startPoint y: 139, endPoint x: 98, endPoint y: 139, distance: 40.2
click at [98, 139] on input "2A/E & E/E" at bounding box center [191, 139] width 367 height 27
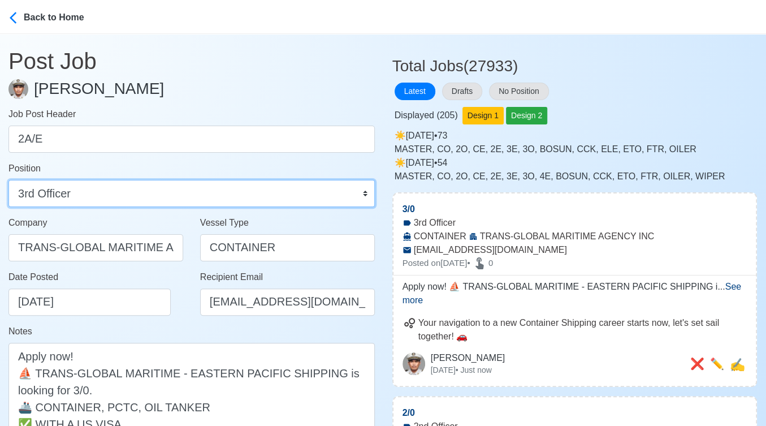
click at [110, 197] on select "Master Chief Officer 2nd Officer 3rd Officer Junior Officer Chief Engineer 2nd …" at bounding box center [191, 193] width 367 height 27
click at [8, 180] on select "Master Chief Officer 2nd Officer 3rd Officer Junior Officer Chief Engineer 2nd …" at bounding box center [191, 193] width 367 height 27
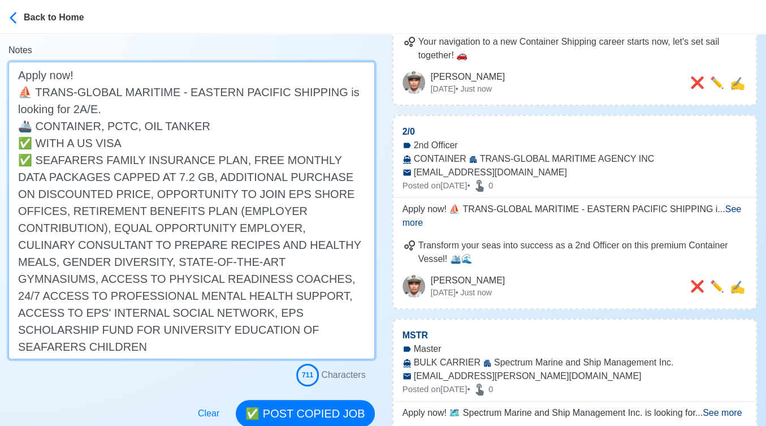
scroll to position [377, 0]
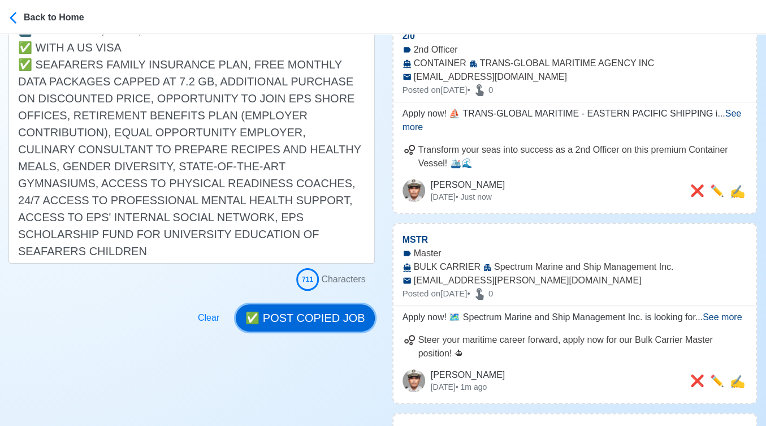
click at [303, 313] on button "✅ POST COPIED JOB" at bounding box center [305, 317] width 139 height 27
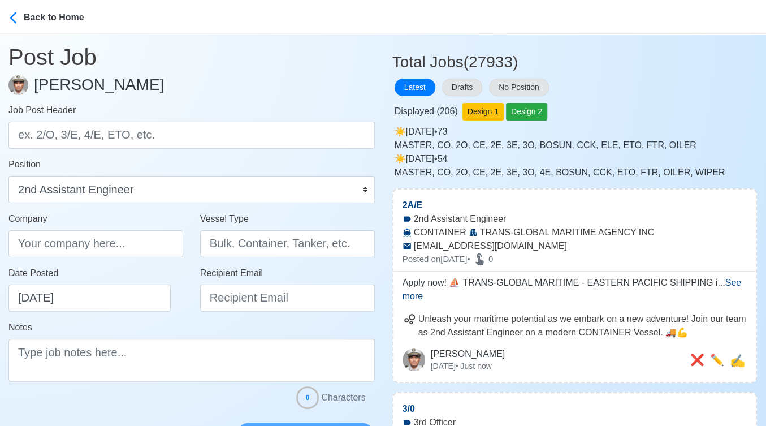
scroll to position [0, 0]
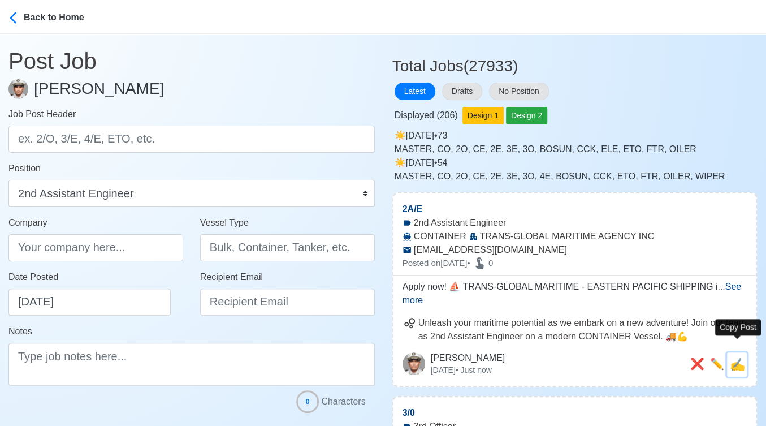
click at [738, 358] on span "✍️" at bounding box center [737, 365] width 15 height 14
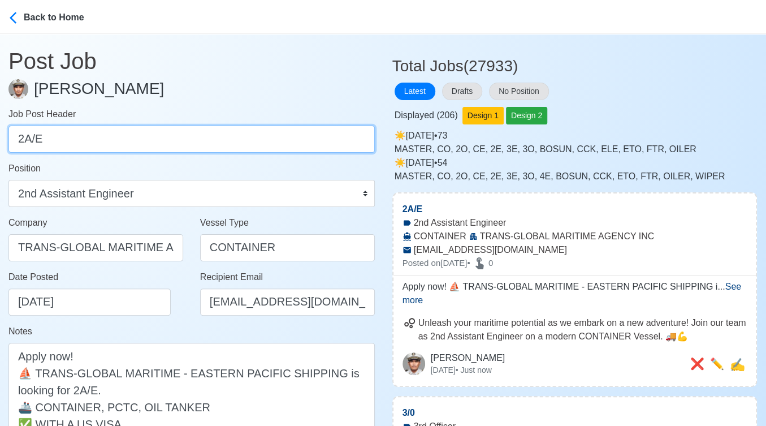
click at [227, 136] on input "2A/E" at bounding box center [191, 139] width 367 height 27
paste input "E/E"
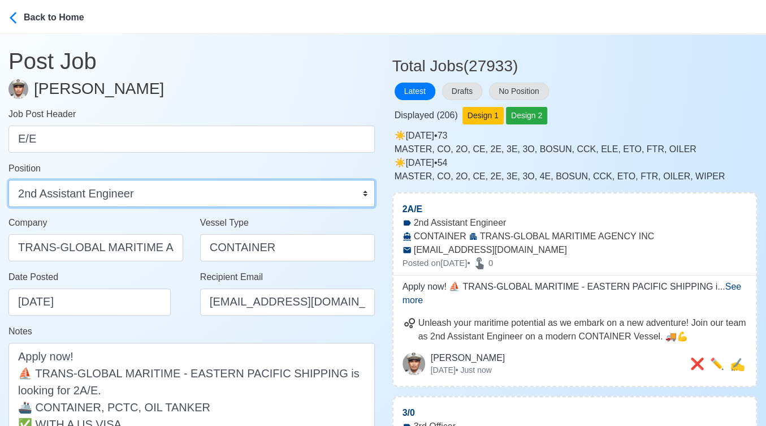
click at [131, 190] on select "Master Chief Officer 2nd Officer 3rd Officer Junior Officer Chief Engineer 2nd …" at bounding box center [191, 193] width 367 height 27
click at [8, 180] on select "Master Chief Officer 2nd Officer 3rd Officer Junior Officer Chief Engineer 2nd …" at bounding box center [191, 193] width 367 height 27
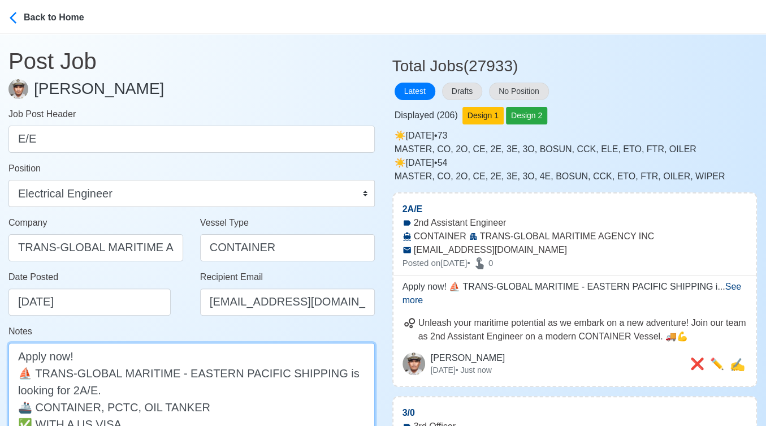
drag, startPoint x: 87, startPoint y: 388, endPoint x: 78, endPoint y: 388, distance: 8.5
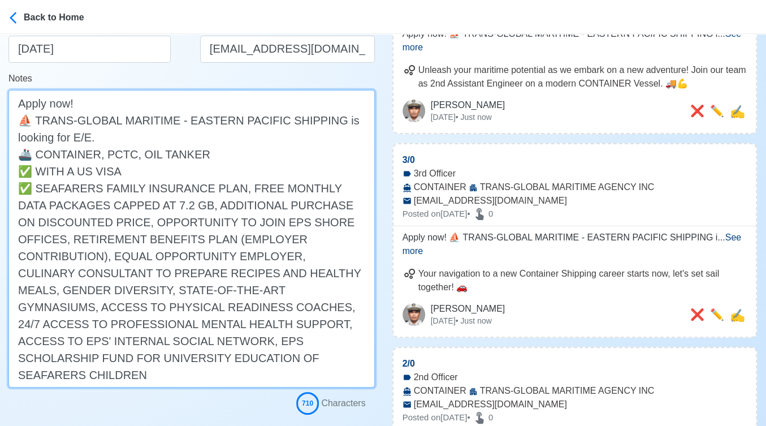
scroll to position [377, 0]
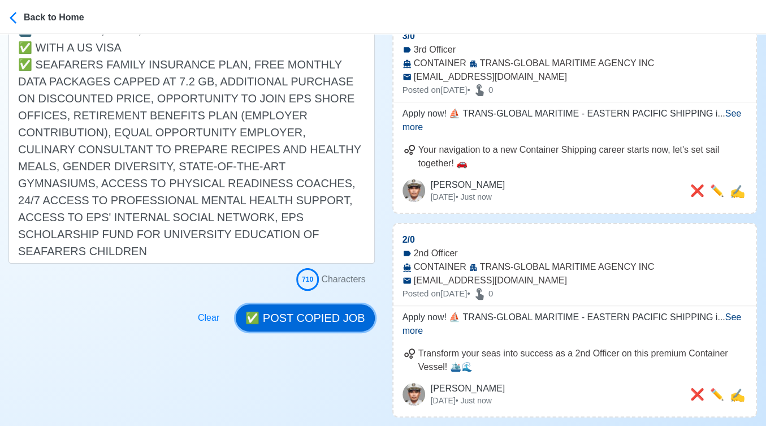
click at [310, 316] on button "✅ POST COPIED JOB" at bounding box center [305, 317] width 139 height 27
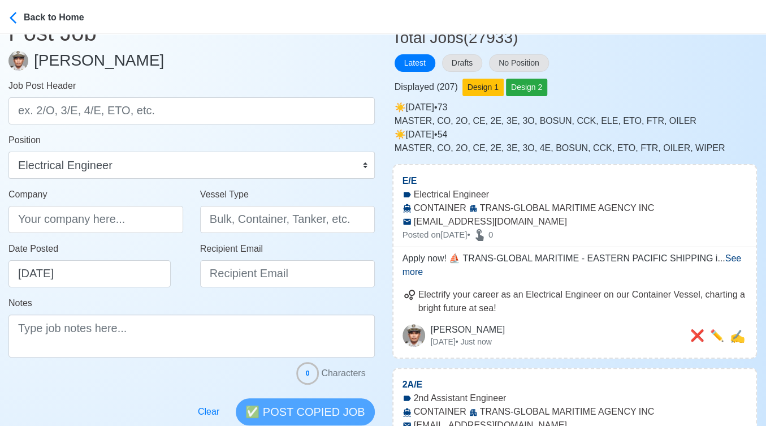
scroll to position [0, 0]
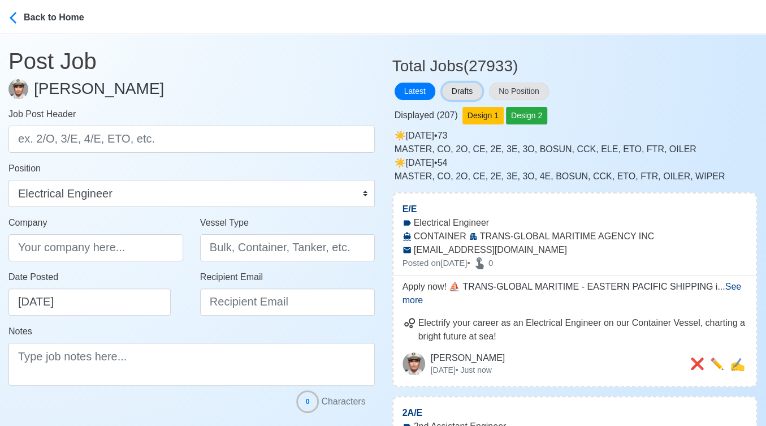
click at [471, 93] on button "Drafts" at bounding box center [462, 92] width 40 height 18
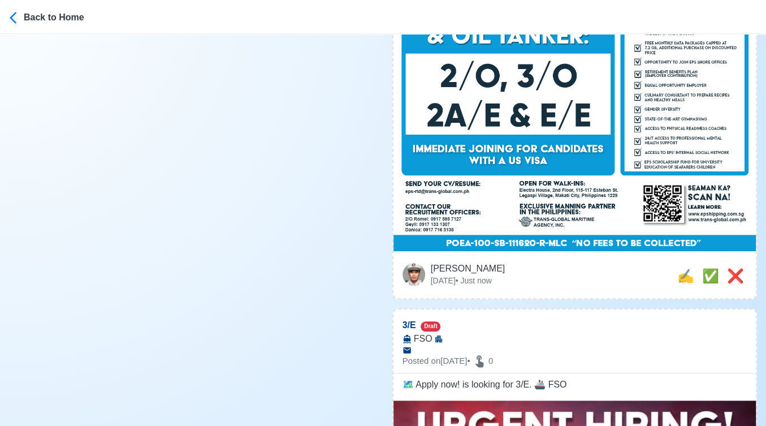
scroll to position [628, 0]
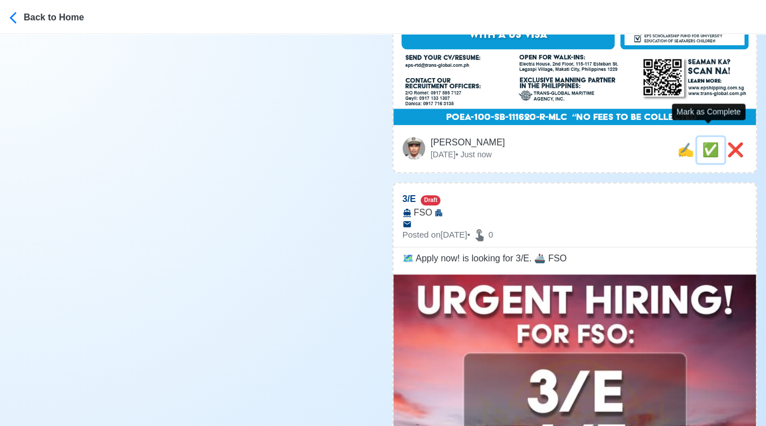
click at [703, 142] on span "✅" at bounding box center [711, 149] width 17 height 15
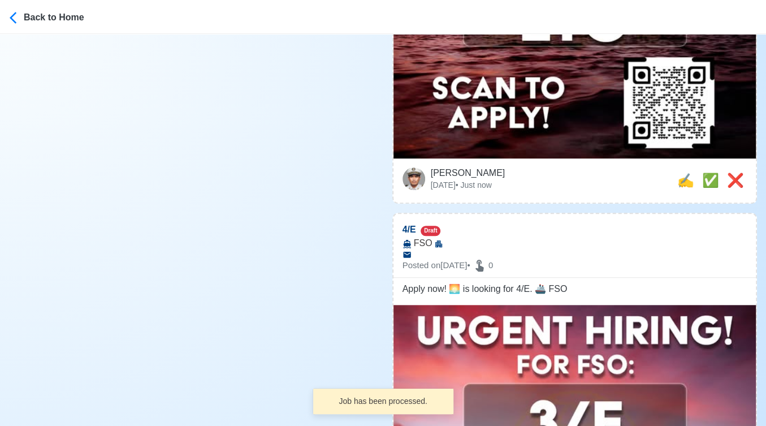
scroll to position [440, 0]
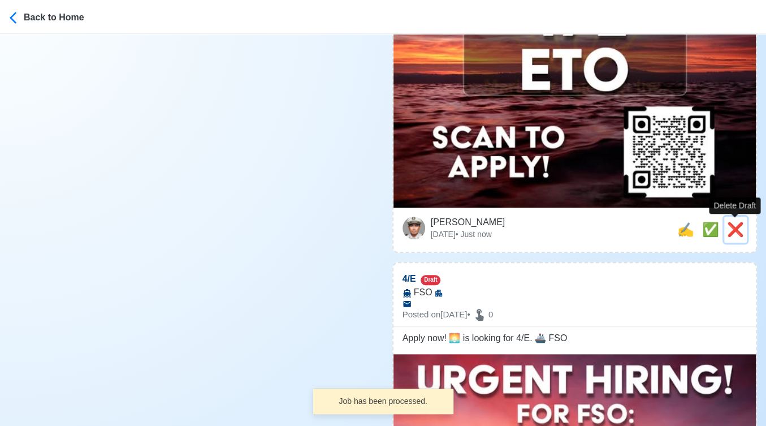
click at [735, 230] on span "❌" at bounding box center [735, 229] width 17 height 15
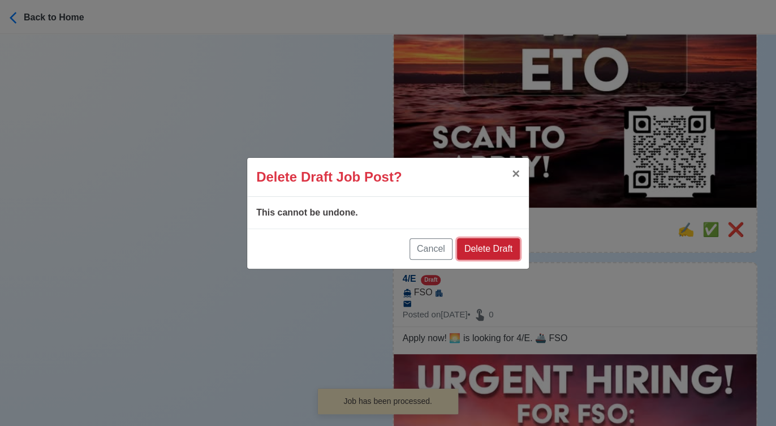
click at [501, 244] on button "Delete Draft" at bounding box center [488, 248] width 63 height 21
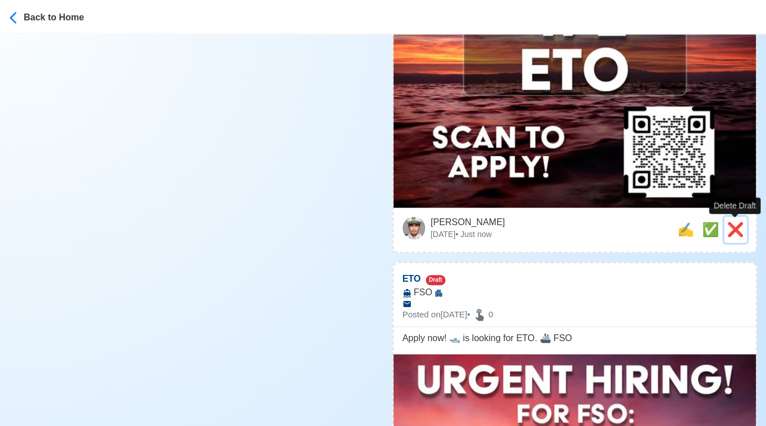
click at [731, 234] on span "❌" at bounding box center [735, 229] width 17 height 15
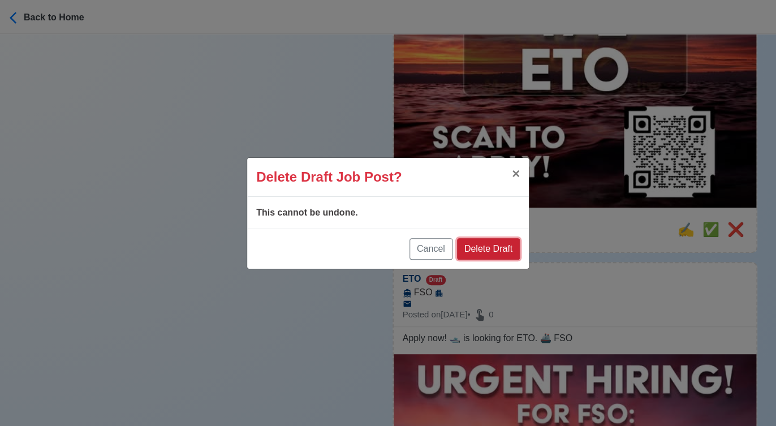
click at [492, 241] on button "Delete Draft" at bounding box center [488, 248] width 63 height 21
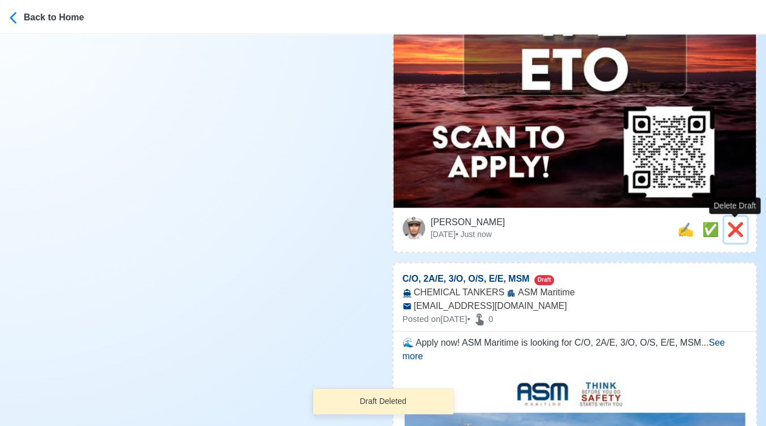
click at [739, 231] on span "❌" at bounding box center [735, 229] width 17 height 15
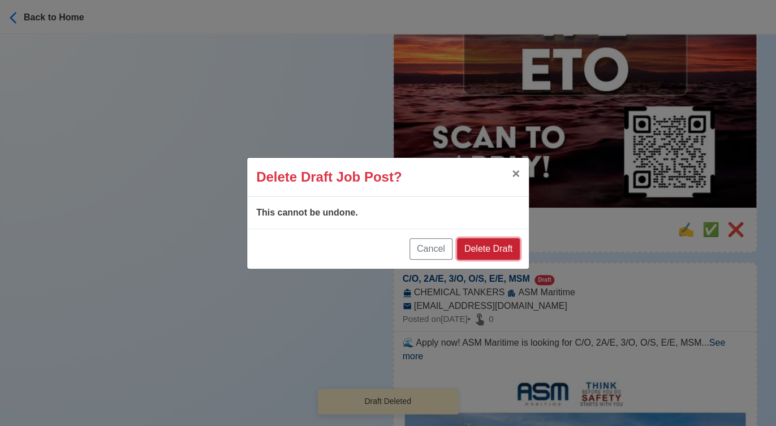
click at [491, 243] on button "Delete Draft" at bounding box center [488, 248] width 63 height 21
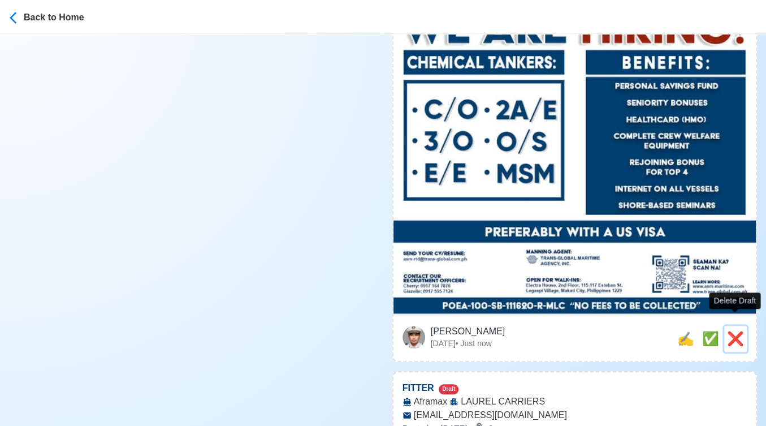
click at [731, 331] on span "❌" at bounding box center [735, 338] width 17 height 15
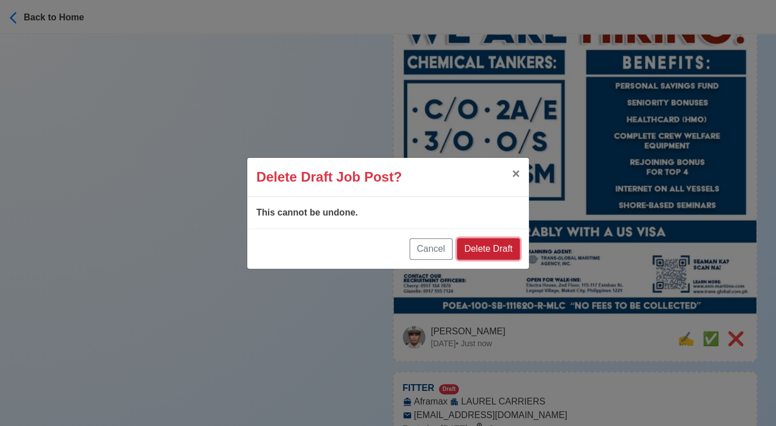
click at [499, 251] on button "Delete Draft" at bounding box center [488, 248] width 63 height 21
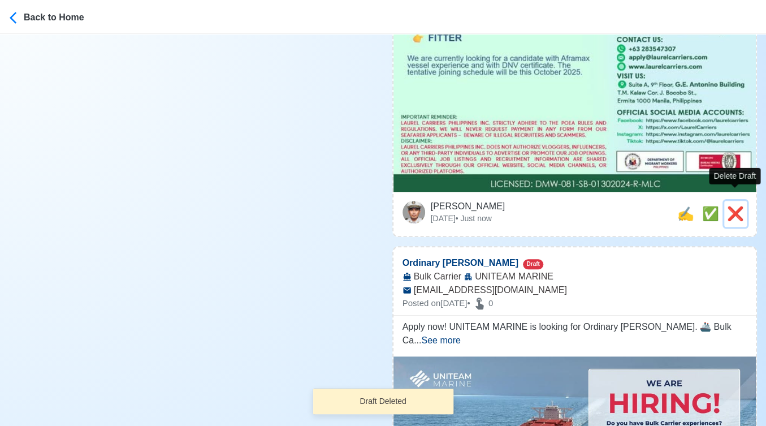
click at [733, 206] on span "❌" at bounding box center [735, 213] width 17 height 15
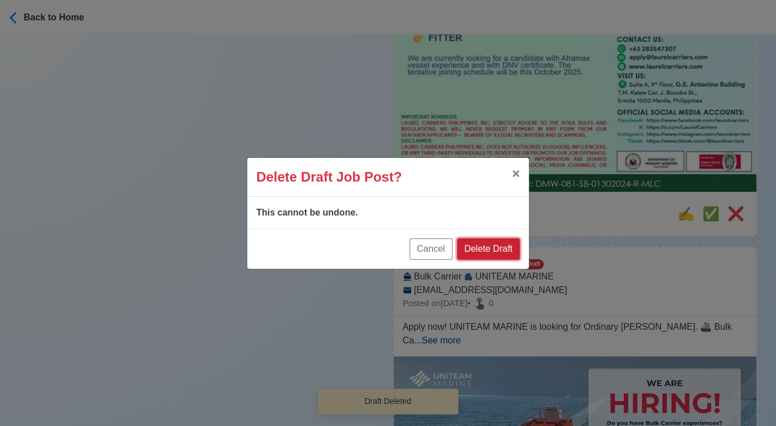
click at [507, 239] on button "Delete Draft" at bounding box center [488, 248] width 63 height 21
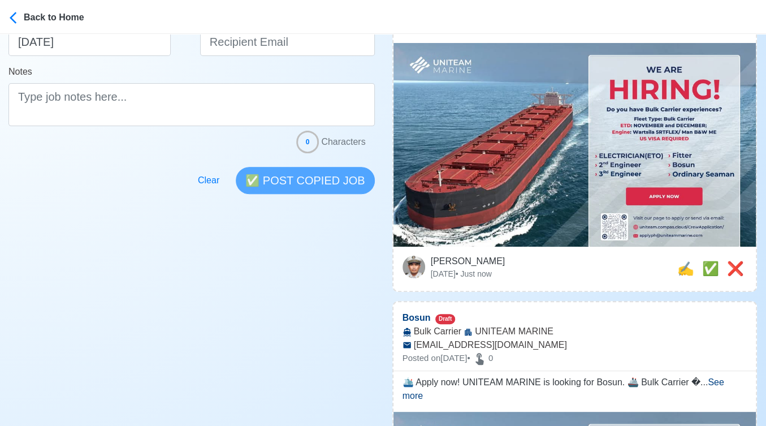
scroll to position [251, 0]
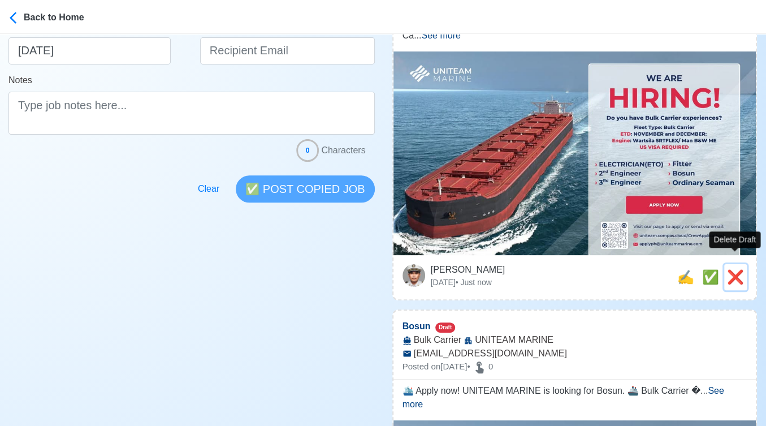
click at [738, 269] on span "❌" at bounding box center [735, 276] width 17 height 15
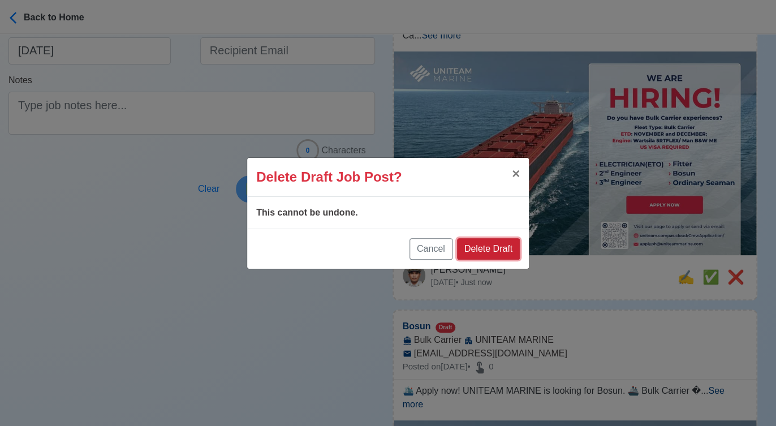
click at [511, 244] on button "Delete Draft" at bounding box center [488, 248] width 63 height 21
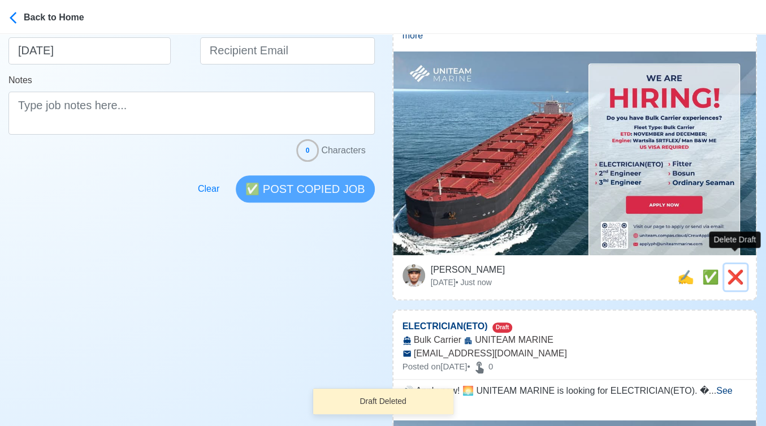
click at [733, 269] on span "❌" at bounding box center [735, 276] width 17 height 15
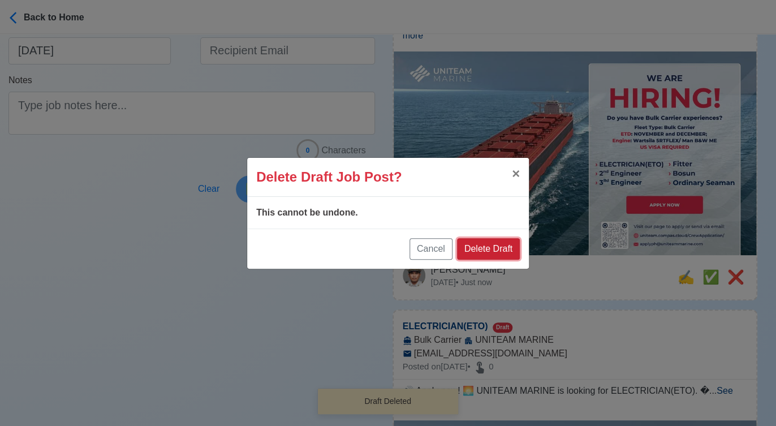
click at [497, 252] on button "Delete Draft" at bounding box center [488, 248] width 63 height 21
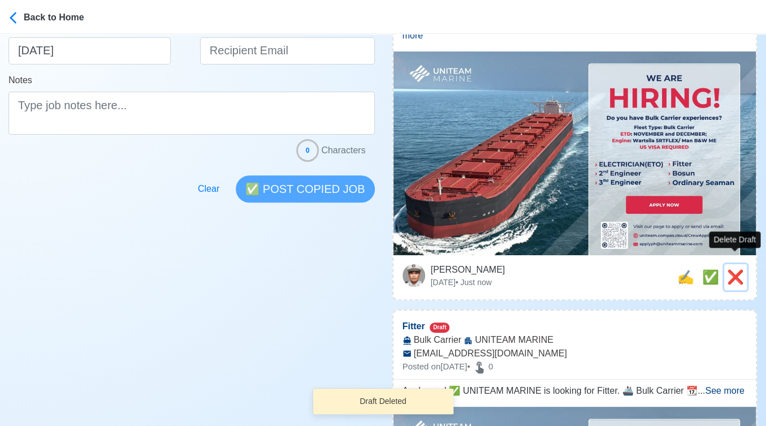
click at [736, 269] on span "❌" at bounding box center [735, 276] width 17 height 15
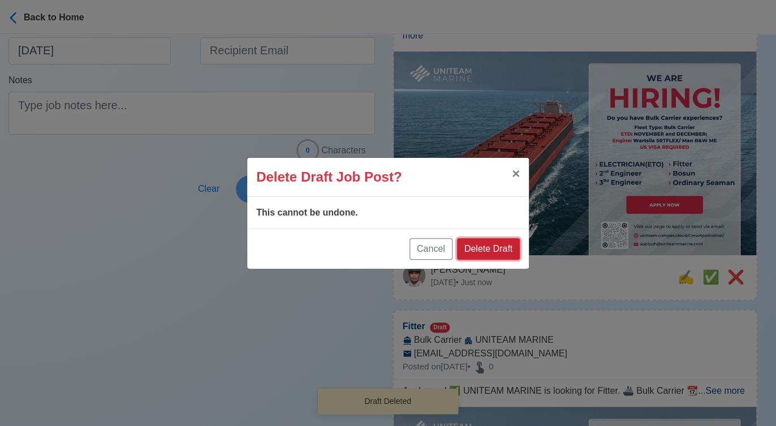
click at [518, 244] on button "Delete Draft" at bounding box center [488, 248] width 63 height 21
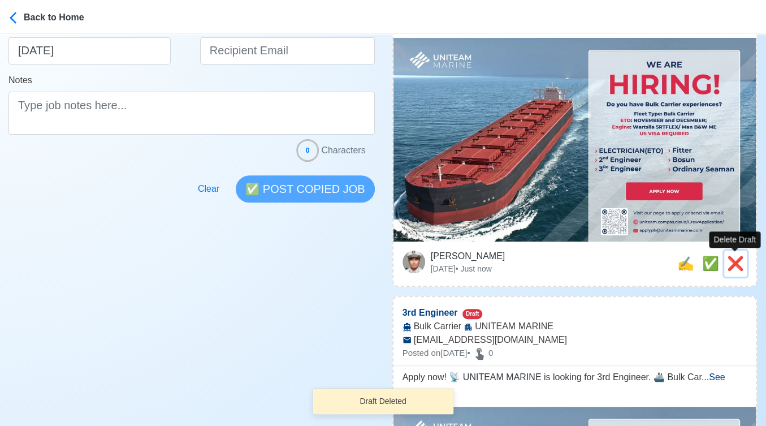
click at [741, 260] on span "❌" at bounding box center [735, 263] width 17 height 15
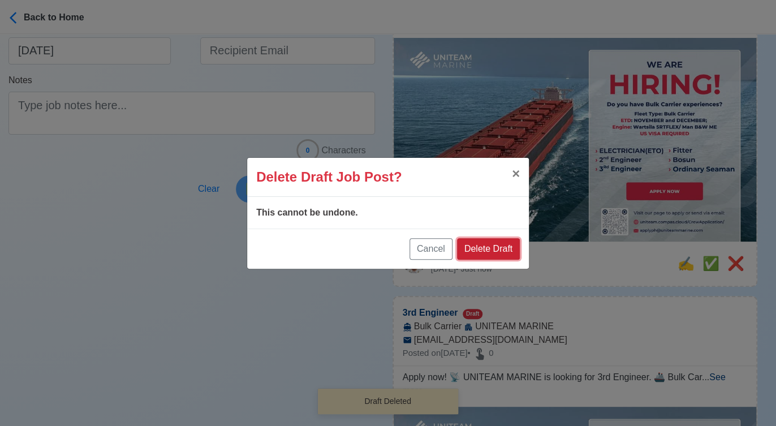
click at [481, 241] on button "Delete Draft" at bounding box center [488, 248] width 63 height 21
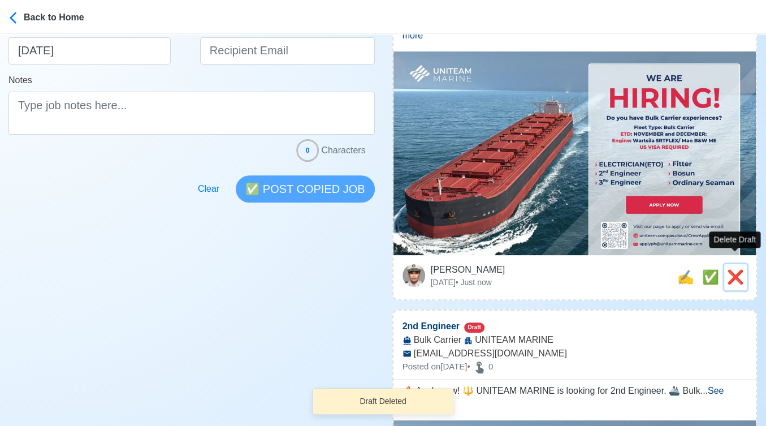
click at [729, 269] on span "❌" at bounding box center [735, 276] width 17 height 15
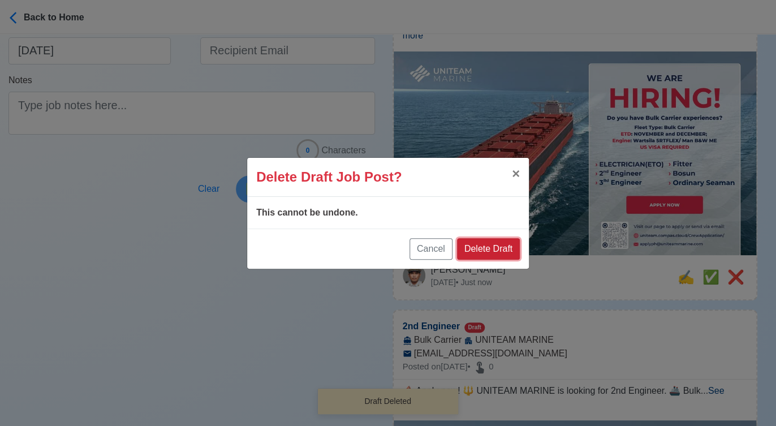
click at [503, 248] on button "Delete Draft" at bounding box center [488, 248] width 63 height 21
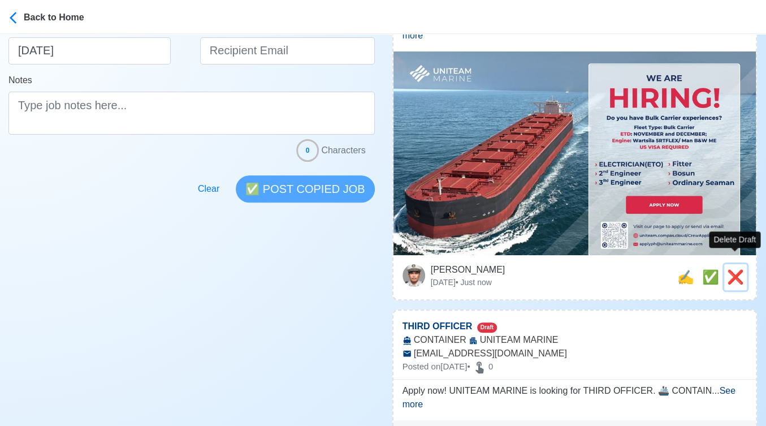
click at [733, 269] on span "❌" at bounding box center [735, 276] width 17 height 15
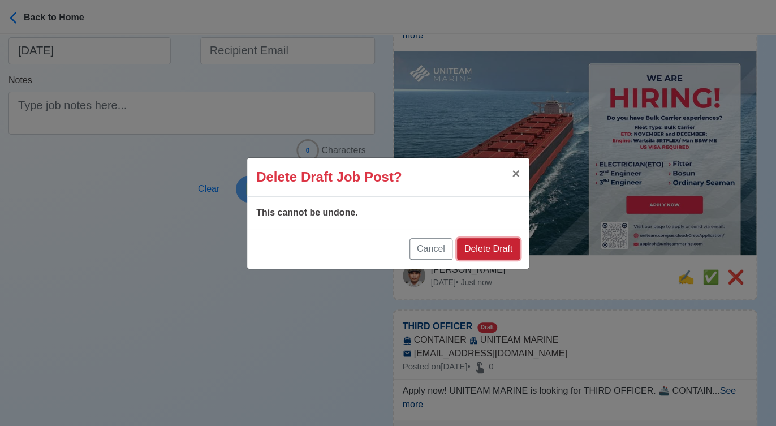
click at [497, 247] on button "Delete Draft" at bounding box center [488, 248] width 63 height 21
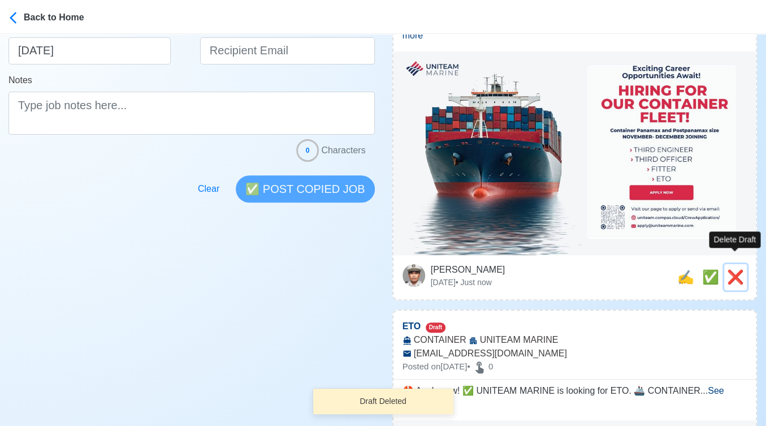
click at [731, 269] on span "❌" at bounding box center [735, 276] width 17 height 15
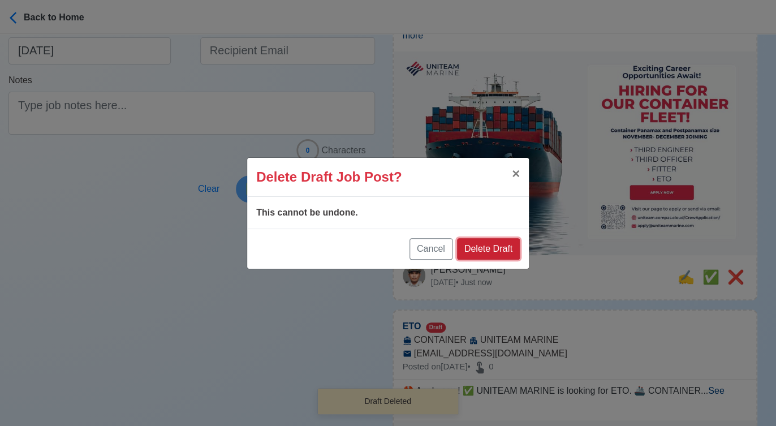
click at [493, 248] on button "Delete Draft" at bounding box center [488, 248] width 63 height 21
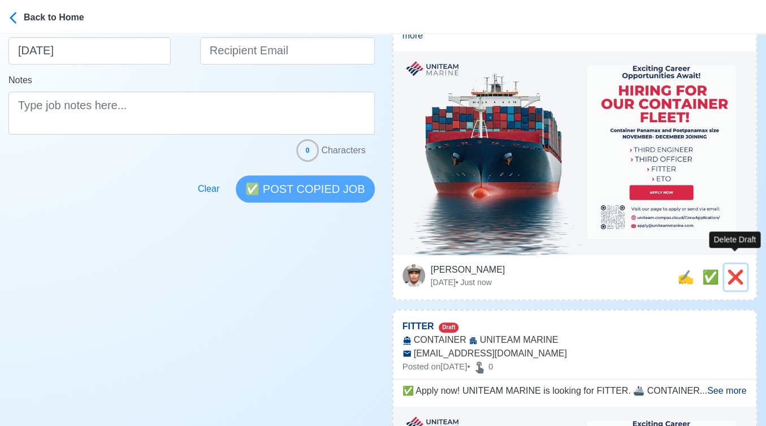
click at [733, 269] on span "❌" at bounding box center [735, 276] width 17 height 15
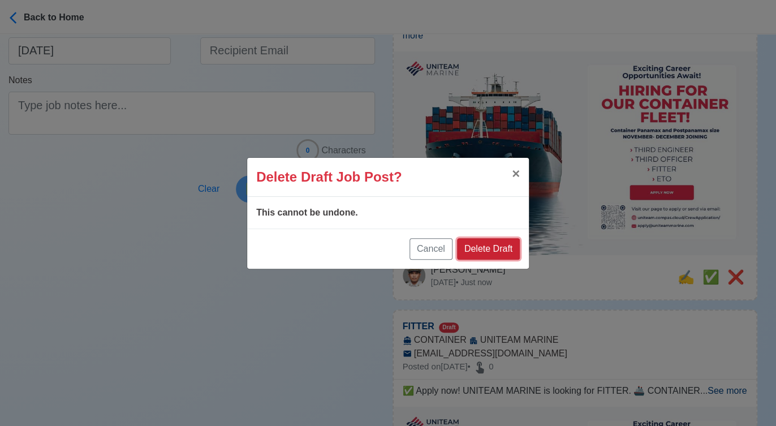
click at [486, 240] on button "Delete Draft" at bounding box center [488, 248] width 63 height 21
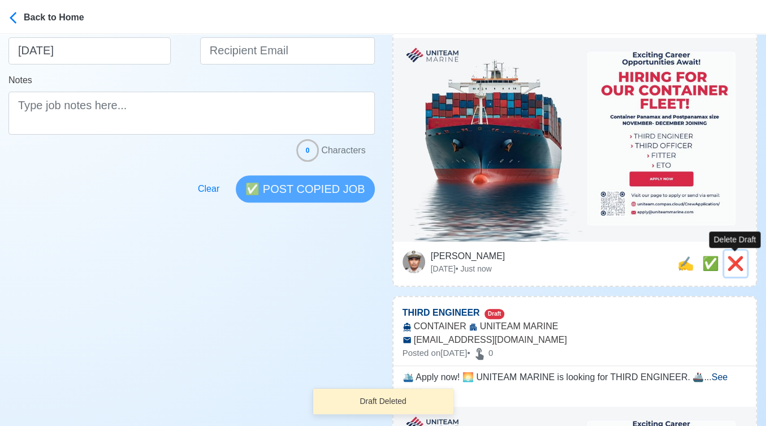
click at [730, 261] on span "❌" at bounding box center [735, 263] width 17 height 15
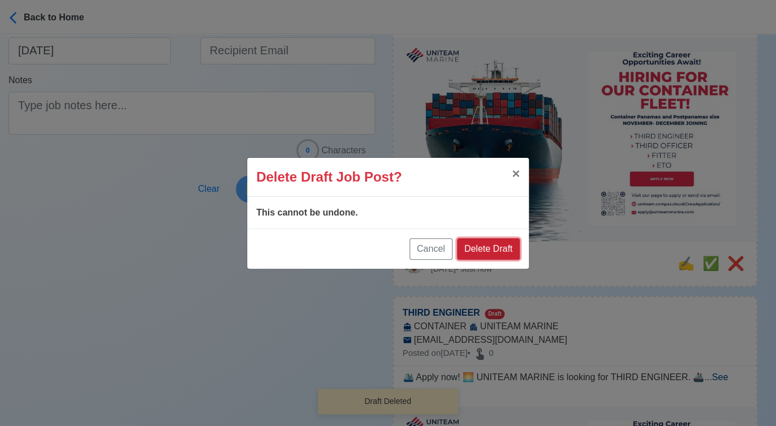
click at [504, 243] on button "Delete Draft" at bounding box center [488, 248] width 63 height 21
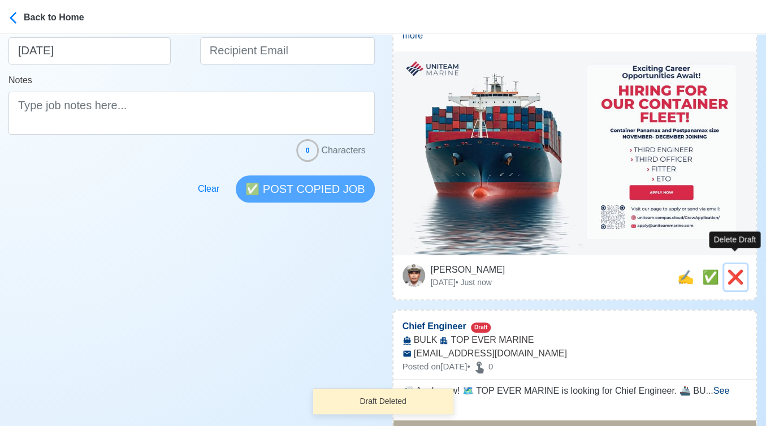
click at [725, 265] on button "❌" at bounding box center [736, 277] width 23 height 26
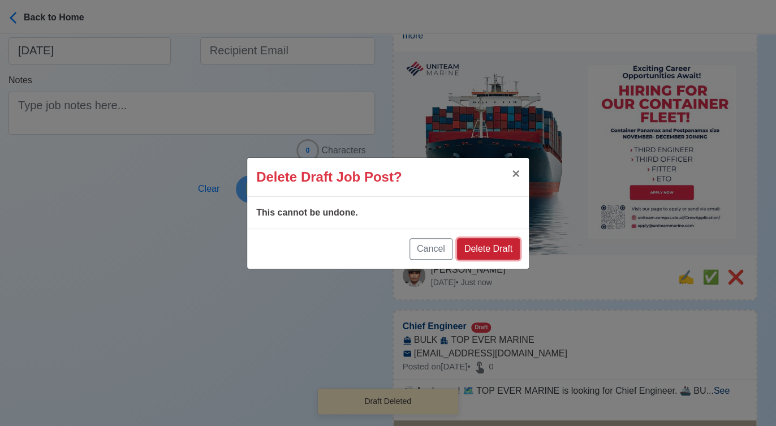
click at [498, 242] on button "Delete Draft" at bounding box center [488, 248] width 63 height 21
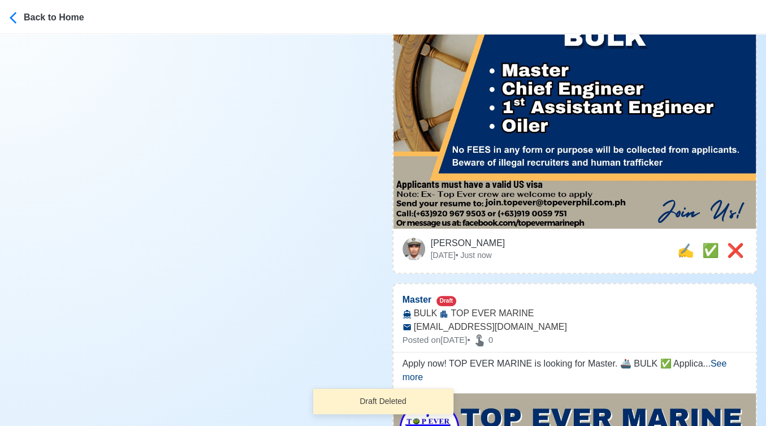
scroll to position [440, 0]
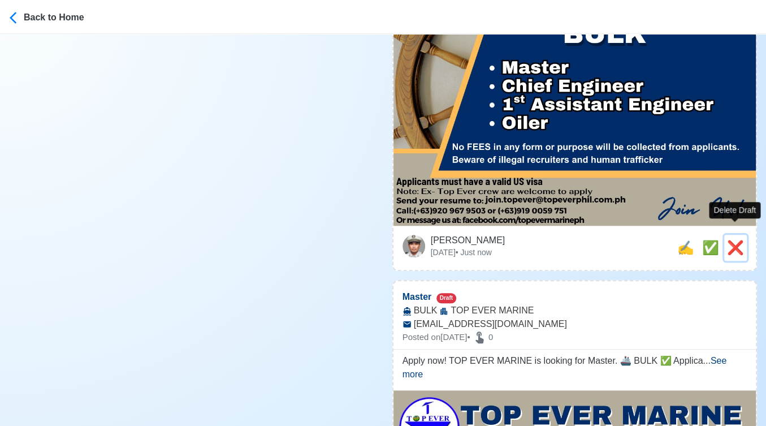
click at [738, 240] on span "❌" at bounding box center [735, 247] width 17 height 15
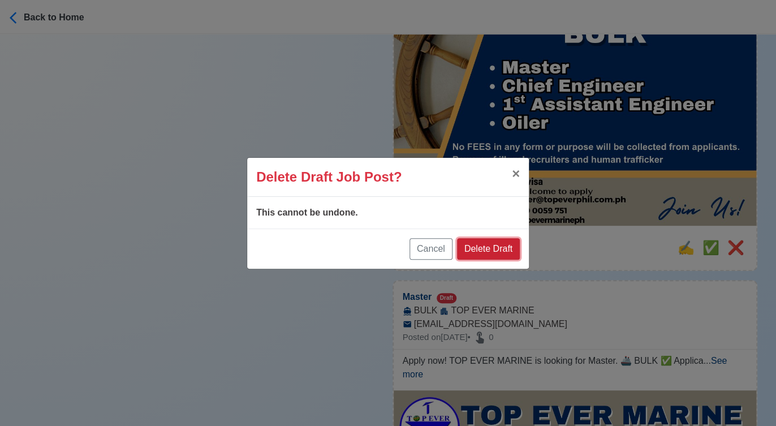
click at [505, 243] on button "Delete Draft" at bounding box center [488, 248] width 63 height 21
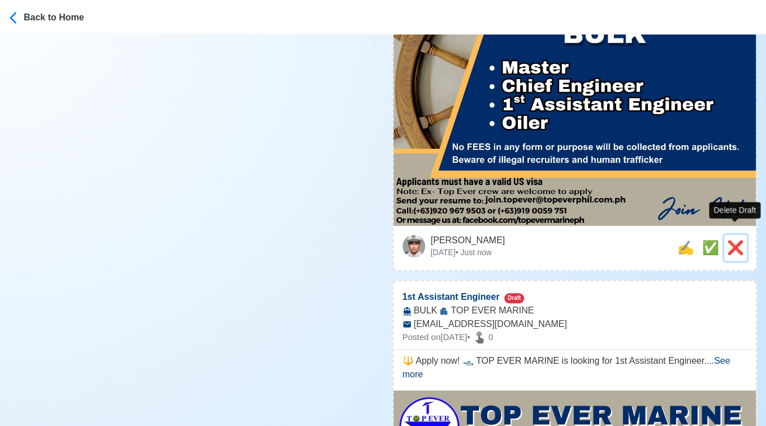
click at [734, 240] on span "❌" at bounding box center [735, 247] width 17 height 15
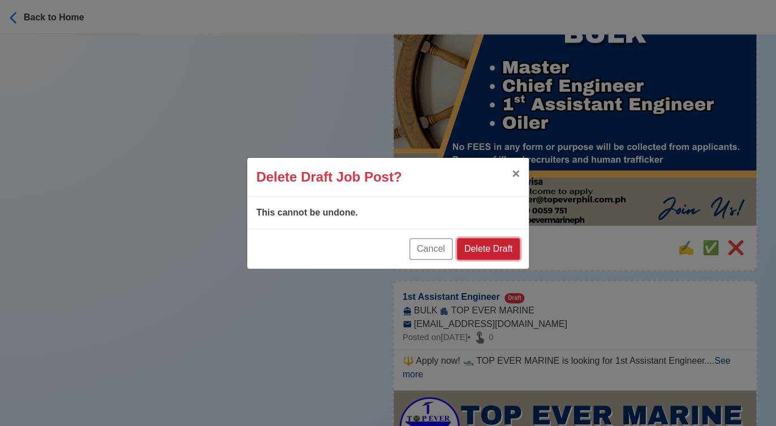
click at [502, 247] on button "Delete Draft" at bounding box center [488, 248] width 63 height 21
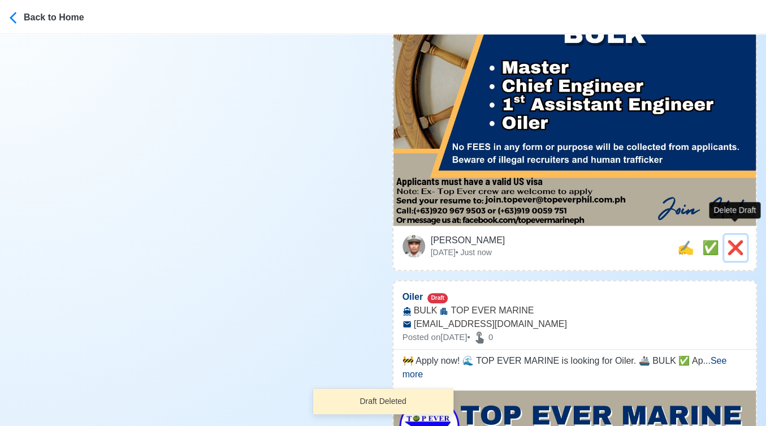
click at [741, 240] on span "❌" at bounding box center [735, 247] width 17 height 15
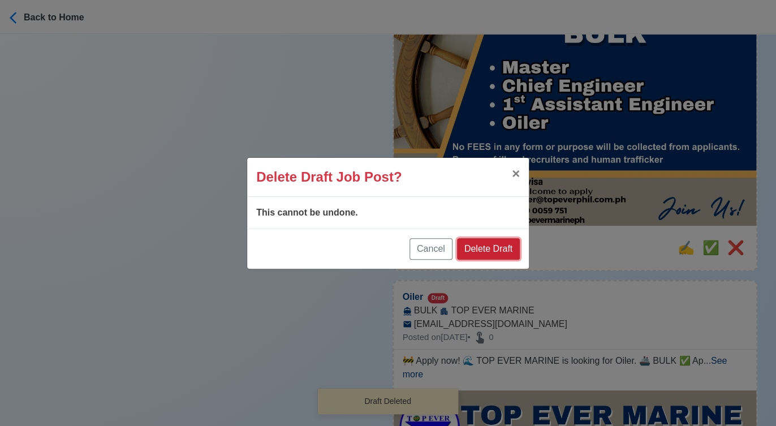
click at [512, 247] on button "Delete Draft" at bounding box center [488, 248] width 63 height 21
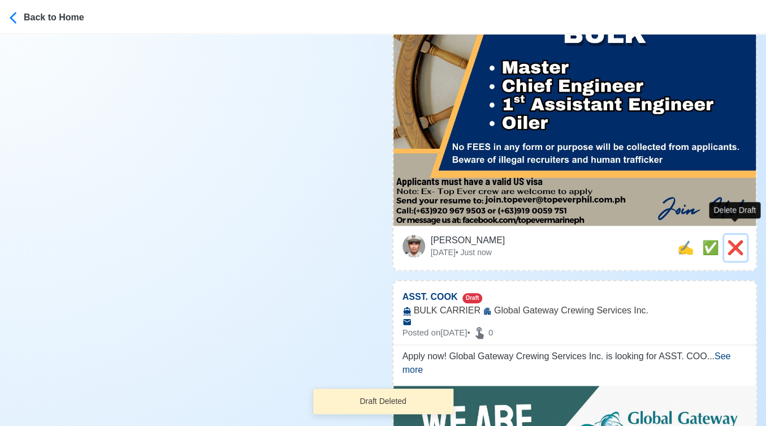
click at [738, 240] on span "❌" at bounding box center [735, 247] width 17 height 15
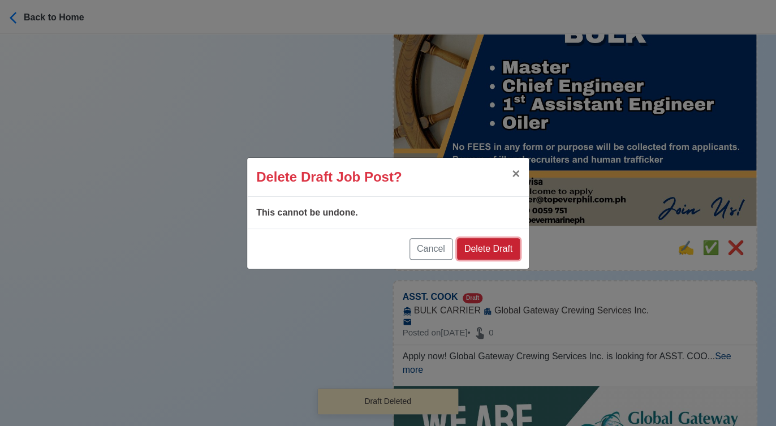
click at [487, 247] on button "Delete Draft" at bounding box center [488, 248] width 63 height 21
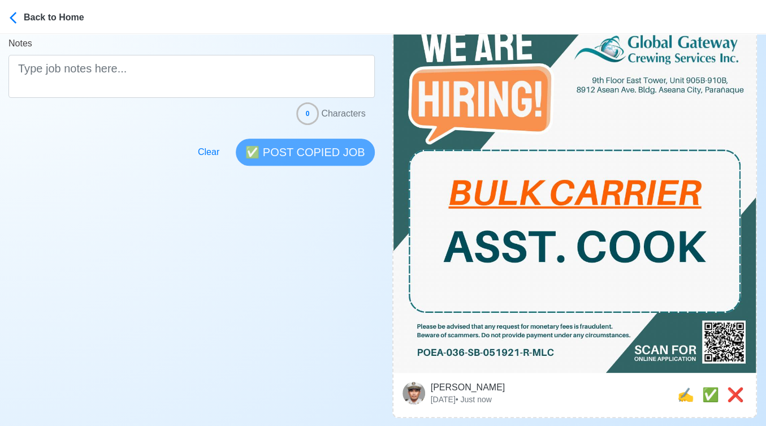
scroll to position [377, 0]
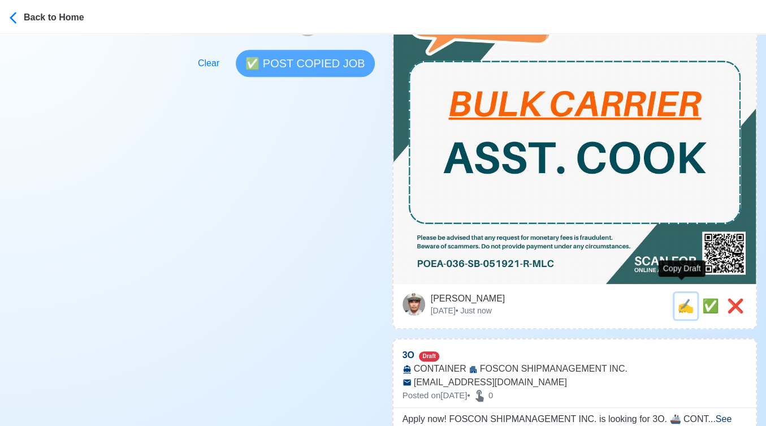
click at [683, 298] on span "✍️" at bounding box center [686, 305] width 17 height 15
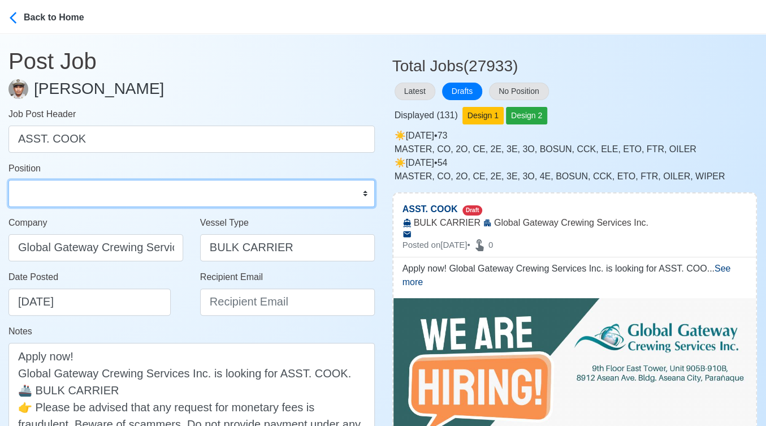
click at [27, 186] on select "Master Chief Officer 2nd Officer 3rd Officer Junior Officer Chief Engineer 2nd …" at bounding box center [191, 193] width 367 height 27
click at [8, 180] on select "Master Chief Officer 2nd Officer 3rd Officer Junior Officer Chief Engineer 2nd …" at bounding box center [191, 193] width 367 height 27
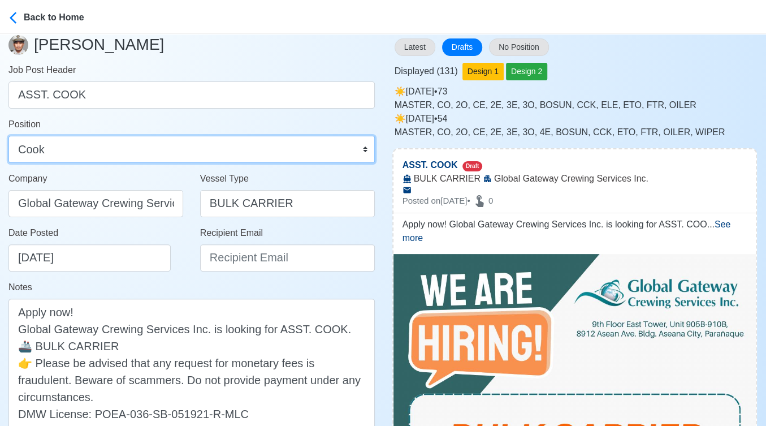
scroll to position [188, 0]
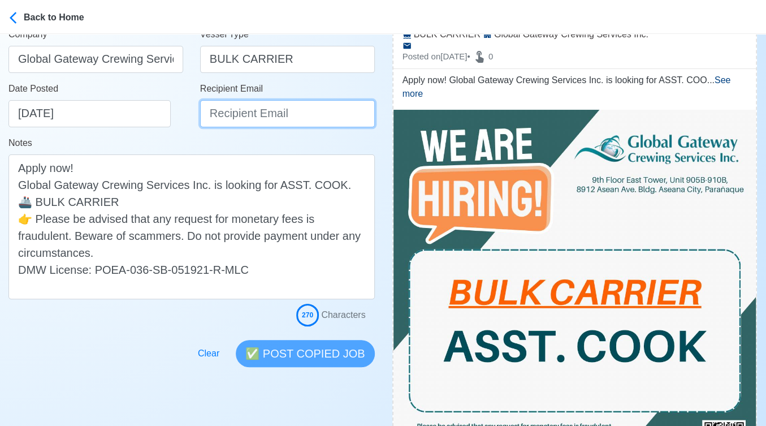
click at [232, 117] on input "Recipient Email" at bounding box center [287, 113] width 175 height 27
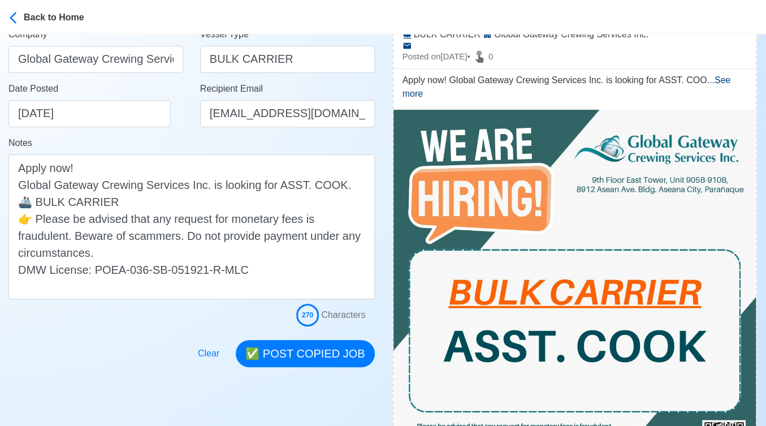
click at [160, 139] on div "Notes Apply now! Global Gateway Crewing Services Inc. is looking for ASST. COOK…" at bounding box center [191, 217] width 367 height 163
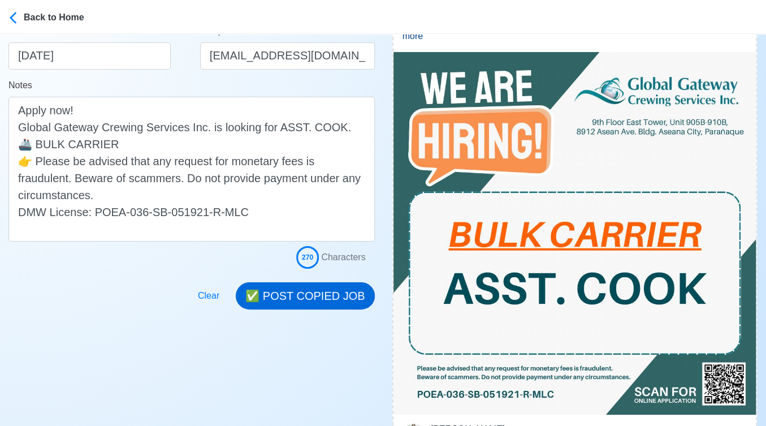
scroll to position [251, 0]
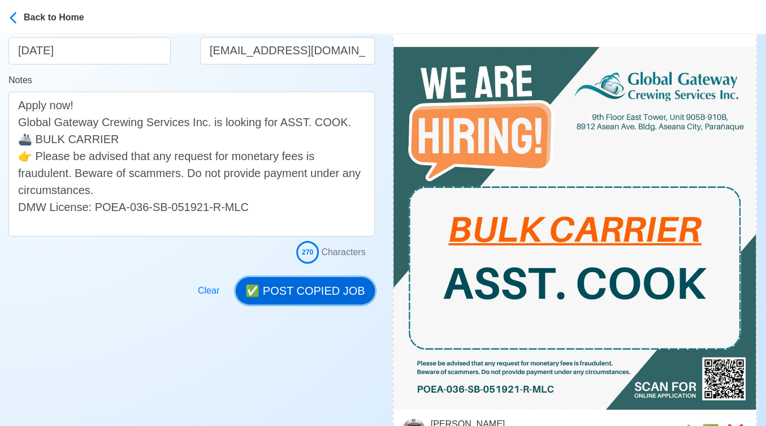
click at [325, 281] on button "✅ POST COPIED JOB" at bounding box center [305, 290] width 139 height 27
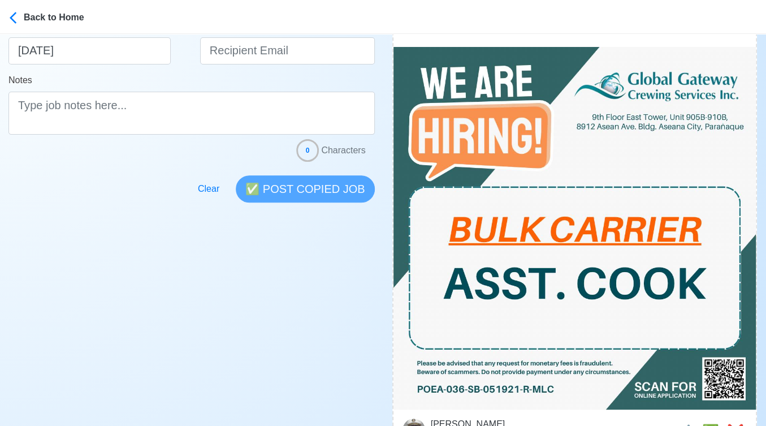
scroll to position [440, 0]
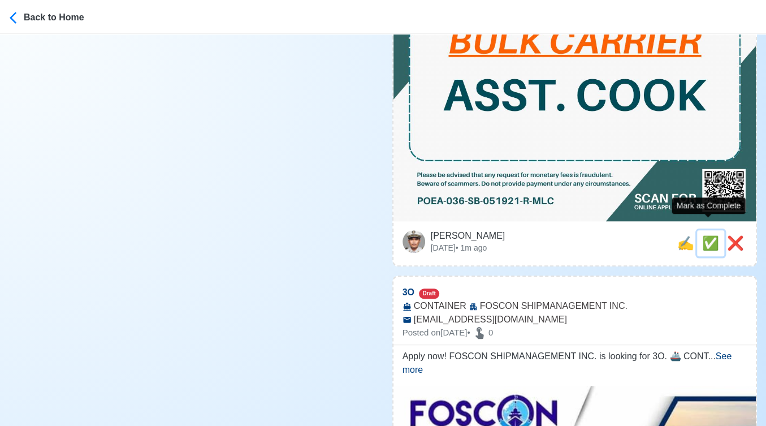
click at [709, 235] on span "✅" at bounding box center [711, 242] width 17 height 15
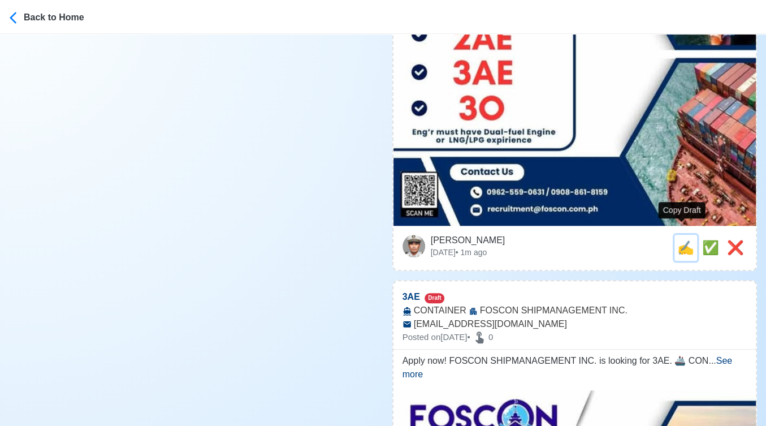
click at [678, 240] on span "✍️" at bounding box center [686, 247] width 17 height 15
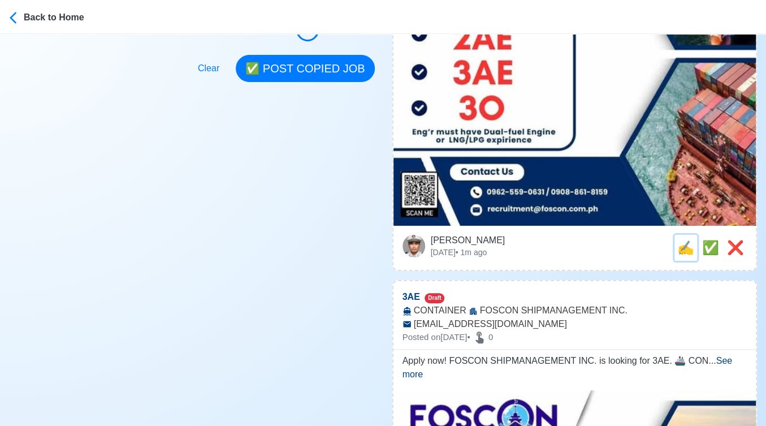
scroll to position [0, 0]
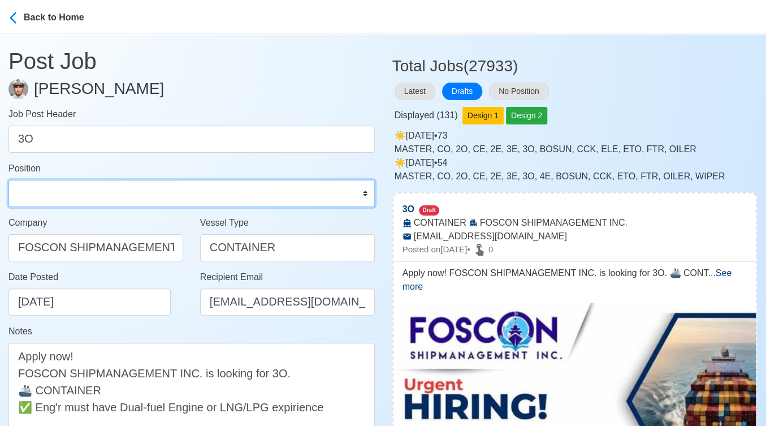
click at [152, 195] on select "Master Chief Officer 2nd Officer 3rd Officer Junior Officer Chief Engineer 2nd …" at bounding box center [191, 193] width 367 height 27
click at [8, 180] on select "Master Chief Officer 2nd Officer 3rd Officer Junior Officer Chief Engineer 2nd …" at bounding box center [191, 193] width 367 height 27
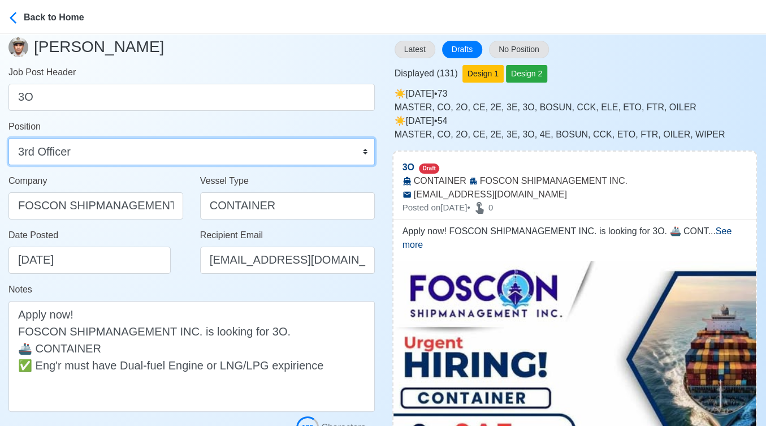
scroll to position [188, 0]
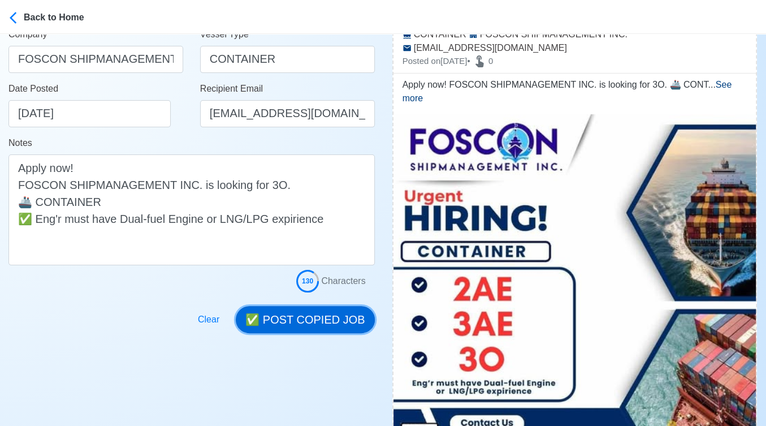
click at [321, 315] on button "✅ POST COPIED JOB" at bounding box center [305, 319] width 139 height 27
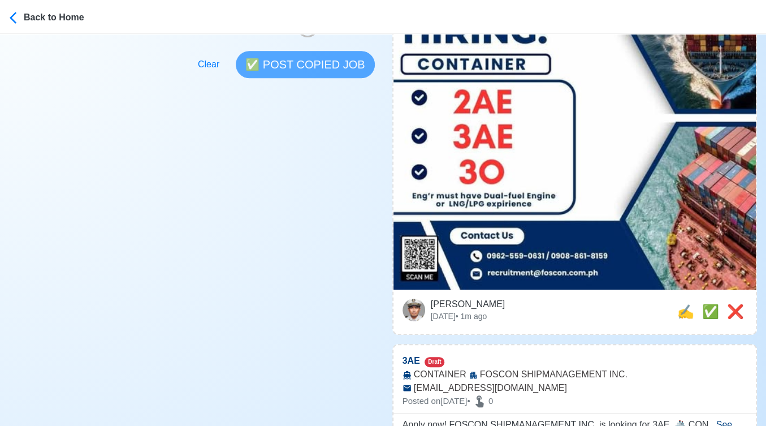
scroll to position [377, 0]
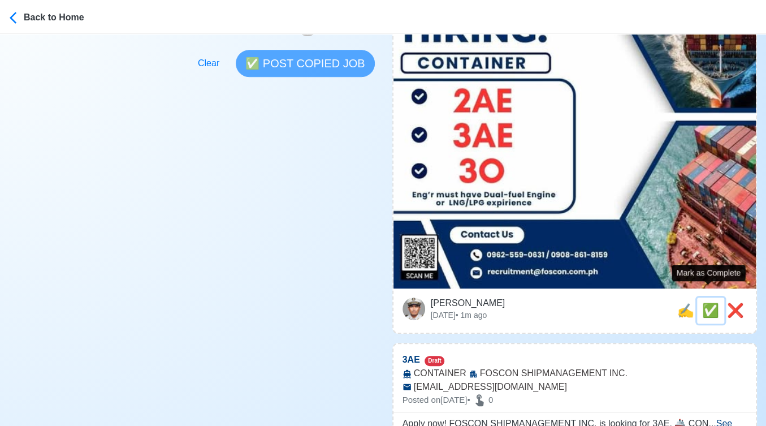
click at [705, 303] on span "✅" at bounding box center [711, 310] width 17 height 15
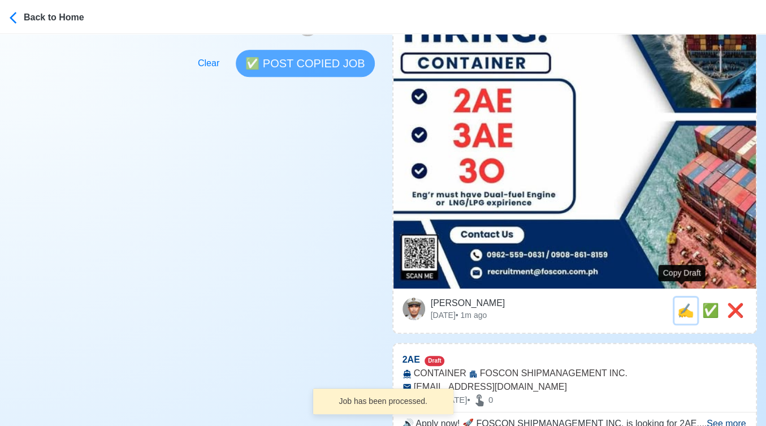
click at [684, 303] on span "✍️" at bounding box center [686, 310] width 17 height 15
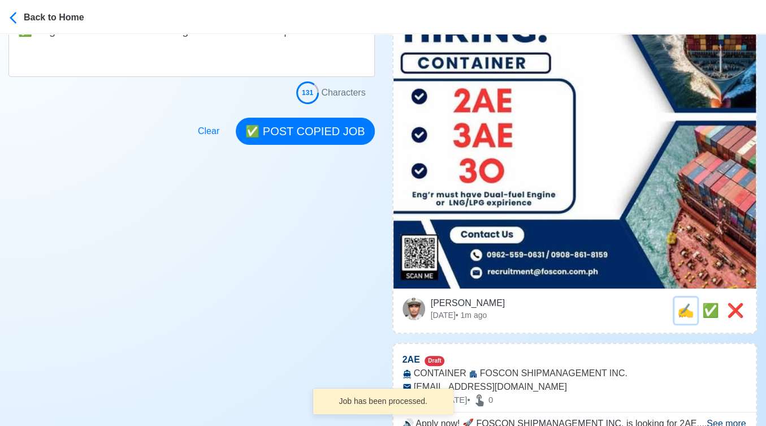
scroll to position [0, 0]
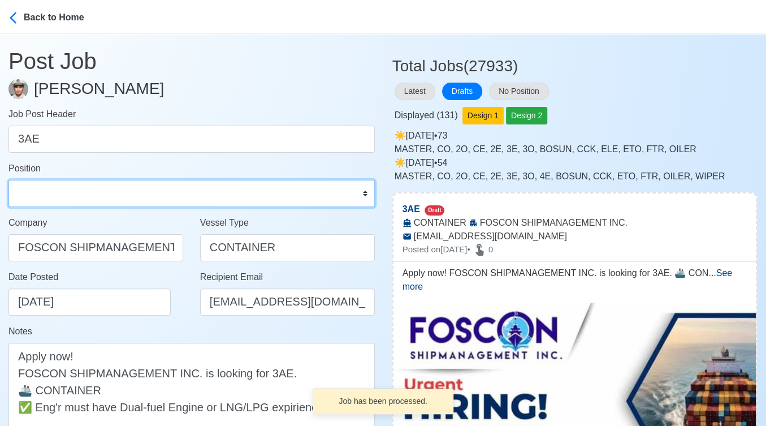
drag, startPoint x: 101, startPoint y: 189, endPoint x: 99, endPoint y: 182, distance: 7.2
click at [101, 189] on select "Master Chief Officer 2nd Officer 3rd Officer Junior Officer Chief Engineer 2nd …" at bounding box center [191, 193] width 367 height 27
click at [8, 180] on select "Master Chief Officer 2nd Officer 3rd Officer Junior Officer Chief Engineer 2nd …" at bounding box center [191, 193] width 367 height 27
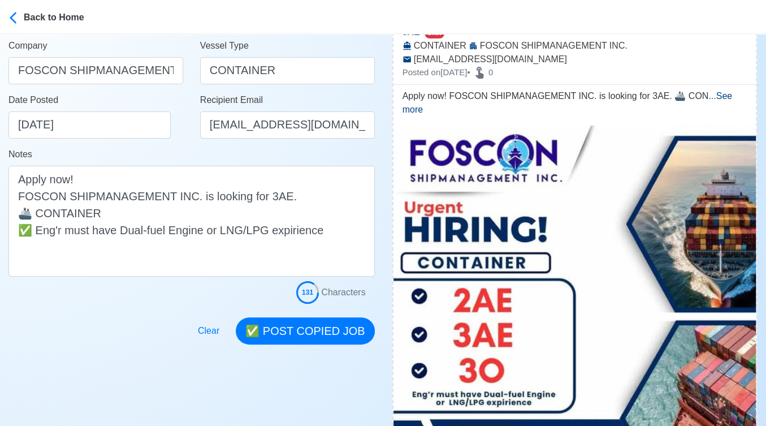
scroll to position [188, 0]
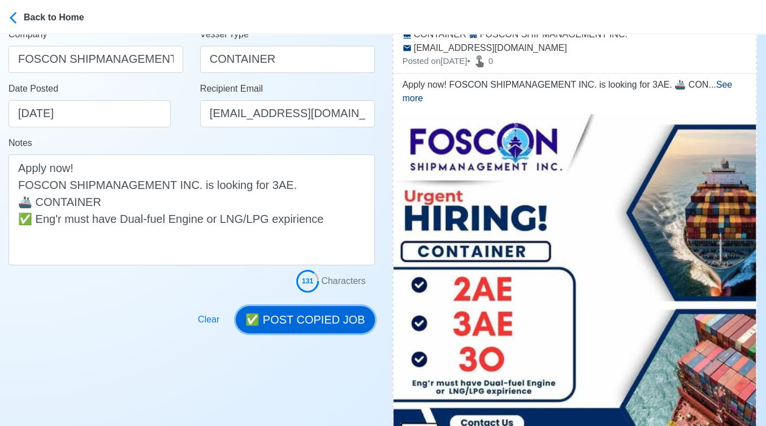
click at [314, 318] on button "✅ POST COPIED JOB" at bounding box center [305, 319] width 139 height 27
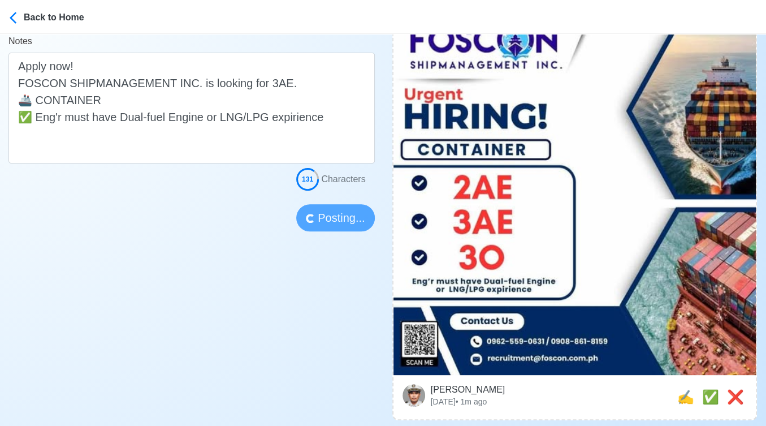
scroll to position [314, 0]
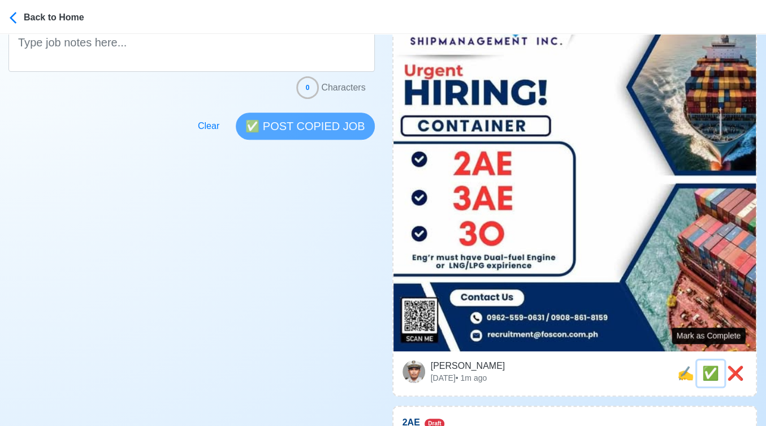
click at [709, 365] on span "✅" at bounding box center [711, 372] width 17 height 15
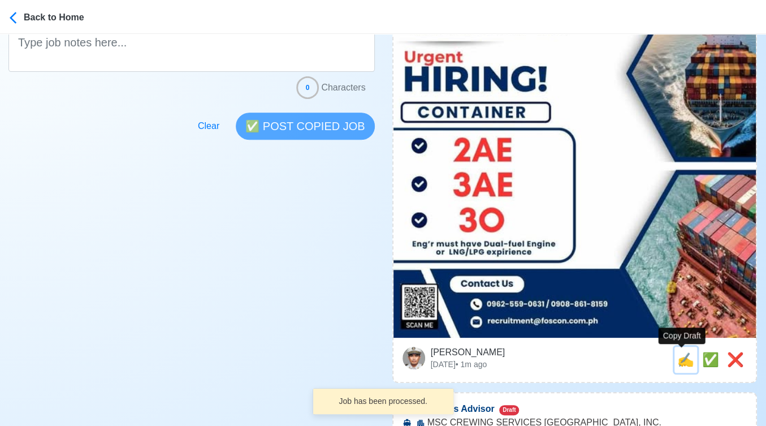
click at [683, 359] on span "✍️" at bounding box center [686, 359] width 17 height 15
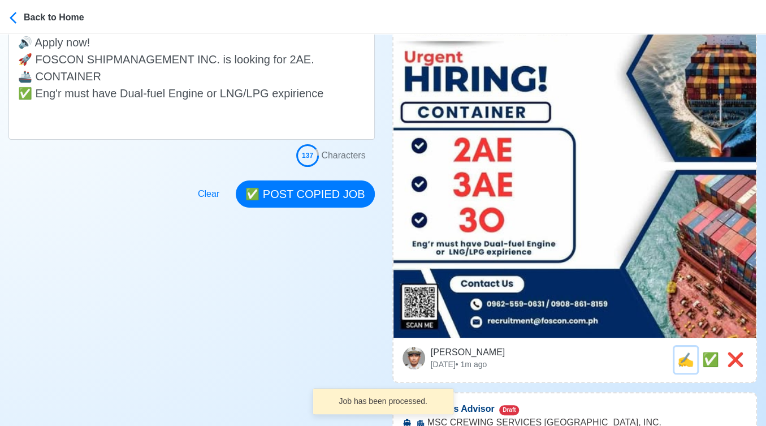
scroll to position [0, 0]
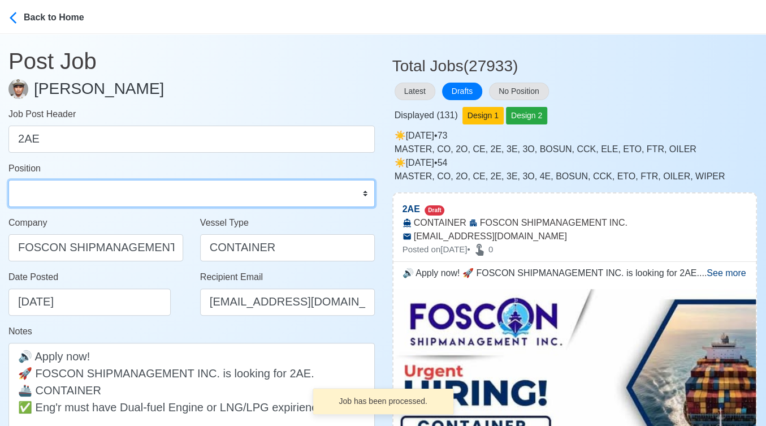
click at [72, 196] on select "Master Chief Officer 2nd Officer 3rd Officer Junior Officer Chief Engineer 2nd …" at bounding box center [191, 193] width 367 height 27
click at [8, 180] on select "Master Chief Officer 2nd Officer 3rd Officer Junior Officer Chief Engineer 2nd …" at bounding box center [191, 193] width 367 height 27
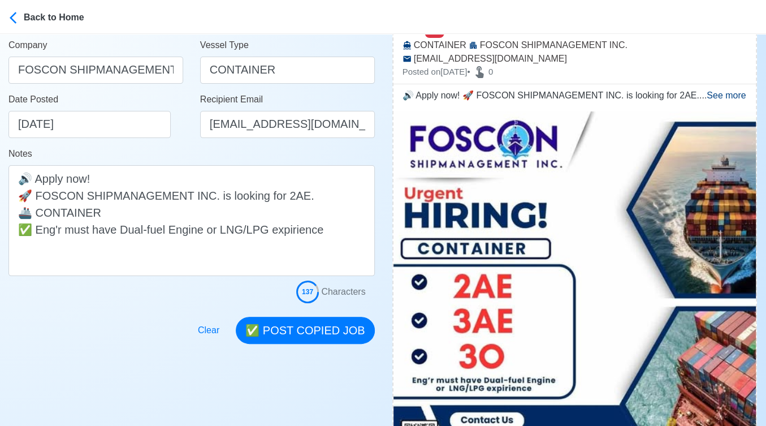
scroll to position [188, 0]
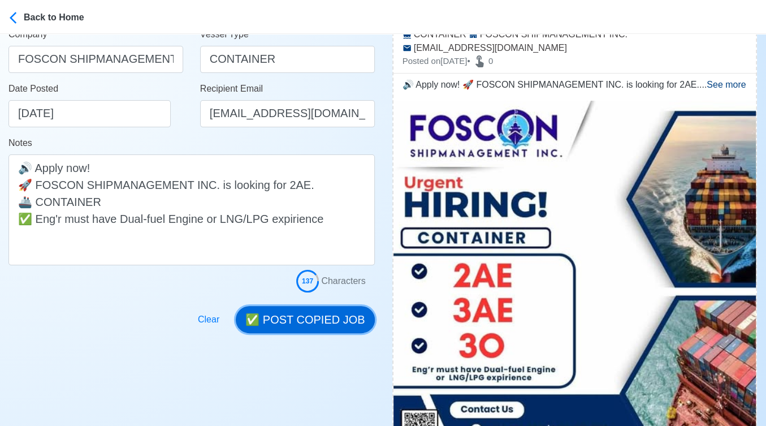
click at [318, 319] on button "✅ POST COPIED JOB" at bounding box center [305, 319] width 139 height 27
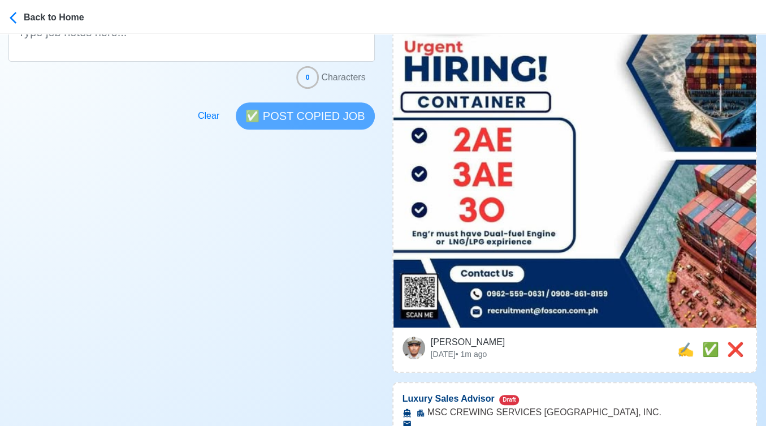
scroll to position [377, 0]
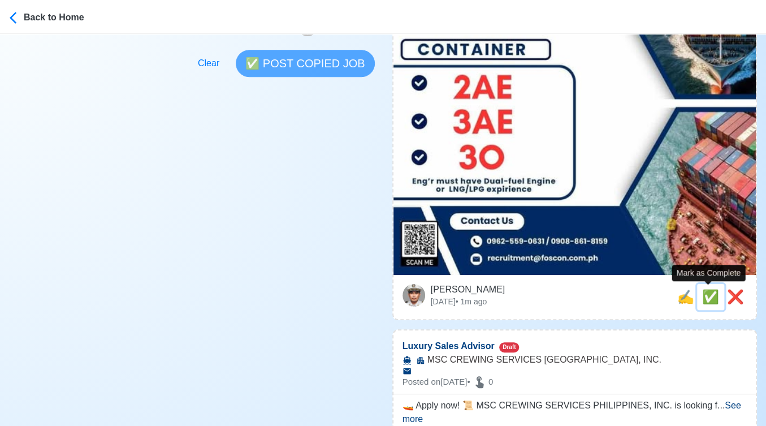
click at [703, 302] on span "✅" at bounding box center [711, 296] width 17 height 15
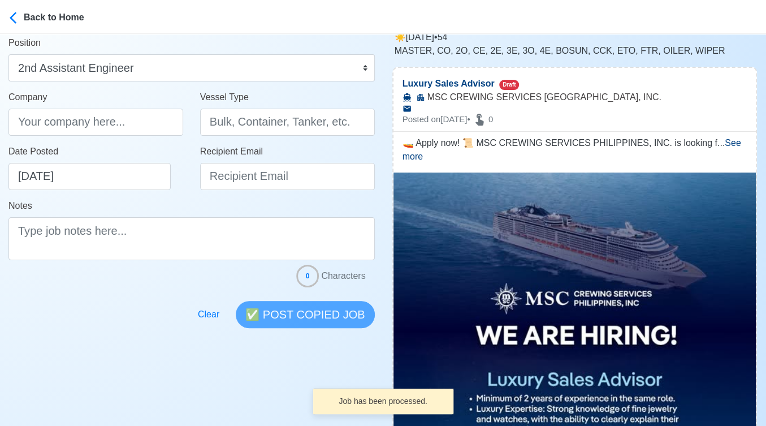
scroll to position [0, 0]
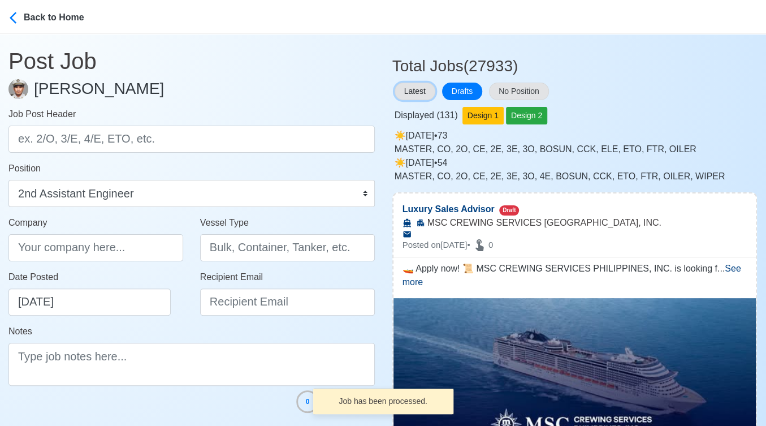
click at [412, 94] on button "Latest" at bounding box center [415, 92] width 41 height 18
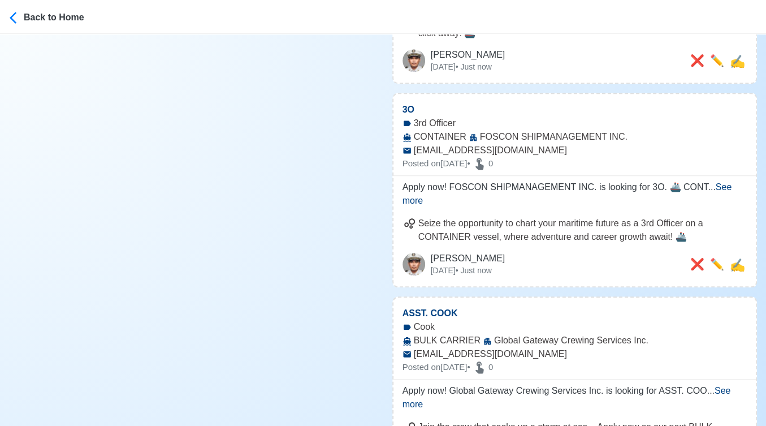
scroll to position [502, 0]
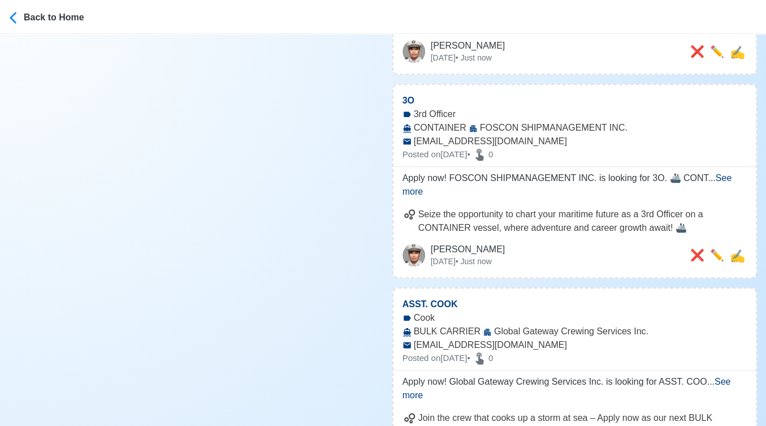
click at [717, 173] on span "See more" at bounding box center [568, 184] width 330 height 23
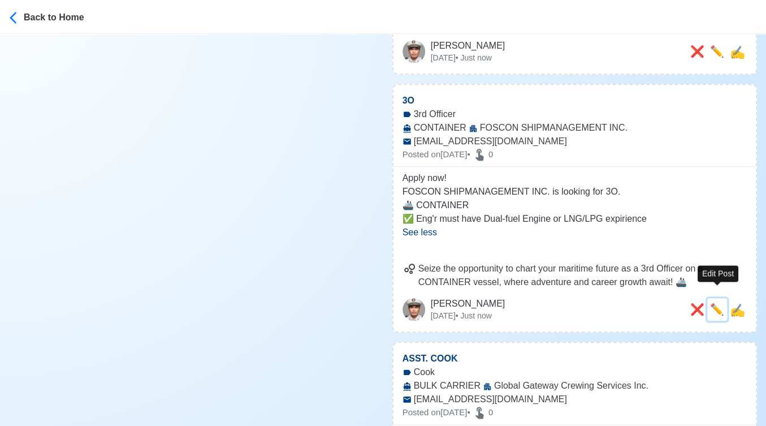
click at [714, 303] on span "✏️" at bounding box center [717, 309] width 14 height 12
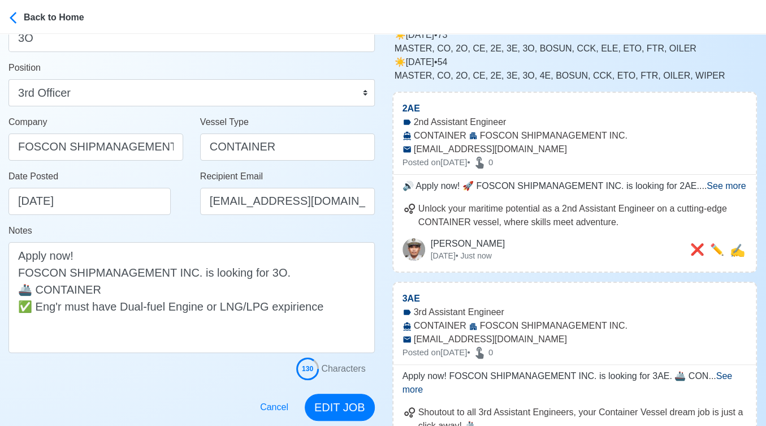
scroll to position [126, 0]
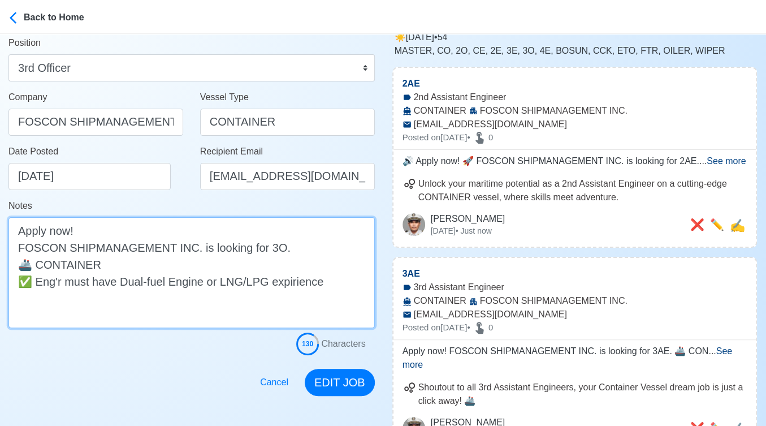
drag, startPoint x: 333, startPoint y: 282, endPoint x: 1, endPoint y: 276, distance: 332.7
click at [1, 276] on main "Post Job Jeyner Gil Job Post Header 3O Position Master Chief Officer 2nd Office…" at bounding box center [192, 152] width 384 height 488
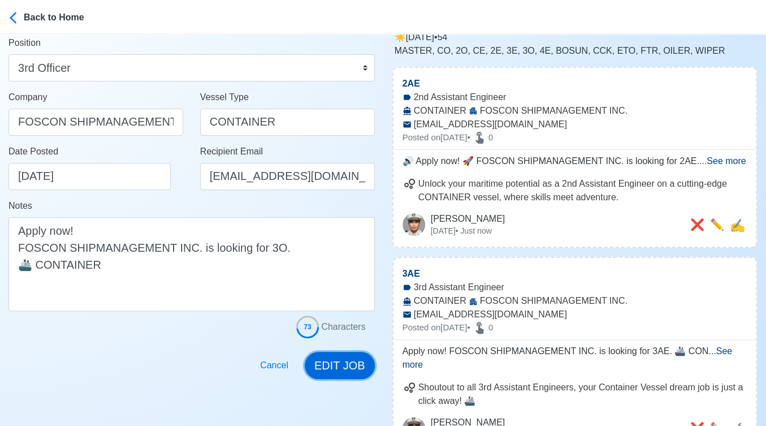
click at [335, 364] on button "EDIT JOB" at bounding box center [340, 365] width 70 height 27
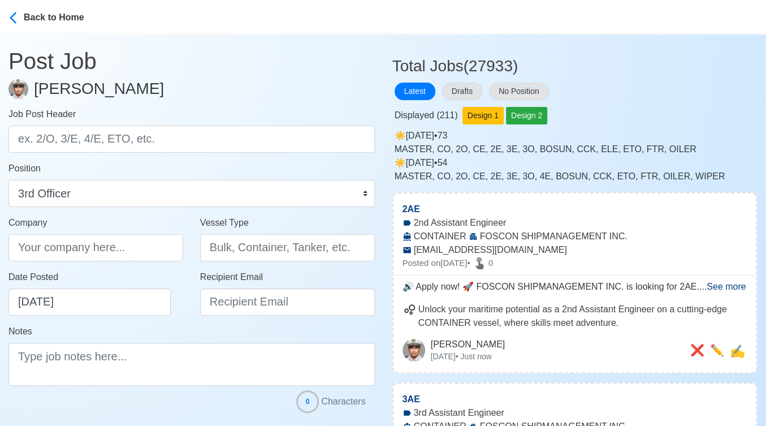
scroll to position [0, 0]
click at [473, 88] on button "Drafts" at bounding box center [462, 92] width 40 height 18
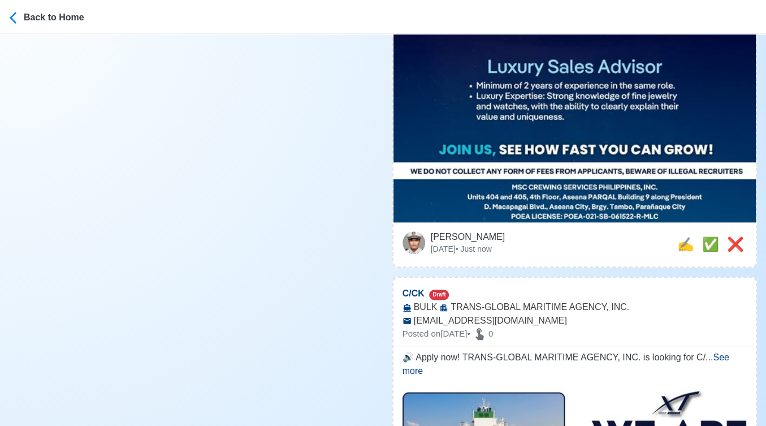
scroll to position [440, 0]
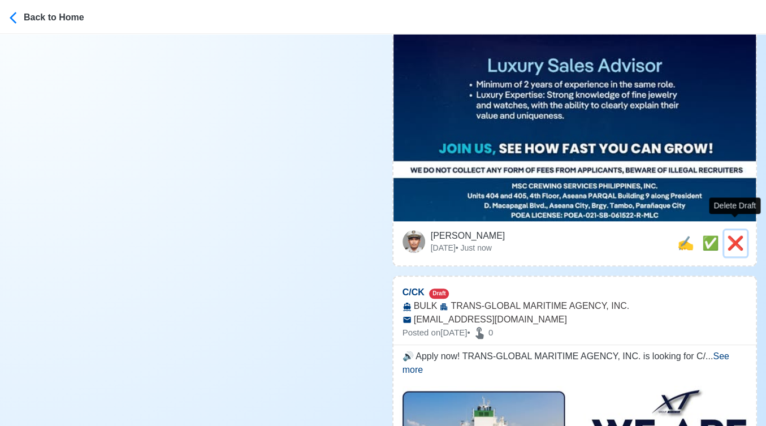
click at [737, 235] on span "❌" at bounding box center [735, 242] width 17 height 15
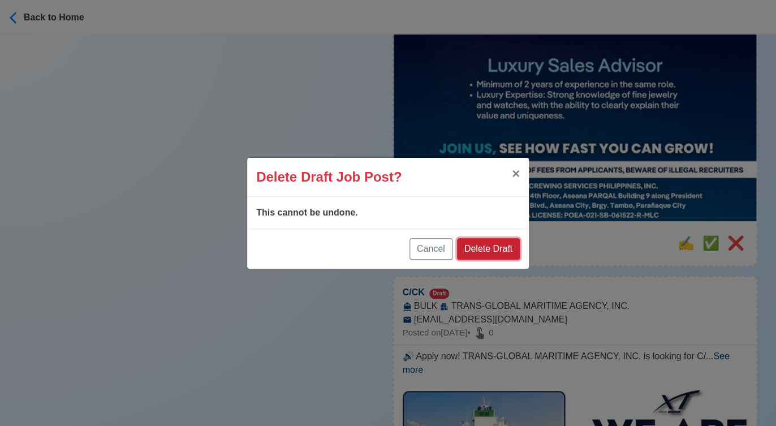
click at [487, 238] on button "Delete Draft" at bounding box center [488, 248] width 63 height 21
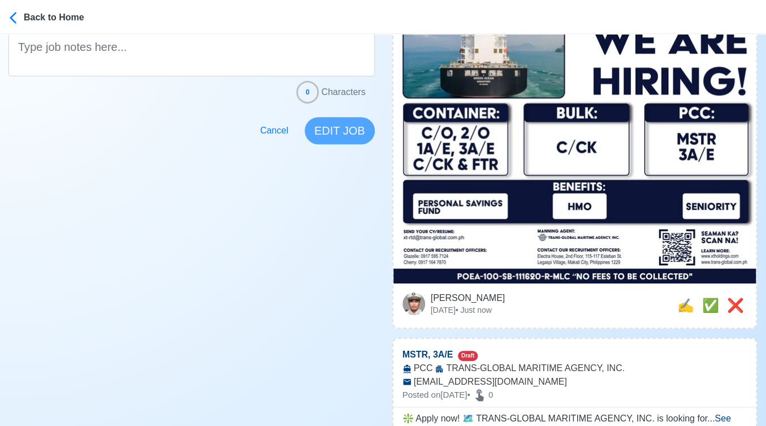
scroll to position [314, 0]
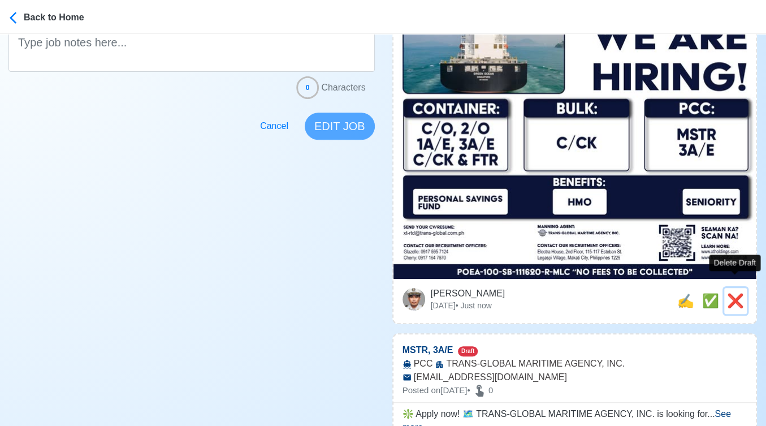
click at [732, 293] on span "❌" at bounding box center [735, 300] width 17 height 15
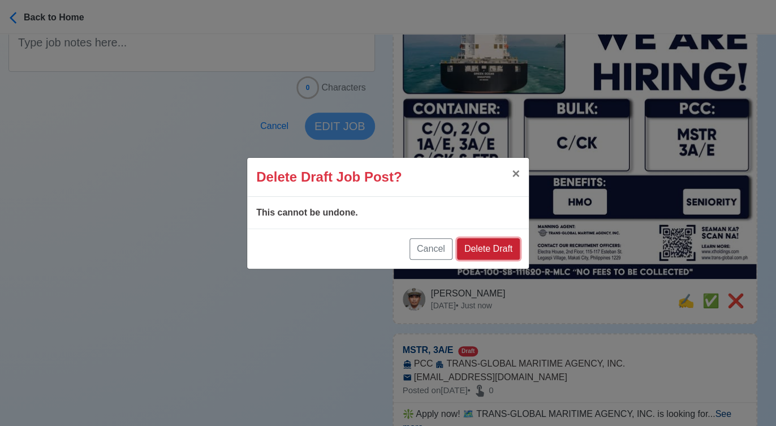
click at [498, 246] on button "Delete Draft" at bounding box center [488, 248] width 63 height 21
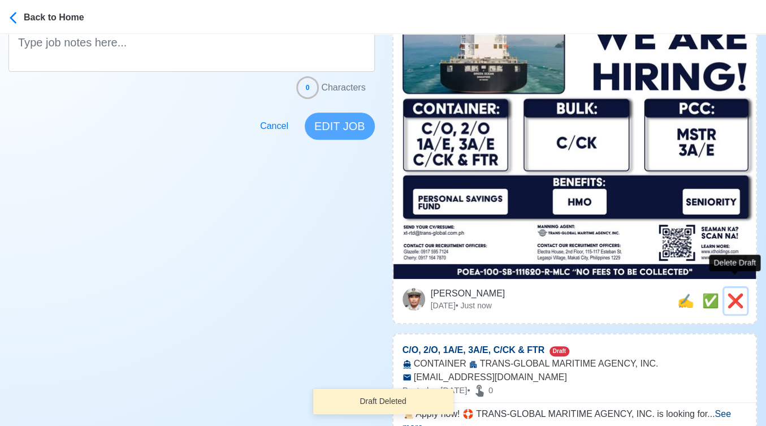
click at [734, 293] on span "❌" at bounding box center [735, 300] width 17 height 15
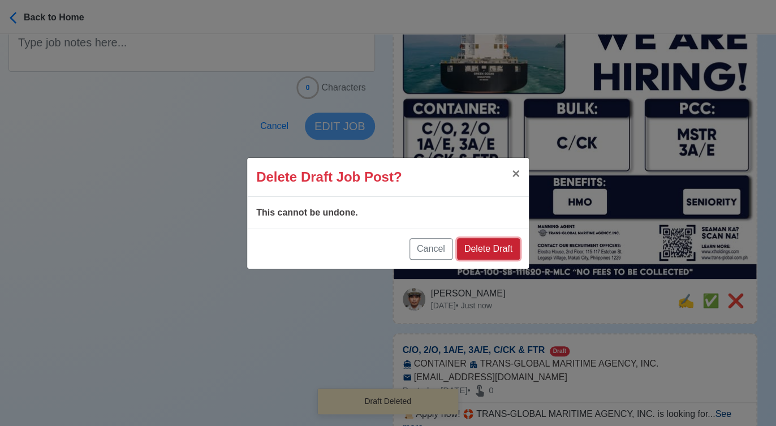
click at [509, 247] on button "Delete Draft" at bounding box center [488, 248] width 63 height 21
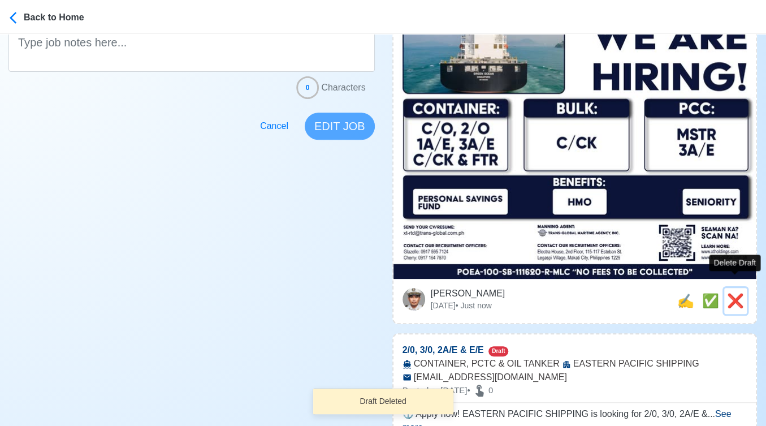
click at [735, 293] on span "❌" at bounding box center [735, 300] width 17 height 15
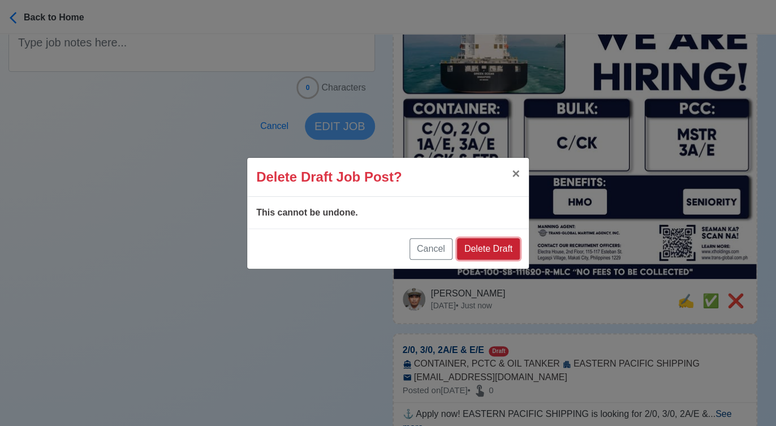
click at [502, 248] on button "Delete Draft" at bounding box center [488, 248] width 63 height 21
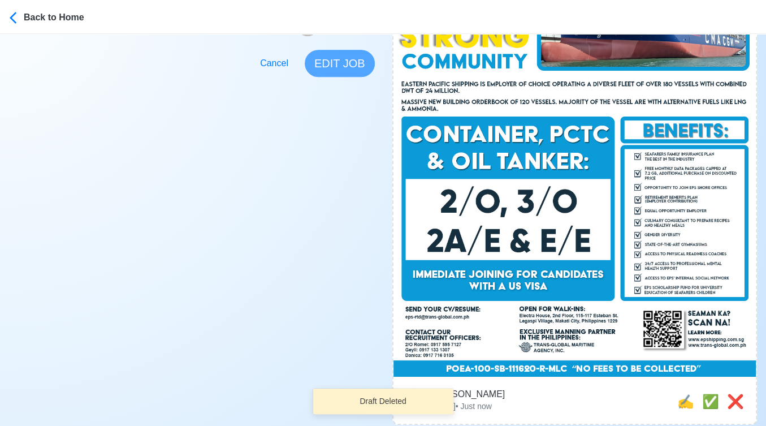
scroll to position [566, 0]
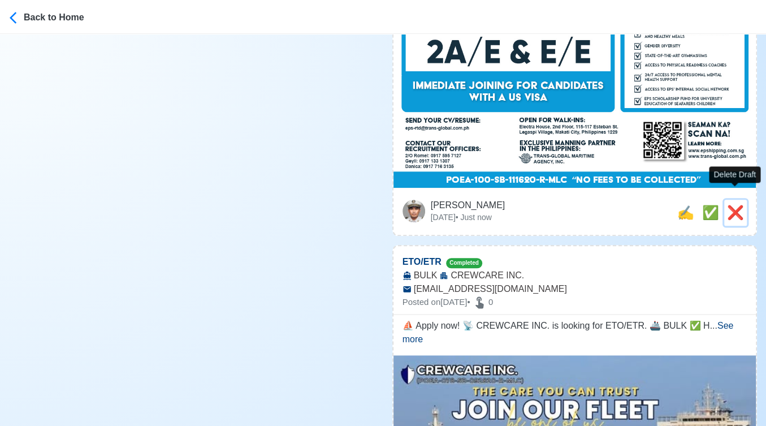
click at [738, 205] on span "❌" at bounding box center [735, 212] width 17 height 15
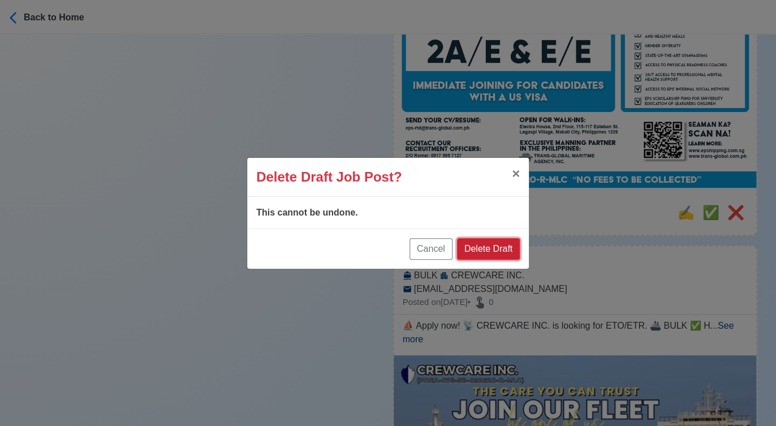
click at [493, 243] on button "Delete Draft" at bounding box center [488, 248] width 63 height 21
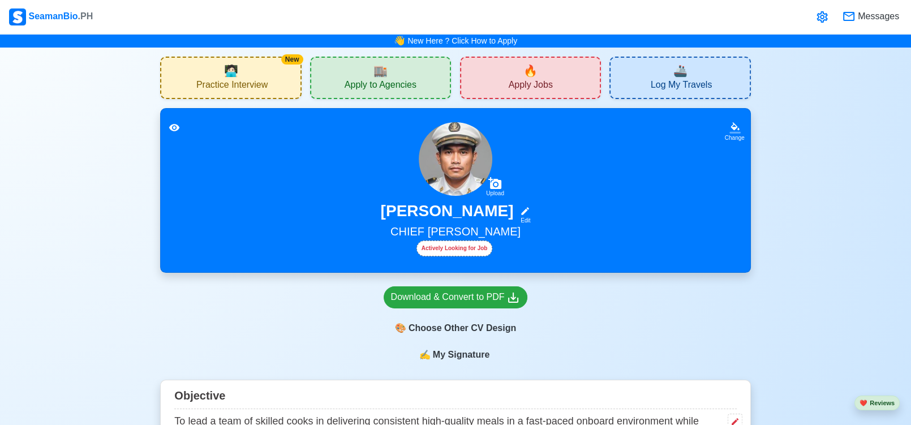
click at [539, 74] on div "🔥 Apply Jobs" at bounding box center [530, 78] width 141 height 42
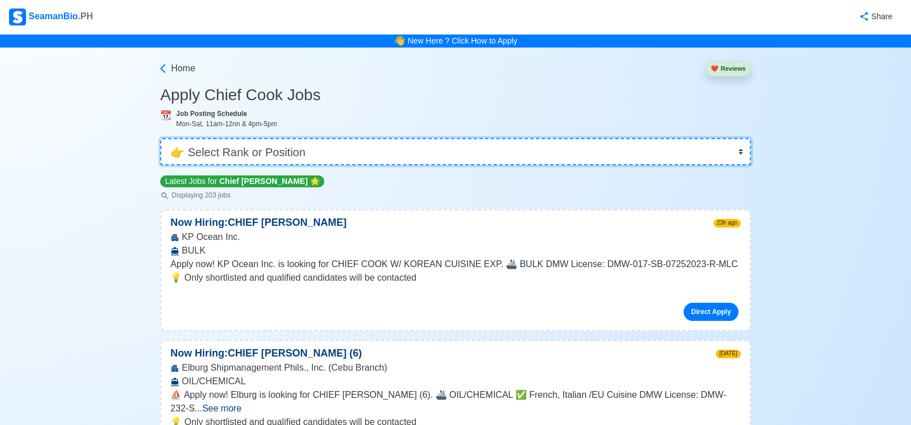
click at [515, 153] on select "👉 Select Rank or Position Master Chief Officer 2nd Officer 3rd Officer Junior O…" at bounding box center [455, 151] width 590 height 27
click at [162, 138] on select "👉 Select Rank or Position Master Chief Officer 2nd Officer 3rd Officer Junior O…" at bounding box center [455, 151] width 590 height 27
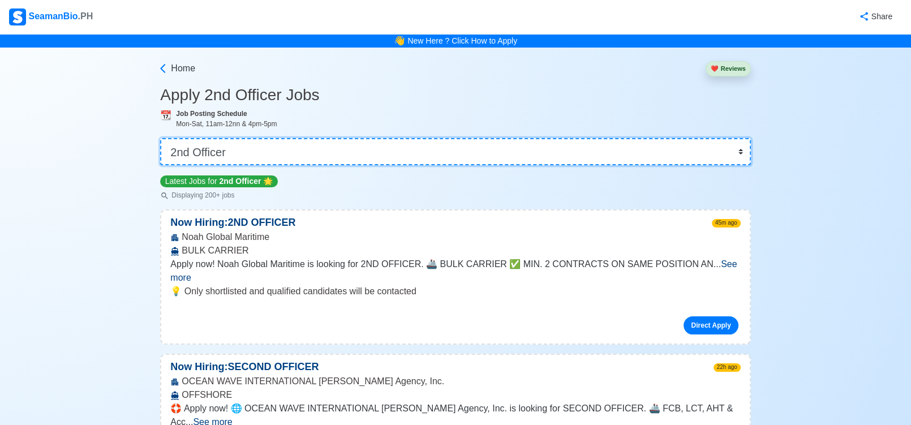
click at [404, 158] on select "👉 Select Rank or Position Master Chief Officer 2nd Officer 3rd Officer Junior O…" at bounding box center [455, 151] width 590 height 27
click at [162, 138] on select "👉 Select Rank or Position Master Chief Officer 2nd Officer 3rd Officer Junior O…" at bounding box center [455, 151] width 590 height 27
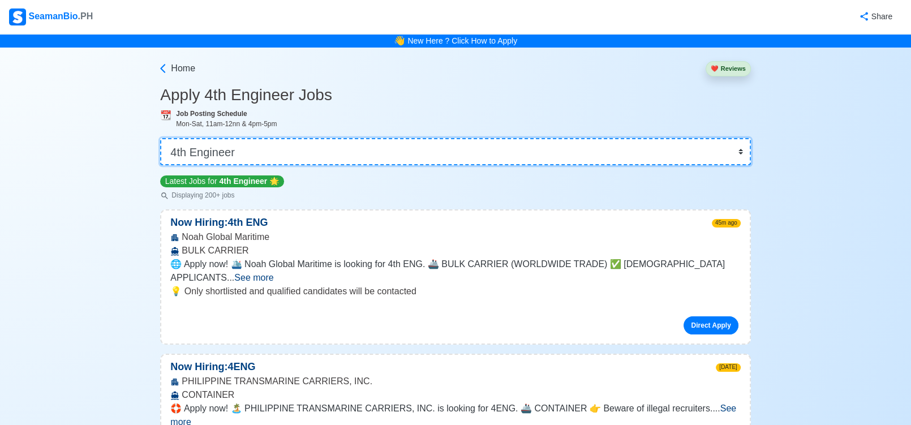
click at [368, 150] on select "👉 Select Rank or Position Master Chief Officer 2nd Officer 3rd Officer Junior O…" at bounding box center [455, 151] width 590 height 27
click at [162, 138] on select "👉 Select Rank or Position Master Chief Officer 2nd Officer 3rd Officer Junior O…" at bounding box center [455, 151] width 590 height 27
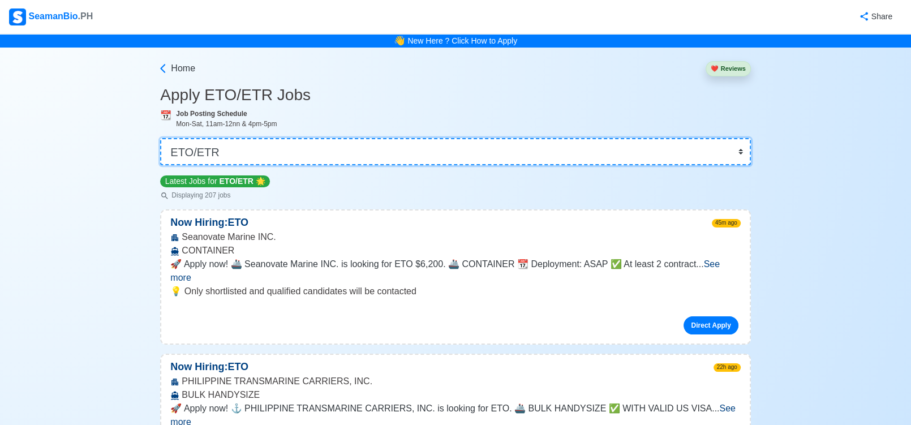
click at [487, 147] on select "👉 Select Rank or Position Master Chief Officer 2nd Officer 3rd Officer Junior O…" at bounding box center [455, 151] width 590 height 27
click at [162, 138] on select "👉 Select Rank or Position Master Chief Officer 2nd Officer 3rd Officer Junior O…" at bounding box center [455, 151] width 590 height 27
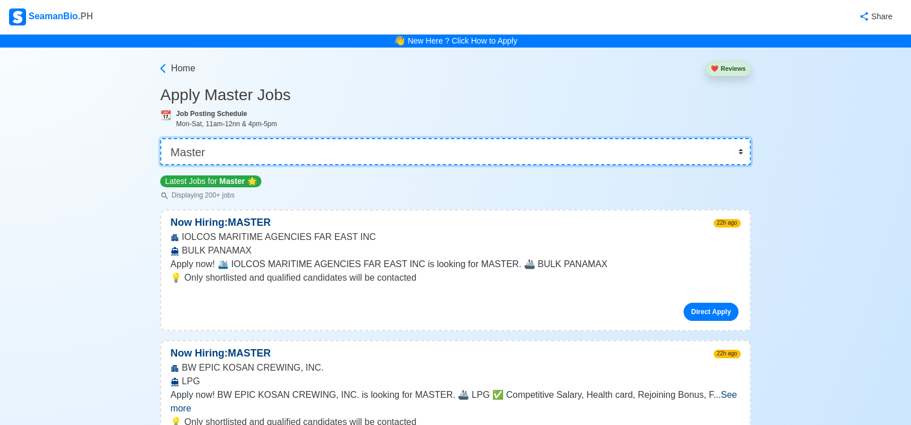
click at [466, 148] on select "👉 Select Rank or Position Master Chief Officer 2nd Officer 3rd Officer Junior O…" at bounding box center [455, 151] width 590 height 27
click at [394, 154] on select "👉 Select Rank or Position Master Chief Officer 2nd Officer 3rd Officer Junior O…" at bounding box center [455, 151] width 590 height 27
click at [162, 138] on select "👉 Select Rank or Position Master Chief Officer 2nd Officer 3rd Officer Junior O…" at bounding box center [455, 151] width 590 height 27
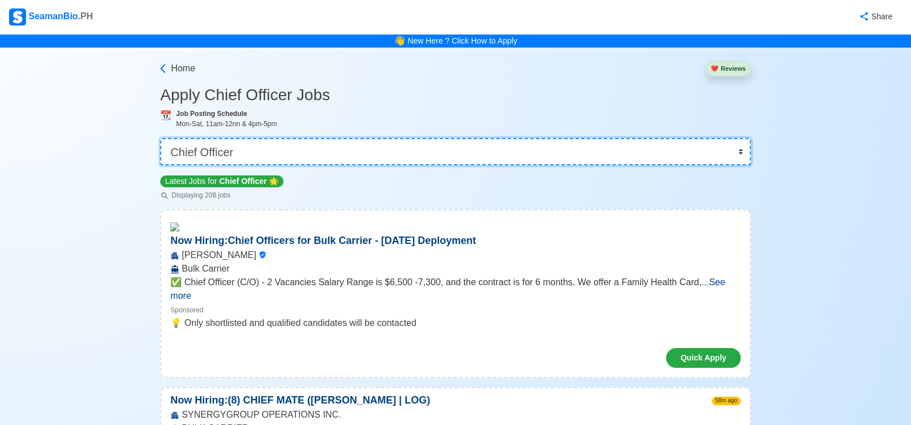
click at [265, 152] on select "👉 Select Rank or Position Master Chief Officer 2nd Officer 3rd Officer Junior O…" at bounding box center [455, 151] width 590 height 27
click at [162, 138] on select "👉 Select Rank or Position Master Chief Officer 2nd Officer 3rd Officer Junior O…" at bounding box center [455, 151] width 590 height 27
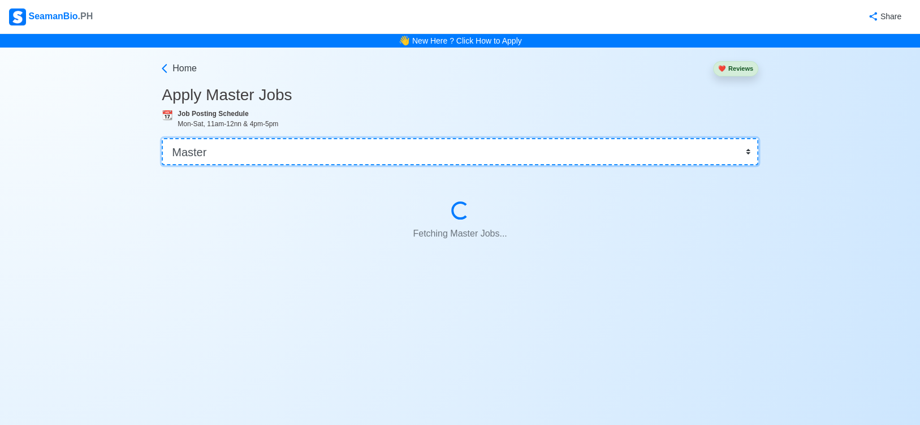
click at [162, 138] on select "👉 Select Rank or Position Master Chief Officer 2nd Officer 3rd Officer Junior O…" at bounding box center [460, 151] width 597 height 27
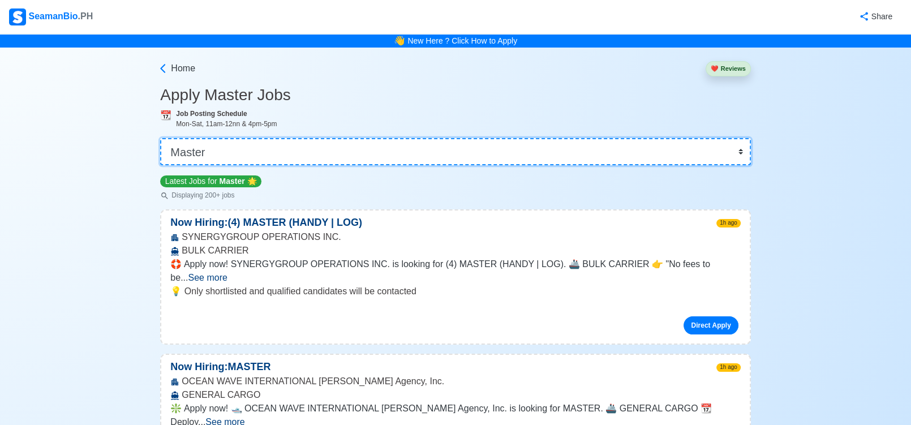
click at [160, 138] on select "👉 Select Rank or Position Master Chief Officer 2nd Officer 3rd Officer Junior O…" at bounding box center [455, 151] width 590 height 27
click at [399, 138] on select "👉 Select Rank or Position Master Chief Officer 2nd Officer 3rd Officer Junior O…" at bounding box center [455, 151] width 590 height 27
click at [162, 138] on select "👉 Select Rank or Position Master Chief Officer 2nd Officer 3rd Officer Junior O…" at bounding box center [455, 151] width 590 height 27
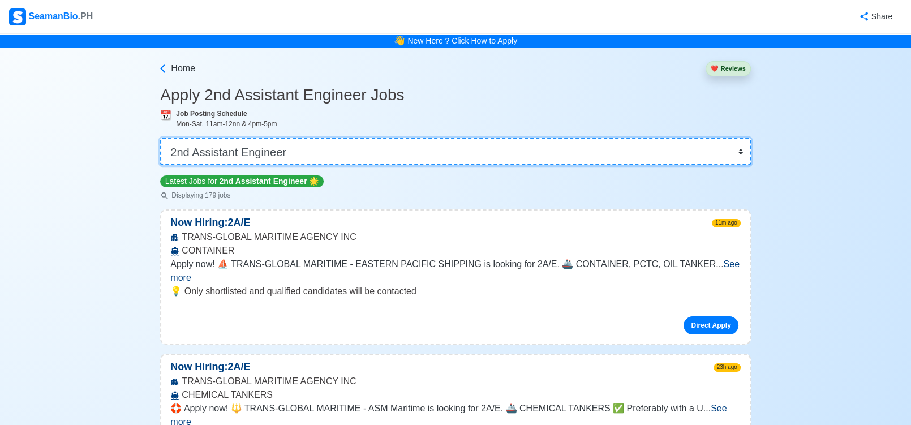
click at [402, 149] on select "👉 Select Rank or Position Master Chief Officer 2nd Officer 3rd Officer Junior O…" at bounding box center [455, 151] width 590 height 27
select select "Chief [PERSON_NAME]"
click at [162, 138] on select "👉 Select Rank or Position Master Chief Officer 2nd Officer 3rd Officer Junior O…" at bounding box center [455, 151] width 590 height 27
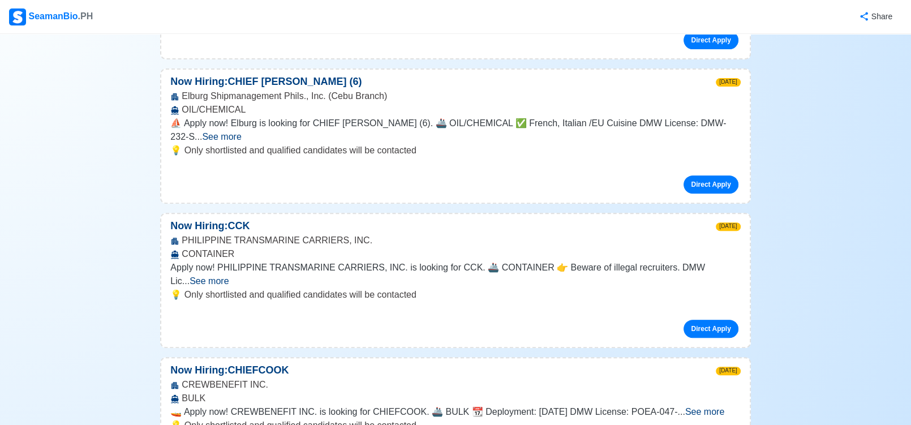
scroll to position [676, 0]
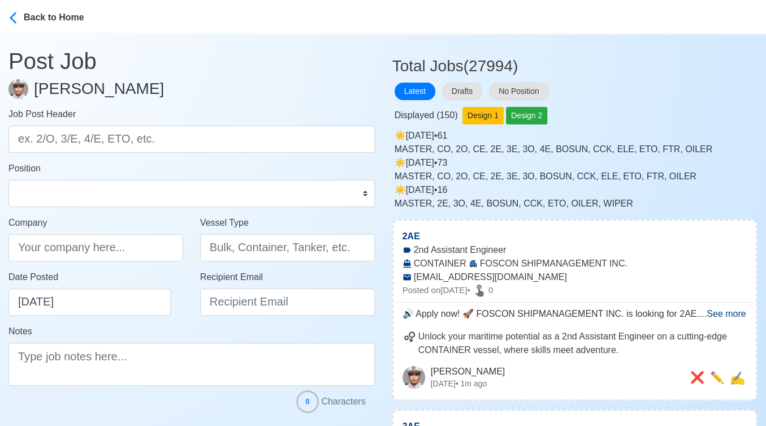
click at [468, 81] on div "Drafts" at bounding box center [463, 91] width 47 height 22
click at [463, 89] on button "Drafts" at bounding box center [462, 92] width 40 height 18
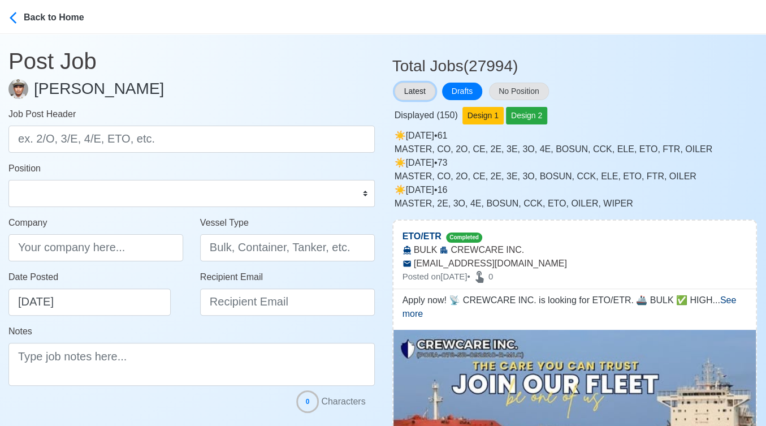
click at [414, 92] on button "Latest" at bounding box center [415, 92] width 41 height 18
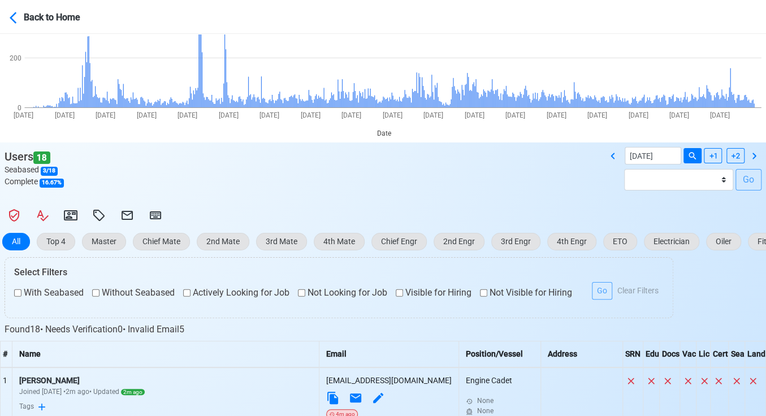
scroll to position [126, 0]
click at [612, 153] on icon at bounding box center [613, 156] width 14 height 14
type input "[DATE]"
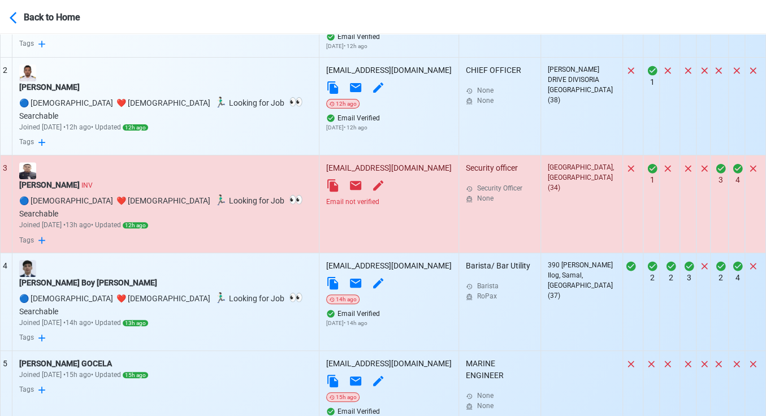
scroll to position [502, 0]
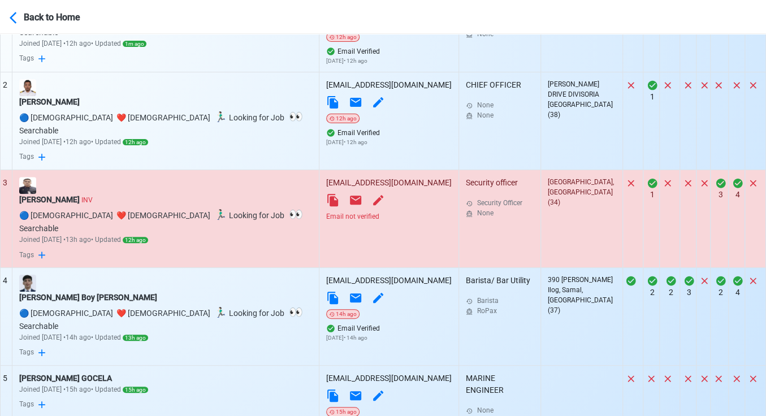
click at [326, 212] on div "Email not verified" at bounding box center [389, 217] width 126 height 10
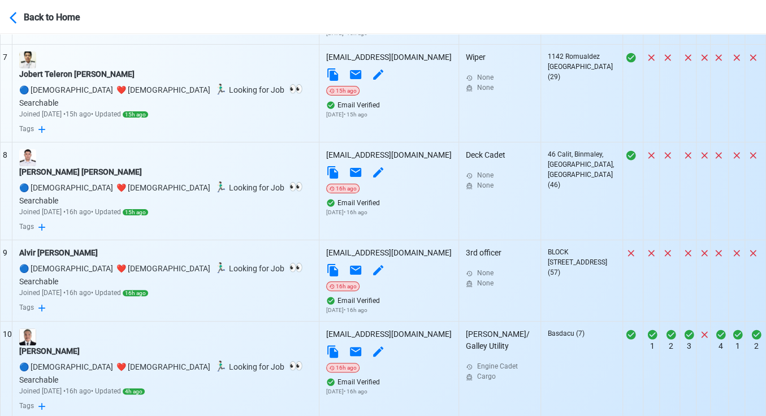
scroll to position [1000, 0]
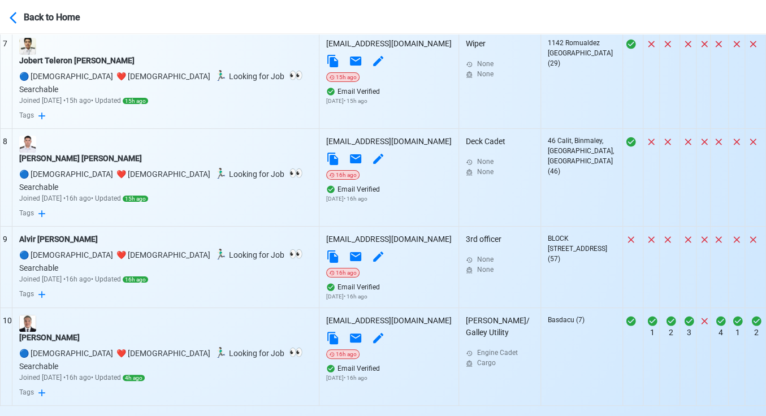
select select "100"
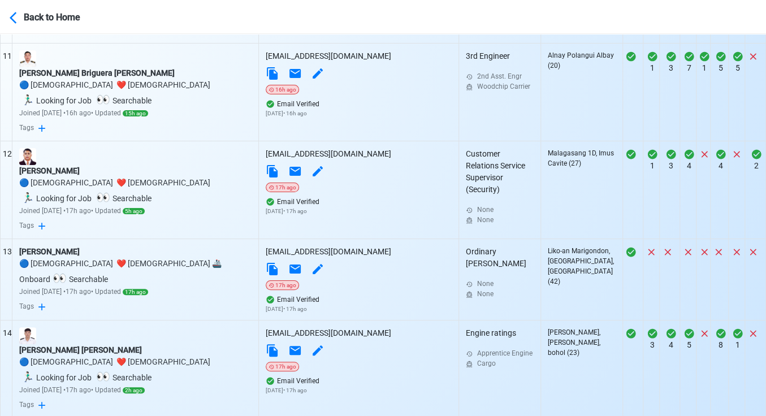
scroll to position [1440, 0]
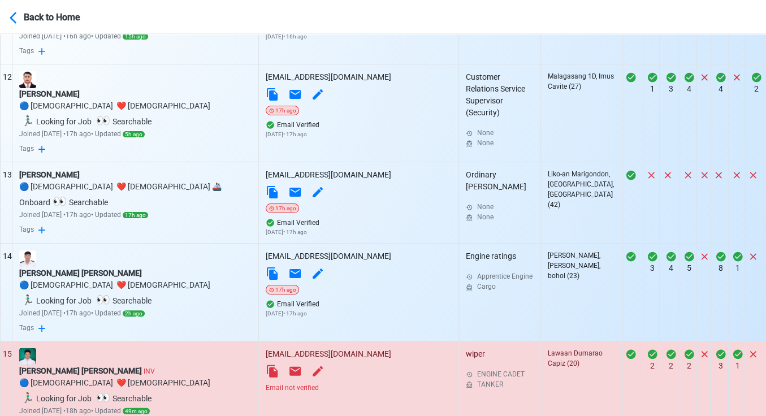
click at [311, 383] on div "Email not verified" at bounding box center [359, 388] width 186 height 10
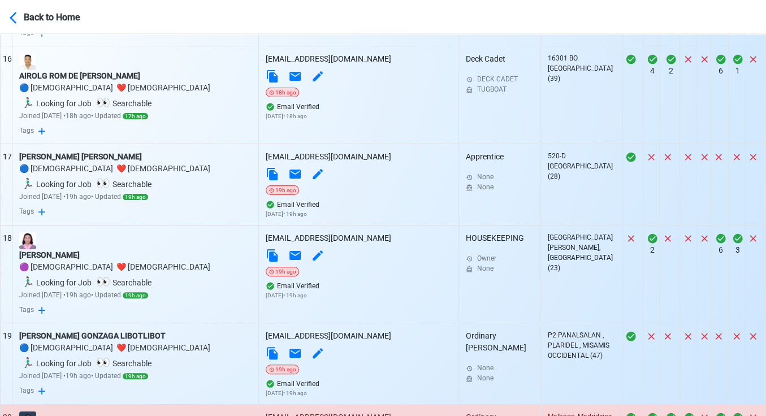
scroll to position [1880, 0]
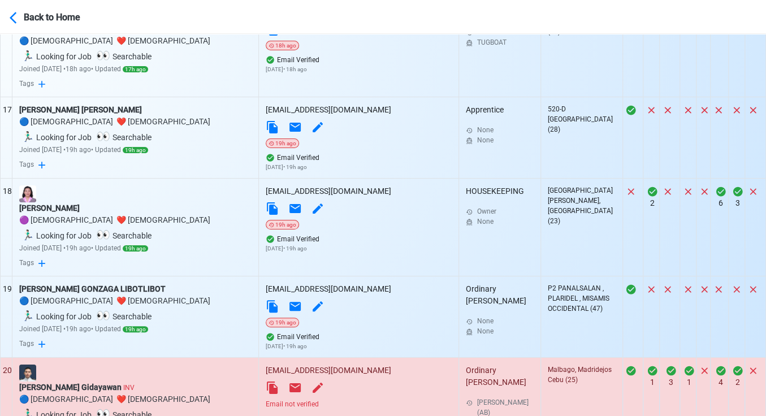
click at [317, 399] on div "Email not verified" at bounding box center [359, 404] width 186 height 10
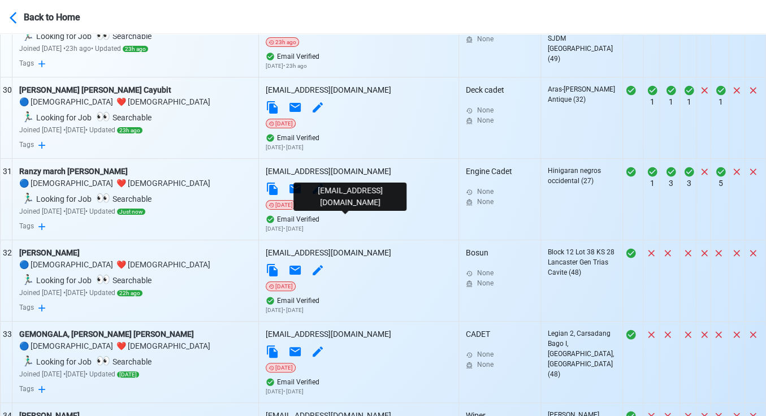
scroll to position [3074, 0]
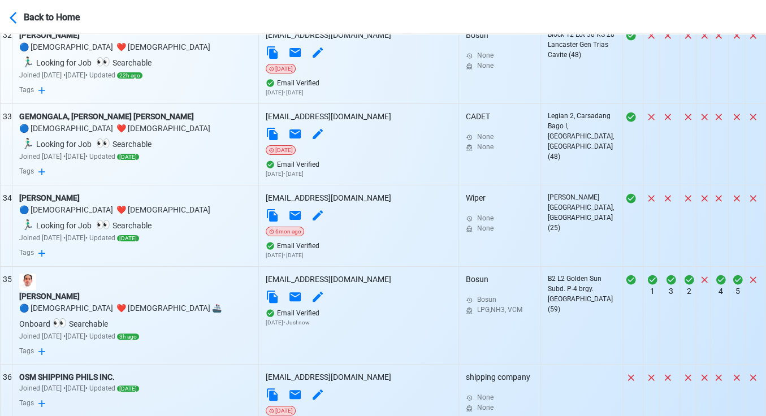
scroll to position [3326, 0]
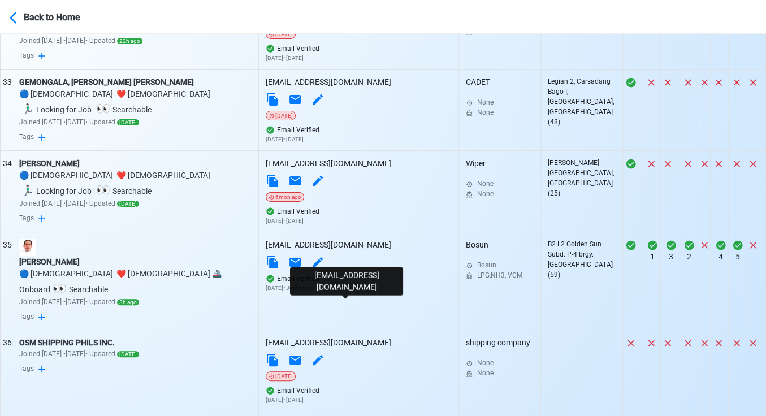
scroll to position [3451, 0]
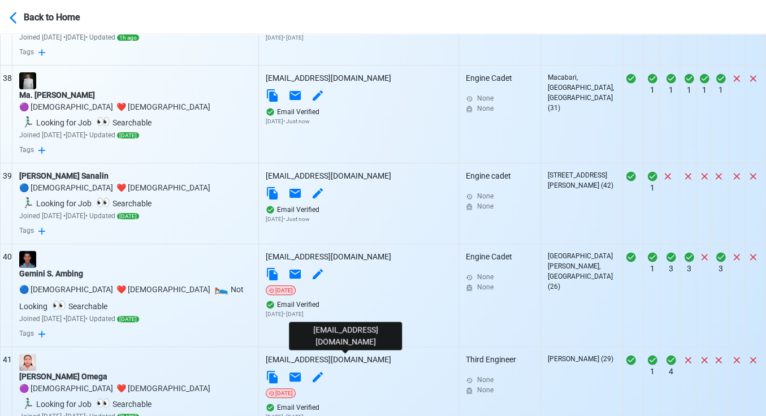
scroll to position [3765, 0]
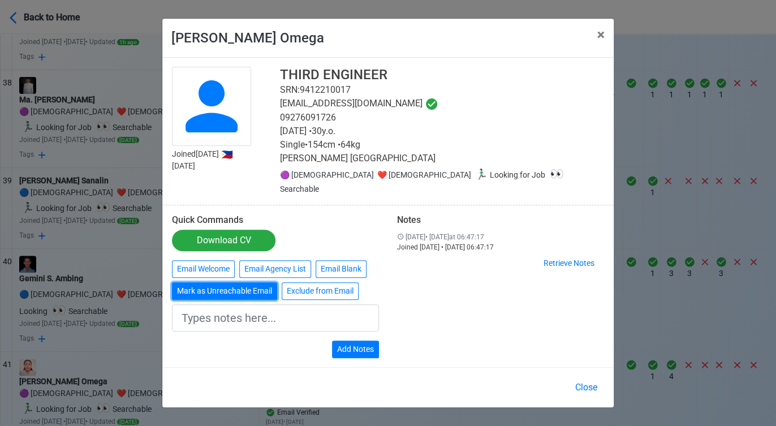
click at [223, 284] on button "Mark as Unreachable Email" at bounding box center [224, 291] width 105 height 18
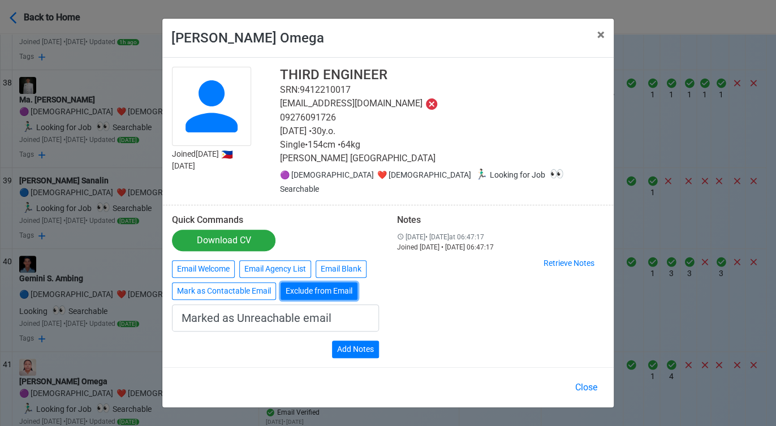
click at [322, 285] on button "Exclude from Email" at bounding box center [319, 291] width 77 height 18
type input "Exclude from Email"
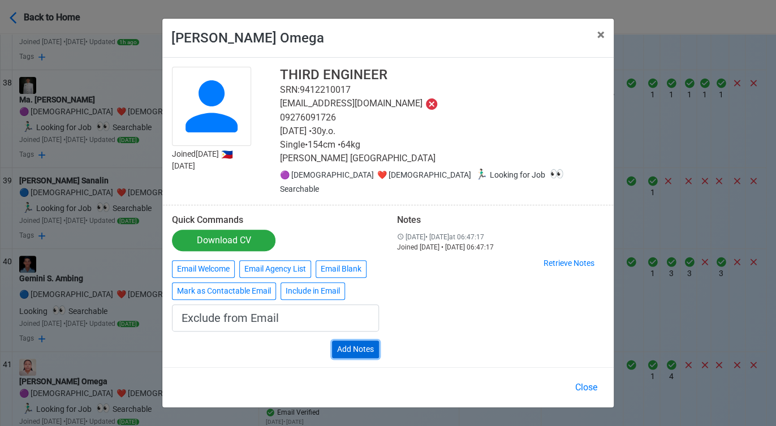
click at [361, 342] on button "Add Notes" at bounding box center [355, 350] width 47 height 18
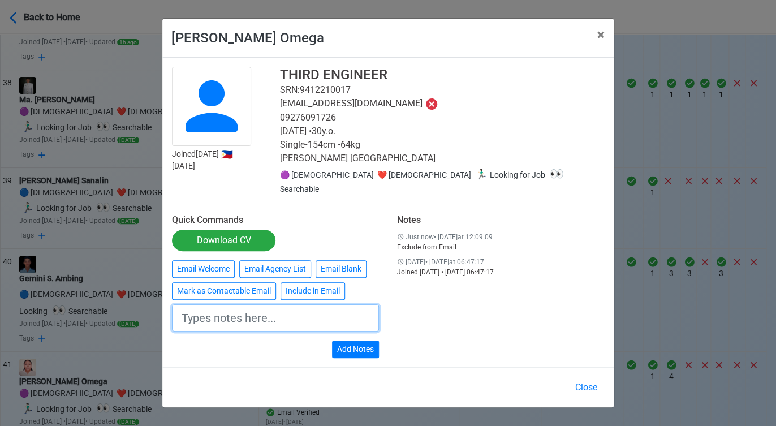
click at [318, 311] on input "text" at bounding box center [275, 317] width 207 height 27
type input "duplicate account"
click at [474, 314] on div "Notes Just now • Thu Oct 09 2025 at 12:09:09 Exclude from Email 1d ago • Wed Oc…" at bounding box center [500, 286] width 225 height 144
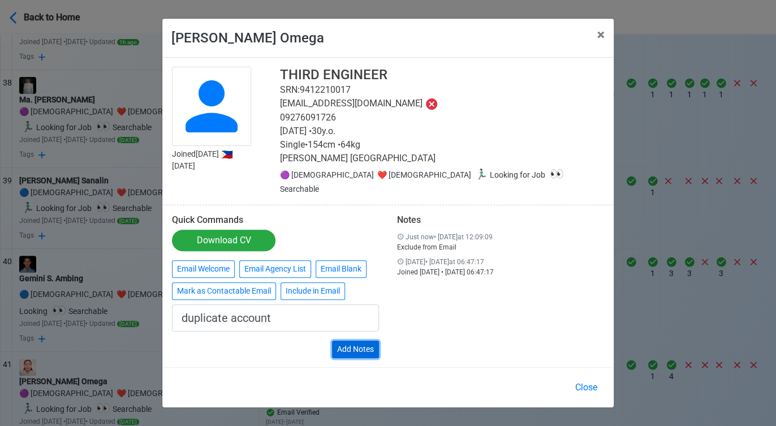
click at [364, 345] on button "Add Notes" at bounding box center [355, 350] width 47 height 18
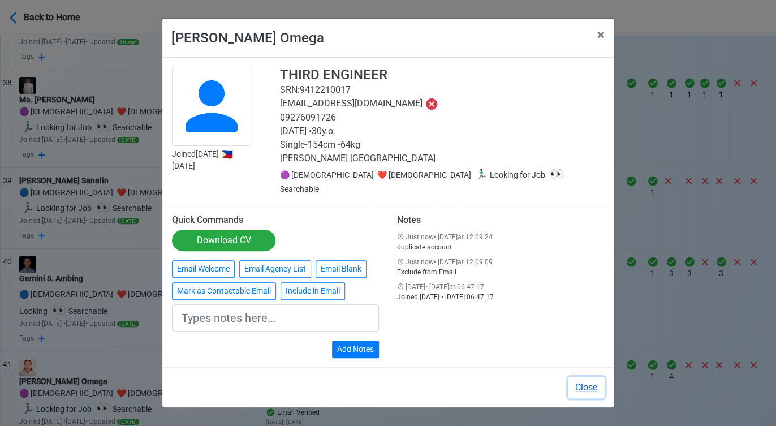
click at [582, 382] on button "Close" at bounding box center [586, 387] width 37 height 21
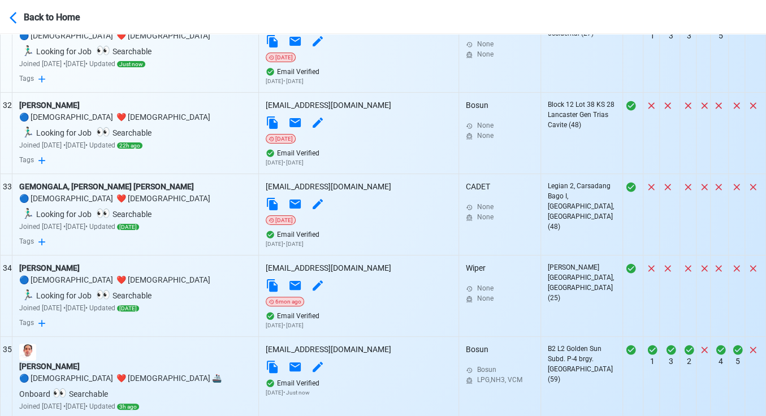
scroll to position [3187, 0]
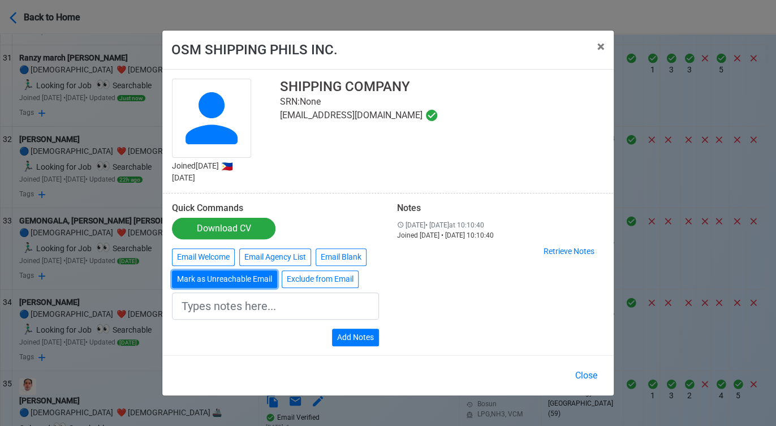
click at [242, 281] on button "Mark as Unreachable Email" at bounding box center [224, 279] width 105 height 18
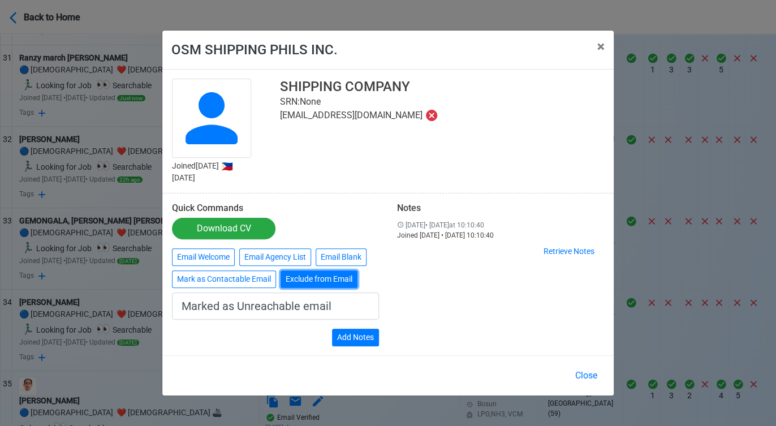
click at [325, 281] on button "Exclude from Email" at bounding box center [319, 279] width 77 height 18
type input "Exclude from Email"
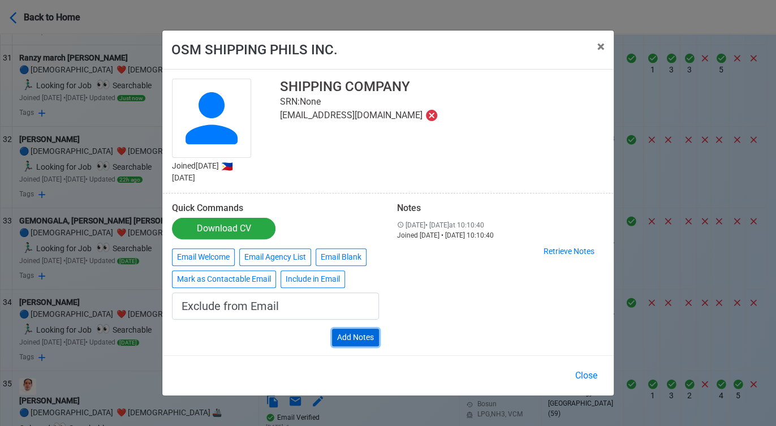
click at [361, 335] on button "Add Notes" at bounding box center [355, 338] width 47 height 18
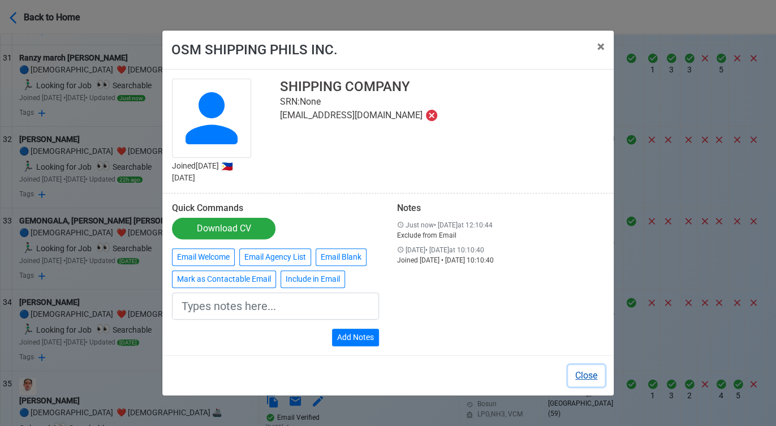
click at [592, 377] on button "Close" at bounding box center [586, 375] width 37 height 21
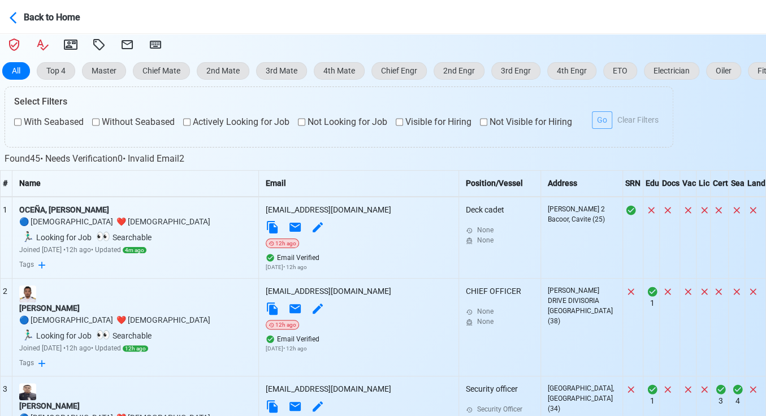
scroll to position [233, 0]
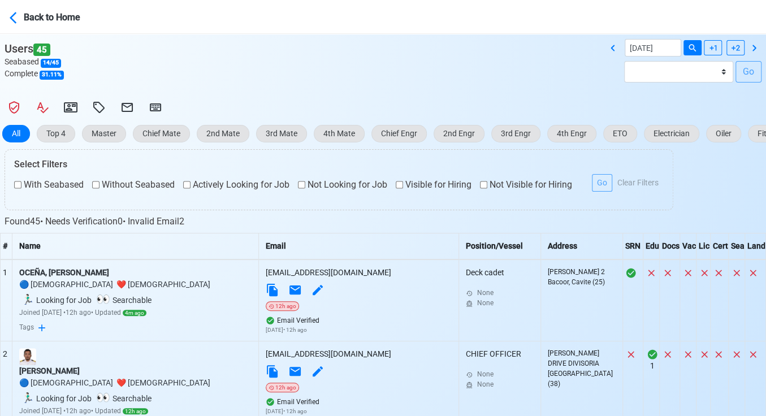
click at [371, 84] on div "Users 45 Seabased 14 / 45 Complete 31.11 % 10/08/2025 Batch 1 - 6 Dec 2023 Batc…" at bounding box center [383, 65] width 766 height 53
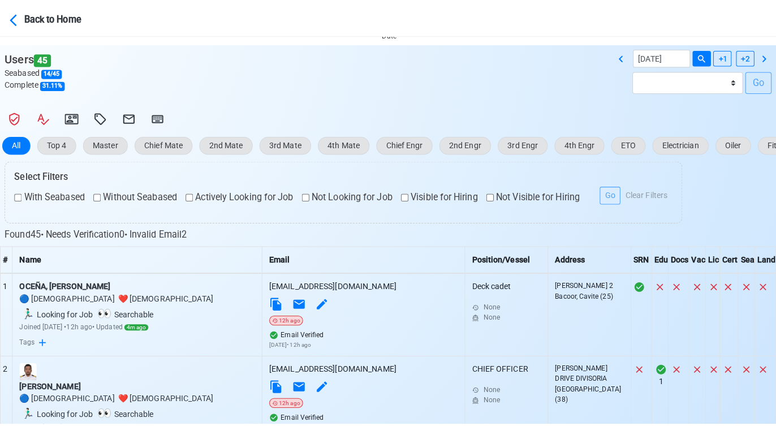
scroll to position [225, 0]
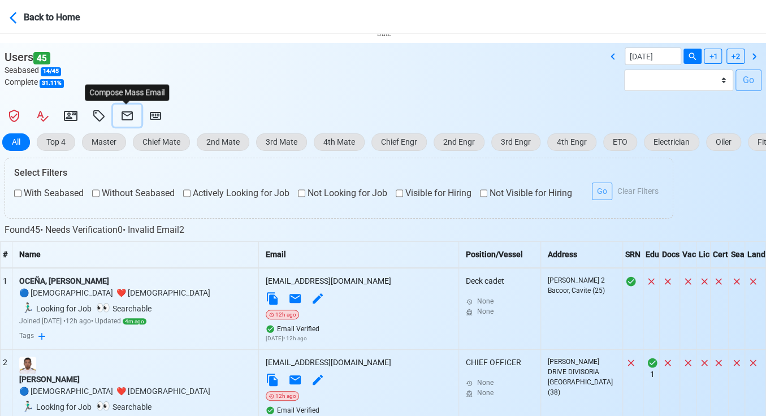
click at [130, 115] on icon at bounding box center [127, 116] width 14 height 14
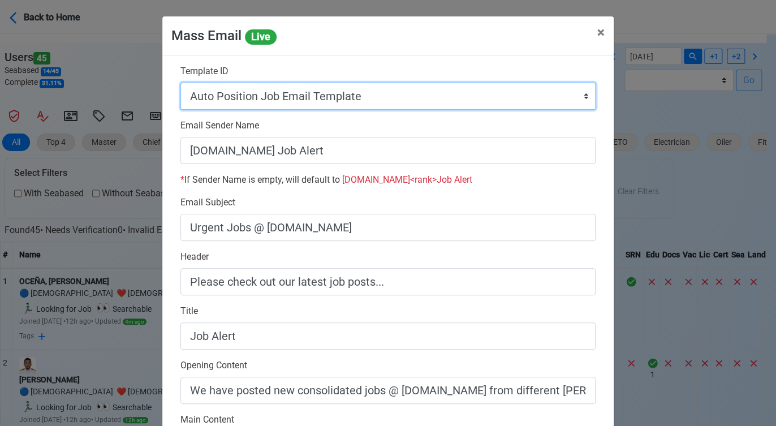
drag, startPoint x: 466, startPoint y: 98, endPoint x: 451, endPoint y: 104, distance: 16.3
click at [466, 98] on select "Auto Position Job Email Template Incomplete CV Email Template ETO/ETR Job Email…" at bounding box center [387, 96] width 415 height 27
select select "d-0c193ece46b24c5dbce89cdb3e751472"
click at [180, 83] on select "Auto Position Job Email Template Incomplete CV Email Template ETO/ETR Job Email…" at bounding box center [387, 96] width 415 height 27
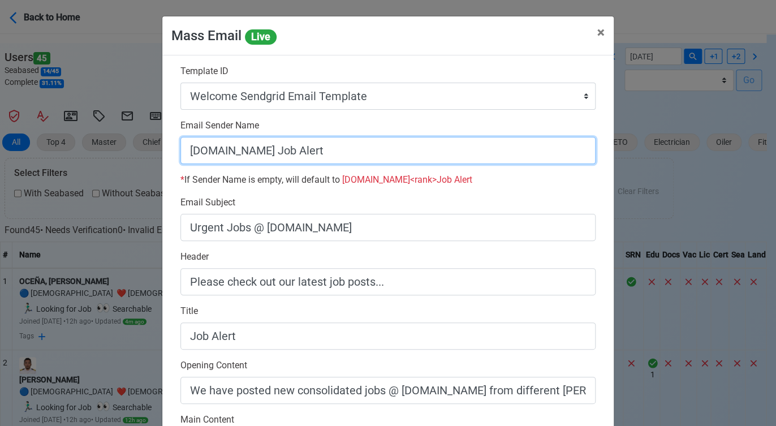
drag, startPoint x: 256, startPoint y: 153, endPoint x: 390, endPoint y: 145, distance: 134.3
click at [390, 145] on input "[DOMAIN_NAME] Job Alert" at bounding box center [387, 150] width 415 height 27
click at [181, 152] on input "[DOMAIN_NAME]" at bounding box center [387, 150] width 415 height 27
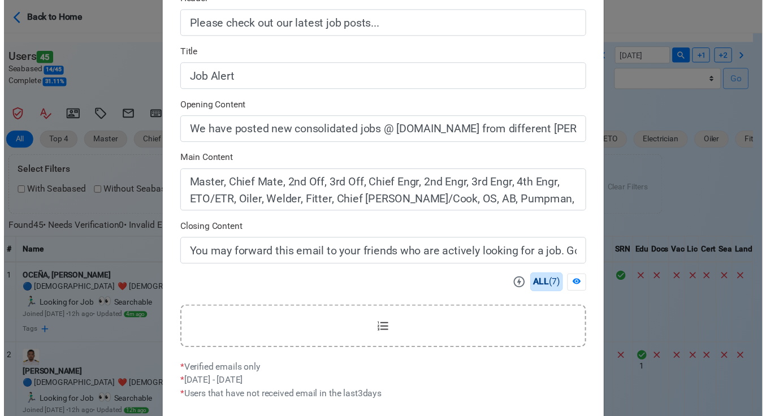
scroll to position [314, 0]
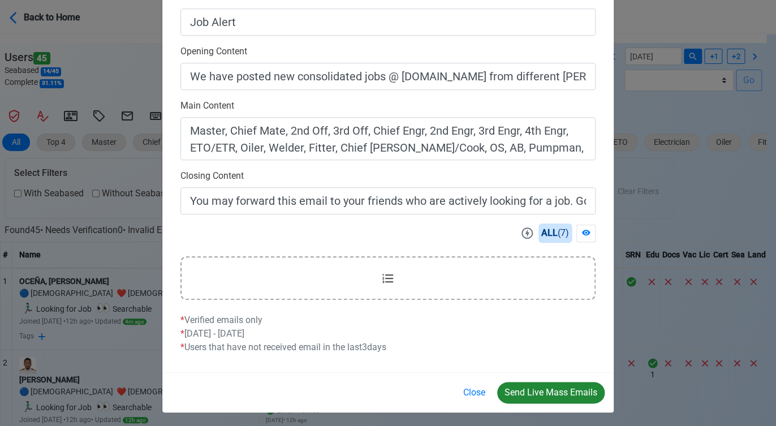
type input "Welcome to SeamanBio.PH"
click at [541, 391] on button "Send Live Mass Emails" at bounding box center [550, 392] width 107 height 21
click at [466, 388] on button "Close" at bounding box center [474, 392] width 37 height 21
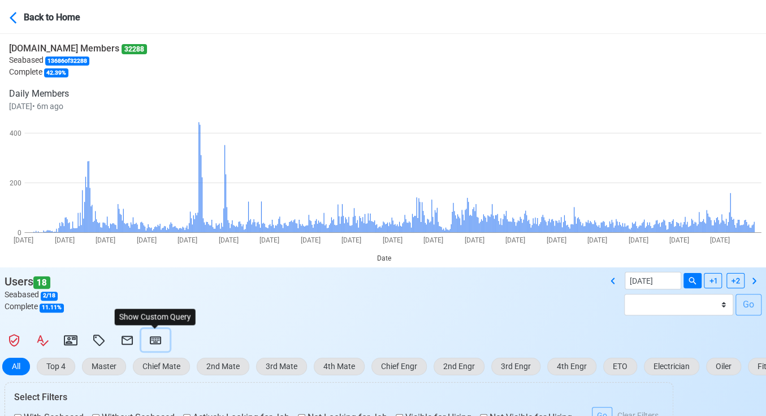
click at [157, 338] on icon at bounding box center [155, 341] width 11 height 8
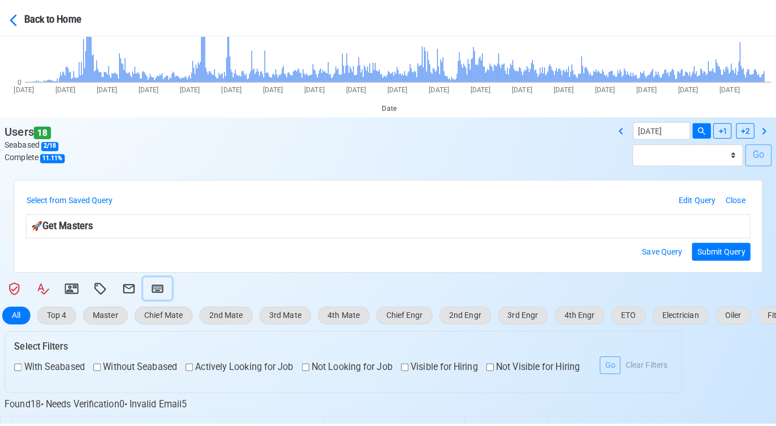
scroll to position [188, 0]
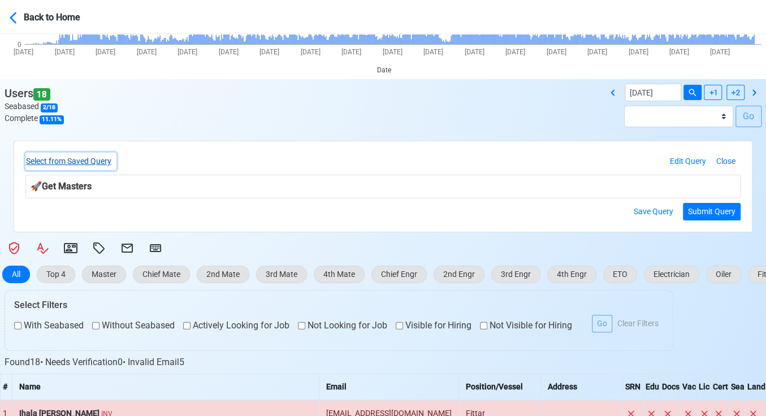
click at [100, 161] on button "Select from Saved Query" at bounding box center [70, 162] width 91 height 18
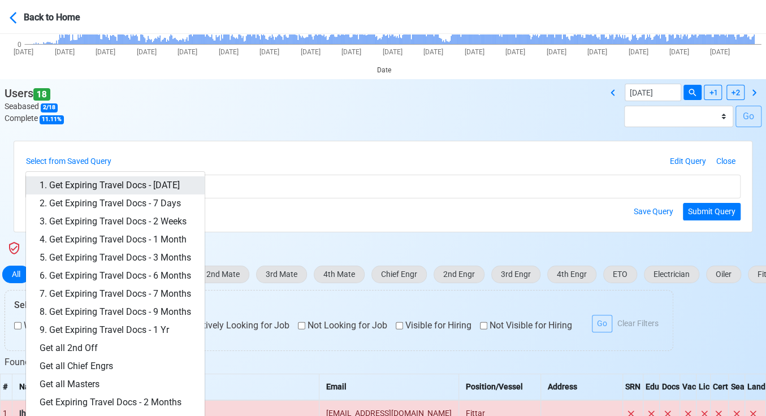
click at [148, 184] on link "1. Get Expiring Travel Docs - [DATE]" at bounding box center [115, 185] width 179 height 18
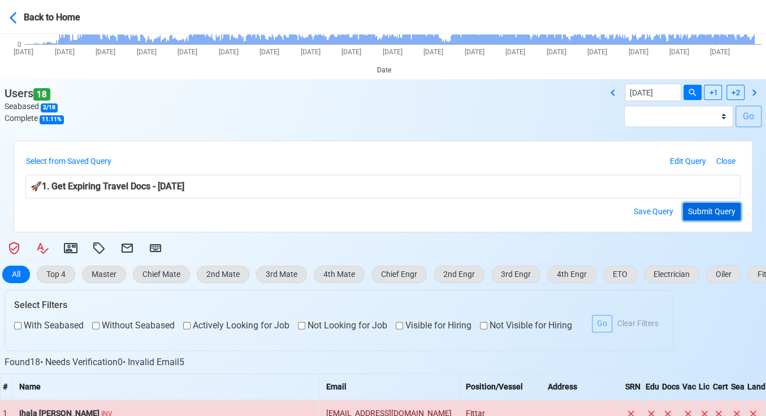
click at [720, 207] on button "Submit Query" at bounding box center [712, 212] width 58 height 18
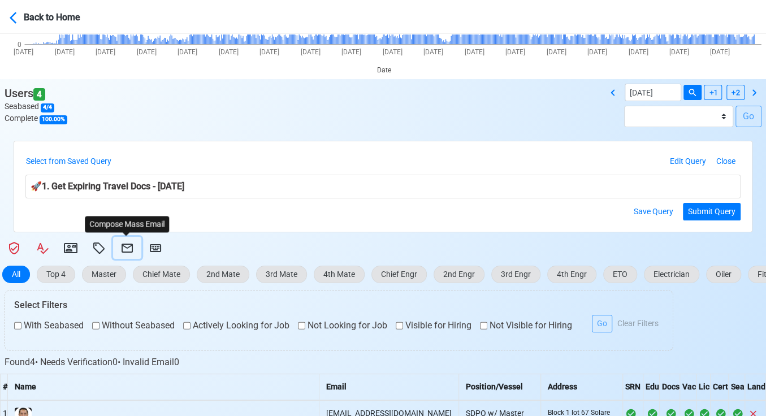
click at [126, 246] on icon at bounding box center [127, 249] width 14 height 14
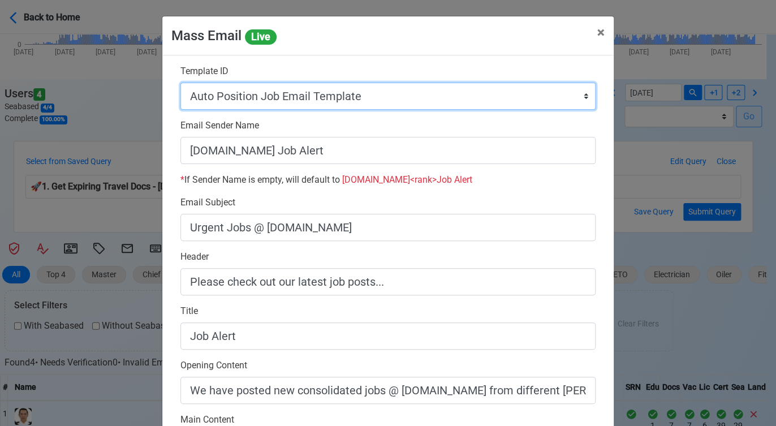
click at [466, 95] on select "Auto Position Job Email Template Incomplete CV Email Template ETO/ETR Job Email…" at bounding box center [387, 96] width 415 height 27
select select "d-3e71907ffd064a39999872a824aaf79a"
click at [180, 83] on select "Auto Position Job Email Template Incomplete CV Email Template ETO/ETR Job Email…" at bounding box center [387, 96] width 415 height 27
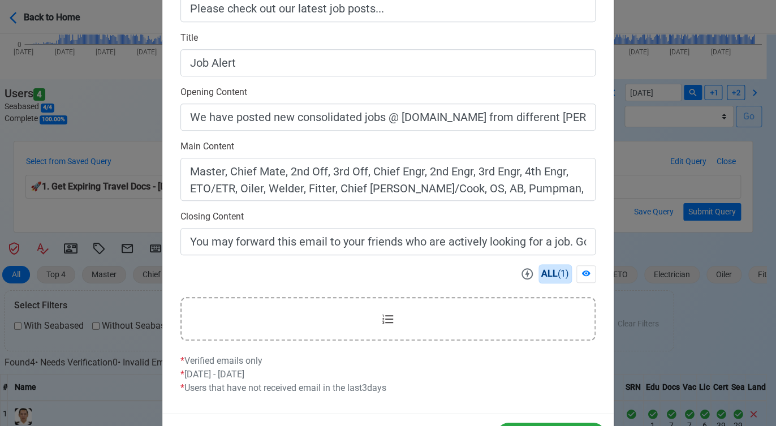
scroll to position [317, 0]
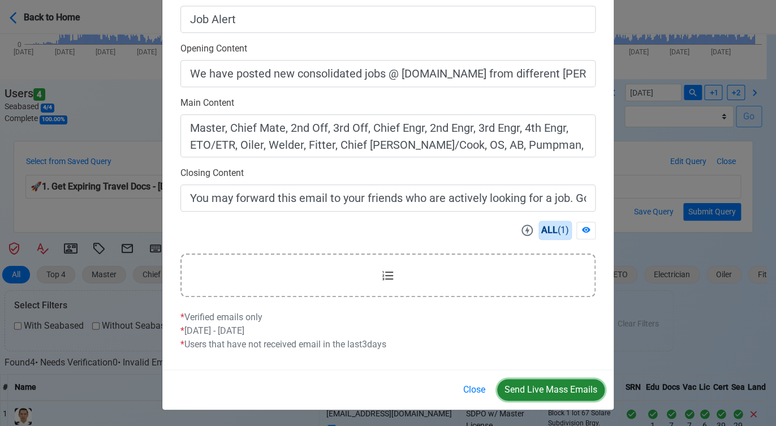
click at [550, 389] on button "Send Live Mass Emails" at bounding box center [550, 389] width 107 height 21
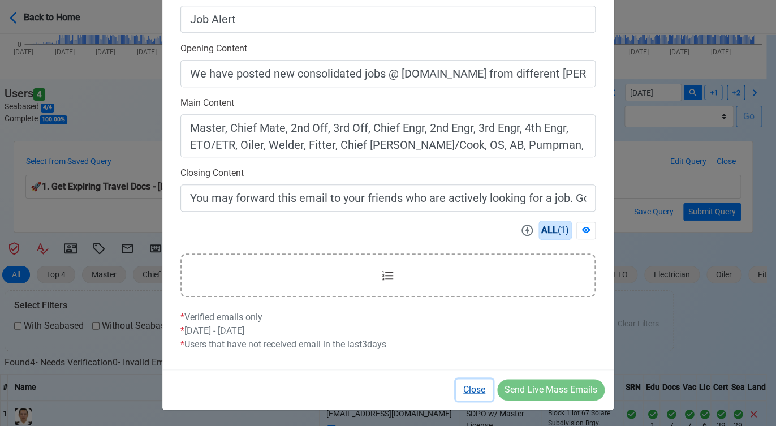
click at [472, 389] on button "Close" at bounding box center [474, 389] width 37 height 21
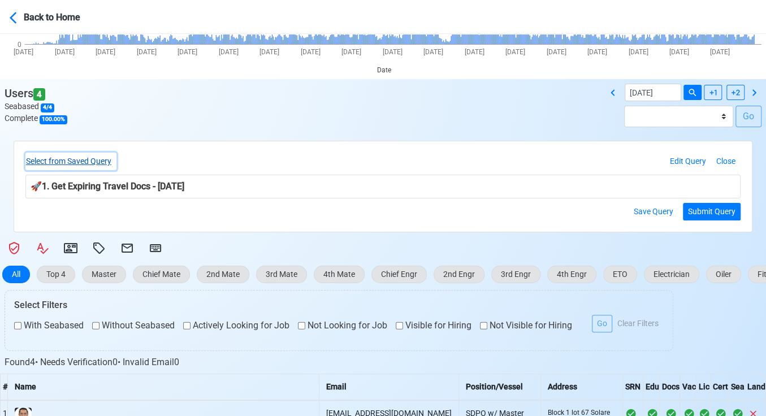
click at [76, 162] on button "Select from Saved Query" at bounding box center [70, 162] width 91 height 18
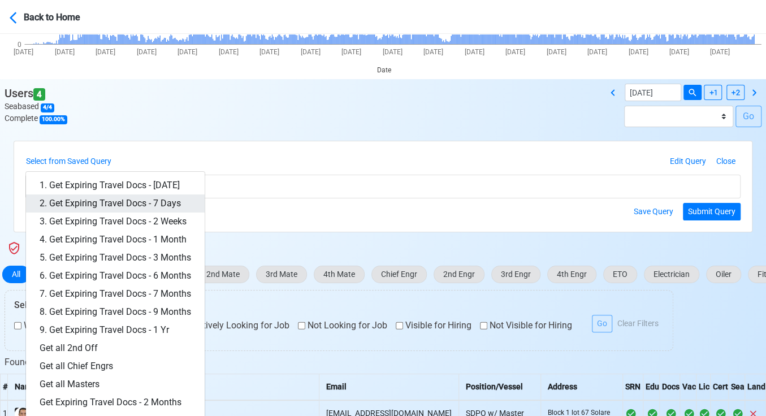
click at [130, 201] on link "2. Get Expiring Travel Docs - 7 Days" at bounding box center [115, 204] width 179 height 18
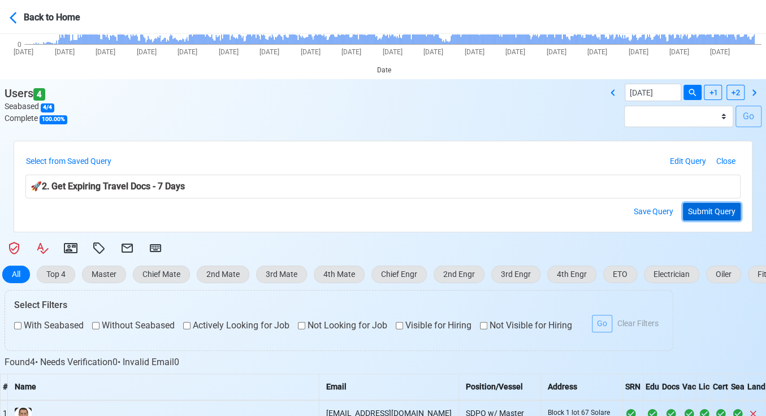
click at [711, 216] on button "Submit Query" at bounding box center [712, 212] width 58 height 18
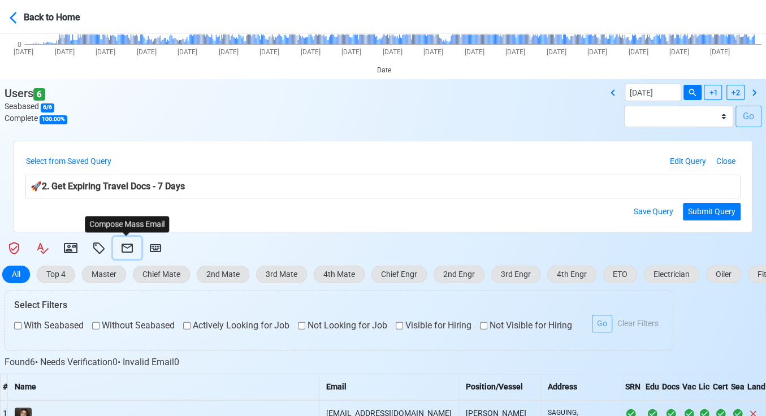
click at [123, 246] on icon at bounding box center [127, 248] width 11 height 9
select select "d-3e71907ffd064a39999872a824aaf79a"
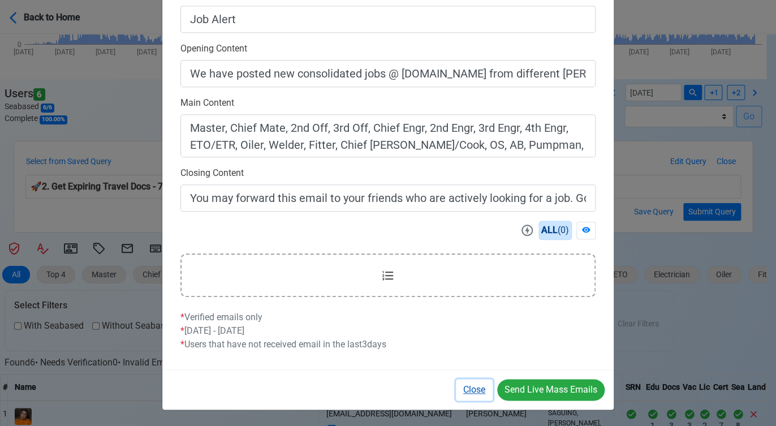
click at [476, 384] on button "Close" at bounding box center [474, 389] width 37 height 21
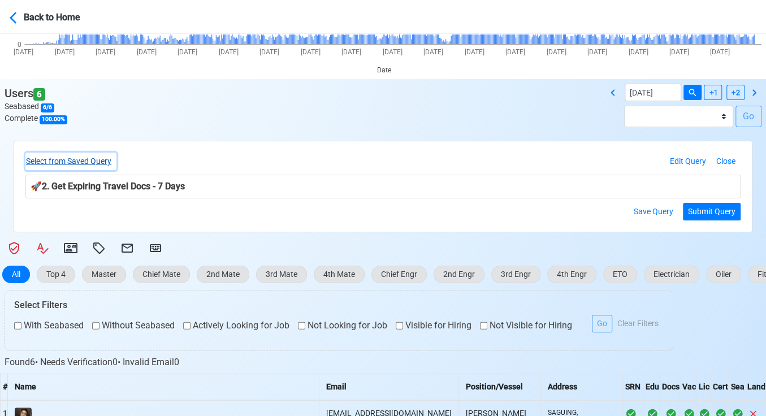
click at [89, 154] on button "Select from Saved Query" at bounding box center [70, 162] width 91 height 18
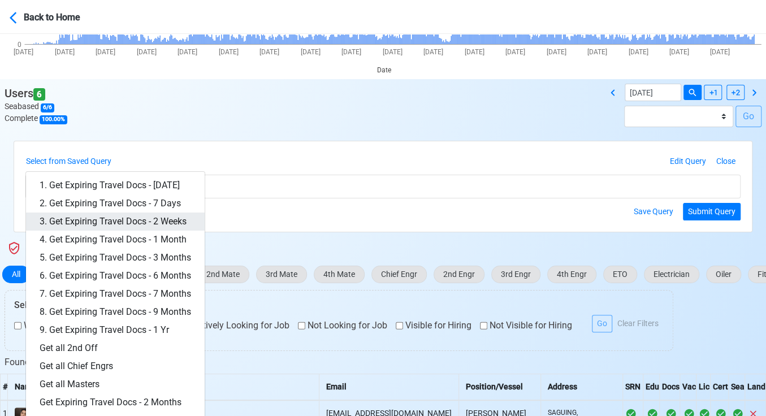
click at [154, 217] on link "3. Get Expiring Travel Docs - 2 Weeks" at bounding box center [115, 222] width 179 height 18
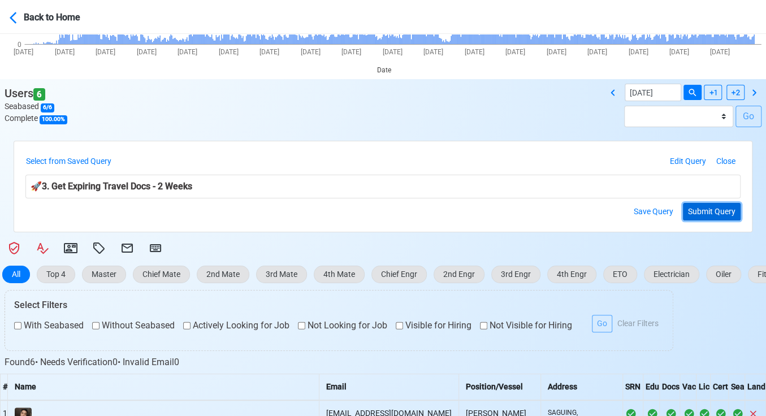
click at [716, 207] on button "Submit Query" at bounding box center [712, 212] width 58 height 18
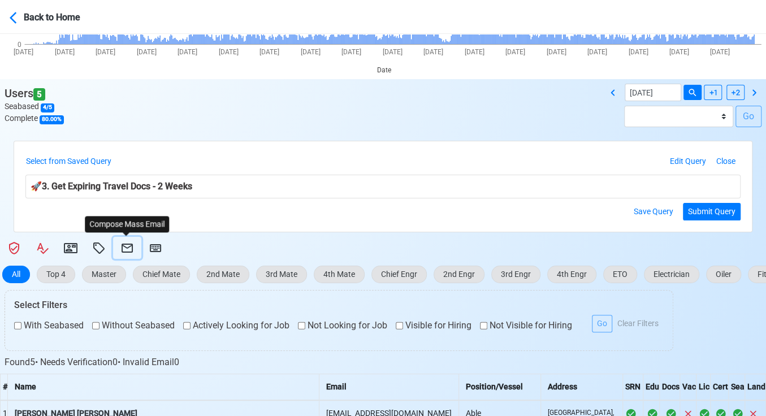
click at [122, 244] on icon at bounding box center [127, 248] width 11 height 9
select select "d-3e71907ffd064a39999872a824aaf79a"
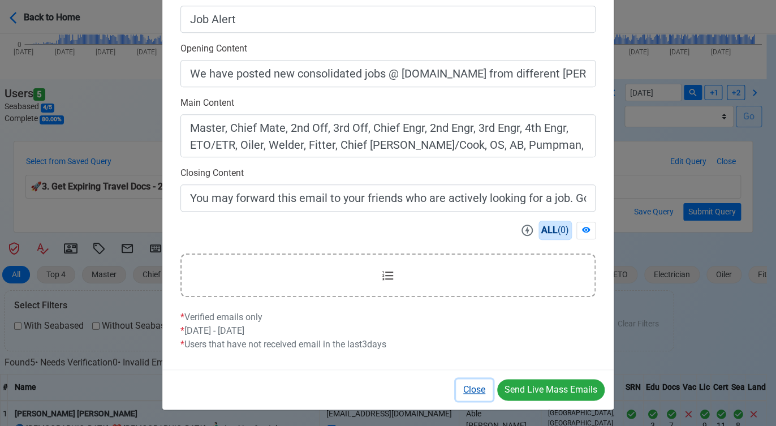
click at [467, 383] on button "Close" at bounding box center [474, 389] width 37 height 21
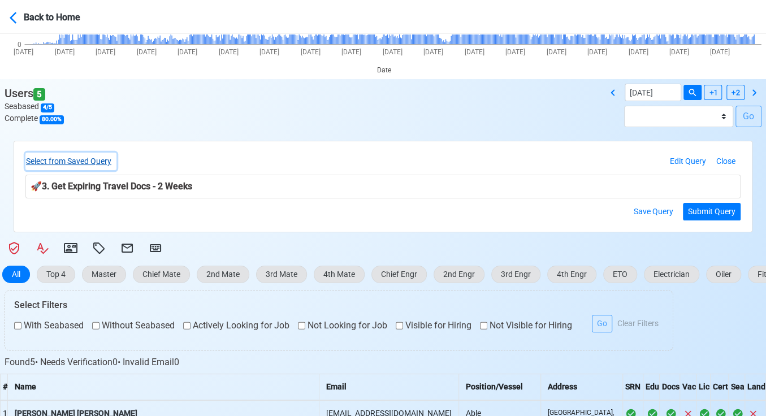
click at [107, 162] on button "Select from Saved Query" at bounding box center [70, 162] width 91 height 18
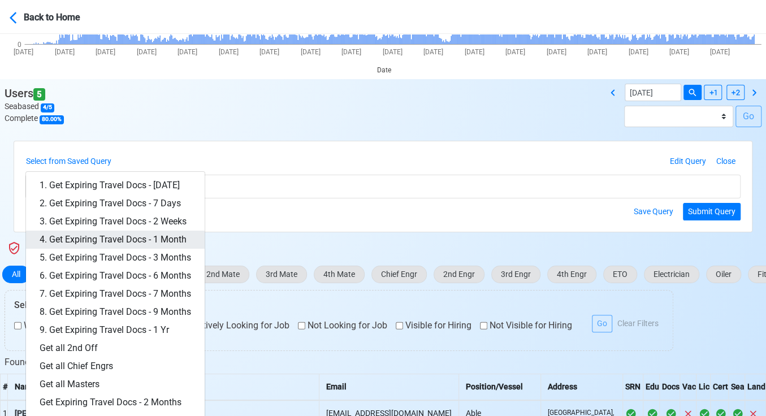
click at [165, 237] on link "4. Get Expiring Travel Docs - 1 Month" at bounding box center [115, 240] width 179 height 18
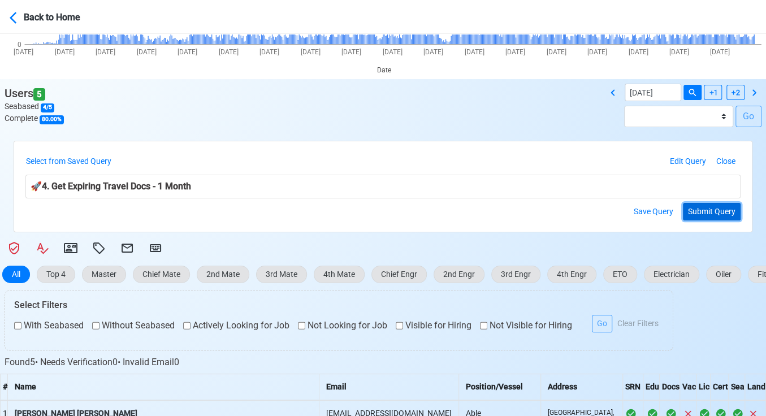
click at [708, 206] on button "Submit Query" at bounding box center [712, 212] width 58 height 18
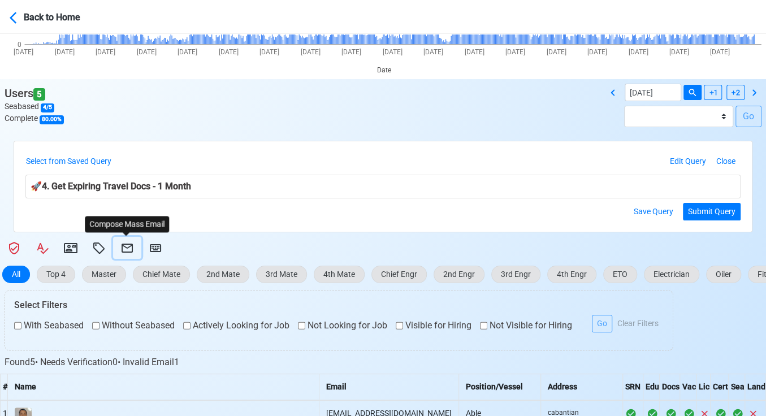
click at [123, 242] on icon at bounding box center [127, 249] width 14 height 14
select select "d-3e71907ffd064a39999872a824aaf79a"
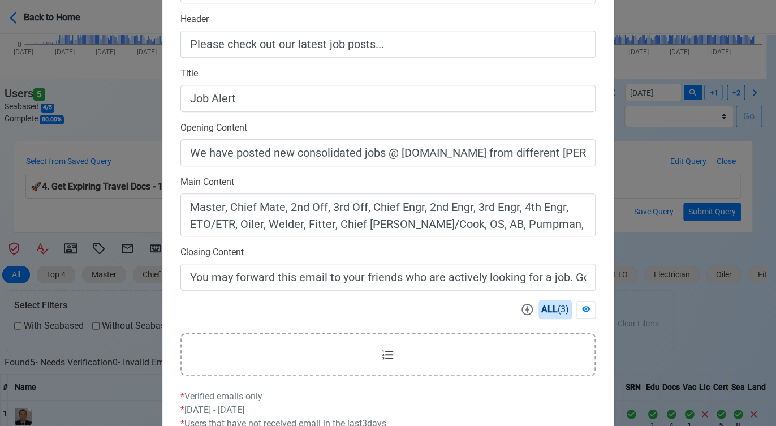
scroll to position [314, 0]
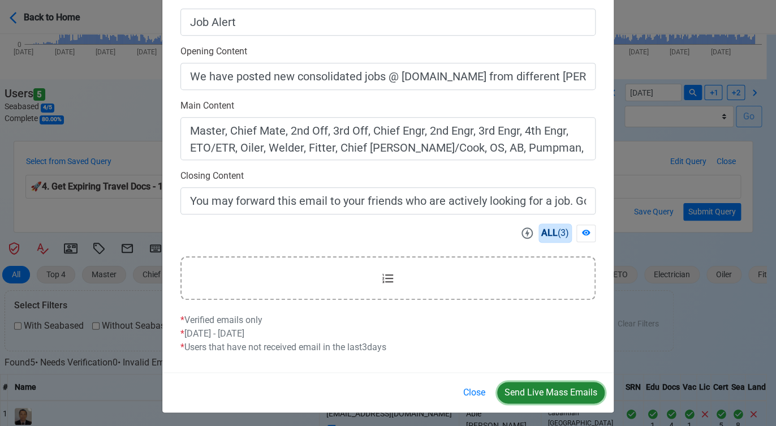
click at [548, 394] on button "Send Live Mass Emails" at bounding box center [550, 392] width 107 height 21
click at [471, 392] on button "Close" at bounding box center [474, 392] width 37 height 21
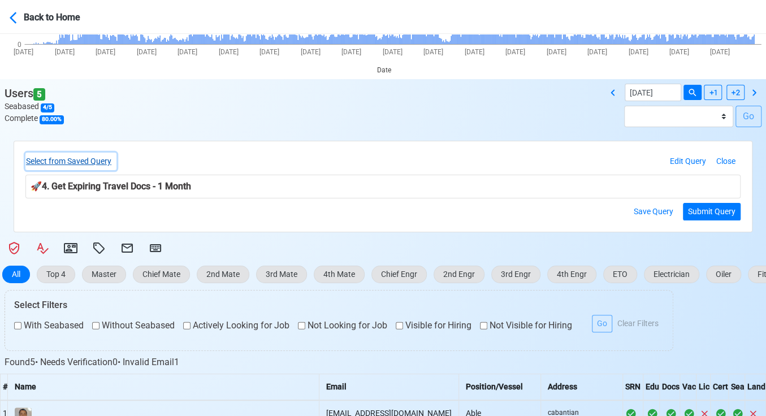
click at [94, 159] on button "Select from Saved Query" at bounding box center [70, 162] width 91 height 18
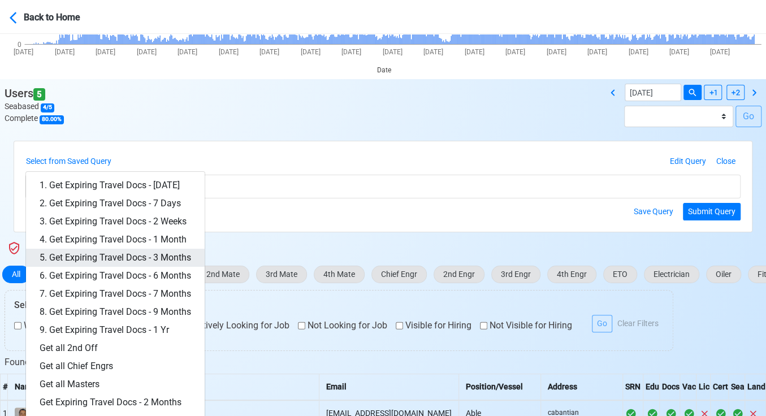
click at [174, 261] on link "5. Get Expiring Travel Docs - 3 Months" at bounding box center [115, 258] width 179 height 18
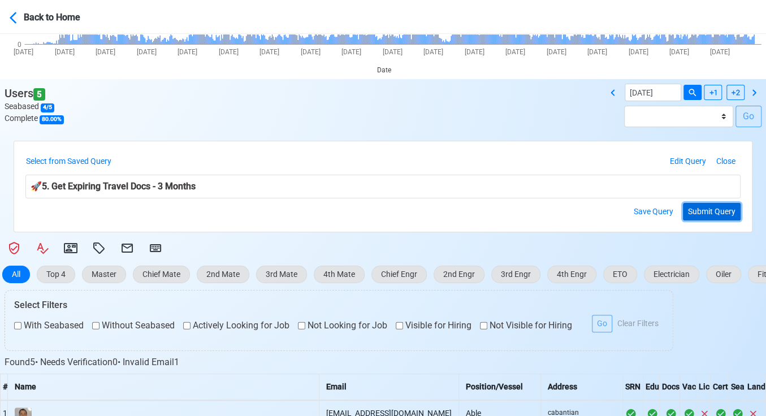
click at [704, 212] on button "Submit Query" at bounding box center [712, 212] width 58 height 18
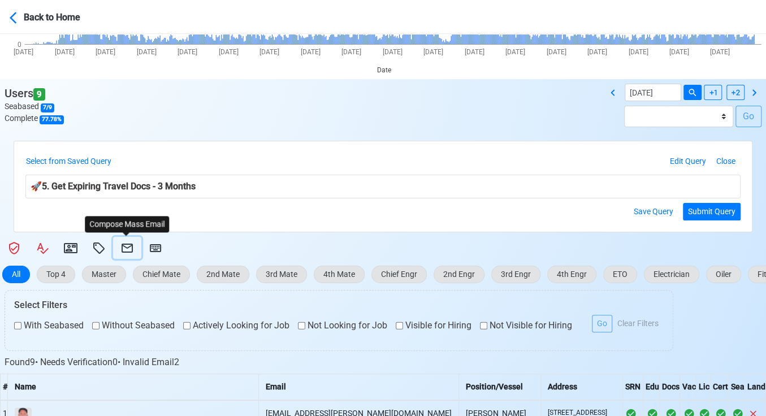
click at [126, 248] on icon at bounding box center [127, 248] width 11 height 9
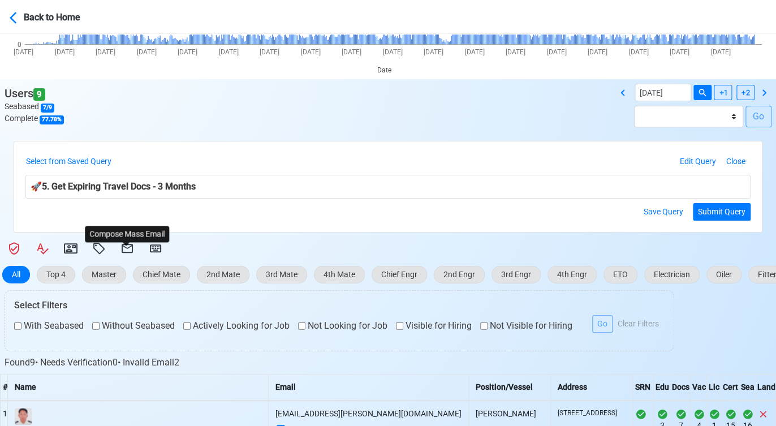
select select "d-3e71907ffd064a39999872a824aaf79a"
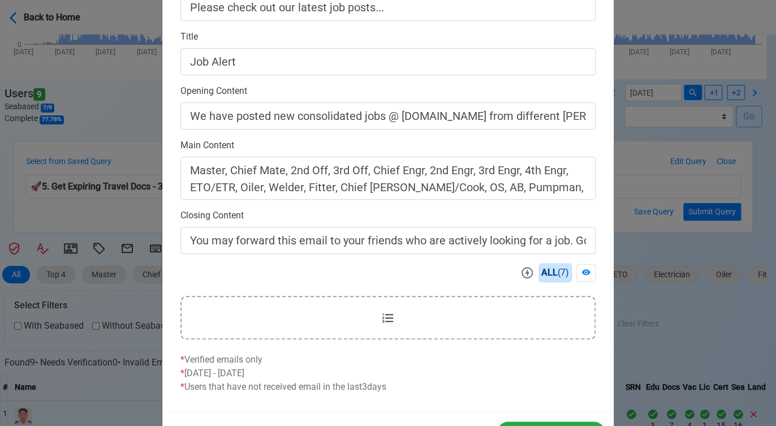
scroll to position [317, 0]
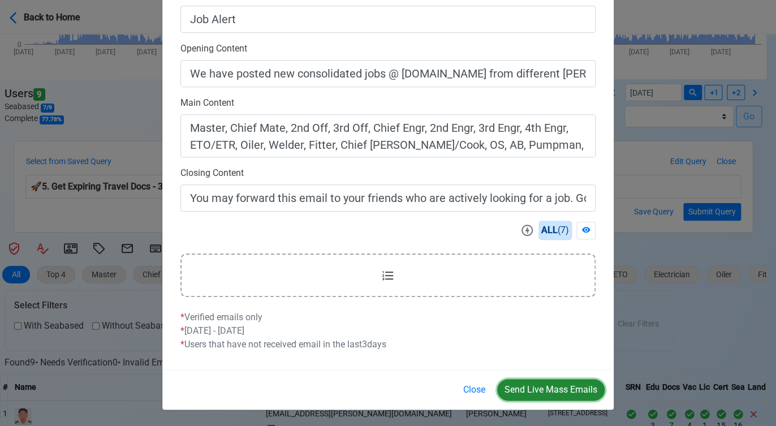
click at [547, 381] on button "Send Live Mass Emails" at bounding box center [550, 389] width 107 height 21
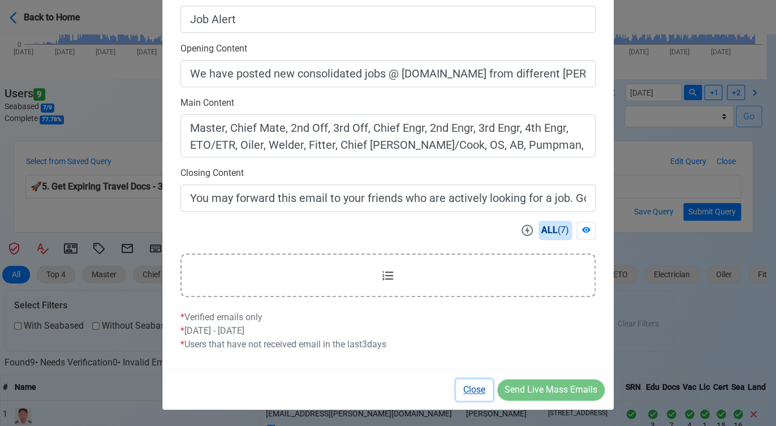
click at [475, 388] on button "Close" at bounding box center [474, 389] width 37 height 21
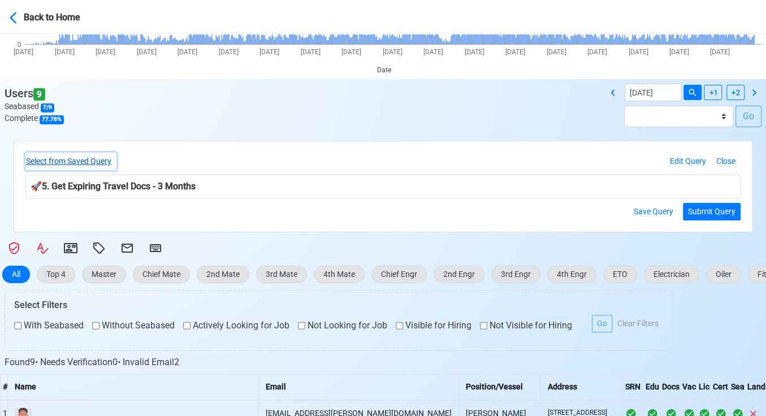
click at [81, 157] on button "Select from Saved Query" at bounding box center [70, 162] width 91 height 18
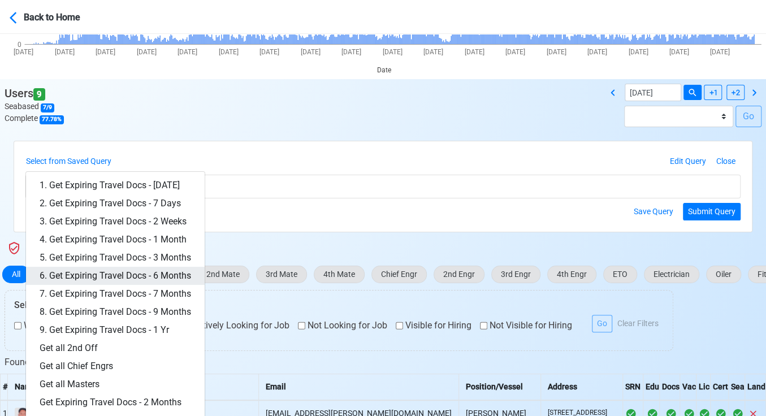
click at [154, 272] on link "6. Get Expiring Travel Docs - 6 Months" at bounding box center [115, 276] width 179 height 18
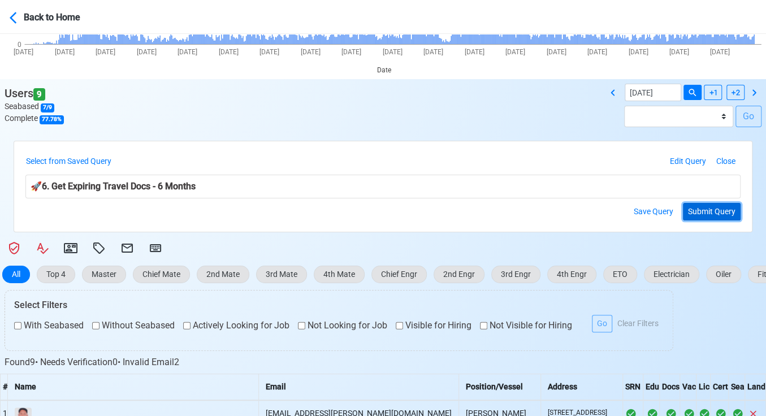
click at [701, 203] on button "Submit Query" at bounding box center [712, 212] width 58 height 18
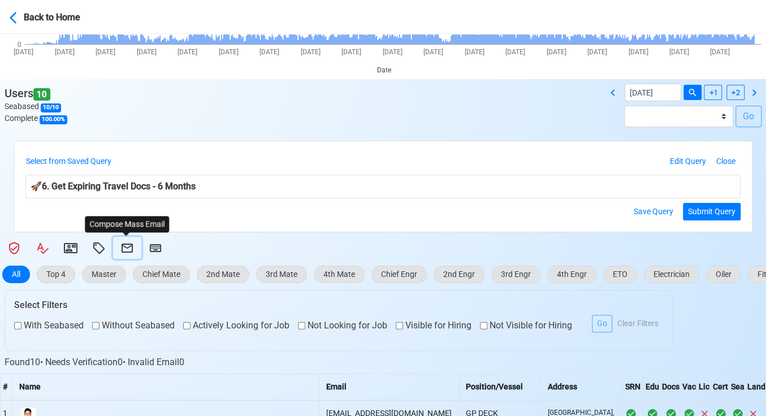
click at [128, 248] on icon at bounding box center [127, 249] width 14 height 14
select select "d-3e71907ffd064a39999872a824aaf79a"
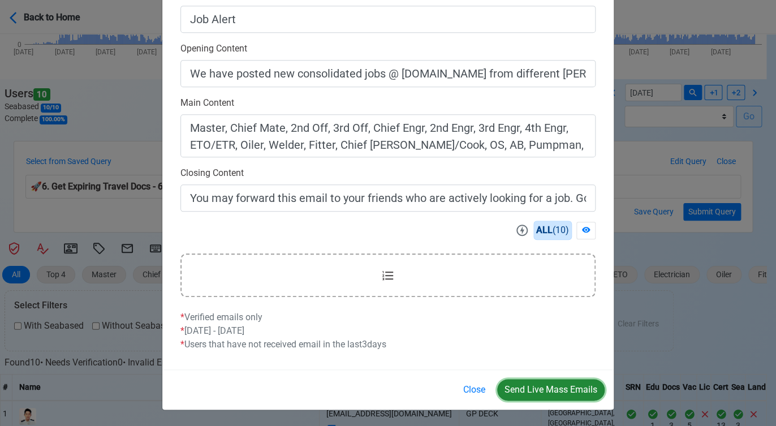
click at [541, 387] on button "Send Live Mass Emails" at bounding box center [550, 389] width 107 height 21
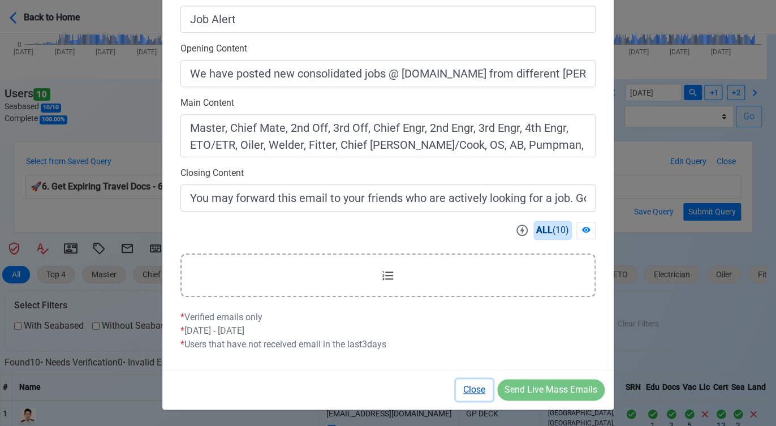
click at [477, 390] on button "Close" at bounding box center [474, 389] width 37 height 21
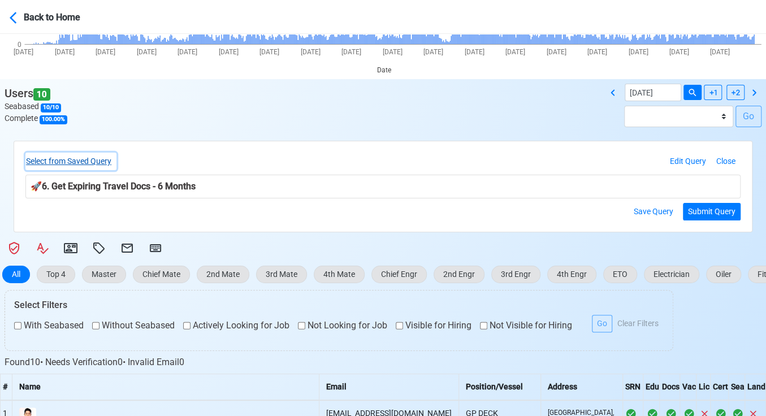
click at [106, 164] on button "Select from Saved Query" at bounding box center [70, 162] width 91 height 18
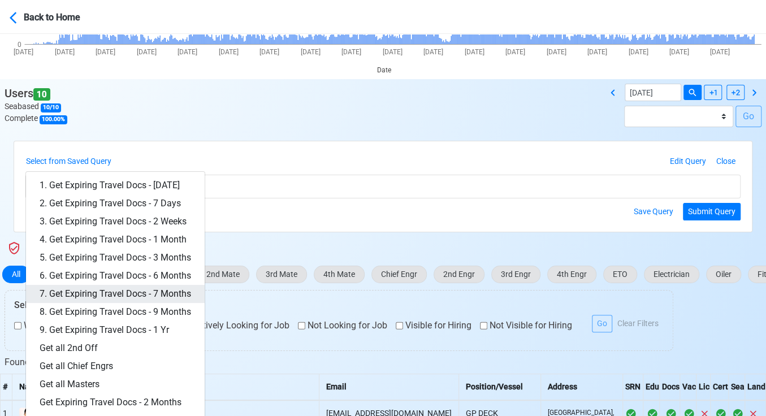
click at [157, 290] on link "7. Get Expiring Travel Docs - 7 Months" at bounding box center [115, 294] width 179 height 18
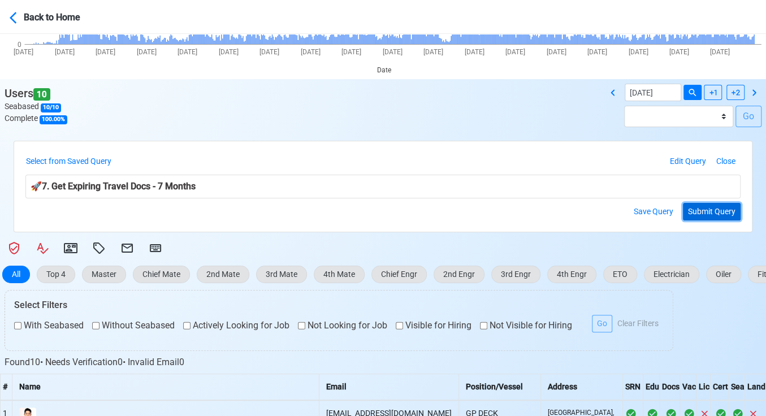
click at [697, 204] on button "Submit Query" at bounding box center [712, 212] width 58 height 18
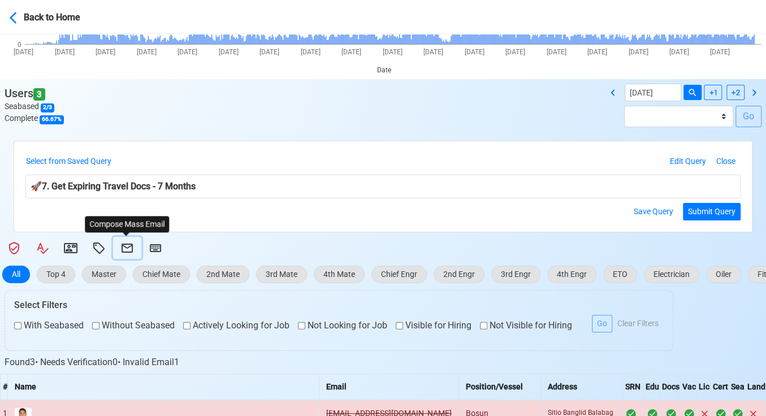
click at [126, 246] on icon at bounding box center [127, 249] width 14 height 14
select select "d-3e71907ffd064a39999872a824aaf79a"
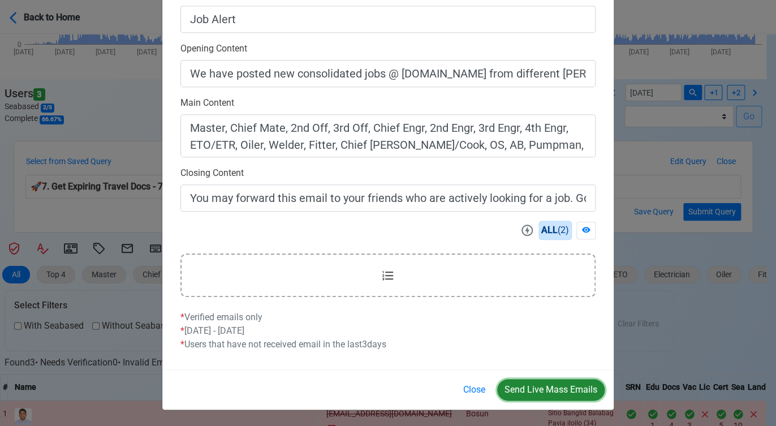
click at [527, 386] on button "Send Live Mass Emails" at bounding box center [550, 389] width 107 height 21
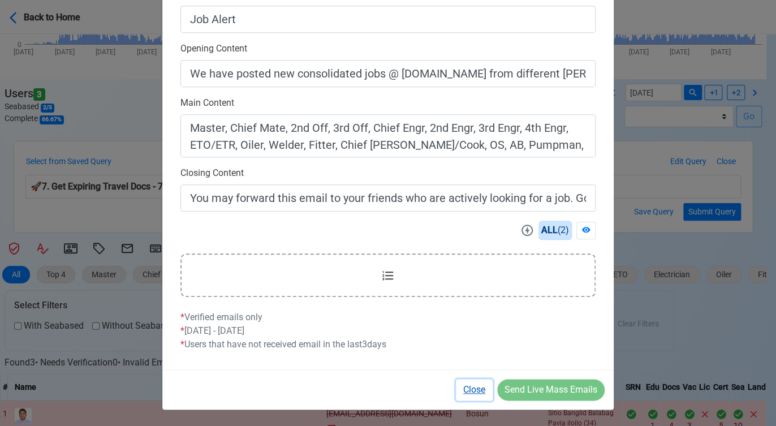
click at [471, 390] on button "Close" at bounding box center [474, 389] width 37 height 21
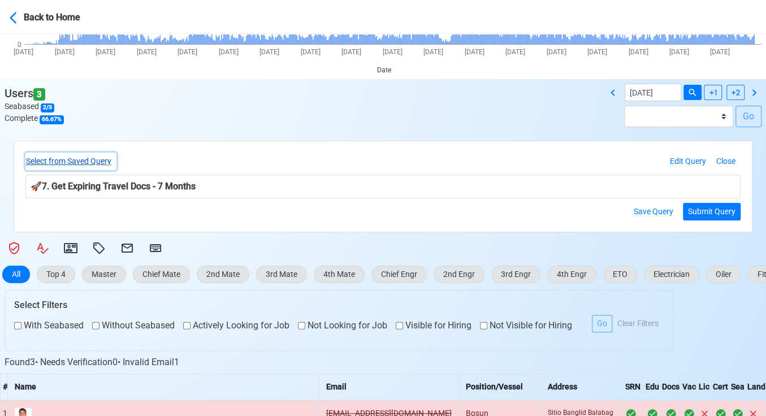
click at [98, 160] on button "Select from Saved Query" at bounding box center [70, 162] width 91 height 18
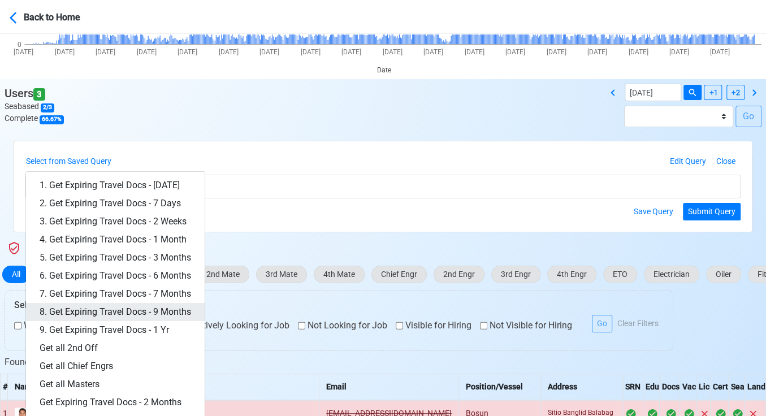
click at [175, 307] on link "8. Get Expiring Travel Docs - 9 Months" at bounding box center [115, 312] width 179 height 18
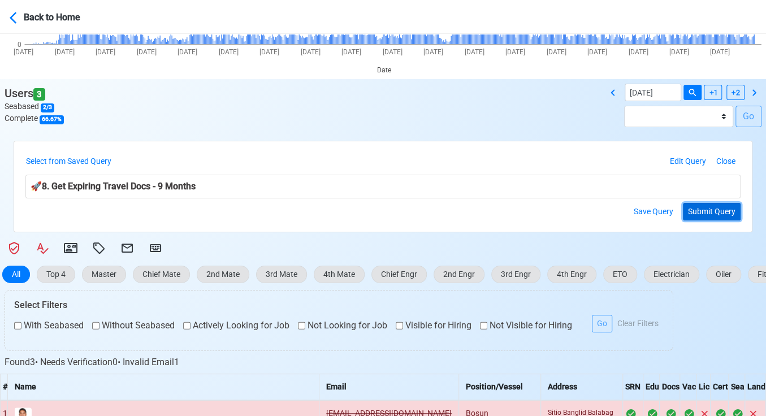
click at [709, 204] on button "Submit Query" at bounding box center [712, 212] width 58 height 18
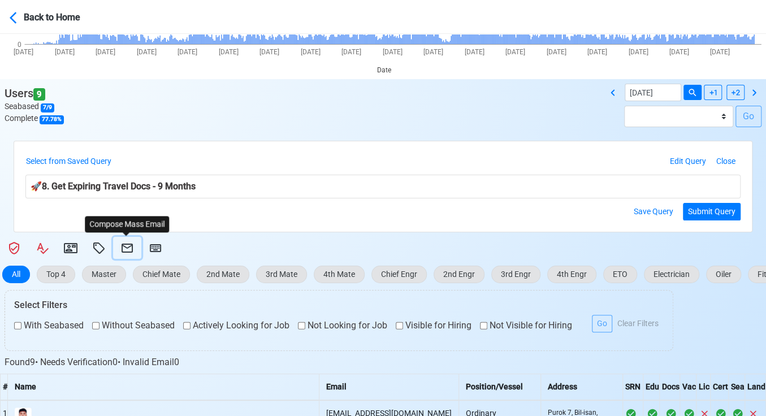
click at [126, 246] on icon at bounding box center [127, 249] width 14 height 14
select select "d-3e71907ffd064a39999872a824aaf79a"
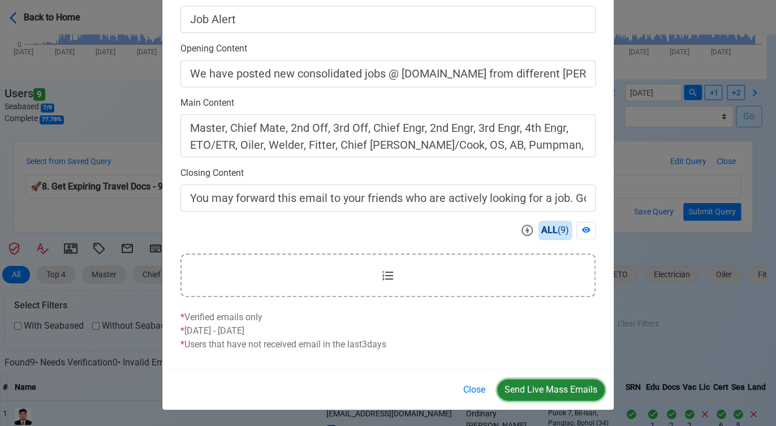
click at [545, 388] on button "Send Live Mass Emails" at bounding box center [550, 389] width 107 height 21
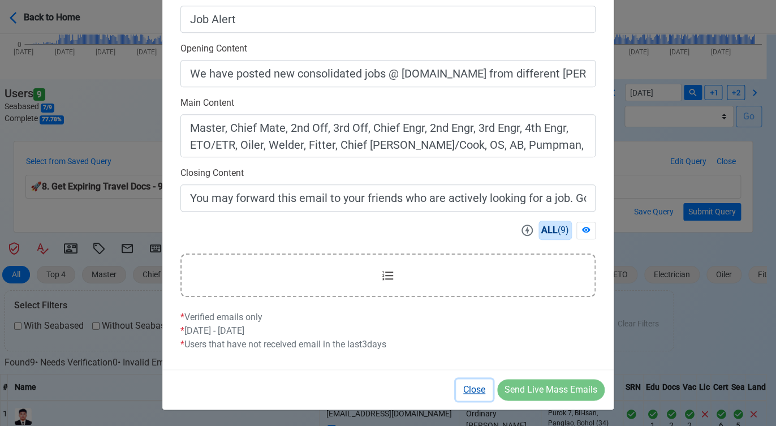
click at [470, 388] on button "Close" at bounding box center [474, 389] width 37 height 21
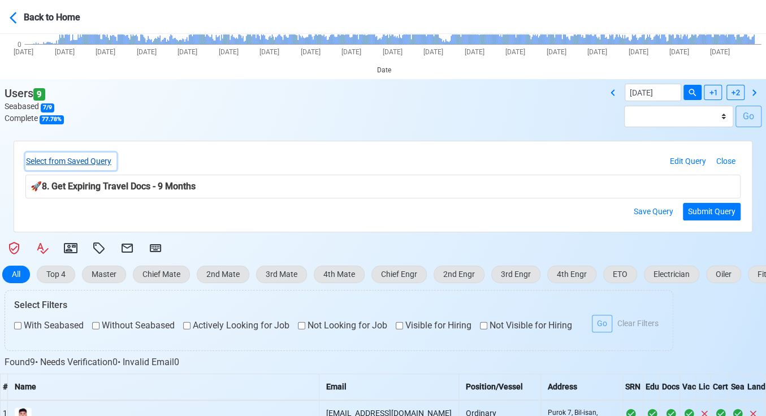
click at [98, 161] on button "Select from Saved Query" at bounding box center [70, 162] width 91 height 18
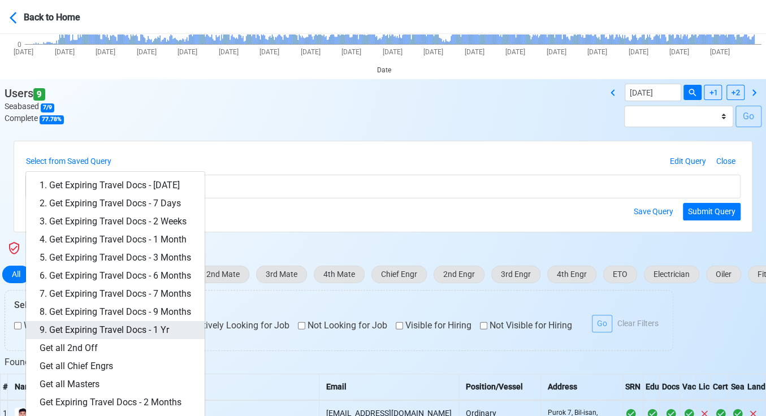
click at [136, 326] on link "9. Get Expiring Travel Docs - 1 Yr" at bounding box center [115, 330] width 179 height 18
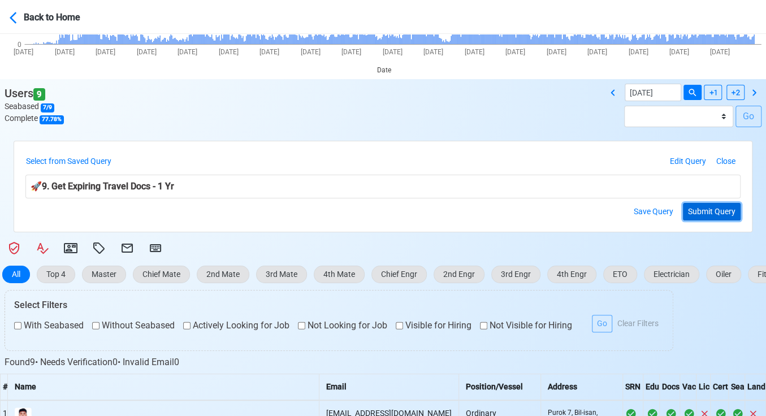
click at [701, 213] on button "Submit Query" at bounding box center [712, 212] width 58 height 18
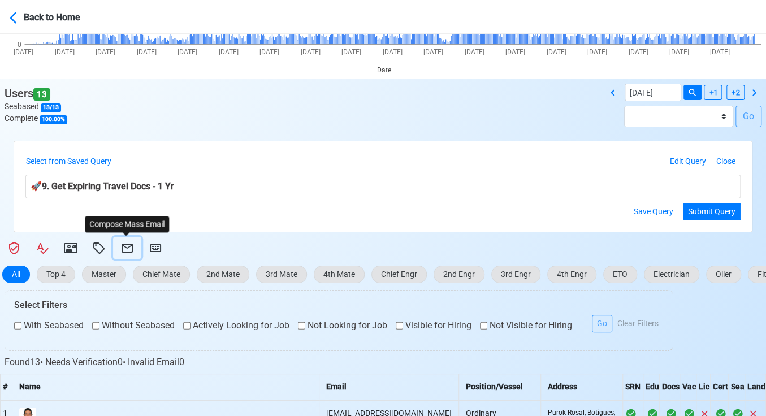
click at [127, 242] on icon at bounding box center [127, 249] width 14 height 14
select select "d-3e71907ffd064a39999872a824aaf79a"
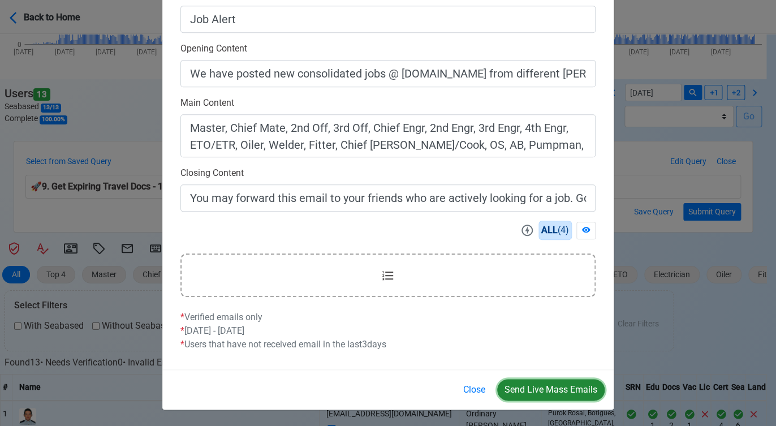
click at [524, 386] on button "Send Live Mass Emails" at bounding box center [550, 389] width 107 height 21
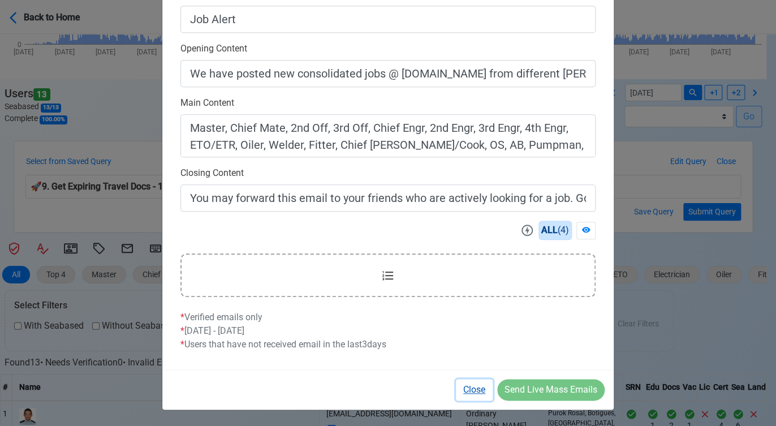
click at [476, 389] on button "Close" at bounding box center [474, 389] width 37 height 21
